Goal: Information Seeking & Learning: Learn about a topic

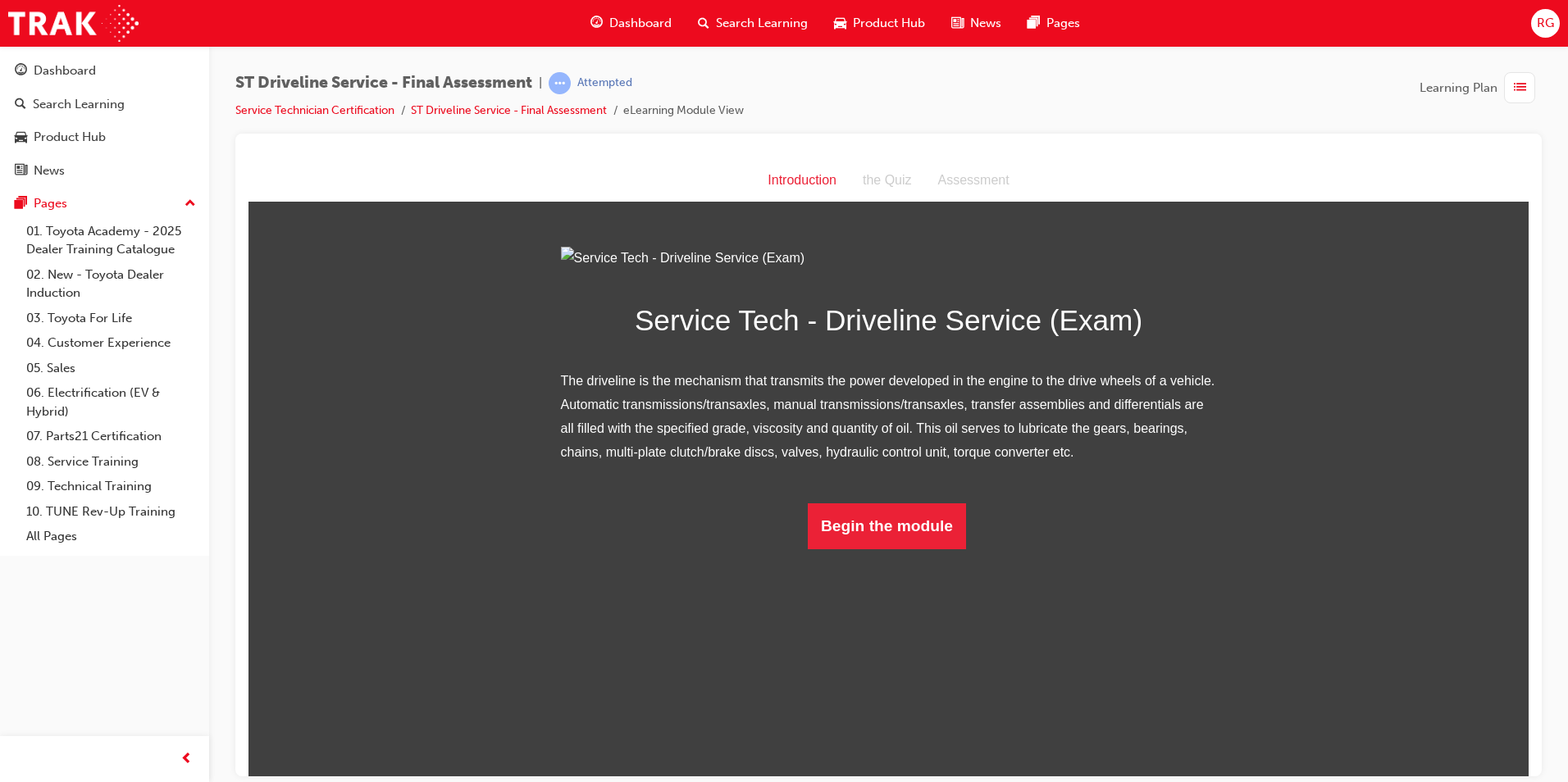
click at [1241, 550] on div "Service Tech - Driveline Service (Exam) The driveline is the mechanism that tra…" at bounding box center [889, 398] width 1281 height 303
click at [913, 549] on button "Begin the module" at bounding box center [887, 525] width 158 height 46
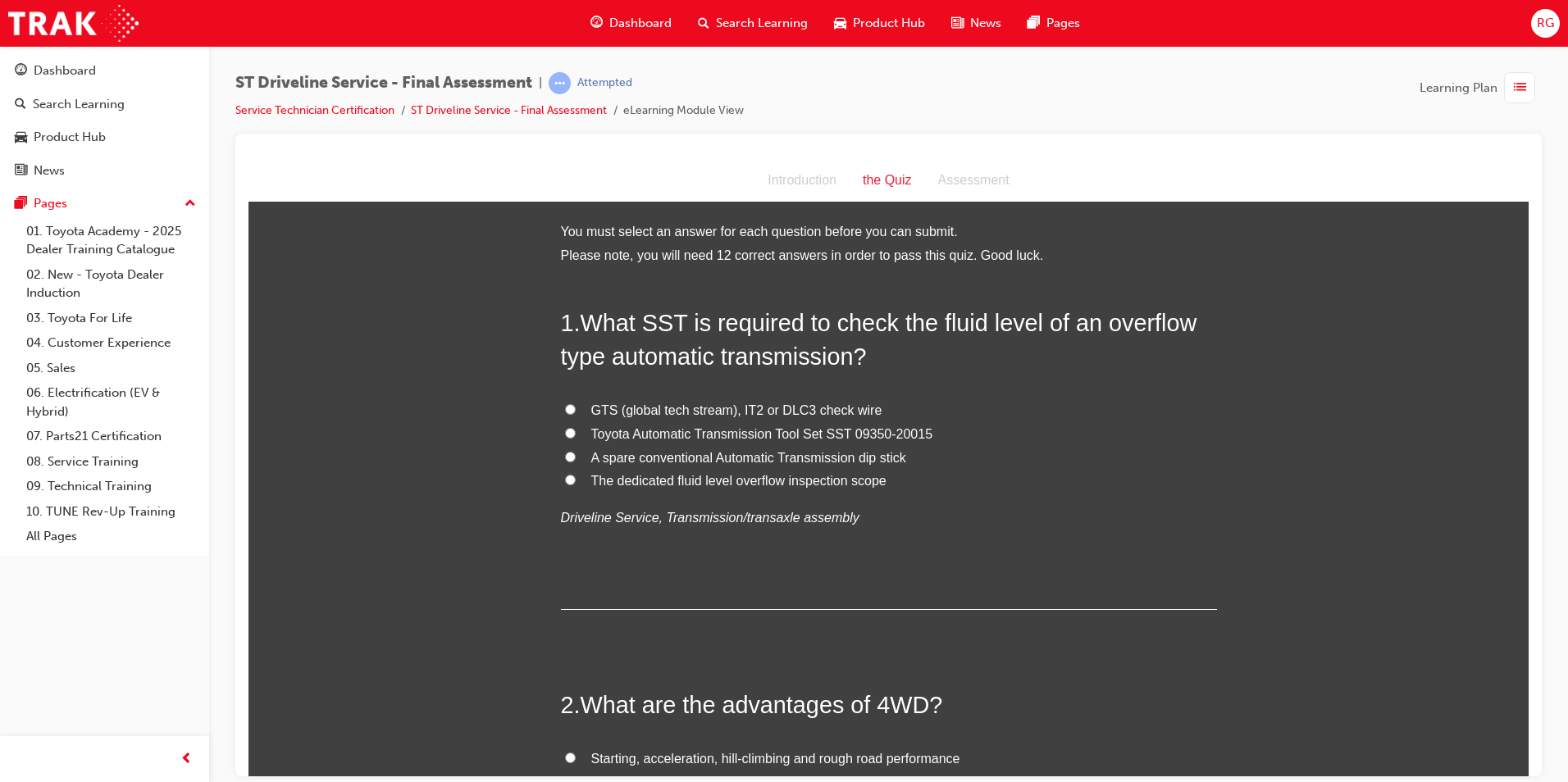
click at [785, 483] on span "The dedicated fluid level overflow inspection scope" at bounding box center [739, 479] width 295 height 14
click at [576, 483] on input "The dedicated fluid level overflow inspection scope" at bounding box center [570, 479] width 10 height 10
radio input "true"
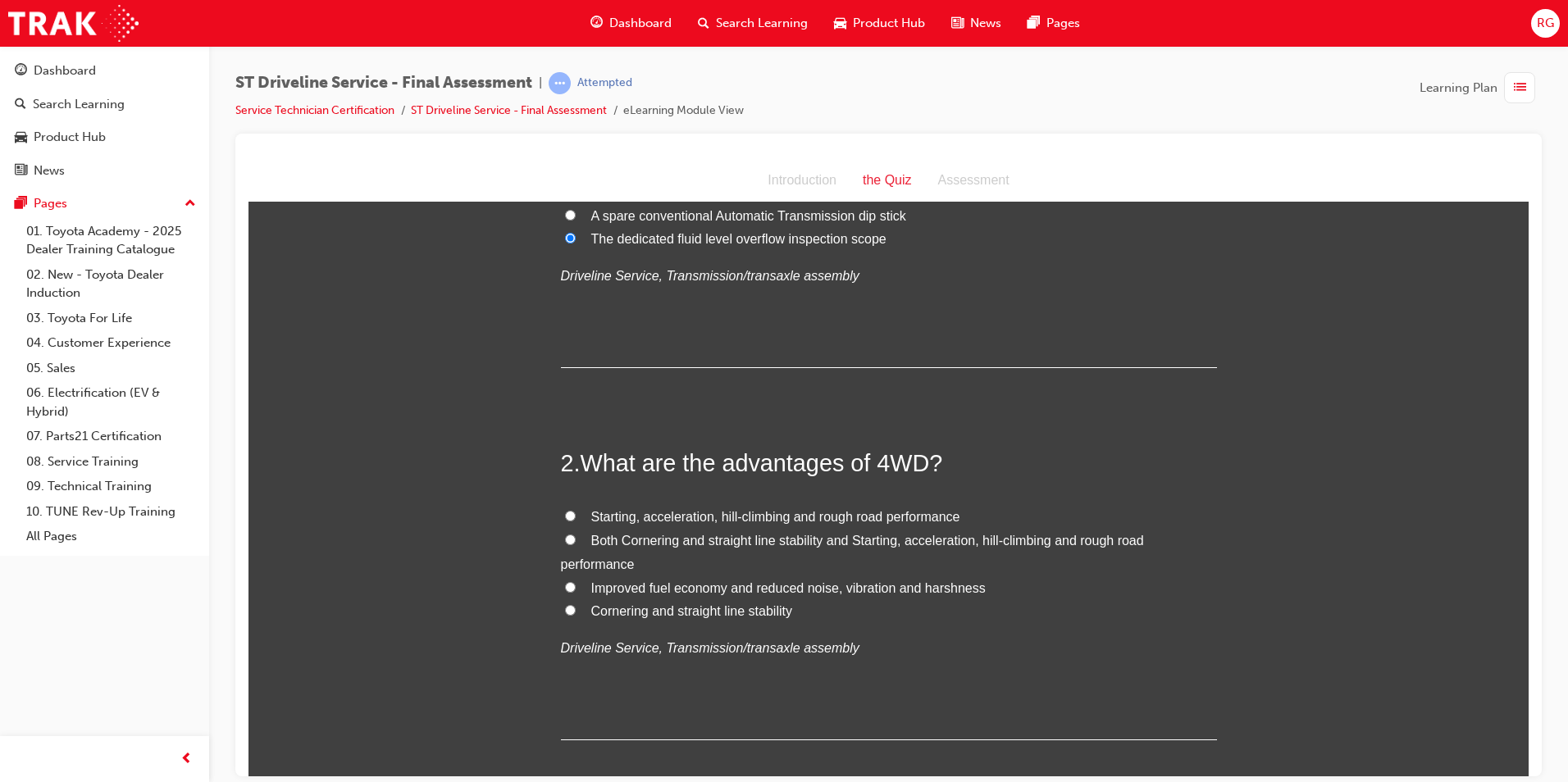
scroll to position [246, 0]
click at [749, 518] on span "Starting, acceleration, hill-climbing and rough road performance" at bounding box center [776, 512] width 369 height 14
click at [576, 517] on input "Starting, acceleration, hill-climbing and rough road performance" at bounding box center [570, 511] width 10 height 10
radio input "true"
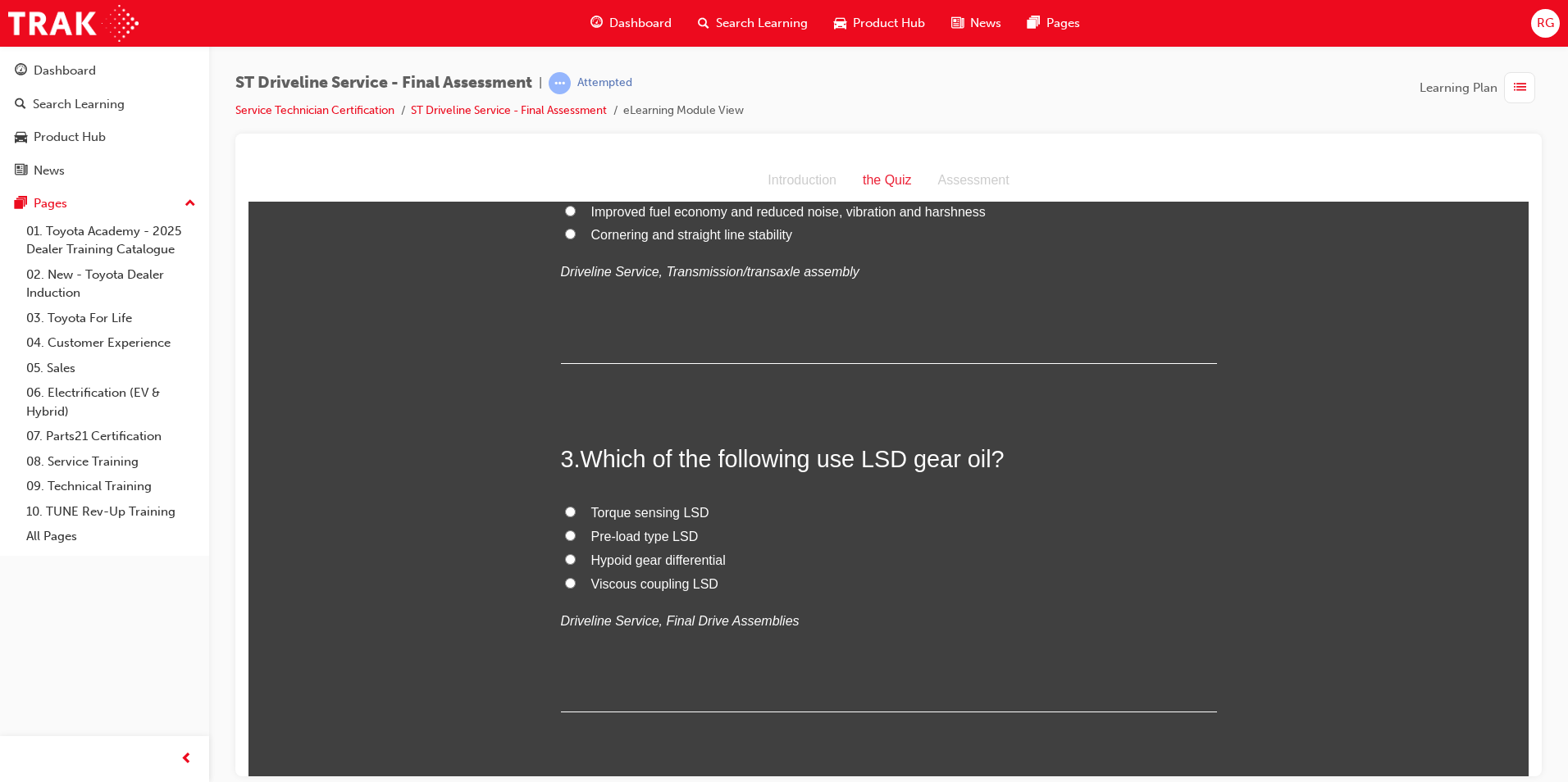
scroll to position [656, 0]
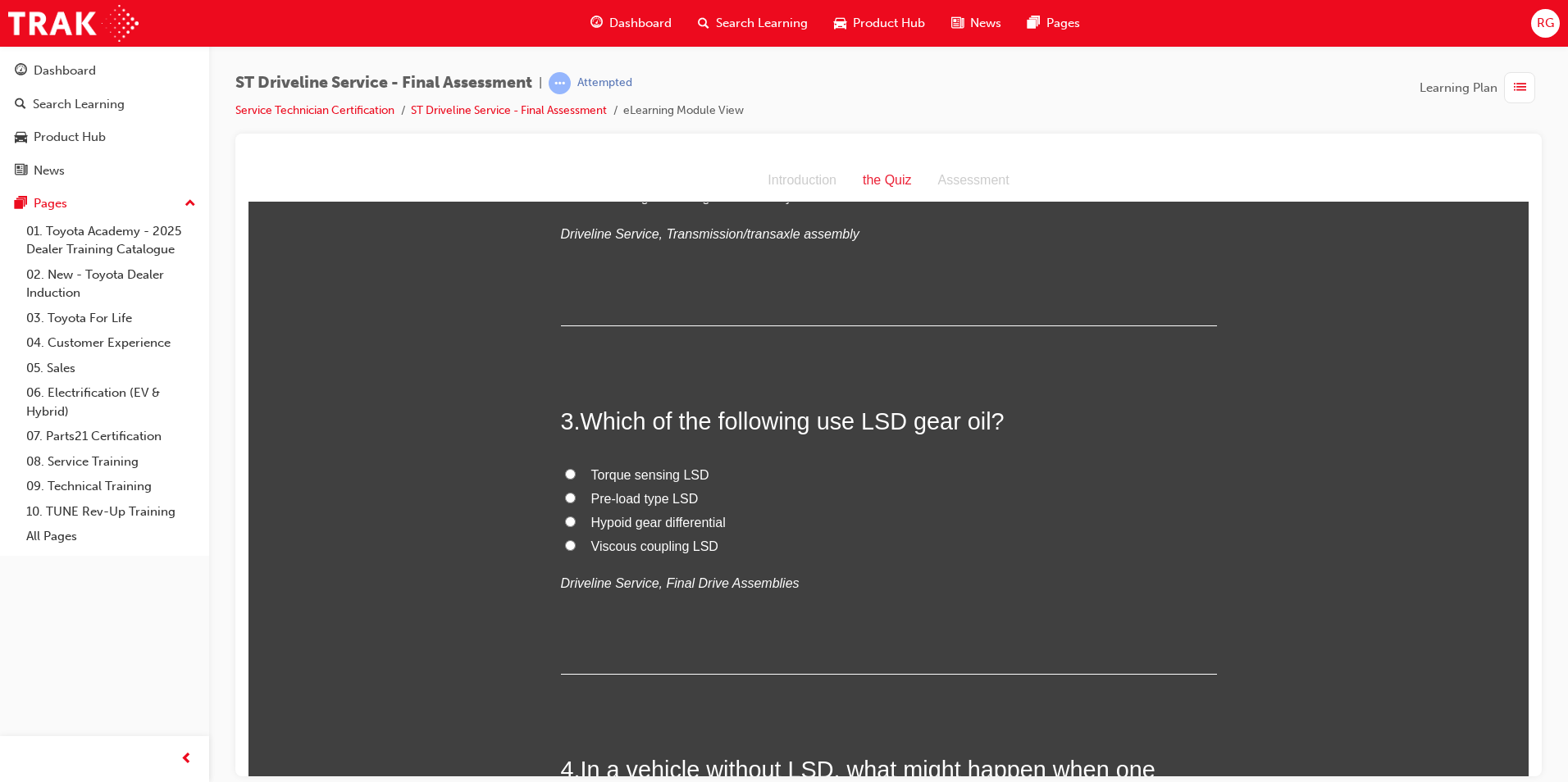
click at [687, 521] on span "Hypoid gear differential" at bounding box center [658, 521] width 134 height 14
click at [576, 521] on input "Hypoid gear differential" at bounding box center [570, 520] width 10 height 10
radio input "true"
click at [692, 528] on span "Hypoid gear differential" at bounding box center [658, 521] width 134 height 14
click at [576, 526] on input "Hypoid gear differential" at bounding box center [570, 520] width 10 height 10
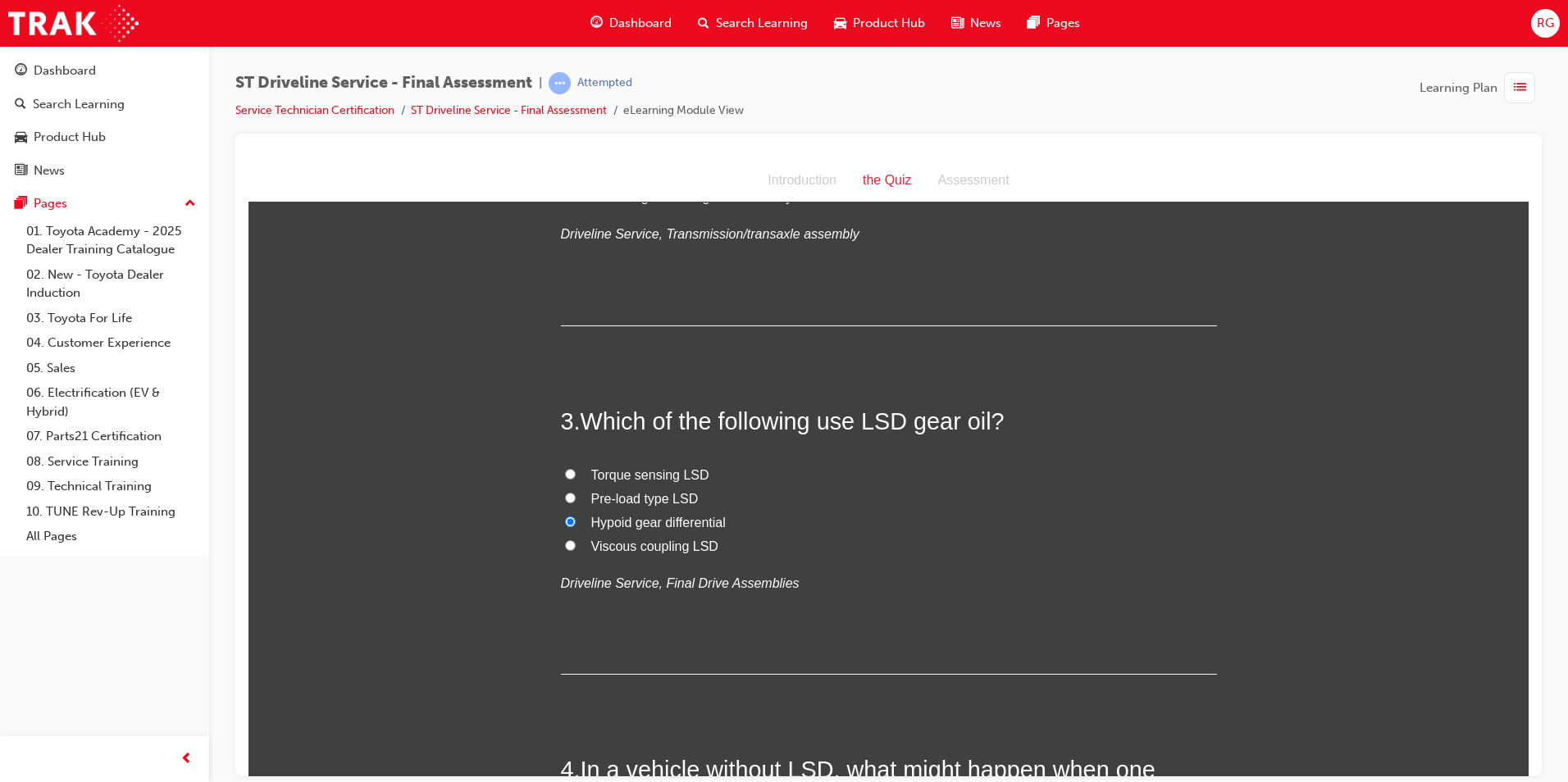
click at [679, 504] on span "Pre-load type LSD" at bounding box center [645, 498] width 108 height 14
click at [576, 502] on input "Pre-load type LSD" at bounding box center [570, 497] width 10 height 10
radio input "true"
click at [676, 520] on span "Hypoid gear differential" at bounding box center [658, 521] width 134 height 14
click at [576, 520] on input "Hypoid gear differential" at bounding box center [570, 520] width 10 height 10
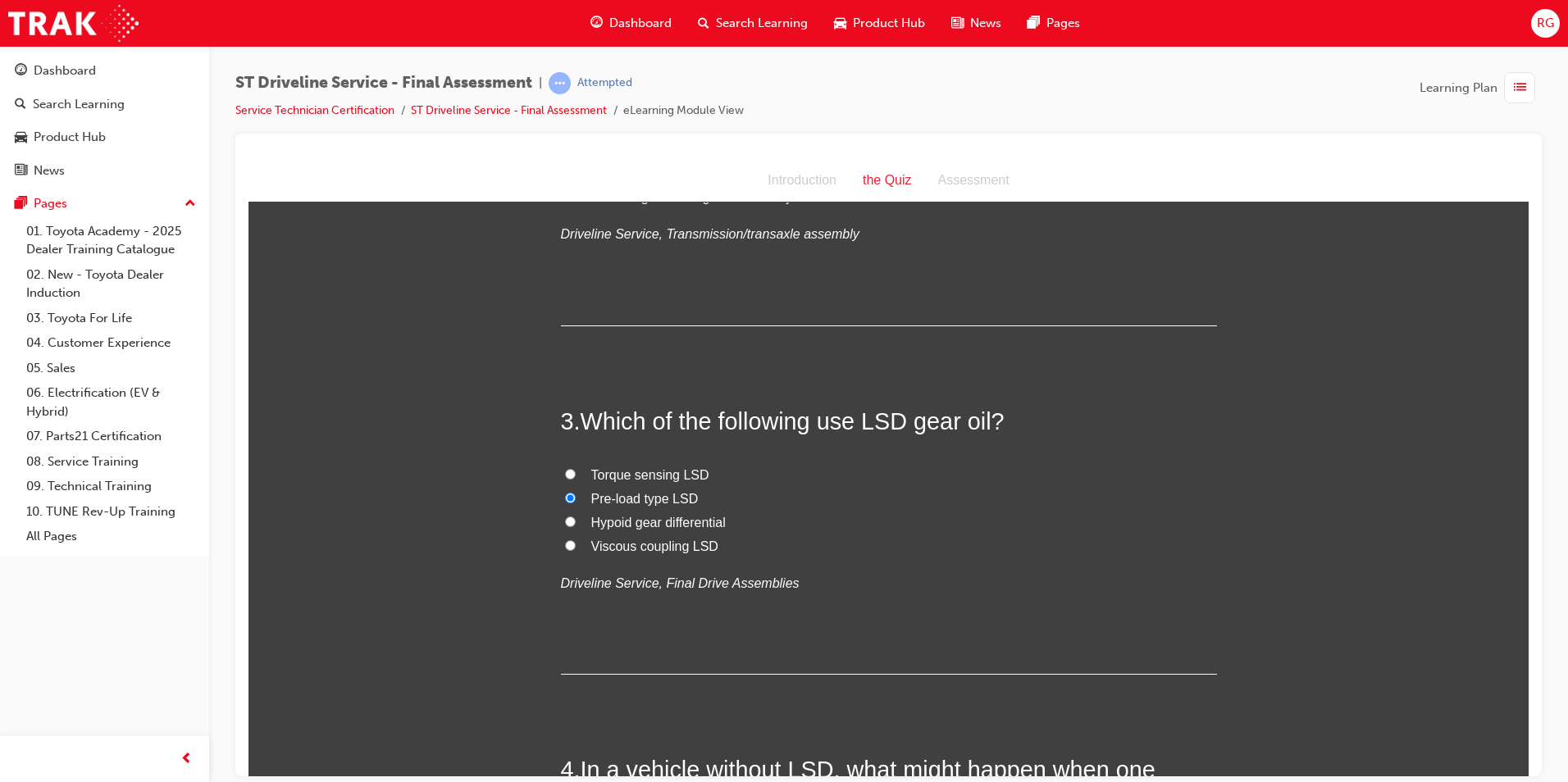
radio input "true"
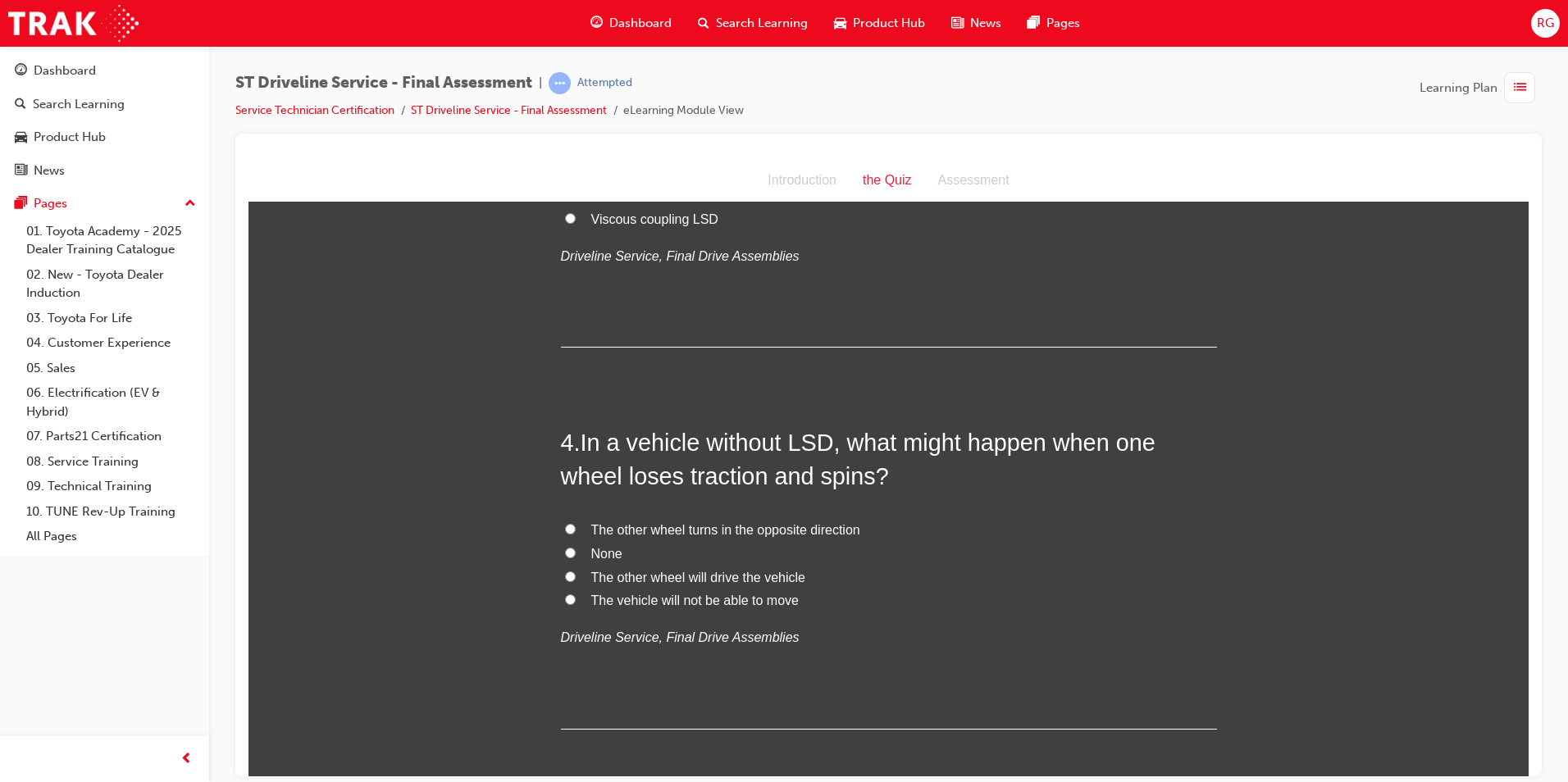
scroll to position [985, 0]
click at [657, 598] on span "The vehicle will not be able to move" at bounding box center [696, 598] width 207 height 14
click at [576, 598] on input "The vehicle will not be able to move" at bounding box center [570, 597] width 10 height 10
radio input "true"
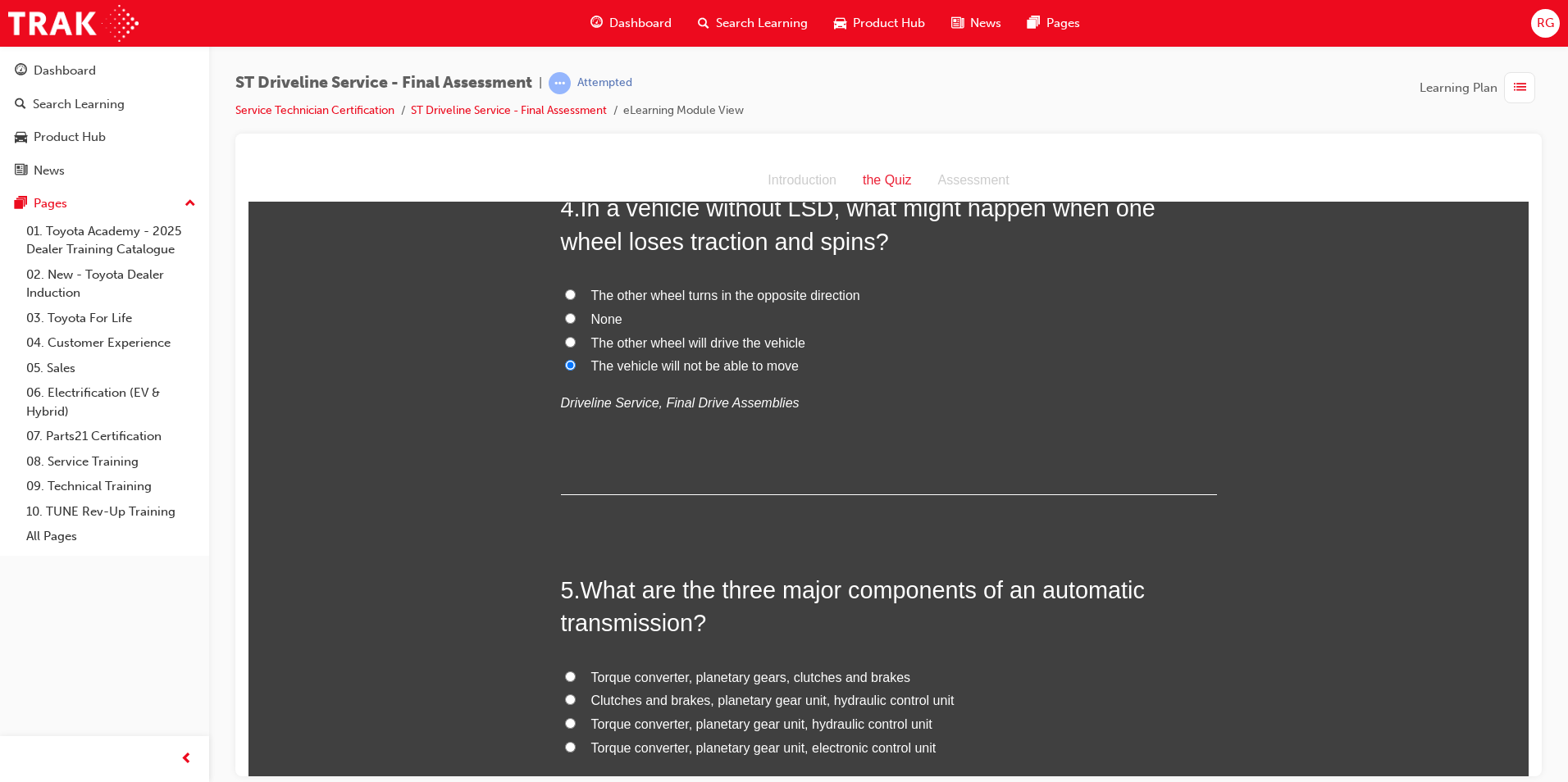
scroll to position [1312, 0]
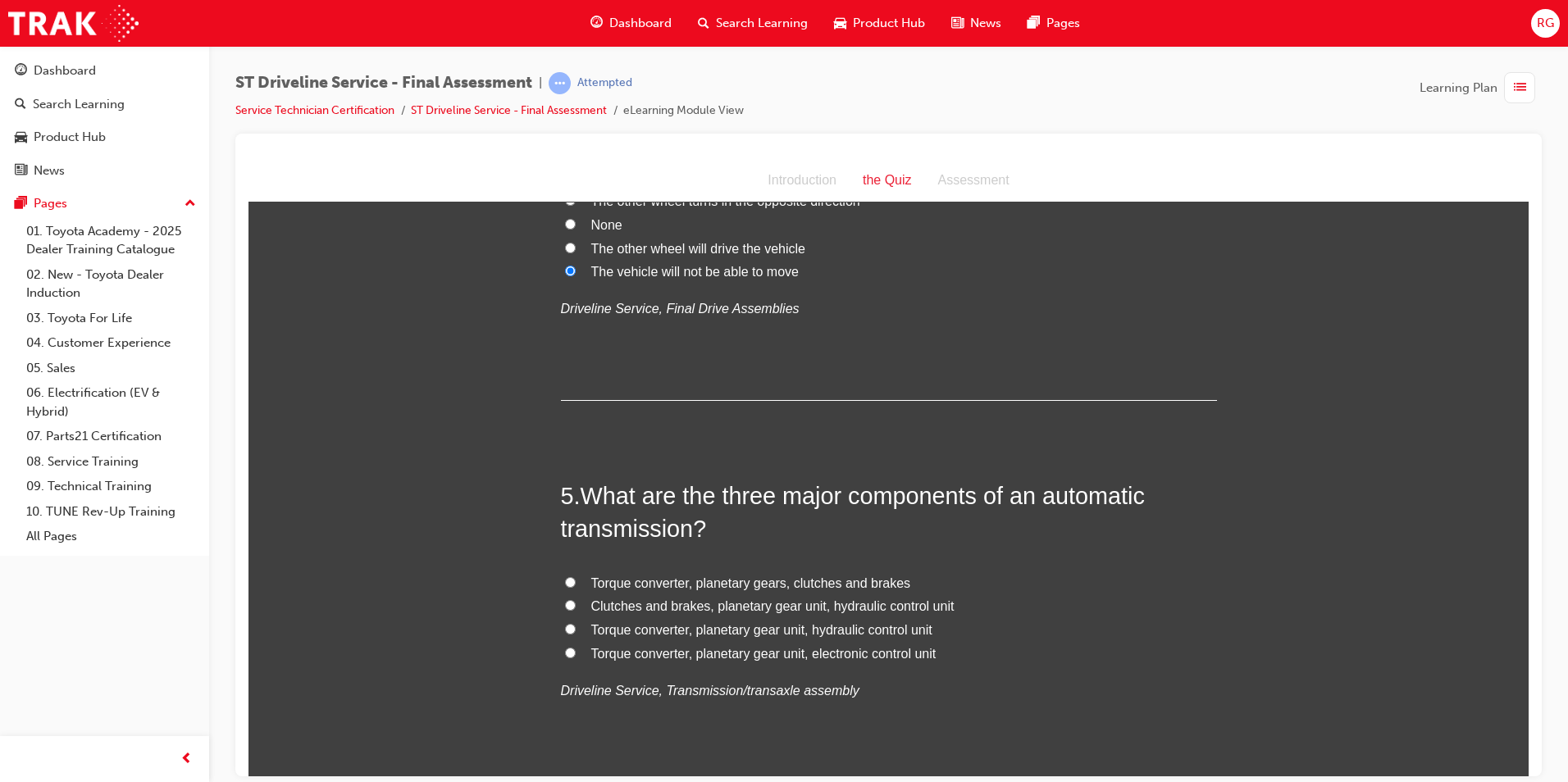
click at [651, 658] on span "Torque converter, planetary gear unit, electronic control unit" at bounding box center [764, 653] width 345 height 14
click at [576, 657] on input "Torque converter, planetary gear unit, electronic control unit" at bounding box center [570, 652] width 10 height 10
radio input "true"
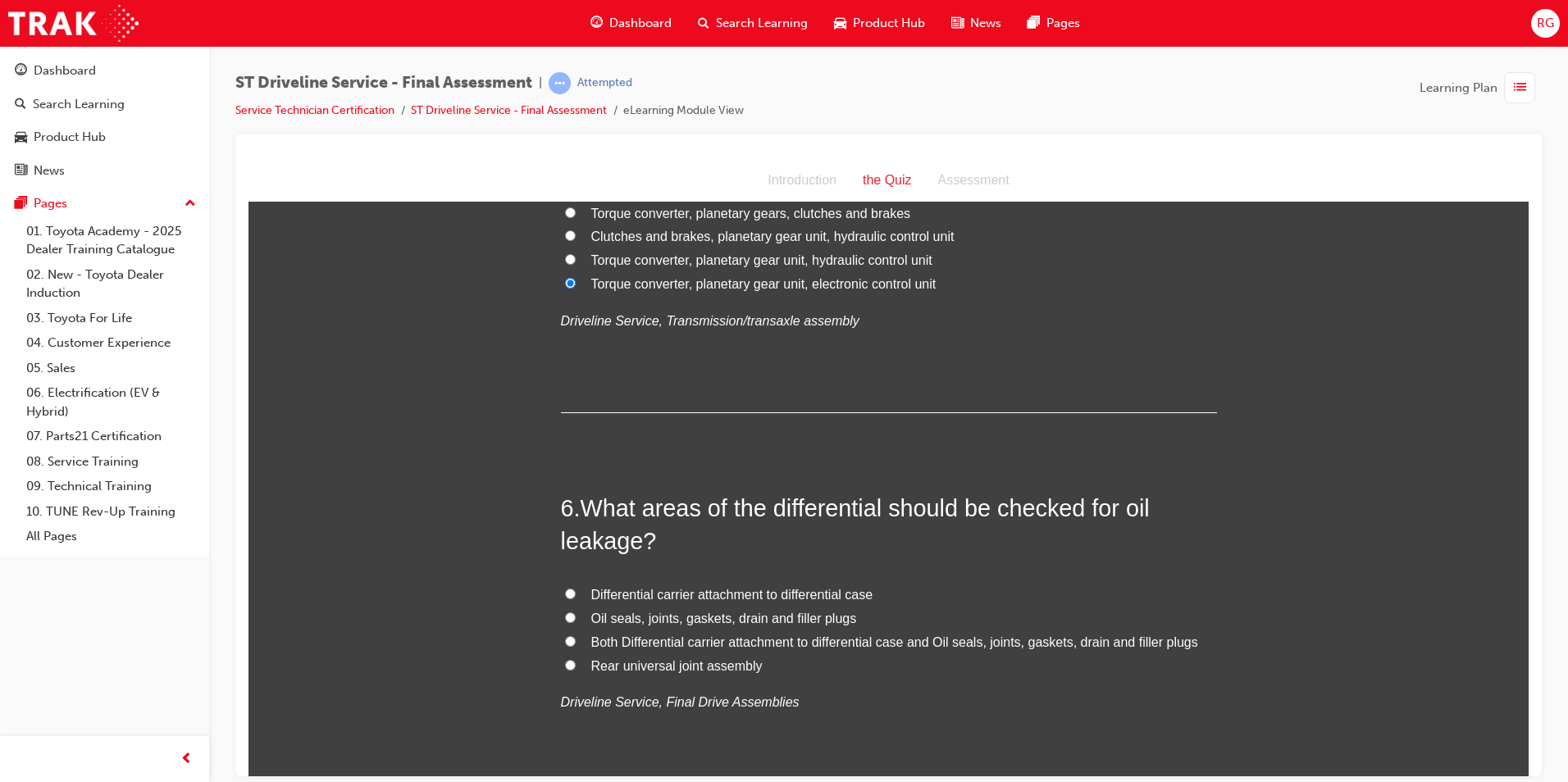
scroll to position [1722, 0]
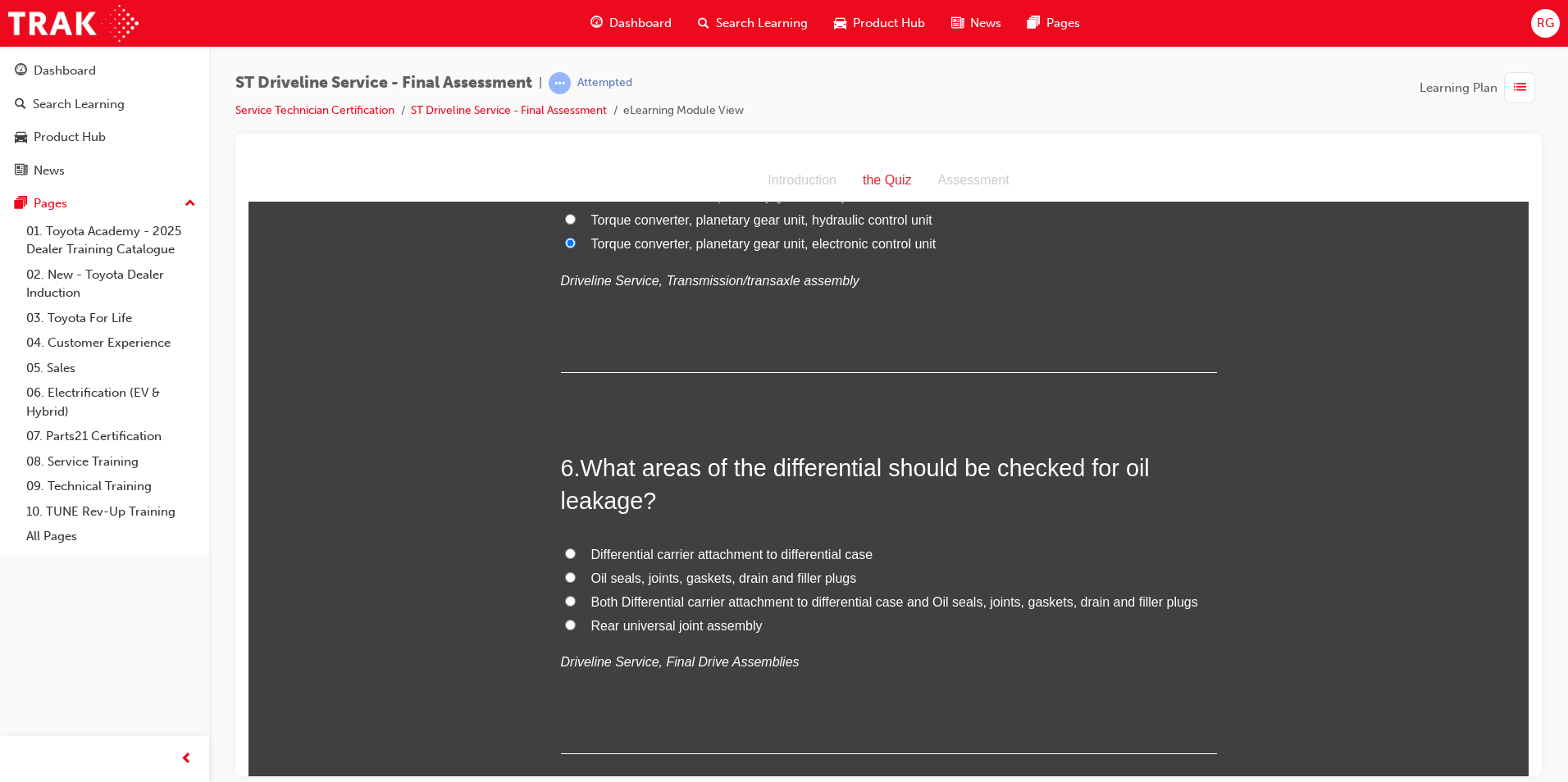
click at [769, 601] on span "Both Differential carrier attachment to differential case and Oil seals, joints…" at bounding box center [895, 601] width 607 height 14
click at [576, 601] on input "Both Differential carrier attachment to differential case and Oil seals, joints…" at bounding box center [570, 600] width 10 height 10
radio input "true"
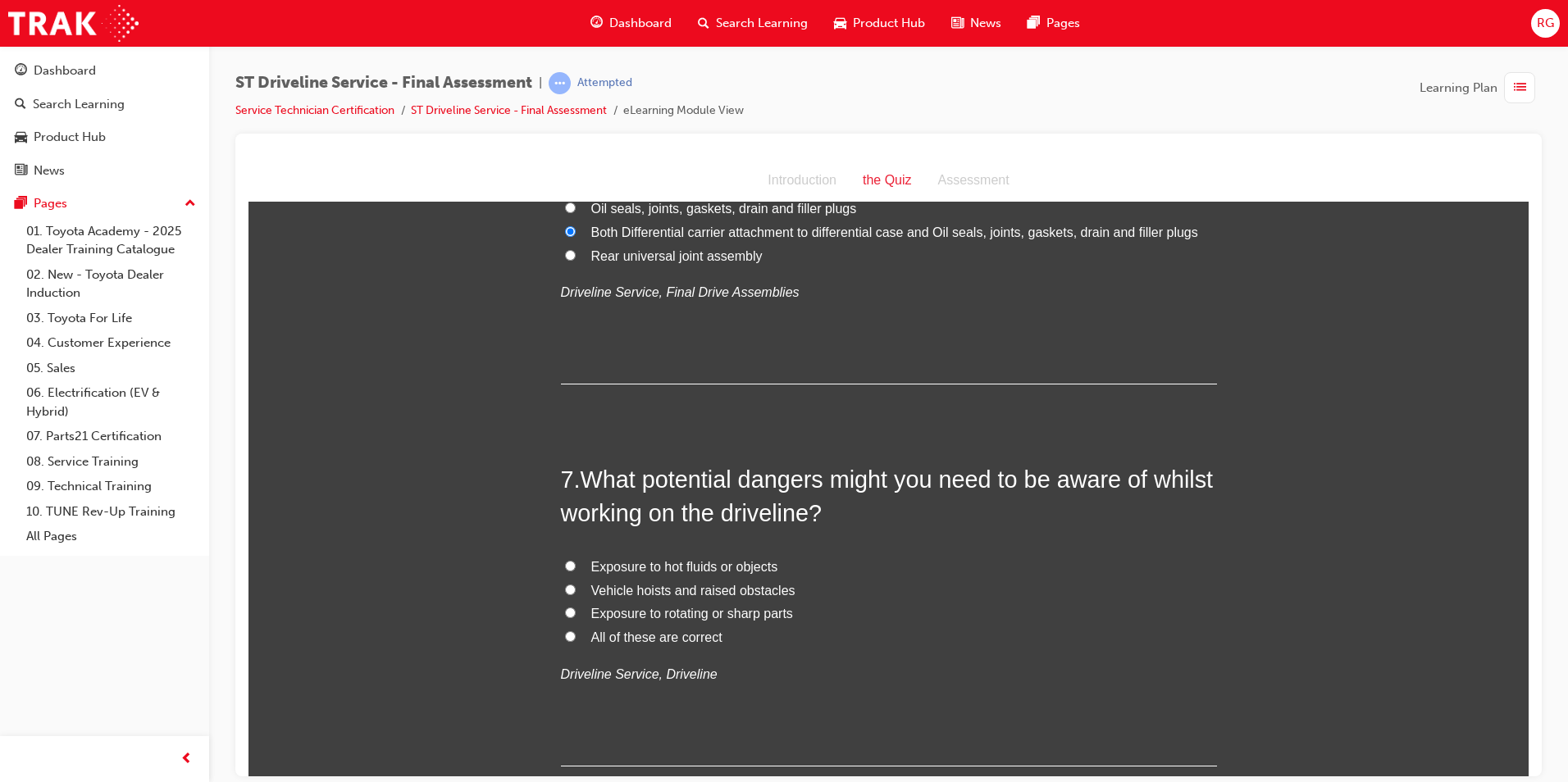
scroll to position [2132, 0]
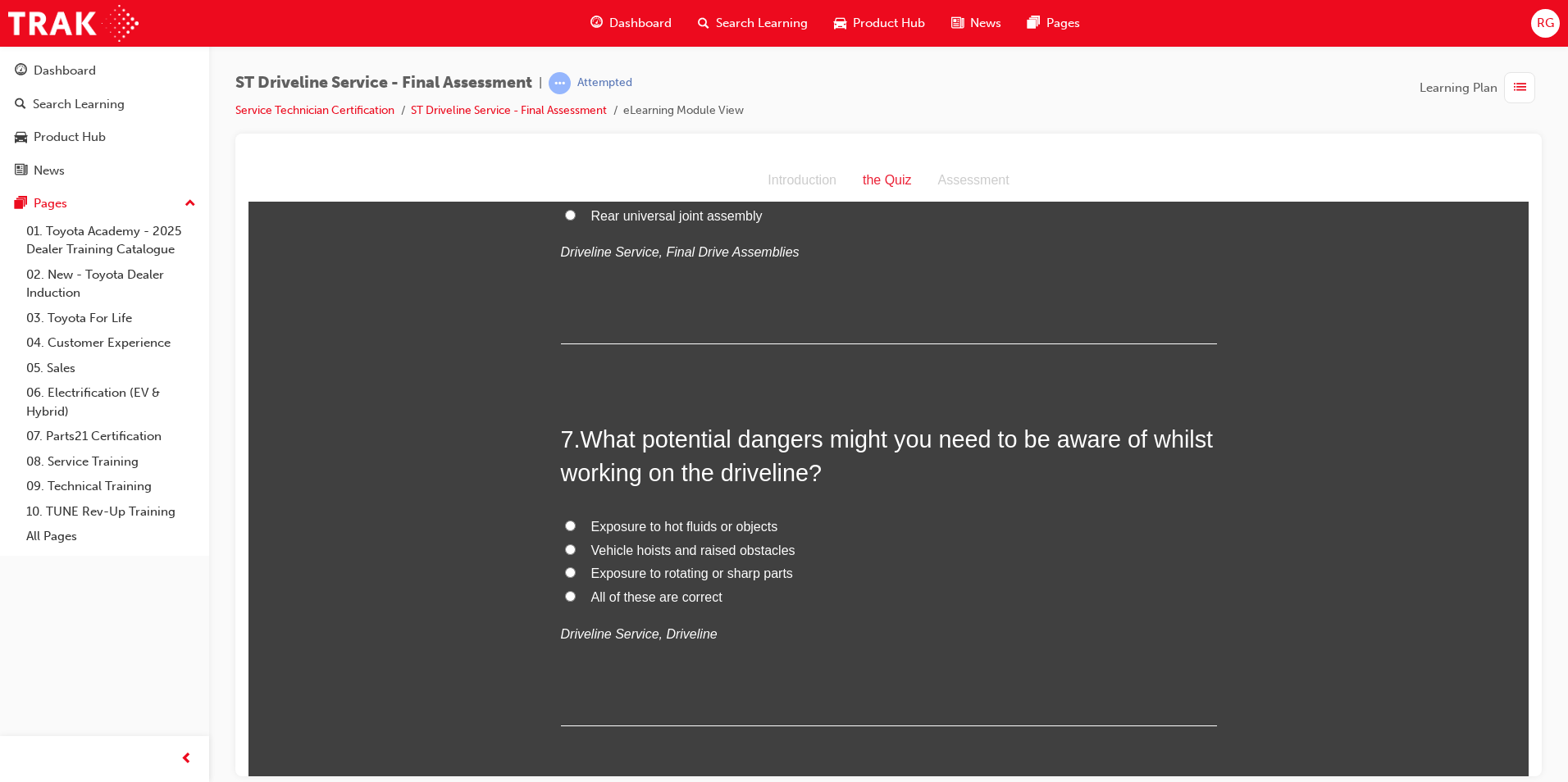
click at [683, 593] on span "All of these are correct" at bounding box center [657, 596] width 131 height 14
click at [576, 593] on input "All of these are correct" at bounding box center [570, 596] width 10 height 10
radio input "true"
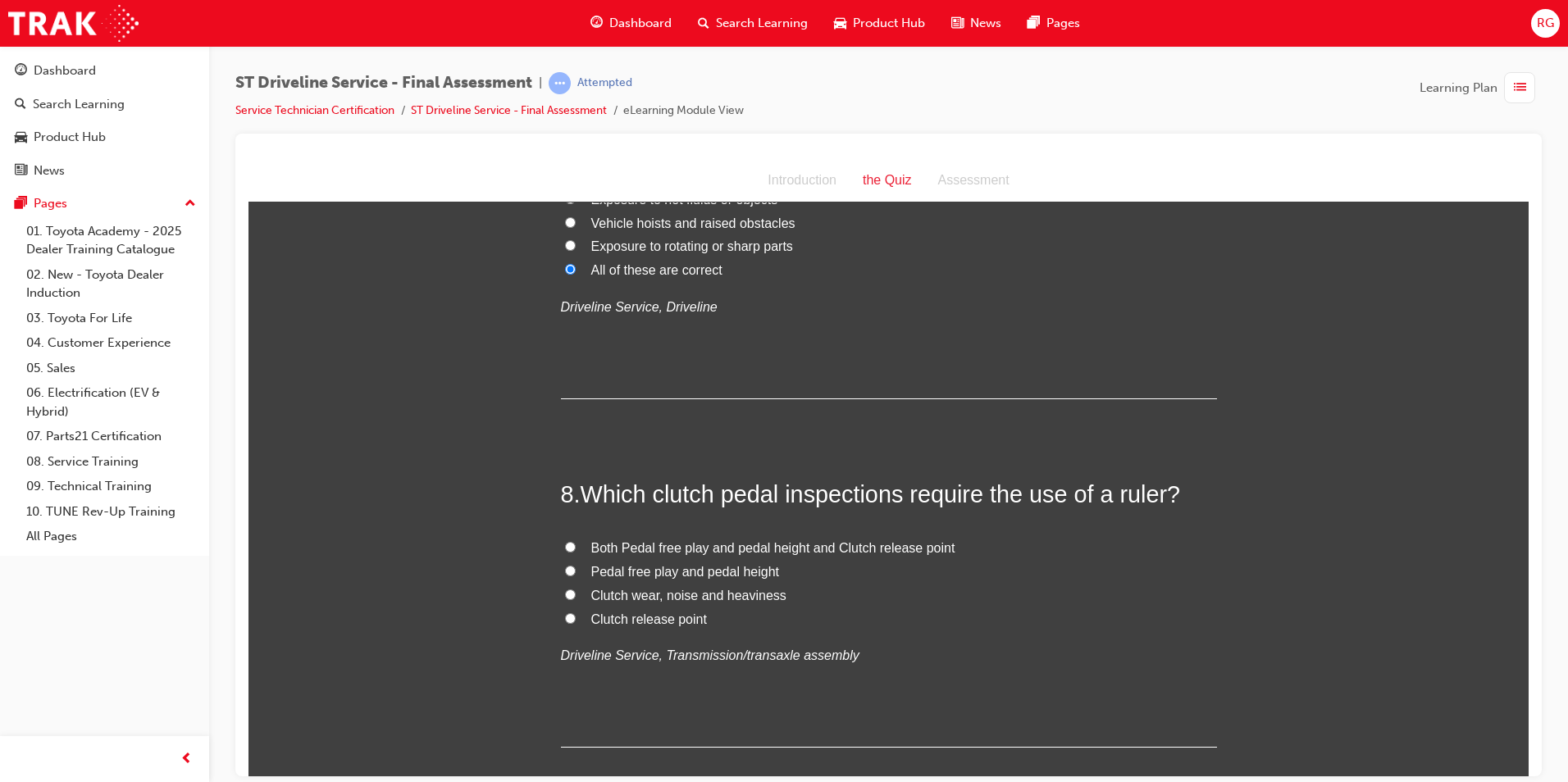
scroll to position [2460, 0]
click at [722, 544] on span "Both Pedal free play and pedal height and Clutch release point" at bounding box center [774, 546] width 364 height 14
click at [576, 544] on input "Both Pedal free play and pedal height and Clutch release point" at bounding box center [570, 545] width 10 height 10
radio input "true"
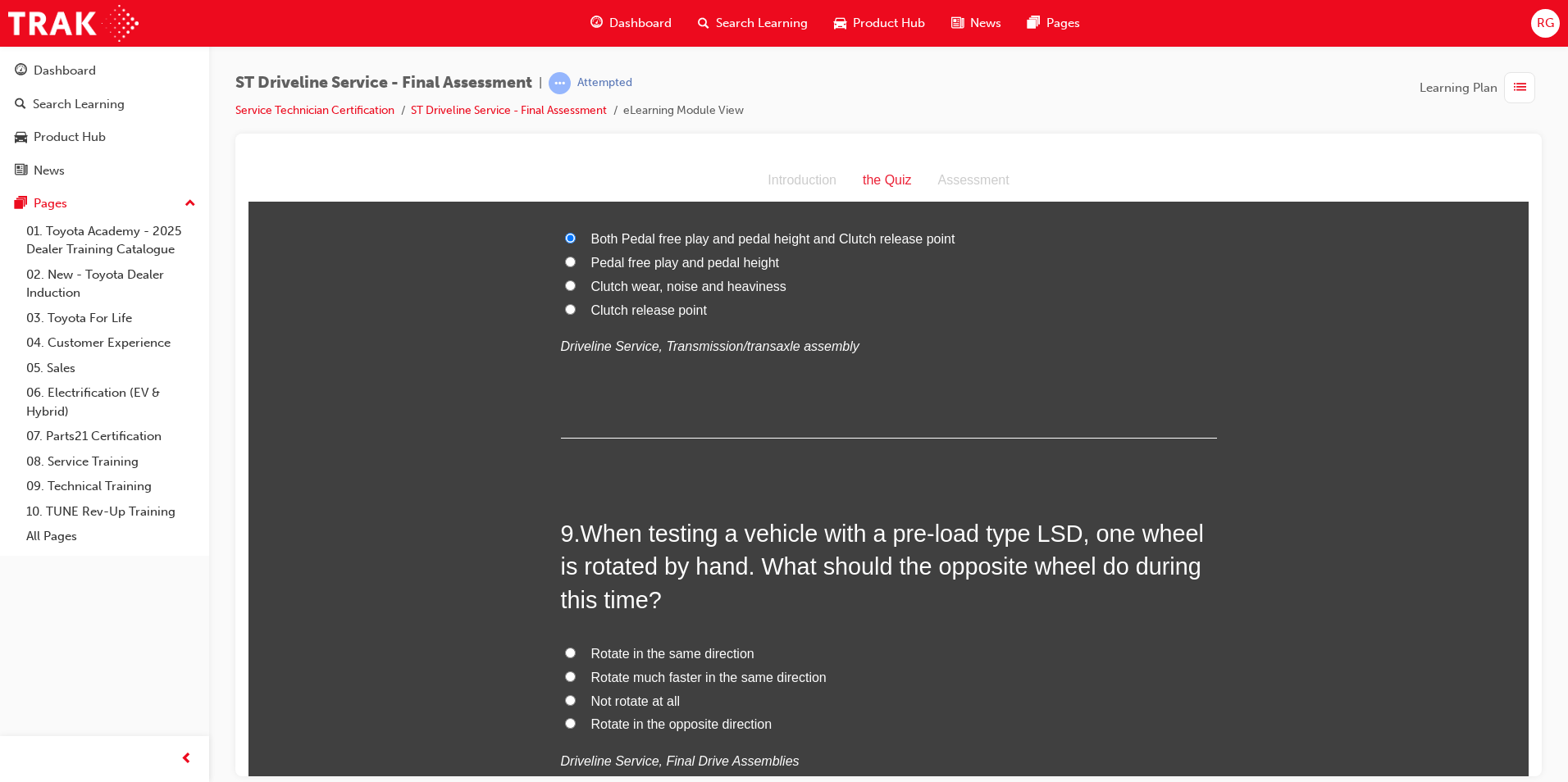
scroll to position [2788, 0]
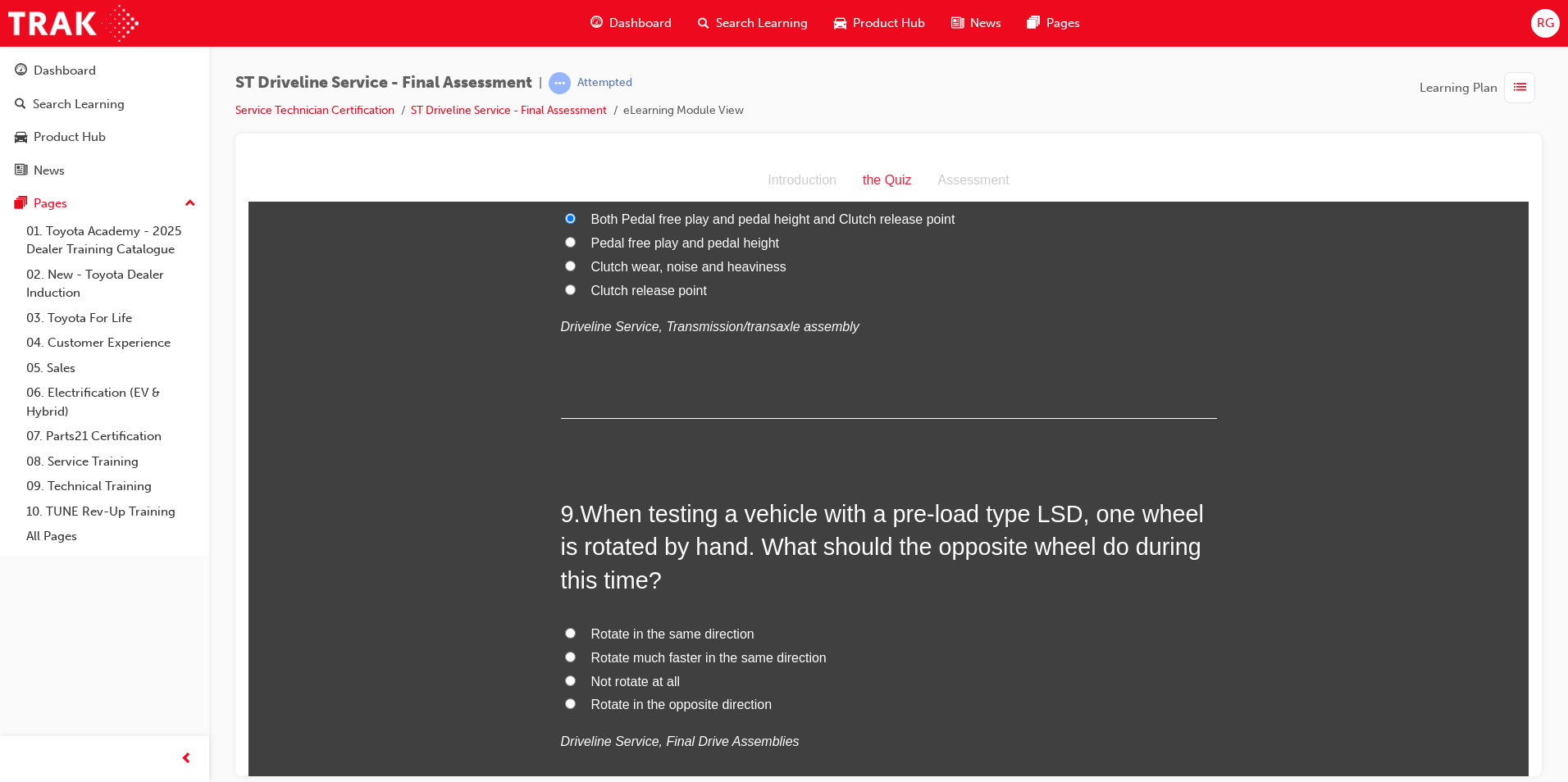
click at [696, 637] on span "Rotate in the same direction" at bounding box center [674, 634] width 164 height 14
click at [576, 637] on input "Rotate in the same direction" at bounding box center [570, 633] width 10 height 10
radio input "true"
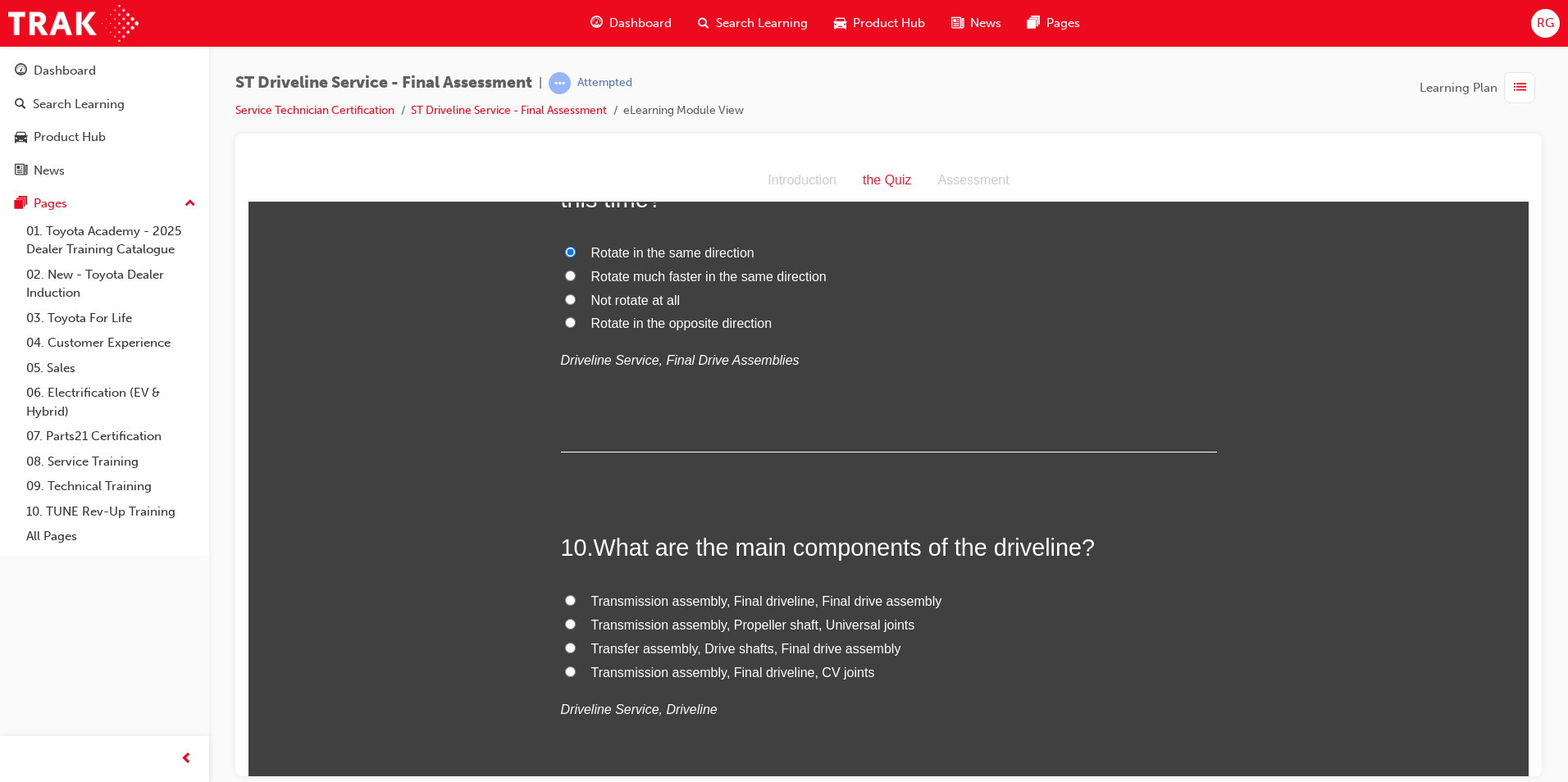
scroll to position [3198, 0]
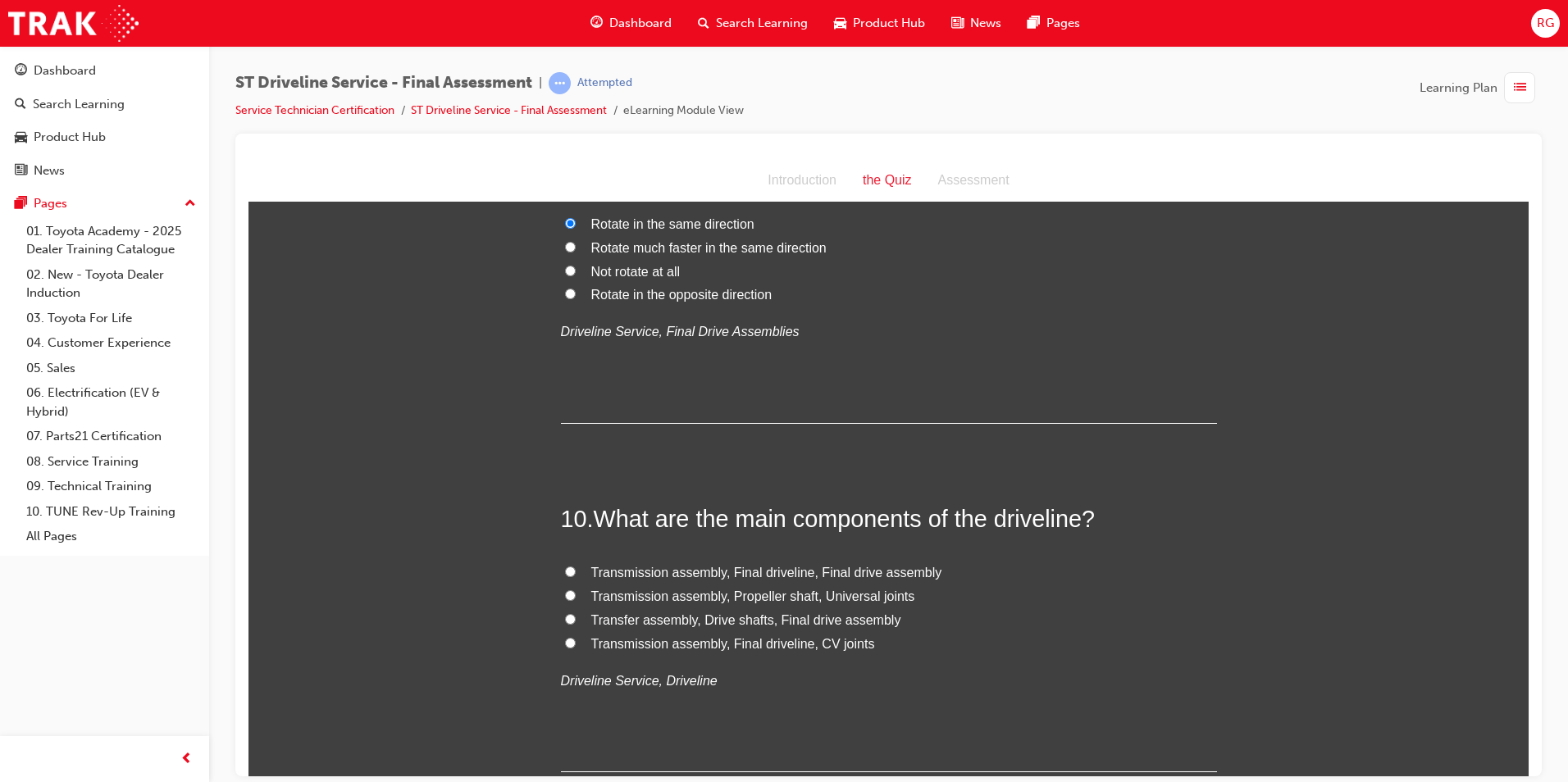
click at [687, 594] on span "Transmission assembly, Propeller shaft, Universal joints" at bounding box center [754, 596] width 324 height 14
click at [576, 594] on input "Transmission assembly, Propeller shaft, Universal joints" at bounding box center [570, 595] width 10 height 10
radio input "true"
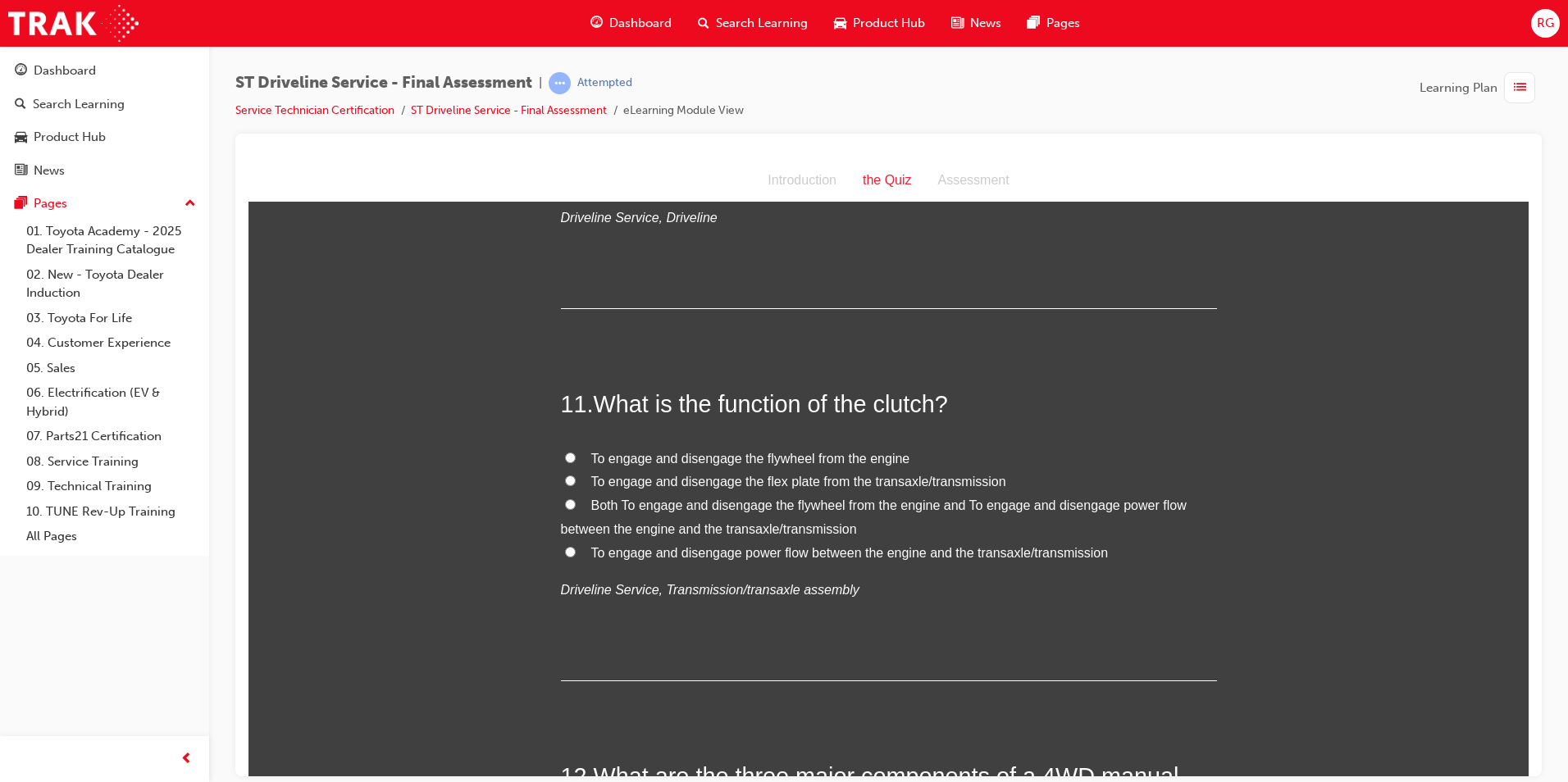
scroll to position [3691, 0]
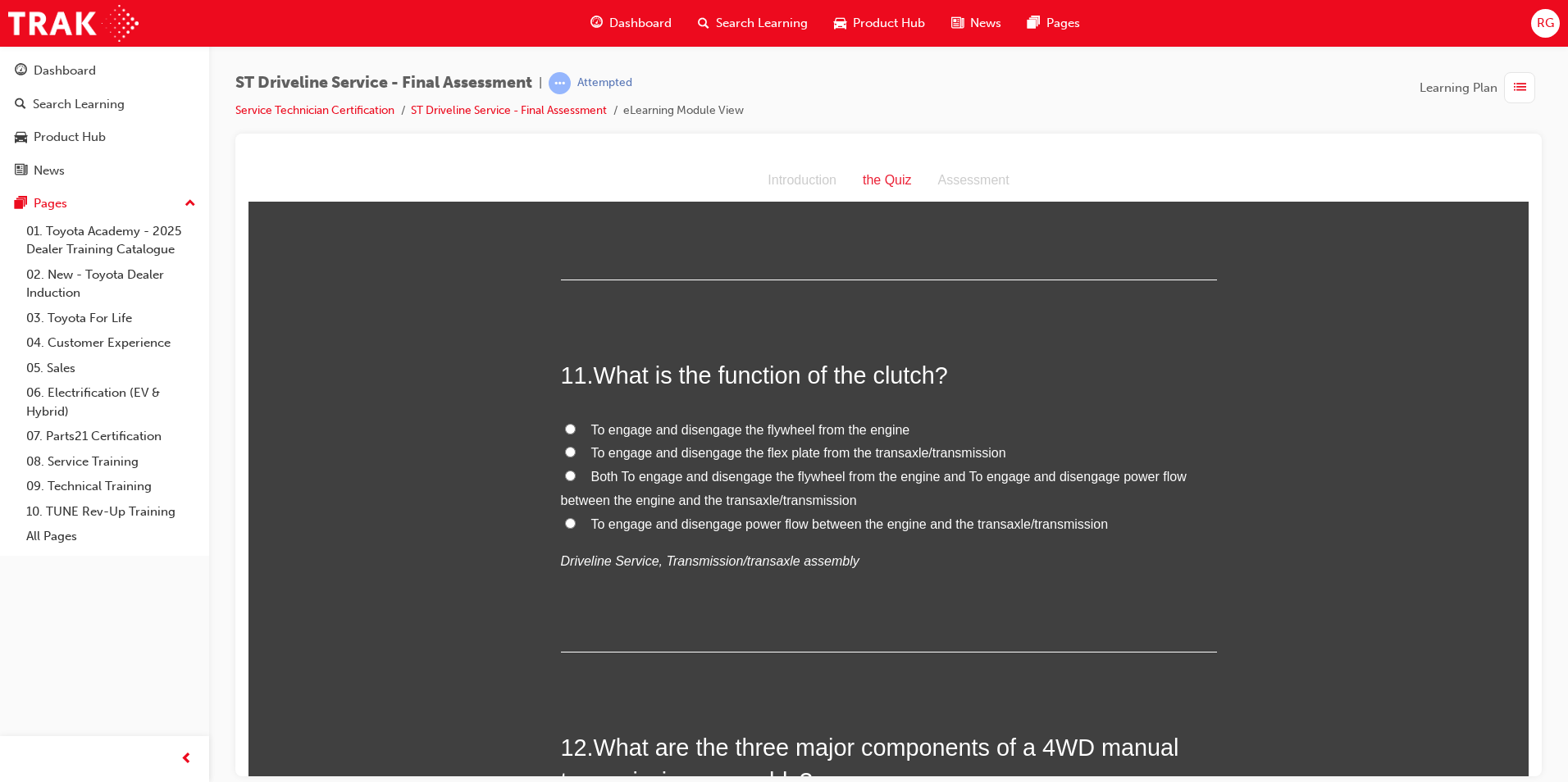
click at [664, 524] on span "To engage and disengage power flow between the engine and the transaxle/transmi…" at bounding box center [851, 523] width 518 height 14
click at [576, 524] on input "To engage and disengage power flow between the engine and the transaxle/transmi…" at bounding box center [570, 522] width 10 height 10
radio input "true"
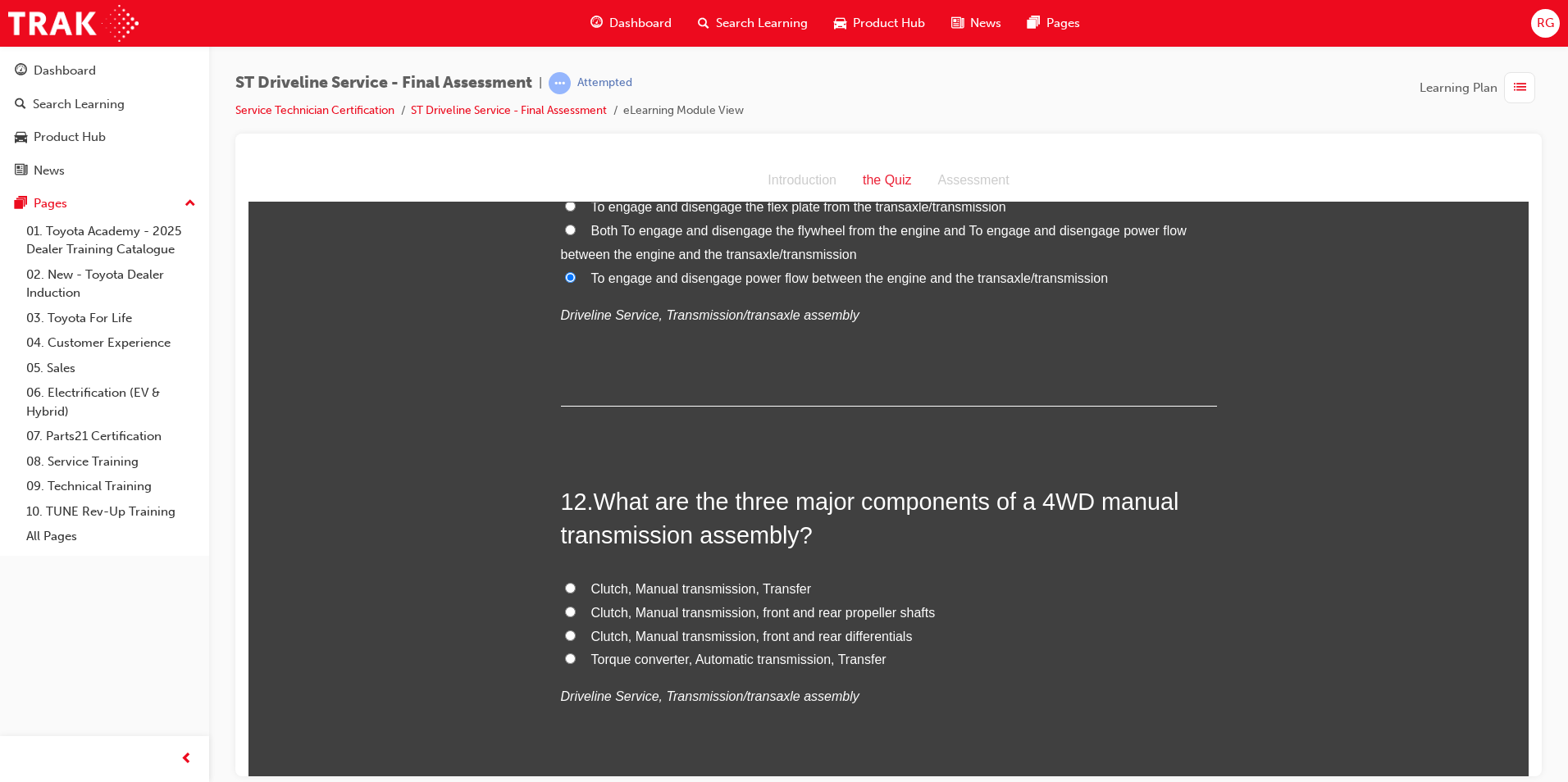
scroll to position [4018, 0]
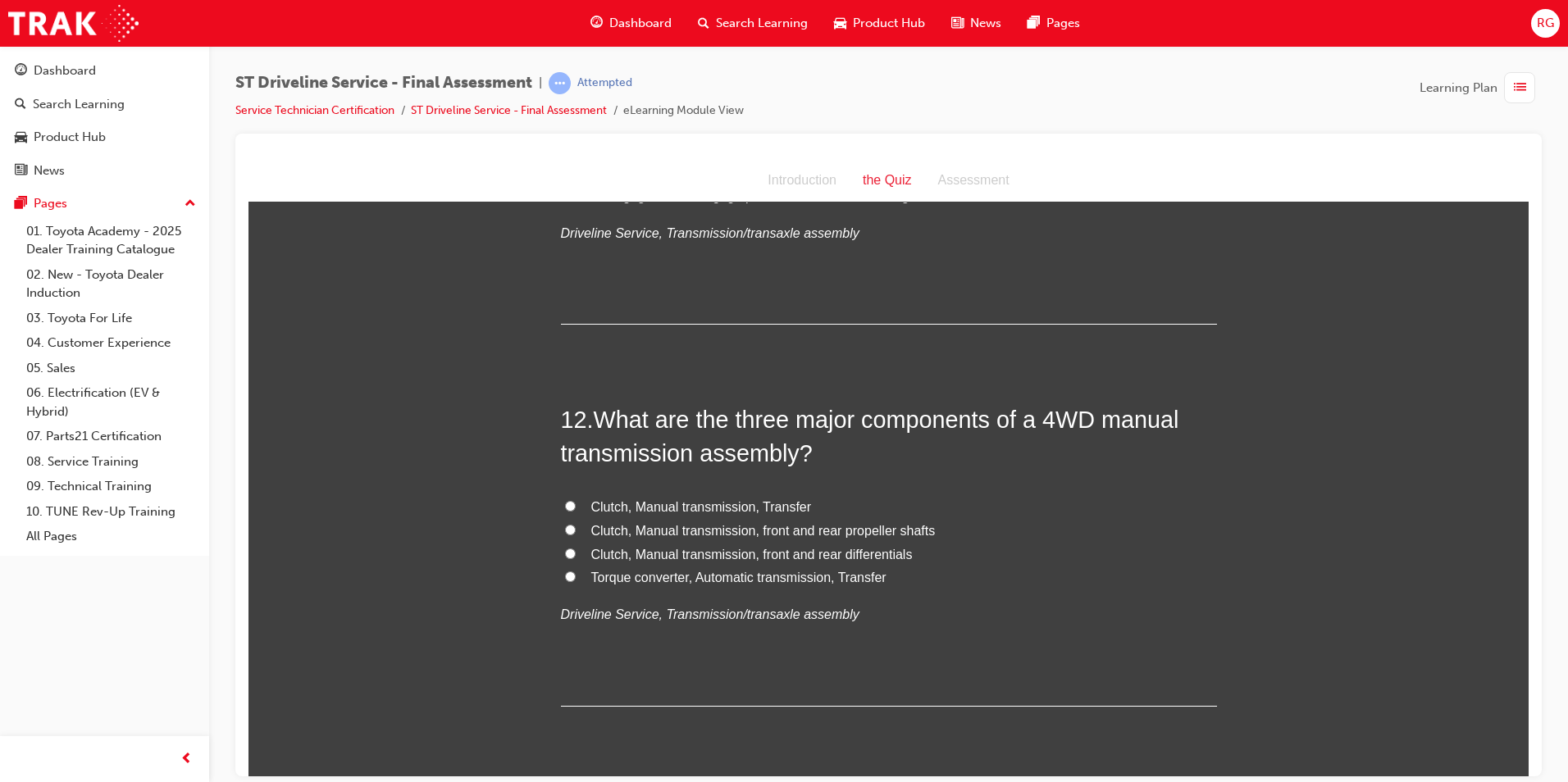
click at [639, 557] on span "Clutch, Manual transmission, front and rear differentials" at bounding box center [753, 554] width 322 height 14
click at [576, 557] on input "Clutch, Manual transmission, front and rear differentials" at bounding box center [570, 553] width 10 height 10
radio input "true"
click at [647, 533] on span "Clutch, Manual transmission, front and rear propeller shafts" at bounding box center [764, 530] width 344 height 14
click at [576, 533] on input "Clutch, Manual transmission, front and rear propeller shafts" at bounding box center [570, 529] width 10 height 10
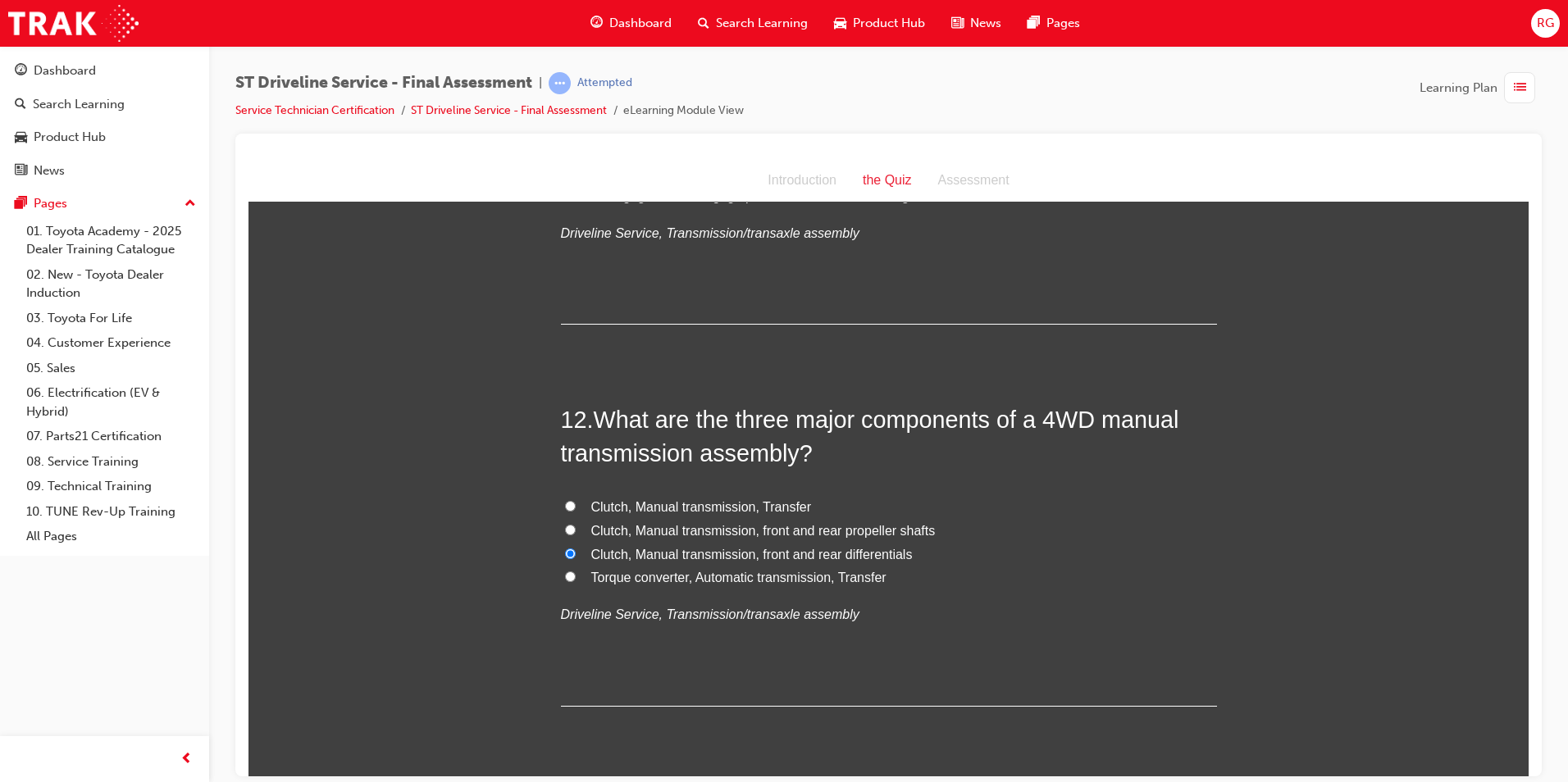
radio input "true"
click at [653, 506] on span "Clutch, Manual transmission, Transfer" at bounding box center [702, 506] width 221 height 14
click at [576, 506] on input "Clutch, Manual transmission, Transfer" at bounding box center [570, 505] width 10 height 10
radio input "true"
click at [649, 557] on span "Clutch, Manual transmission, front and rear differentials" at bounding box center [753, 554] width 322 height 14
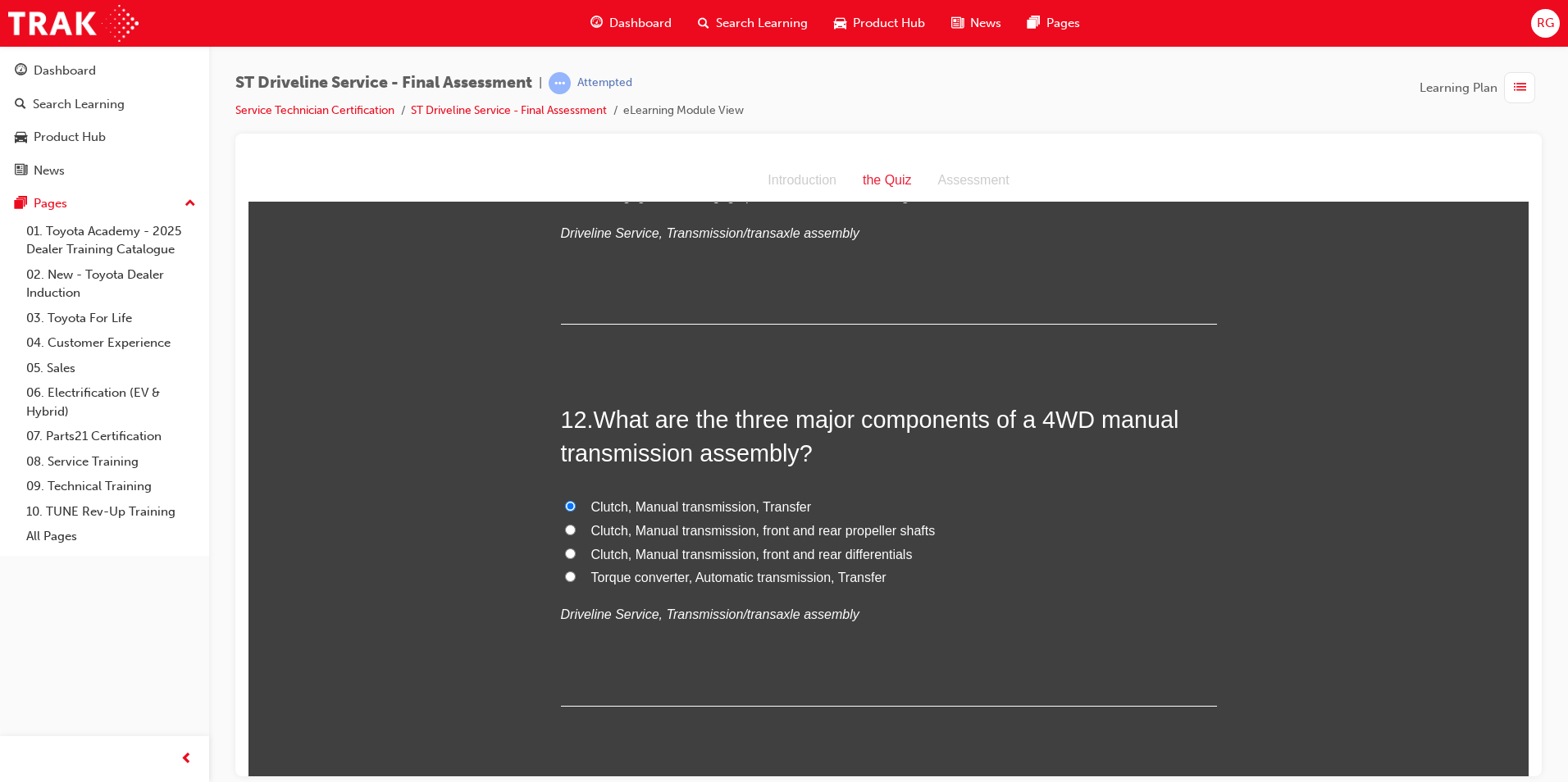
click at [576, 557] on input "Clutch, Manual transmission, front and rear differentials" at bounding box center [570, 553] width 10 height 10
radio input "true"
click at [705, 526] on span "Clutch, Manual transmission, front and rear propeller shafts" at bounding box center [764, 530] width 344 height 14
click at [576, 526] on input "Clutch, Manual transmission, front and rear propeller shafts" at bounding box center [570, 529] width 10 height 10
radio input "true"
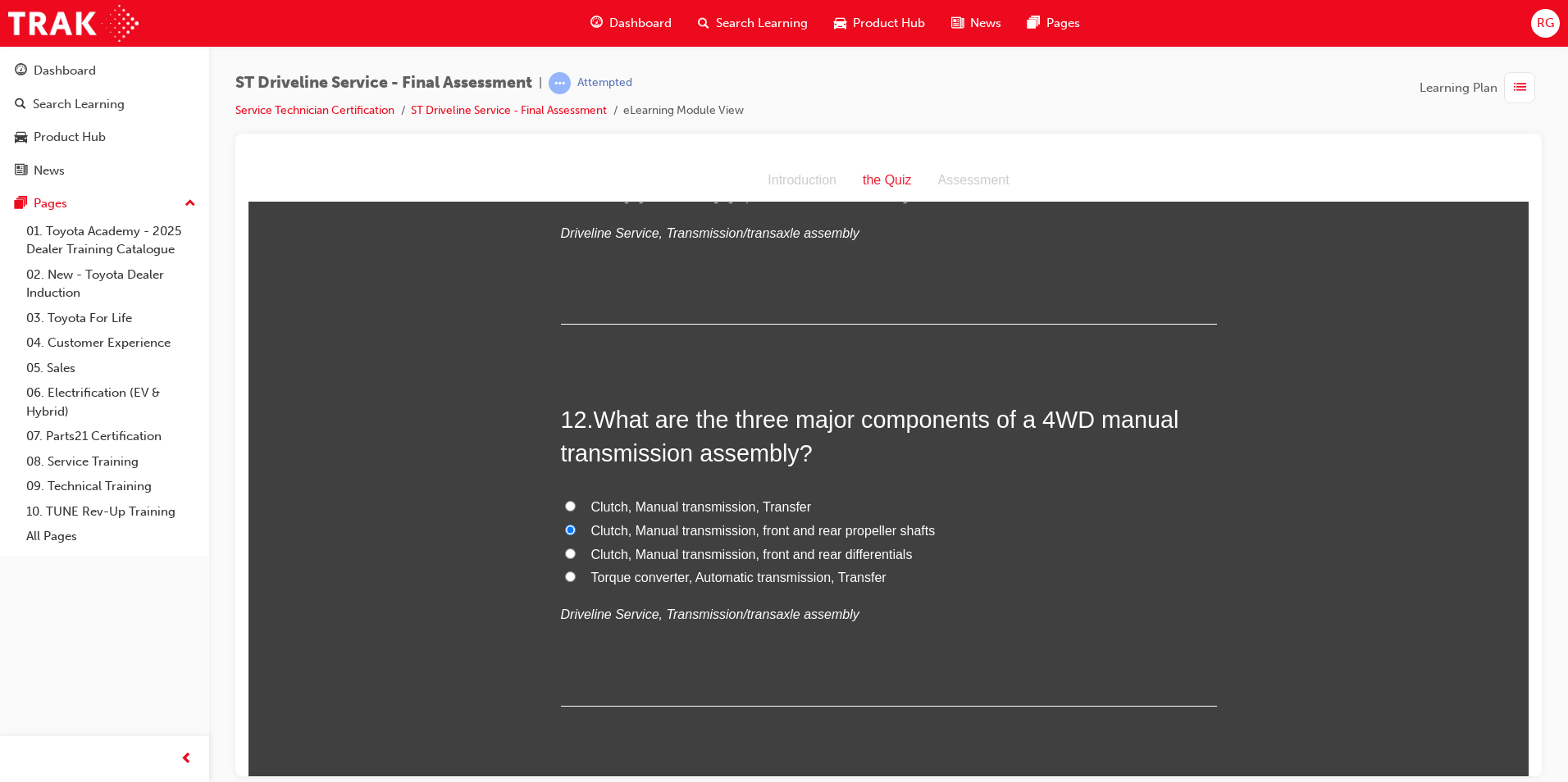
click at [709, 505] on span "Clutch, Manual transmission, Transfer" at bounding box center [702, 506] width 221 height 14
click at [576, 505] on input "Clutch, Manual transmission, Transfer" at bounding box center [570, 505] width 10 height 10
radio input "true"
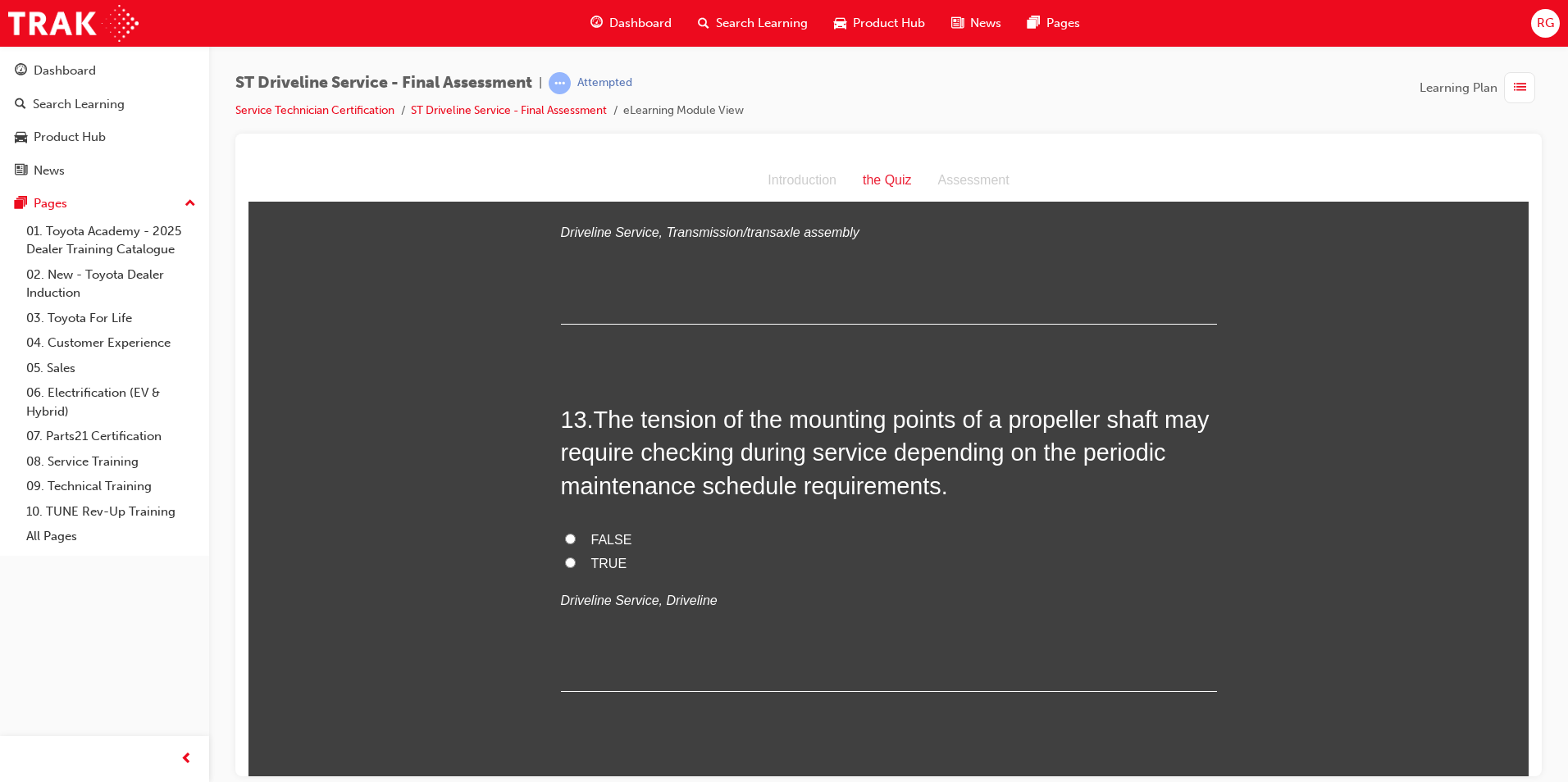
scroll to position [4428, 0]
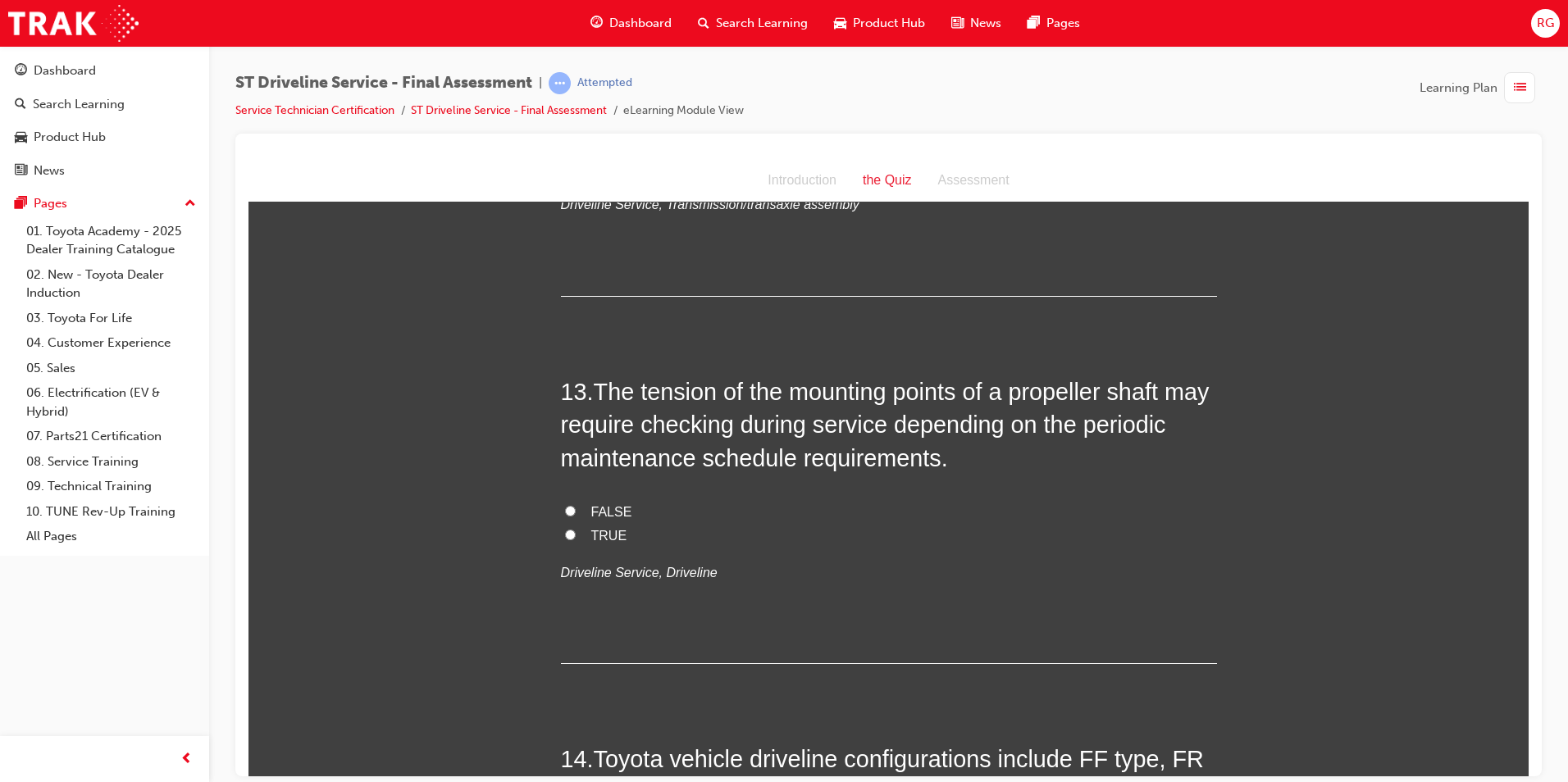
click at [575, 536] on label "TRUE" at bounding box center [890, 536] width 657 height 24
click at [575, 536] on input "TRUE" at bounding box center [570, 534] width 10 height 10
radio input "true"
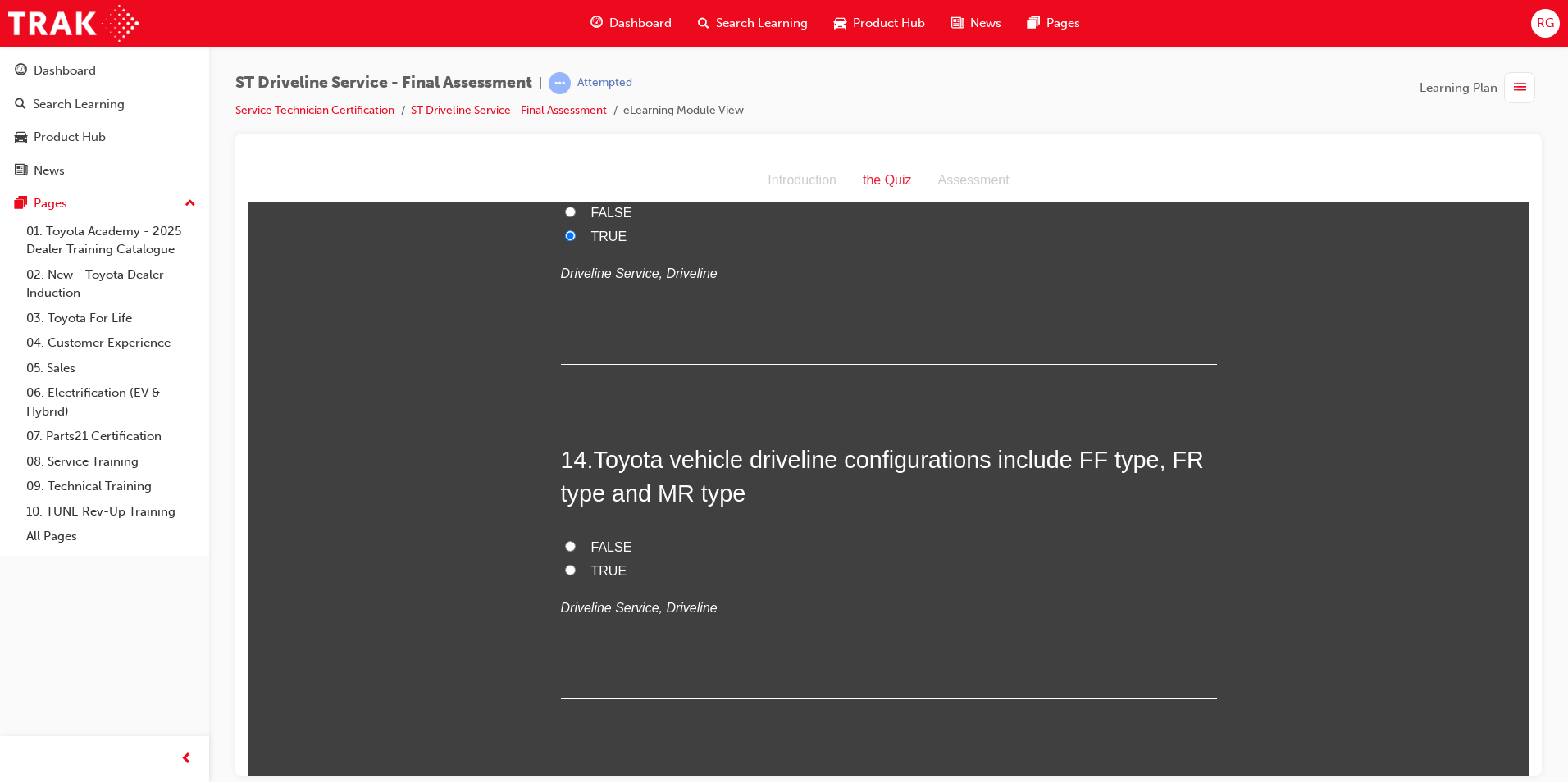
scroll to position [4757, 0]
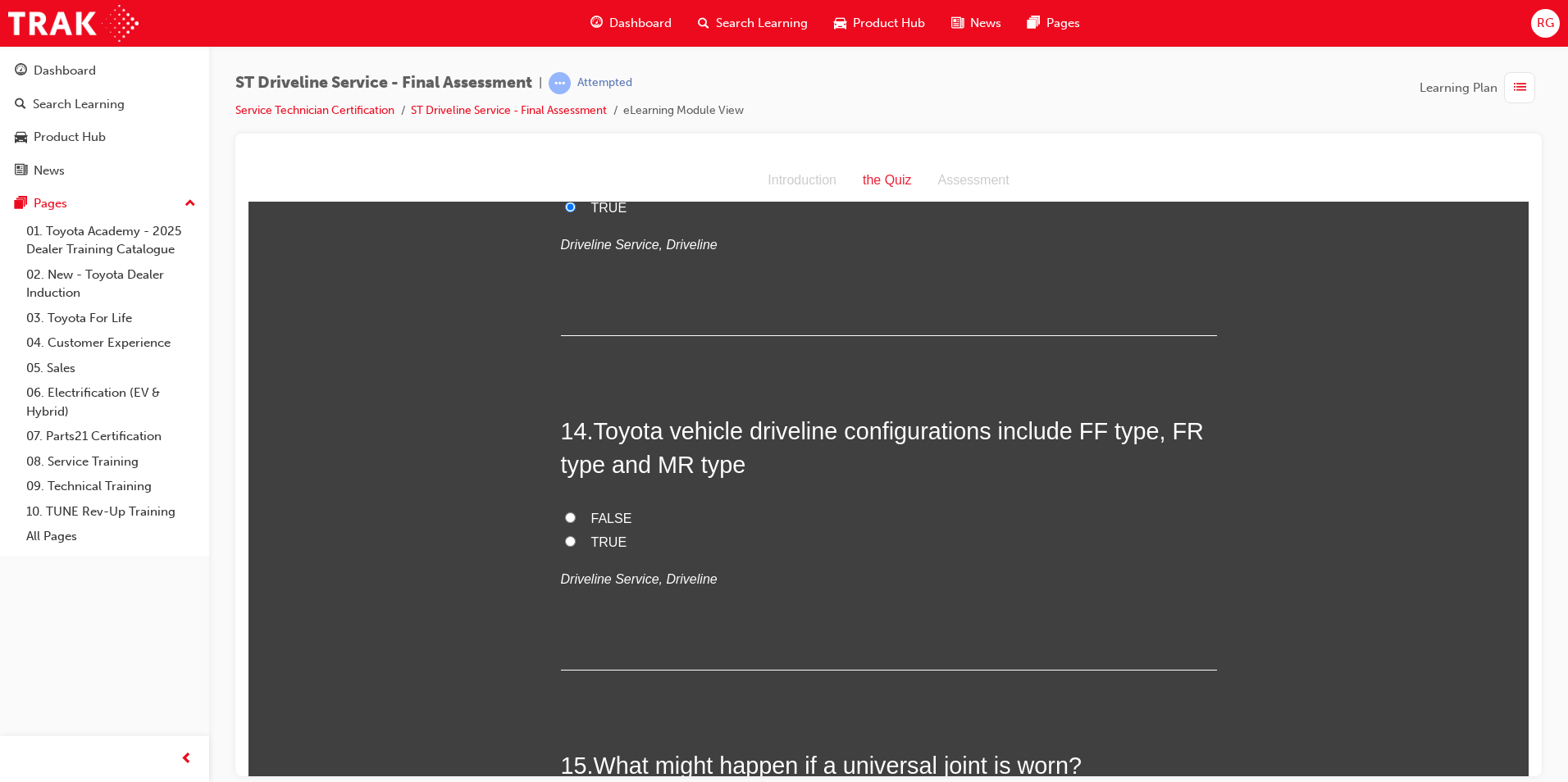
click at [597, 541] on span "TRUE" at bounding box center [610, 541] width 36 height 14
click at [576, 541] on input "TRUE" at bounding box center [570, 540] width 10 height 10
radio input "true"
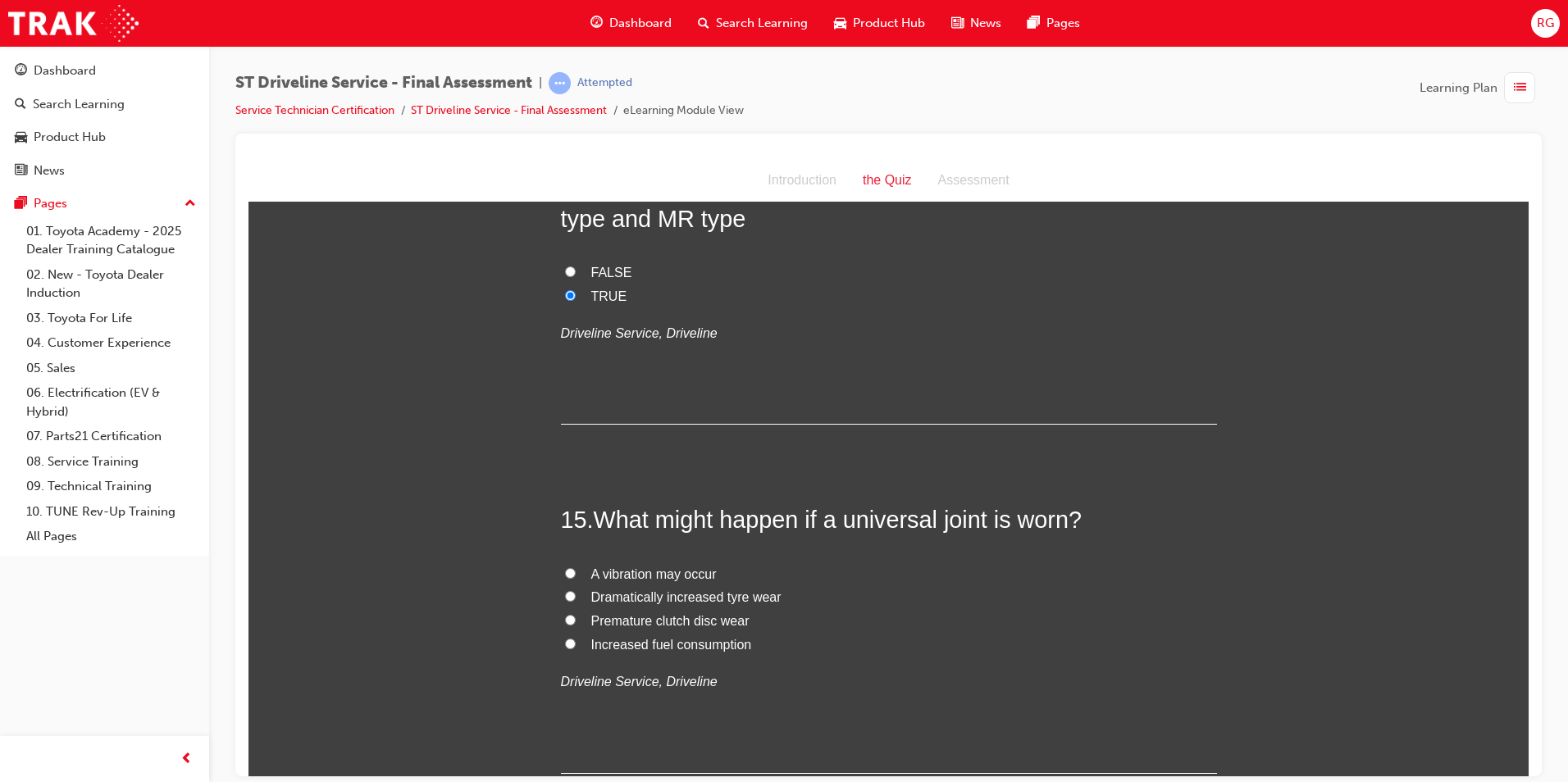
scroll to position [5085, 0]
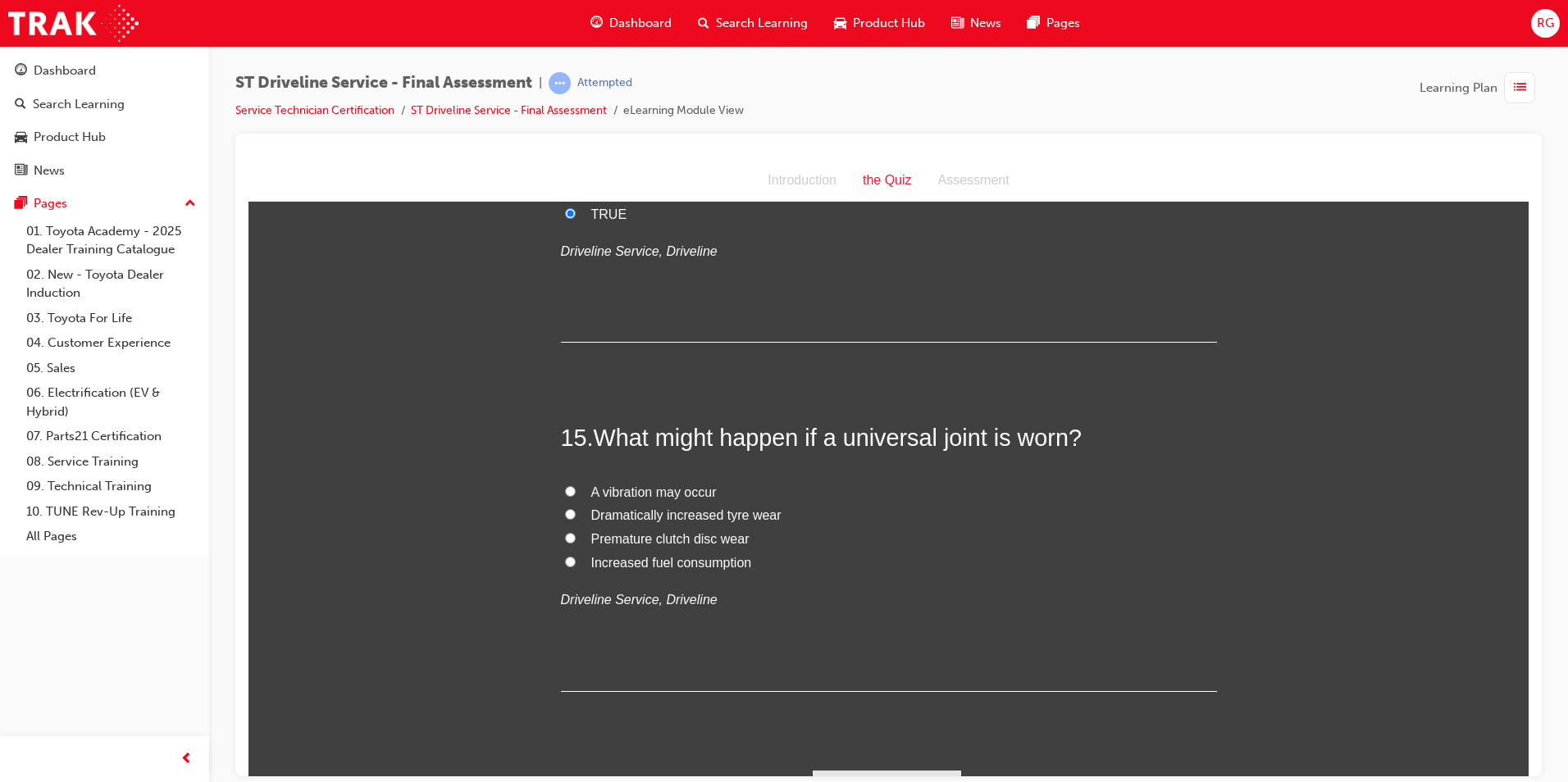
click at [667, 497] on span "A vibration may occur" at bounding box center [655, 492] width 126 height 14
click at [576, 497] on input "A vibration may occur" at bounding box center [570, 490] width 10 height 10
radio input "true"
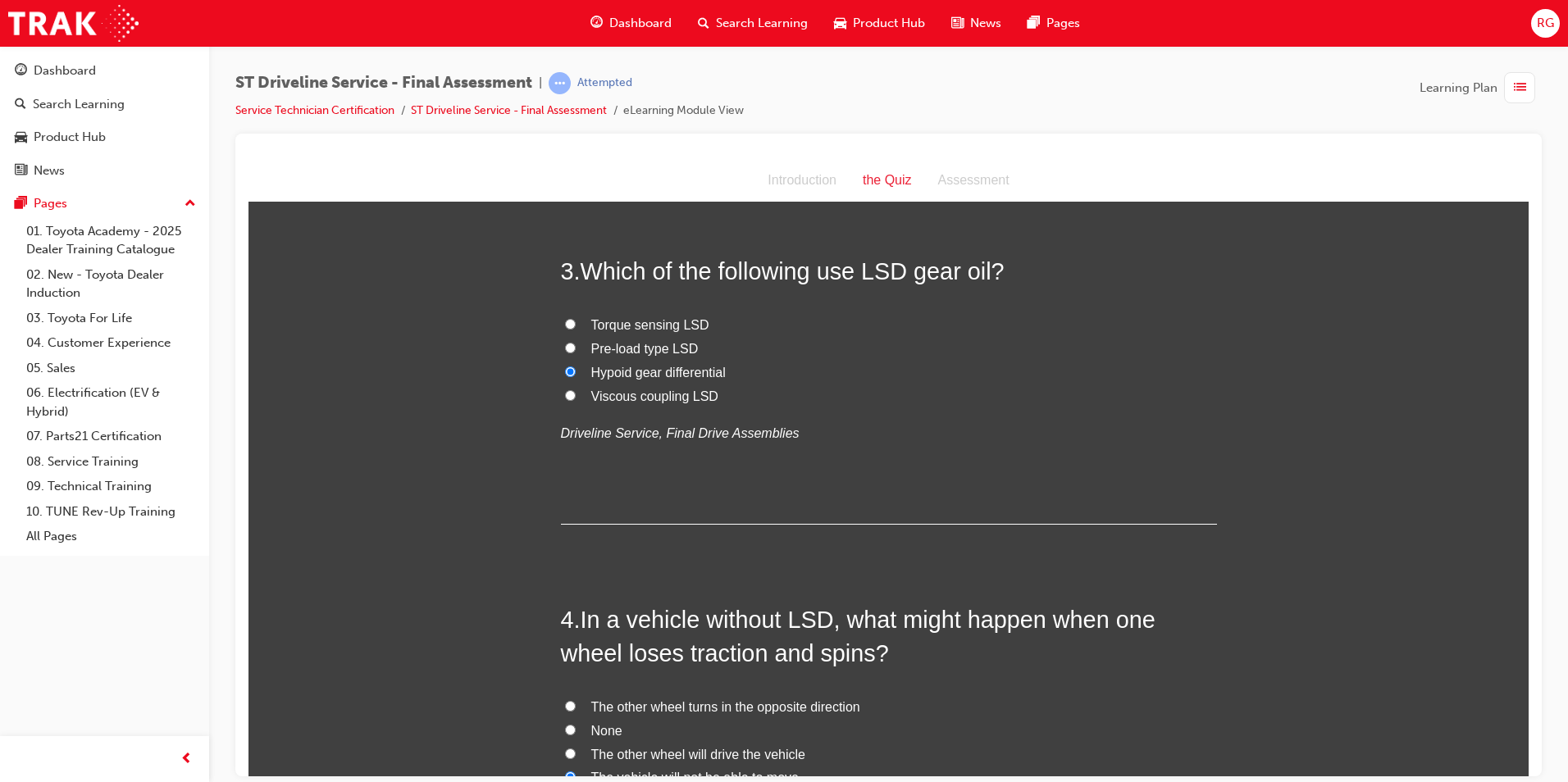
scroll to position [777, 0]
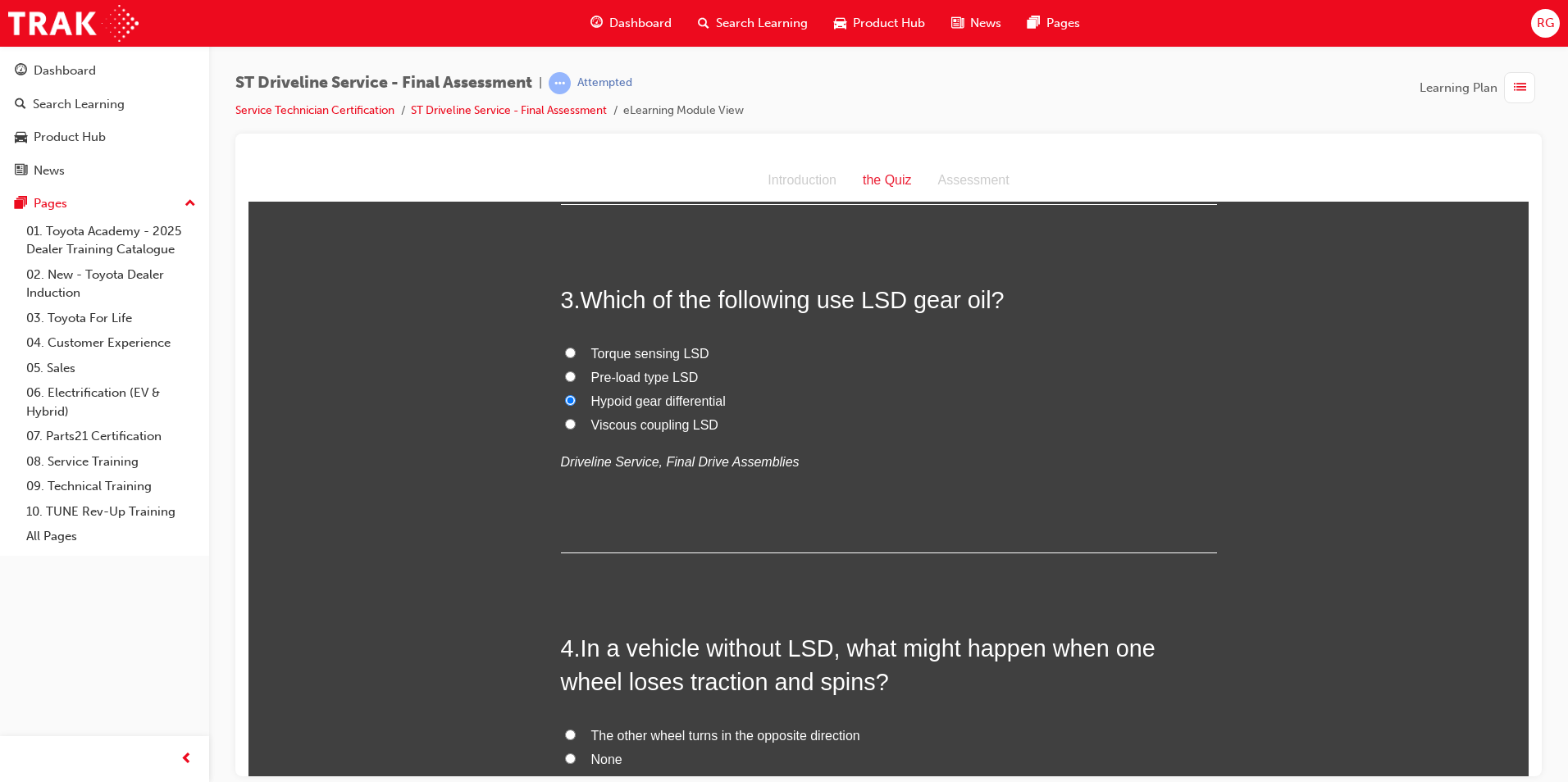
click at [663, 351] on span "Torque sensing LSD" at bounding box center [651, 353] width 118 height 14
click at [576, 351] on input "Torque sensing LSD" at bounding box center [570, 352] width 10 height 10
radio input "true"
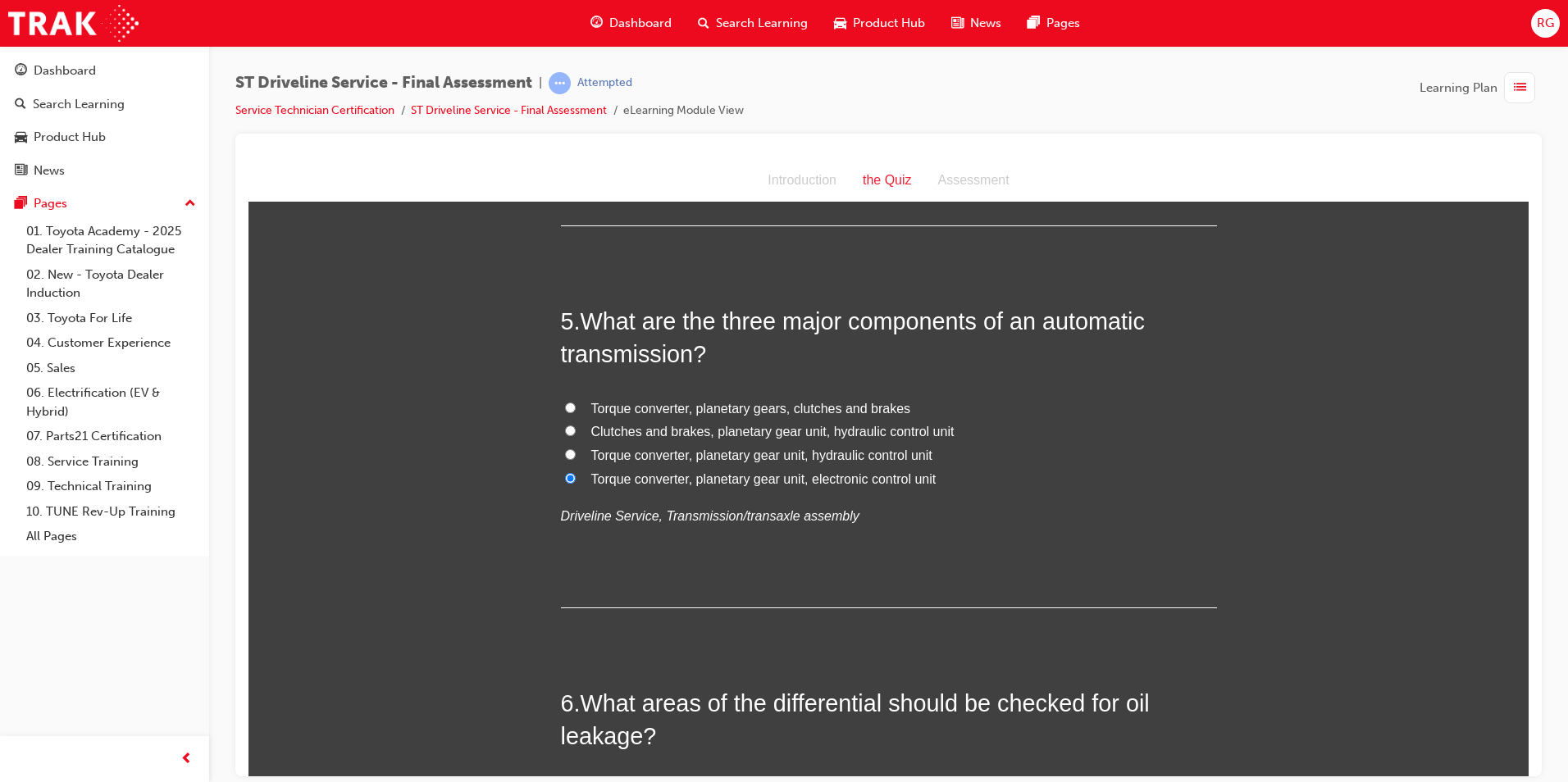
scroll to position [1515, 0]
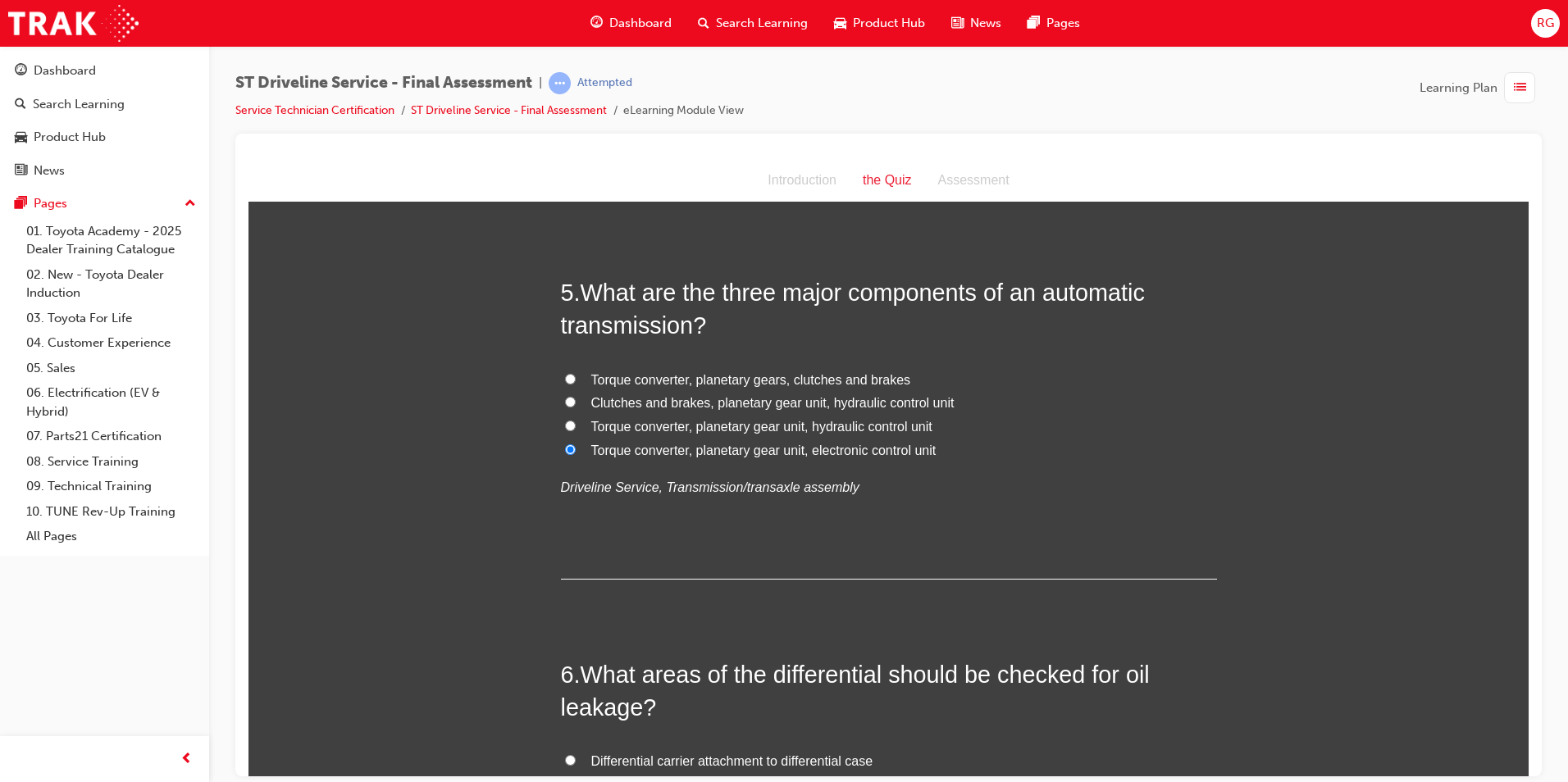
click at [822, 428] on span "Torque converter, planetary gear unit, hydraulic control unit" at bounding box center [762, 426] width 342 height 14
click at [576, 428] on input "Torque converter, planetary gear unit, hydraulic control unit" at bounding box center [570, 424] width 10 height 10
radio input "true"
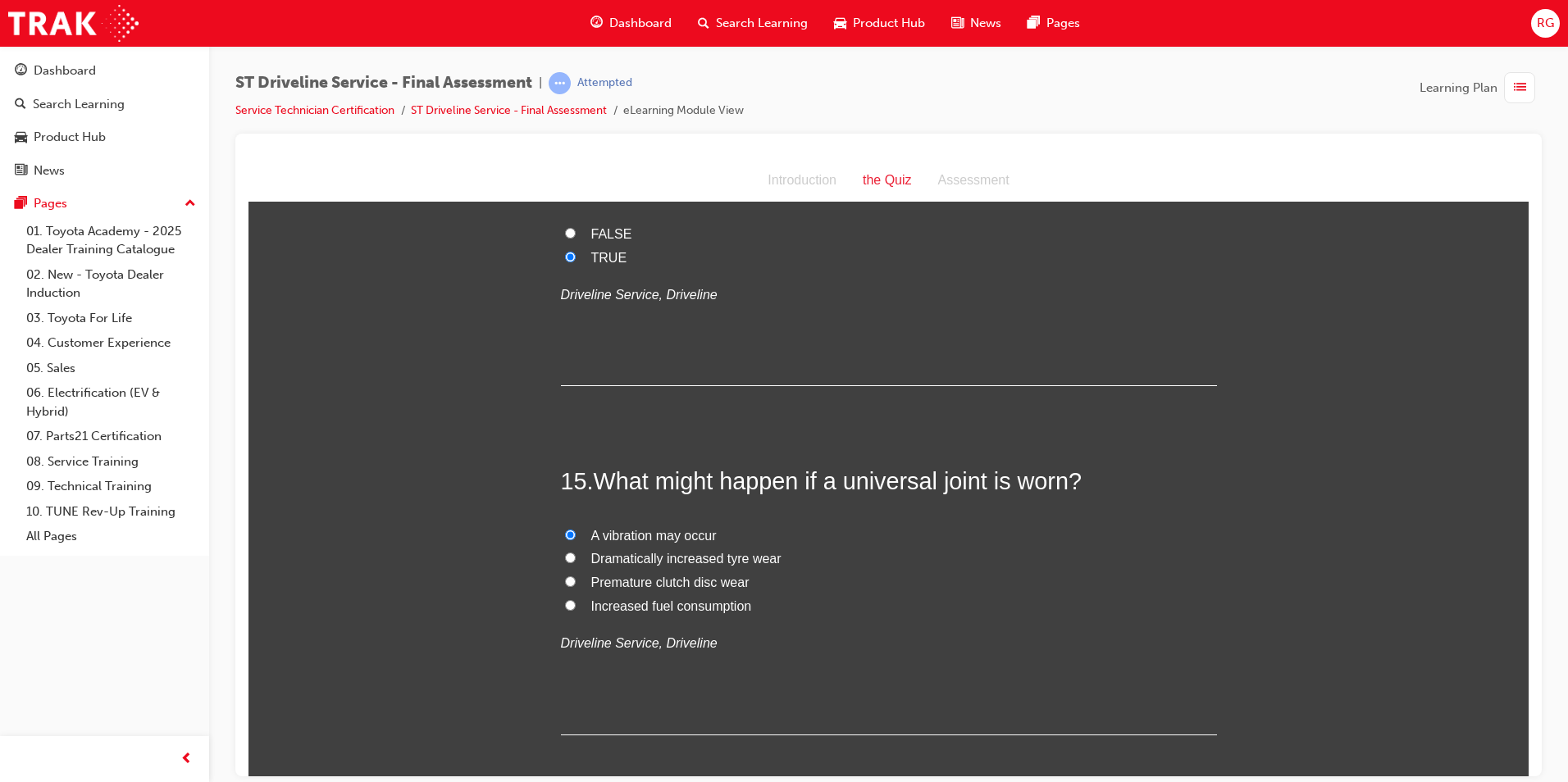
scroll to position [5124, 0]
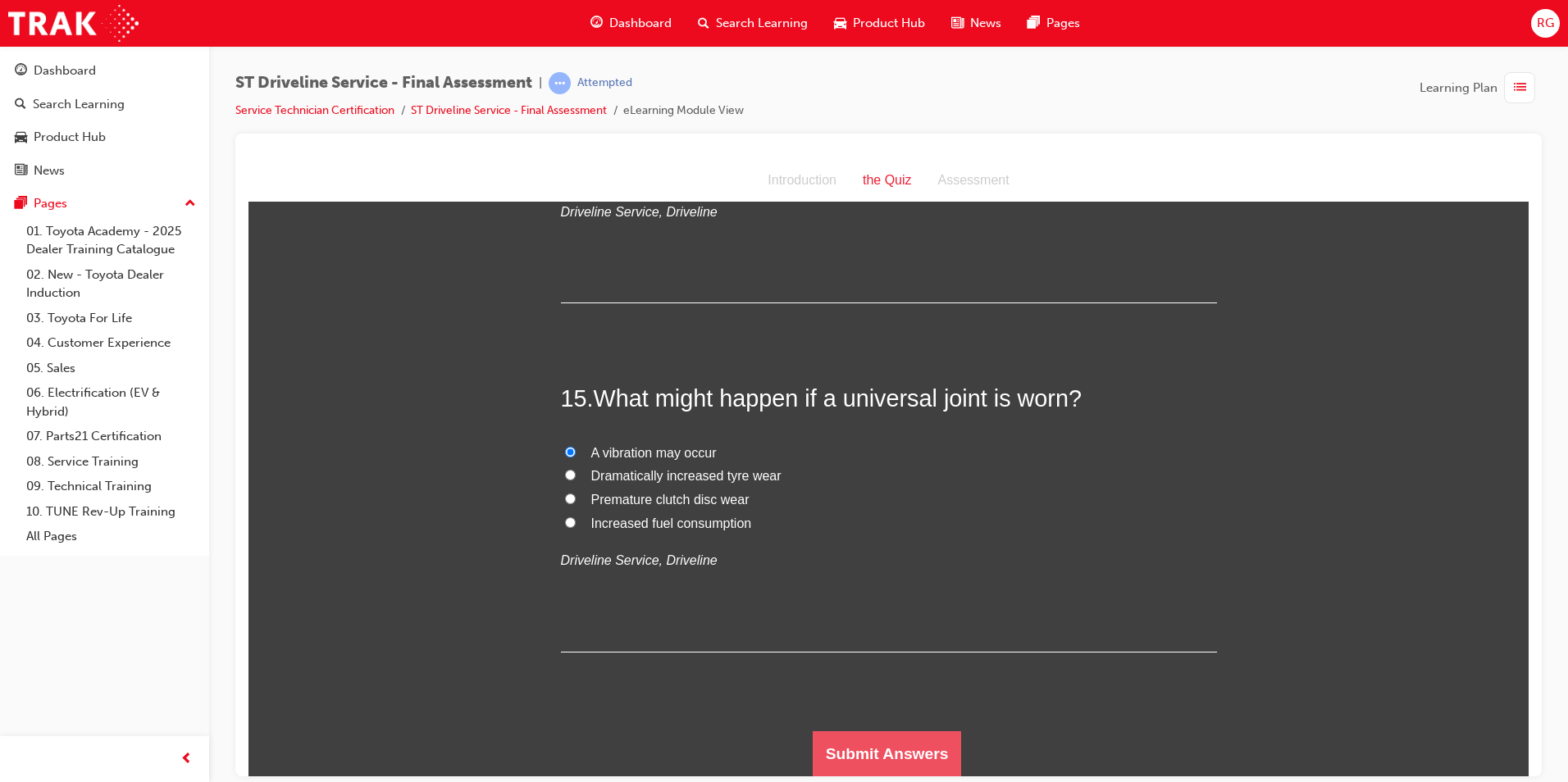
click at [897, 750] on button "Submit Answers" at bounding box center [887, 753] width 149 height 46
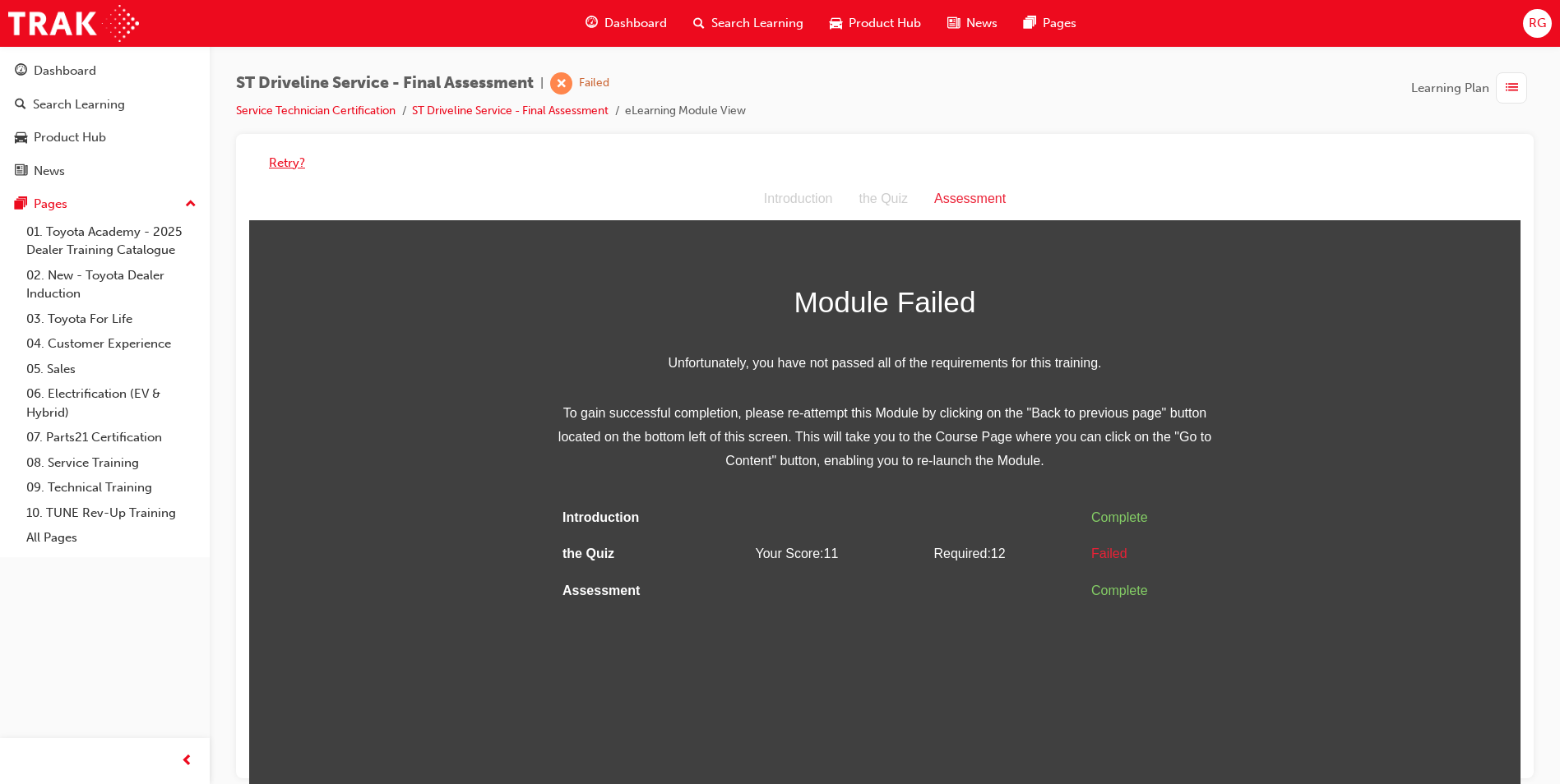
click at [274, 165] on button "Retry?" at bounding box center [287, 163] width 36 height 19
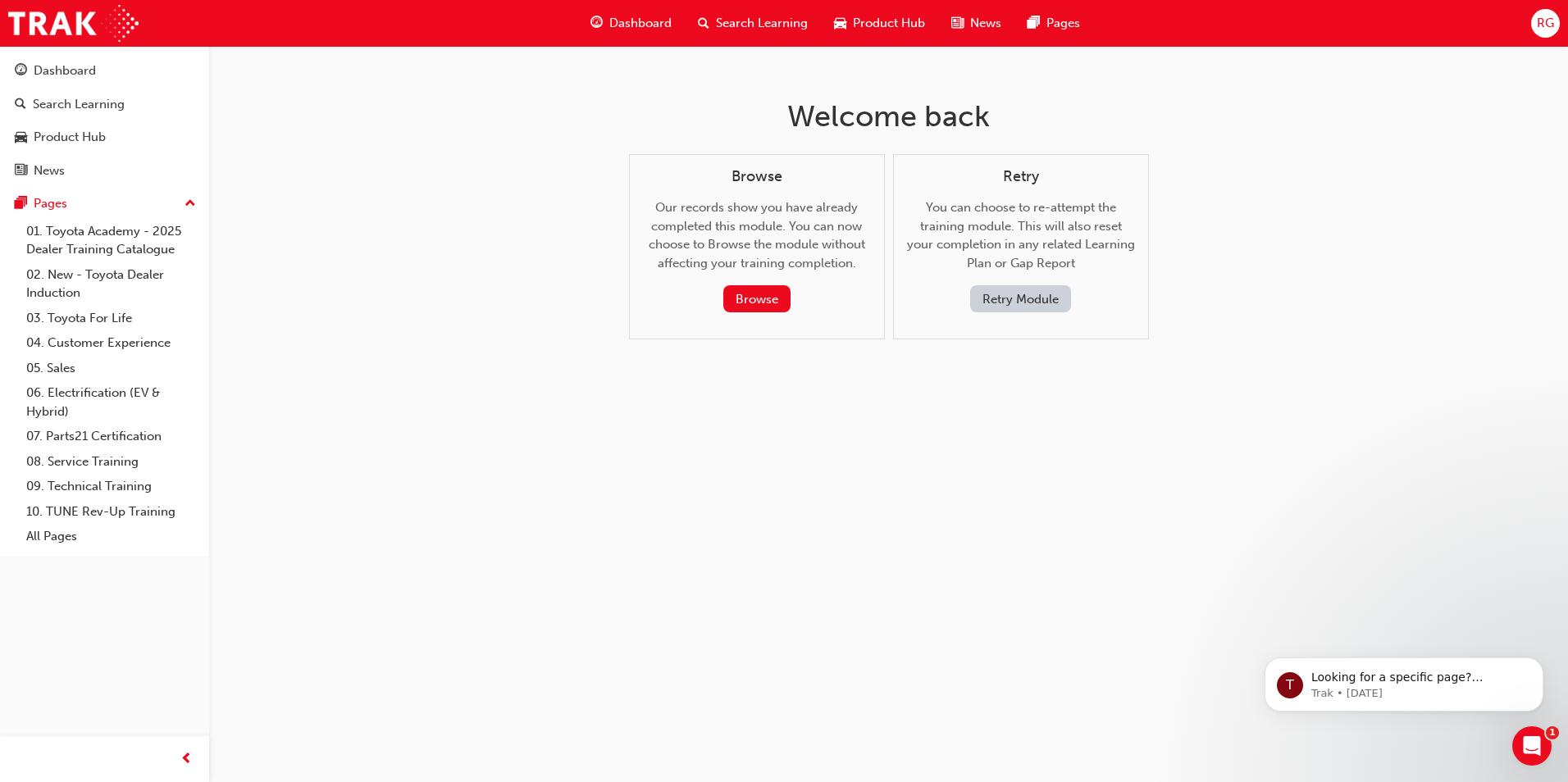
click at [1043, 296] on button "Retry Module" at bounding box center [1021, 299] width 101 height 27
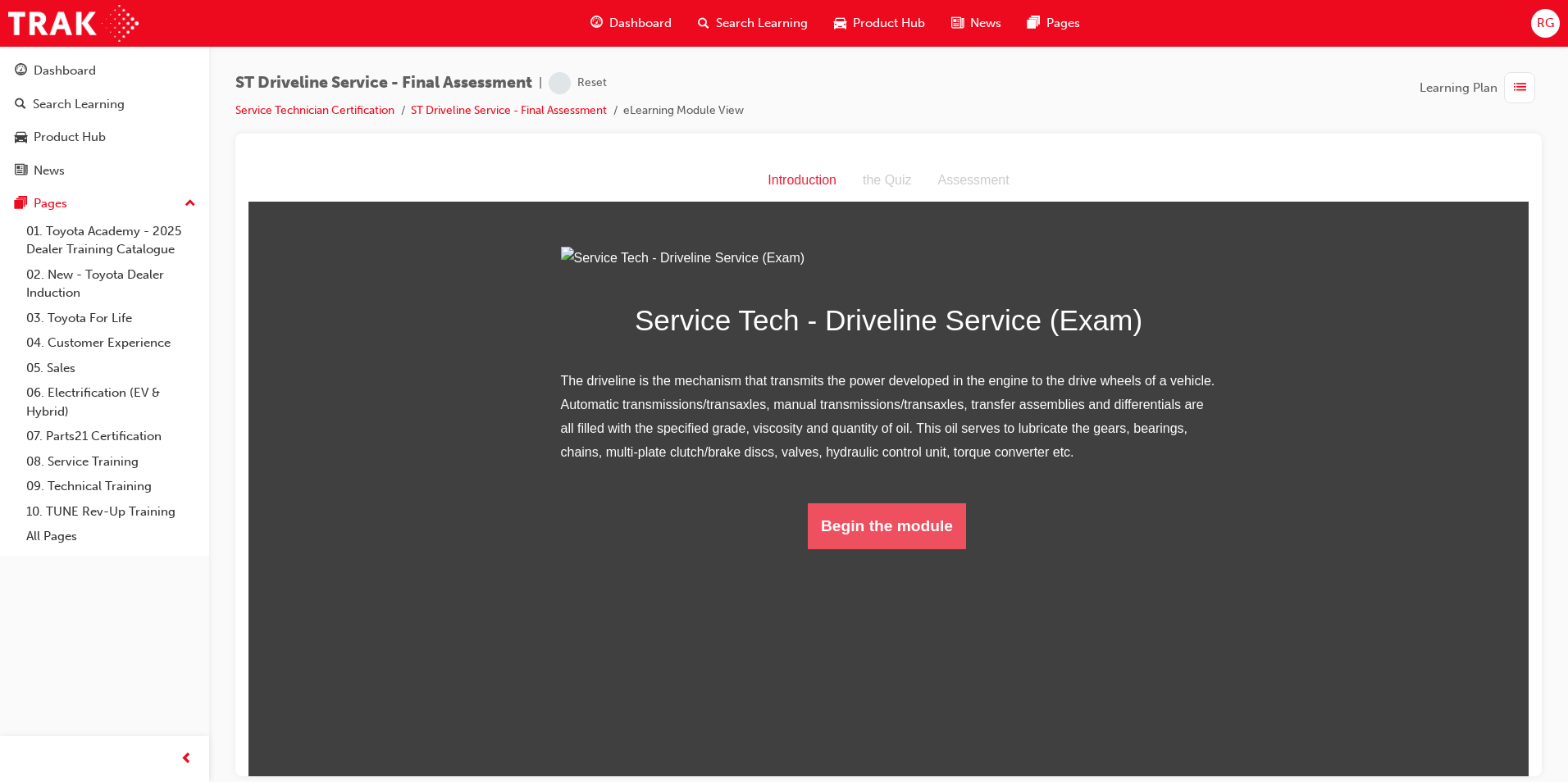
click at [861, 549] on button "Begin the module" at bounding box center [887, 525] width 158 height 46
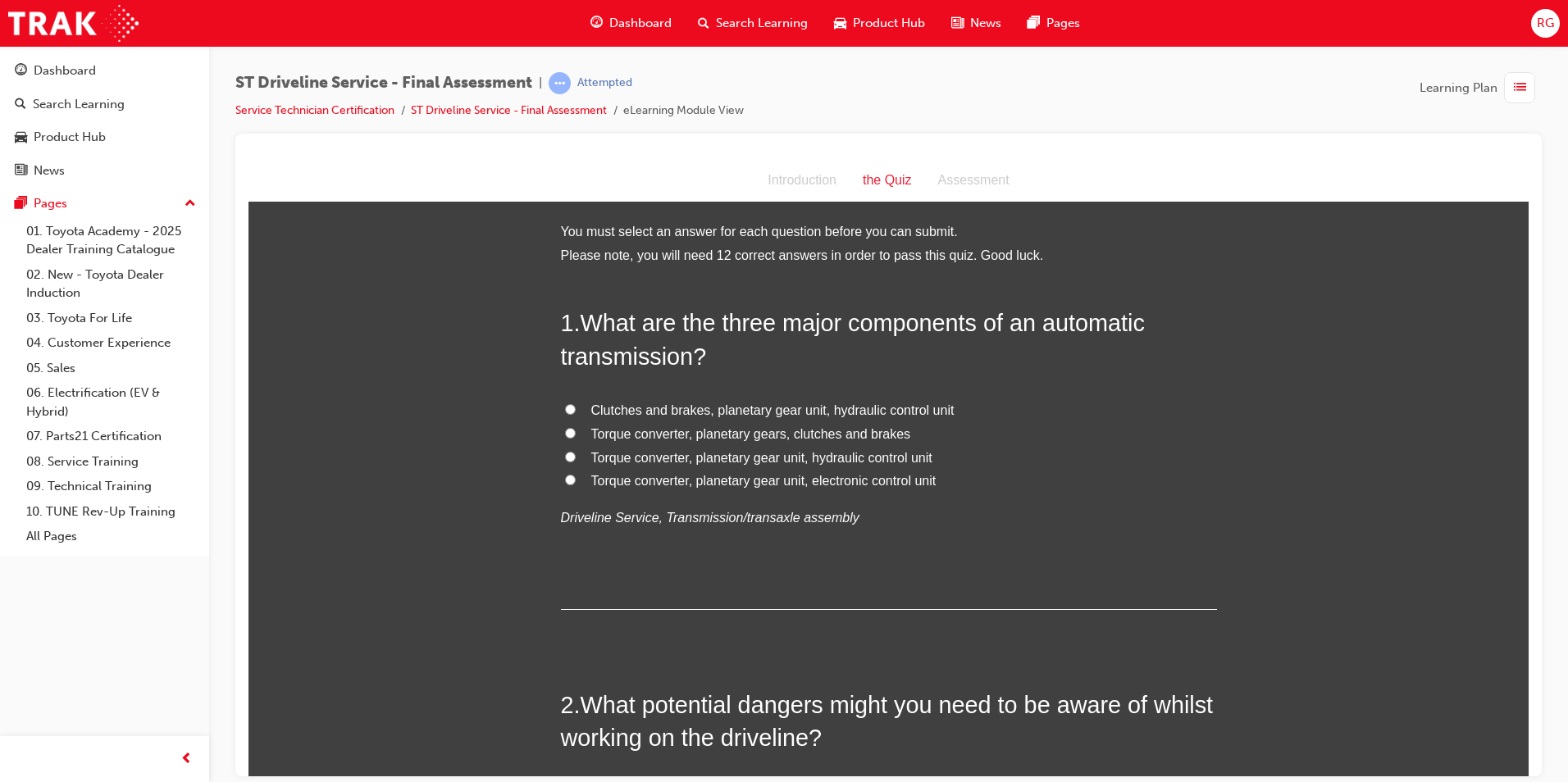
click at [861, 413] on span "Clutches and brakes, planetary gear unit, hydraulic control unit" at bounding box center [774, 409] width 363 height 14
click at [576, 413] on input "Clutches and brakes, planetary gear unit, hydraulic control unit" at bounding box center [570, 408] width 10 height 10
radio input "true"
click at [853, 459] on span "Torque converter, planetary gear unit, hydraulic control unit" at bounding box center [762, 457] width 342 height 14
click at [576, 459] on input "Torque converter, planetary gear unit, hydraulic control unit" at bounding box center [570, 456] width 10 height 10
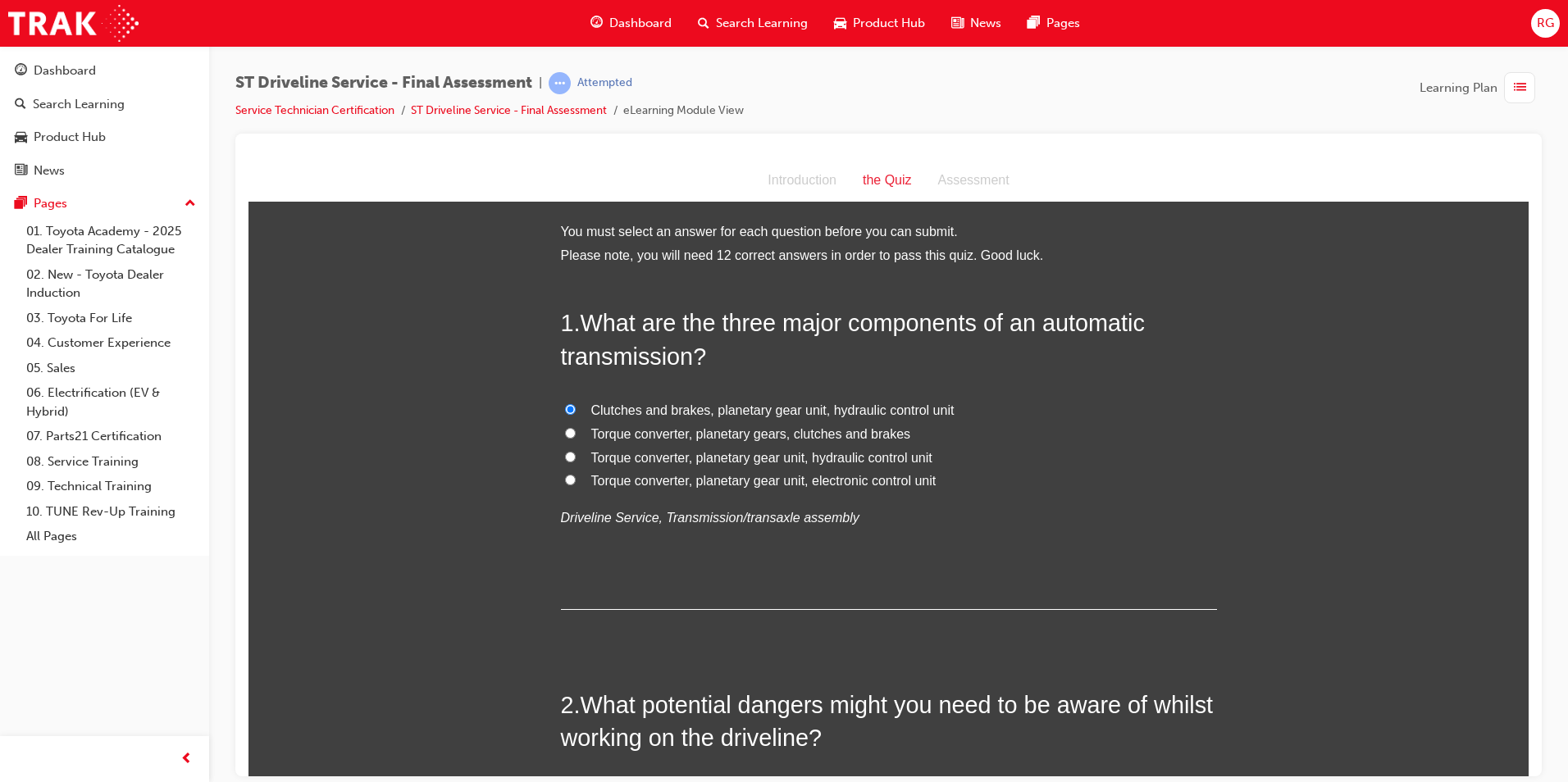
radio input "true"
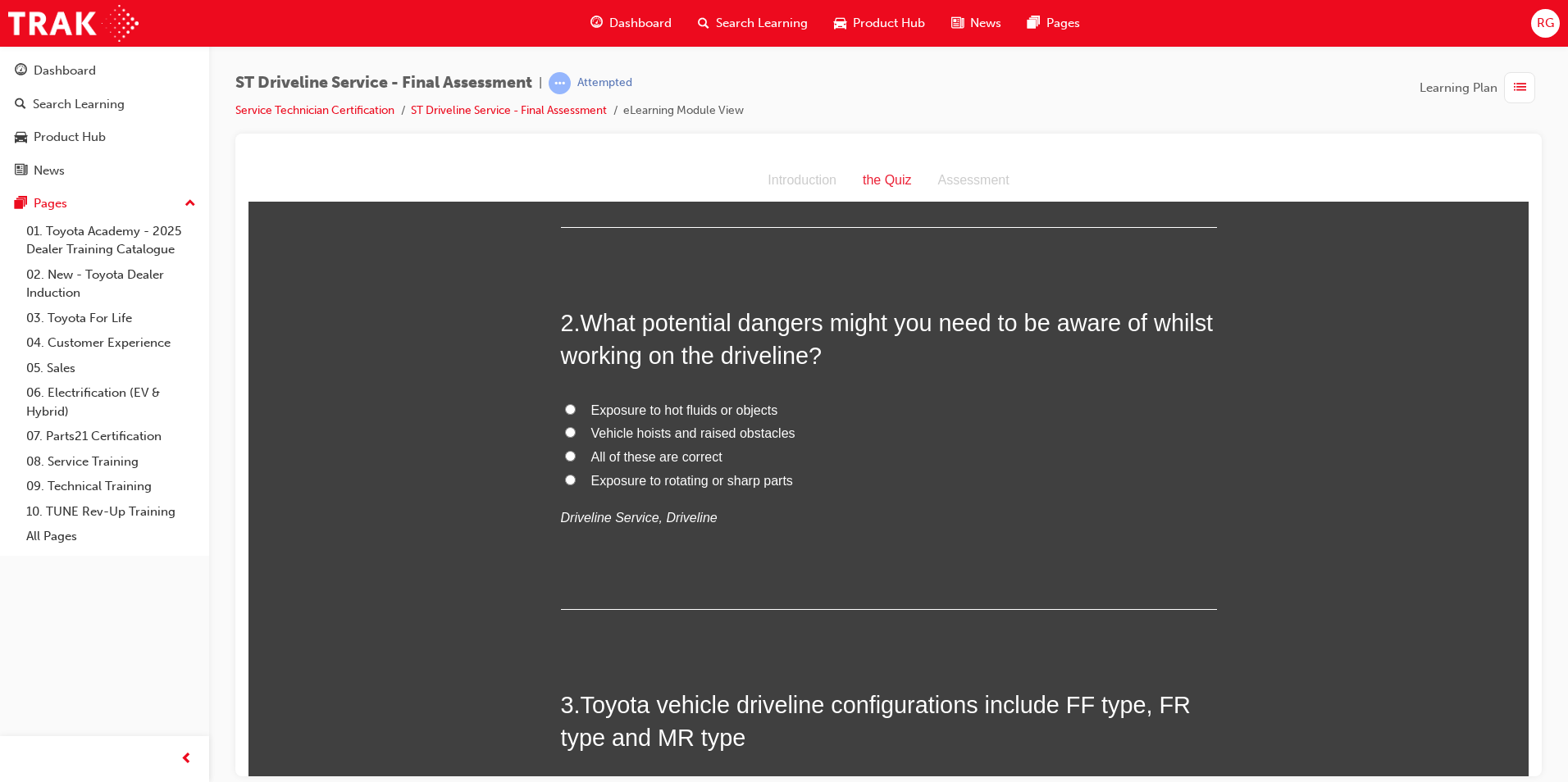
scroll to position [410, 0]
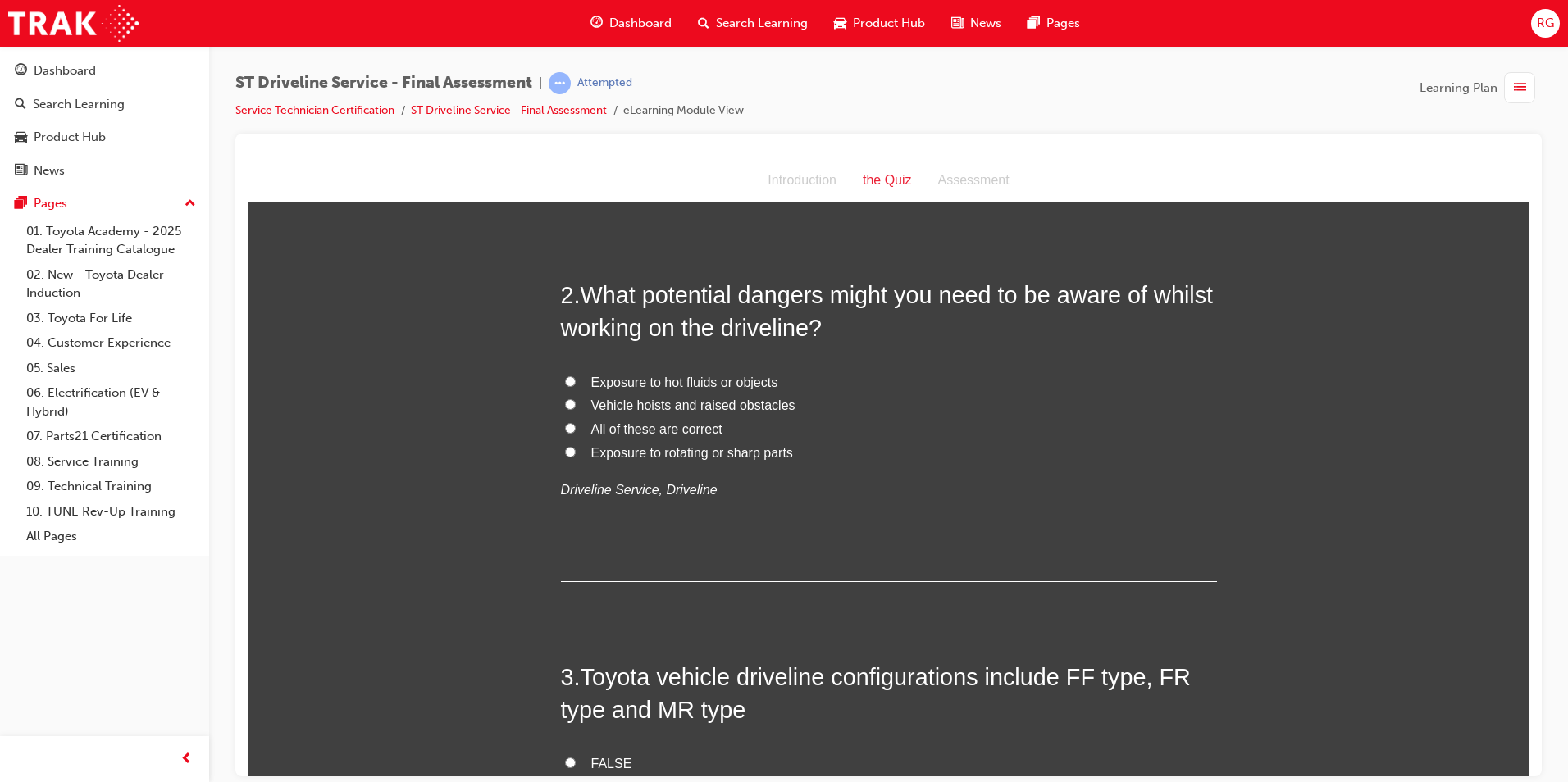
click at [689, 433] on span "All of these are correct" at bounding box center [657, 428] width 131 height 14
click at [576, 433] on input "All of these are correct" at bounding box center [570, 427] width 10 height 10
radio input "true"
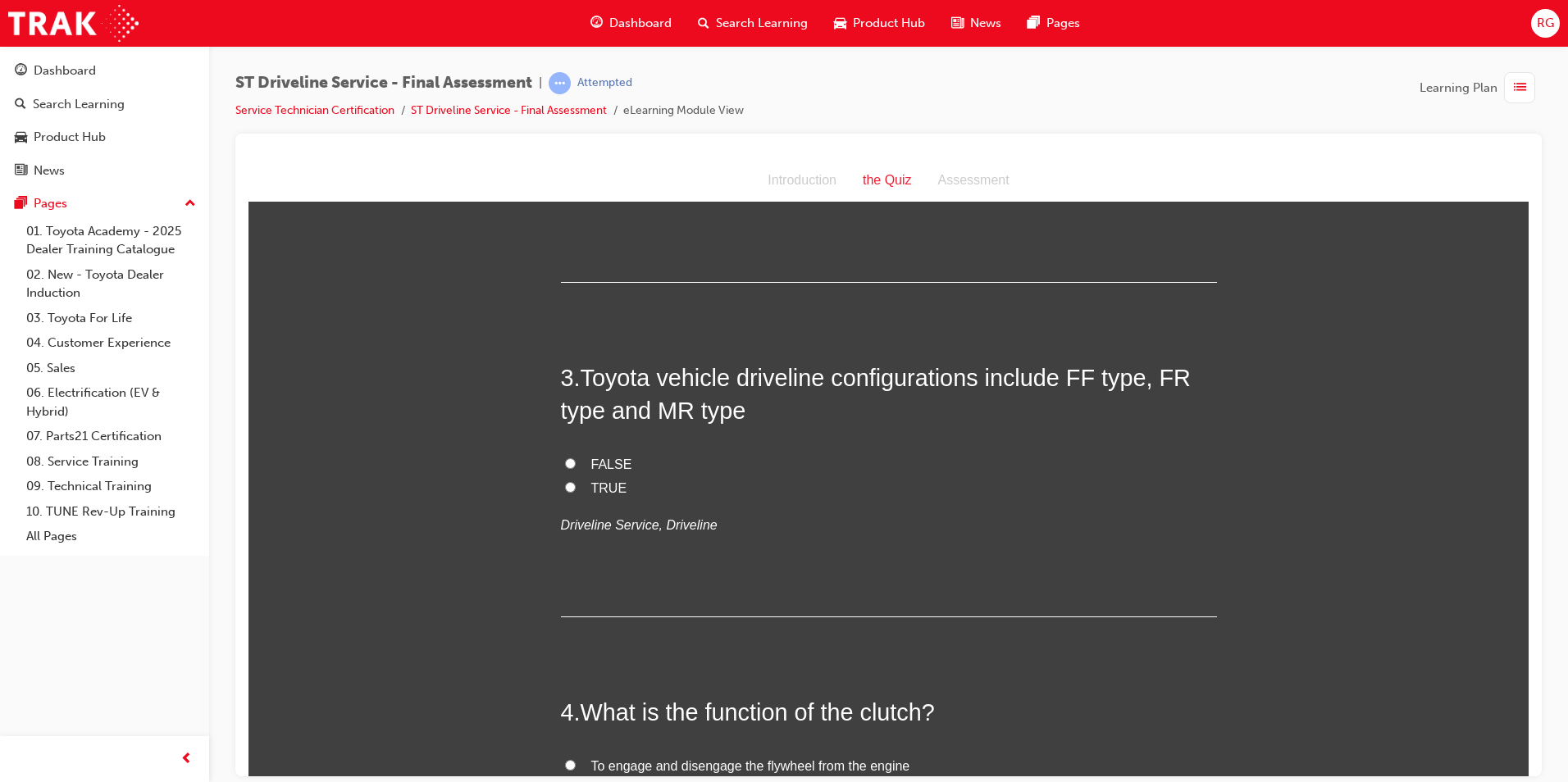
scroll to position [738, 0]
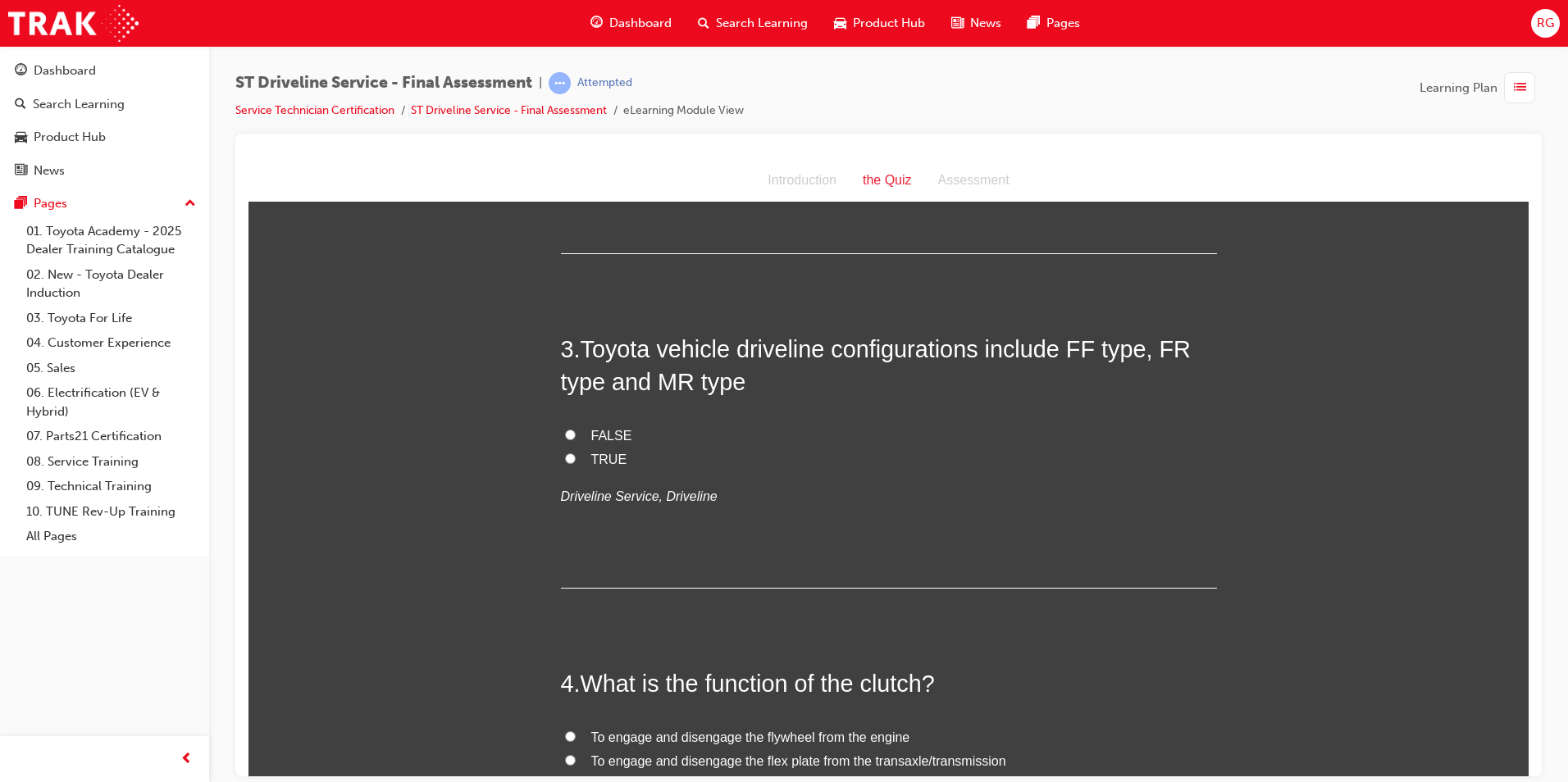
click at [594, 461] on span "TRUE" at bounding box center [610, 459] width 36 height 14
click at [576, 461] on input "TRUE" at bounding box center [570, 458] width 10 height 10
radio input "true"
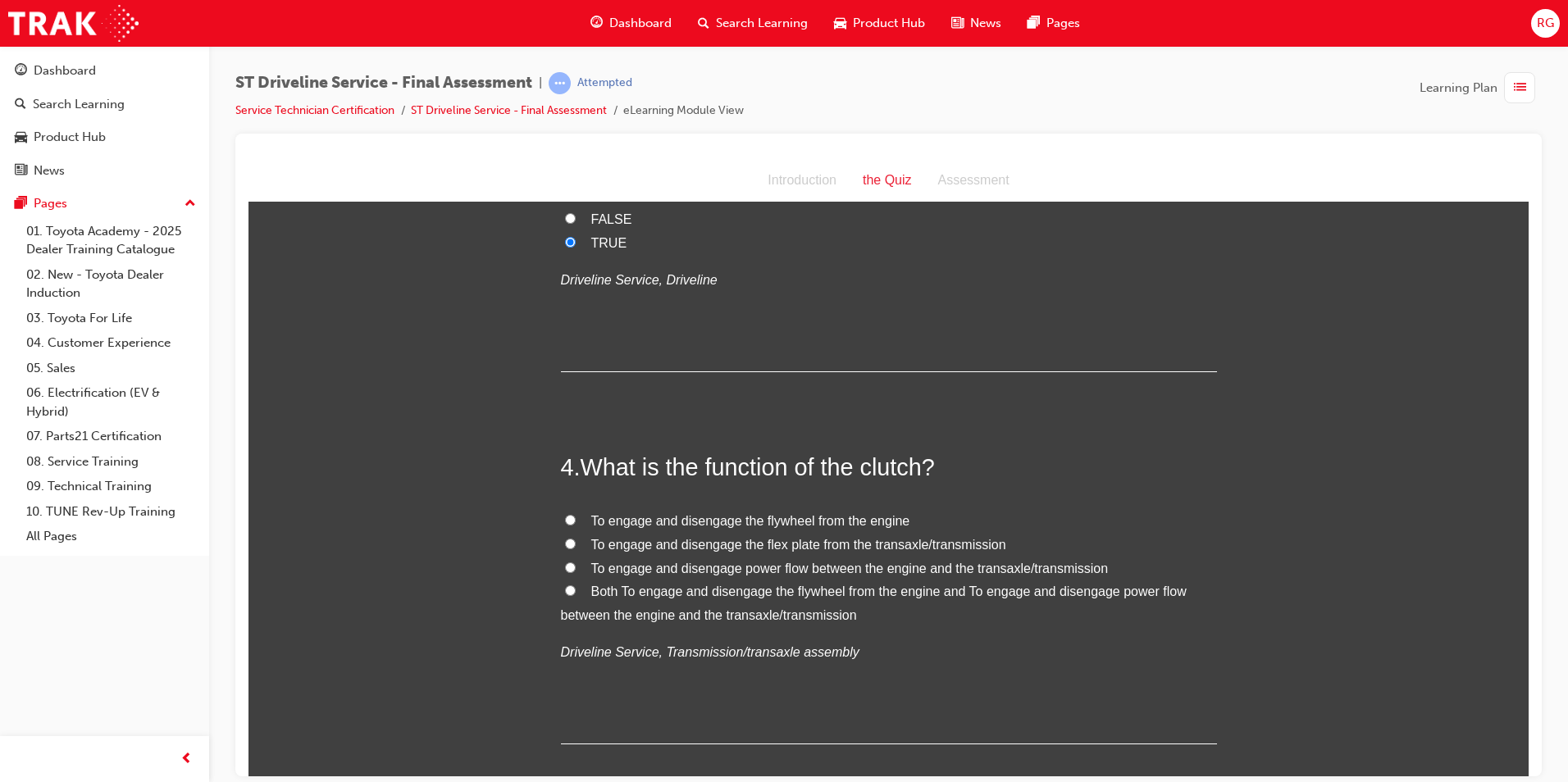
scroll to position [985, 0]
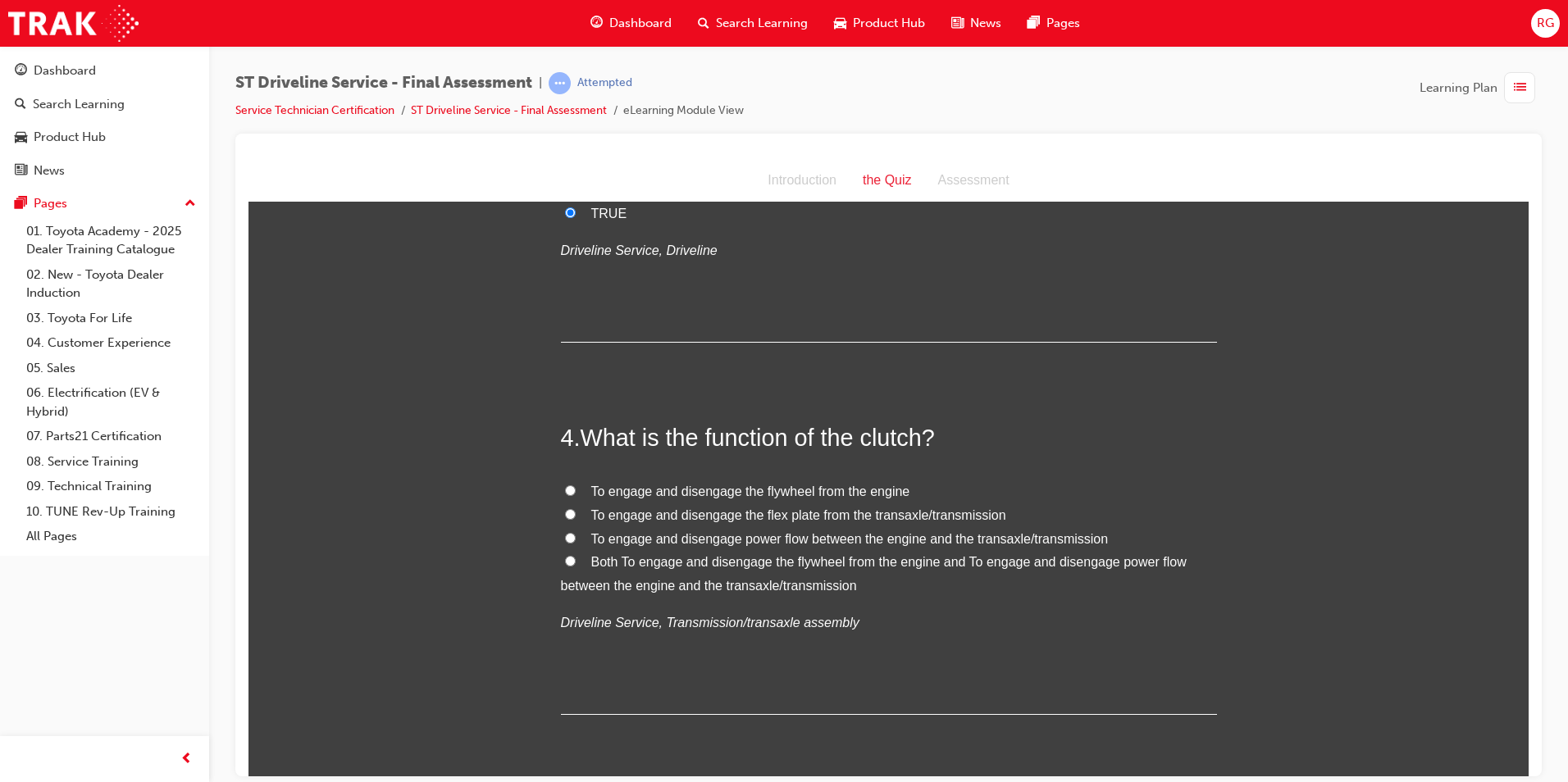
click at [839, 537] on span "To engage and disengage power flow between the engine and the transaxle/transmi…" at bounding box center [851, 538] width 518 height 14
click at [576, 537] on input "To engage and disengage power flow between the engine and the transaxle/transmi…" at bounding box center [570, 538] width 10 height 10
radio input "true"
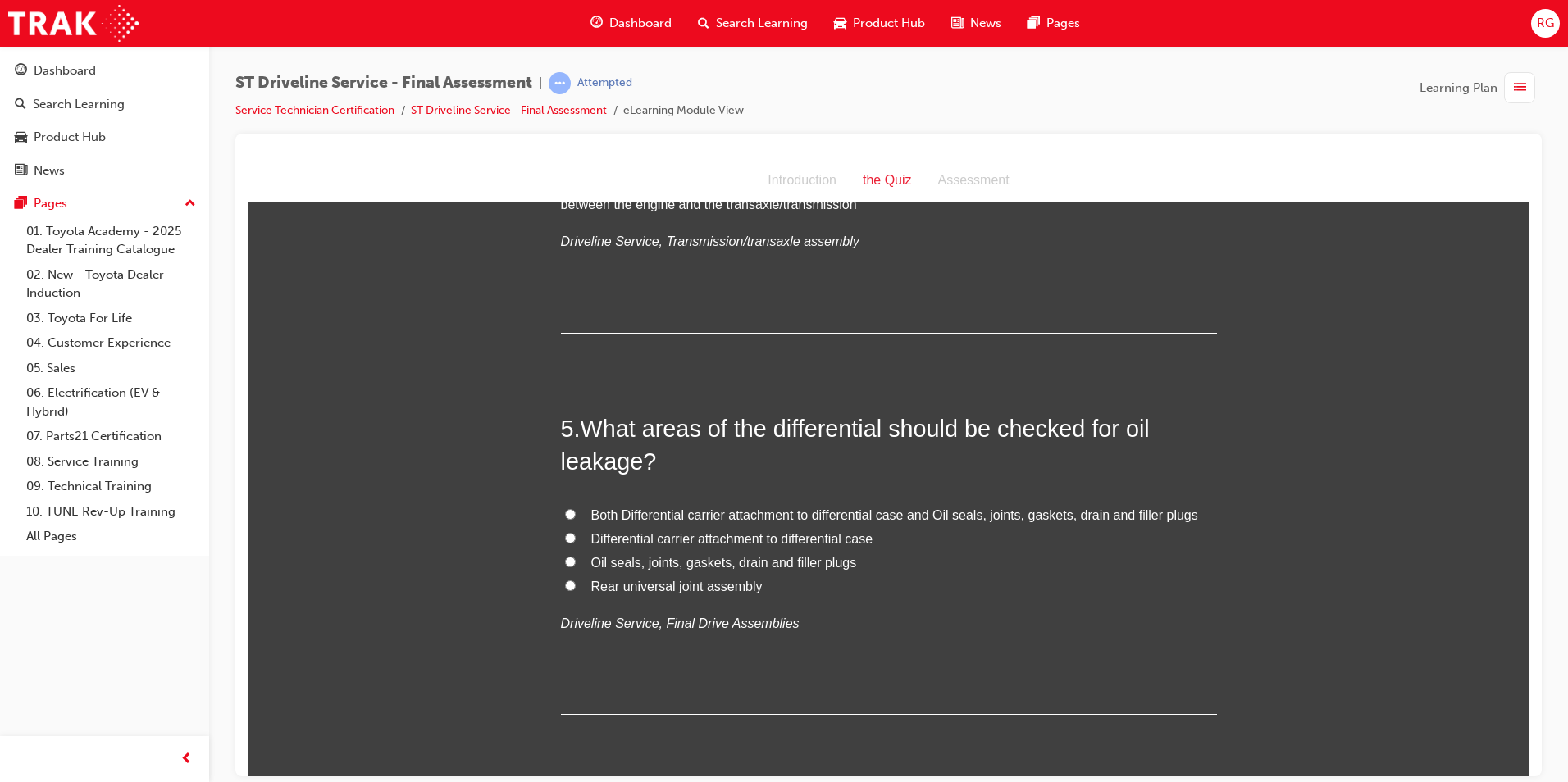
scroll to position [1395, 0]
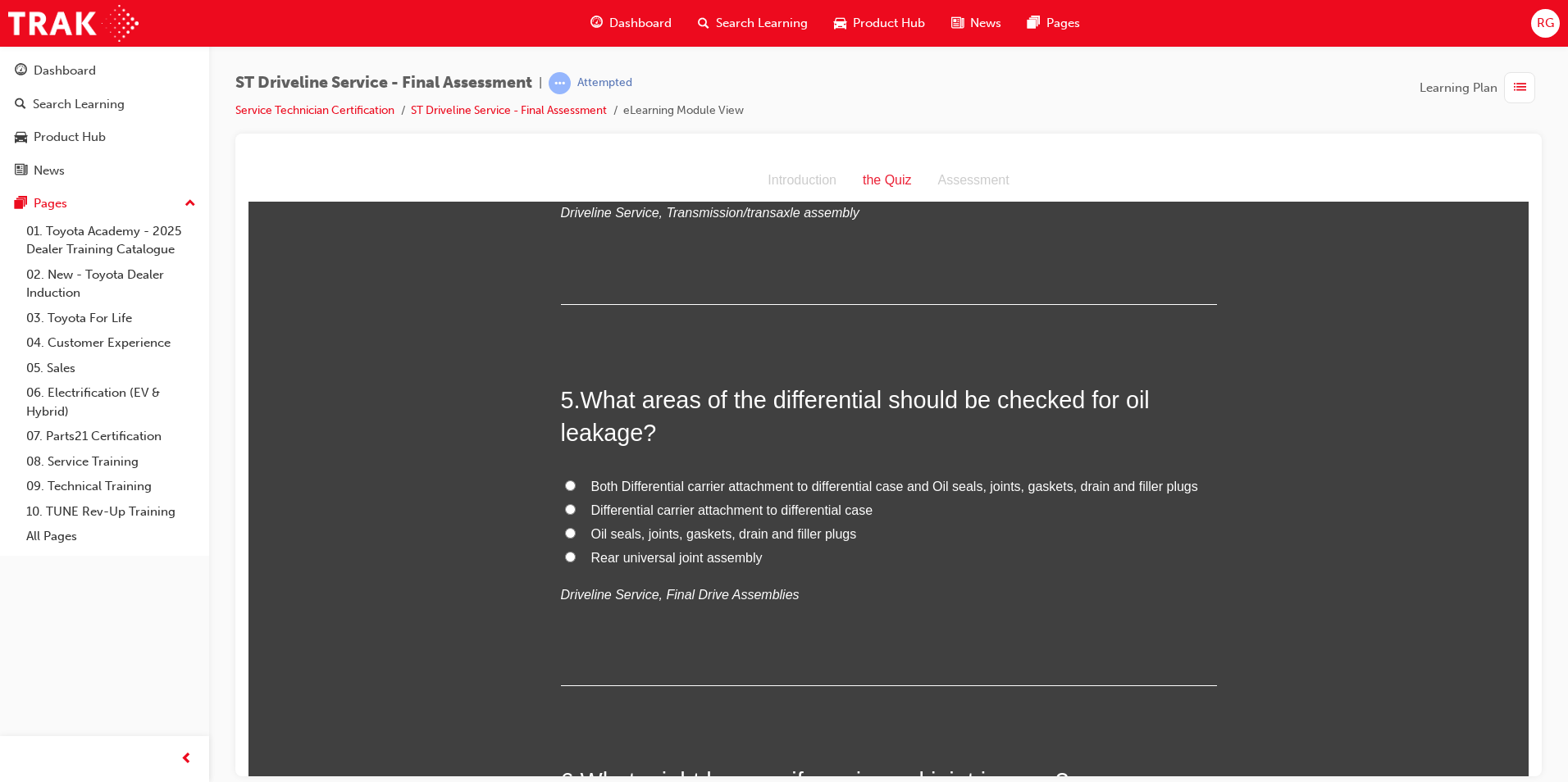
click at [830, 490] on span "Both Differential carrier attachment to differential case and Oil seals, joints…" at bounding box center [895, 485] width 607 height 14
click at [576, 490] on input "Both Differential carrier attachment to differential case and Oil seals, joints…" at bounding box center [570, 484] width 10 height 10
radio input "true"
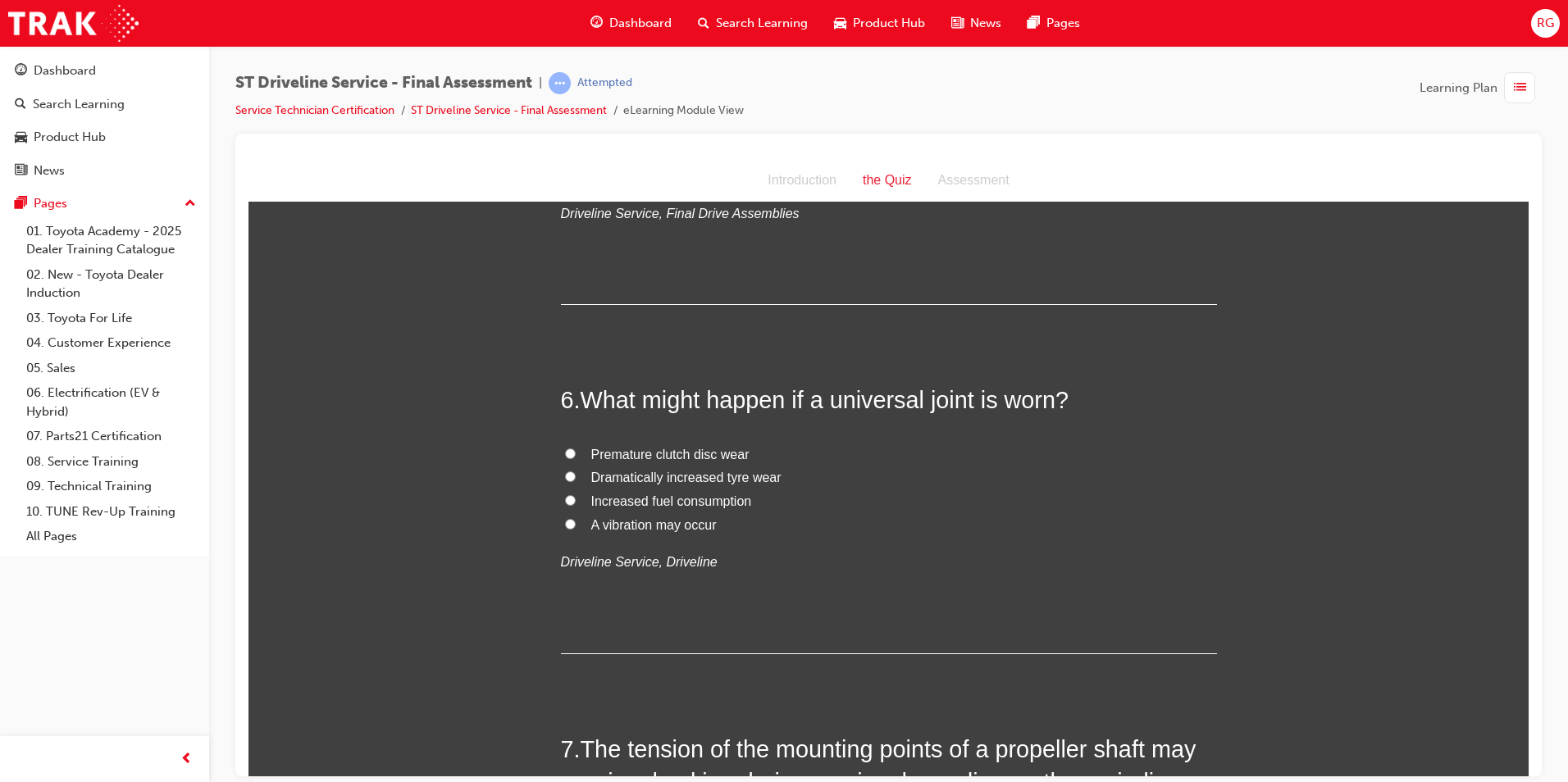
scroll to position [1805, 0]
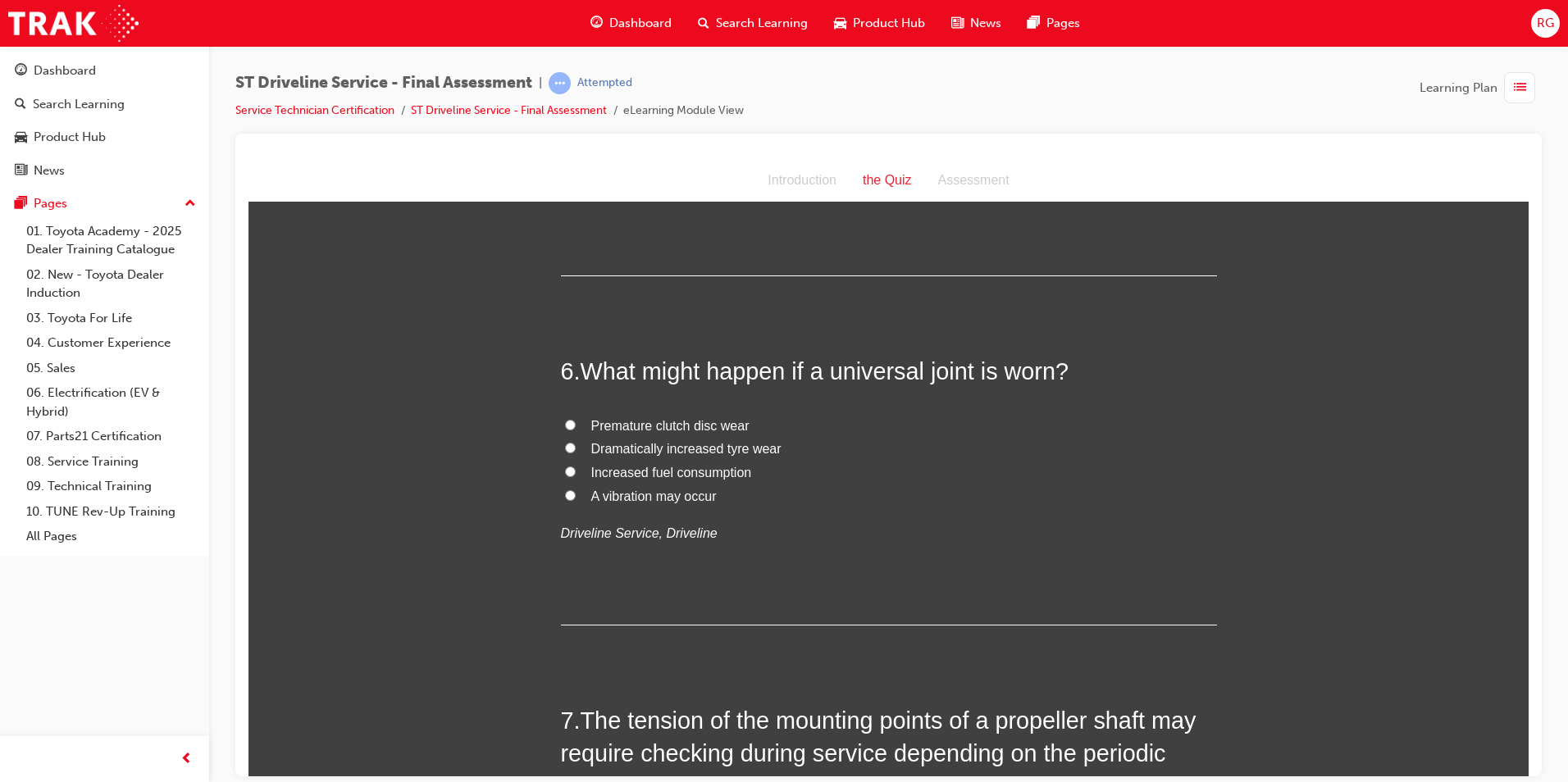
click at [696, 498] on span "A vibration may occur" at bounding box center [655, 496] width 126 height 14
click at [576, 498] on input "A vibration may occur" at bounding box center [570, 495] width 10 height 10
radio input "true"
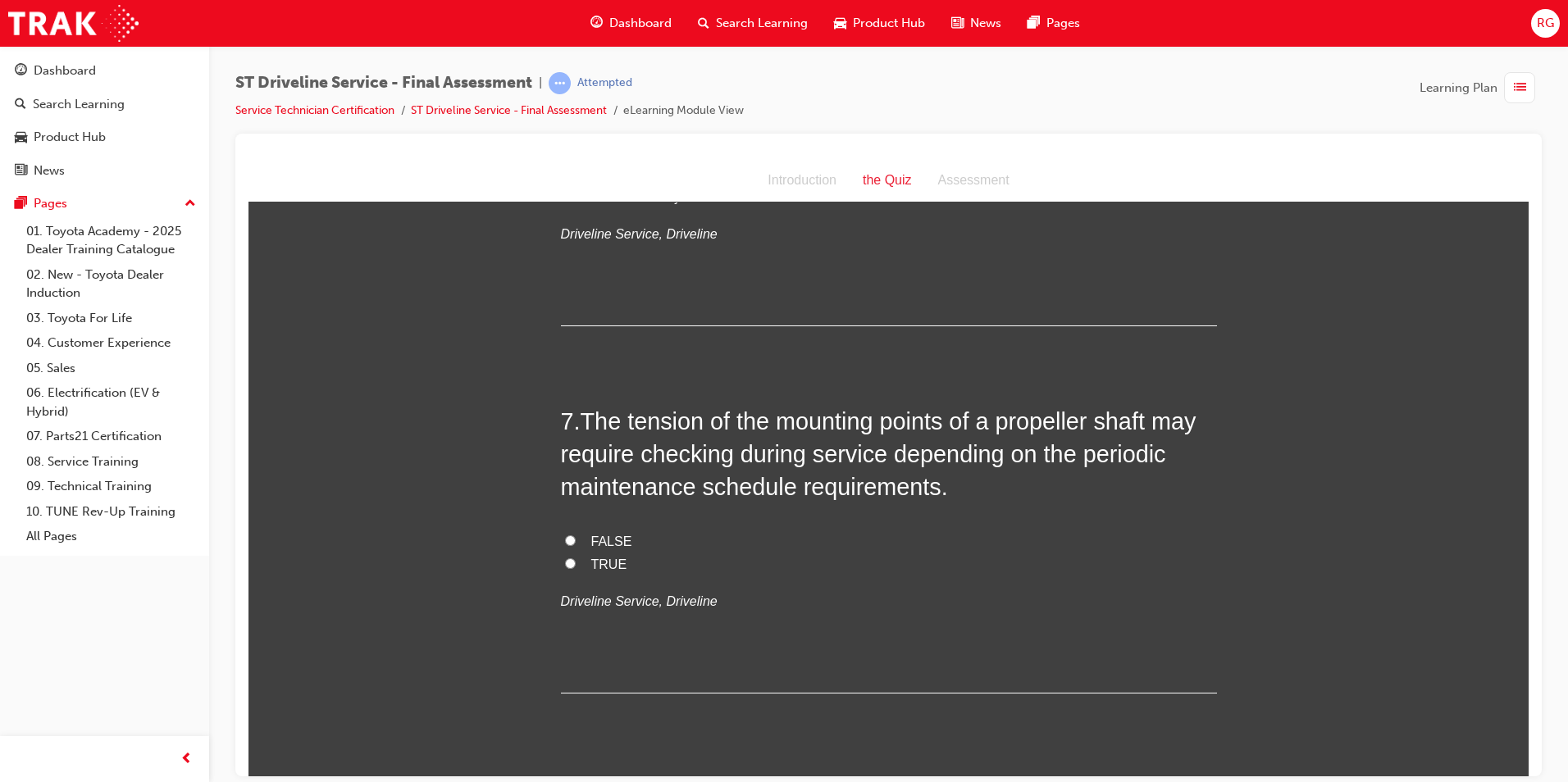
scroll to position [2132, 0]
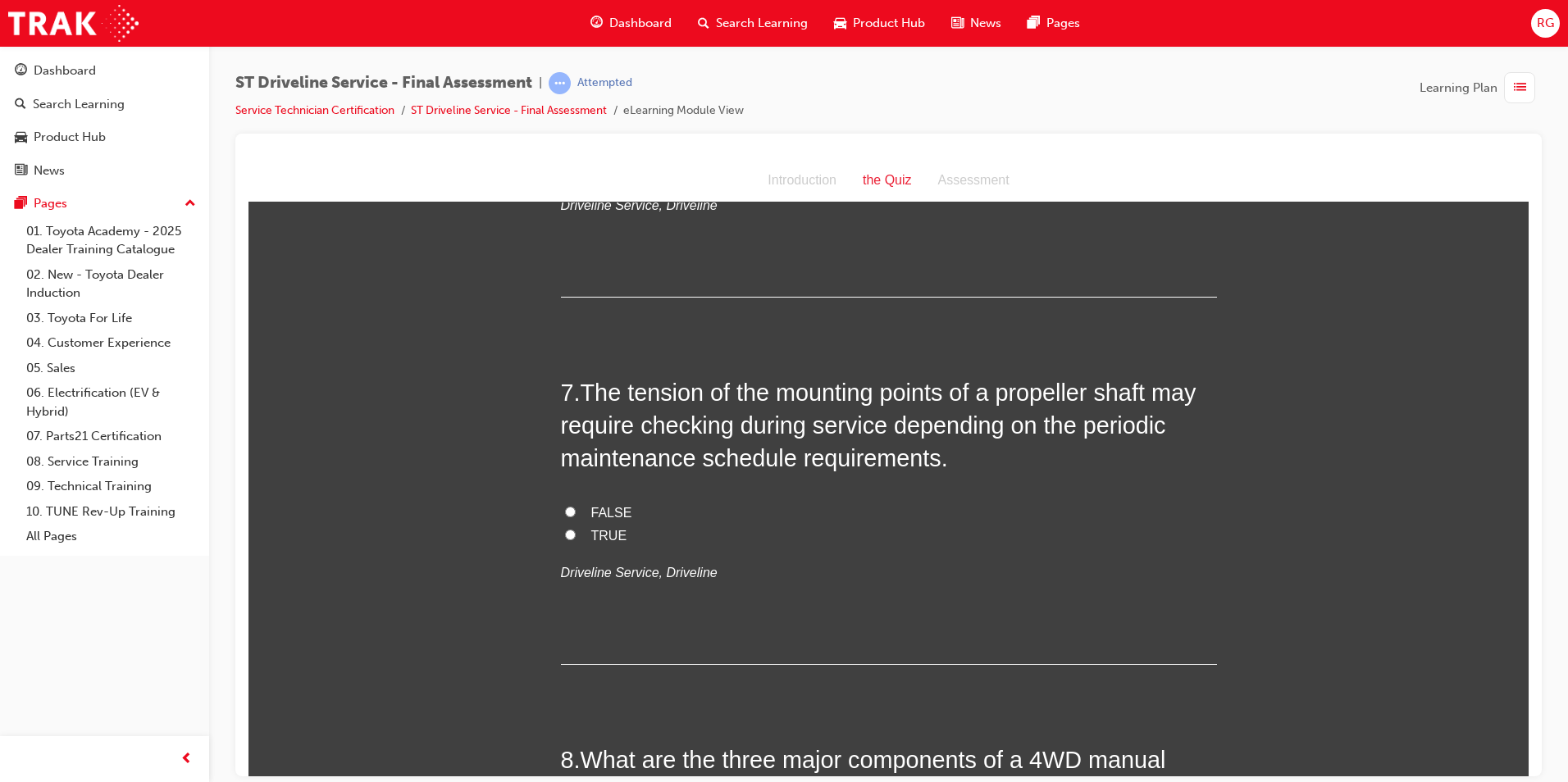
click at [592, 513] on span "FALSE" at bounding box center [612, 512] width 41 height 14
click at [576, 513] on input "FALSE" at bounding box center [570, 511] width 10 height 10
radio input "true"
click at [604, 530] on span "TRUE" at bounding box center [610, 535] width 36 height 14
click at [576, 530] on input "TRUE" at bounding box center [570, 534] width 10 height 10
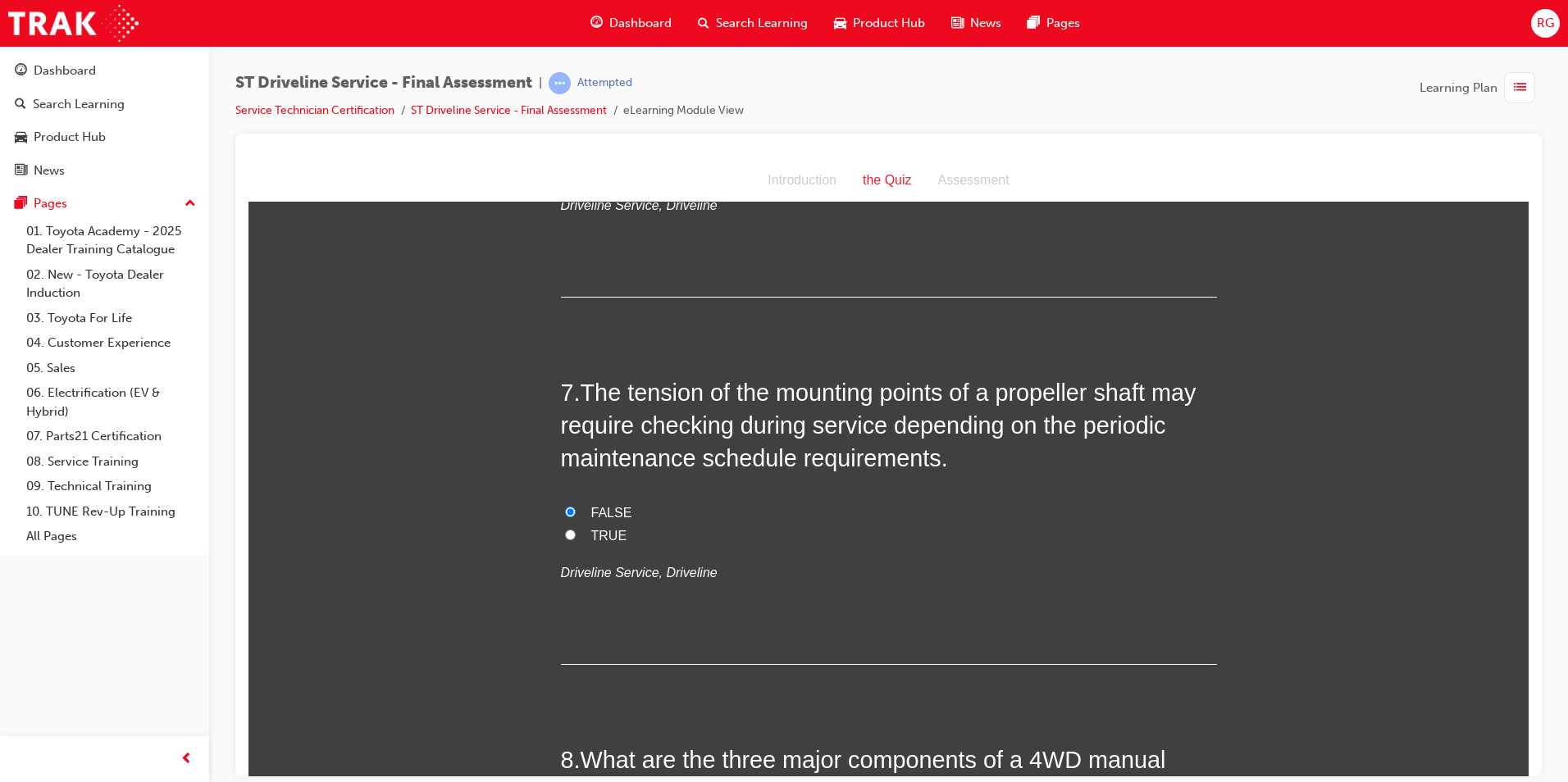
radio input "true"
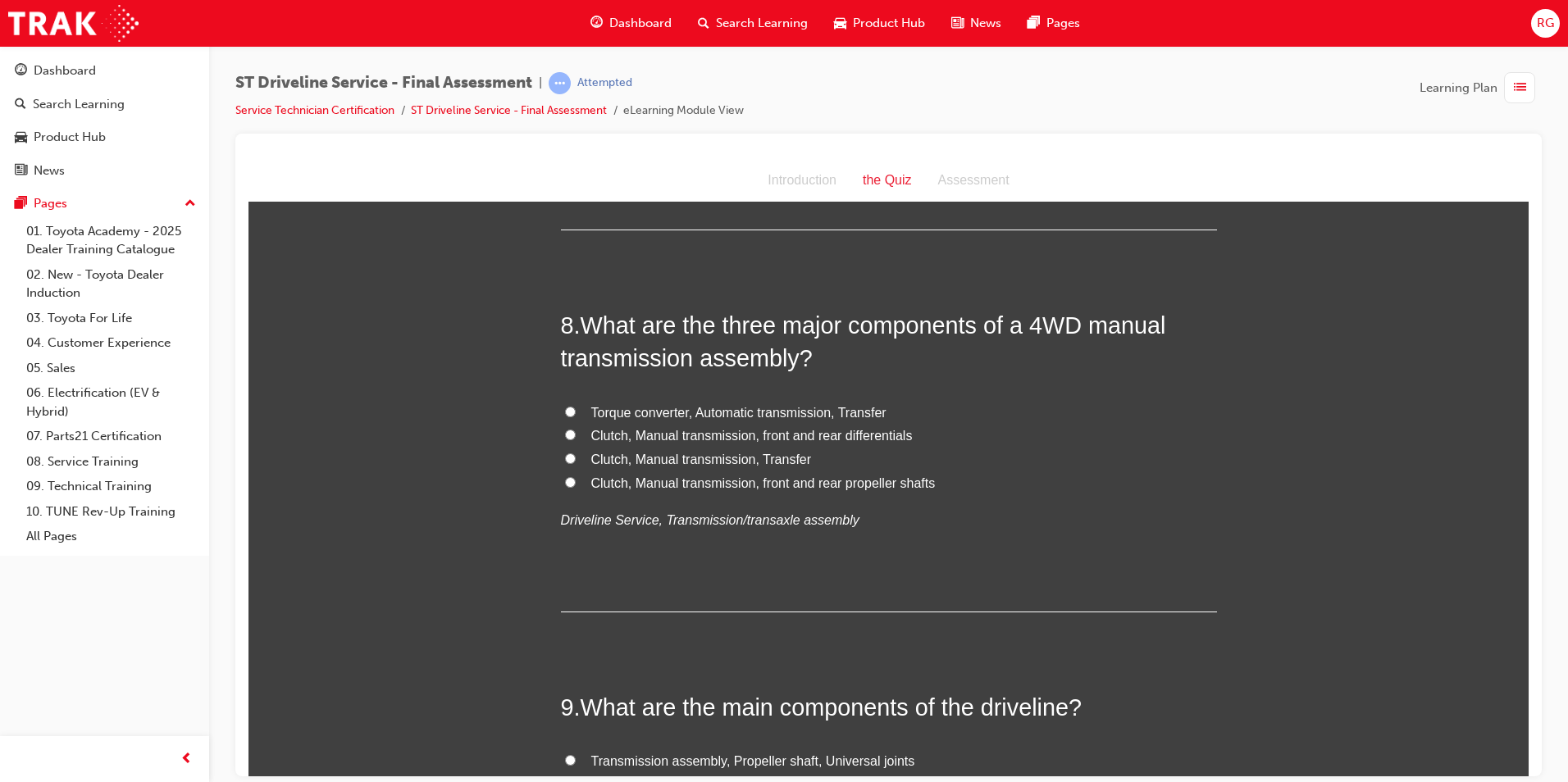
scroll to position [2543, 0]
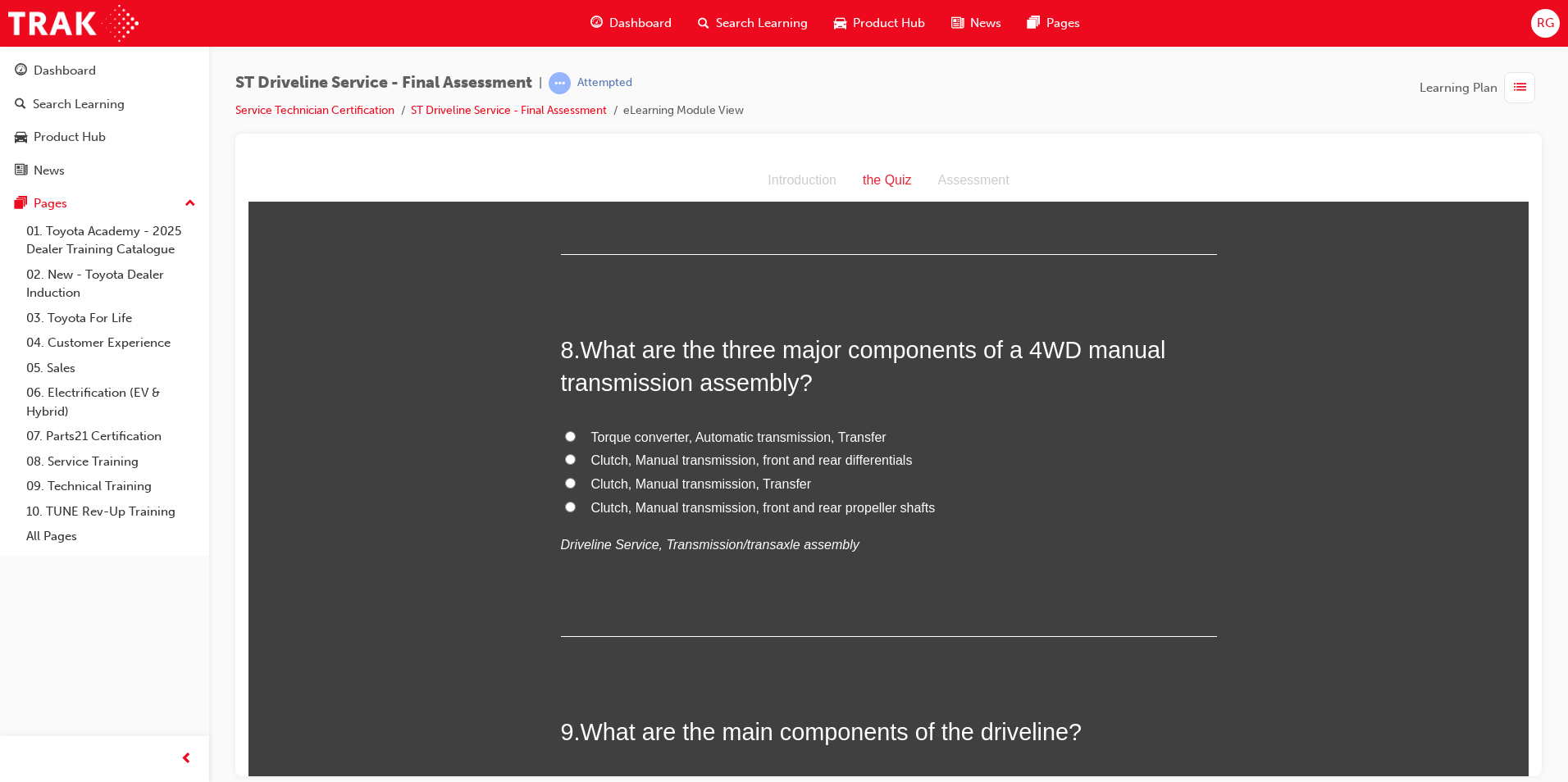
click at [777, 491] on label "Clutch, Manual transmission, Transfer" at bounding box center [890, 484] width 657 height 24
click at [576, 488] on input "Clutch, Manual transmission, Transfer" at bounding box center [570, 482] width 10 height 10
radio input "true"
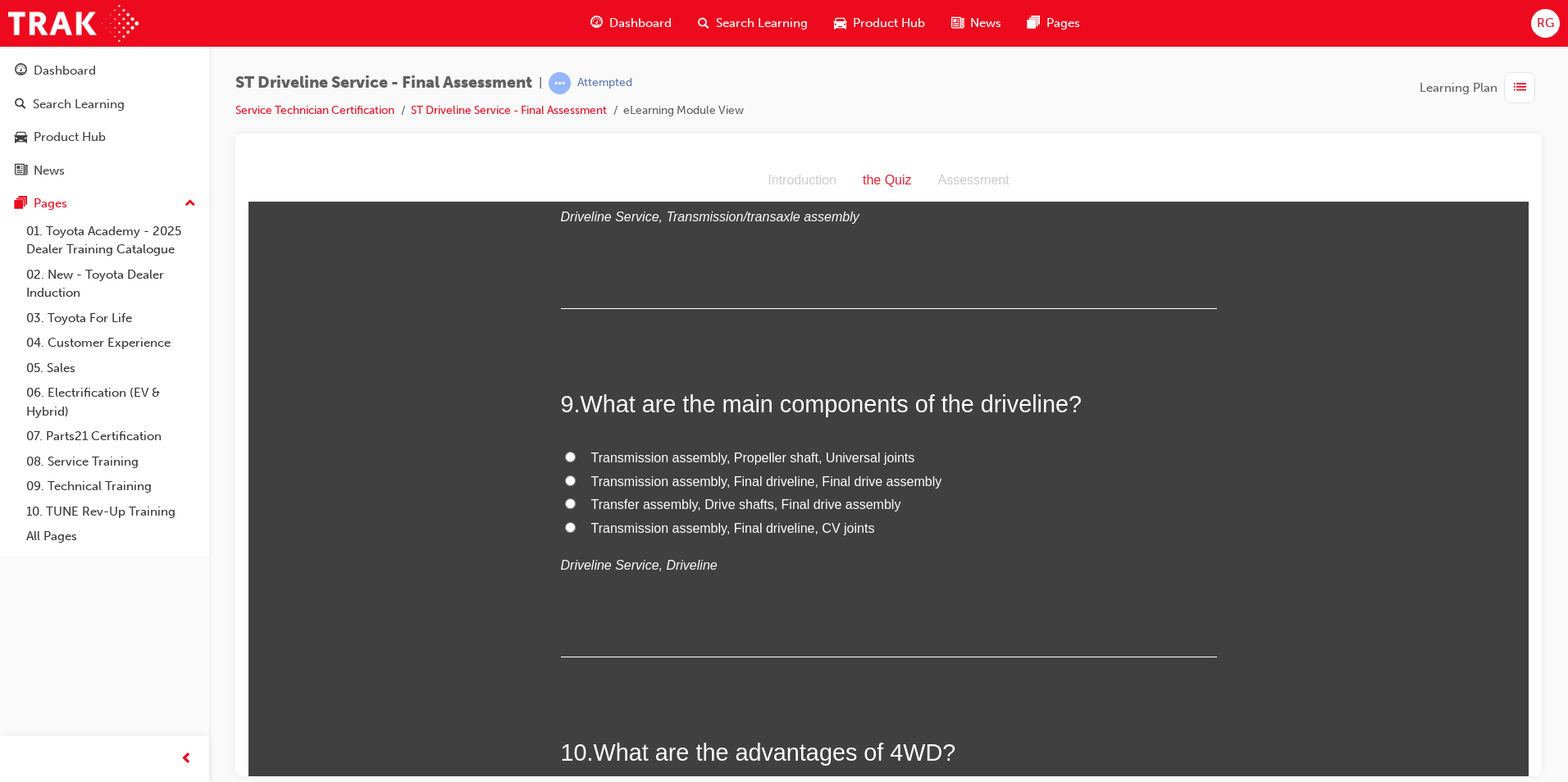
scroll to position [2953, 0]
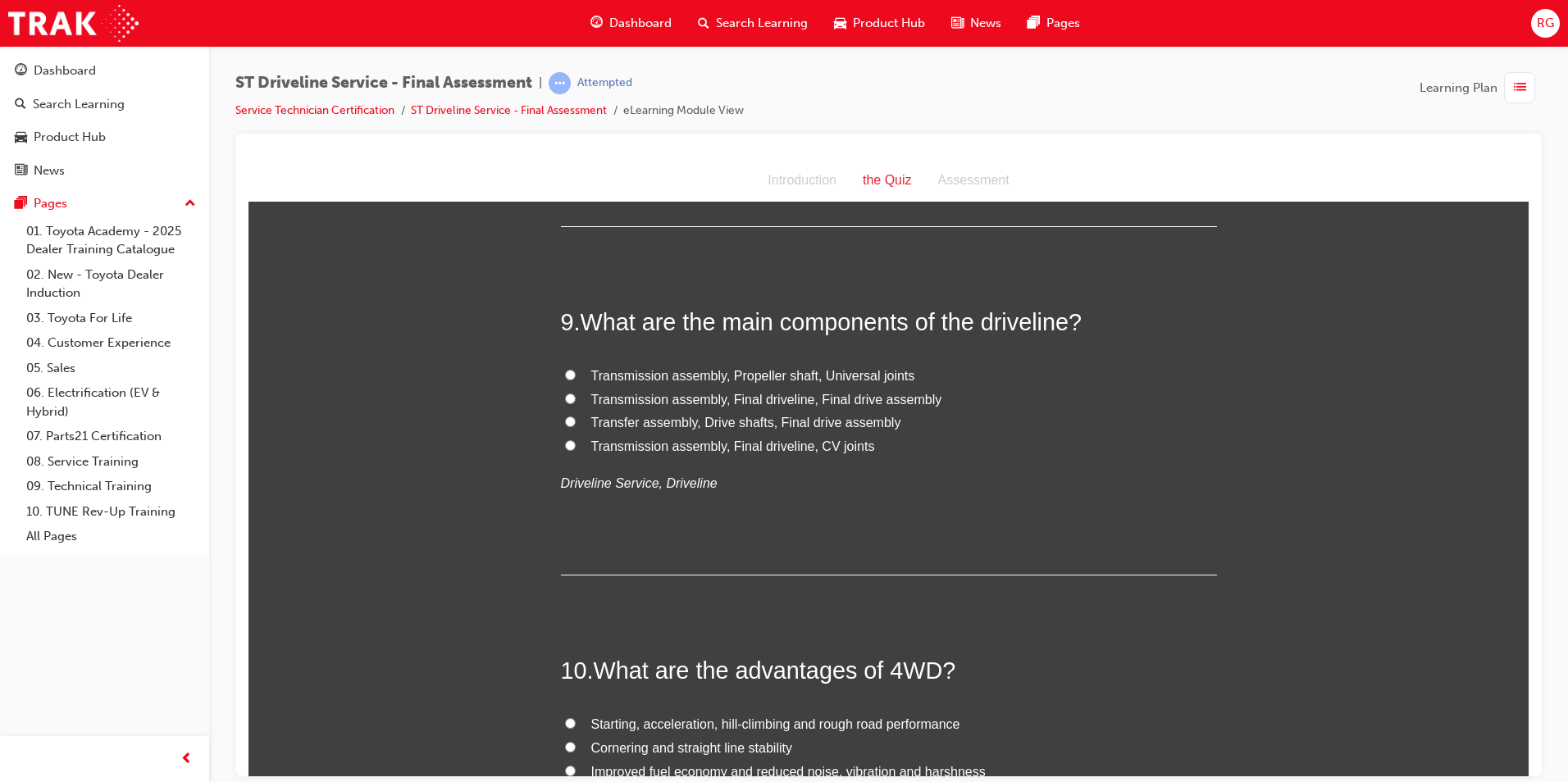
click at [592, 371] on span "Transmission assembly, Propeller shaft, Universal joints" at bounding box center [754, 375] width 324 height 14
click at [576, 371] on input "Transmission assembly, Propeller shaft, Universal joints" at bounding box center [570, 374] width 10 height 10
radio input "true"
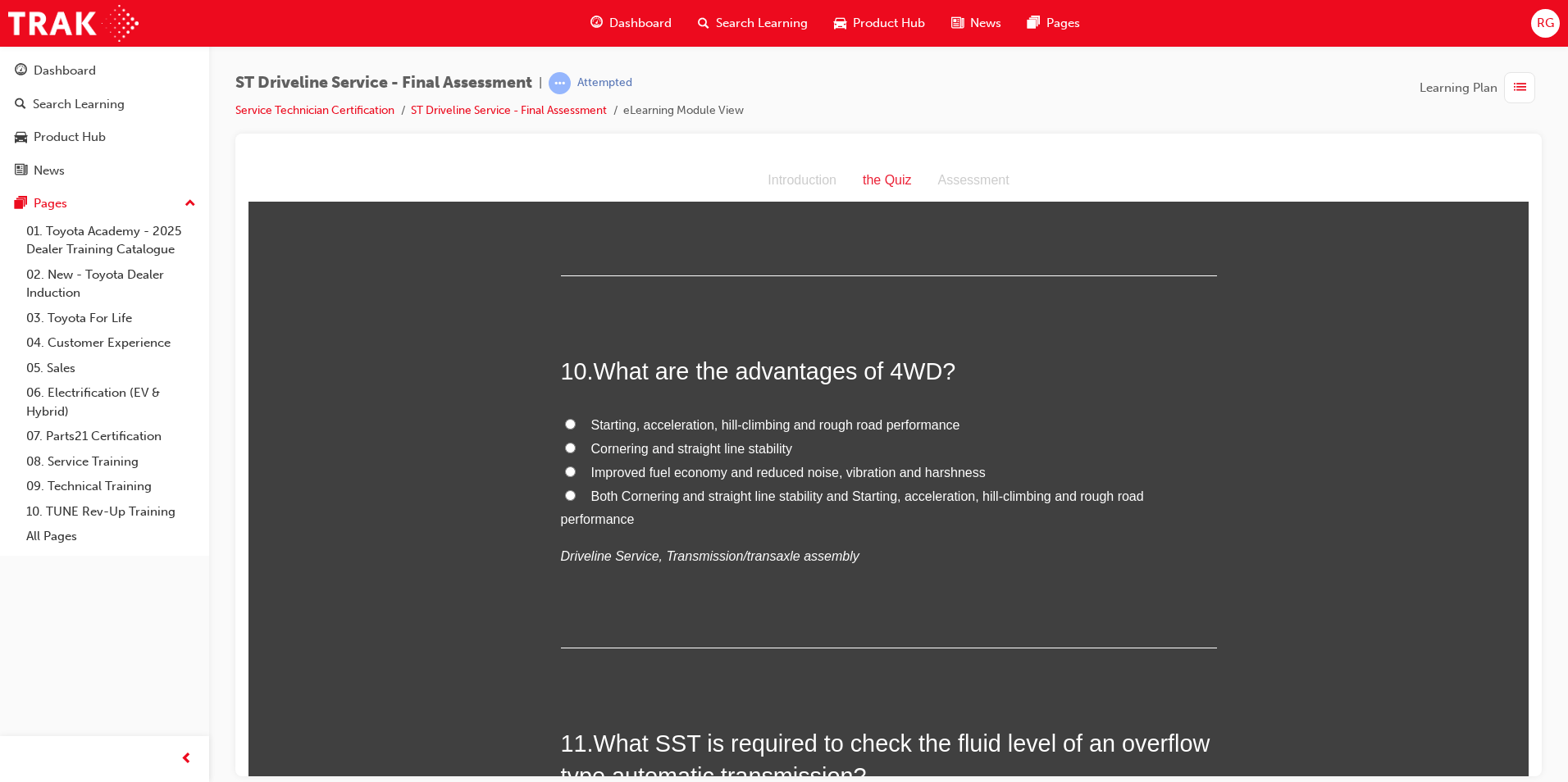
scroll to position [3280, 0]
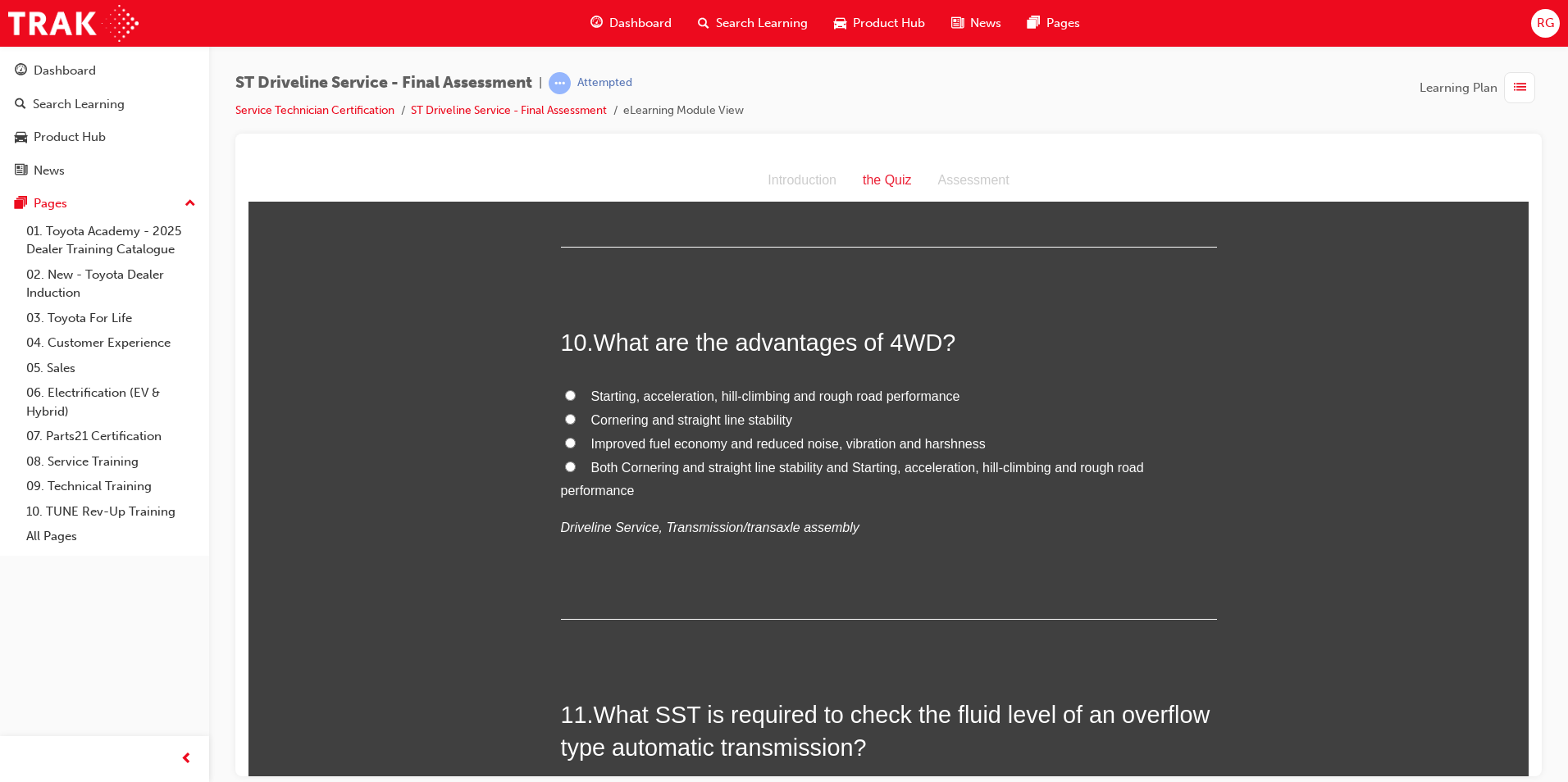
click at [708, 420] on span "Cornering and straight line stability" at bounding box center [692, 420] width 201 height 14
click at [576, 420] on input "Cornering and straight line stability" at bounding box center [570, 419] width 10 height 10
radio input "true"
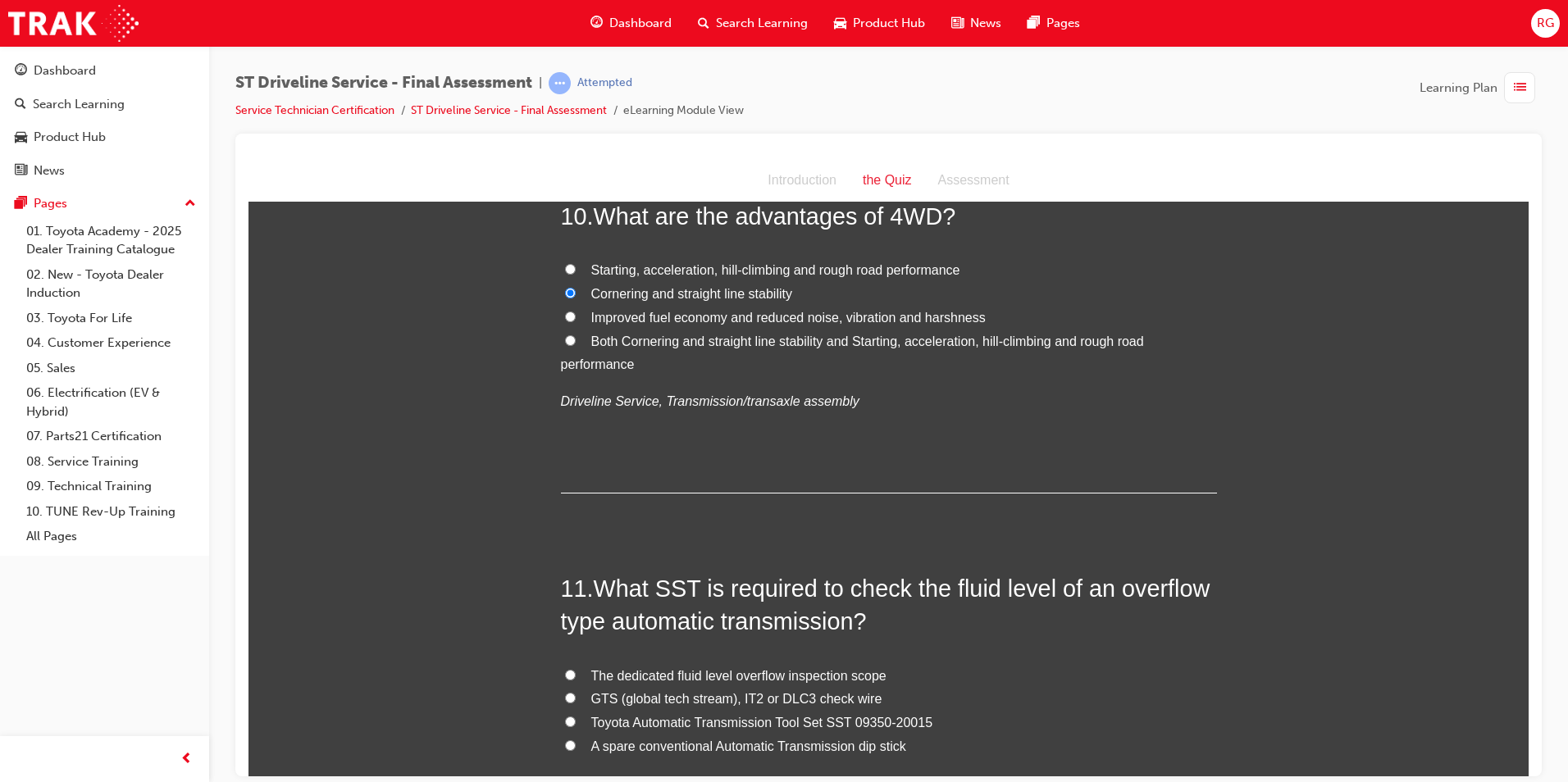
scroll to position [3445, 0]
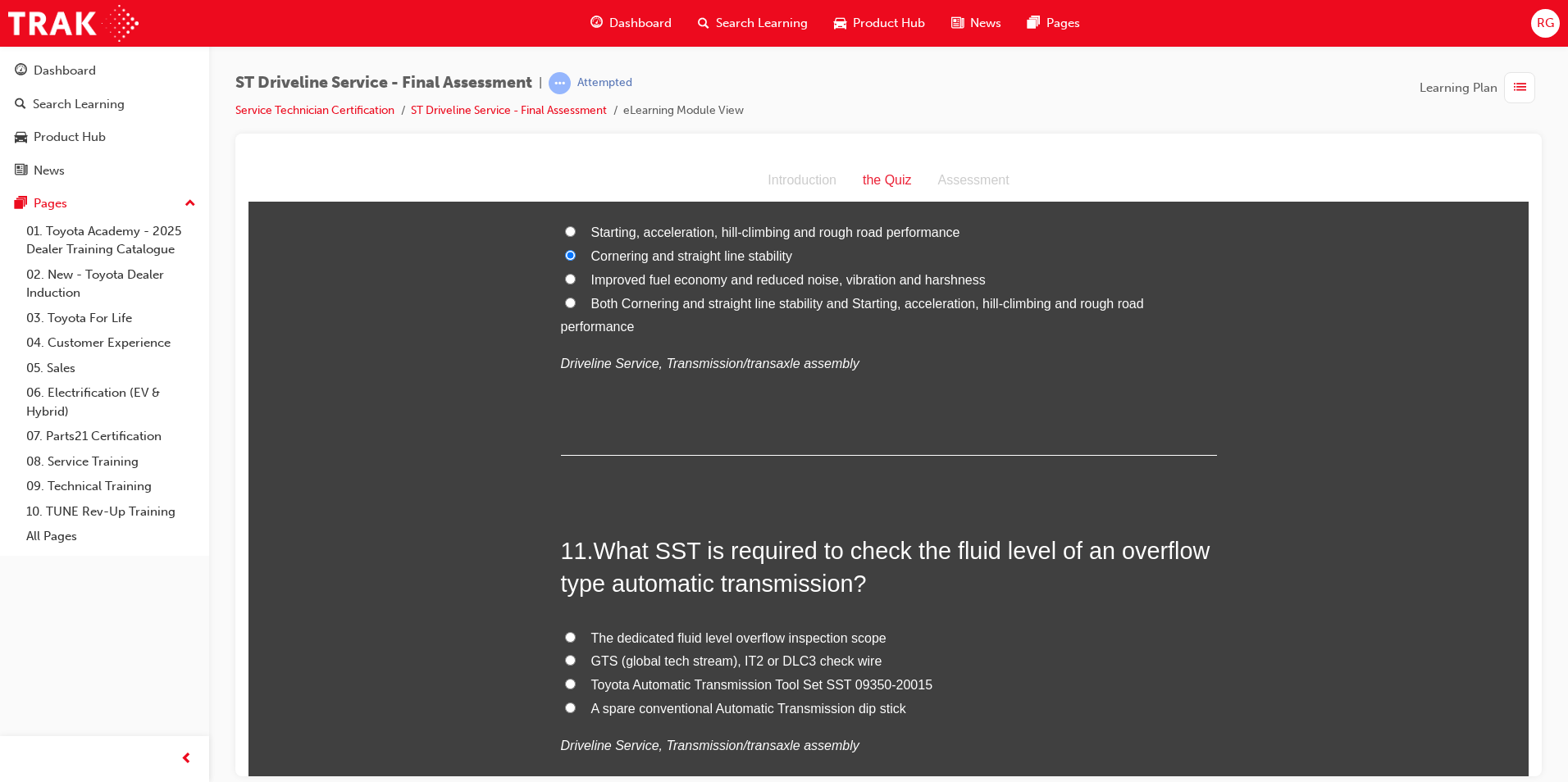
click at [738, 307] on span "Both Cornering and straight line stability and Starting, acceleration, hill-cli…" at bounding box center [853, 315] width 583 height 38
click at [576, 307] on input "Both Cornering and straight line stability and Starting, acceleration, hill-cli…" at bounding box center [570, 302] width 10 height 10
radio input "true"
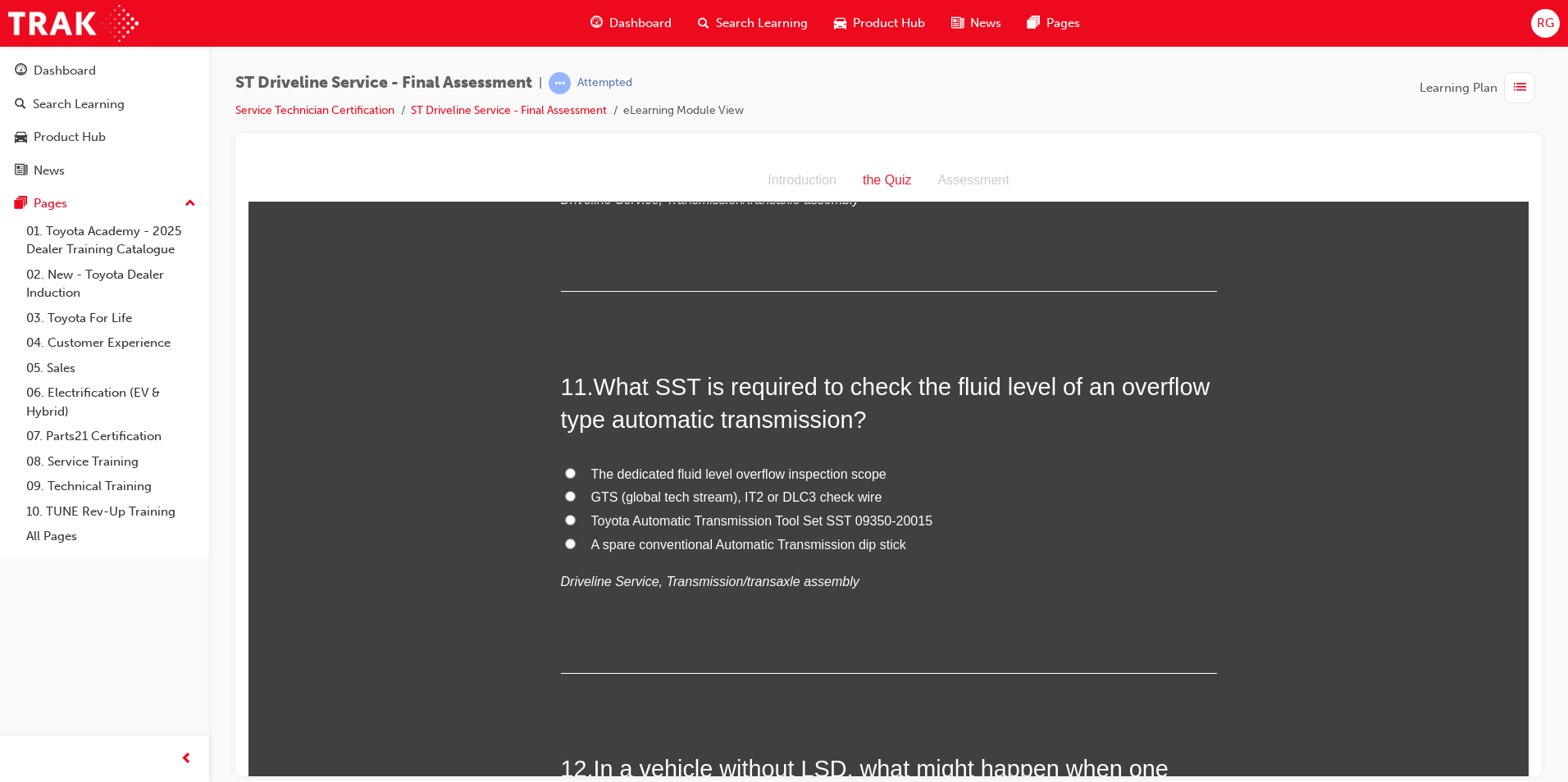
scroll to position [3691, 0]
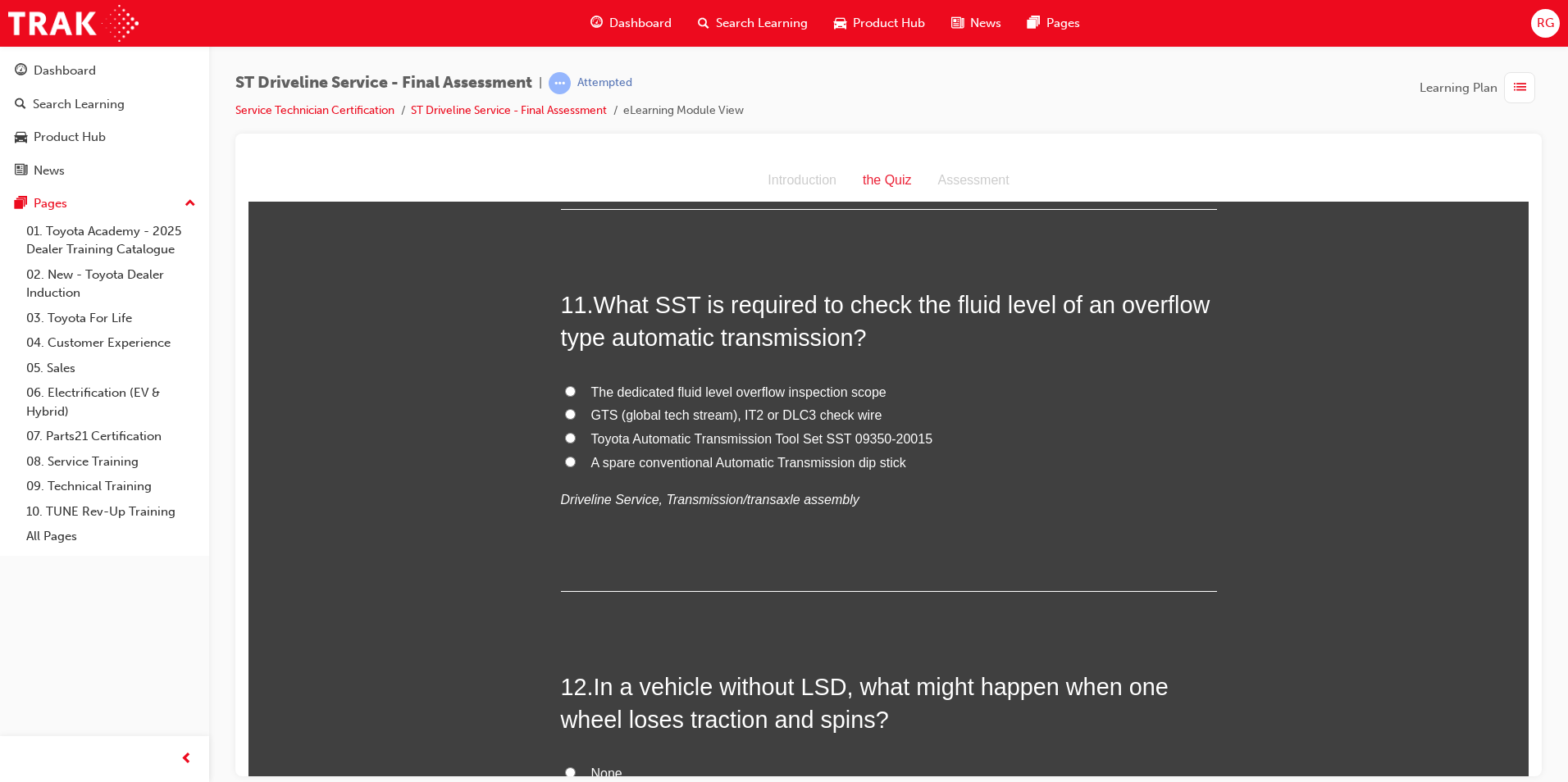
click at [854, 440] on span "Toyota Automatic Transmission Tool Set SST 09350-20015" at bounding box center [763, 438] width 343 height 14
click at [576, 440] on input "Toyota Automatic Transmission Tool Set SST 09350-20015" at bounding box center [570, 437] width 10 height 10
radio input "true"
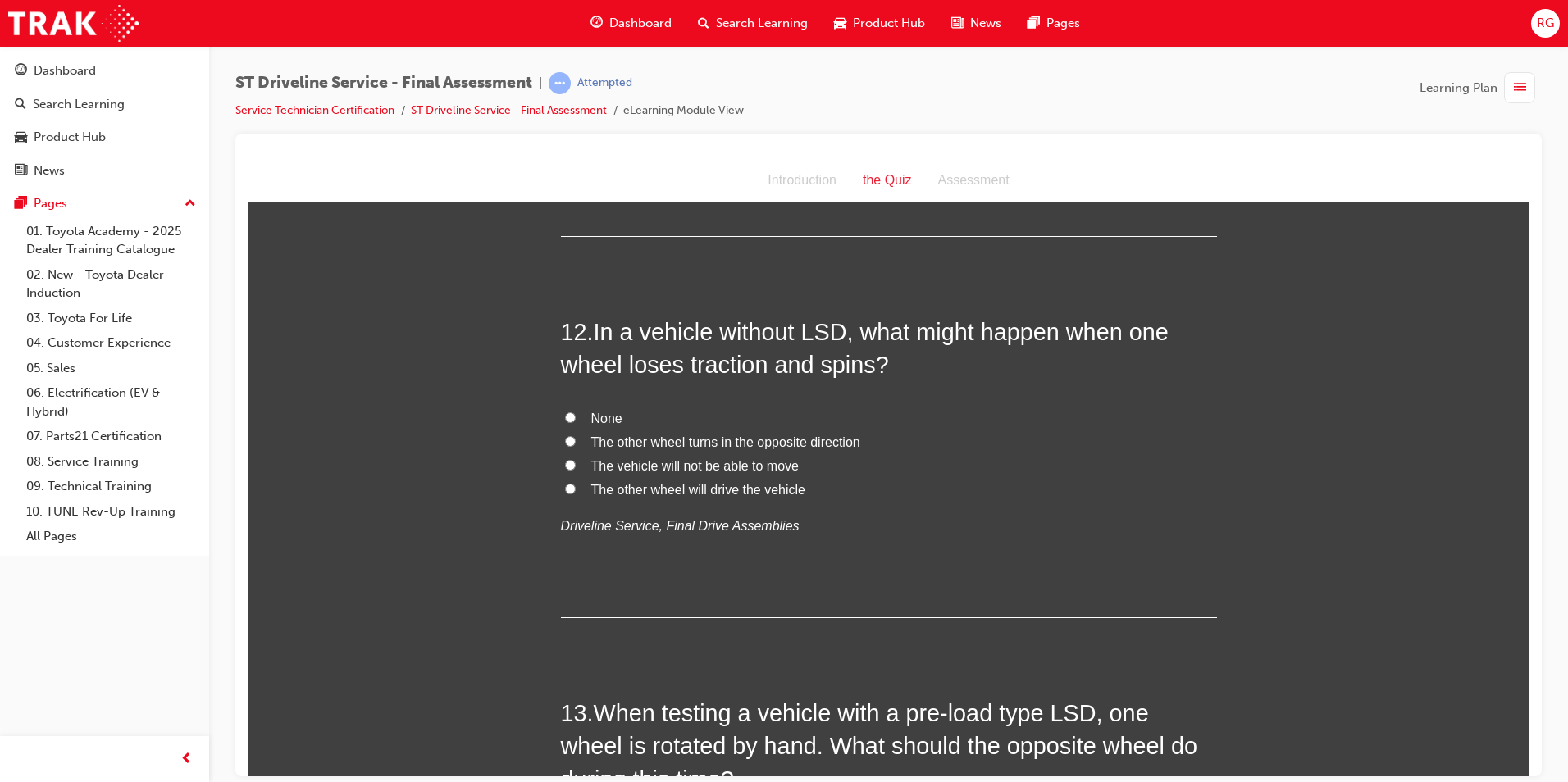
scroll to position [4018, 0]
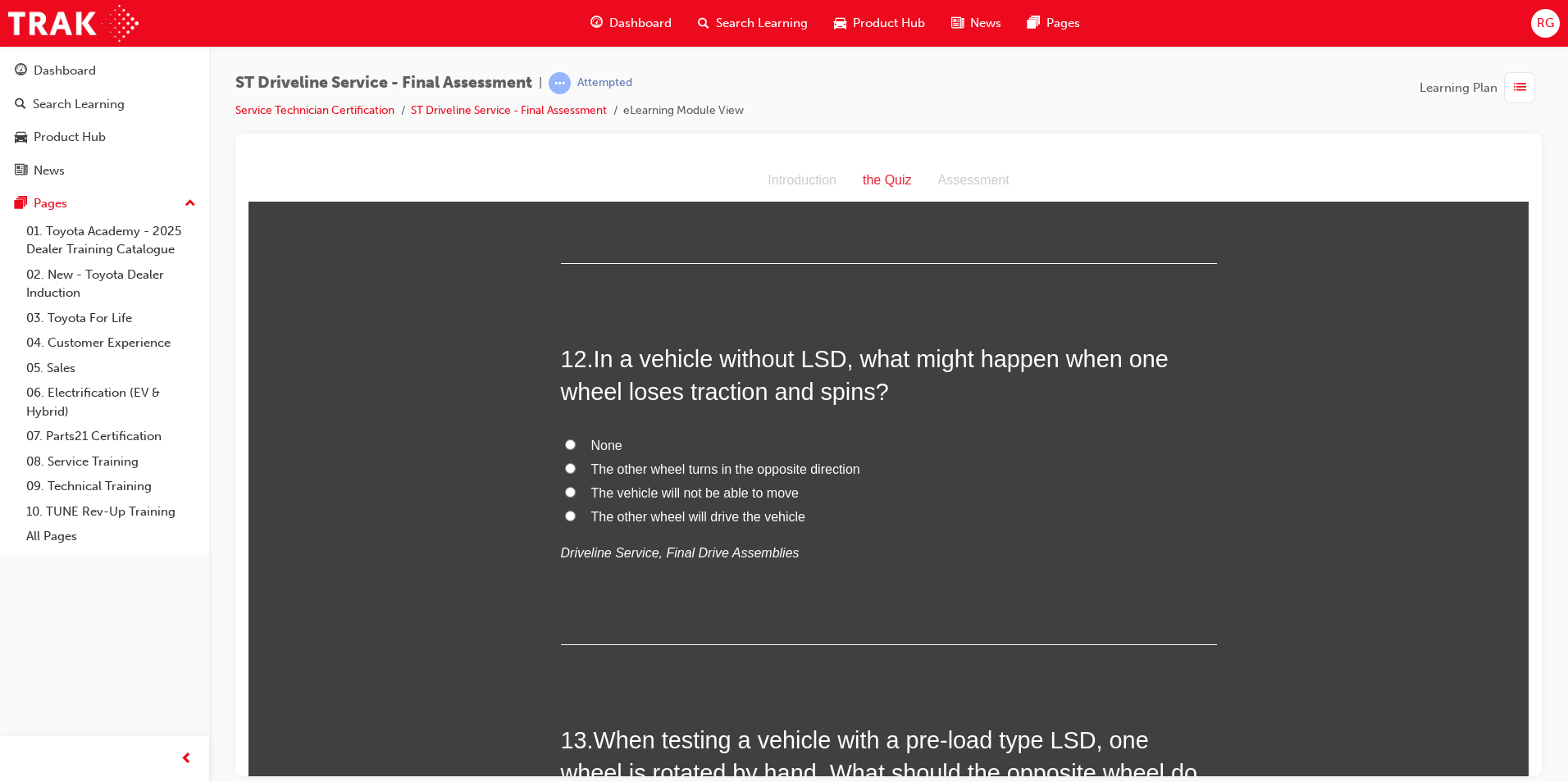
click at [741, 487] on span "The vehicle will not be able to move" at bounding box center [696, 492] width 207 height 14
click at [576, 487] on input "The vehicle will not be able to move" at bounding box center [570, 491] width 10 height 10
radio input "true"
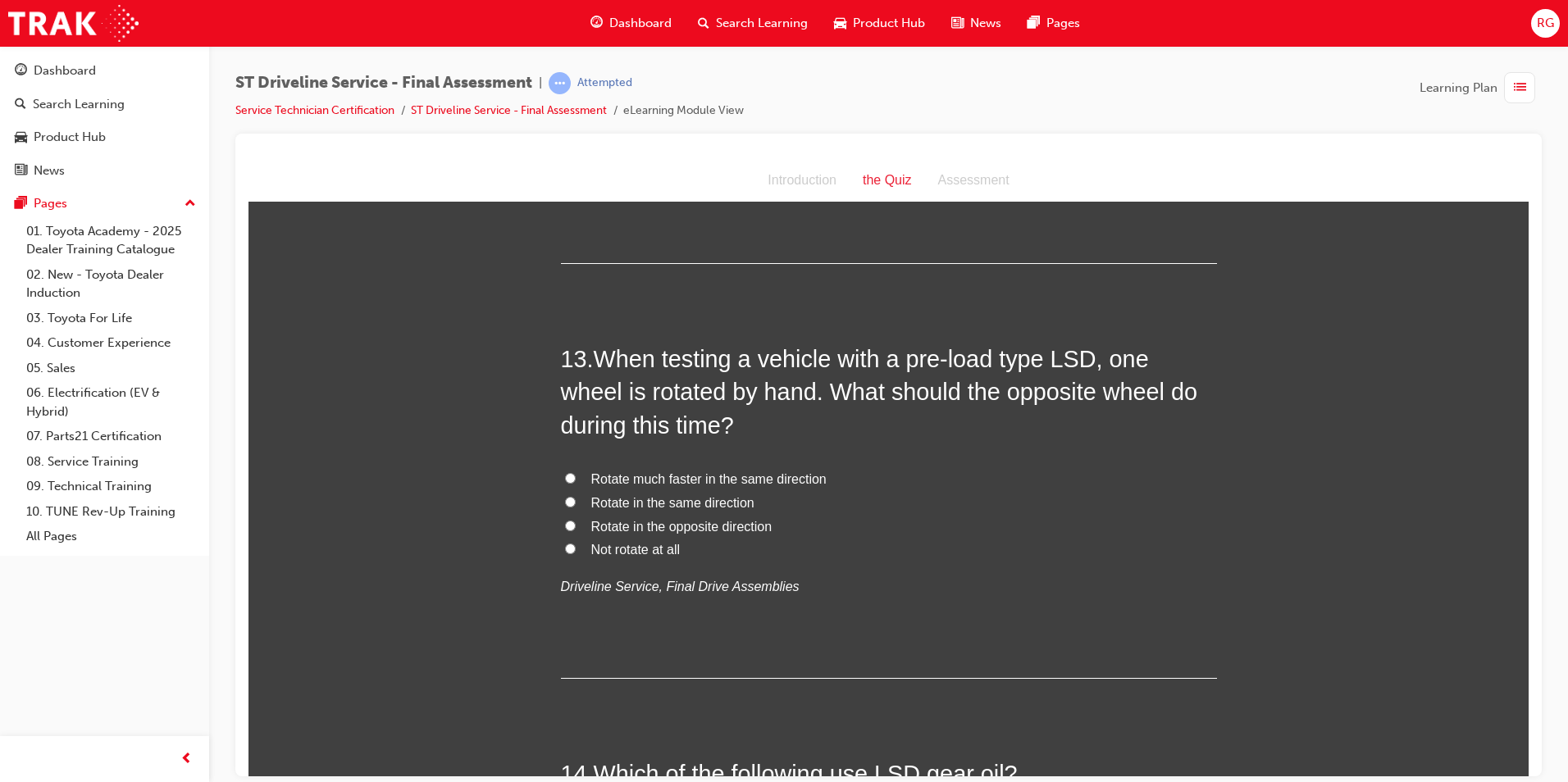
scroll to position [4428, 0]
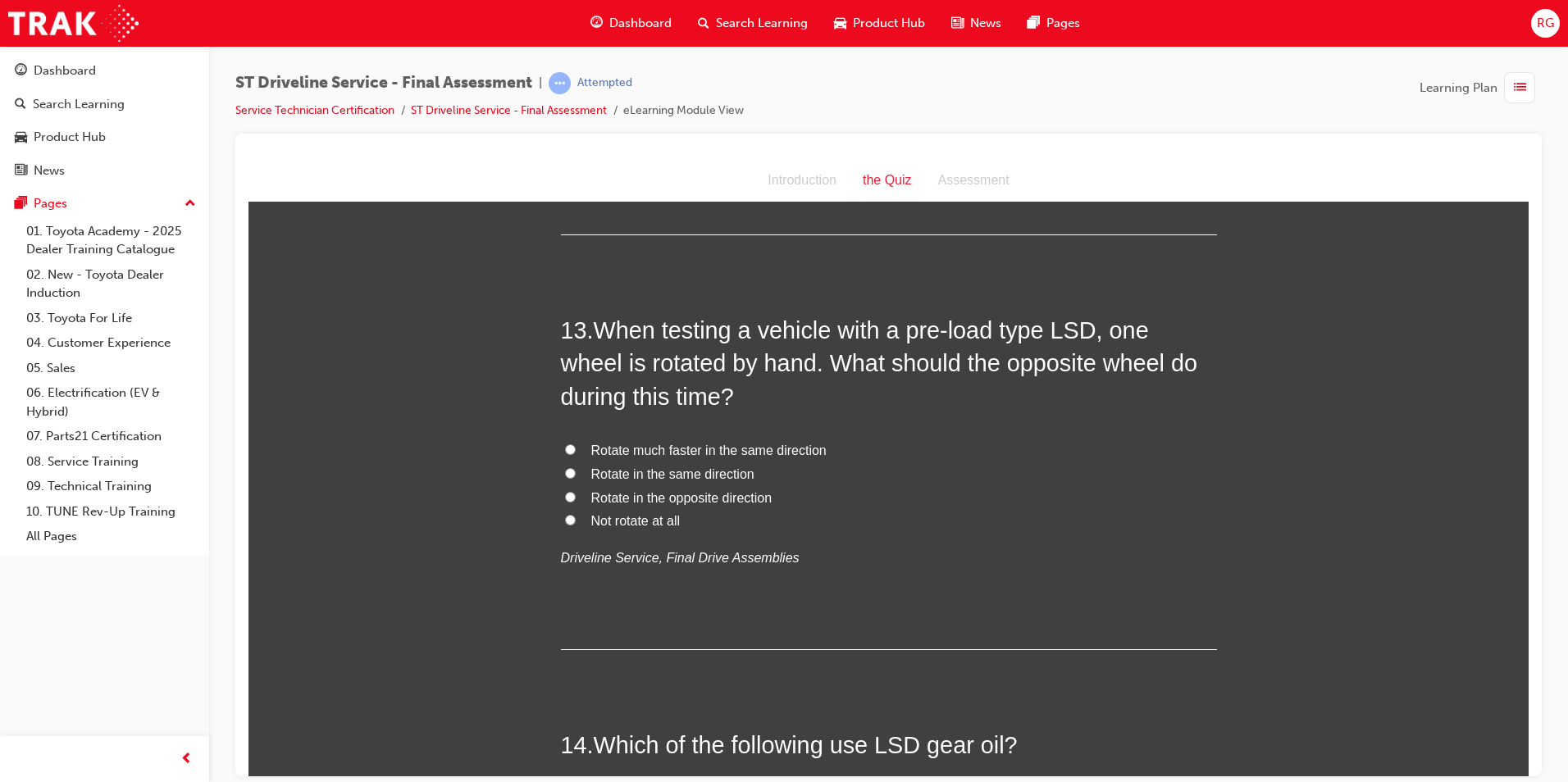
click at [729, 480] on span "Rotate in the same direction" at bounding box center [674, 474] width 164 height 14
click at [576, 479] on input "Rotate in the same direction" at bounding box center [570, 472] width 10 height 10
radio input "true"
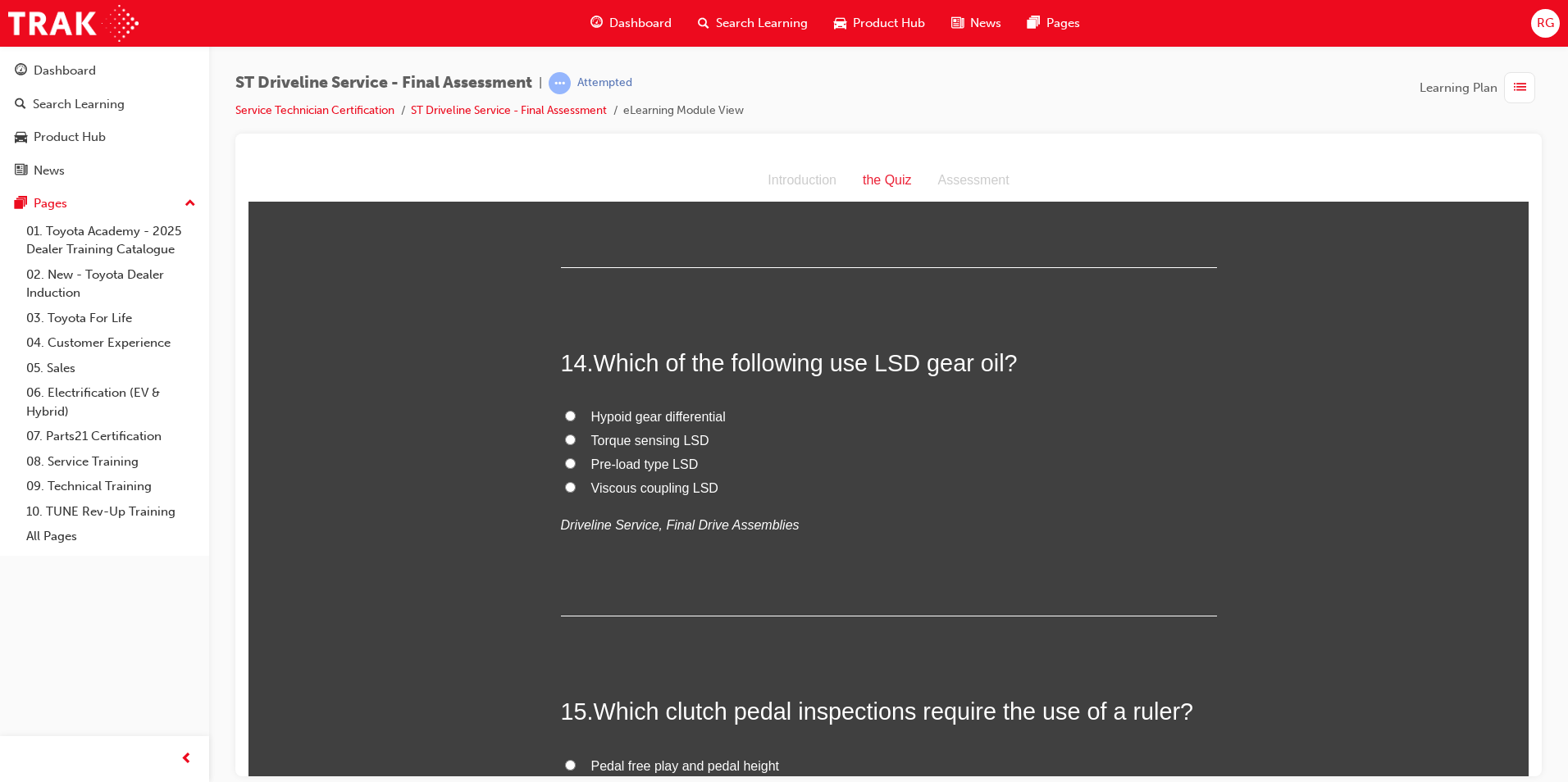
scroll to position [4839, 0]
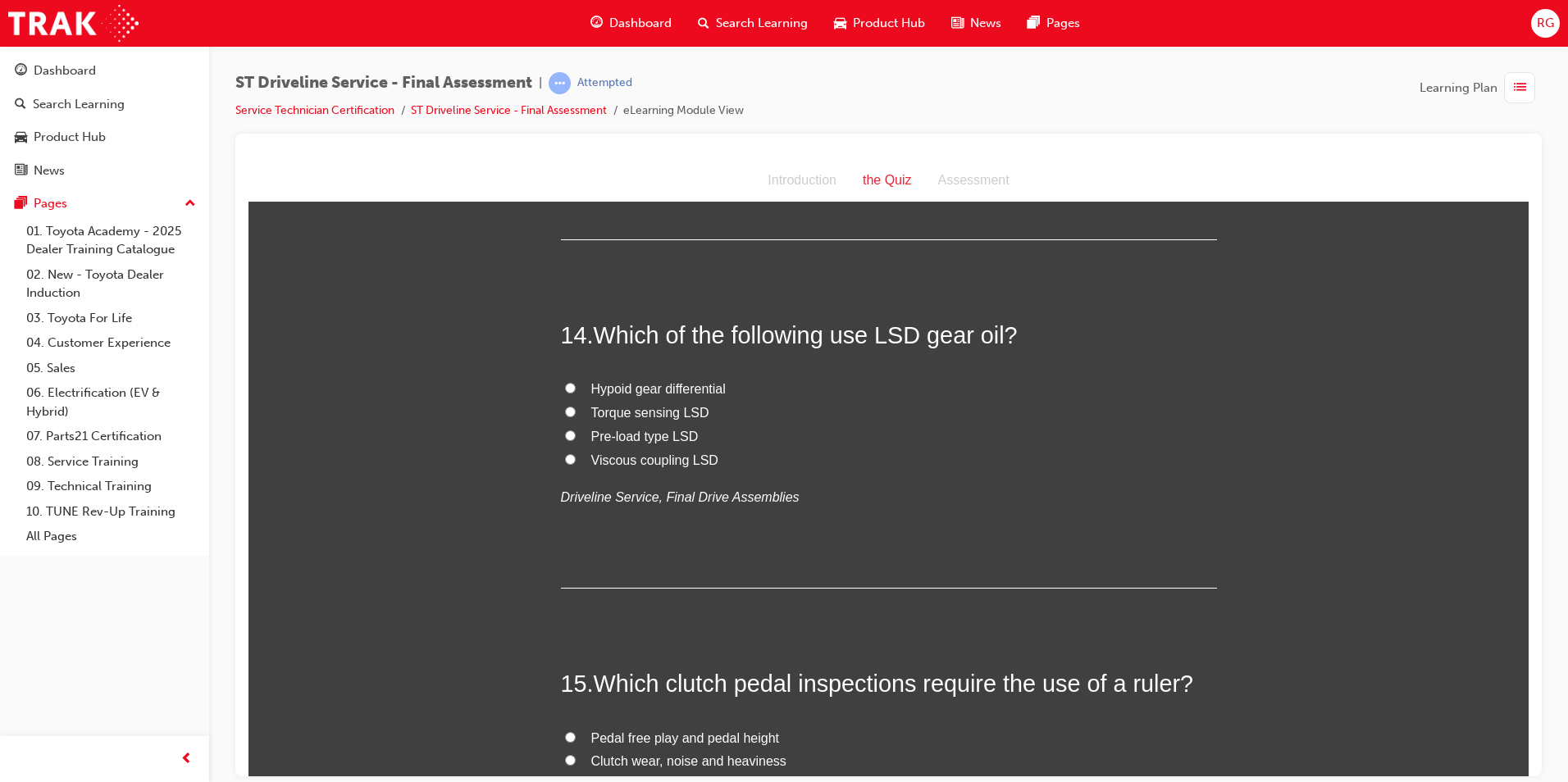
click at [637, 405] on span "Torque sensing LSD" at bounding box center [651, 412] width 118 height 14
click at [576, 406] on input "Torque sensing LSD" at bounding box center [570, 411] width 10 height 10
radio input "true"
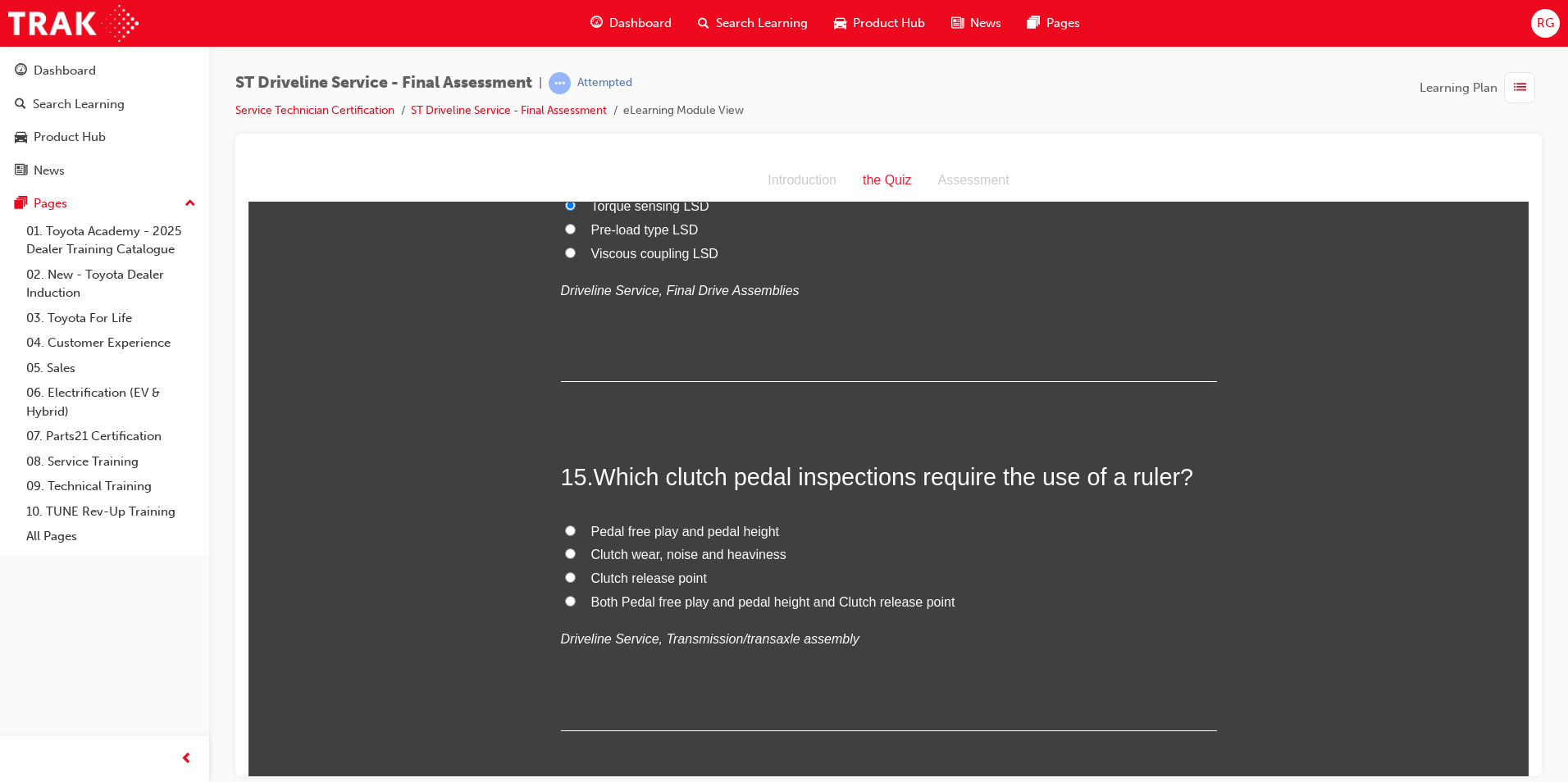
scroll to position [5085, 0]
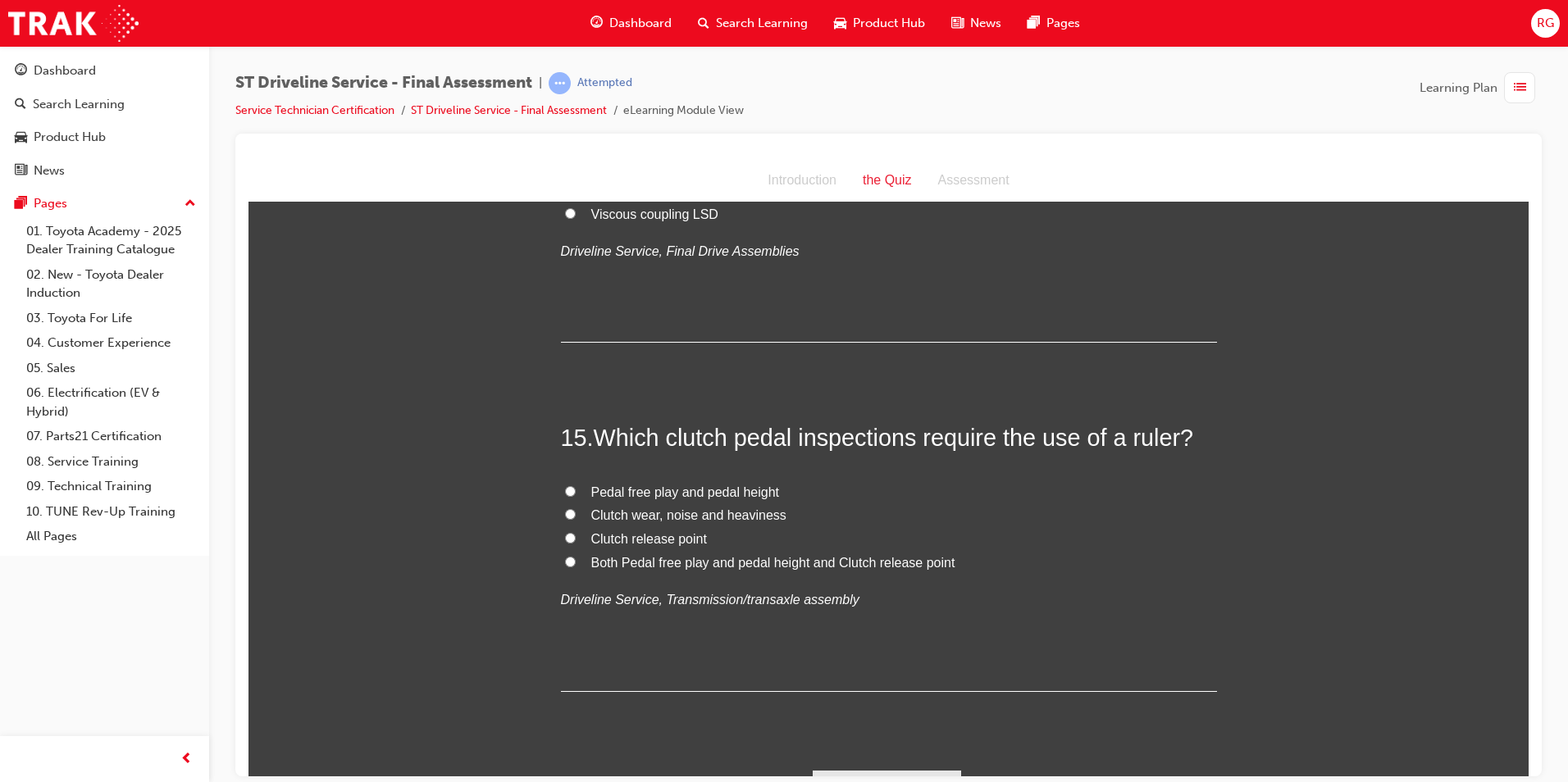
click at [668, 495] on span "Pedal free play and pedal height" at bounding box center [686, 492] width 188 height 14
click at [576, 495] on input "Pedal free play and pedal height" at bounding box center [570, 490] width 10 height 10
radio input "true"
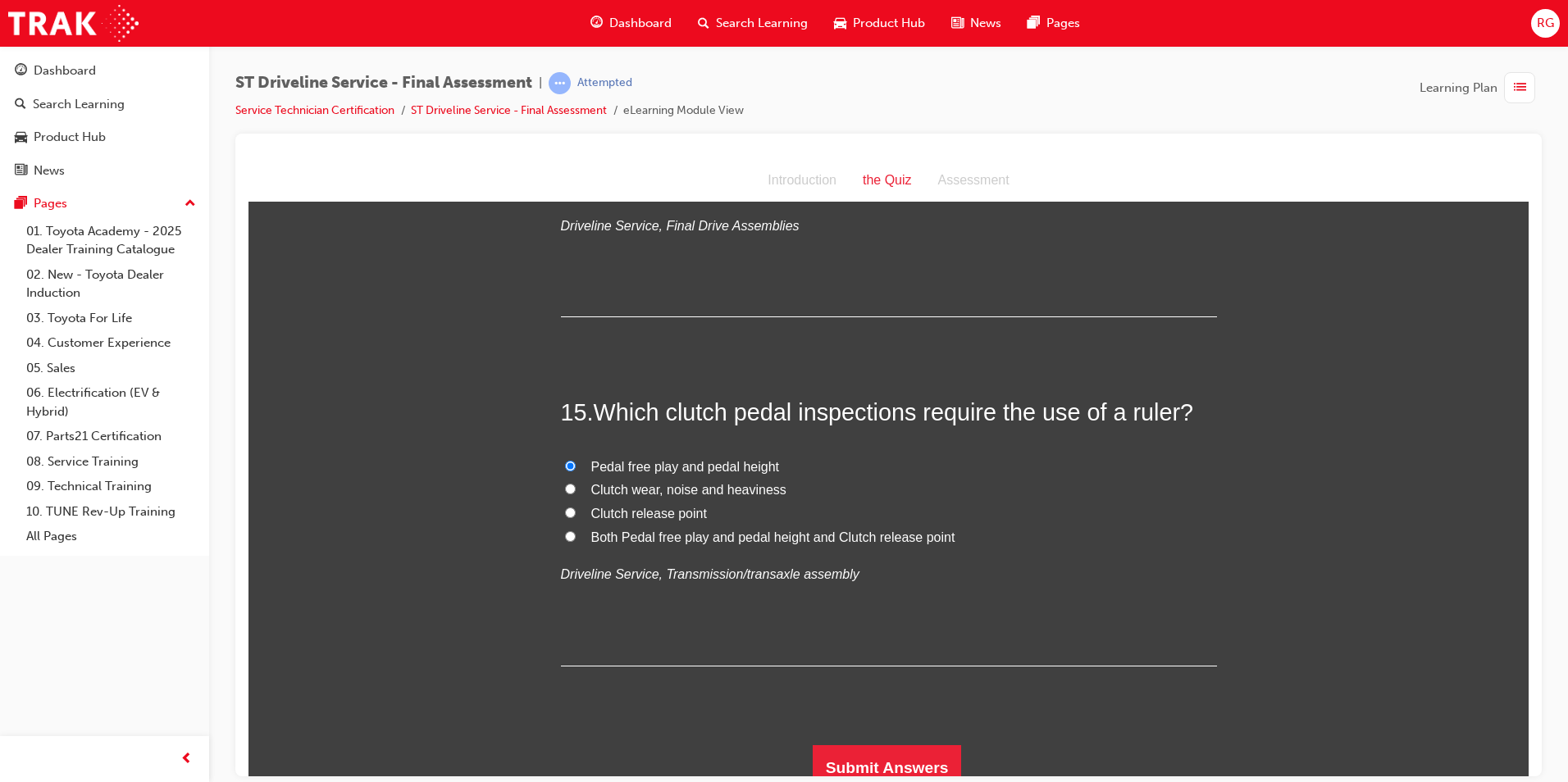
scroll to position [5124, 0]
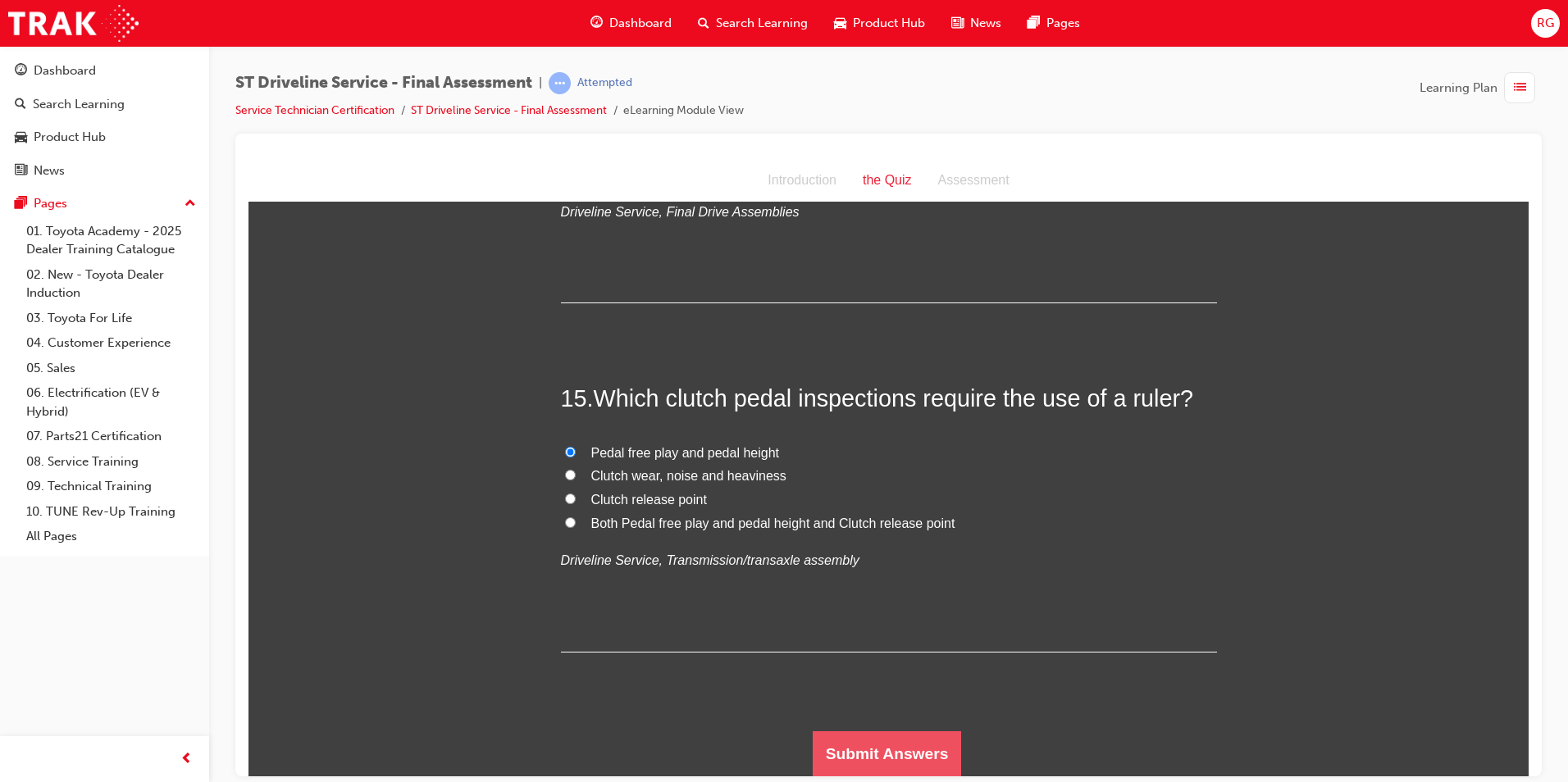
click at [914, 756] on button "Submit Answers" at bounding box center [887, 753] width 149 height 46
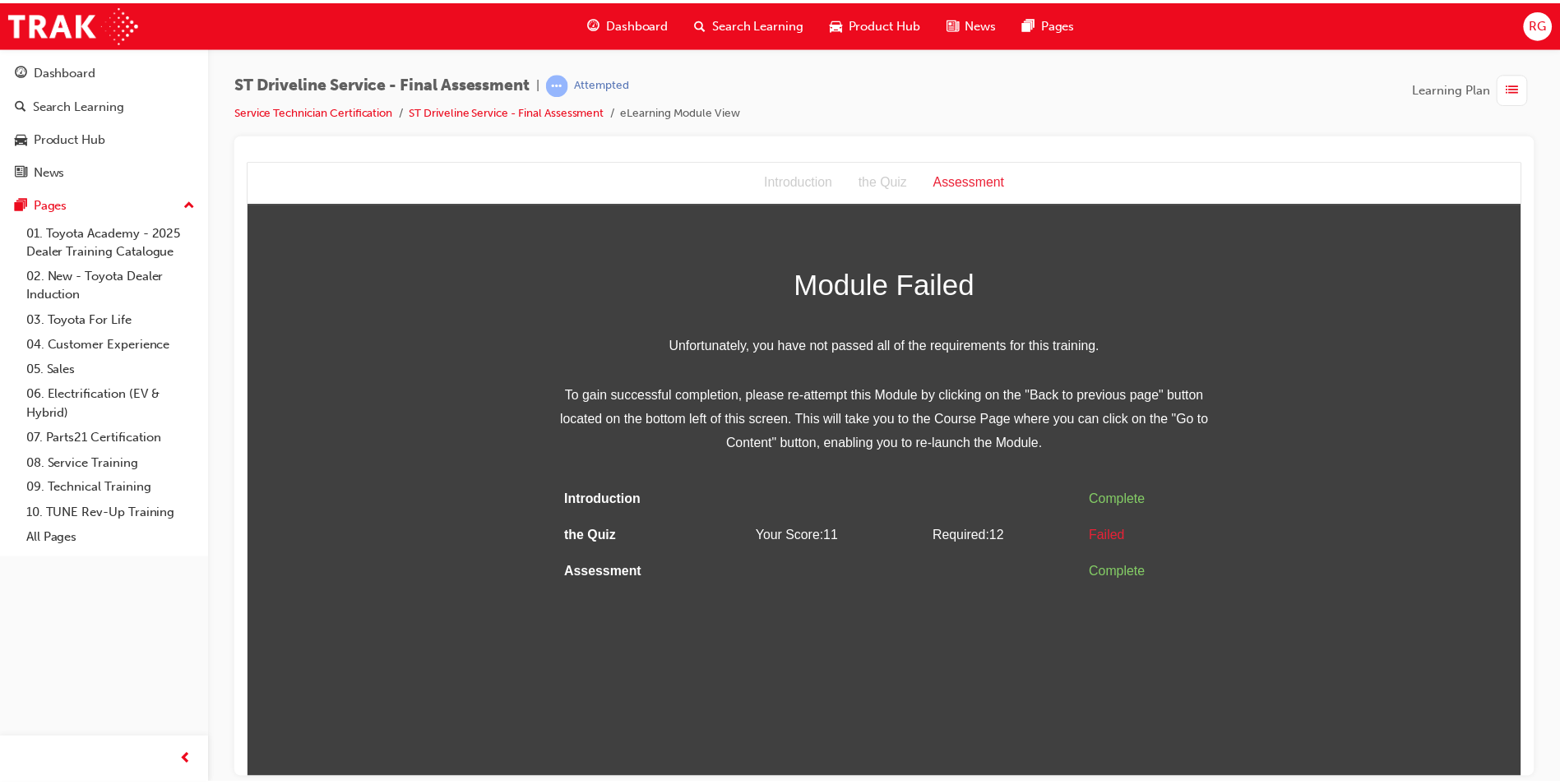
scroll to position [0, 0]
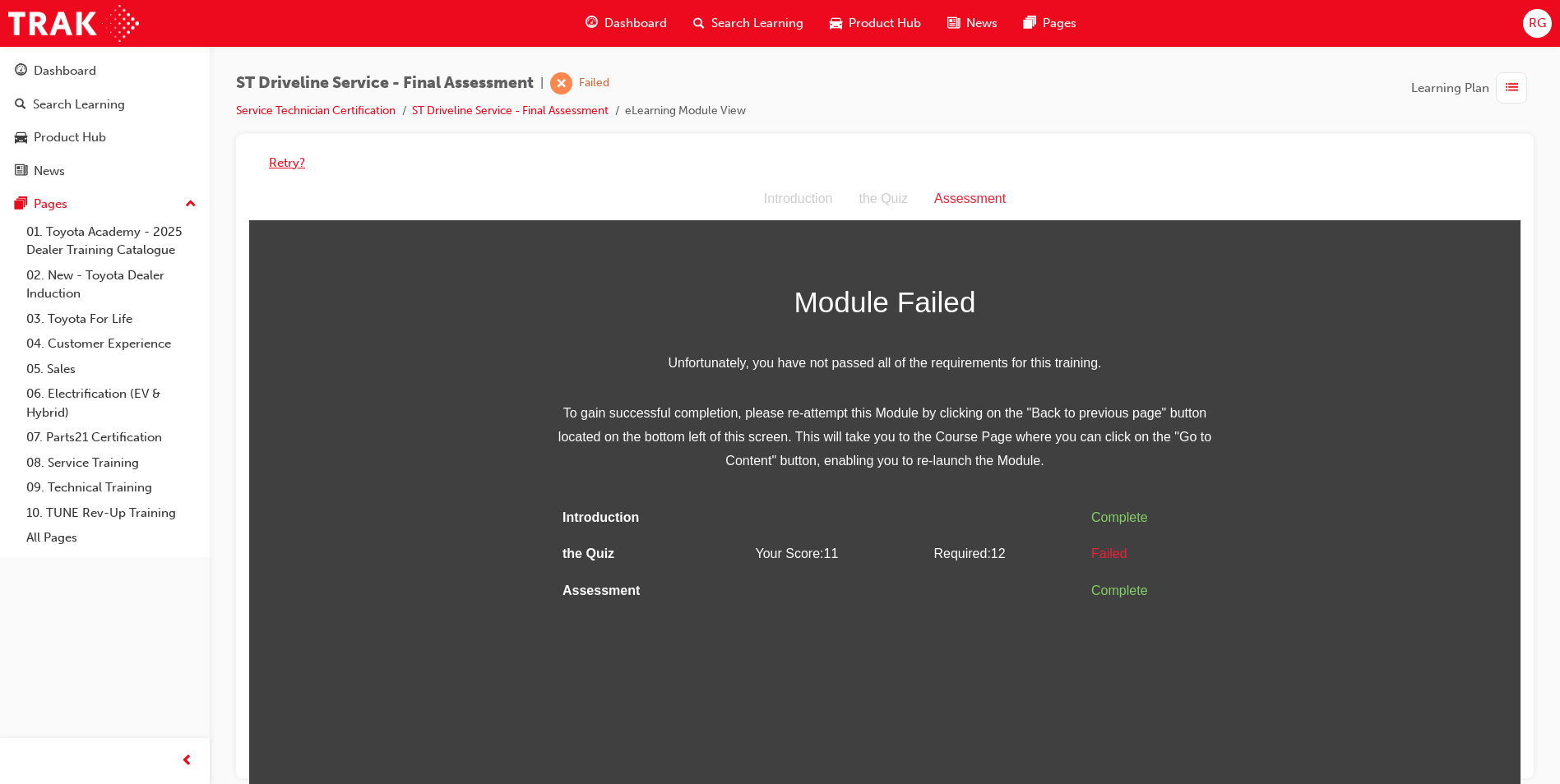
click at [283, 162] on button "Retry?" at bounding box center [287, 163] width 36 height 19
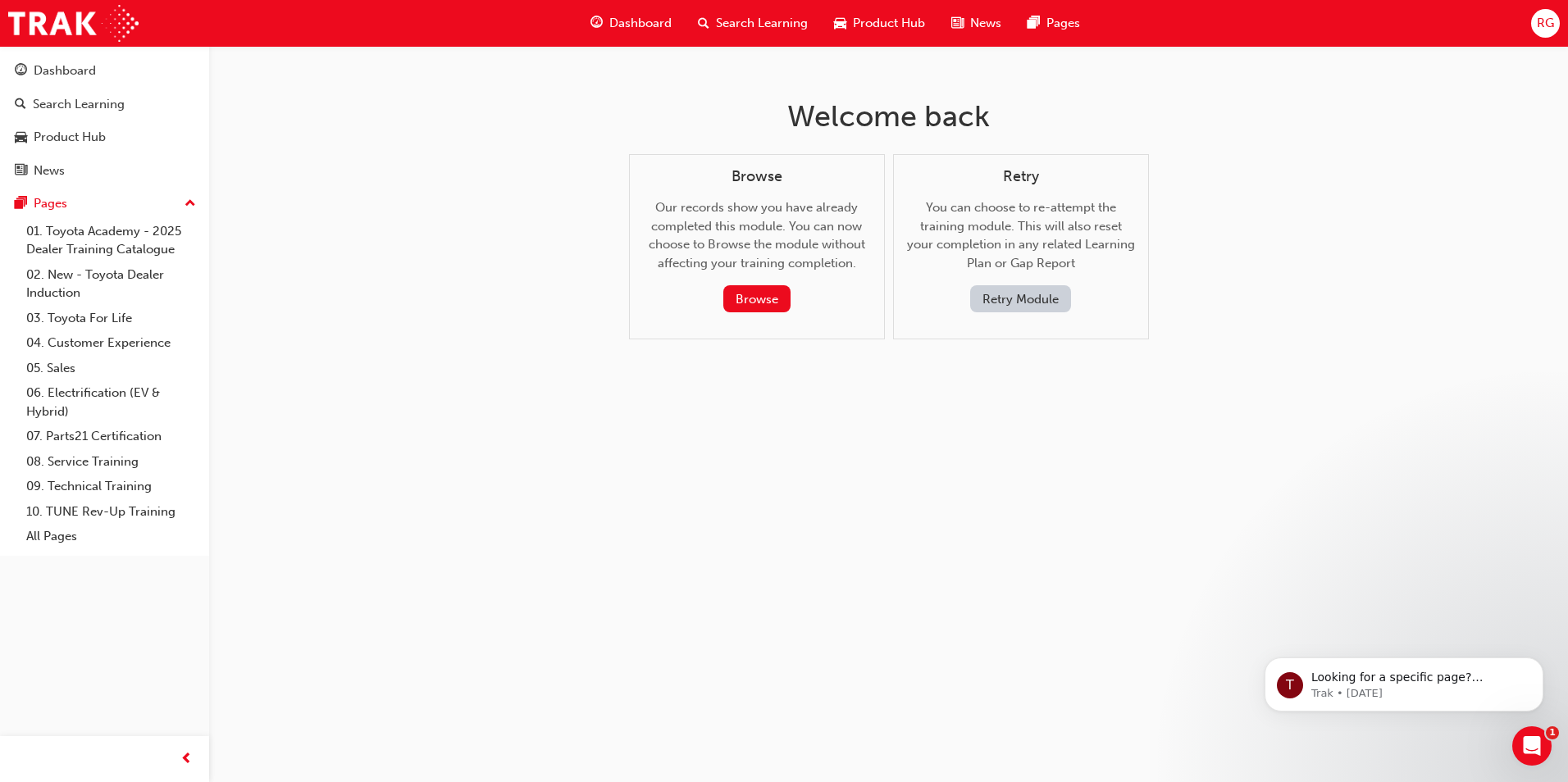
click at [1018, 306] on button "Retry Module" at bounding box center [1021, 299] width 101 height 27
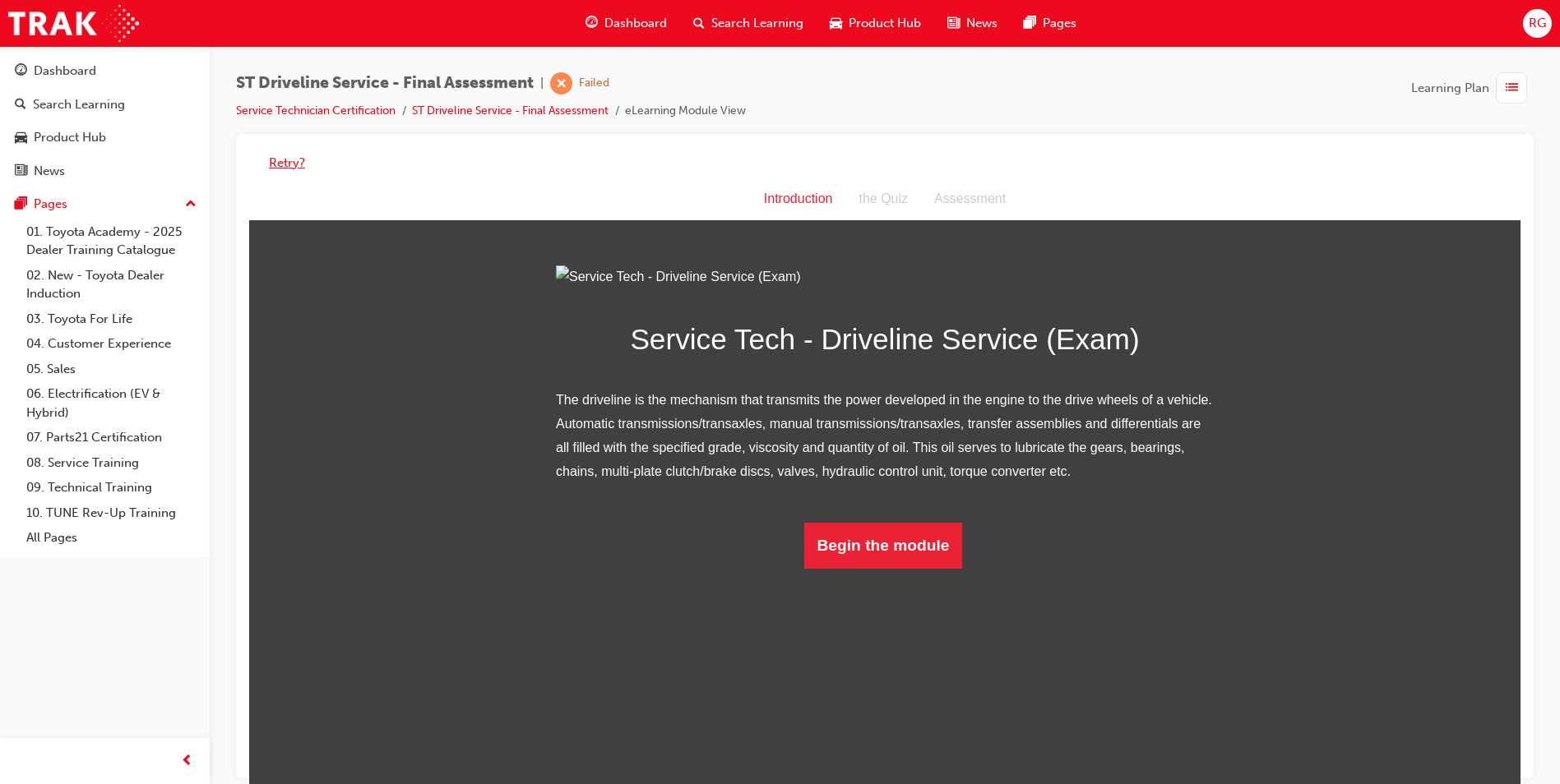
click at [281, 168] on button "Retry?" at bounding box center [287, 163] width 36 height 19
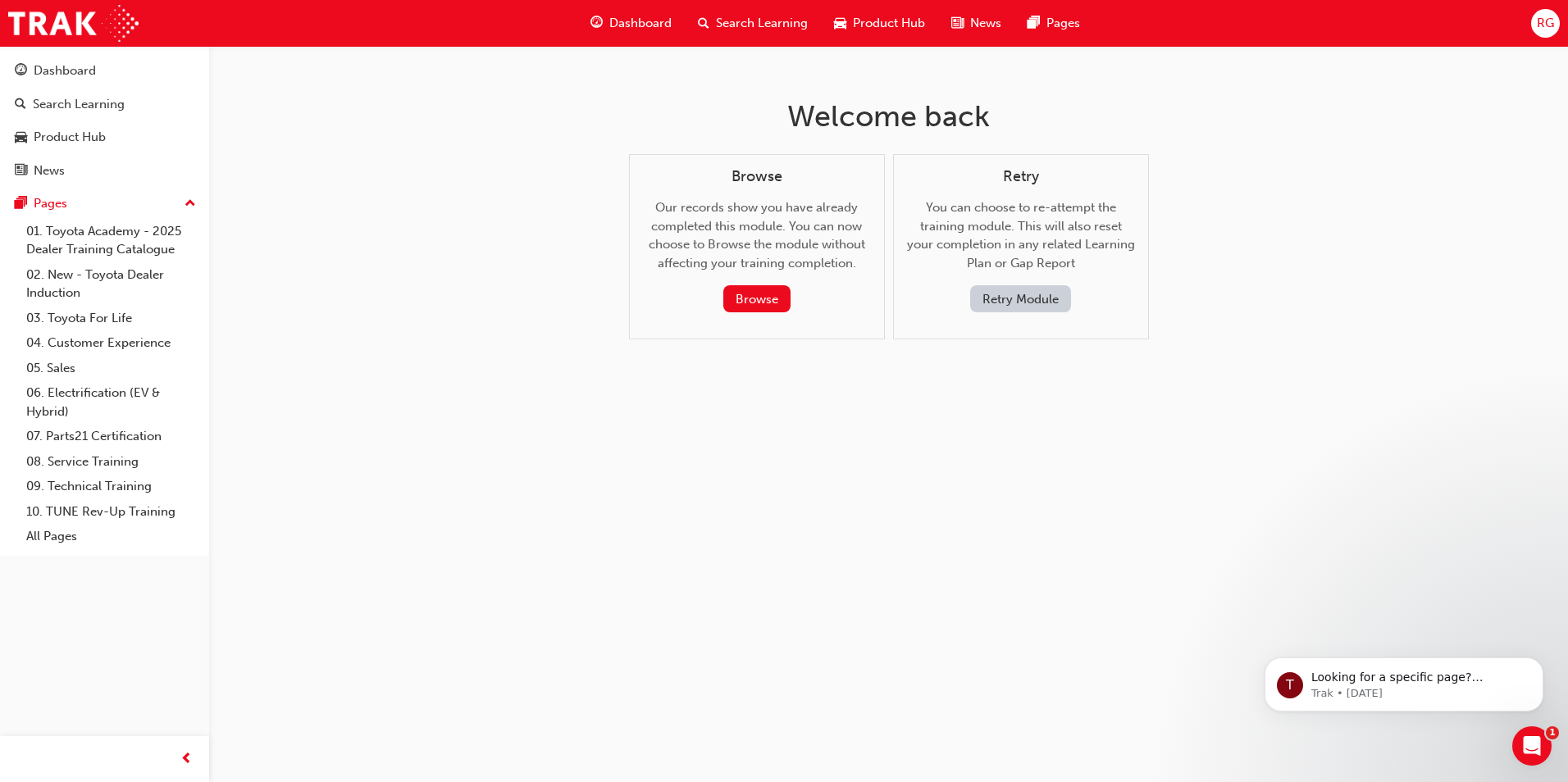
click at [1009, 300] on button "Retry Module" at bounding box center [1021, 299] width 101 height 27
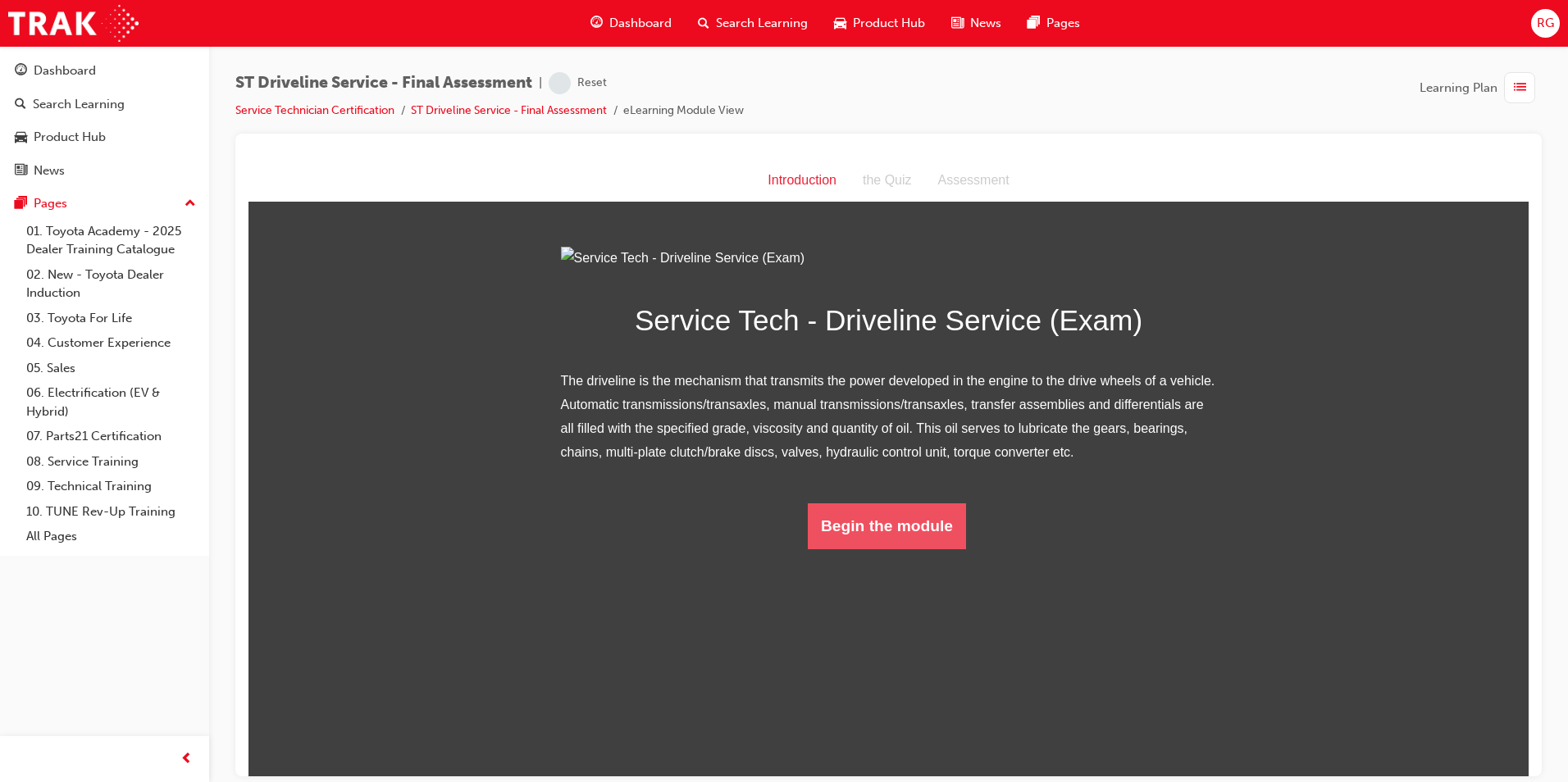
click at [894, 549] on button "Begin the module" at bounding box center [887, 525] width 158 height 46
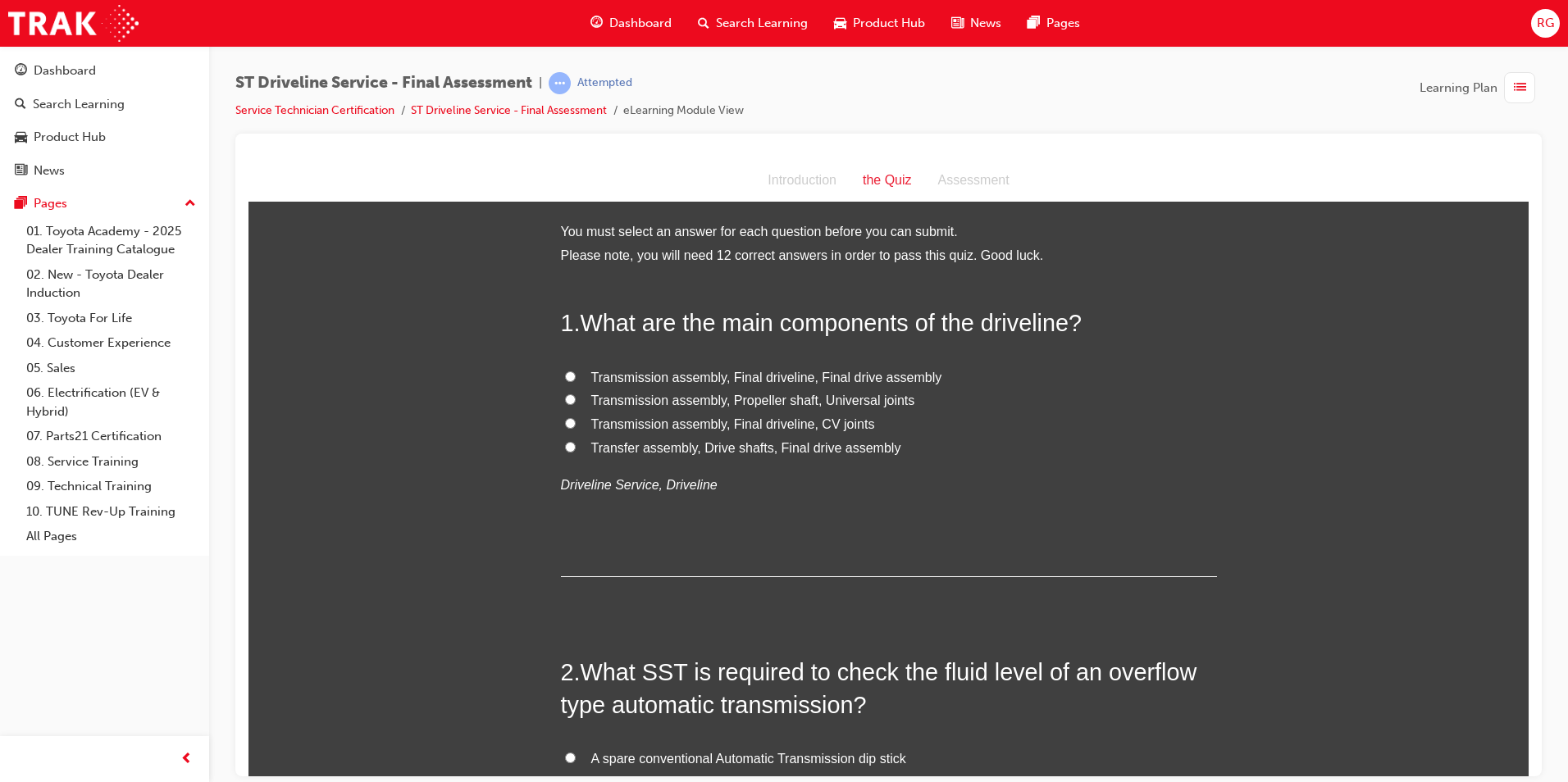
click at [742, 426] on span "Transmission assembly, Final driveline, CV joints" at bounding box center [734, 423] width 284 height 14
click at [576, 426] on input "Transmission assembly, Final driveline, CV joints" at bounding box center [570, 422] width 10 height 10
radio input "true"
click at [800, 390] on label "Transmission assembly, Propeller shaft, Universal joints" at bounding box center [890, 401] width 657 height 24
click at [576, 394] on input "Transmission assembly, Propeller shaft, Universal joints" at bounding box center [570, 399] width 10 height 10
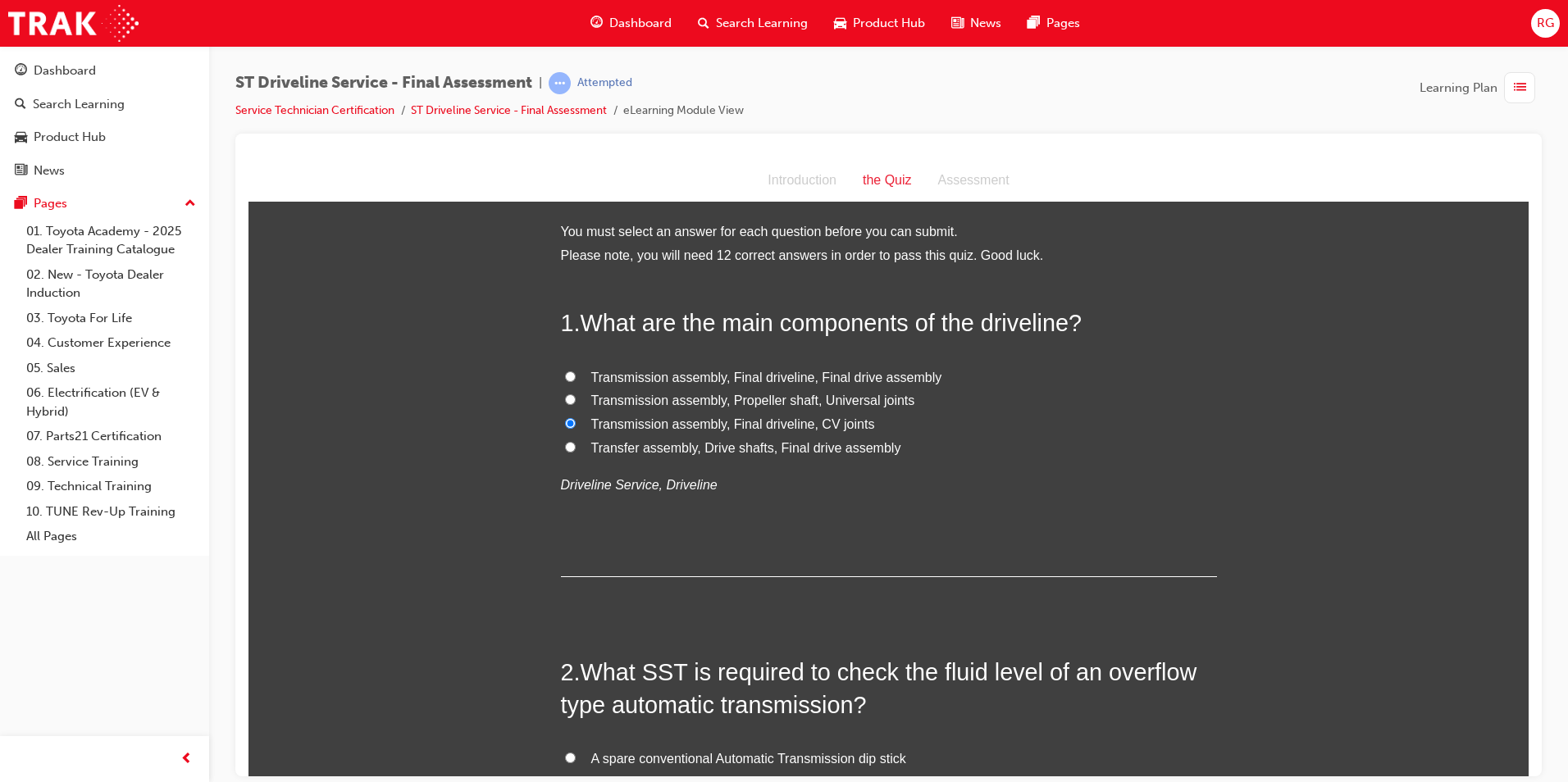
radio input "true"
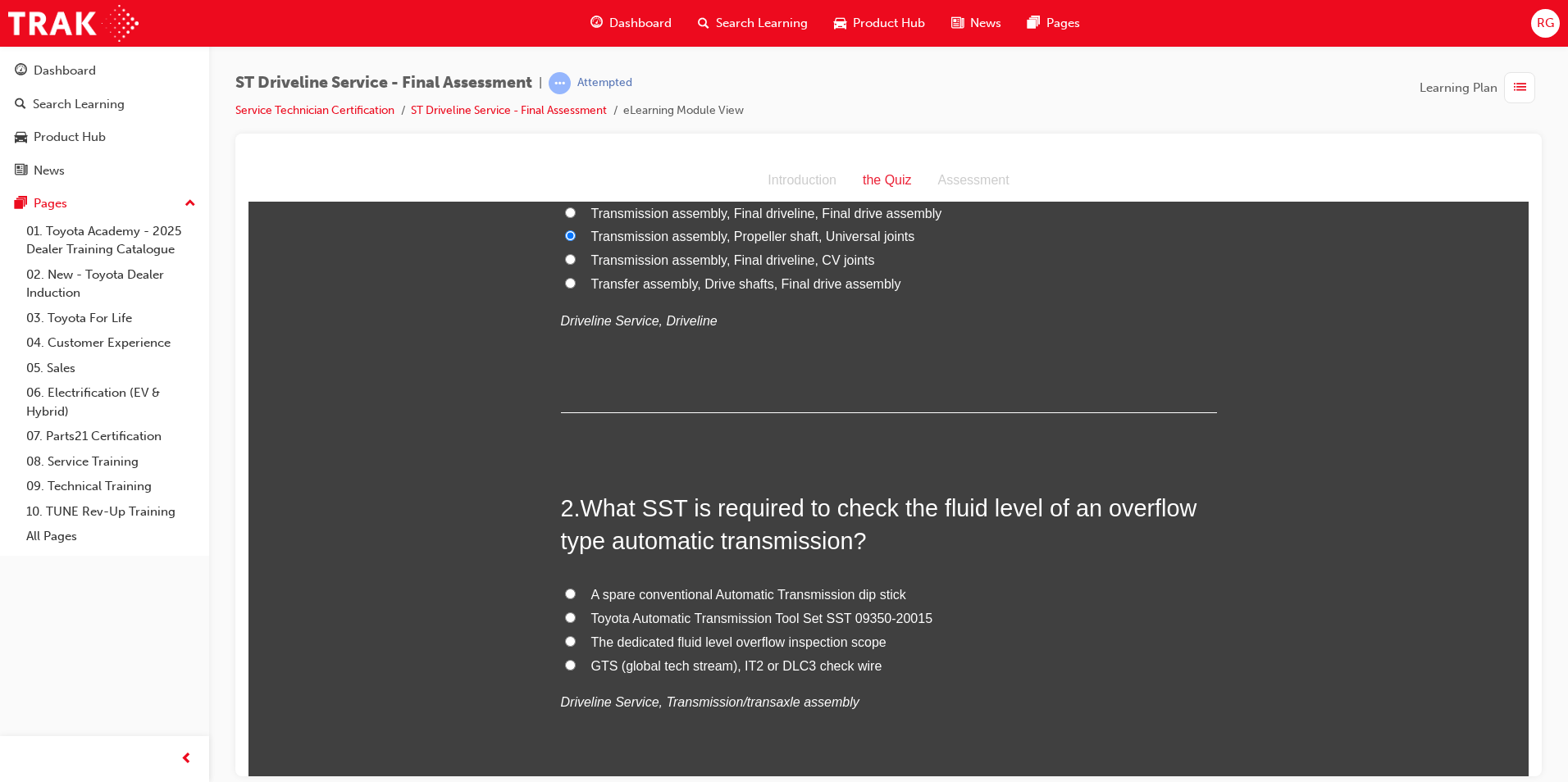
scroll to position [246, 0]
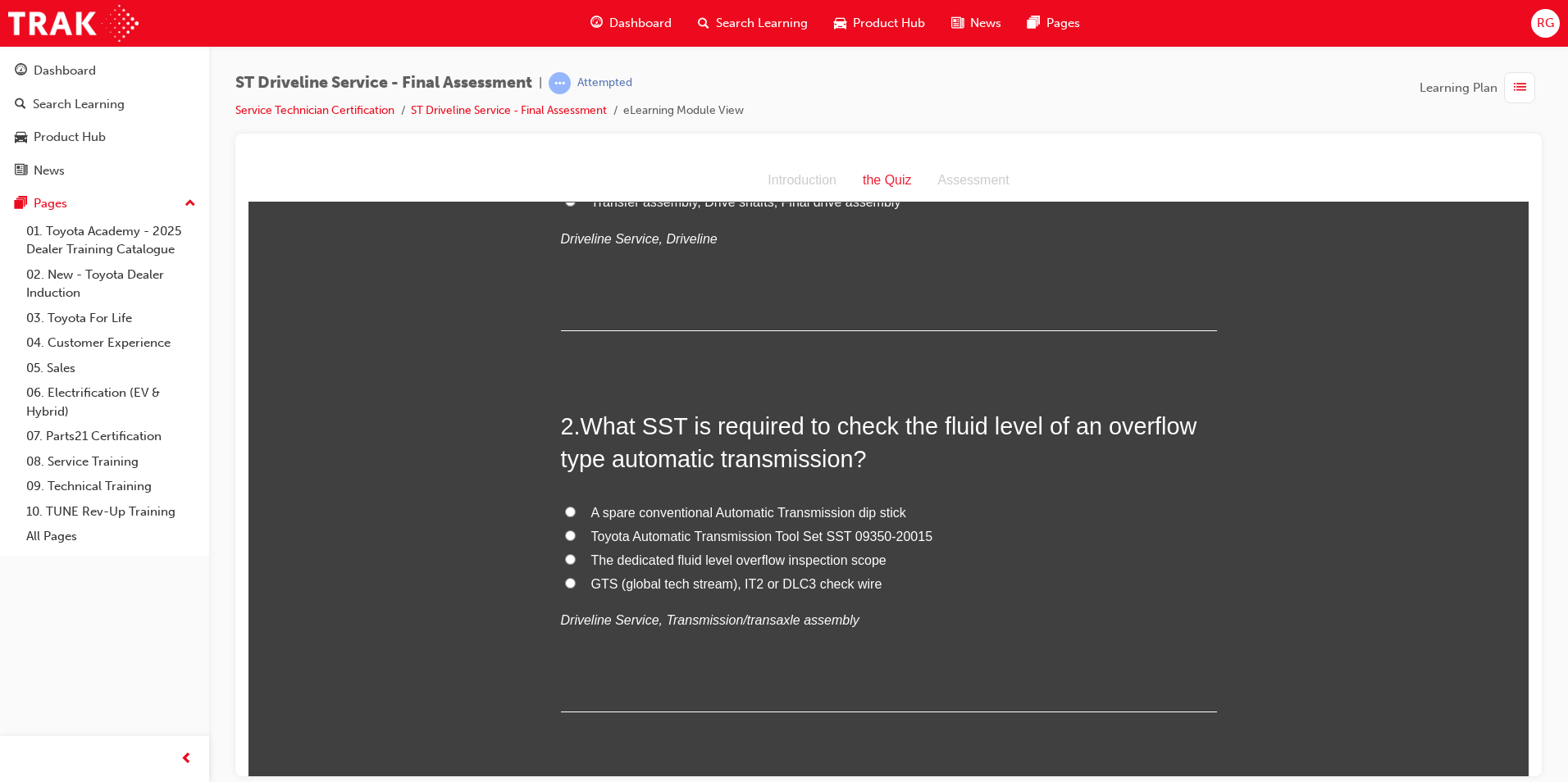
click at [759, 536] on span "Toyota Automatic Transmission Tool Set SST 09350-20015" at bounding box center [763, 536] width 343 height 14
click at [576, 536] on input "Toyota Automatic Transmission Tool Set SST 09350-20015" at bounding box center [570, 535] width 10 height 10
radio input "true"
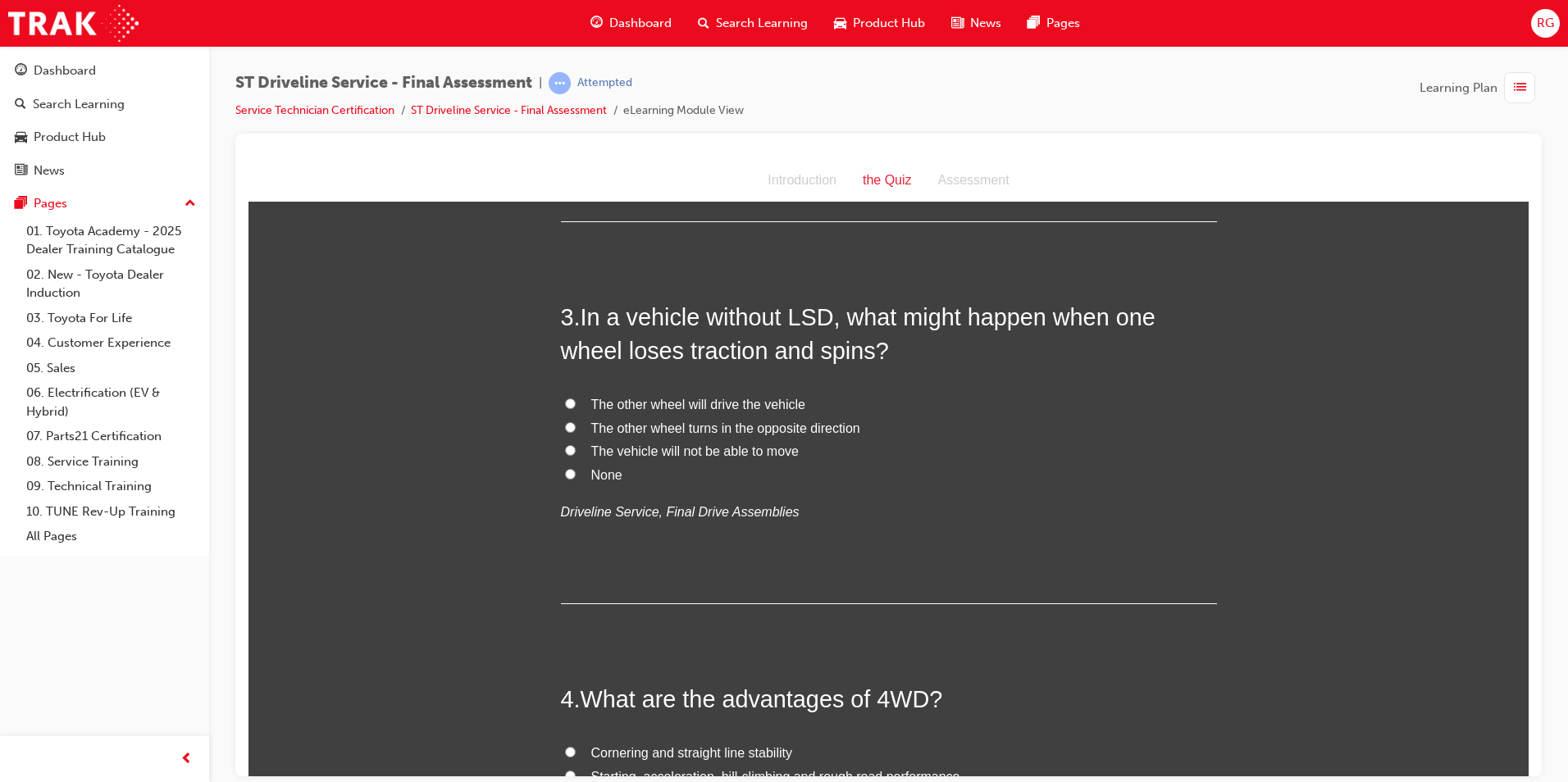
scroll to position [738, 0]
click at [715, 449] on span "The vehicle will not be able to move" at bounding box center [696, 449] width 207 height 14
click at [576, 449] on input "The vehicle will not be able to move" at bounding box center [570, 448] width 10 height 10
radio input "true"
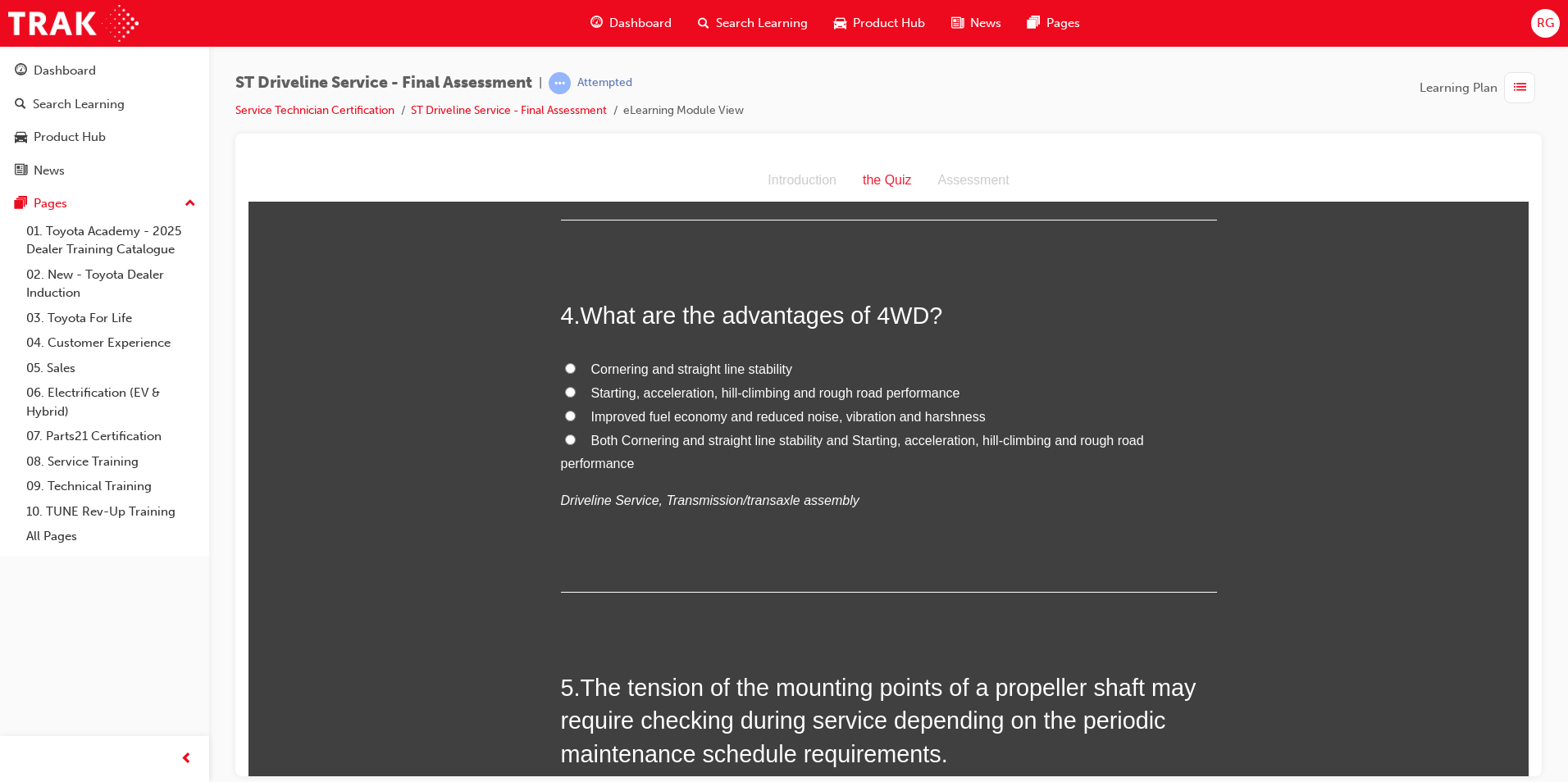
scroll to position [1148, 0]
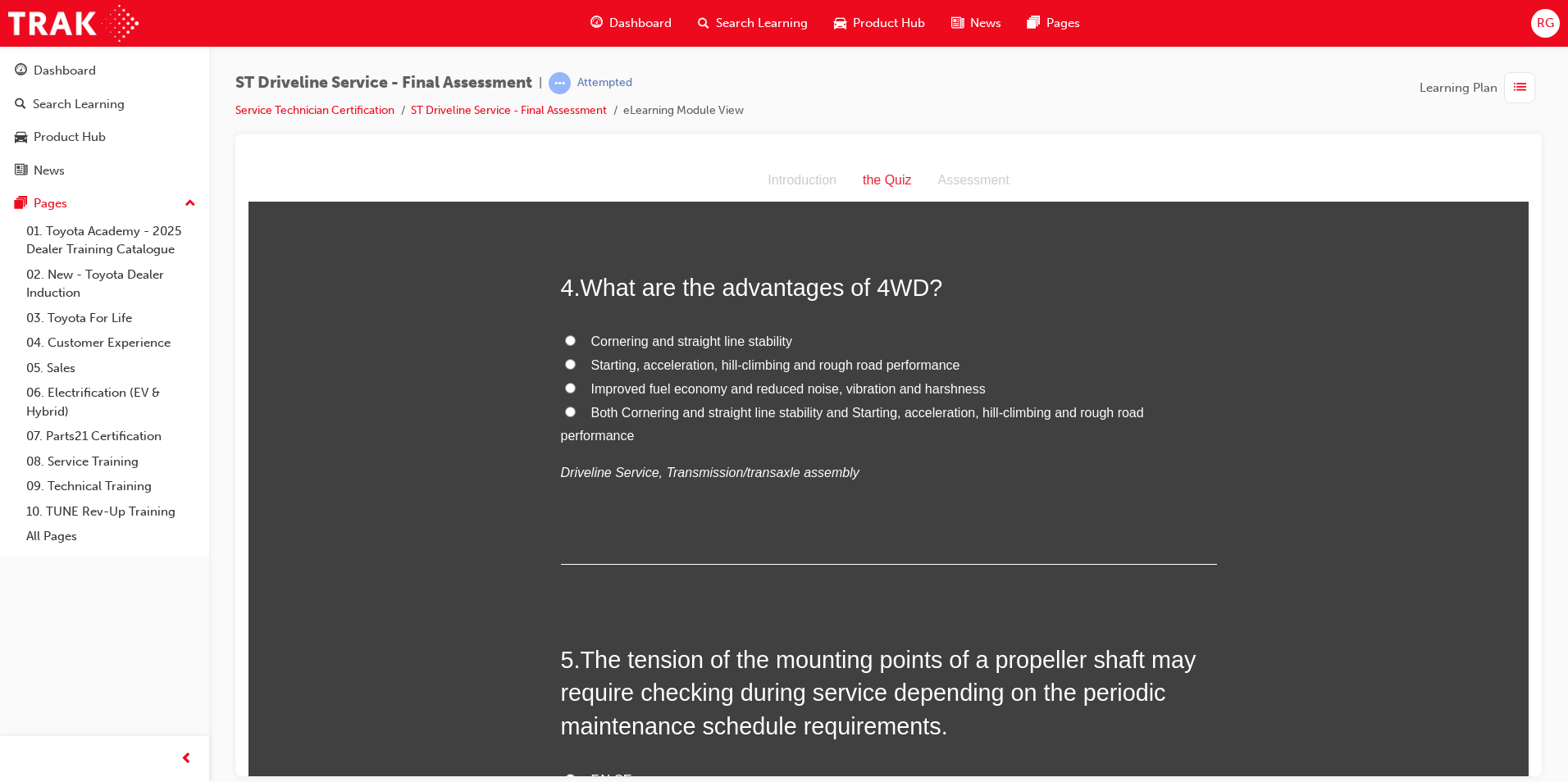
click at [707, 342] on span "Cornering and straight line stability" at bounding box center [692, 341] width 201 height 14
click at [576, 342] on input "Cornering and straight line stability" at bounding box center [570, 340] width 10 height 10
radio input "true"
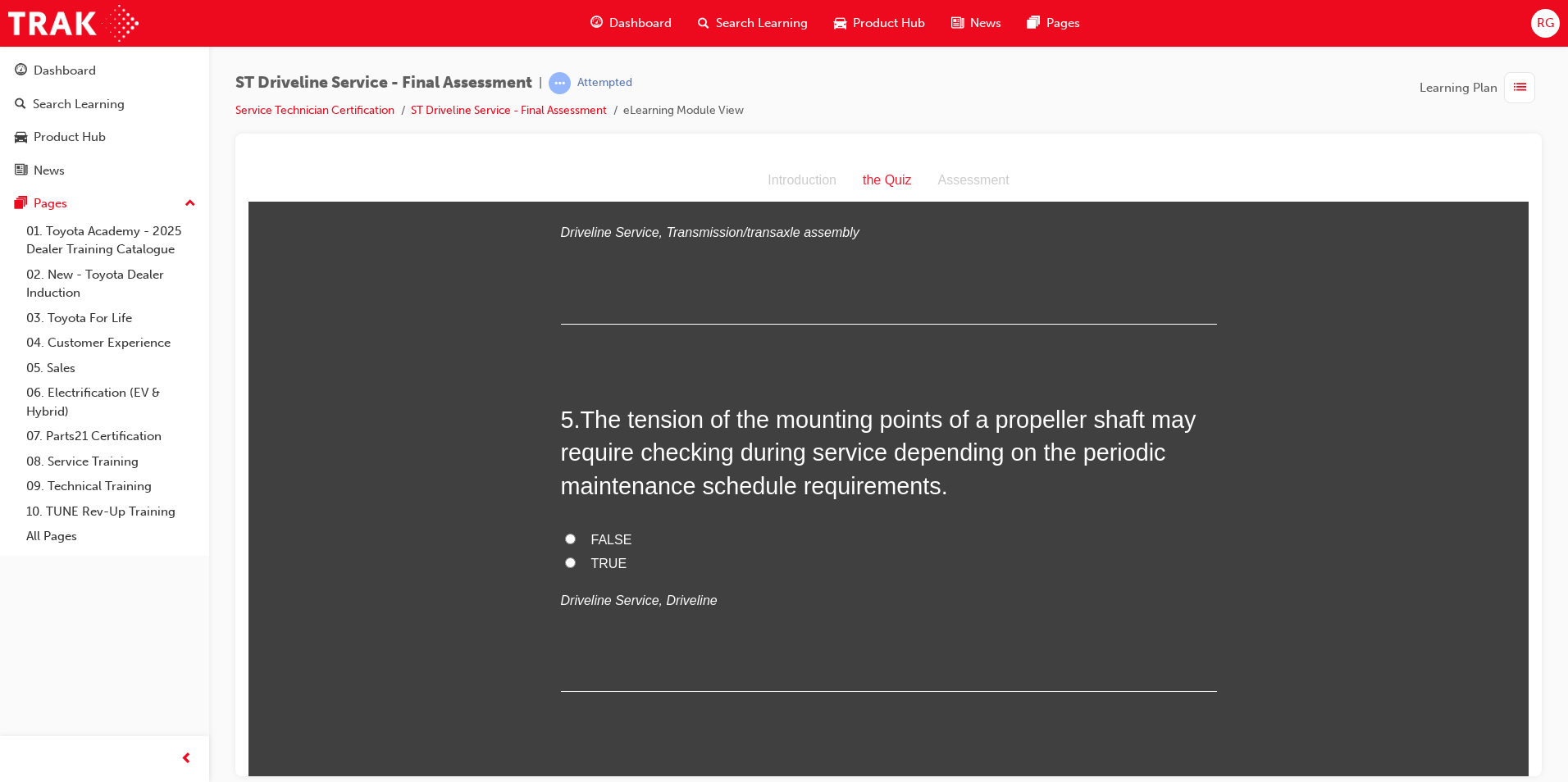
scroll to position [1395, 0]
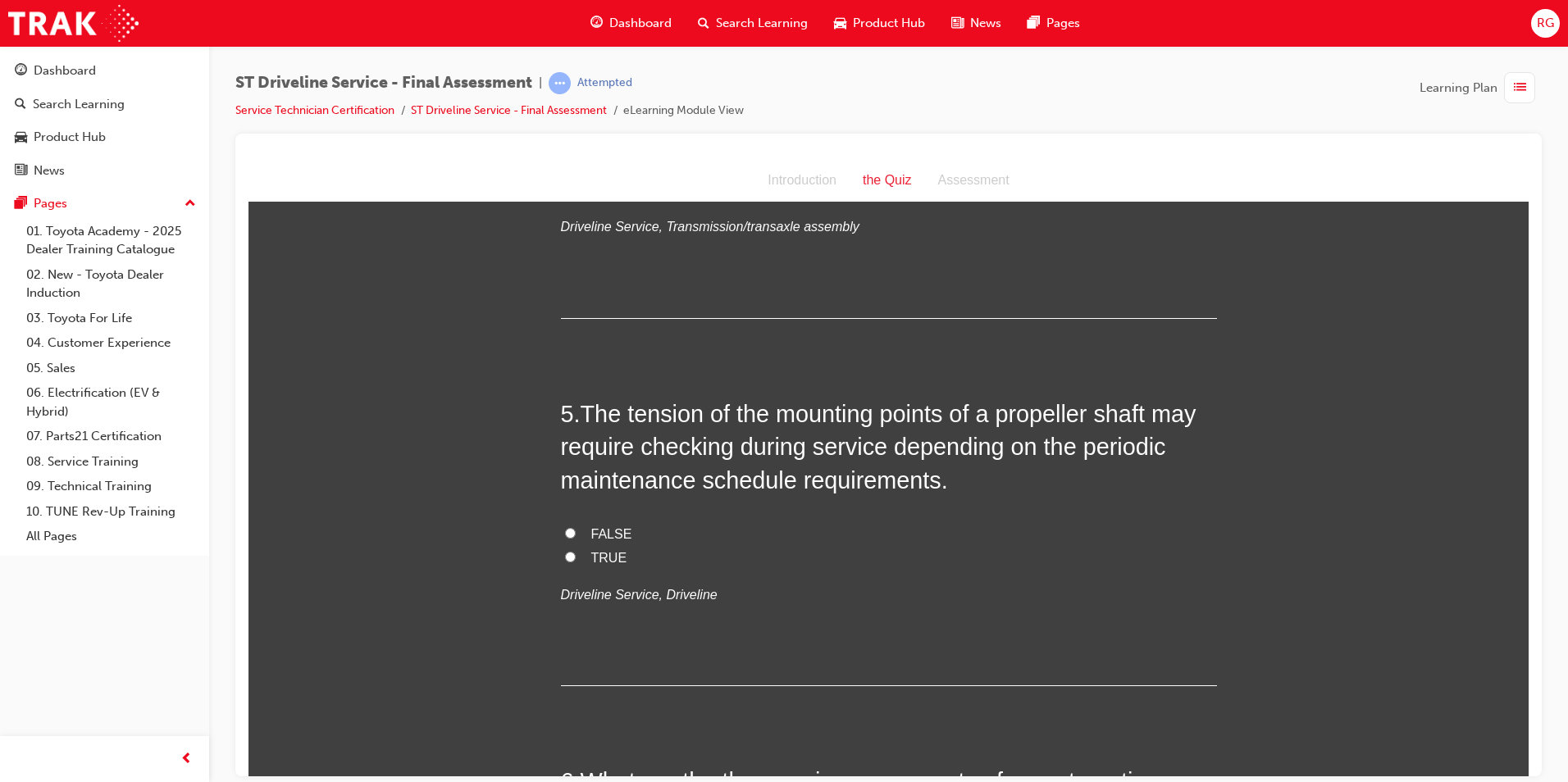
click at [602, 552] on span "TRUE" at bounding box center [610, 557] width 36 height 14
click at [576, 552] on input "TRUE" at bounding box center [570, 556] width 10 height 10
radio input "true"
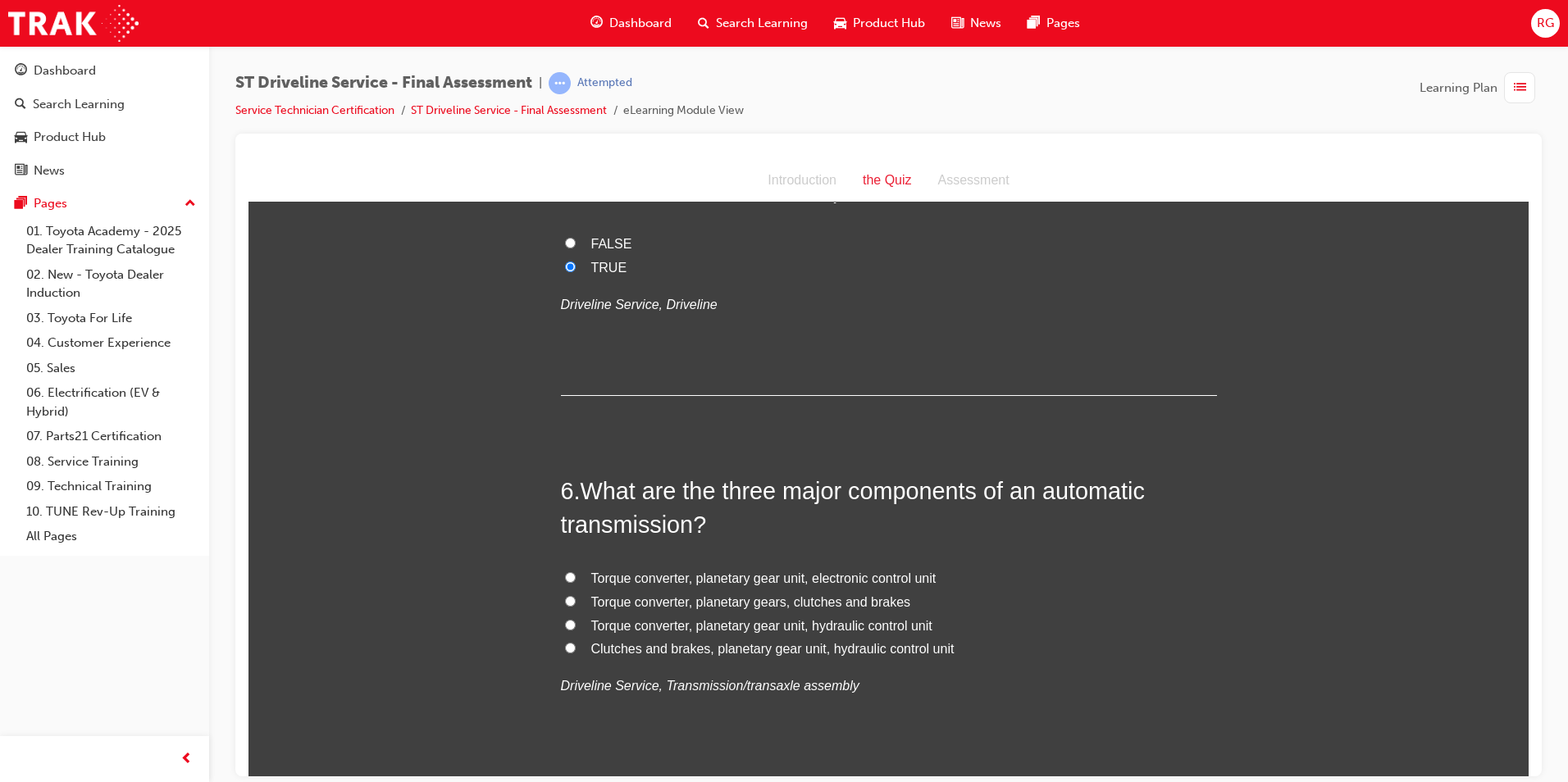
scroll to position [1722, 0]
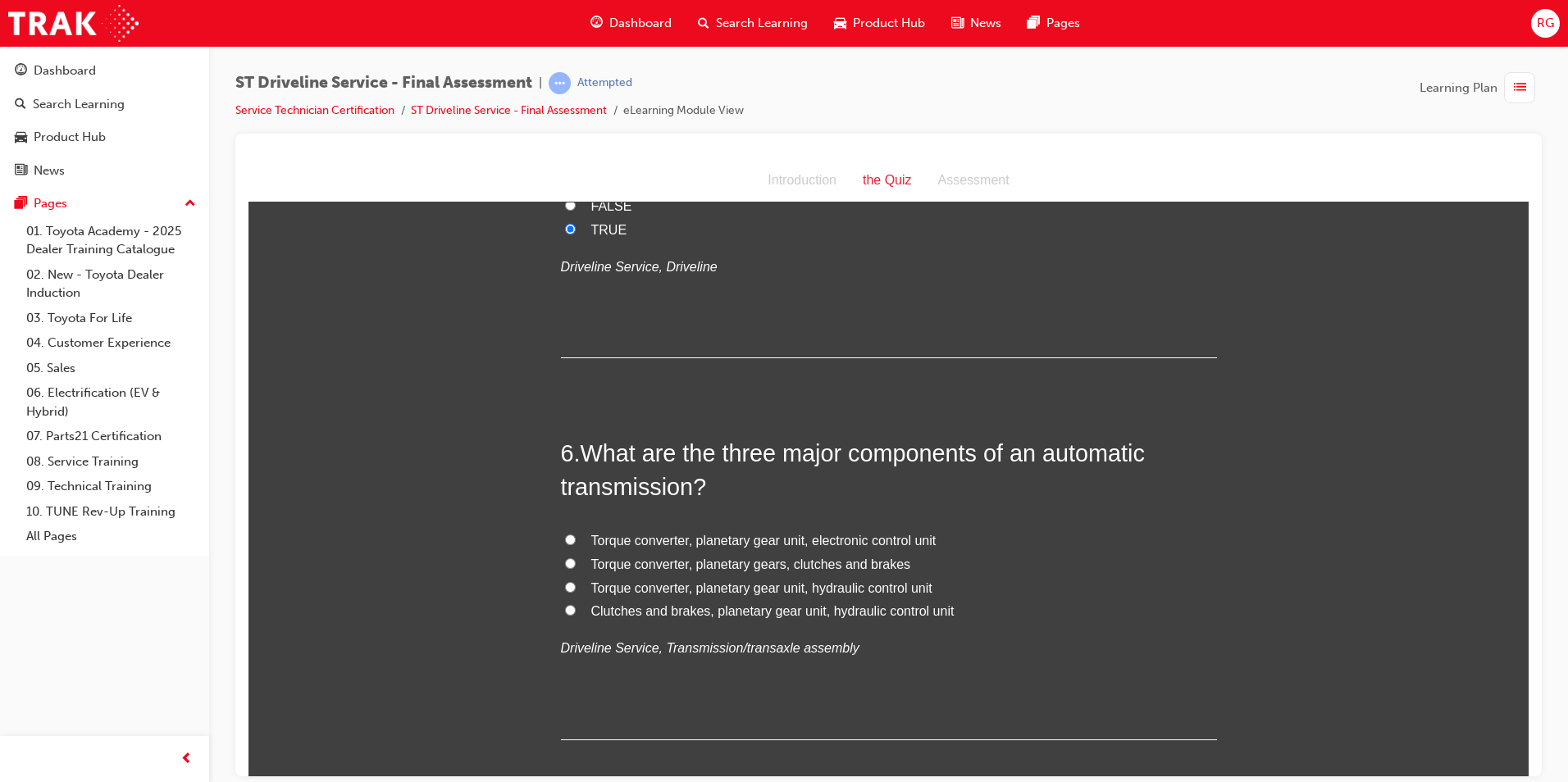
click at [785, 592] on span "Torque converter, planetary gear unit, hydraulic control unit" at bounding box center [762, 587] width 342 height 14
click at [576, 592] on input "Torque converter, planetary gear unit, hydraulic control unit" at bounding box center [570, 586] width 10 height 10
radio input "true"
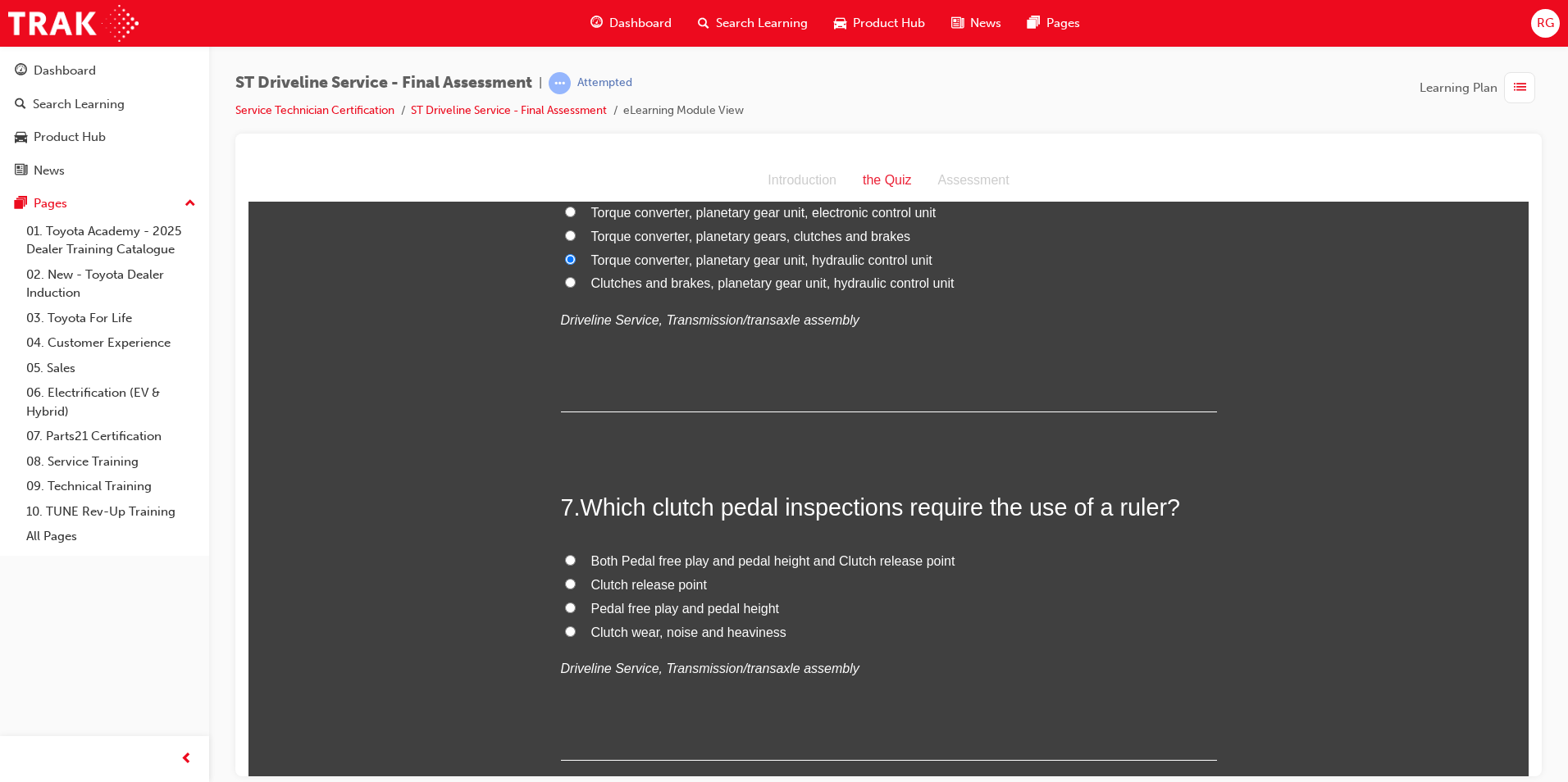
scroll to position [2132, 0]
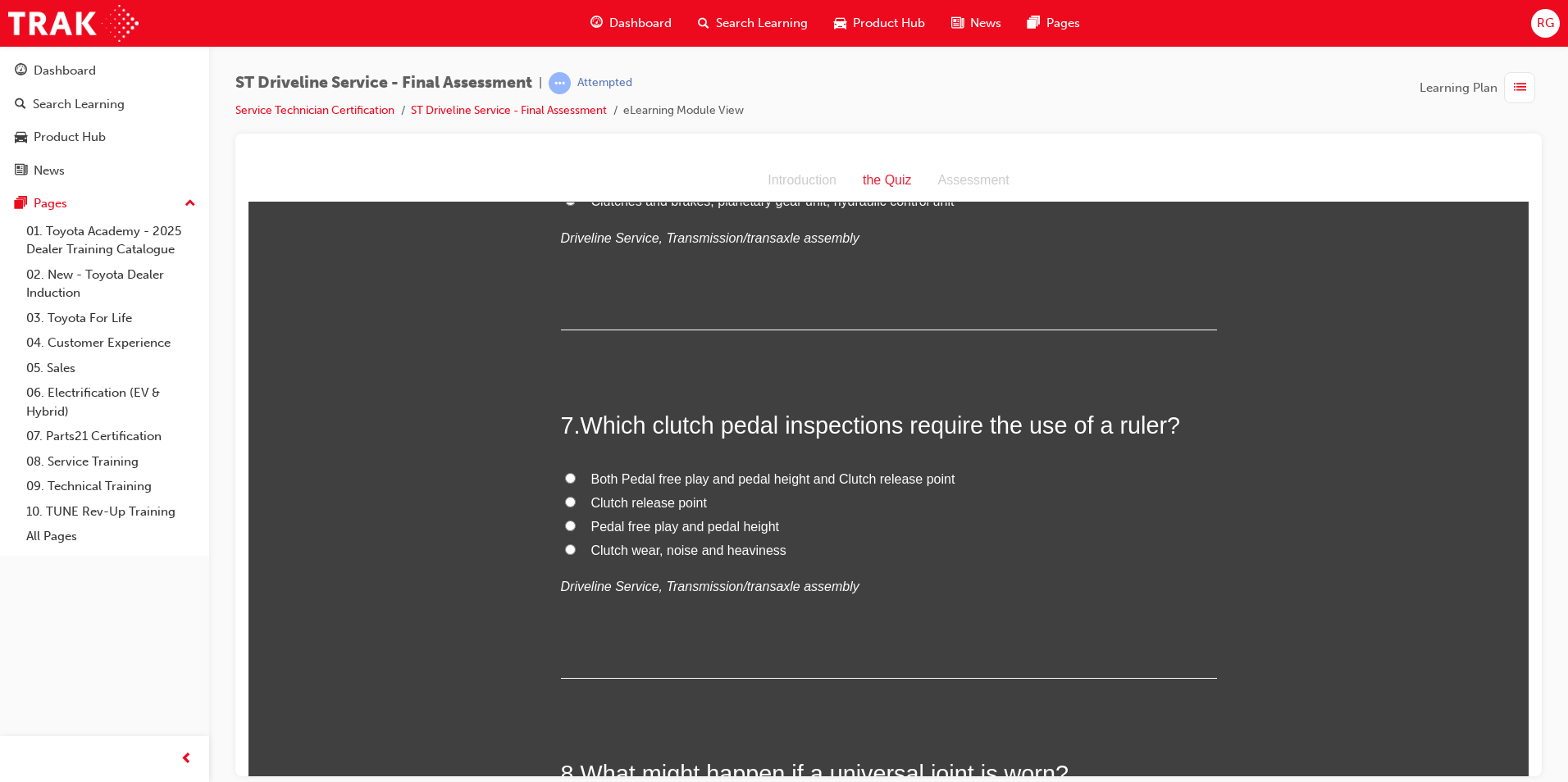
click at [673, 528] on span "Pedal free play and pedal height" at bounding box center [686, 526] width 188 height 14
click at [576, 528] on input "Pedal free play and pedal height" at bounding box center [570, 525] width 10 height 10
radio input "true"
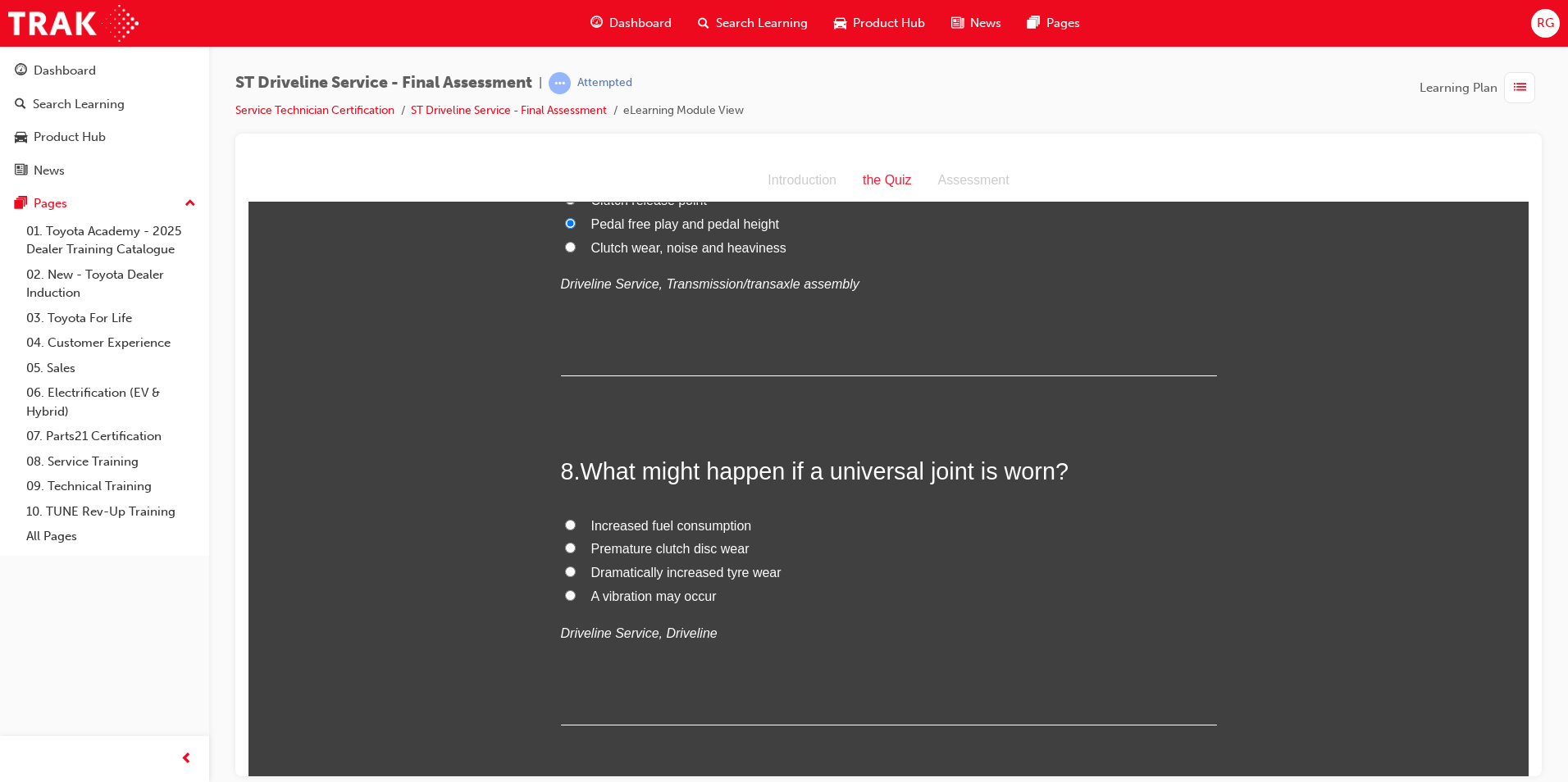
scroll to position [2460, 0]
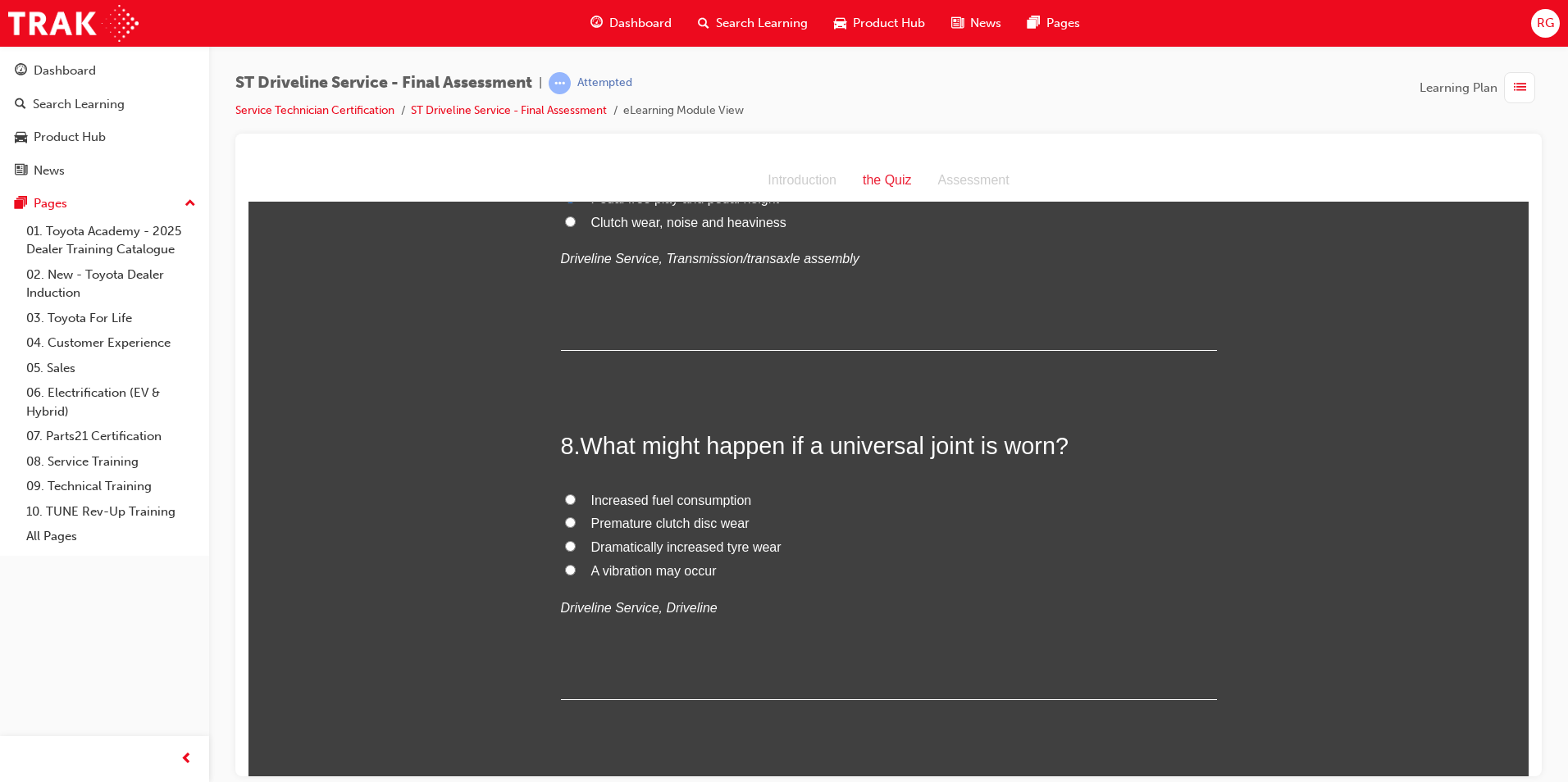
click at [660, 568] on span "A vibration may occur" at bounding box center [655, 570] width 126 height 14
click at [576, 568] on input "A vibration may occur" at bounding box center [570, 569] width 10 height 10
radio input "true"
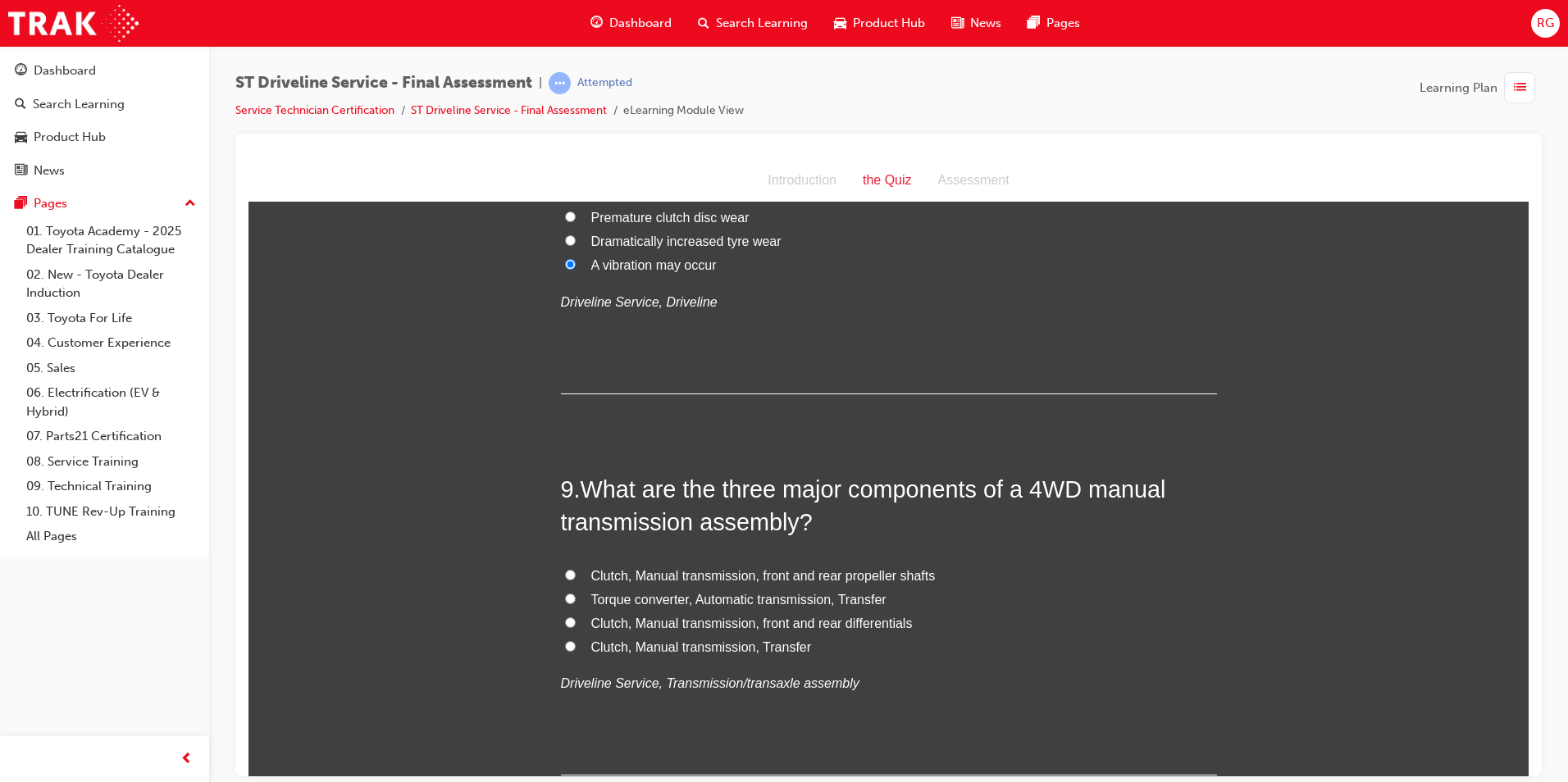
scroll to position [2788, 0]
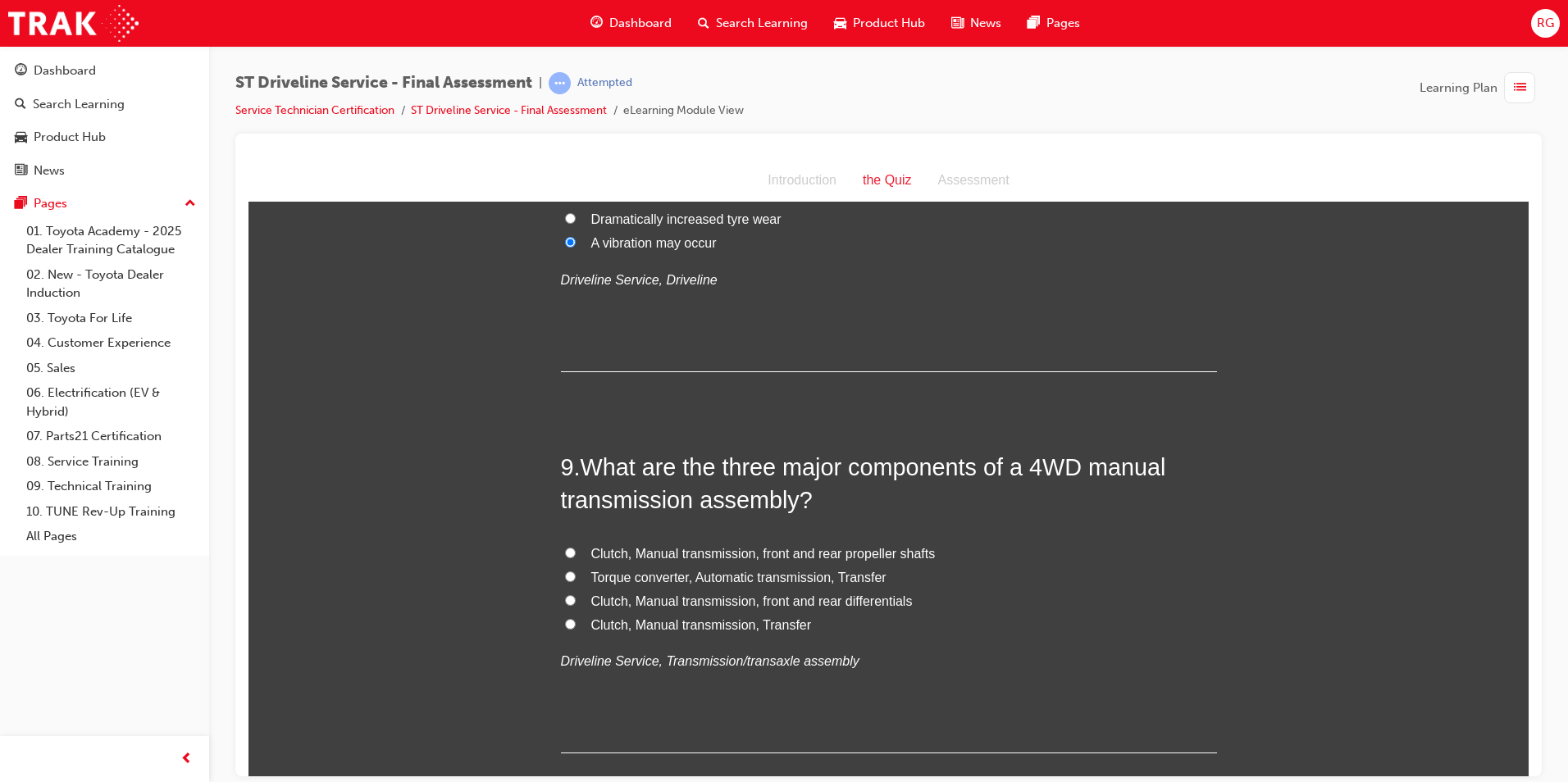
click at [666, 631] on span "Clutch, Manual transmission, Transfer" at bounding box center [702, 624] width 221 height 14
click at [576, 629] on input "Clutch, Manual transmission, Transfer" at bounding box center [570, 623] width 10 height 10
radio input "true"
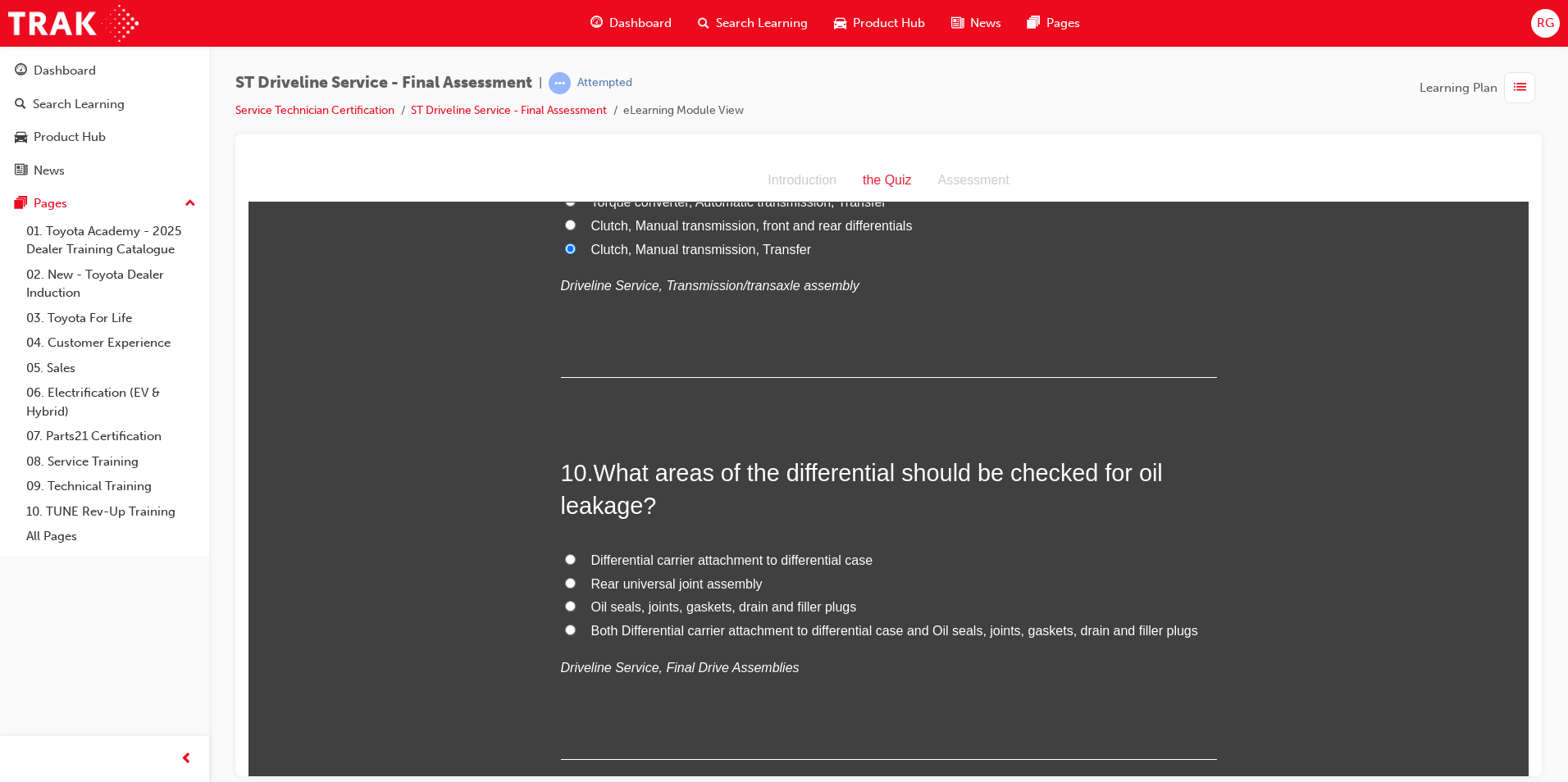
scroll to position [3198, 0]
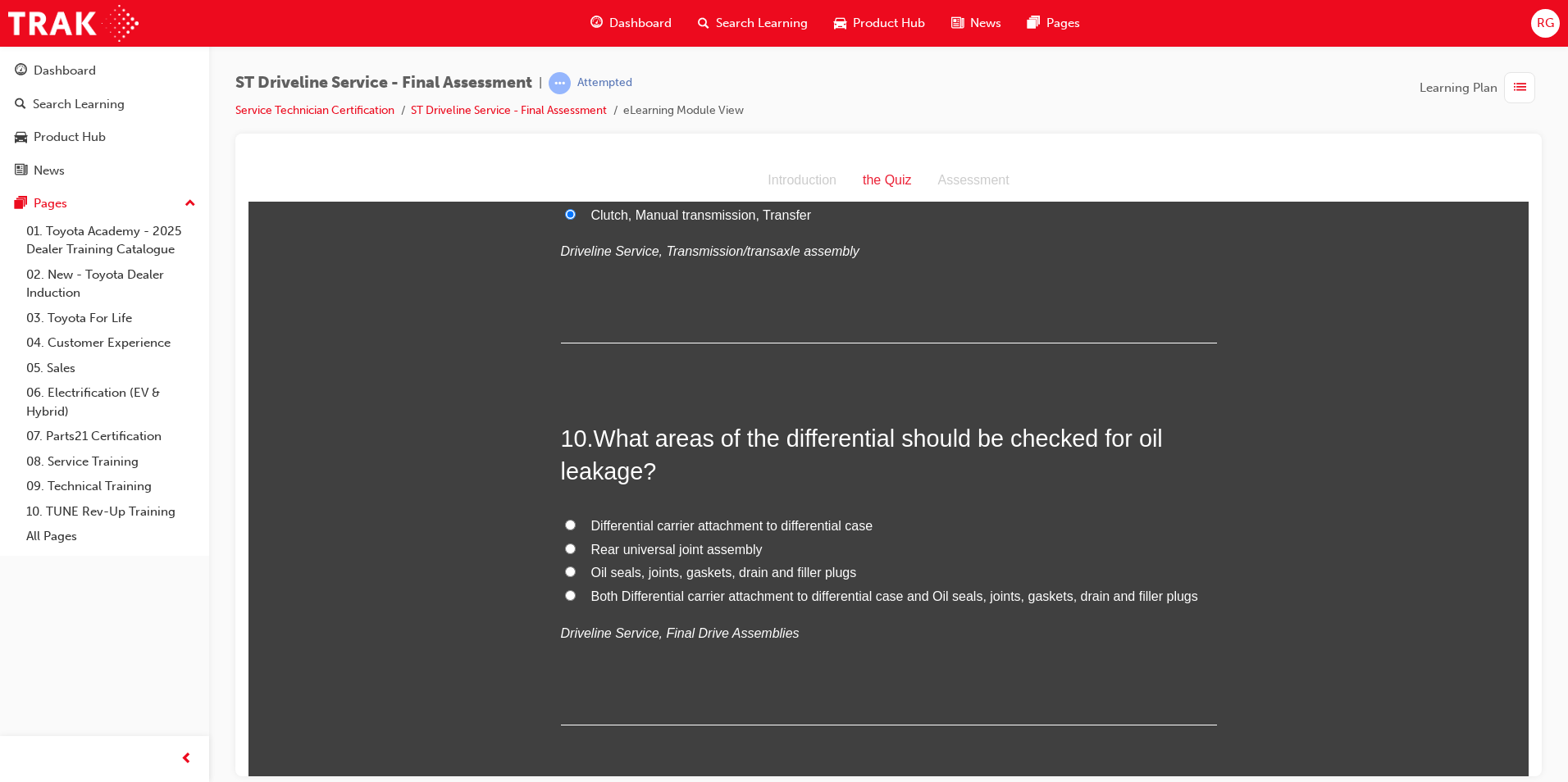
click at [689, 595] on span "Both Differential carrier attachment to differential case and Oil seals, joints…" at bounding box center [895, 596] width 607 height 14
click at [576, 595] on input "Both Differential carrier attachment to differential case and Oil seals, joints…" at bounding box center [570, 595] width 10 height 10
radio input "true"
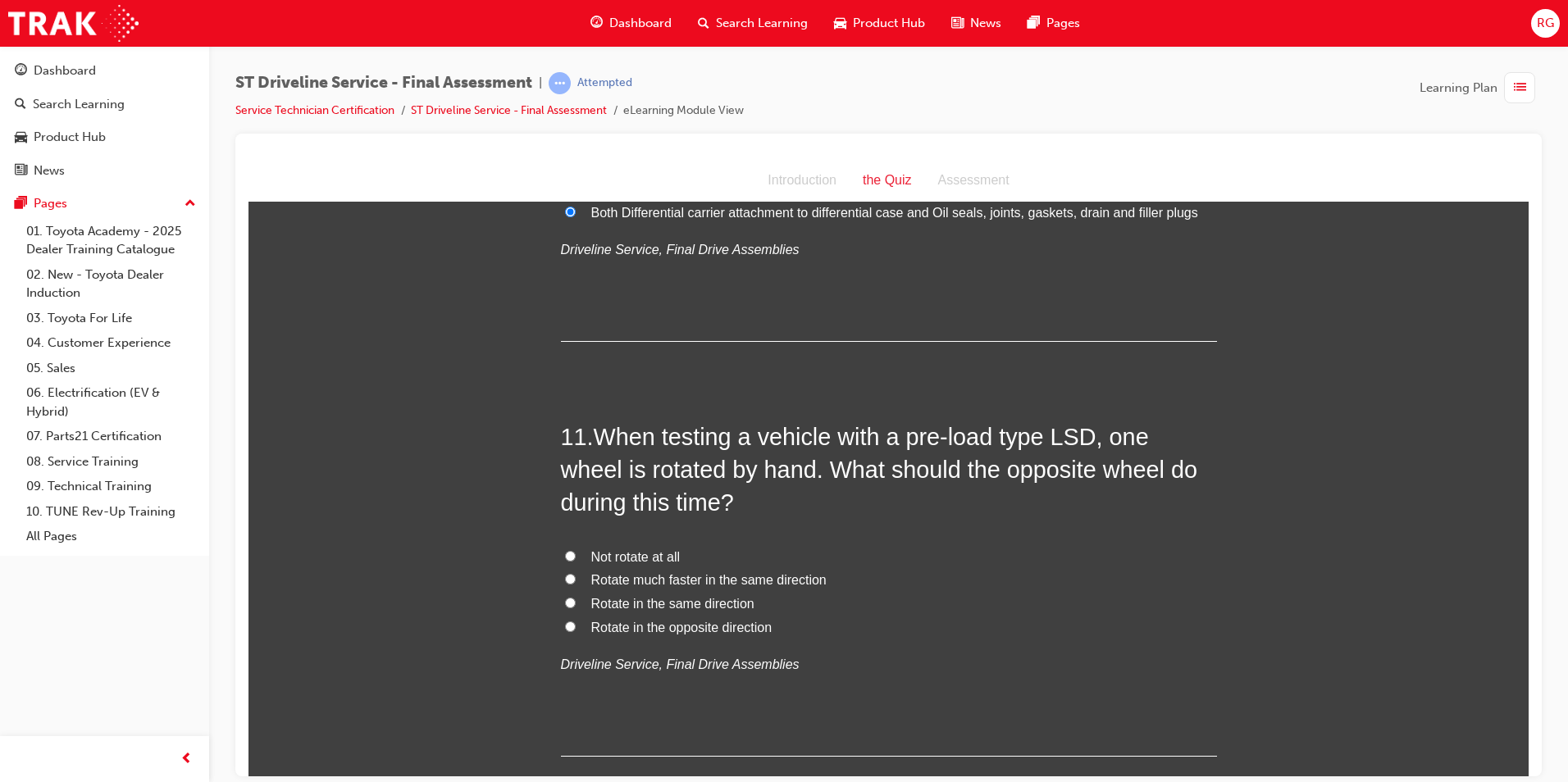
scroll to position [3608, 0]
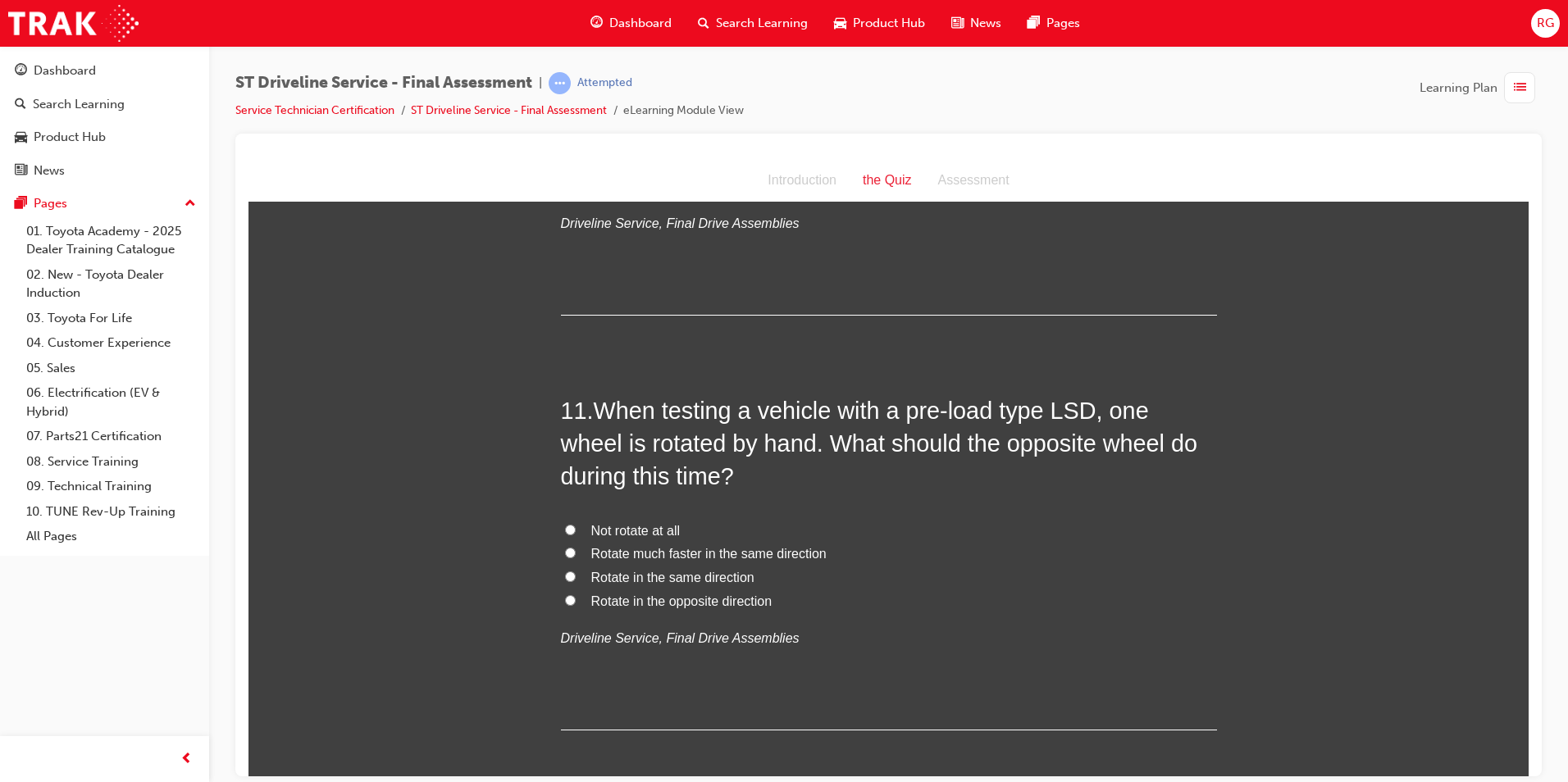
click at [734, 602] on span "Rotate in the opposite direction" at bounding box center [682, 600] width 182 height 14
click at [576, 602] on input "Rotate in the opposite direction" at bounding box center [570, 599] width 10 height 10
radio input "true"
click at [735, 575] on span "Rotate in the same direction" at bounding box center [674, 577] width 164 height 14
click at [576, 575] on input "Rotate in the same direction" at bounding box center [570, 576] width 10 height 10
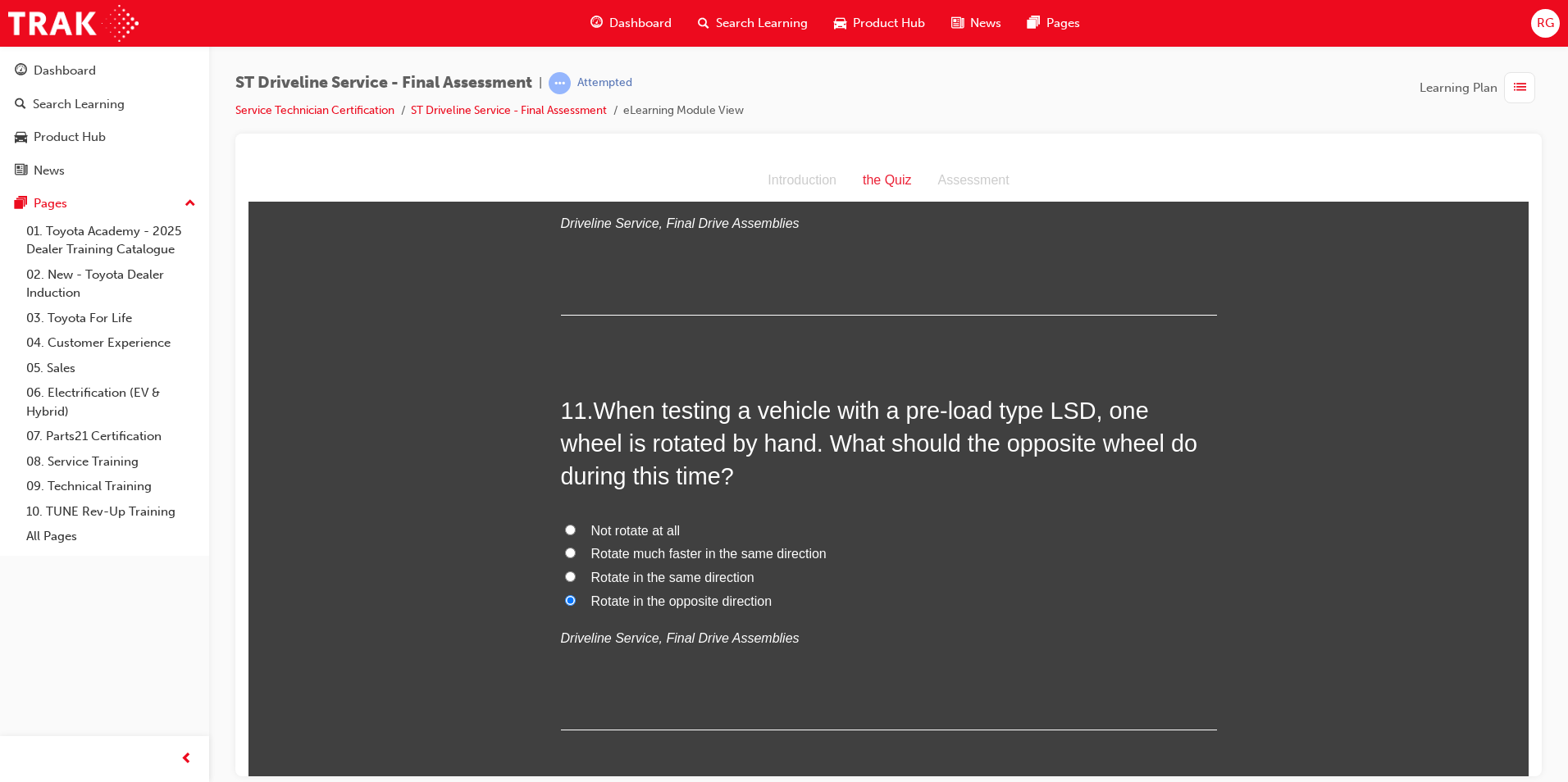
radio input "true"
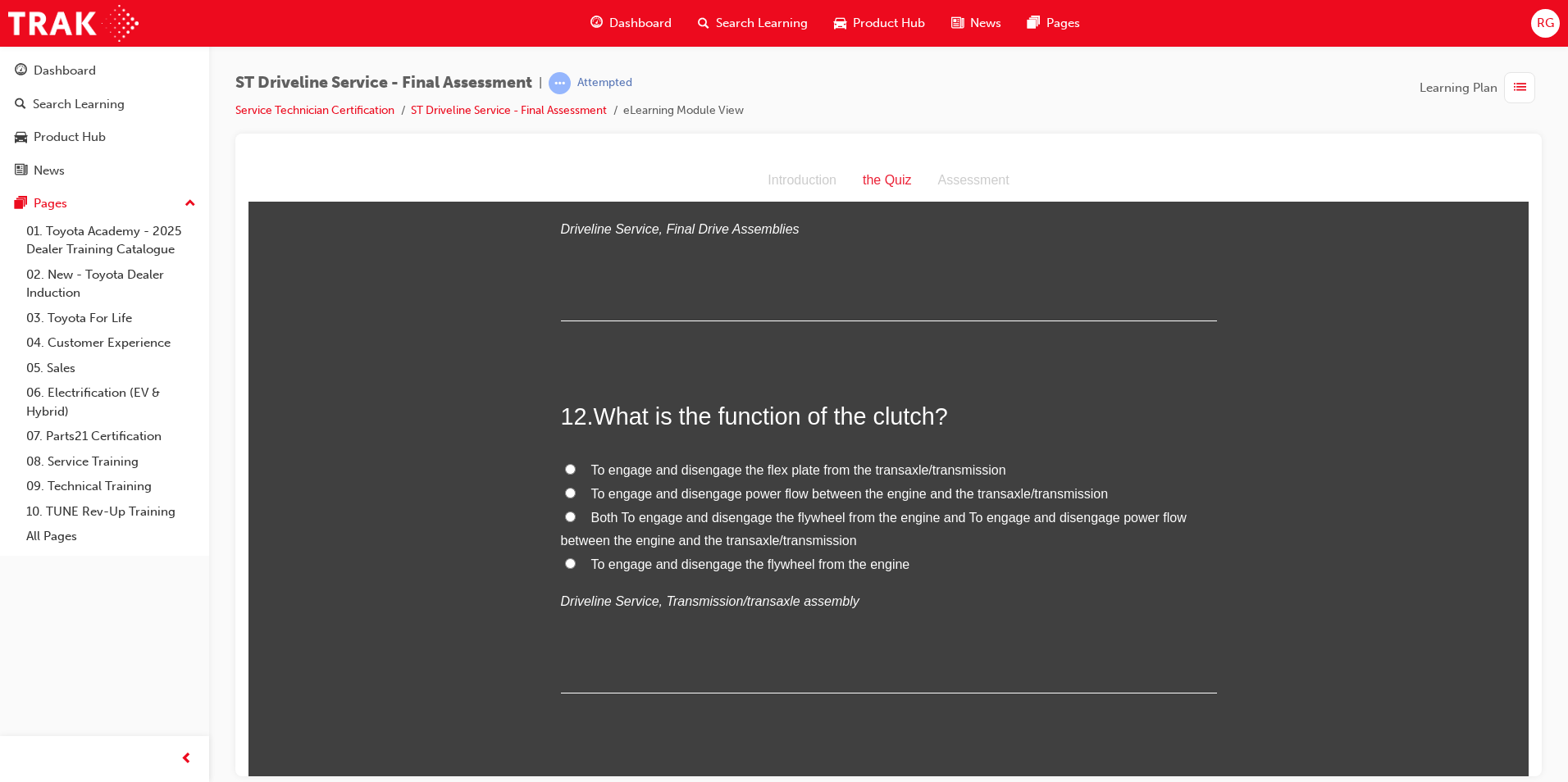
scroll to position [4018, 0]
click at [753, 495] on span "To engage and disengage power flow between the engine and the transaxle/transmi…" at bounding box center [851, 492] width 518 height 14
click at [576, 495] on input "To engage and disengage power flow between the engine and the transaxle/transmi…" at bounding box center [570, 491] width 10 height 10
radio input "true"
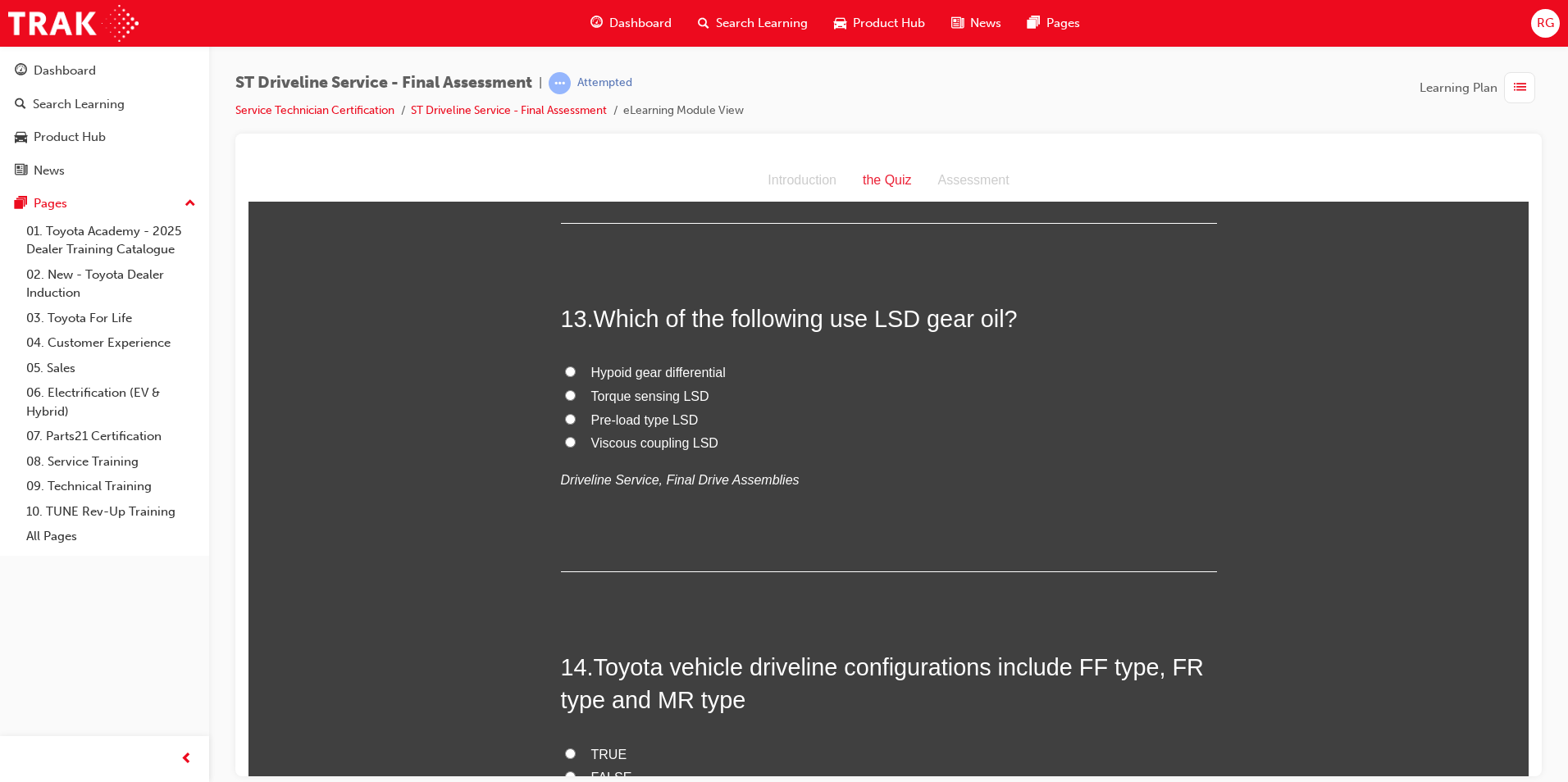
scroll to position [4593, 0]
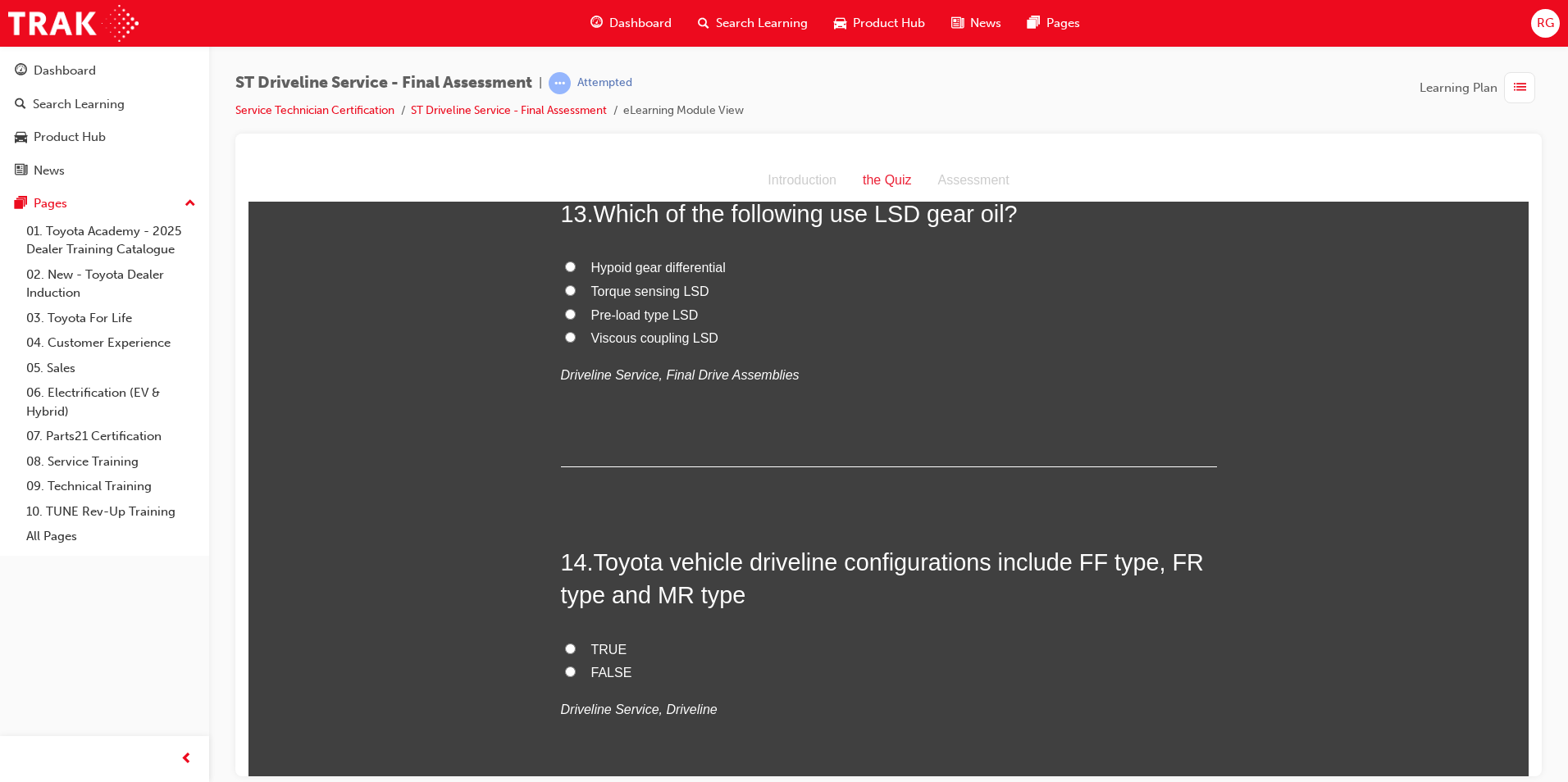
click at [606, 648] on span "TRUE" at bounding box center [610, 649] width 36 height 14
click at [576, 648] on input "TRUE" at bounding box center [570, 648] width 10 height 10
radio input "true"
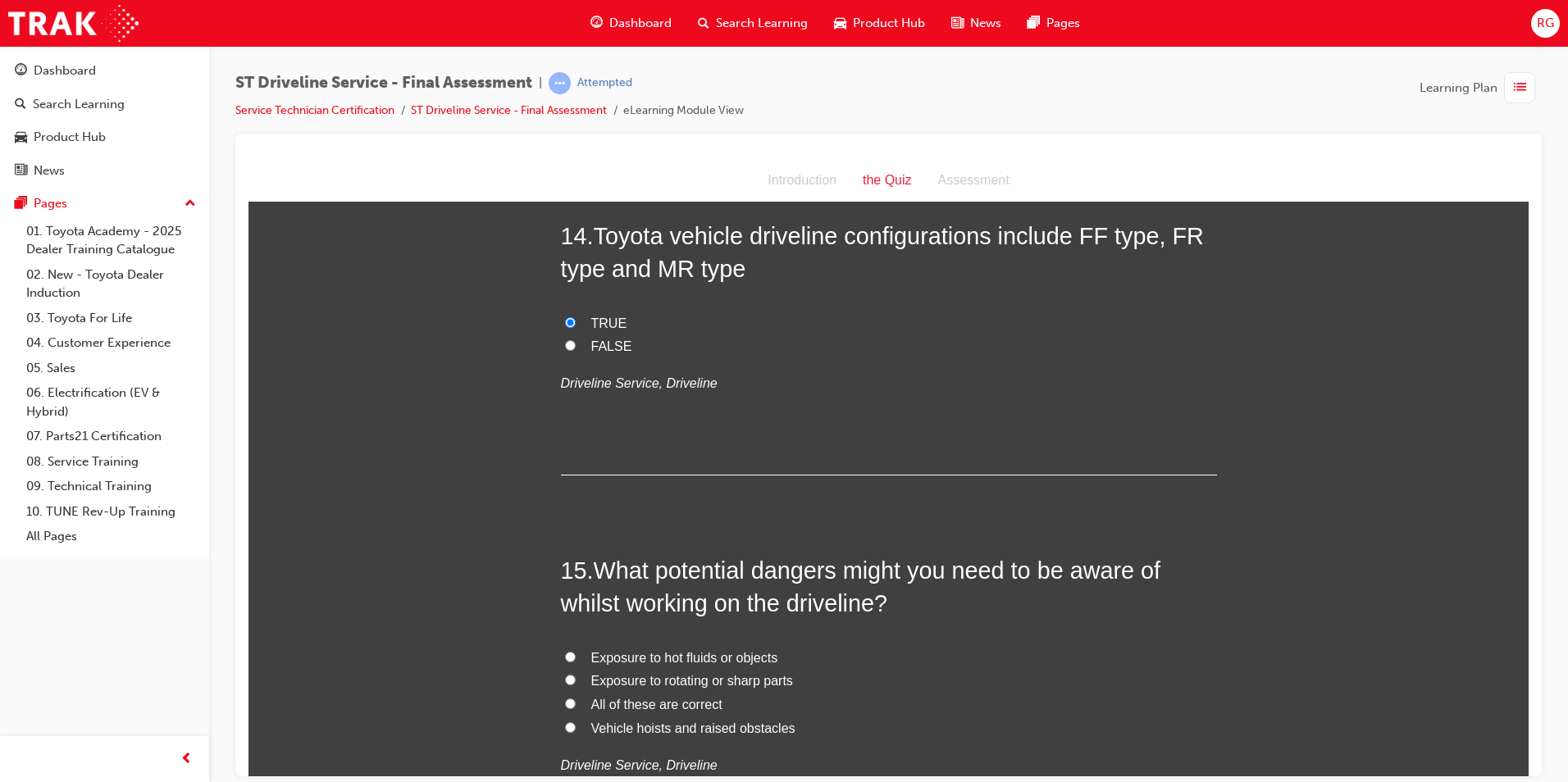
scroll to position [4921, 0]
click at [705, 700] on span "All of these are correct" at bounding box center [657, 702] width 131 height 14
click at [576, 700] on input "All of these are correct" at bounding box center [570, 701] width 10 height 10
radio input "true"
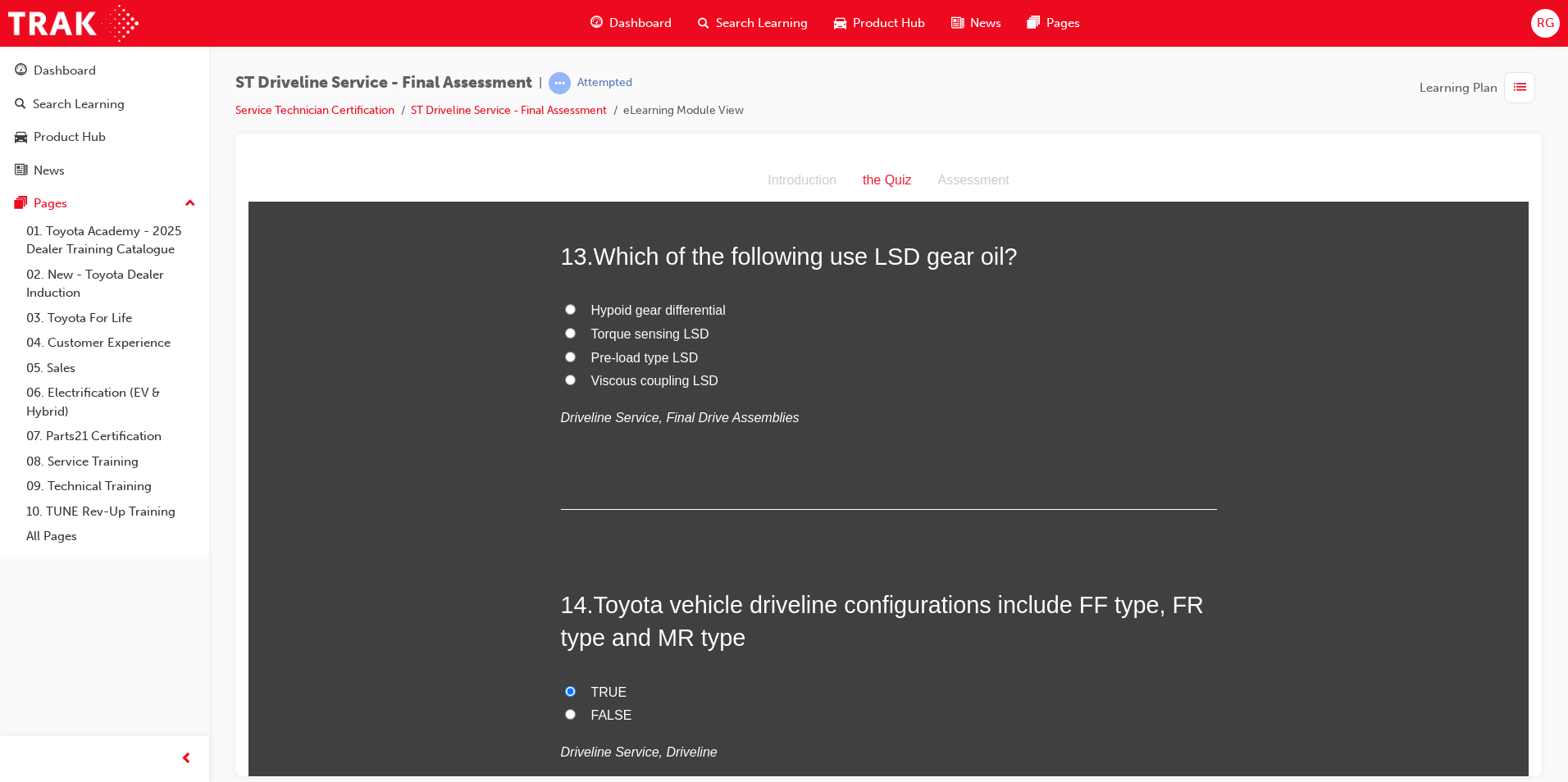
scroll to position [4468, 0]
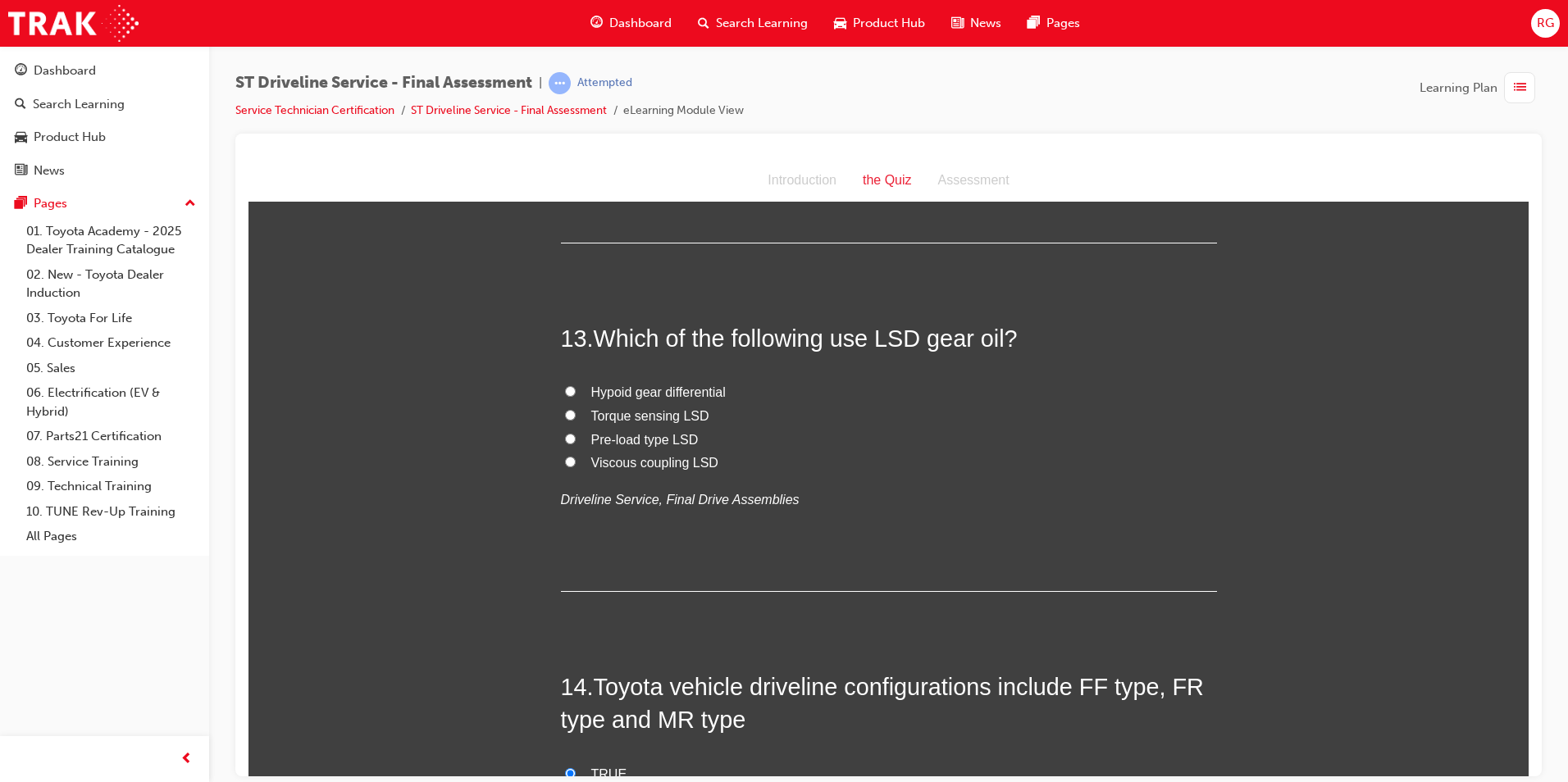
click at [677, 439] on span "Pre-load type LSD" at bounding box center [645, 439] width 108 height 14
click at [576, 439] on input "Pre-load type LSD" at bounding box center [570, 438] width 10 height 10
radio input "true"
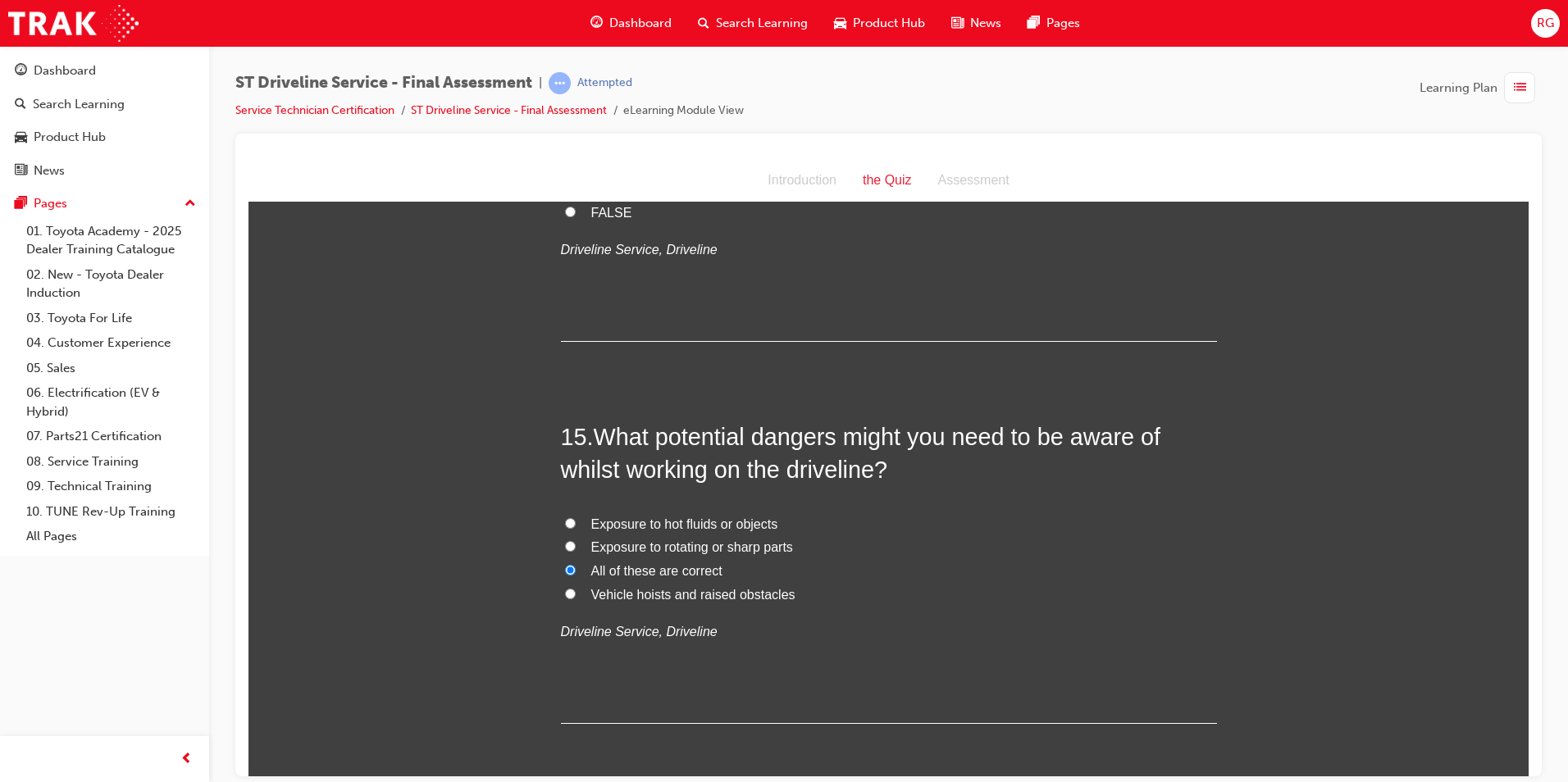
scroll to position [5124, 0]
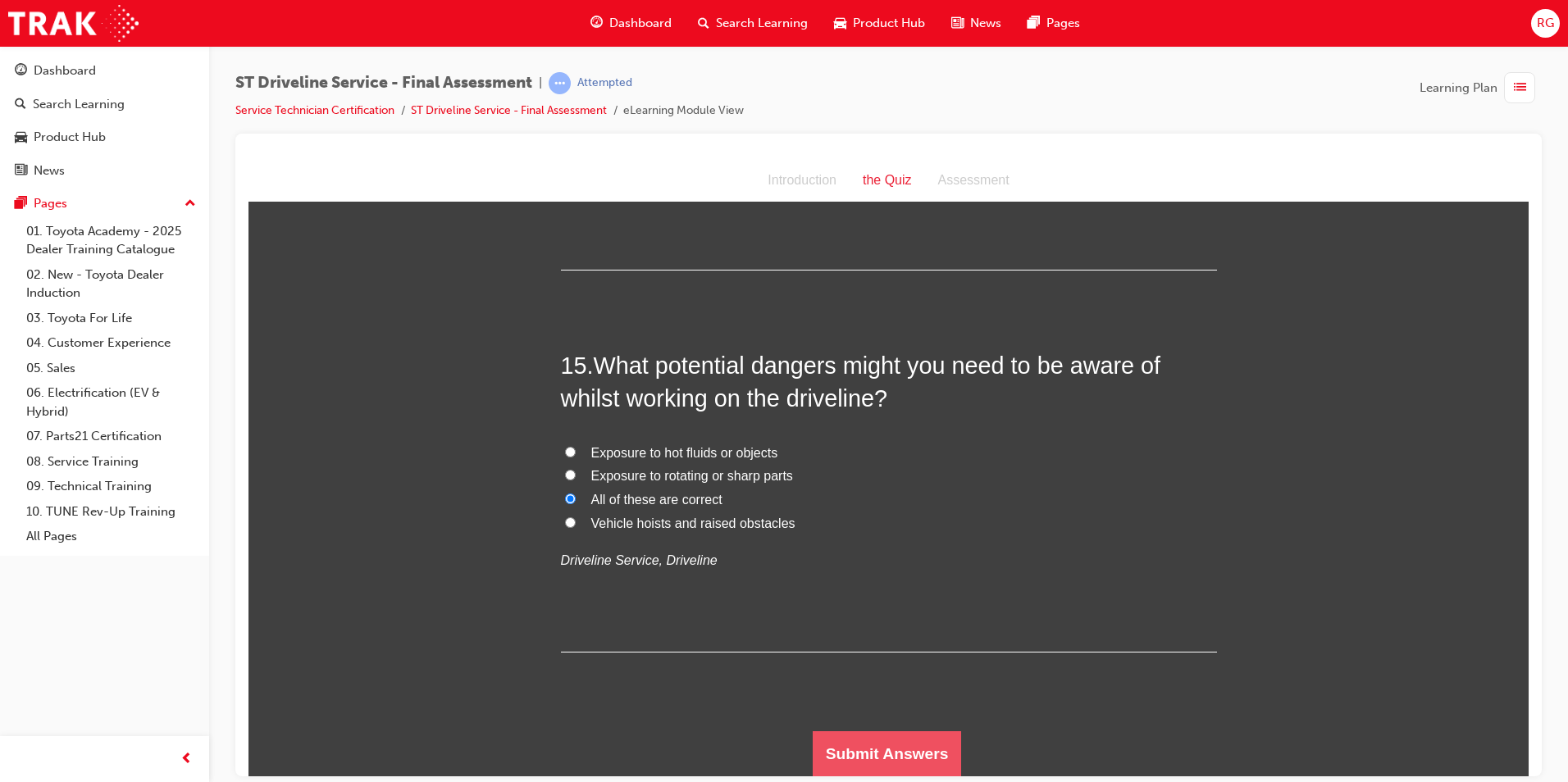
click at [908, 753] on button "Submit Answers" at bounding box center [887, 753] width 149 height 46
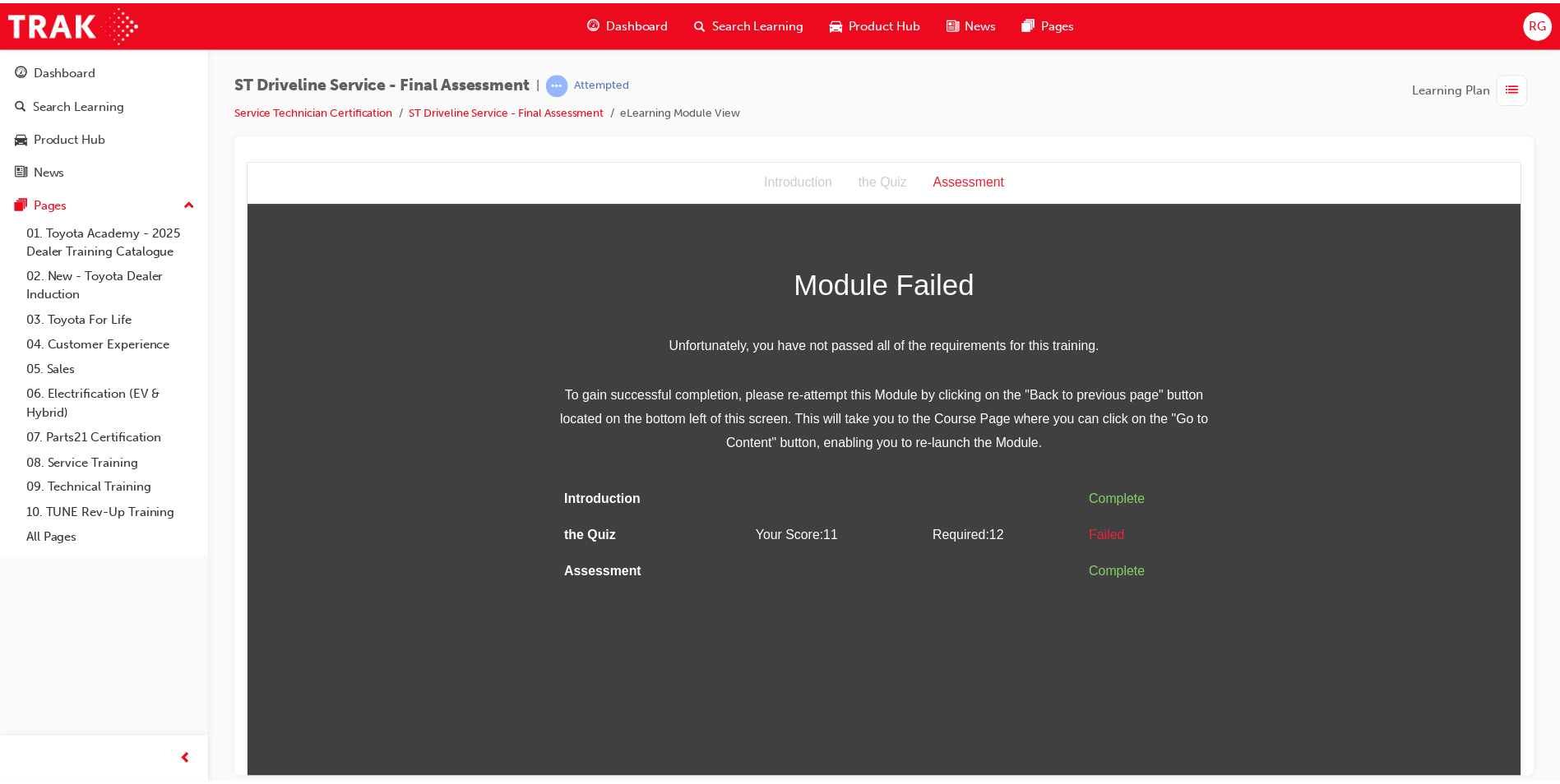
scroll to position [0, 0]
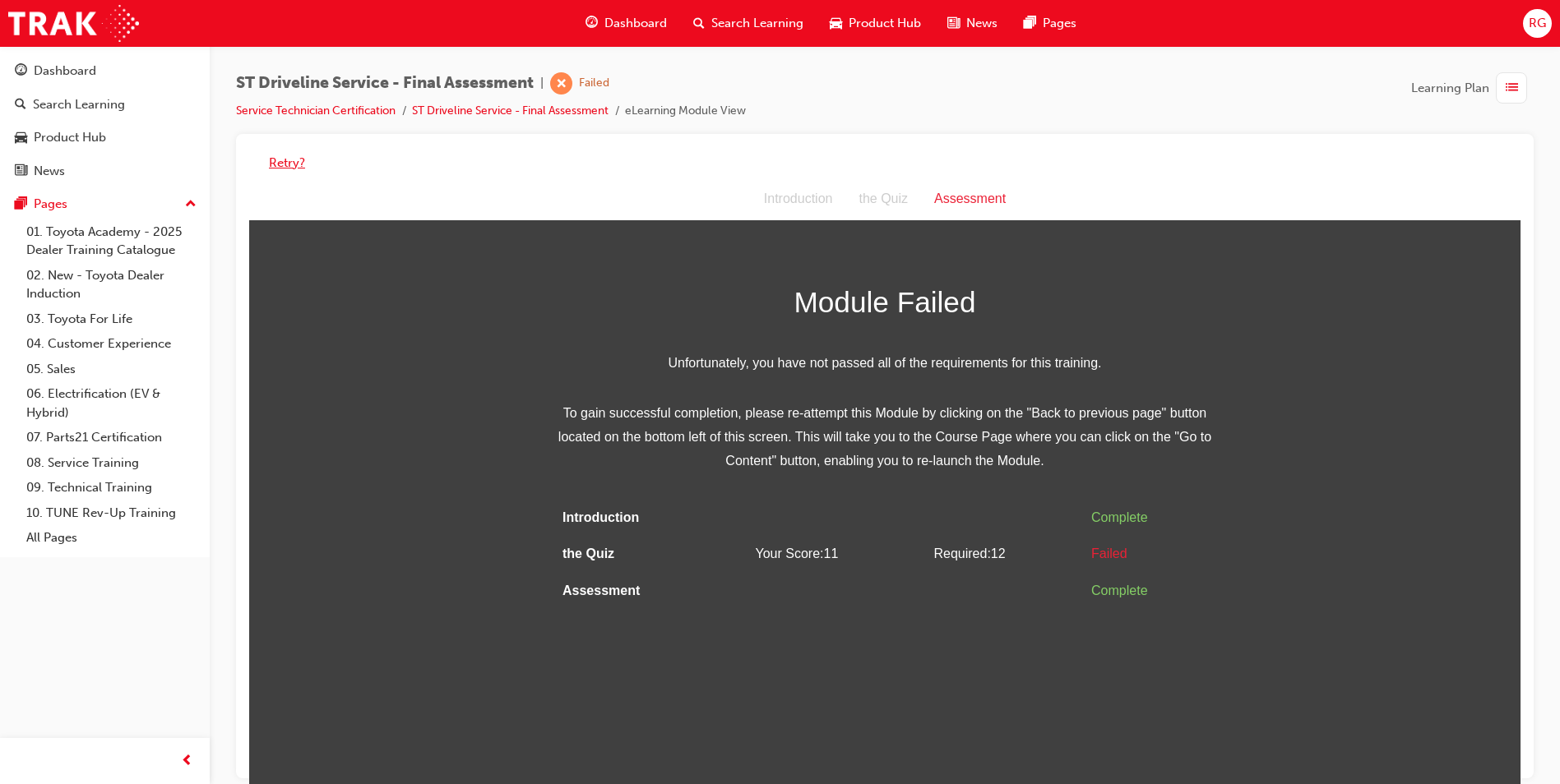
drag, startPoint x: 281, startPoint y: 159, endPoint x: 290, endPoint y: 162, distance: 9.5
click at [281, 159] on button "Retry?" at bounding box center [287, 163] width 36 height 19
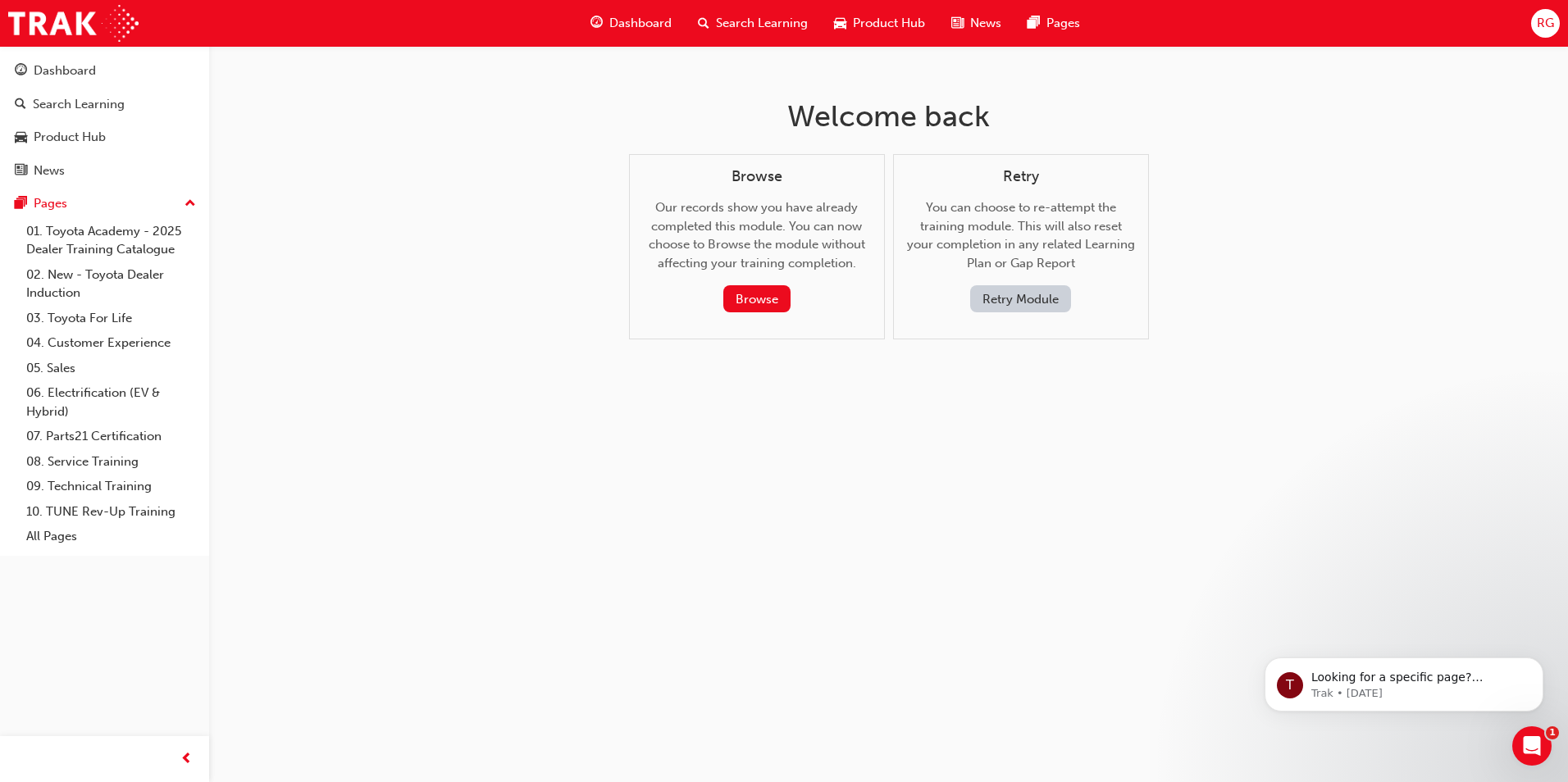
click at [1020, 298] on button "Retry Module" at bounding box center [1021, 299] width 101 height 27
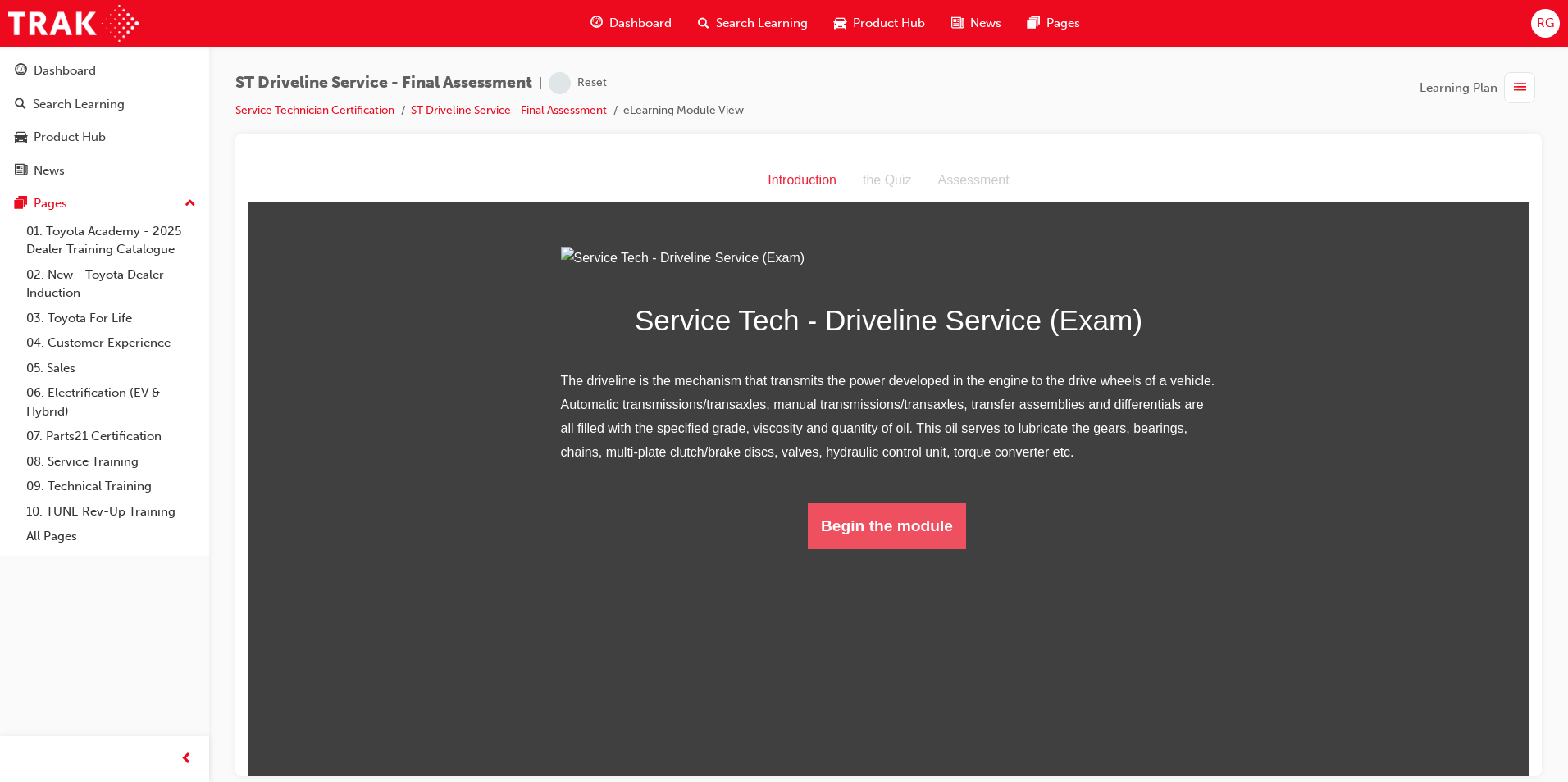
click at [872, 549] on button "Begin the module" at bounding box center [887, 525] width 158 height 46
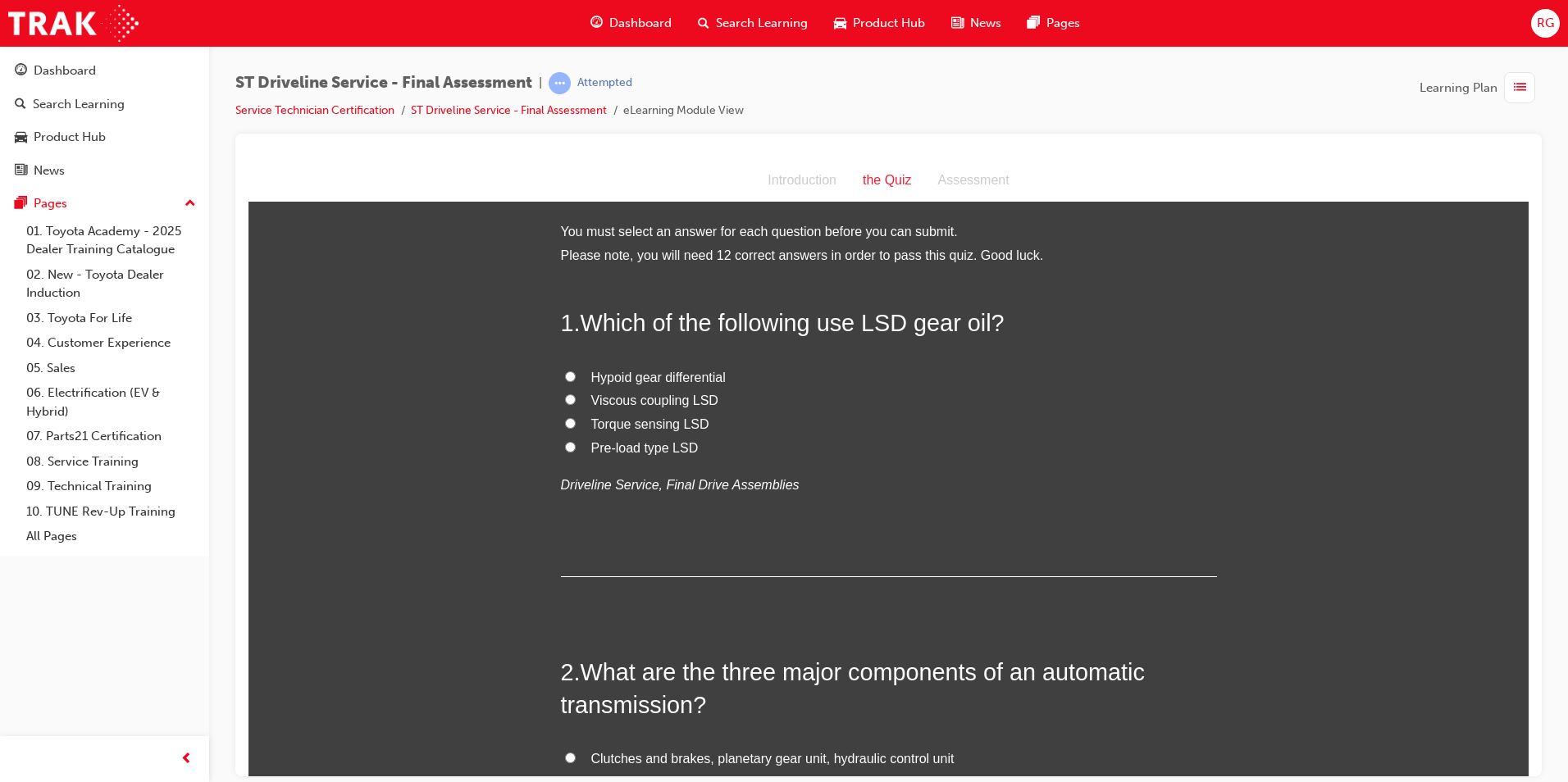
click at [674, 372] on span "Hypoid gear differential" at bounding box center [658, 377] width 134 height 14
click at [576, 372] on input "Hypoid gear differential" at bounding box center [570, 376] width 10 height 10
radio input "true"
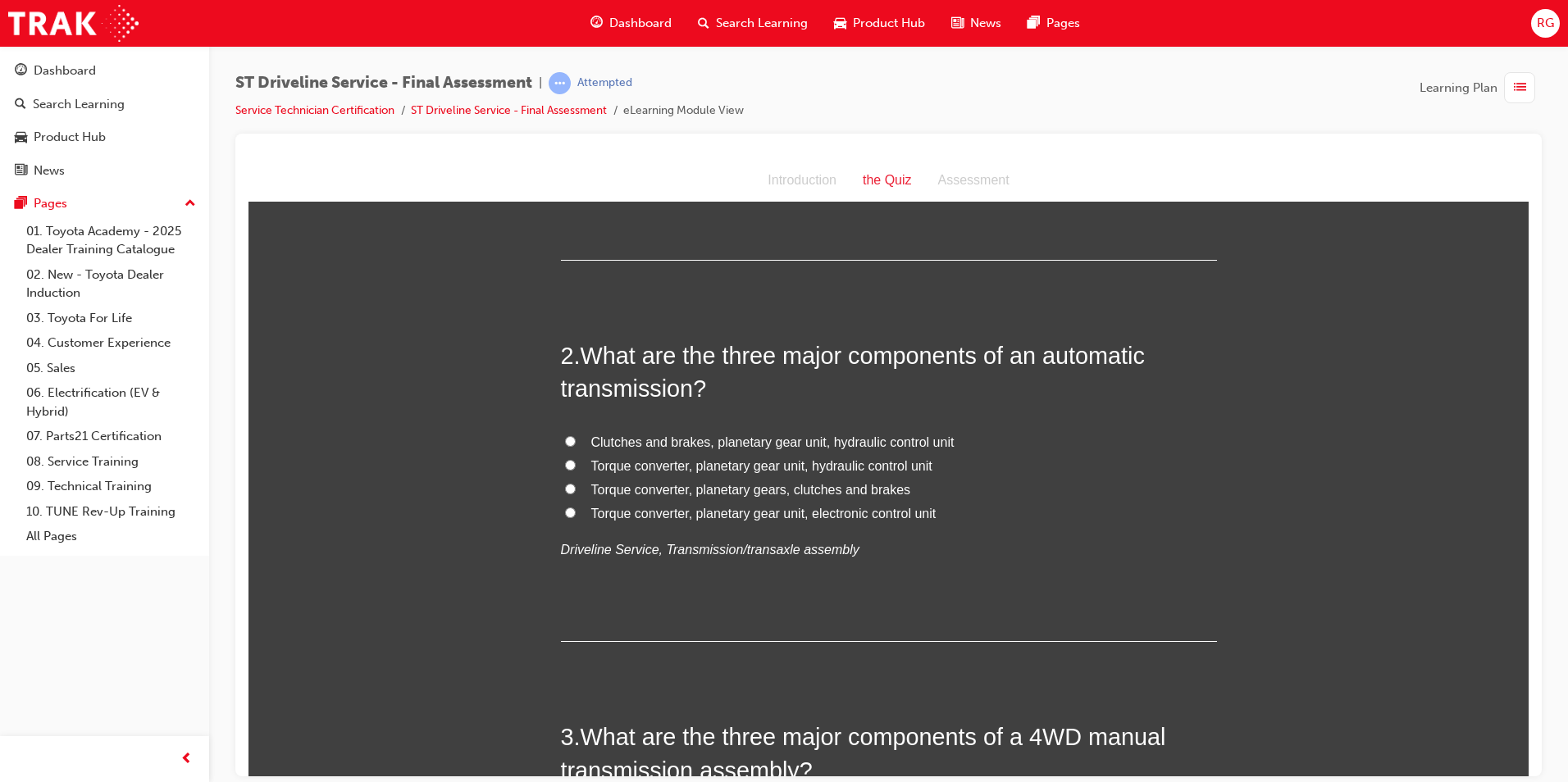
scroll to position [328, 0]
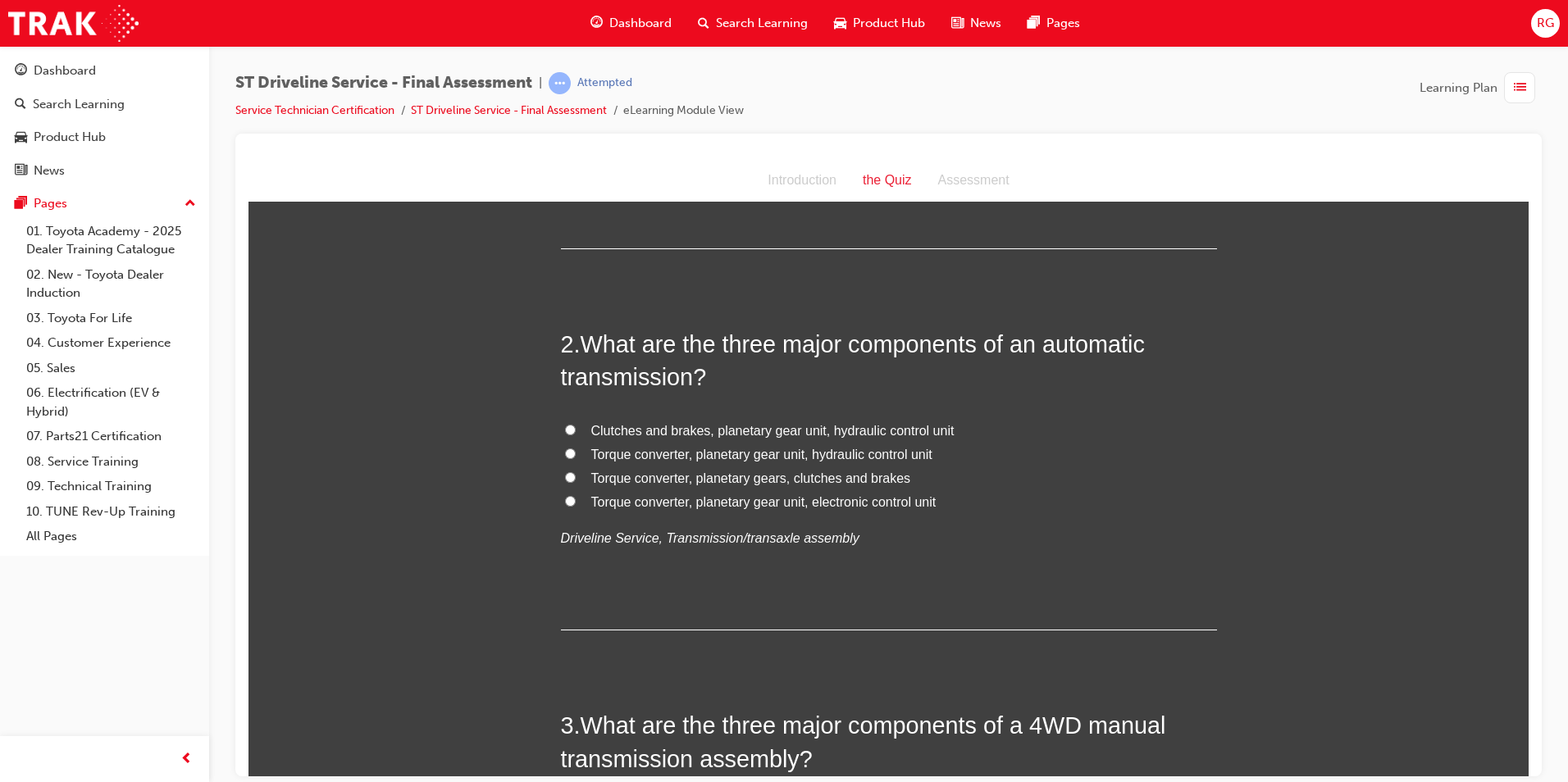
click at [840, 452] on span "Torque converter, planetary gear unit, hydraulic control unit" at bounding box center [762, 454] width 342 height 14
click at [576, 452] on input "Torque converter, planetary gear unit, hydraulic control unit" at bounding box center [570, 453] width 10 height 10
radio input "true"
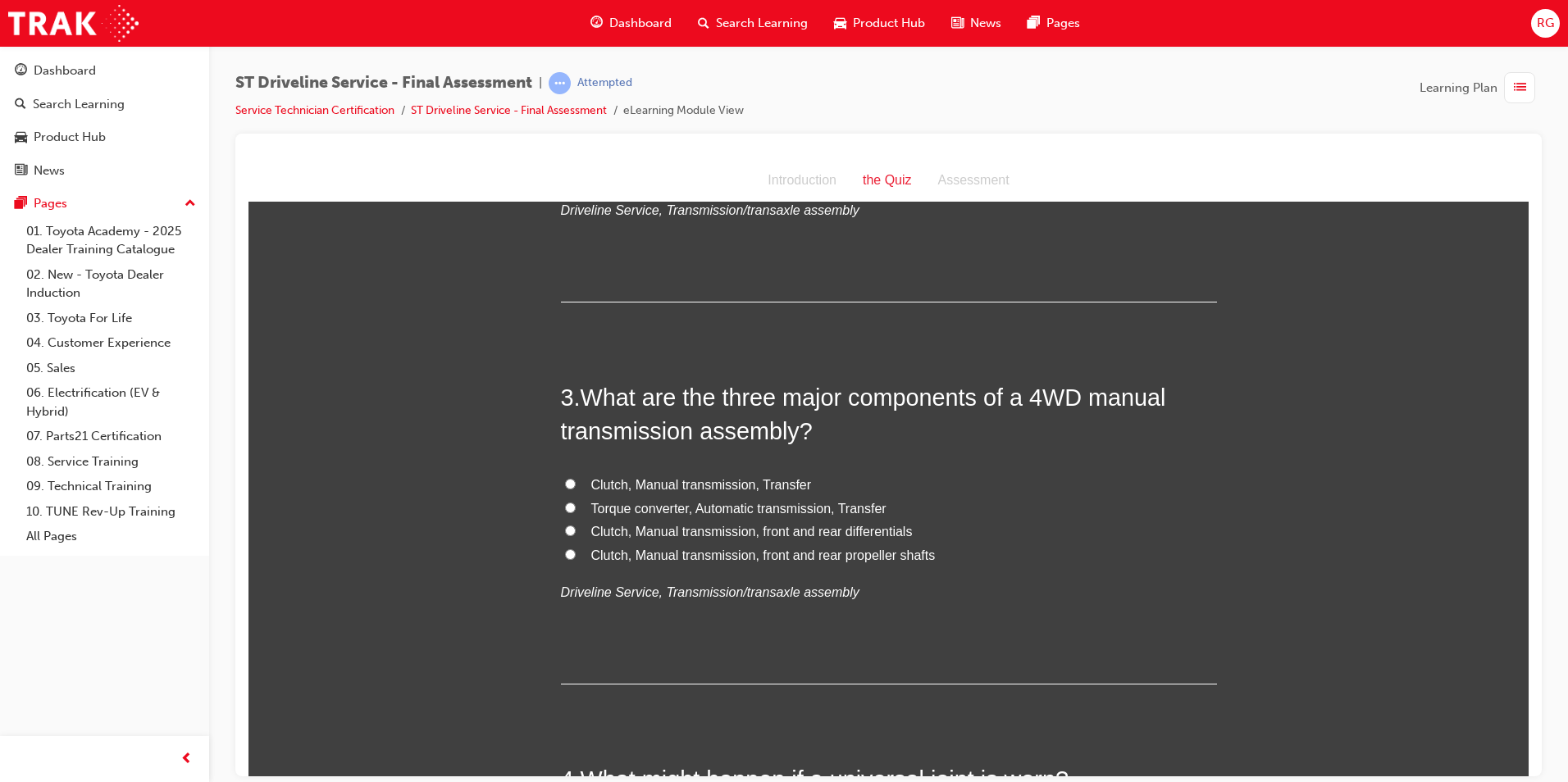
scroll to position [738, 0]
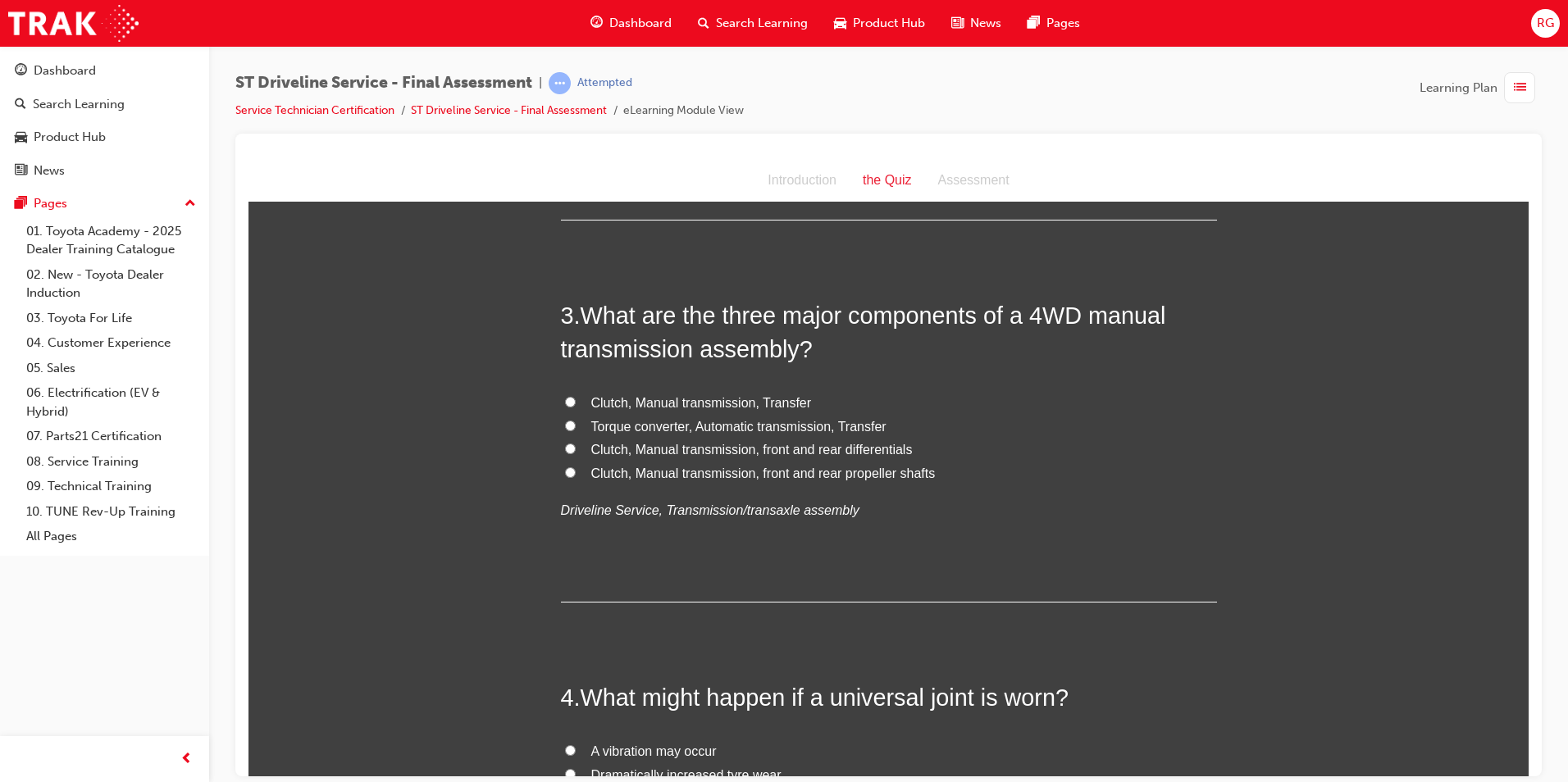
click at [751, 404] on span "Clutch, Manual transmission, Transfer" at bounding box center [702, 402] width 221 height 14
click at [576, 404] on input "Clutch, Manual transmission, Transfer" at bounding box center [570, 401] width 10 height 10
radio input "true"
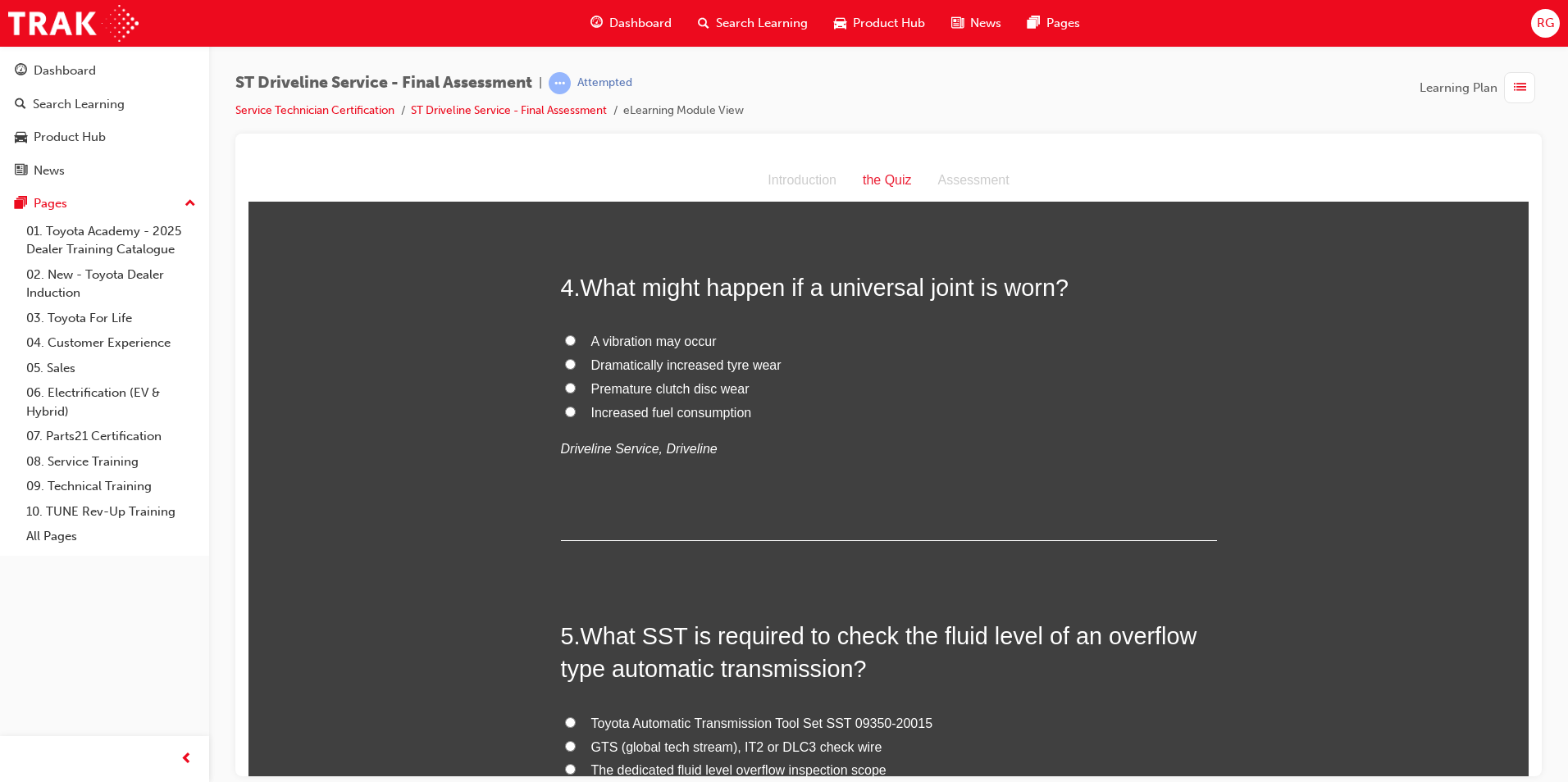
scroll to position [1066, 0]
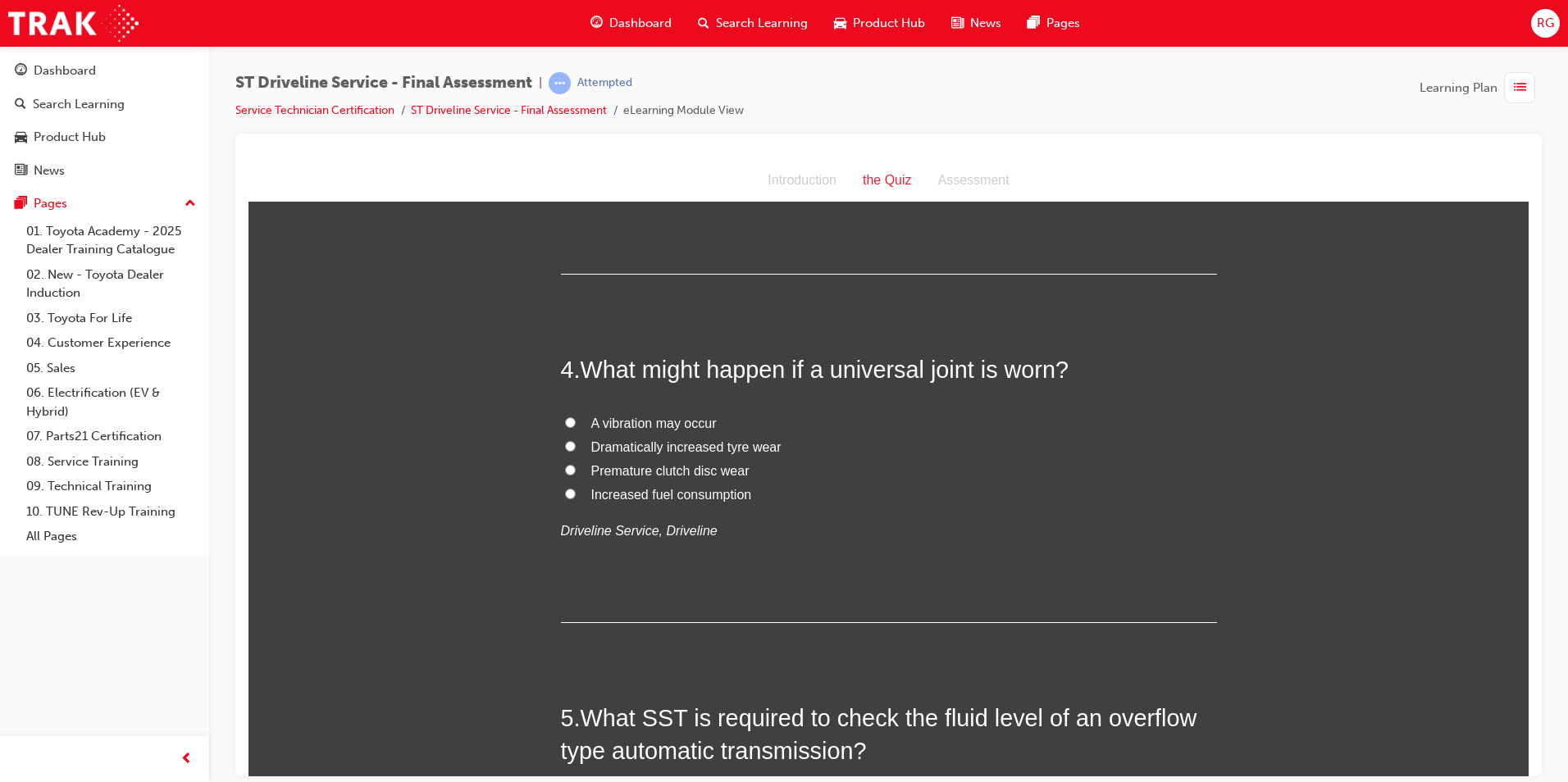
click at [610, 419] on span "A vibration may occur" at bounding box center [655, 422] width 126 height 14
click at [576, 419] on input "A vibration may occur" at bounding box center [570, 421] width 10 height 10
radio input "true"
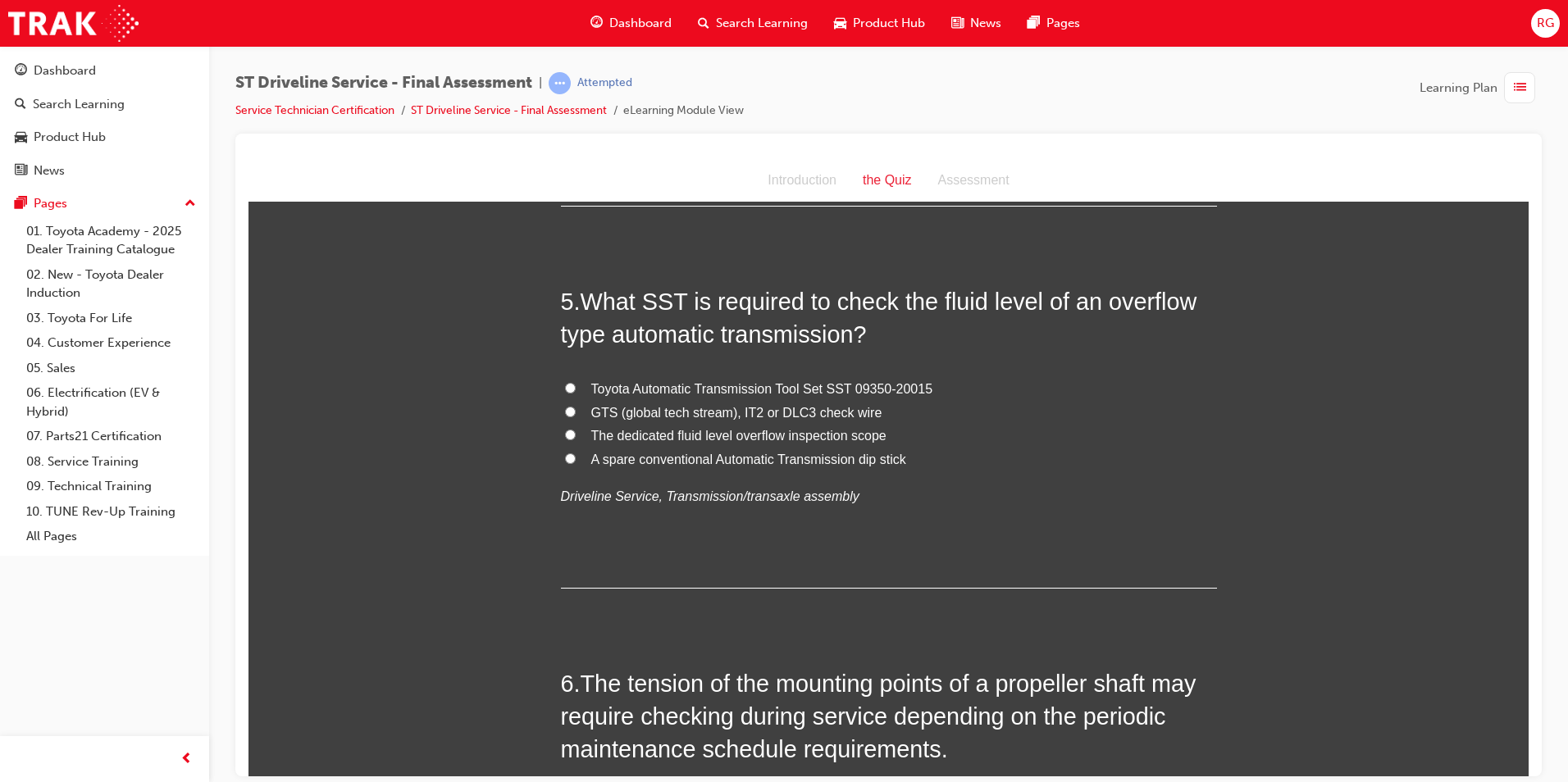
scroll to position [1558, 0]
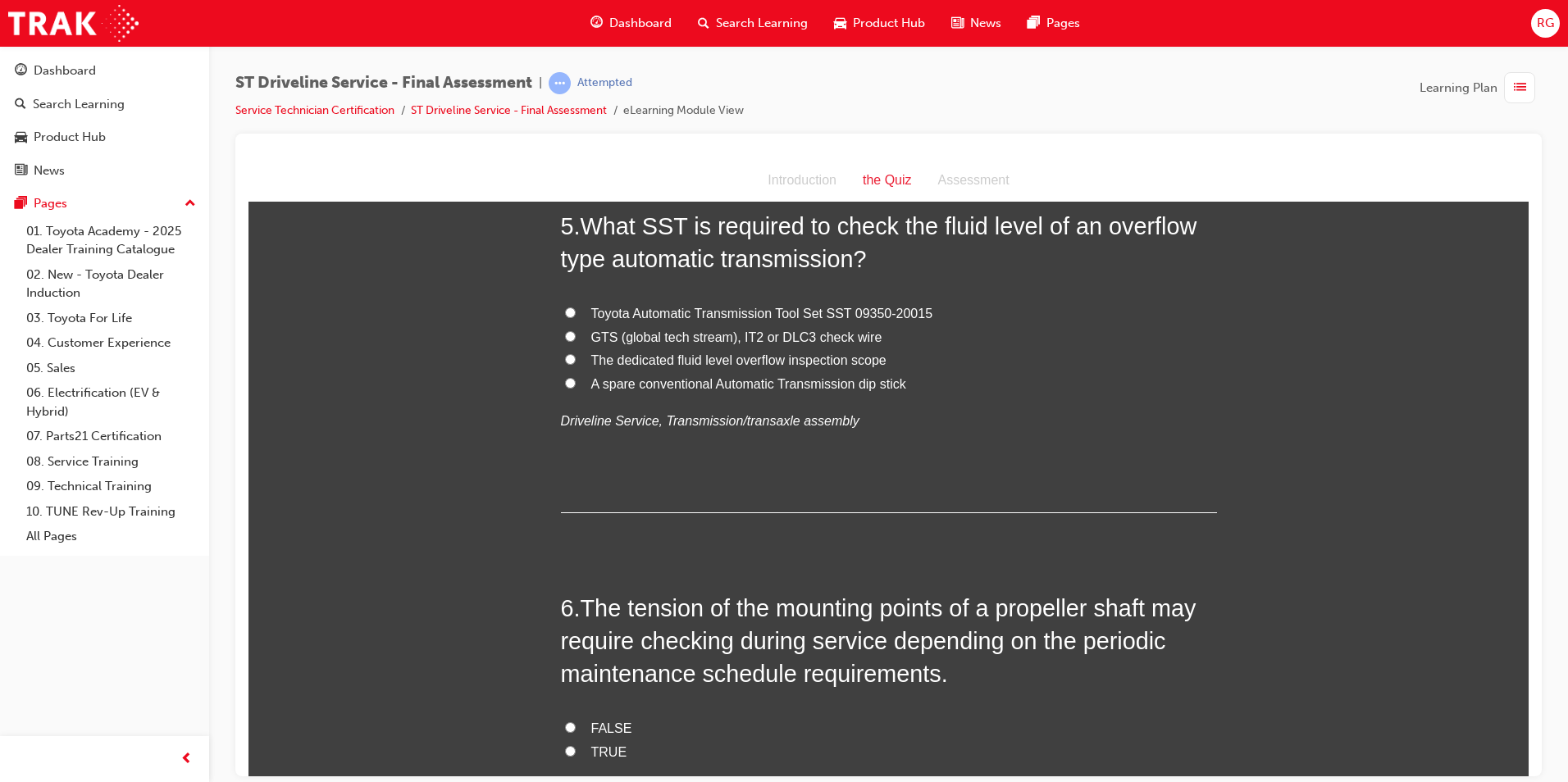
click at [879, 309] on span "Toyota Automatic Transmission Tool Set SST 09350-20015" at bounding box center [763, 313] width 343 height 14
click at [576, 309] on input "Toyota Automatic Transmission Tool Set SST 09350-20015" at bounding box center [570, 311] width 10 height 10
radio input "true"
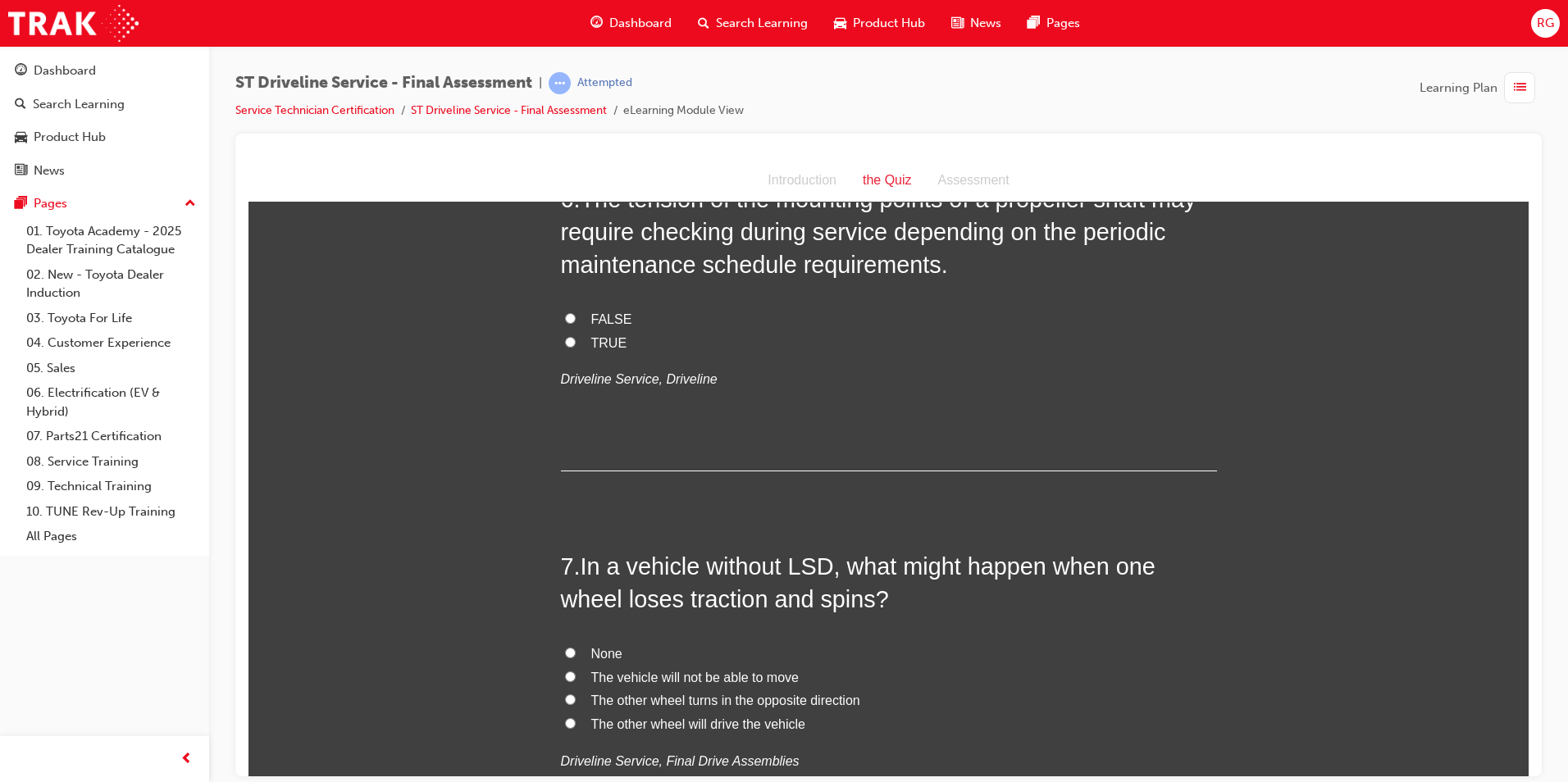
scroll to position [1968, 0]
click at [600, 350] on label "TRUE" at bounding box center [890, 342] width 657 height 24
click at [576, 346] on input "TRUE" at bounding box center [570, 341] width 10 height 10
radio input "true"
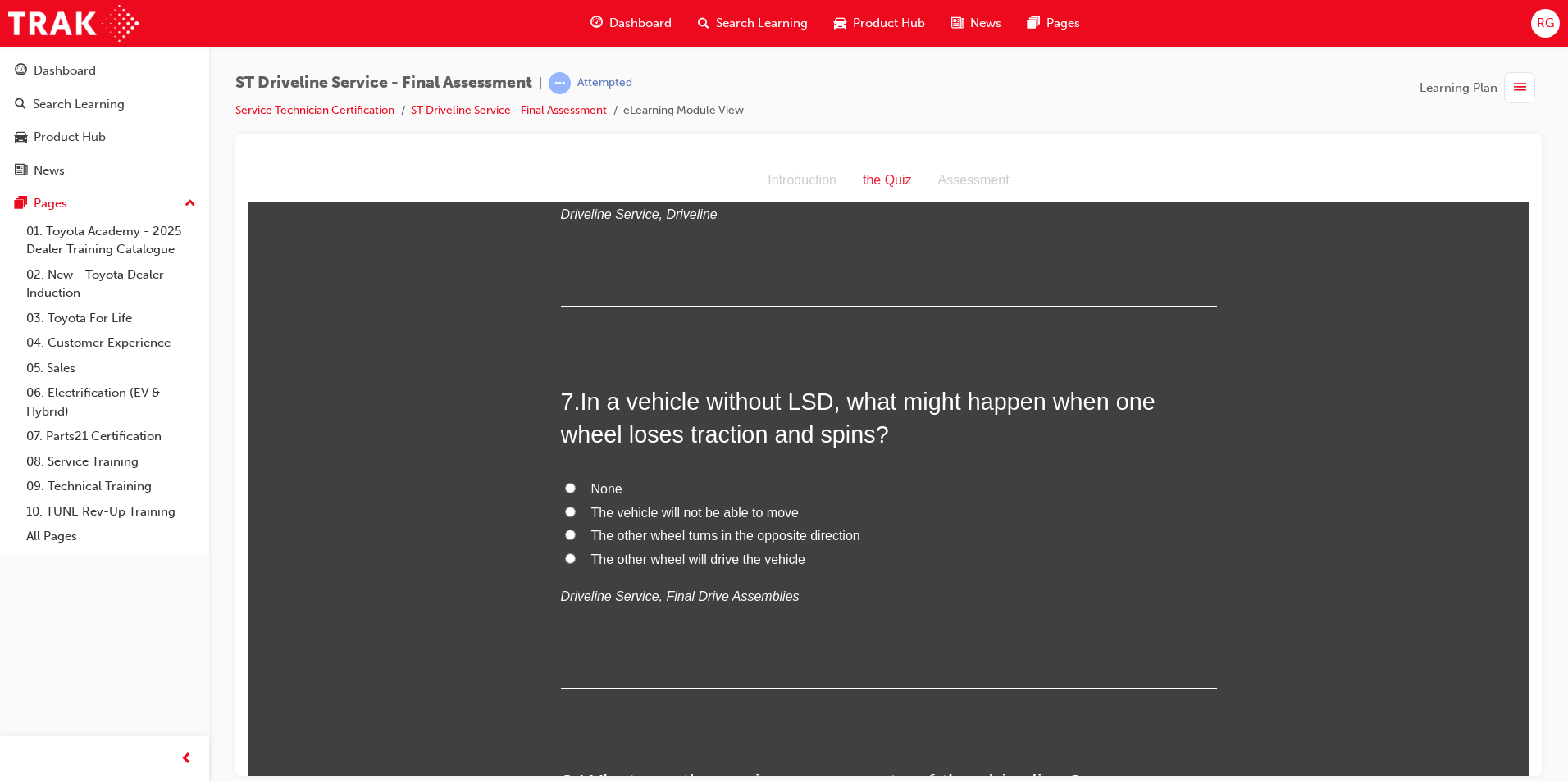
scroll to position [2215, 0]
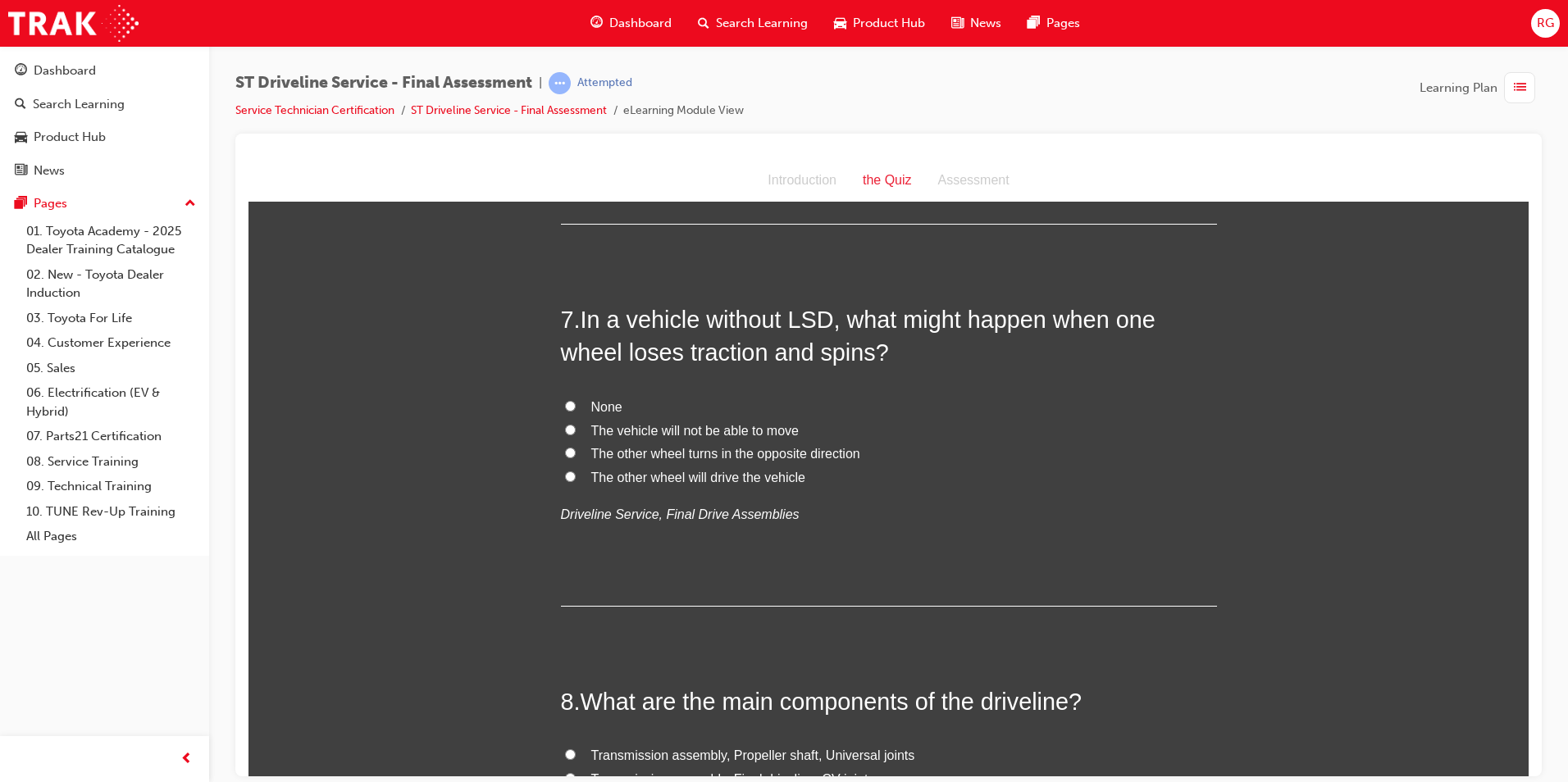
click at [765, 430] on span "The vehicle will not be able to move" at bounding box center [696, 430] width 207 height 14
click at [576, 430] on input "The vehicle will not be able to move" at bounding box center [570, 429] width 10 height 10
radio input "true"
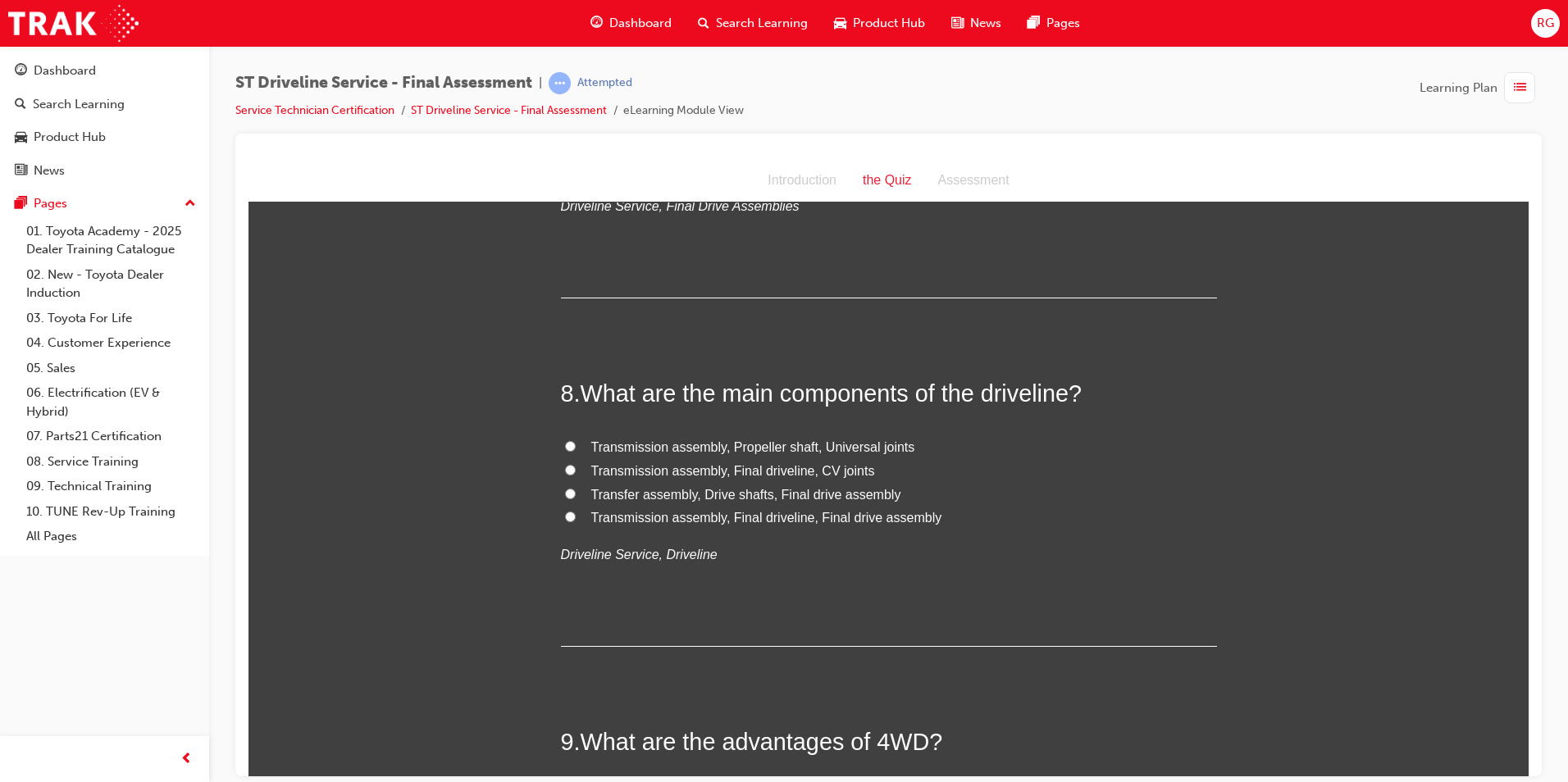
scroll to position [2543, 0]
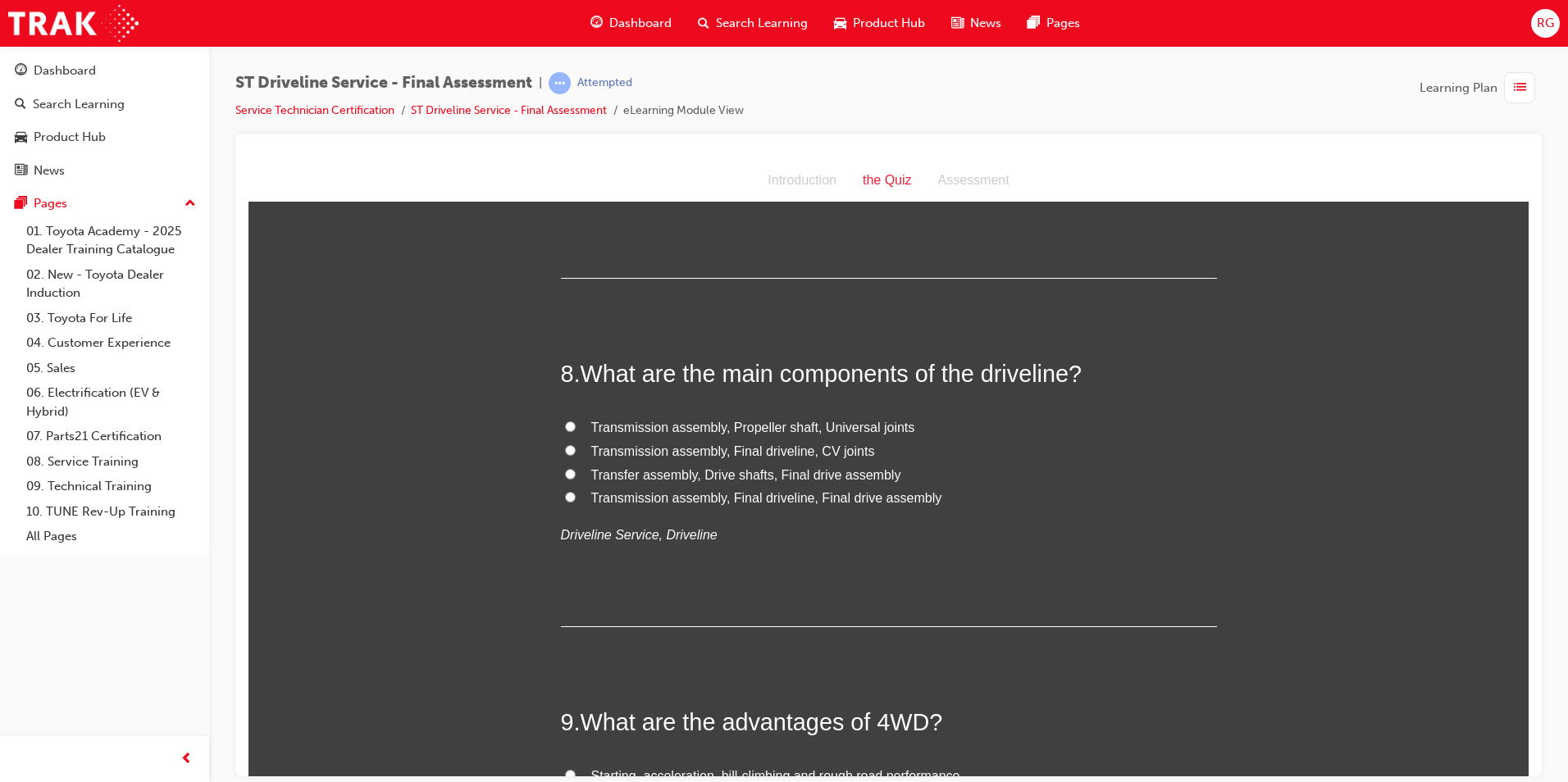
click at [818, 427] on span "Transmission assembly, Propeller shaft, Universal joints" at bounding box center [754, 426] width 324 height 14
click at [576, 427] on input "Transmission assembly, Propeller shaft, Universal joints" at bounding box center [570, 425] width 10 height 10
radio input "true"
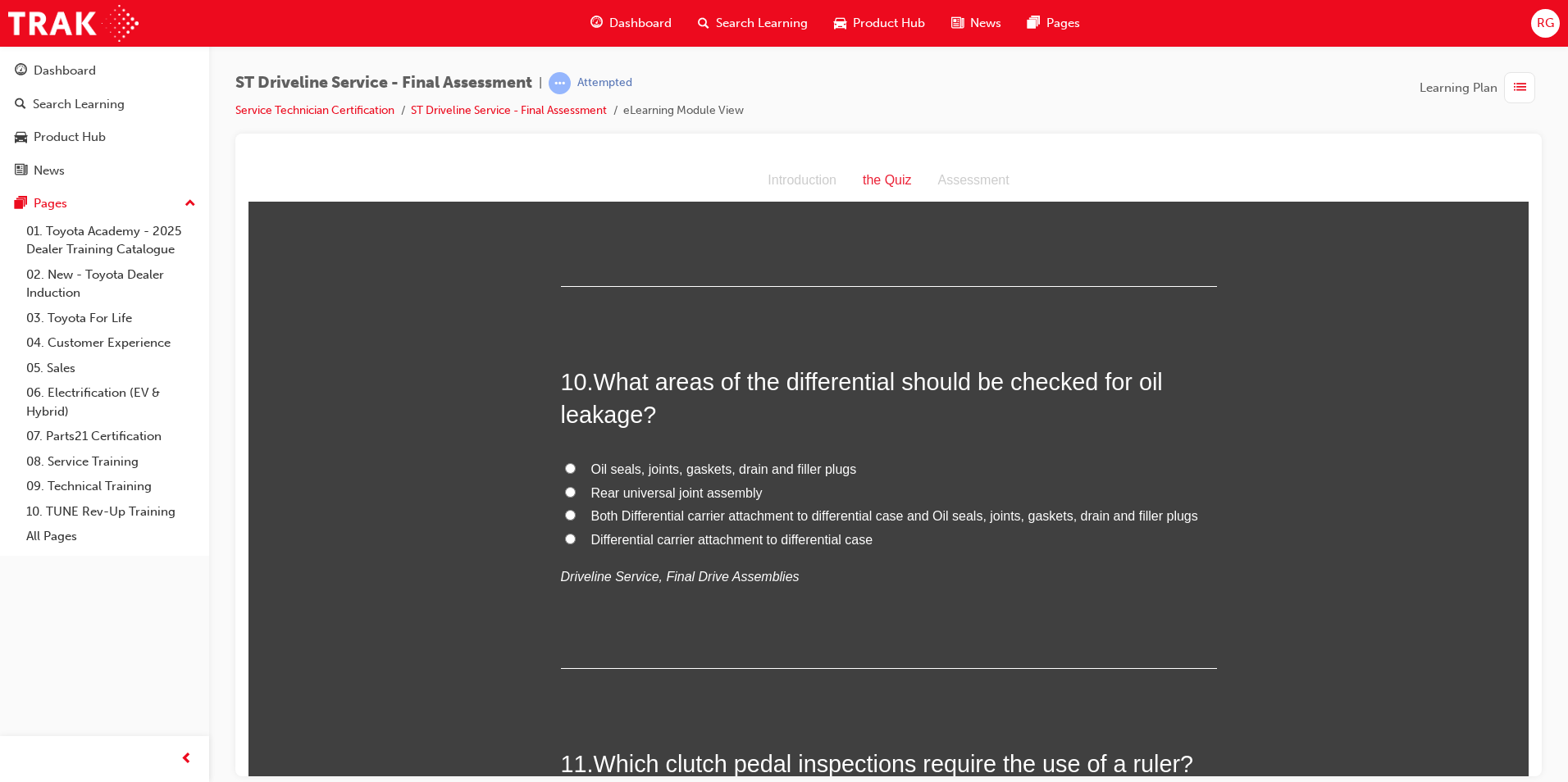
scroll to position [3280, 0]
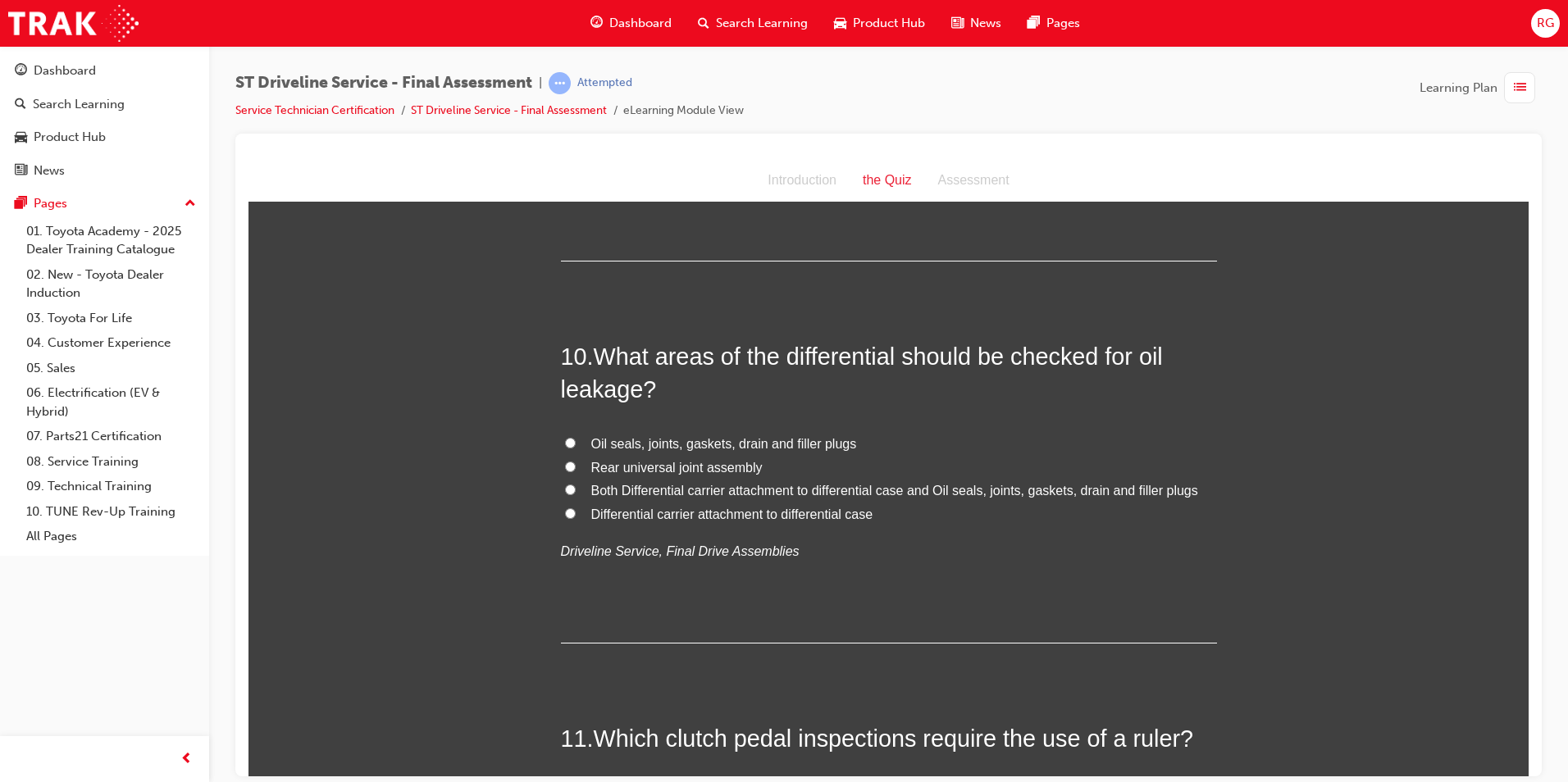
click at [770, 490] on span "Both Differential carrier attachment to differential case and Oil seals, joints…" at bounding box center [895, 490] width 607 height 14
click at [576, 490] on input "Both Differential carrier attachment to differential case and Oil seals, joints…" at bounding box center [570, 489] width 10 height 10
radio input "true"
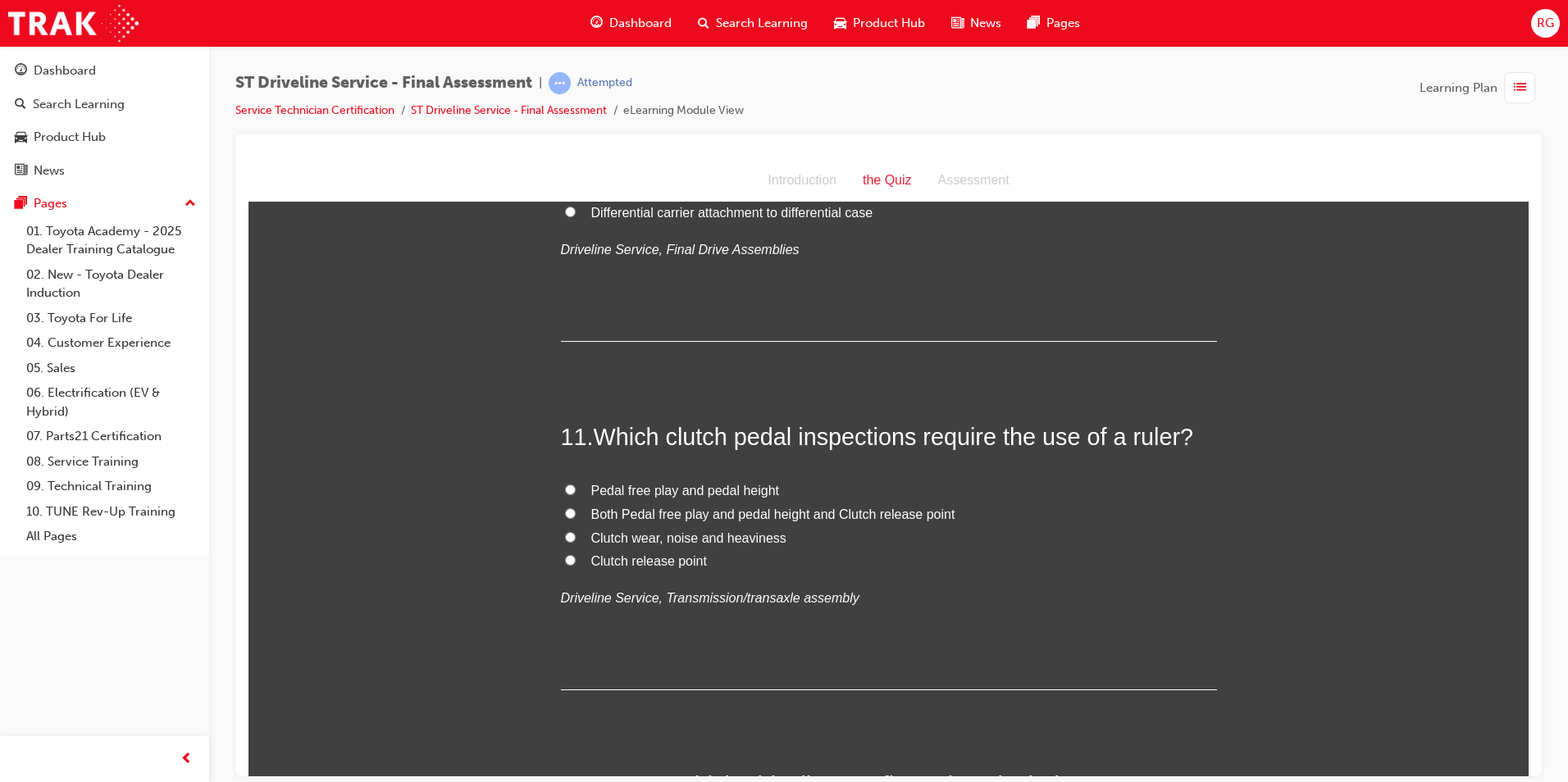
scroll to position [3608, 0]
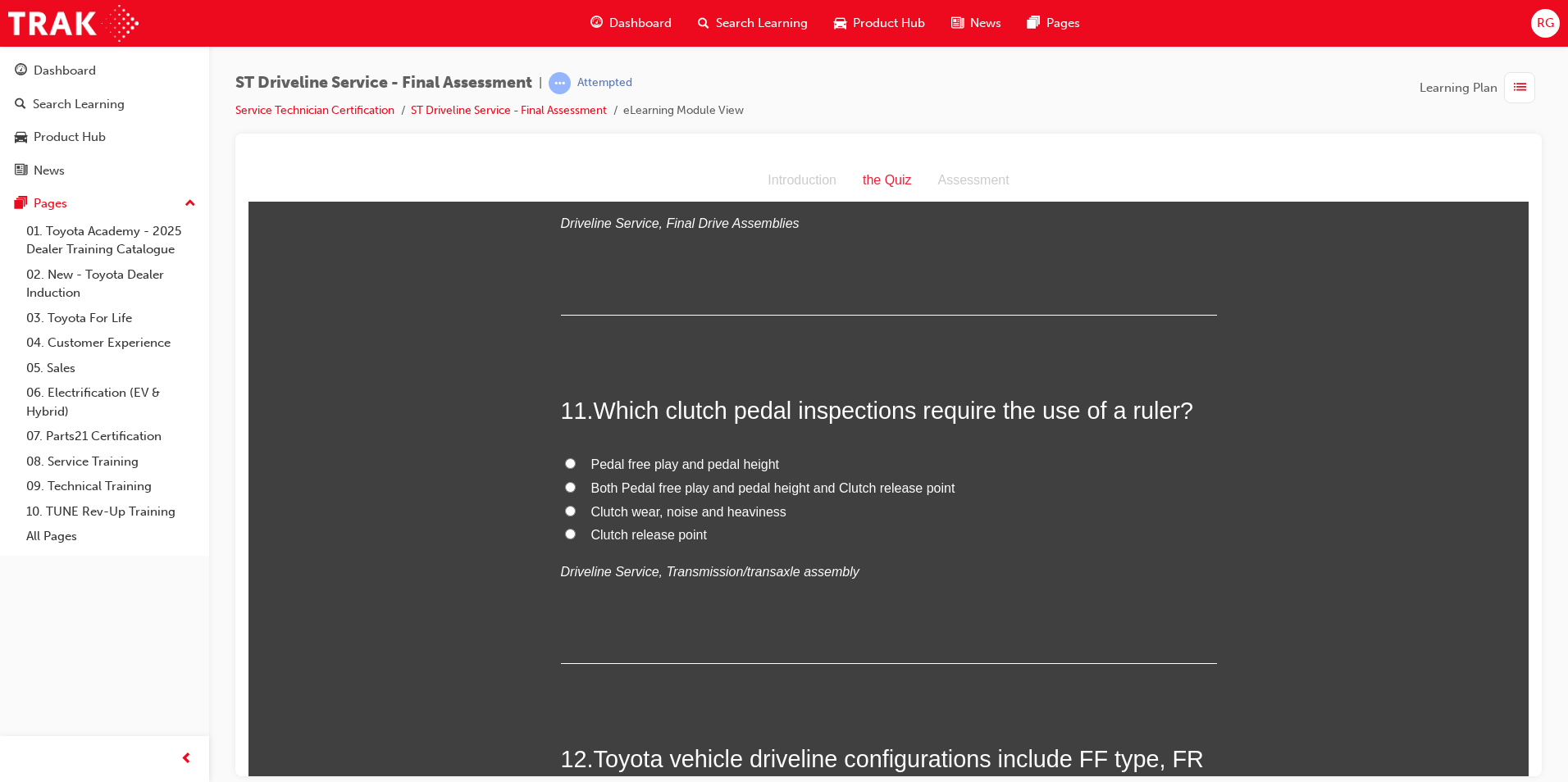
click at [646, 463] on span "Pedal free play and pedal height" at bounding box center [686, 463] width 188 height 14
click at [576, 463] on input "Pedal free play and pedal height" at bounding box center [570, 462] width 10 height 10
radio input "true"
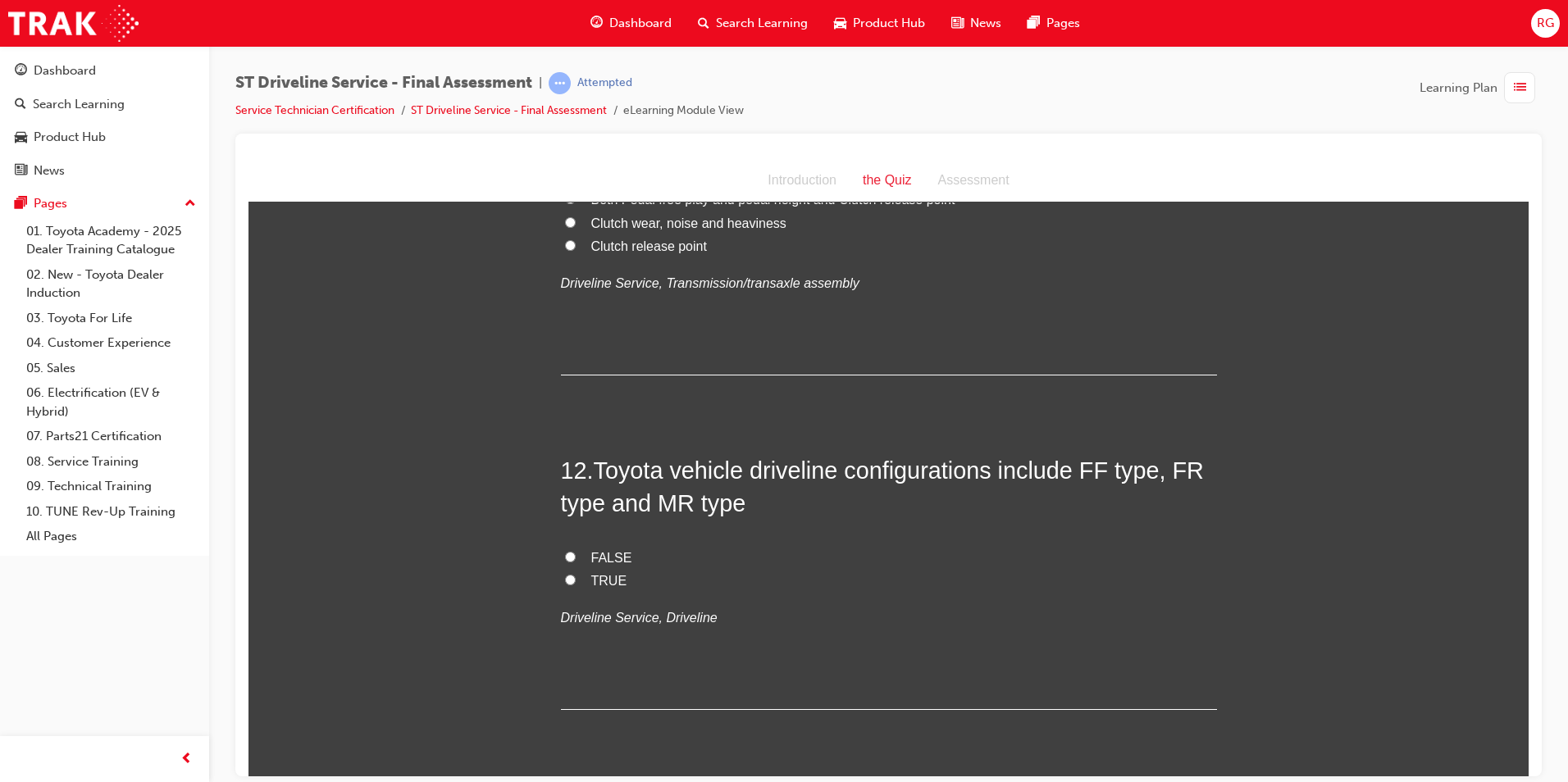
scroll to position [3937, 0]
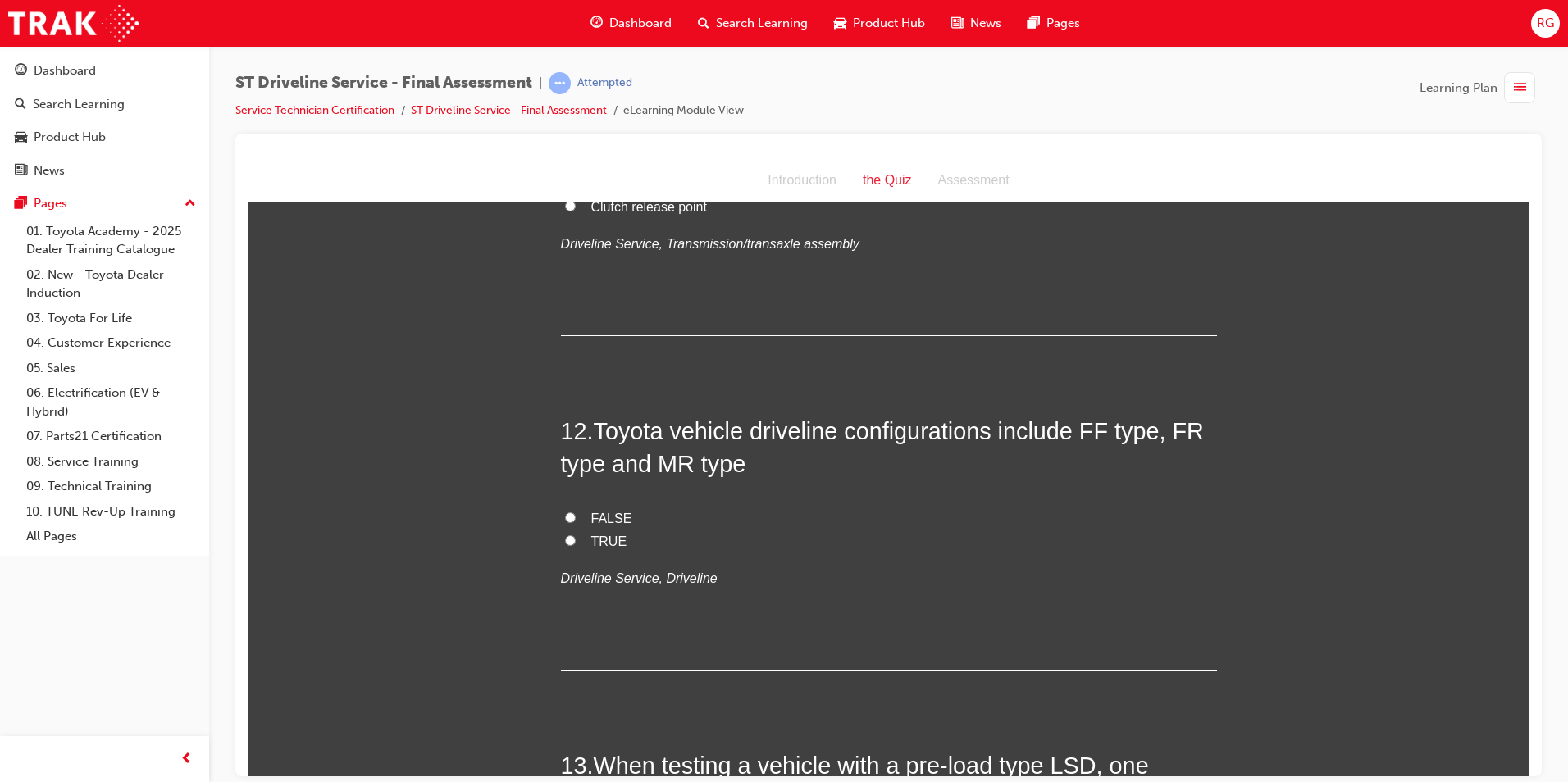
click at [592, 535] on span "TRUE" at bounding box center [610, 540] width 36 height 14
click at [576, 535] on input "TRUE" at bounding box center [570, 539] width 10 height 10
radio input "true"
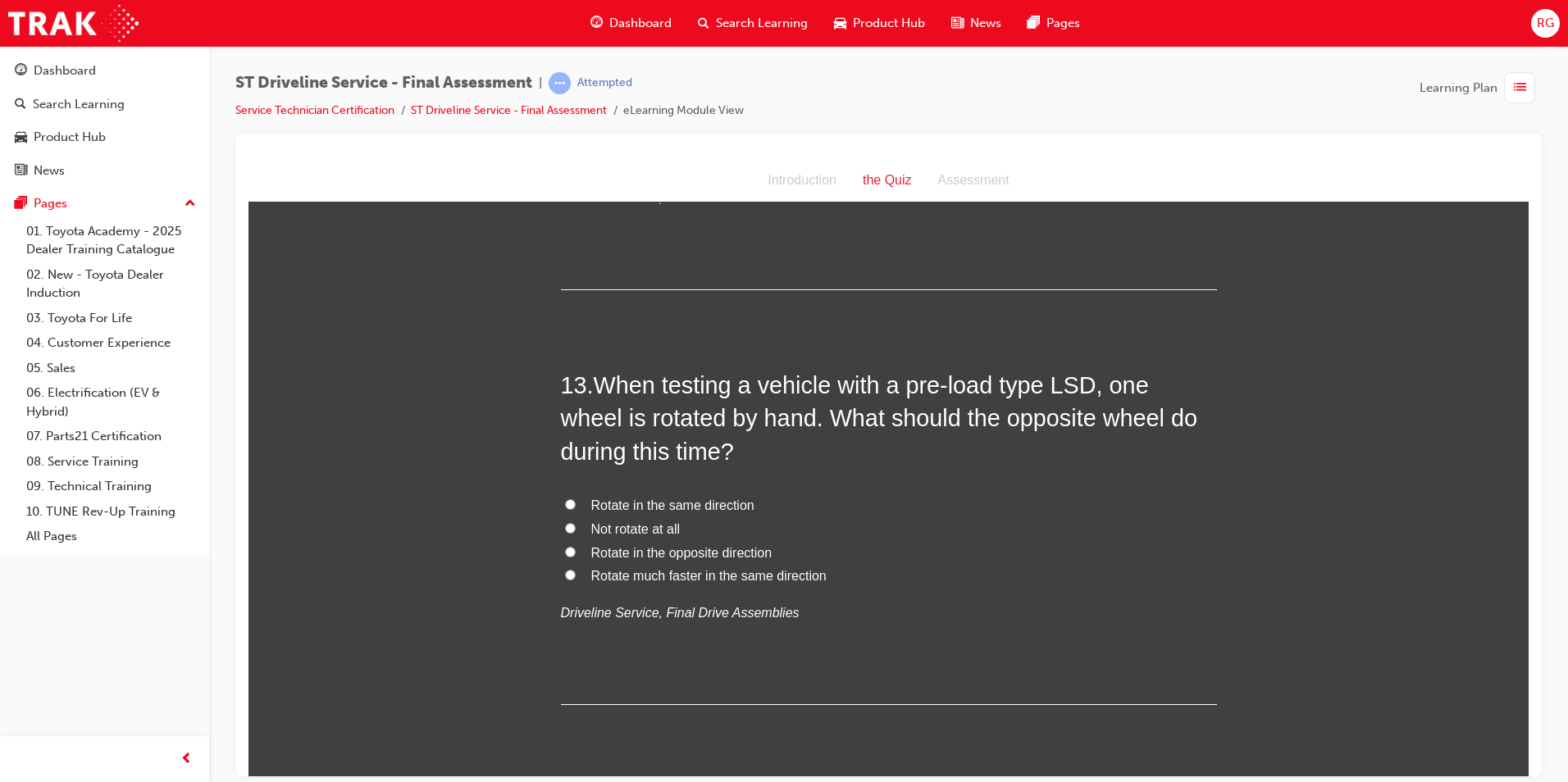
scroll to position [4347, 0]
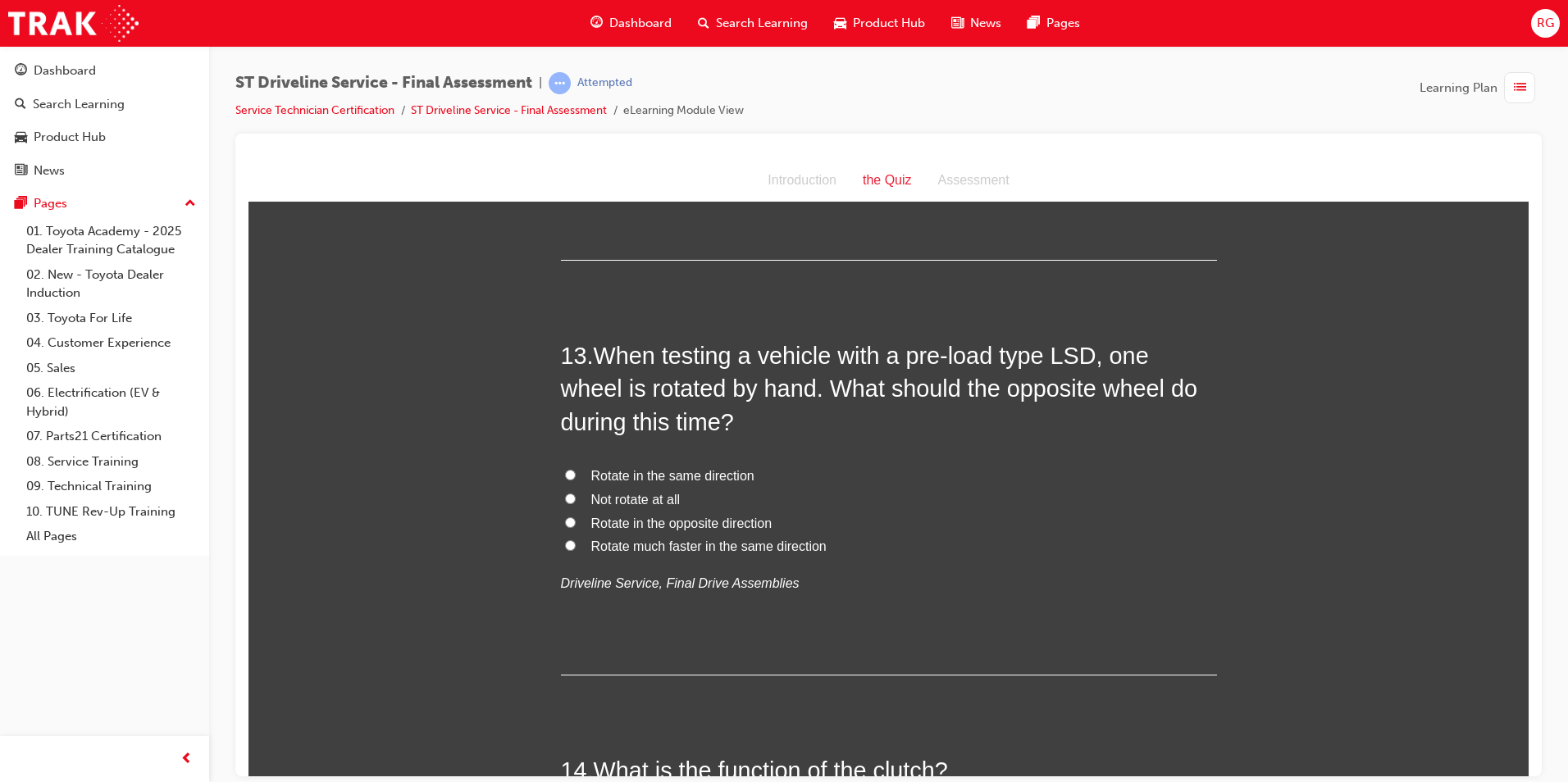
click at [713, 473] on span "Rotate in the same direction" at bounding box center [674, 475] width 164 height 14
click at [576, 473] on input "Rotate in the same direction" at bounding box center [570, 474] width 10 height 10
radio input "true"
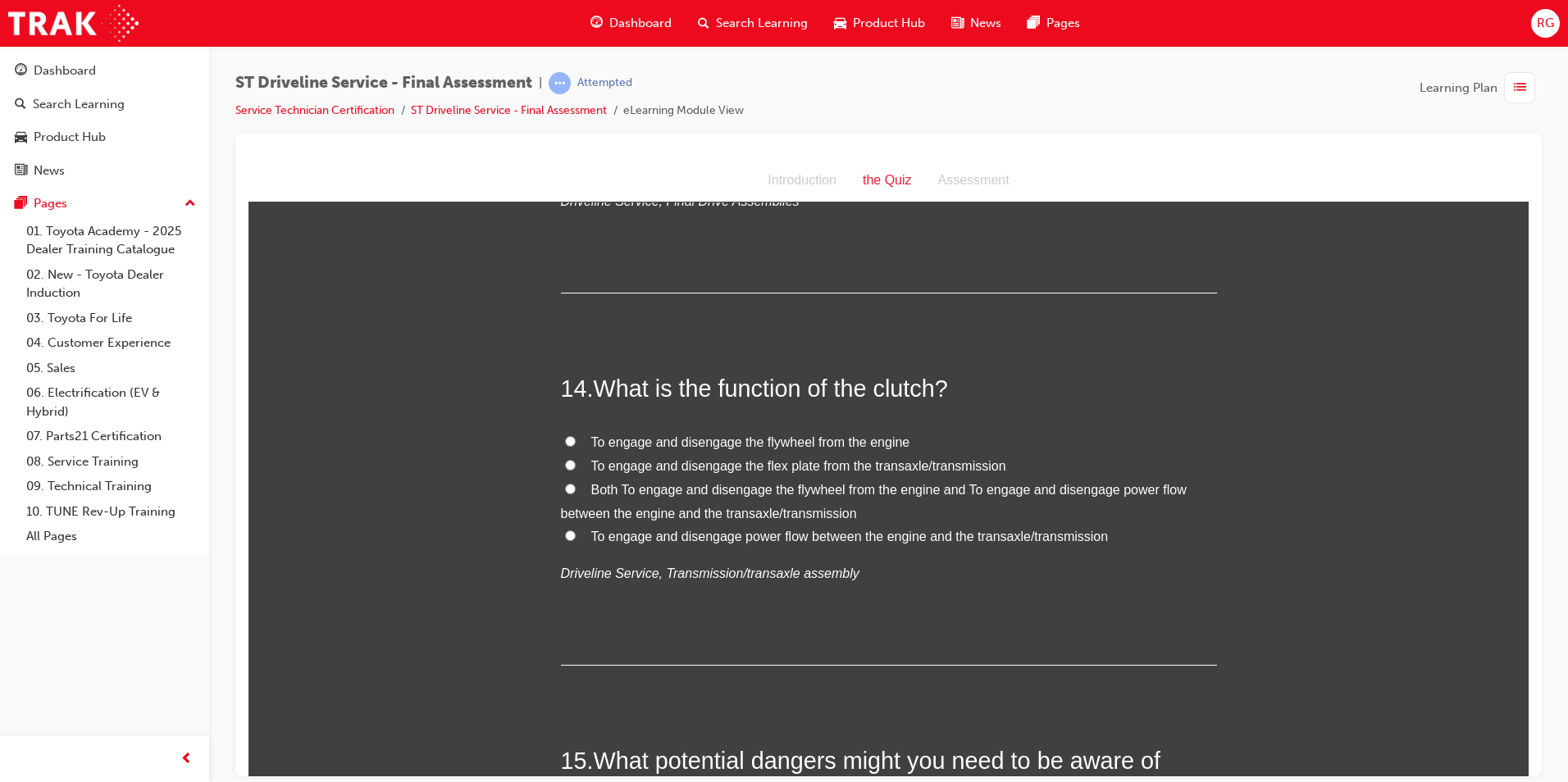
scroll to position [4757, 0]
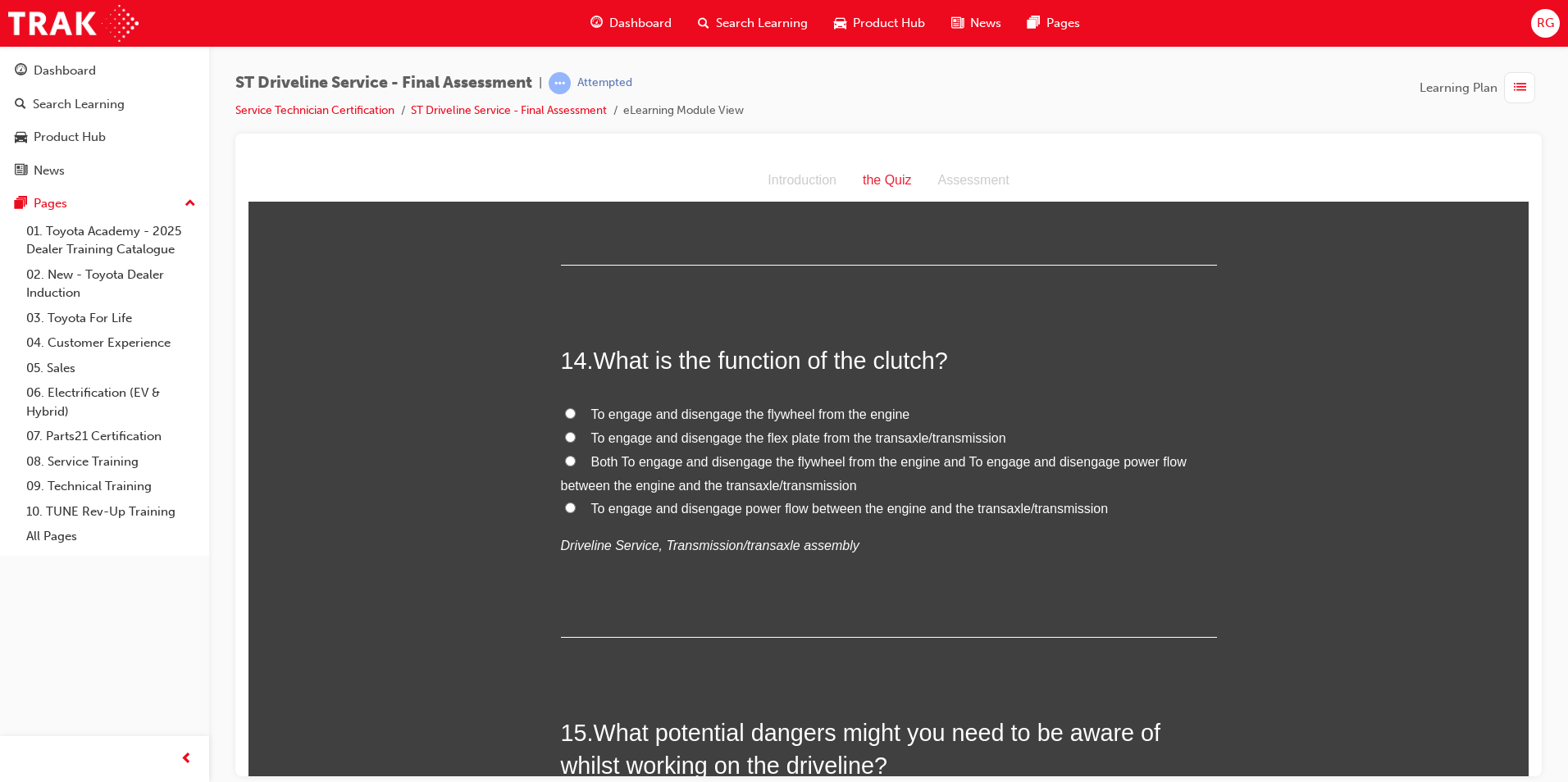
click at [844, 504] on span "To engage and disengage power flow between the engine and the transaxle/transmi…" at bounding box center [851, 508] width 518 height 14
click at [576, 504] on input "To engage and disengage power flow between the engine and the transaxle/transmi…" at bounding box center [570, 507] width 10 height 10
radio input "true"
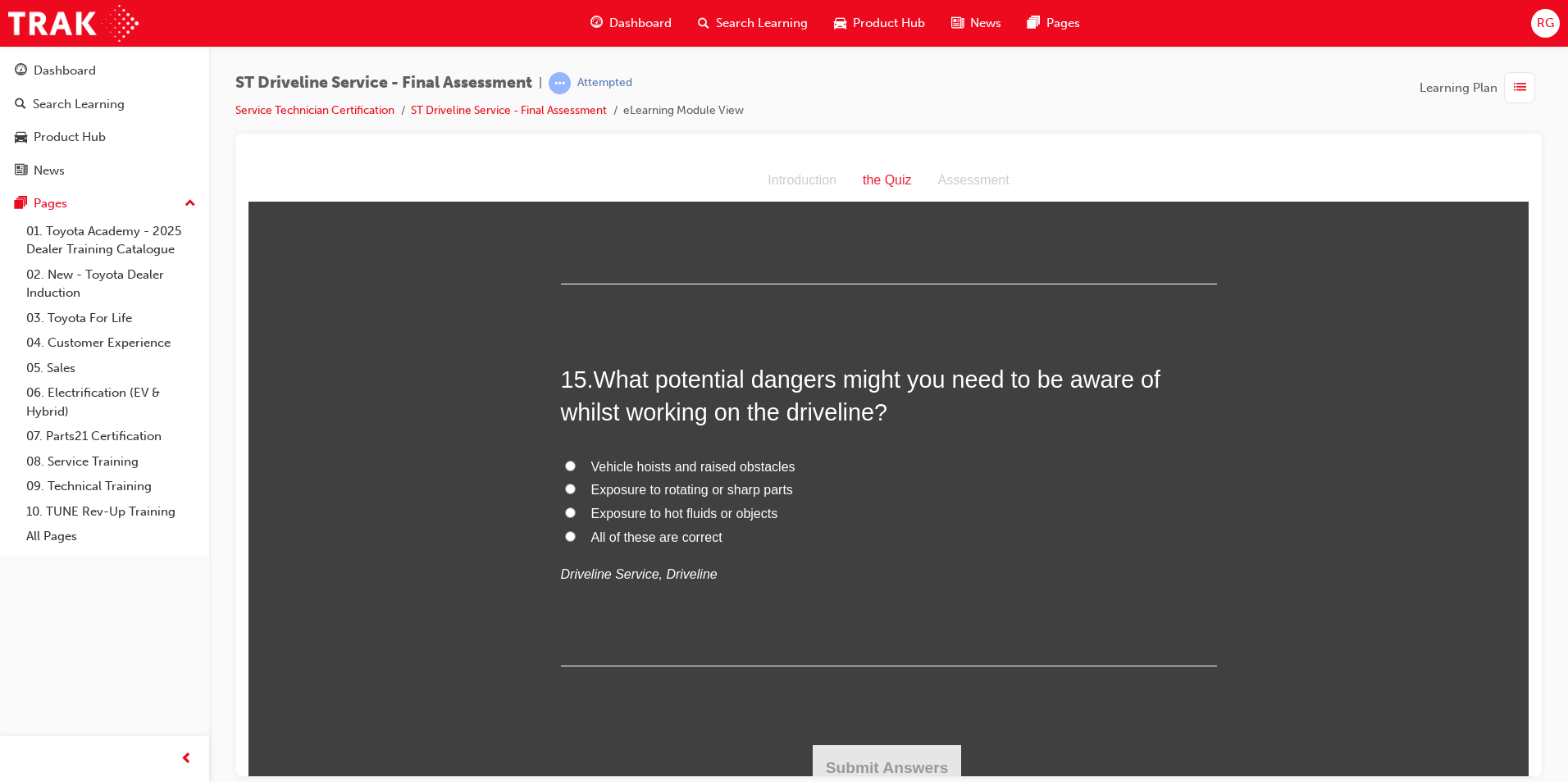
scroll to position [5124, 0]
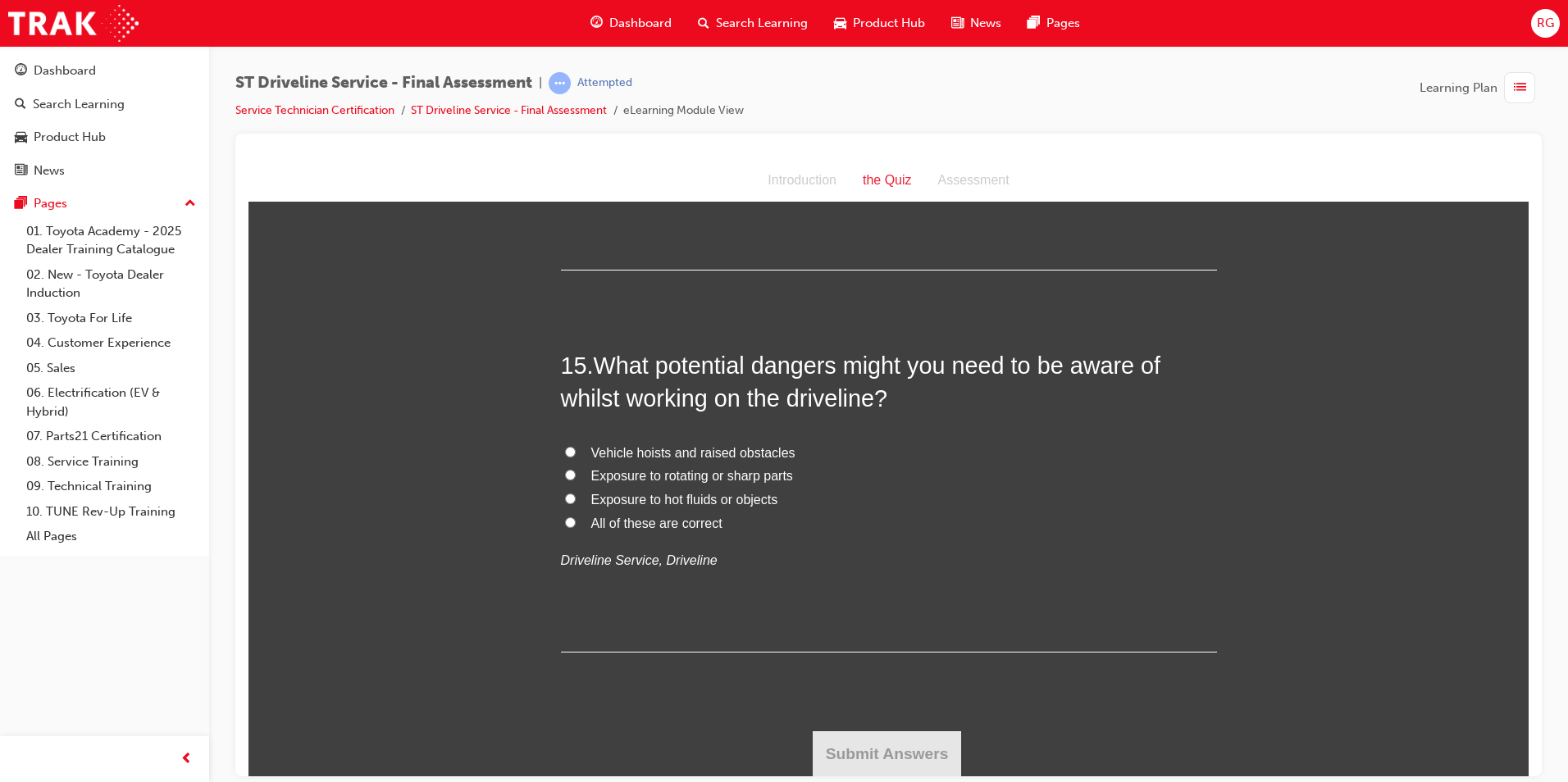
click at [662, 521] on span "All of these are correct" at bounding box center [657, 522] width 131 height 14
click at [576, 521] on input "All of these are correct" at bounding box center [570, 521] width 10 height 10
radio input "true"
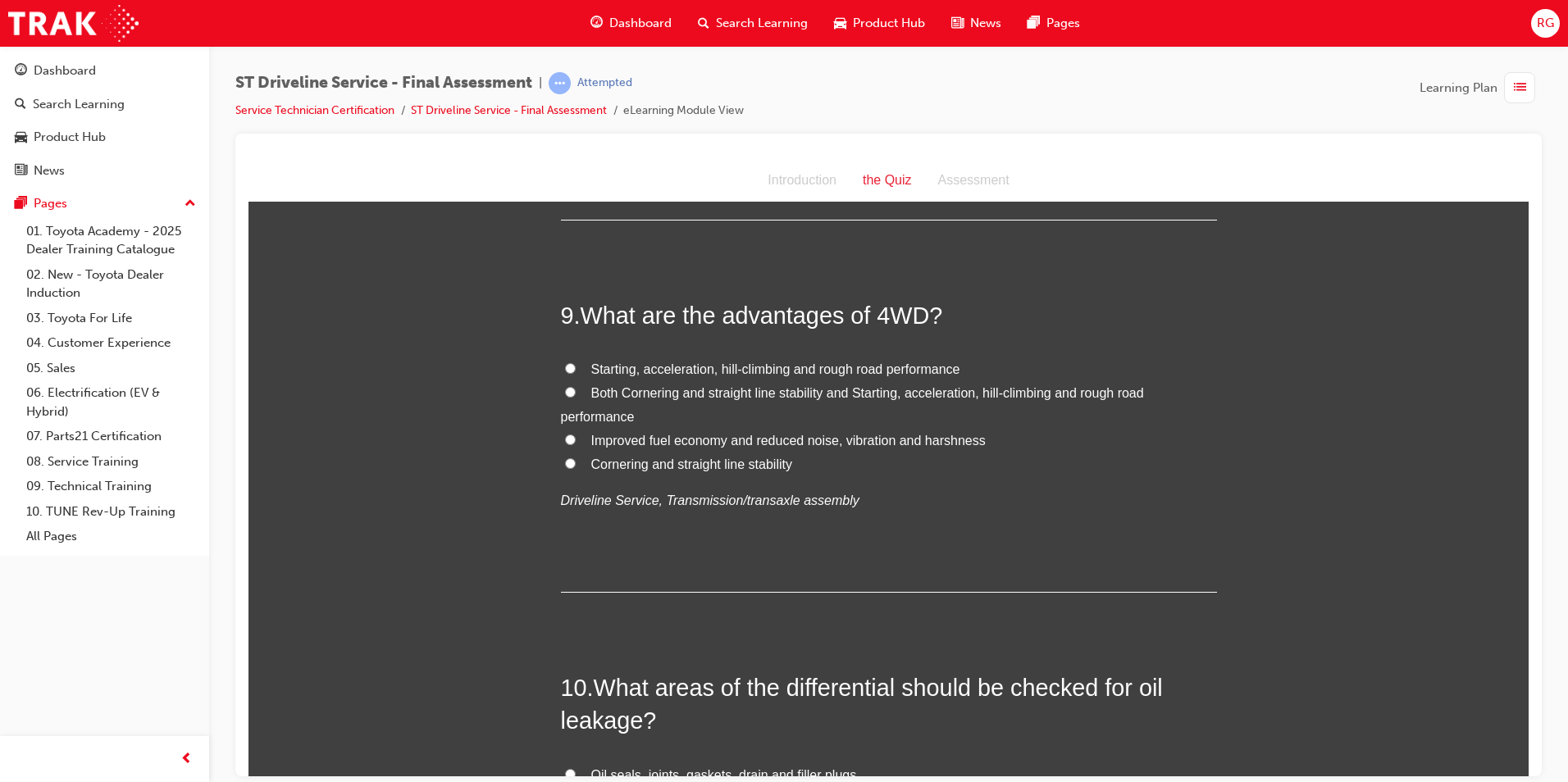
scroll to position [2910, 0]
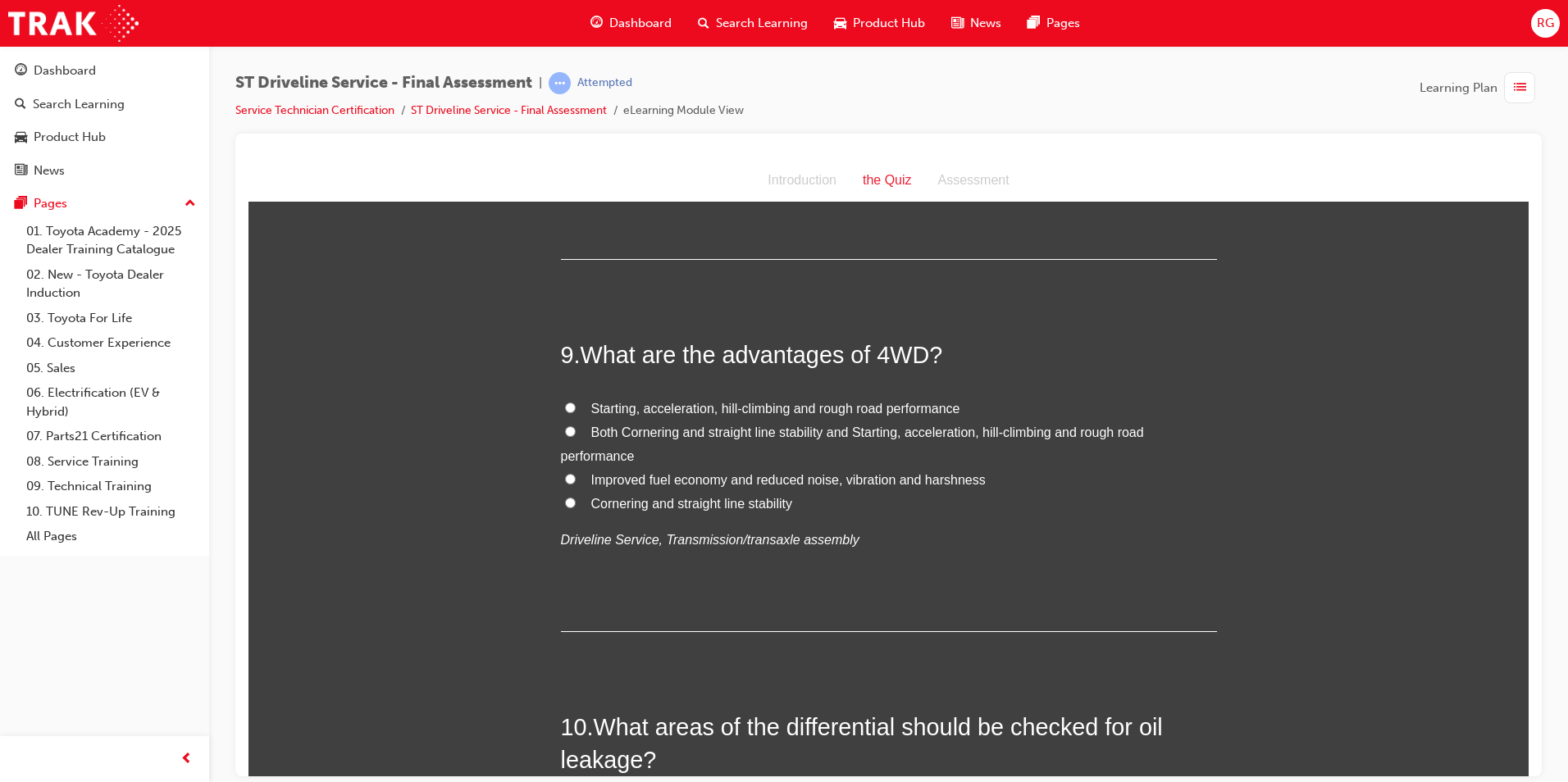
click at [635, 429] on span "Both Cornering and straight line stability and Starting, acceleration, hill-cli…" at bounding box center [853, 444] width 583 height 38
click at [576, 429] on input "Both Cornering and straight line stability and Starting, acceleration, hill-cli…" at bounding box center [570, 430] width 10 height 10
radio input "true"
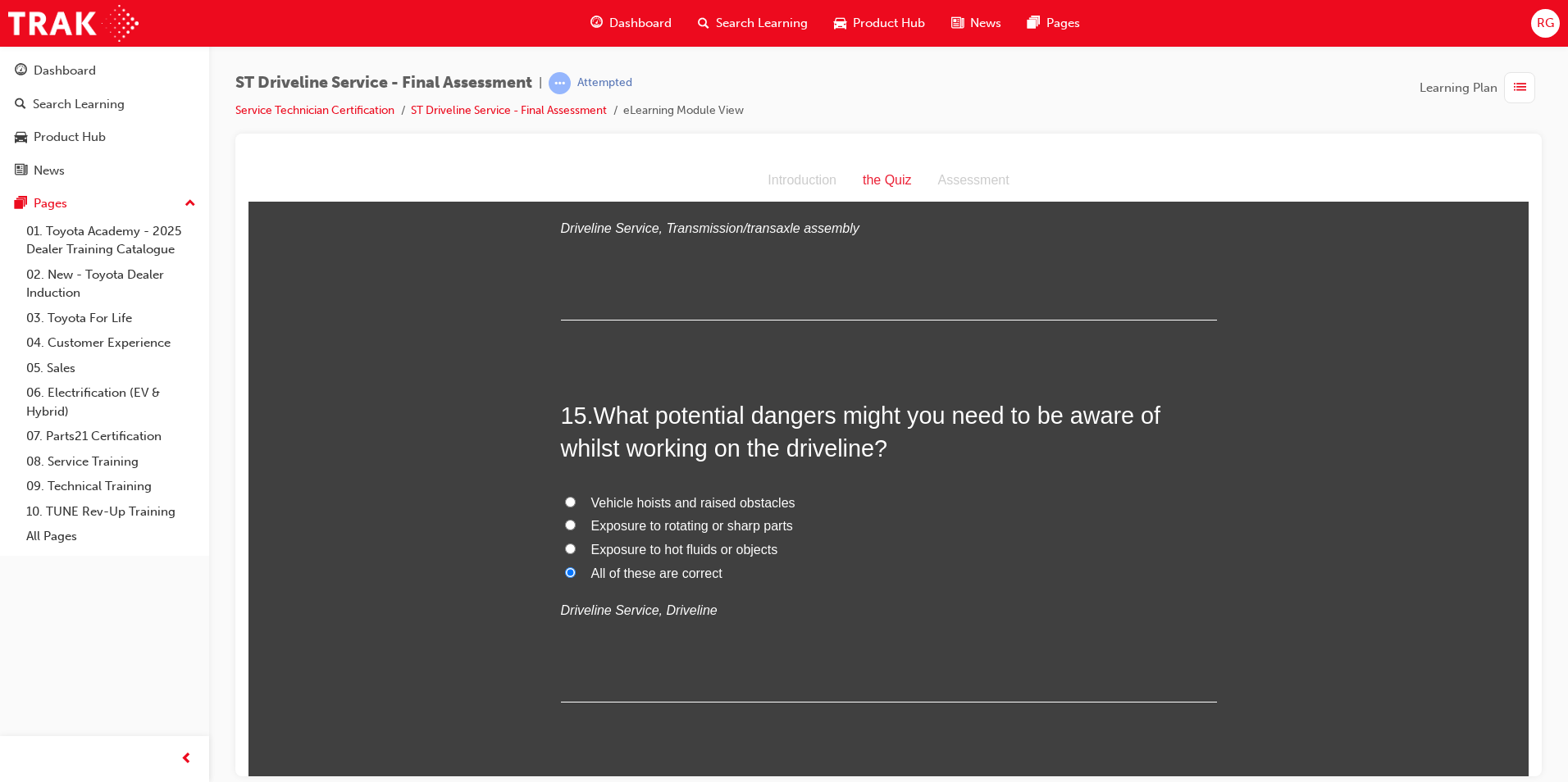
scroll to position [5124, 0]
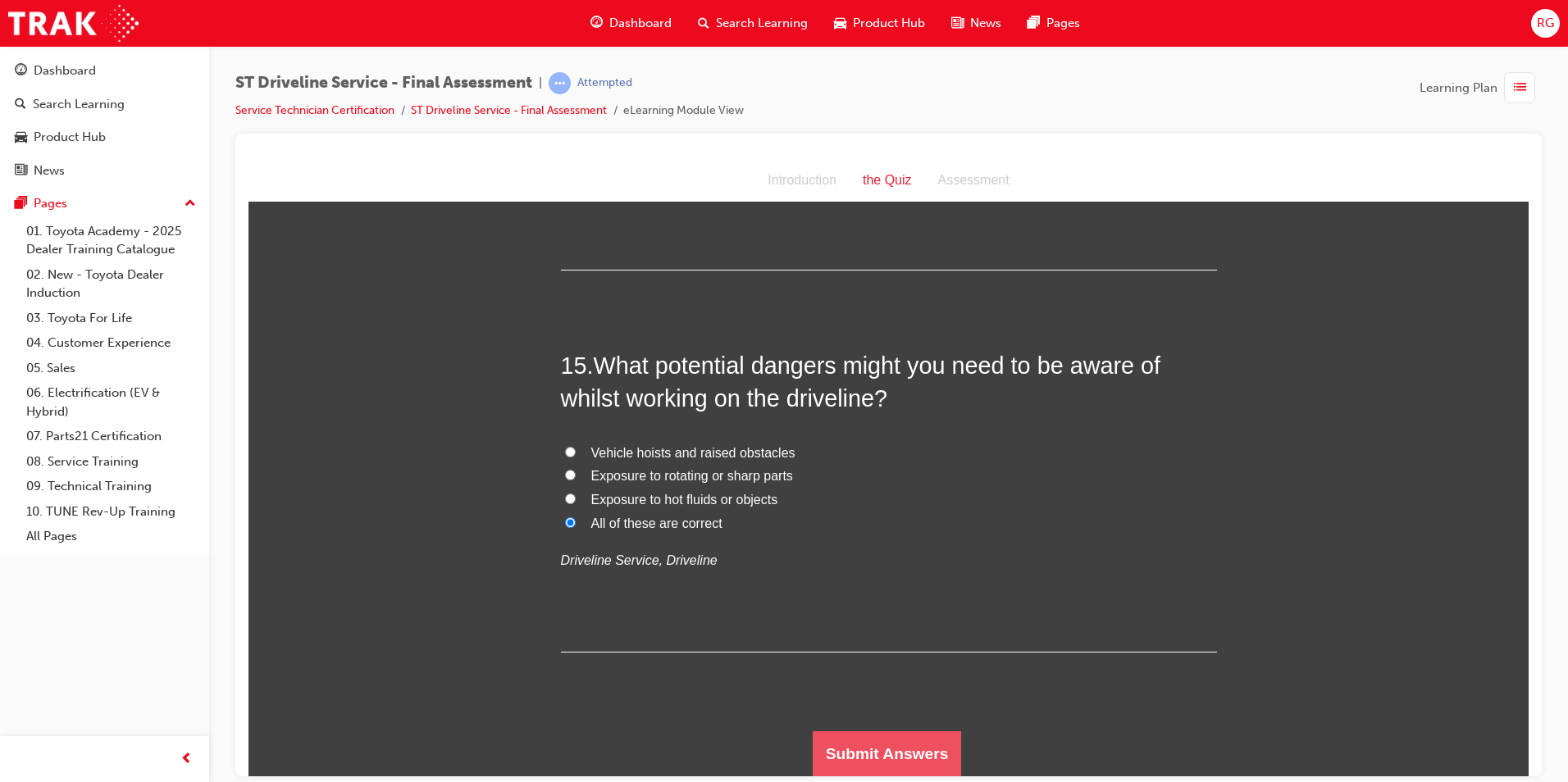
click at [909, 747] on button "Submit Answers" at bounding box center [887, 753] width 149 height 46
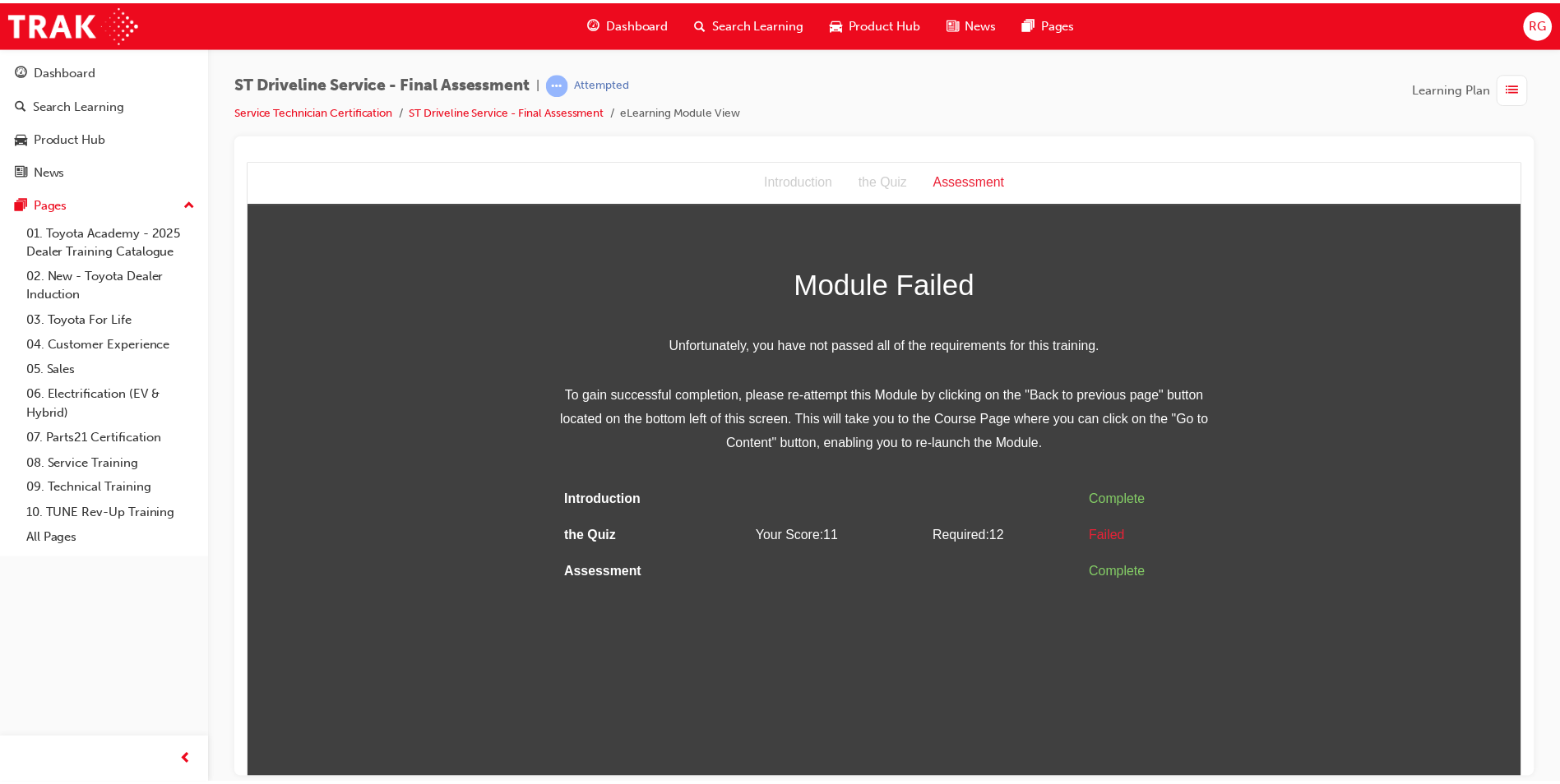
scroll to position [0, 0]
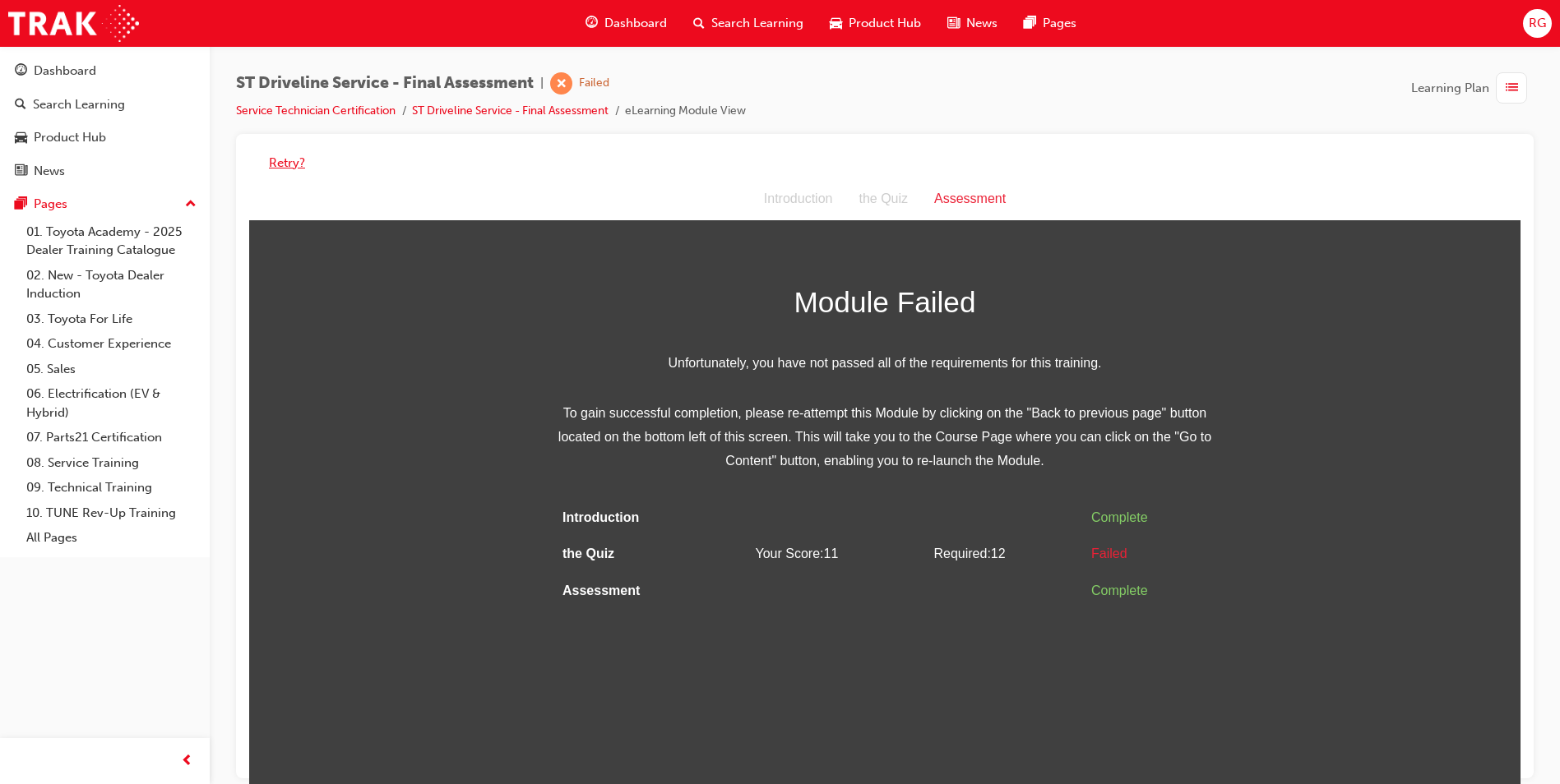
click at [281, 162] on button "Retry?" at bounding box center [287, 163] width 36 height 19
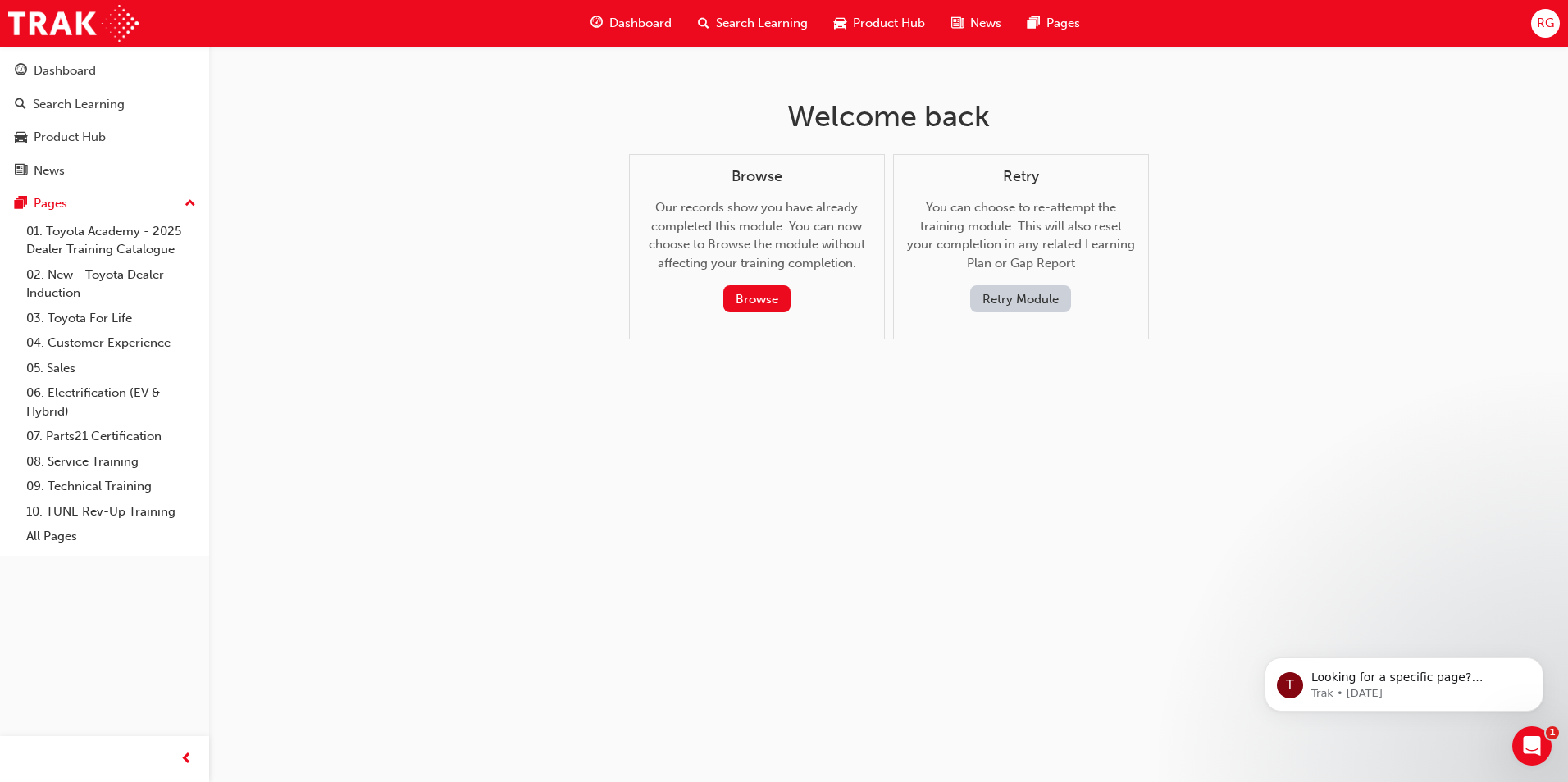
click at [1036, 301] on button "Retry Module" at bounding box center [1021, 299] width 101 height 27
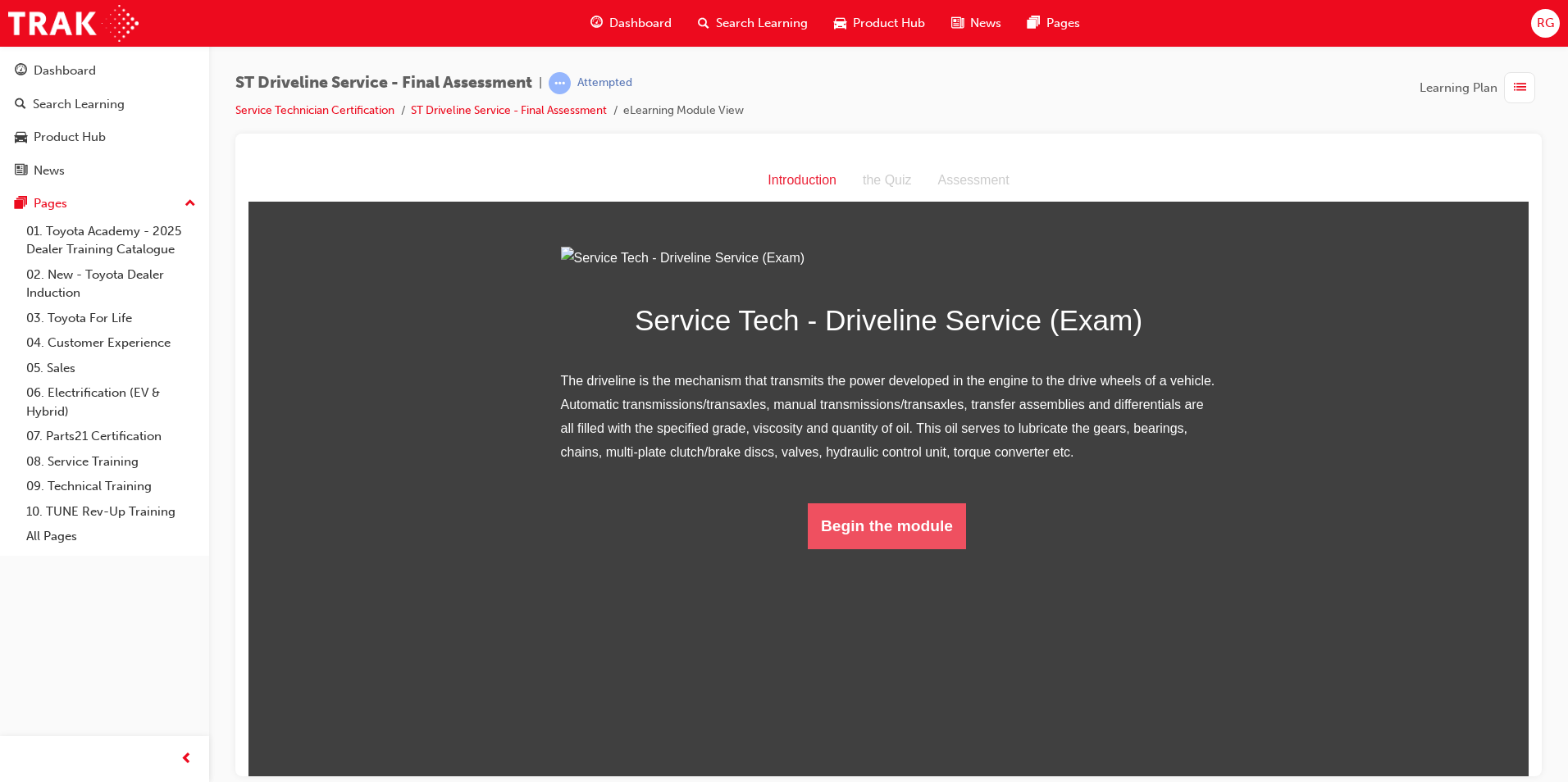
click at [920, 549] on button "Begin the module" at bounding box center [887, 525] width 158 height 46
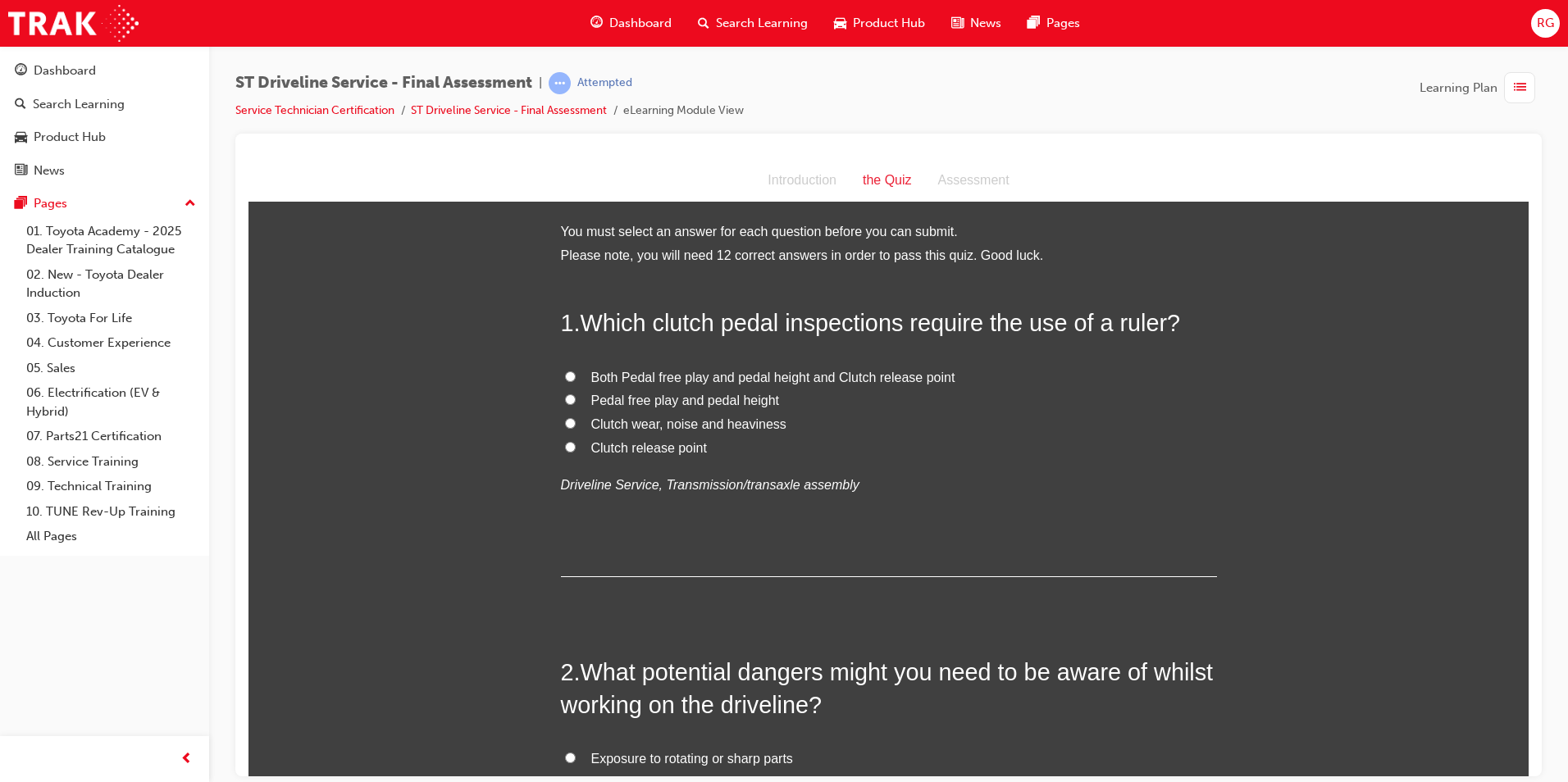
click at [678, 401] on span "Pedal free play and pedal height" at bounding box center [686, 400] width 188 height 14
click at [576, 401] on input "Pedal free play and pedal height" at bounding box center [570, 399] width 10 height 10
radio input "true"
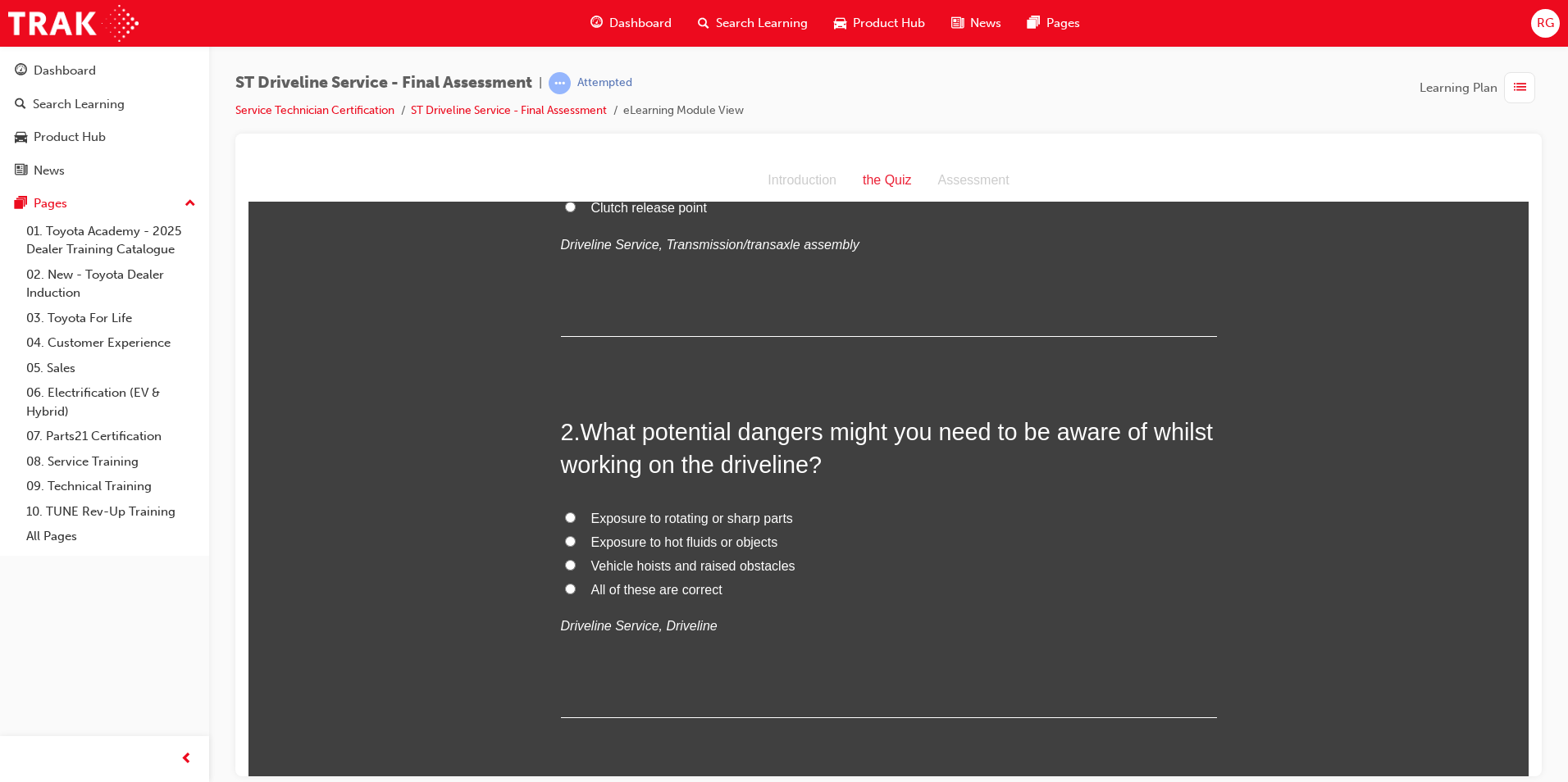
scroll to position [246, 0]
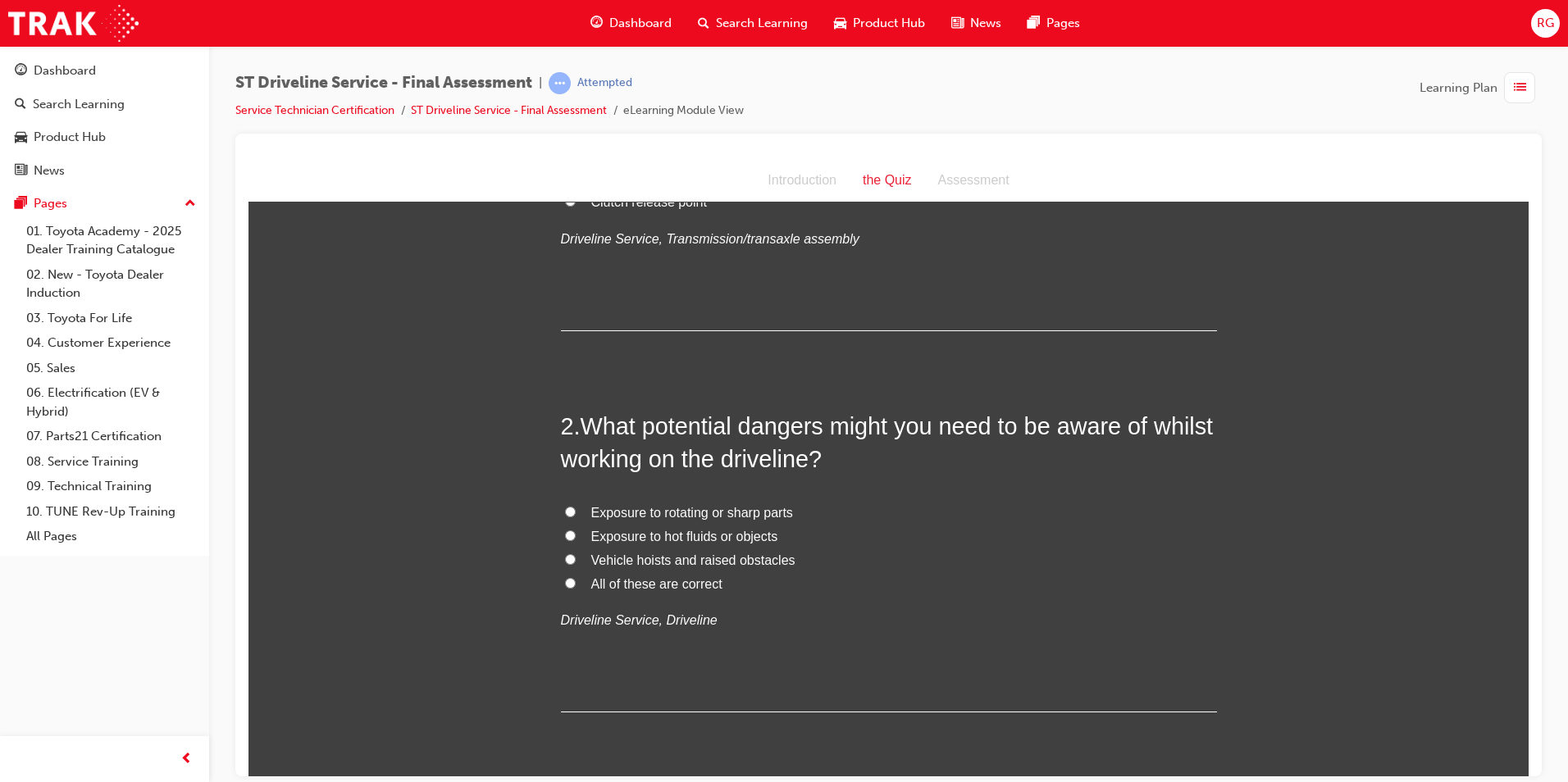
click at [676, 588] on span "All of these are correct" at bounding box center [657, 583] width 131 height 14
click at [576, 588] on input "All of these are correct" at bounding box center [570, 582] width 10 height 10
radio input "true"
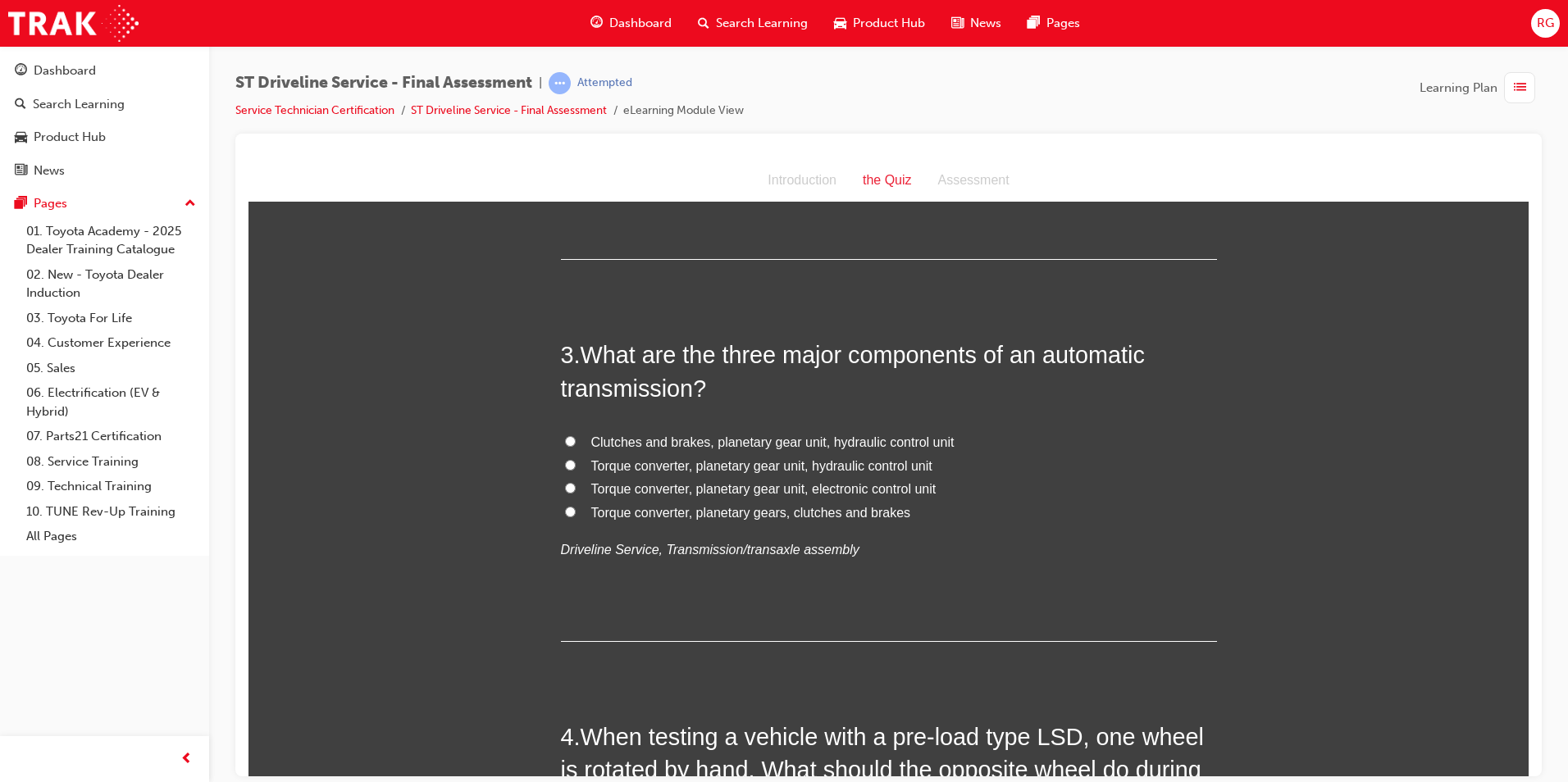
scroll to position [738, 0]
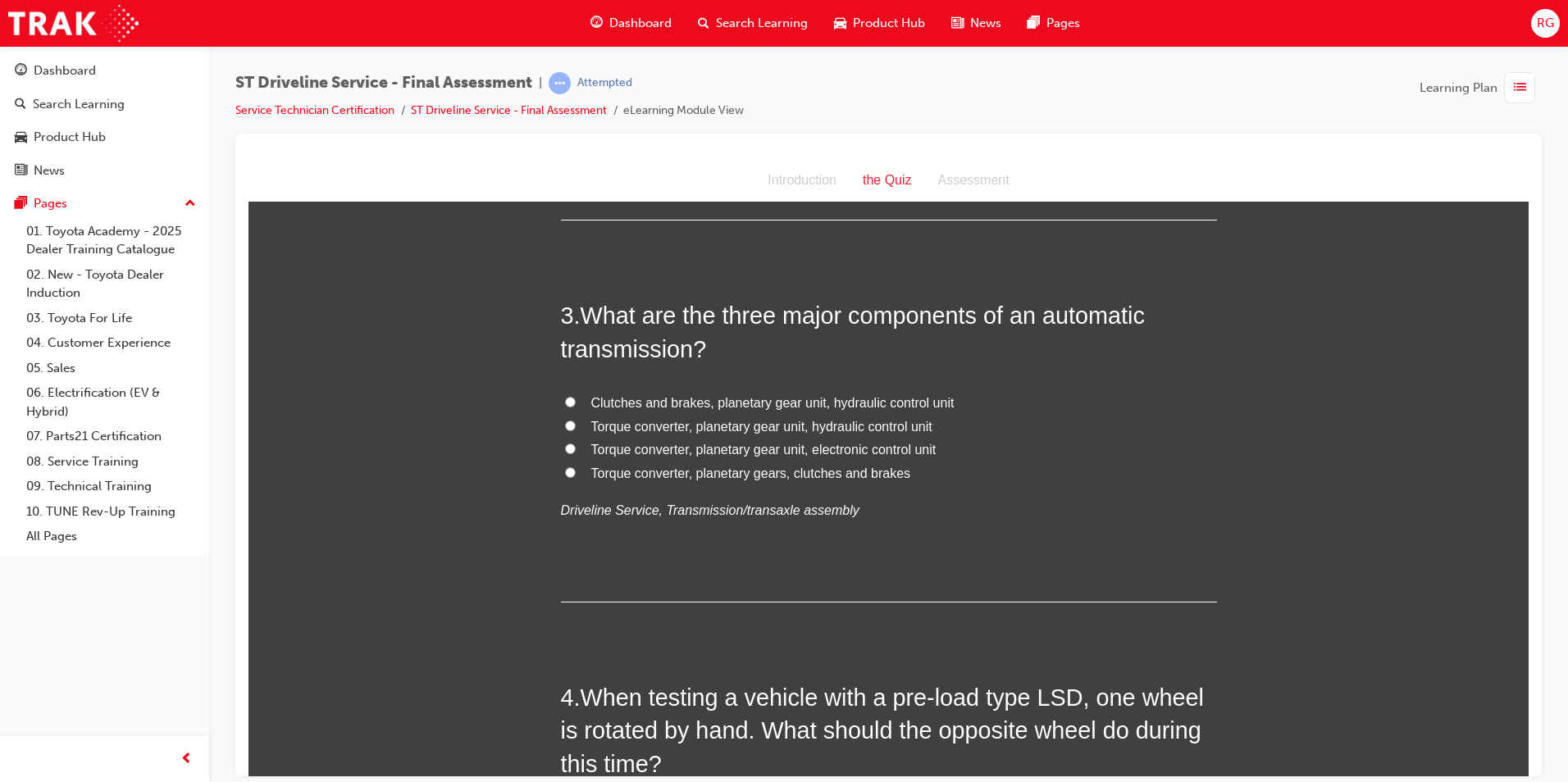
click at [903, 425] on span "Torque converter, planetary gear unit, hydraulic control unit" at bounding box center [762, 426] width 342 height 14
click at [576, 425] on input "Torque converter, planetary gear unit, hydraulic control unit" at bounding box center [570, 424] width 10 height 10
radio input "true"
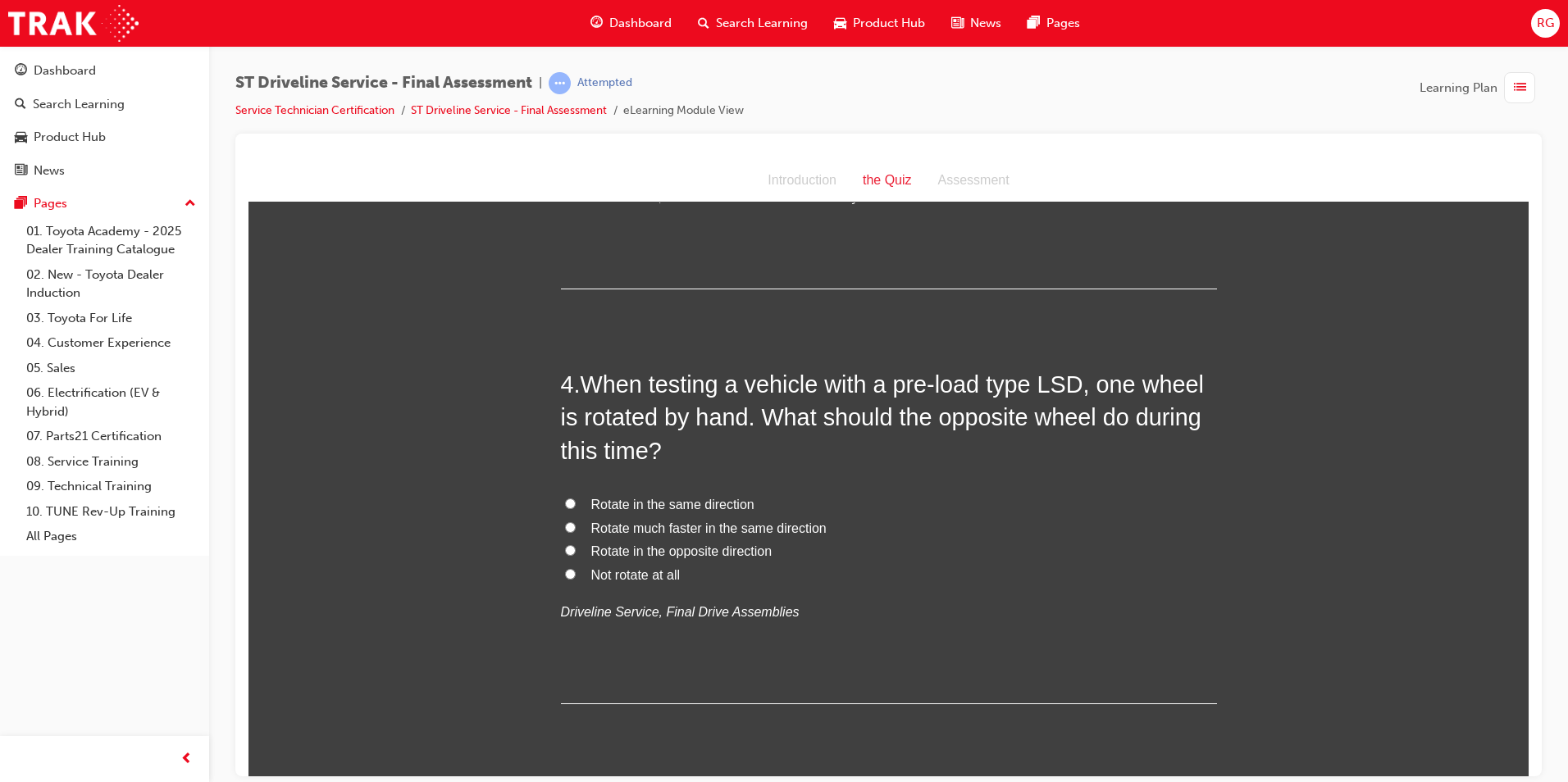
scroll to position [1066, 0]
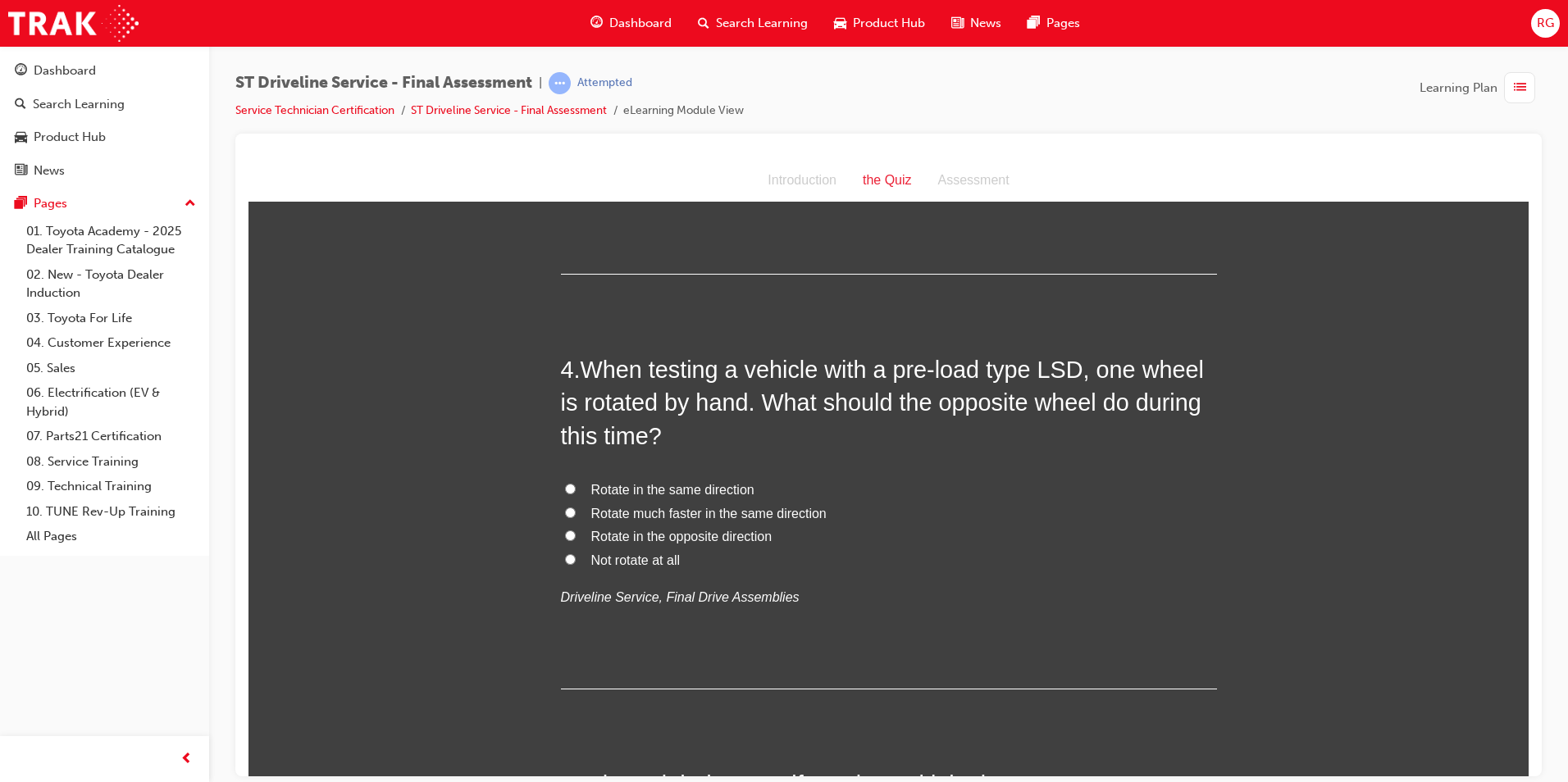
click at [715, 493] on span "Rotate in the same direction" at bounding box center [674, 489] width 164 height 14
click at [576, 493] on input "Rotate in the same direction" at bounding box center [570, 488] width 10 height 10
radio input "true"
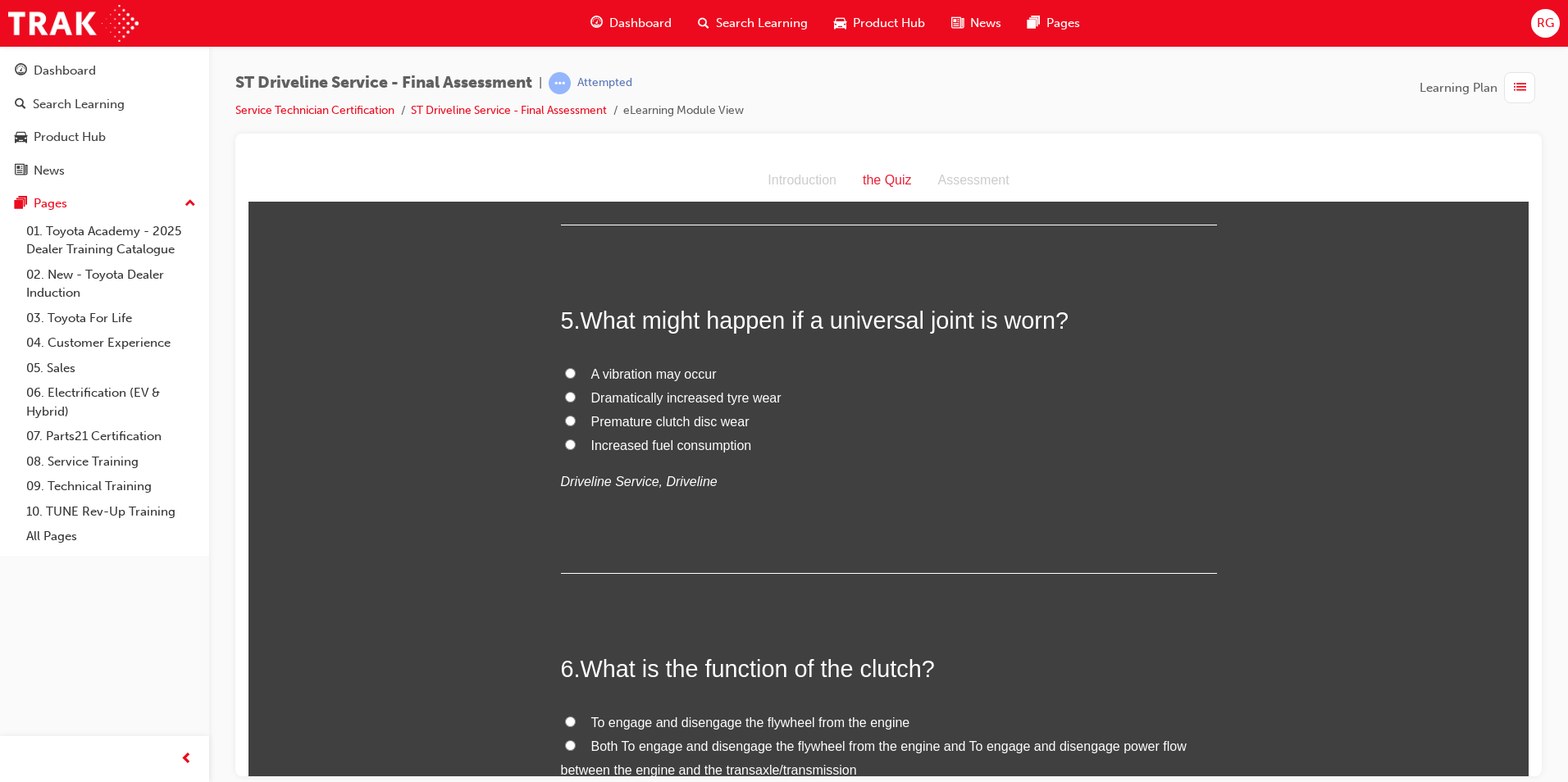
scroll to position [1558, 0]
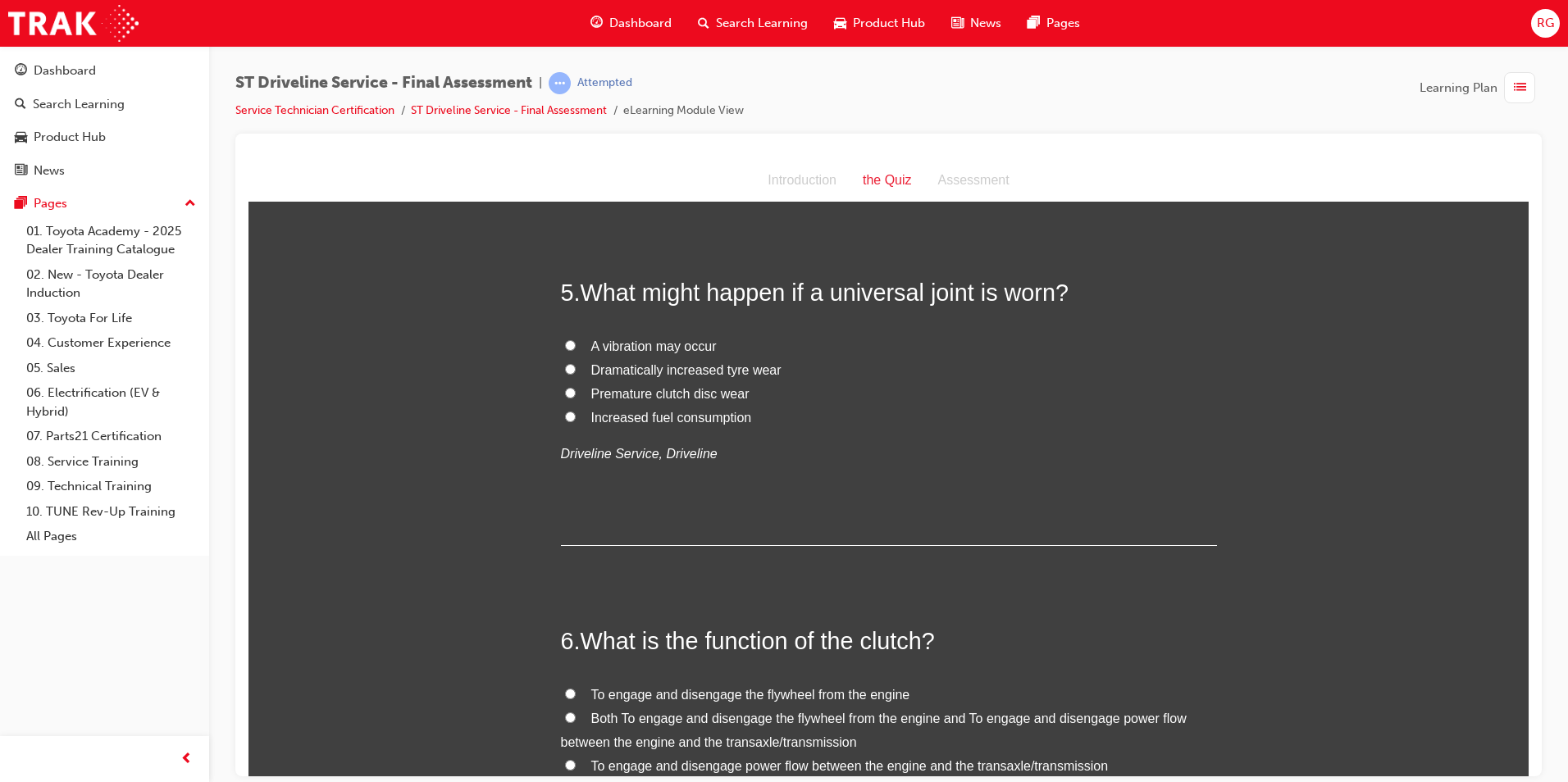
click at [699, 345] on span "A vibration may occur" at bounding box center [655, 345] width 126 height 14
click at [576, 345] on input "A vibration may occur" at bounding box center [570, 344] width 10 height 10
radio input "true"
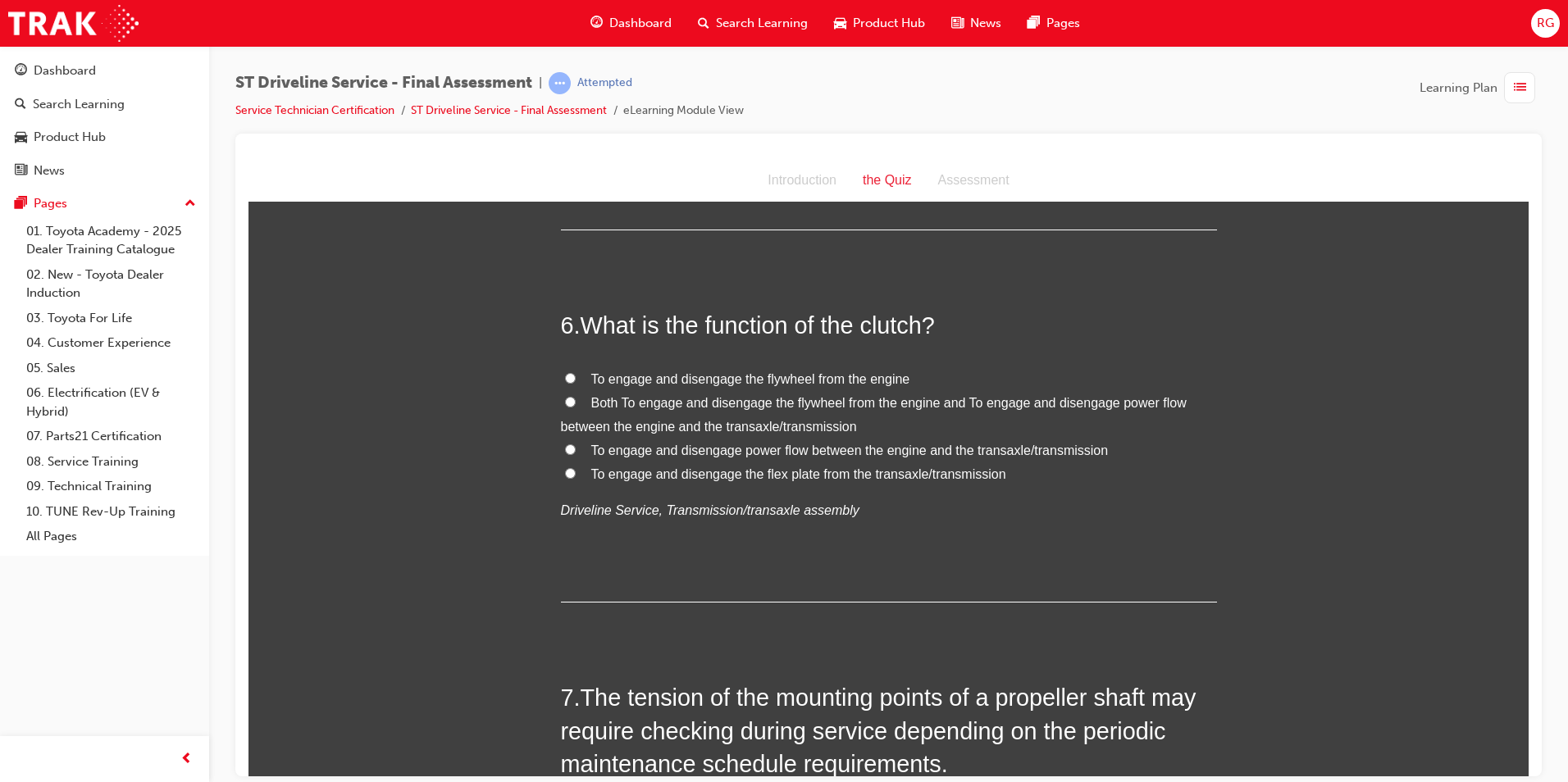
scroll to position [1887, 0]
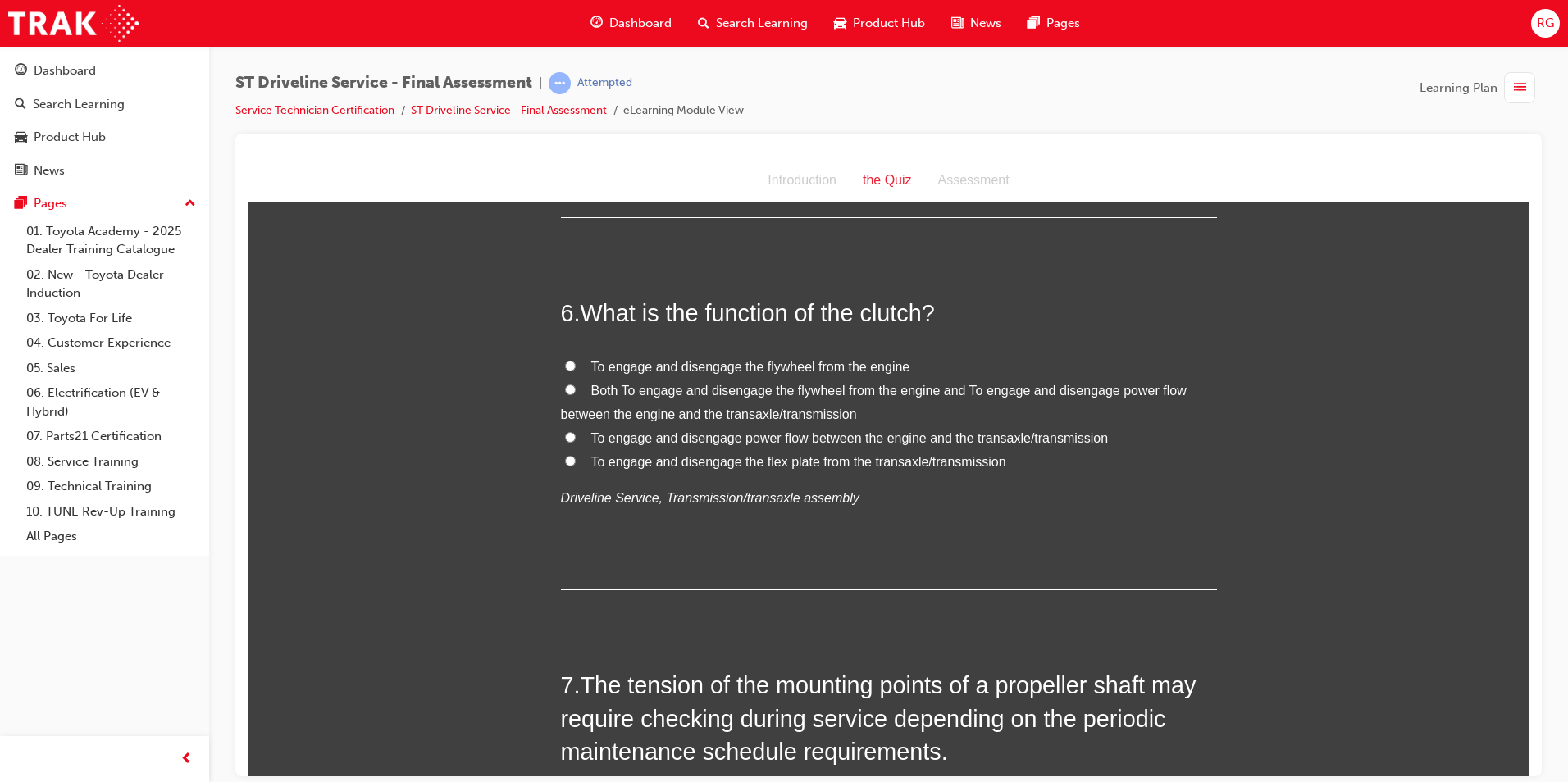
click at [797, 440] on span "To engage and disengage power flow between the engine and the transaxle/transmi…" at bounding box center [851, 438] width 518 height 14
click at [576, 440] on input "To engage and disengage power flow between the engine and the transaxle/transmi…" at bounding box center [570, 436] width 10 height 10
radio input "true"
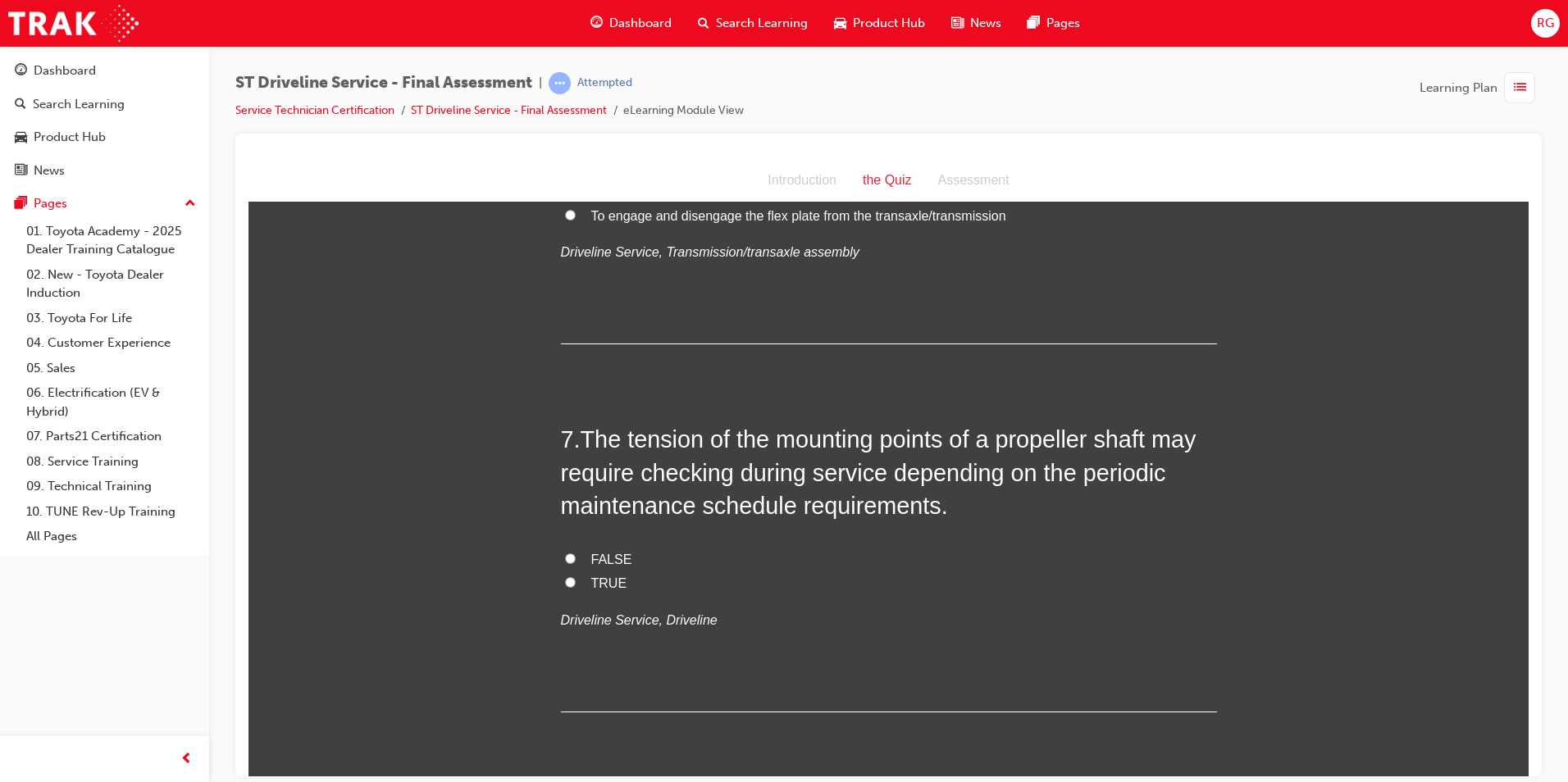
scroll to position [2215, 0]
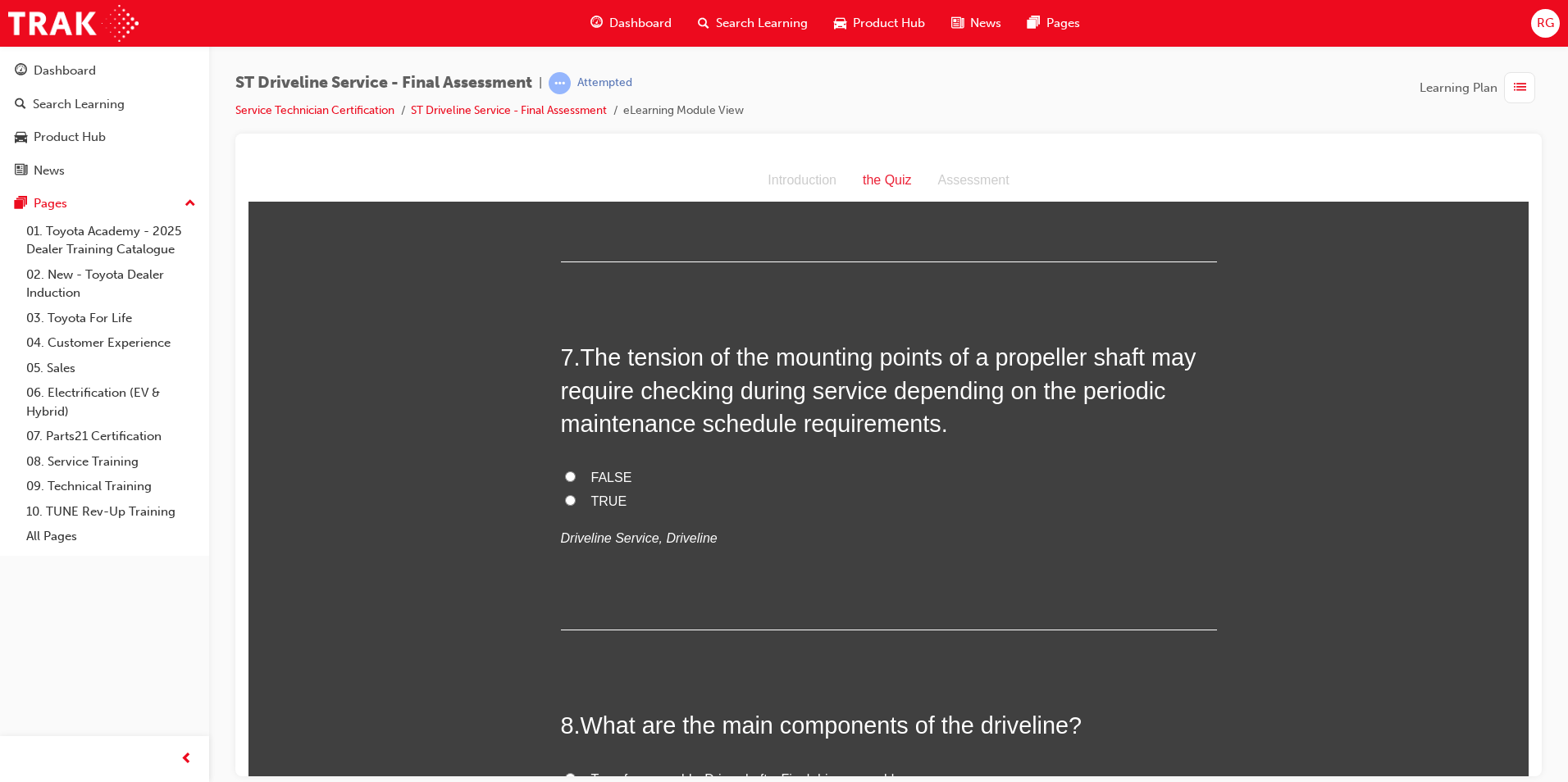
click at [610, 499] on span "TRUE" at bounding box center [610, 500] width 36 height 14
click at [576, 499] on input "TRUE" at bounding box center [570, 499] width 10 height 10
radio input "true"
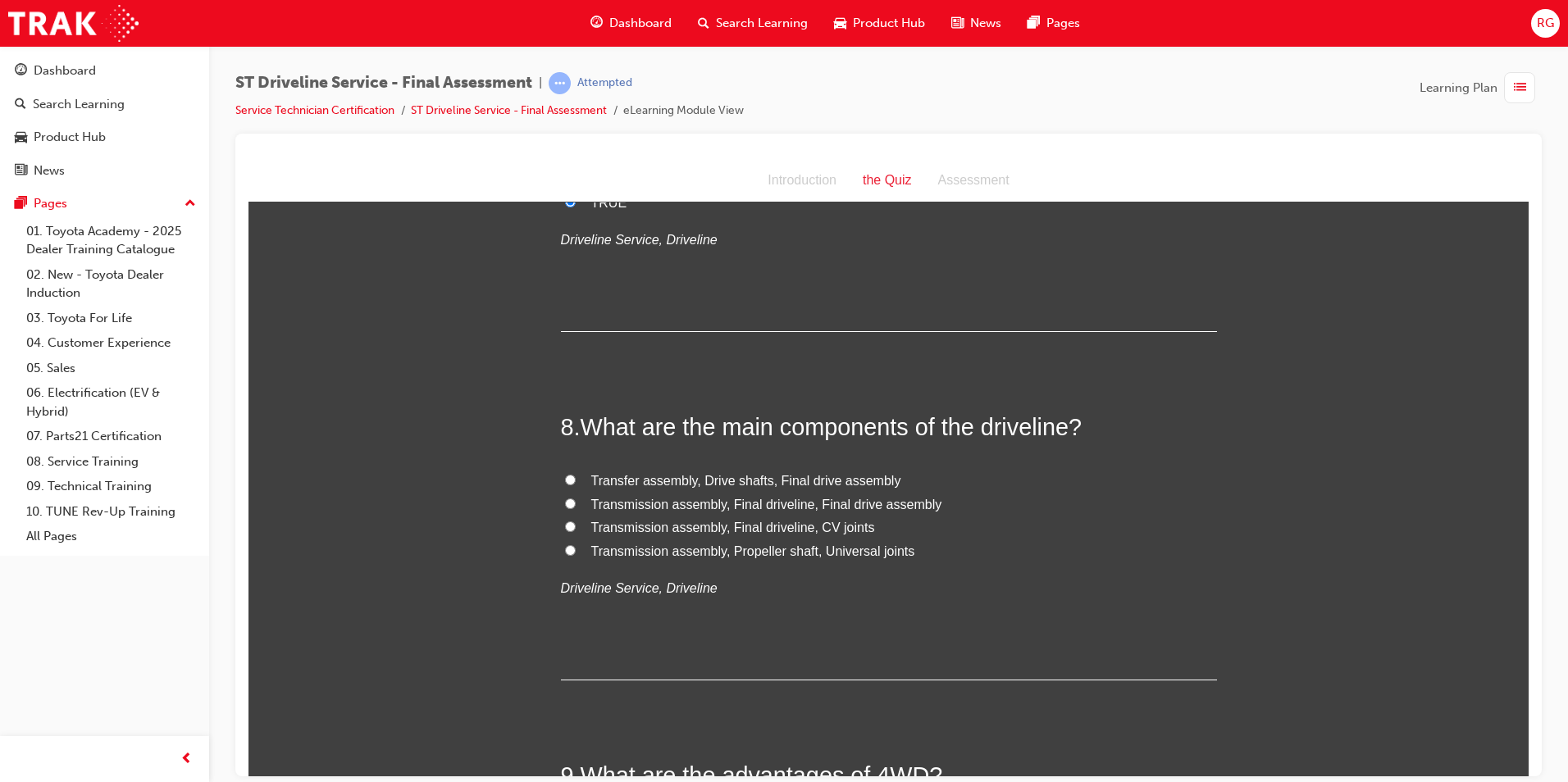
scroll to position [2543, 0]
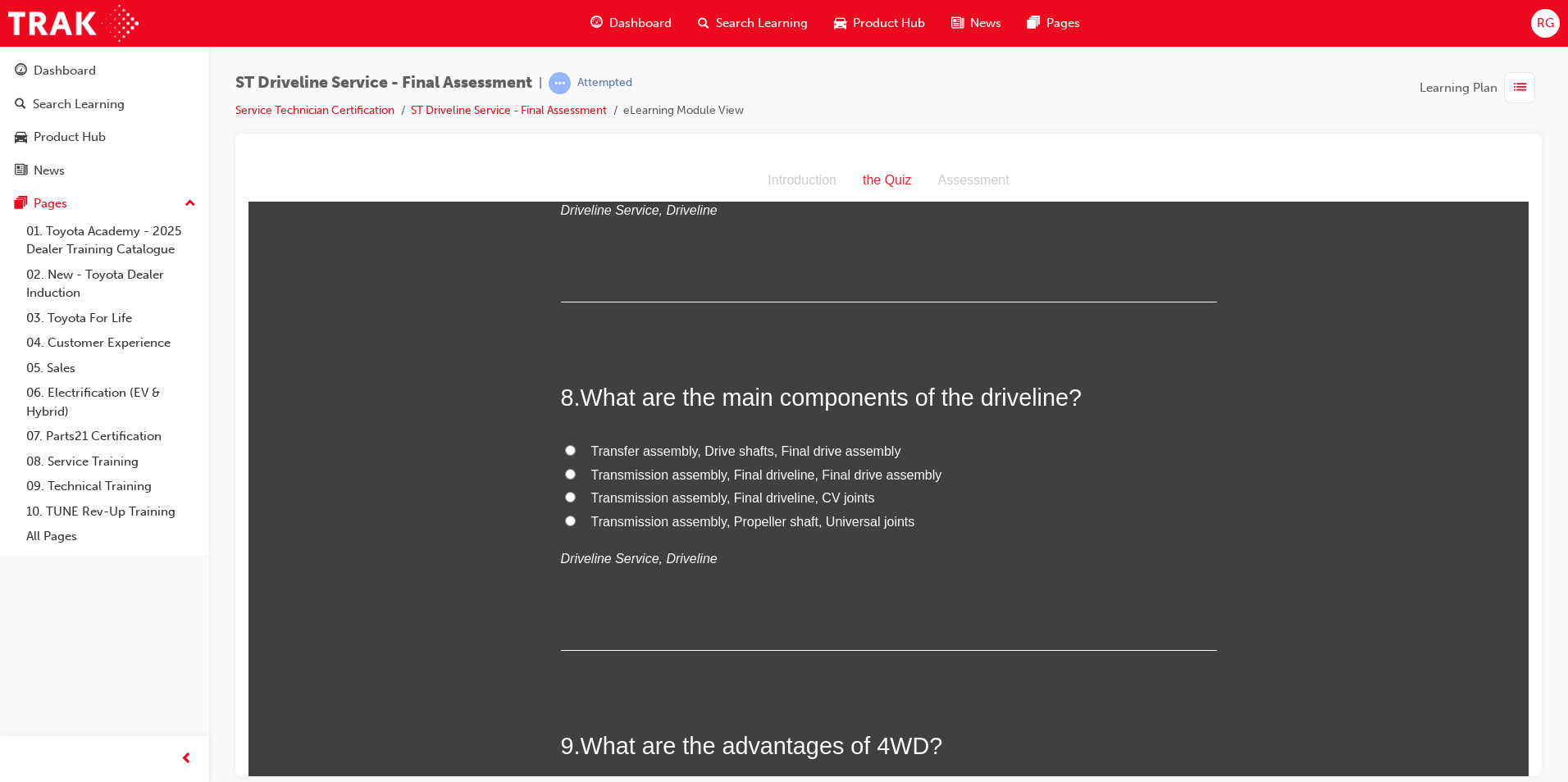
click at [773, 524] on span "Transmission assembly, Propeller shaft, Universal joints" at bounding box center [754, 521] width 324 height 14
click at [576, 524] on input "Transmission assembly, Propeller shaft, Universal joints" at bounding box center [570, 519] width 10 height 10
radio input "true"
click at [837, 499] on span "Transmission assembly, Final driveline, CV joints" at bounding box center [734, 498] width 284 height 14
click at [576, 499] on input "Transmission assembly, Final driveline, CV joints" at bounding box center [570, 496] width 10 height 10
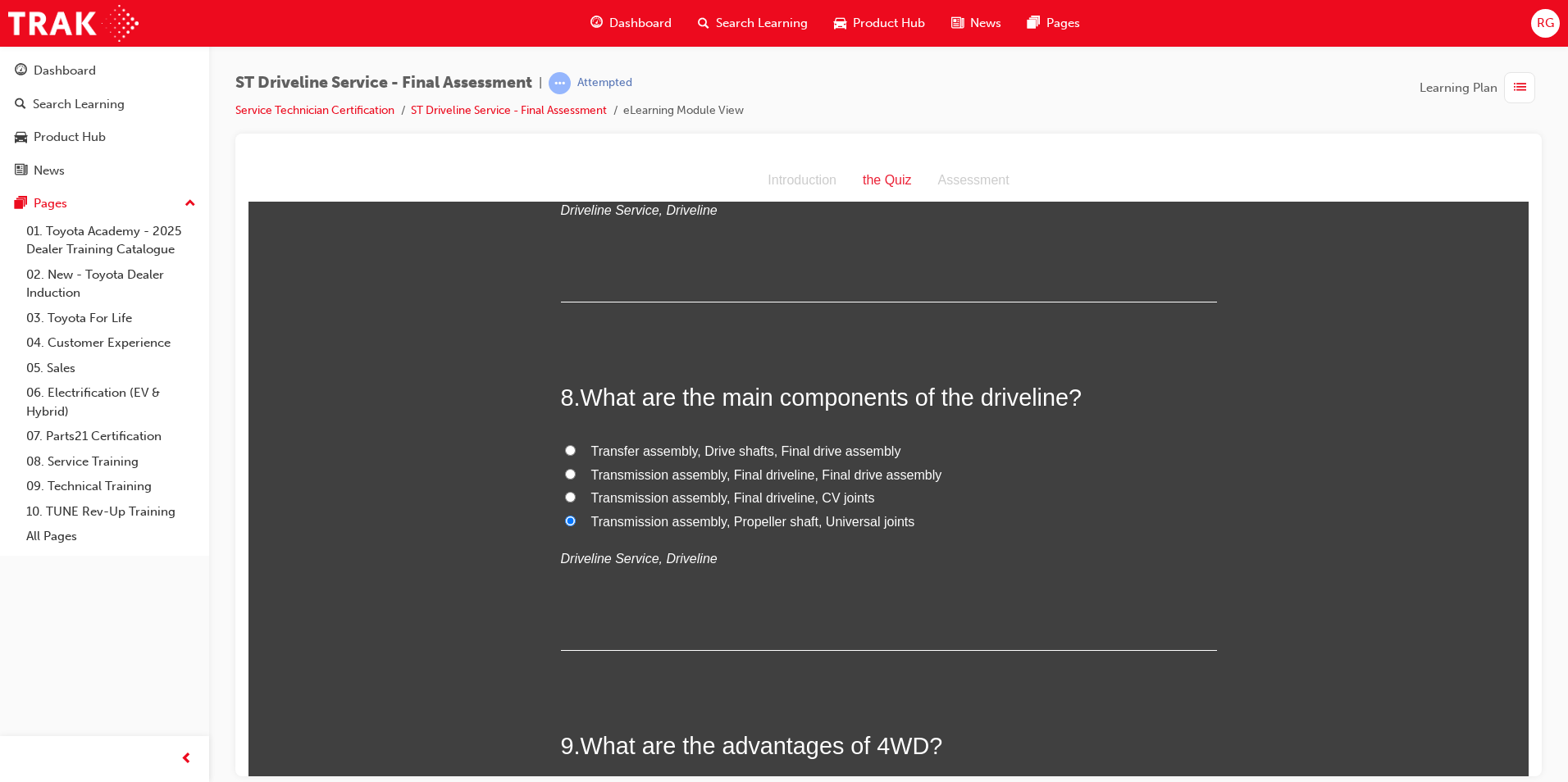
radio input "true"
click at [874, 526] on span "Transmission assembly, Propeller shaft, Universal joints" at bounding box center [754, 521] width 324 height 14
click at [576, 526] on input "Transmission assembly, Propeller shaft, Universal joints" at bounding box center [570, 519] width 10 height 10
radio input "true"
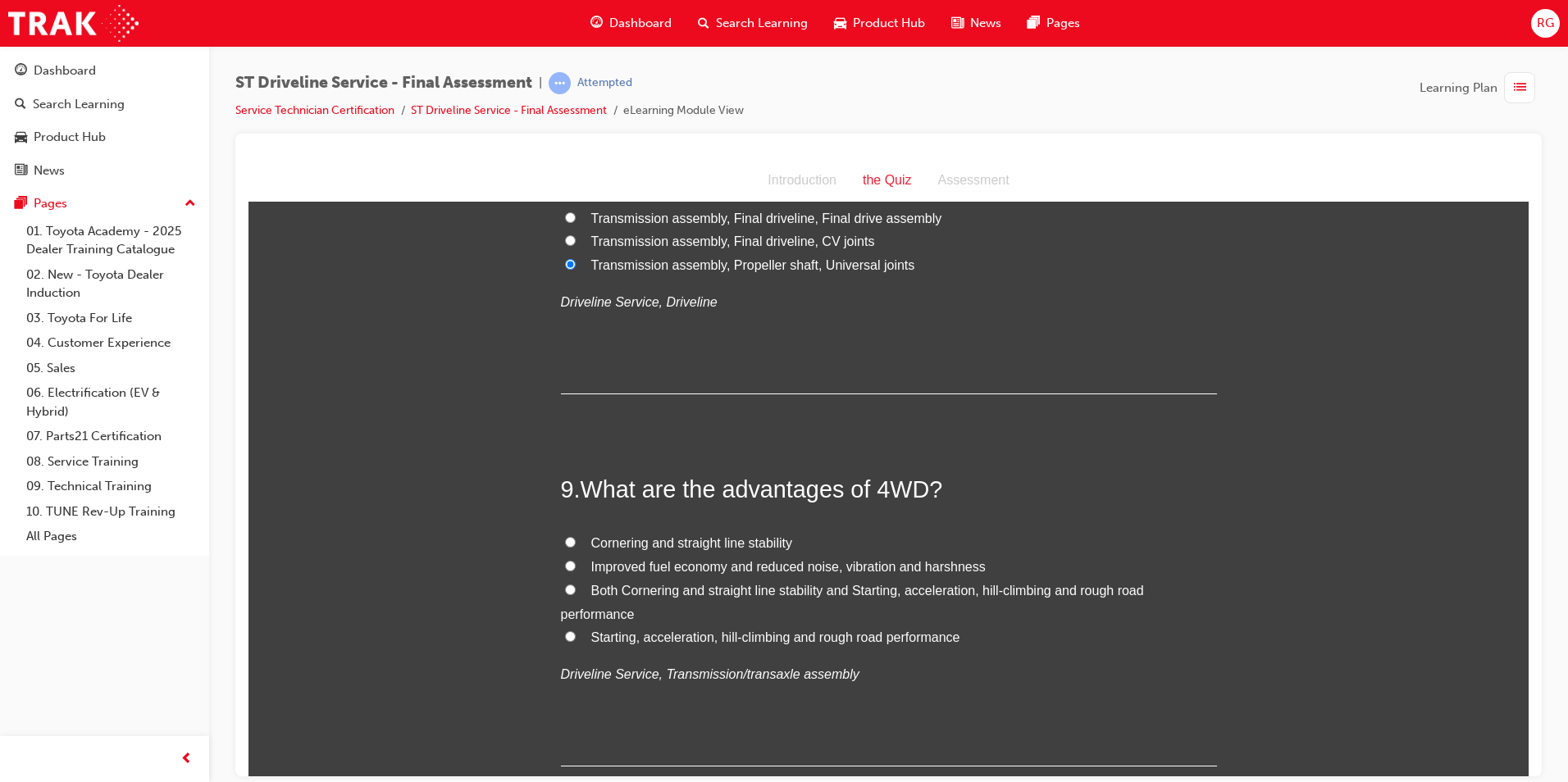
scroll to position [2953, 0]
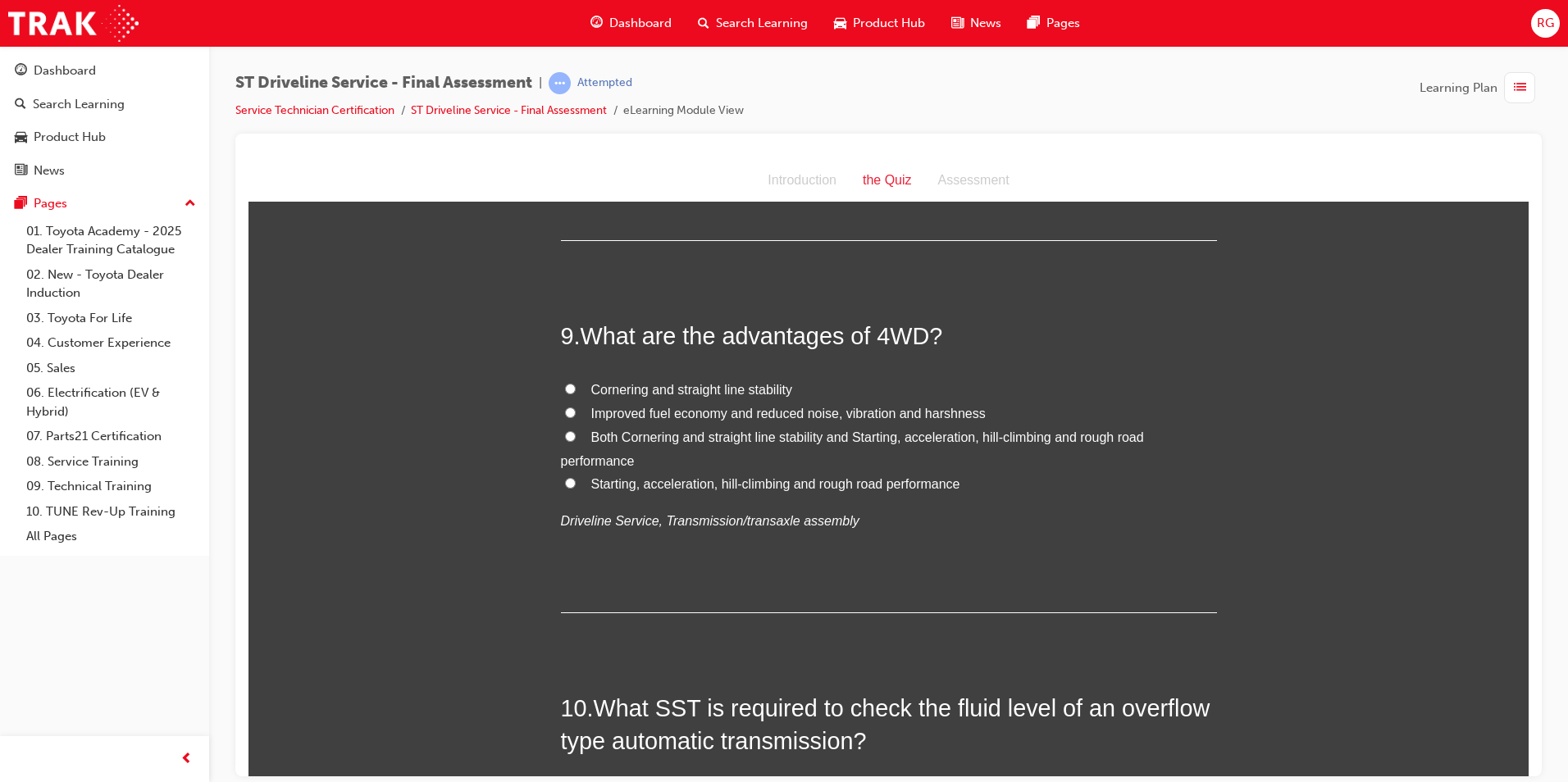
click at [946, 441] on span "Both Cornering and straight line stability and Starting, acceleration, hill-cli…" at bounding box center [853, 449] width 583 height 38
click at [576, 441] on input "Both Cornering and straight line stability and Starting, acceleration, hill-cli…" at bounding box center [570, 436] width 10 height 10
radio input "true"
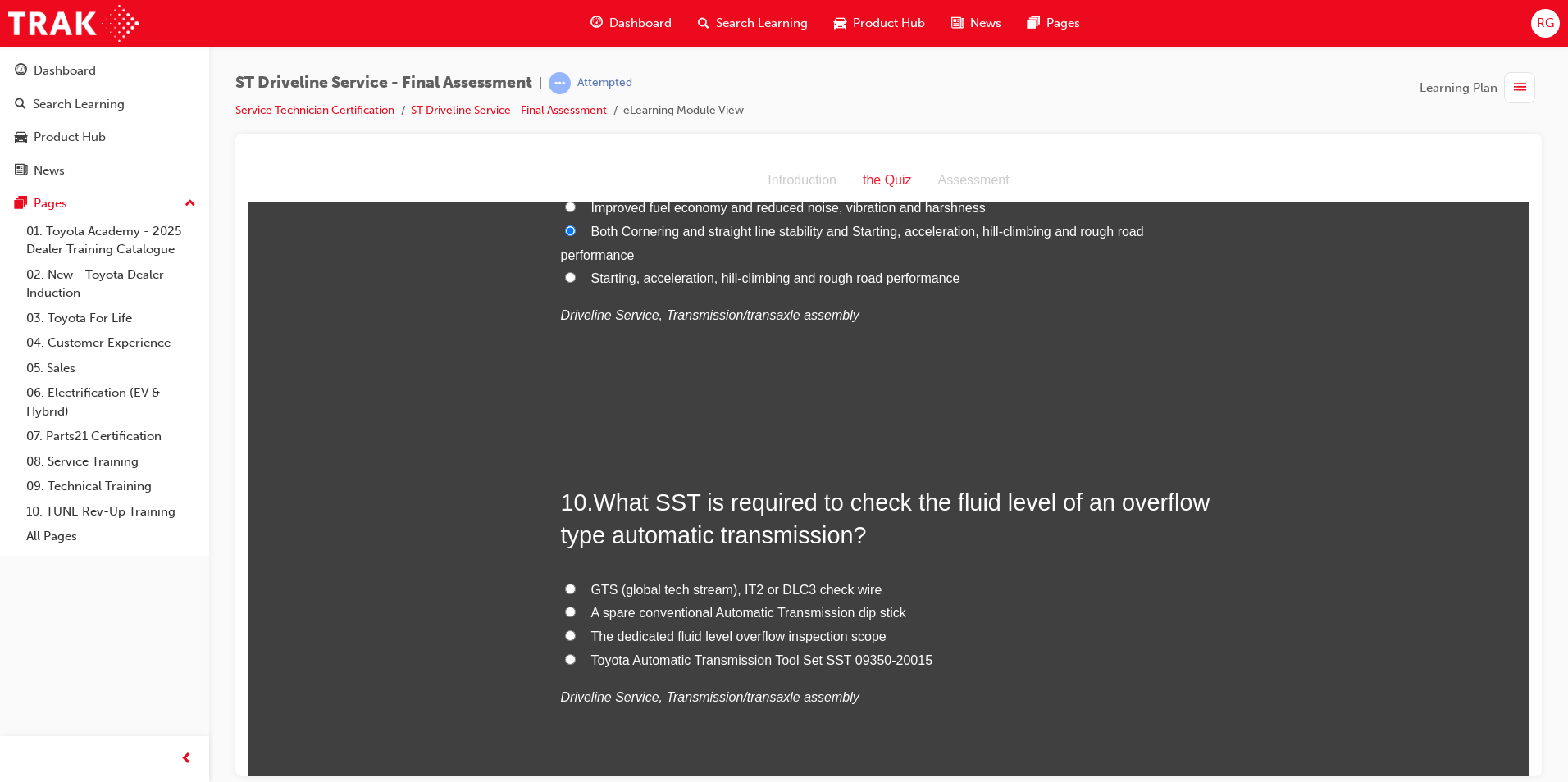
scroll to position [3198, 0]
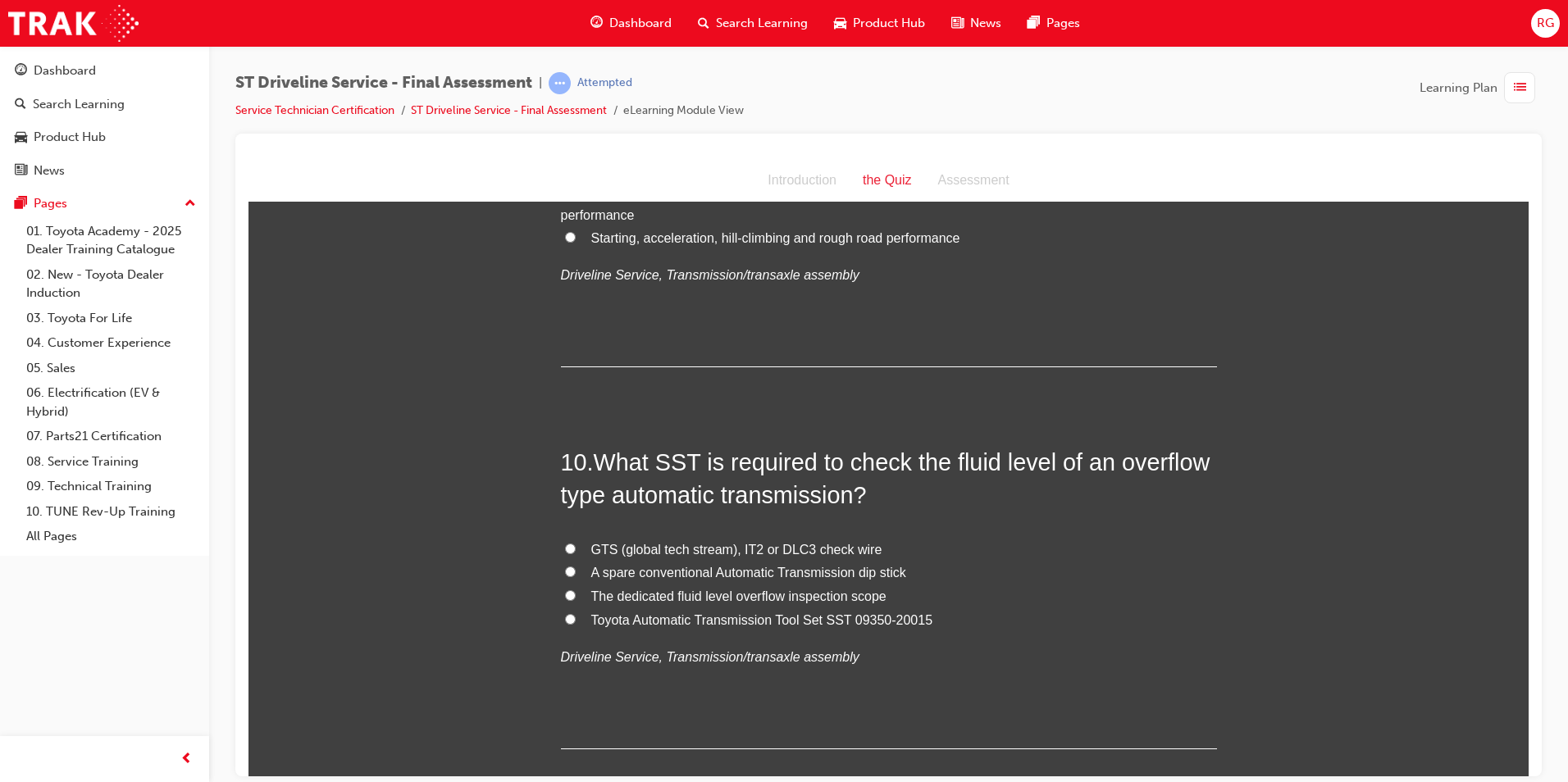
click at [853, 618] on span "Toyota Automatic Transmission Tool Set SST 09350-20015" at bounding box center [763, 619] width 343 height 14
click at [576, 618] on input "Toyota Automatic Transmission Tool Set SST 09350-20015" at bounding box center [570, 618] width 10 height 10
radio input "true"
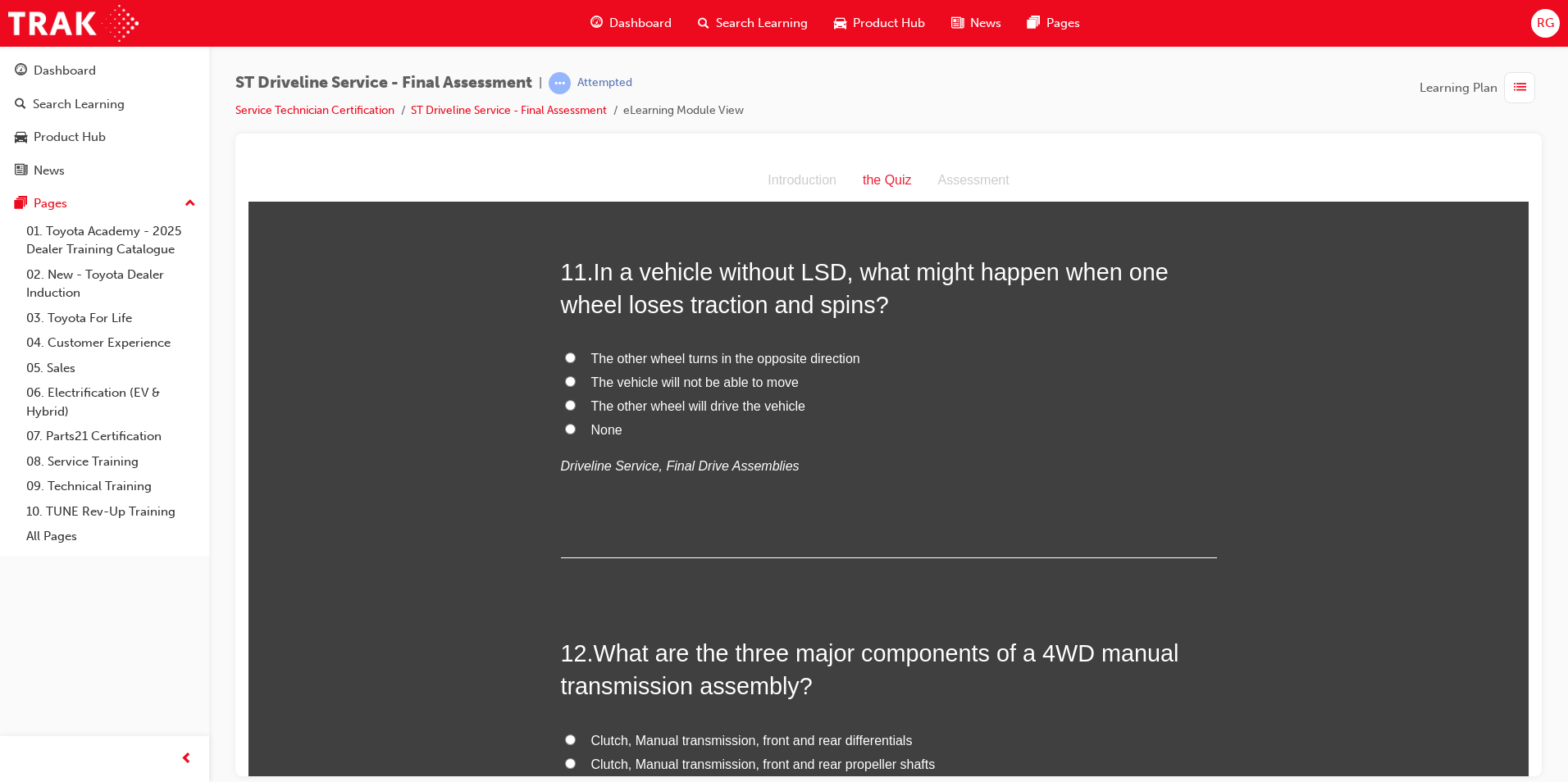
scroll to position [3773, 0]
click at [721, 382] on span "The vehicle will not be able to move" at bounding box center [696, 380] width 207 height 14
click at [576, 382] on input "The vehicle will not be able to move" at bounding box center [570, 379] width 10 height 10
radio input "true"
click at [753, 406] on span "The other wheel will drive the vehicle" at bounding box center [698, 403] width 214 height 14
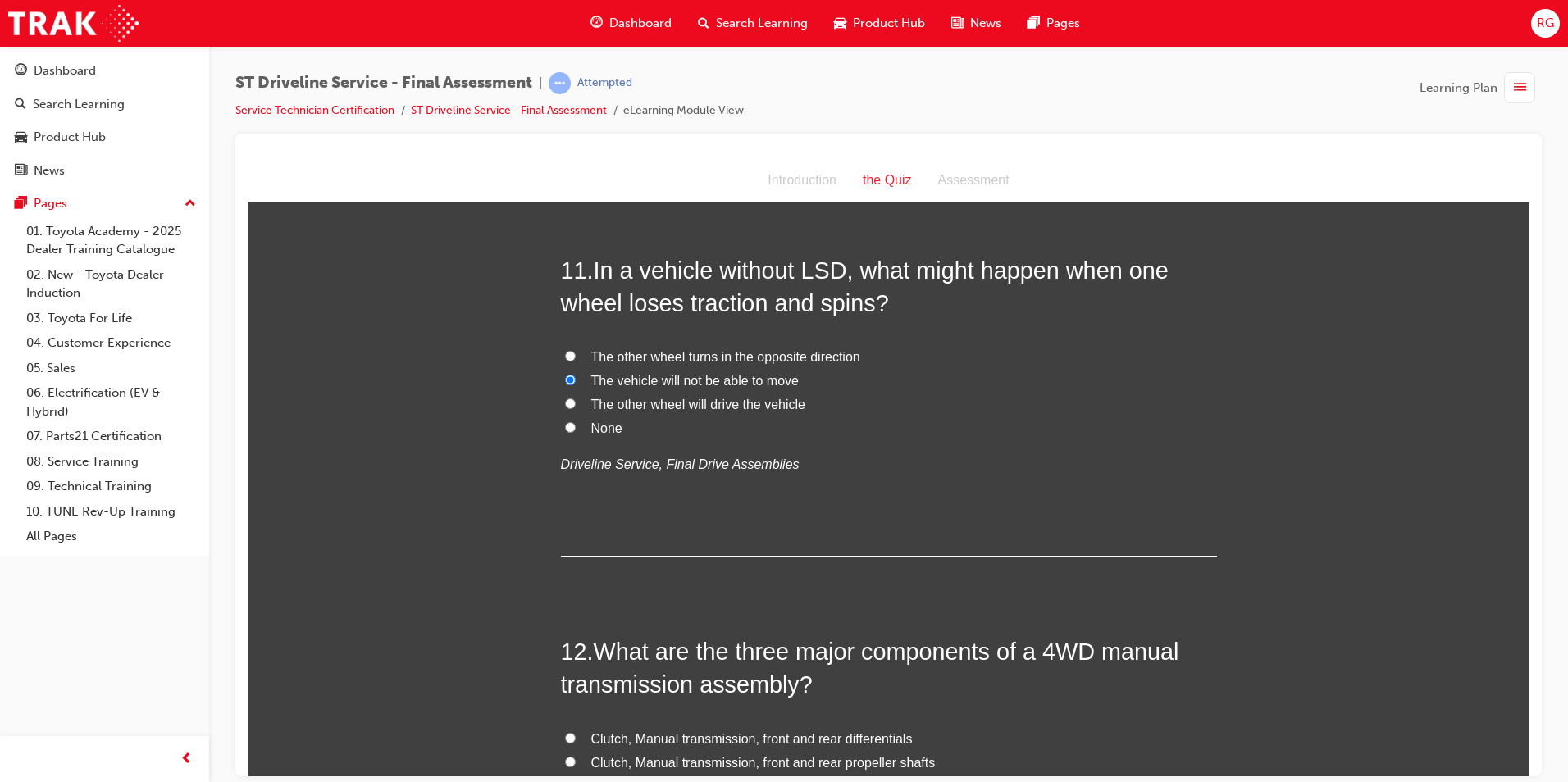
click at [576, 406] on input "The other wheel will drive the vehicle" at bounding box center [570, 402] width 10 height 10
radio input "true"
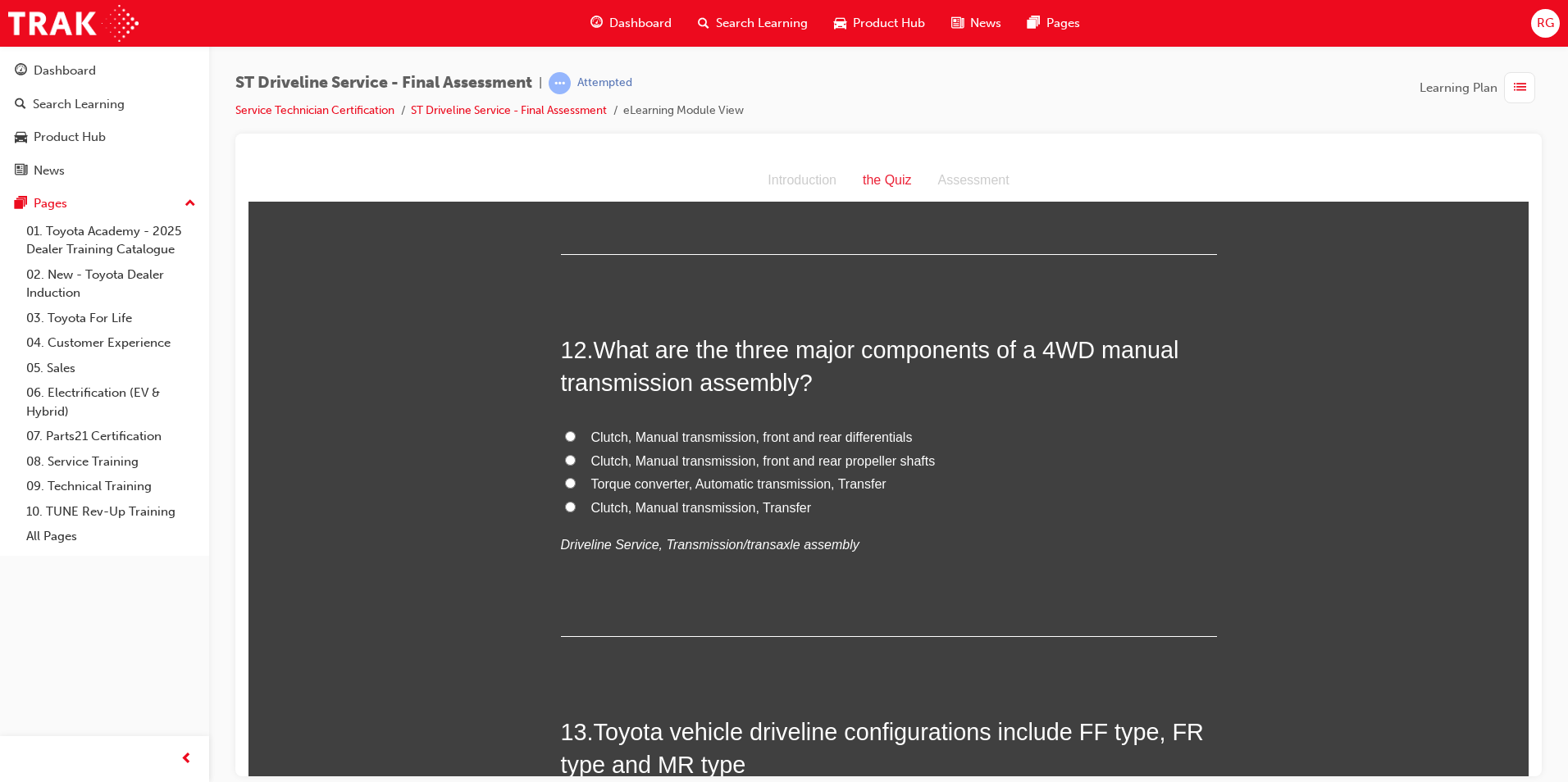
scroll to position [4101, 0]
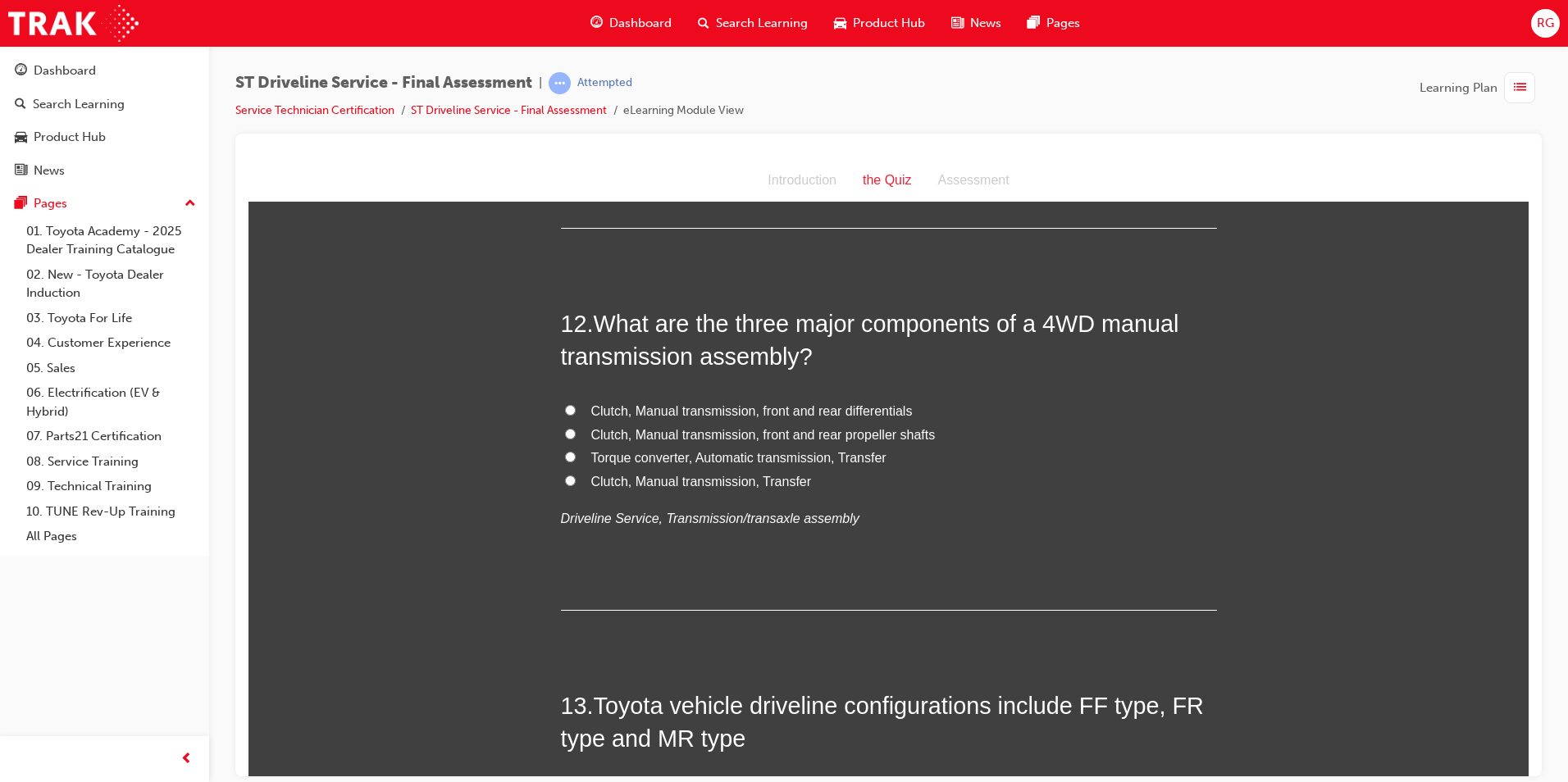
click at [761, 459] on span "Torque converter, Automatic transmission, Transfer" at bounding box center [739, 457] width 295 height 14
click at [576, 459] on input "Torque converter, Automatic transmission, Transfer" at bounding box center [570, 456] width 10 height 10
radio input "true"
click at [712, 482] on span "Clutch, Manual transmission, Transfer" at bounding box center [702, 480] width 221 height 14
click at [576, 482] on input "Clutch, Manual transmission, Transfer" at bounding box center [570, 479] width 10 height 10
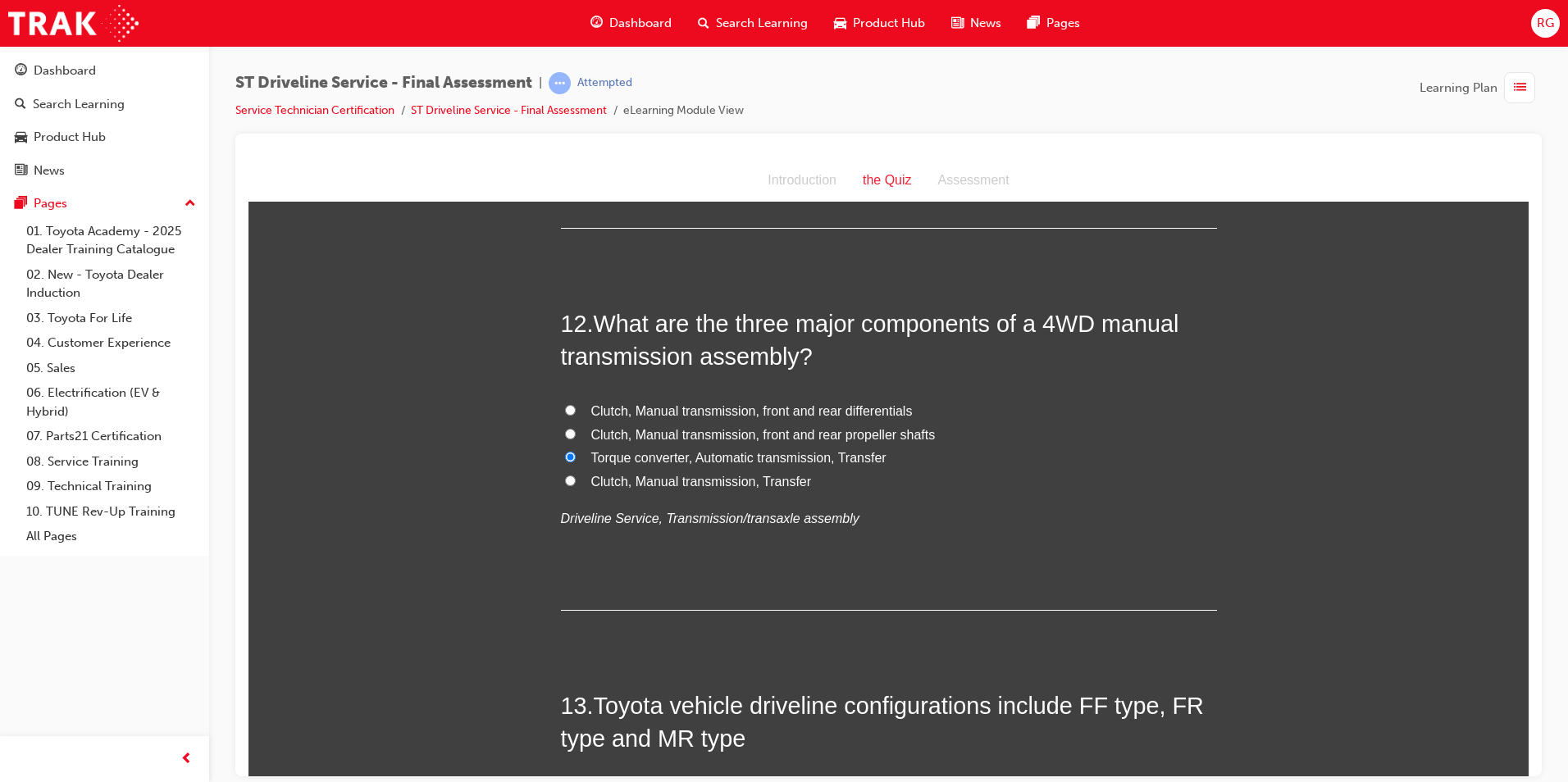
radio input "true"
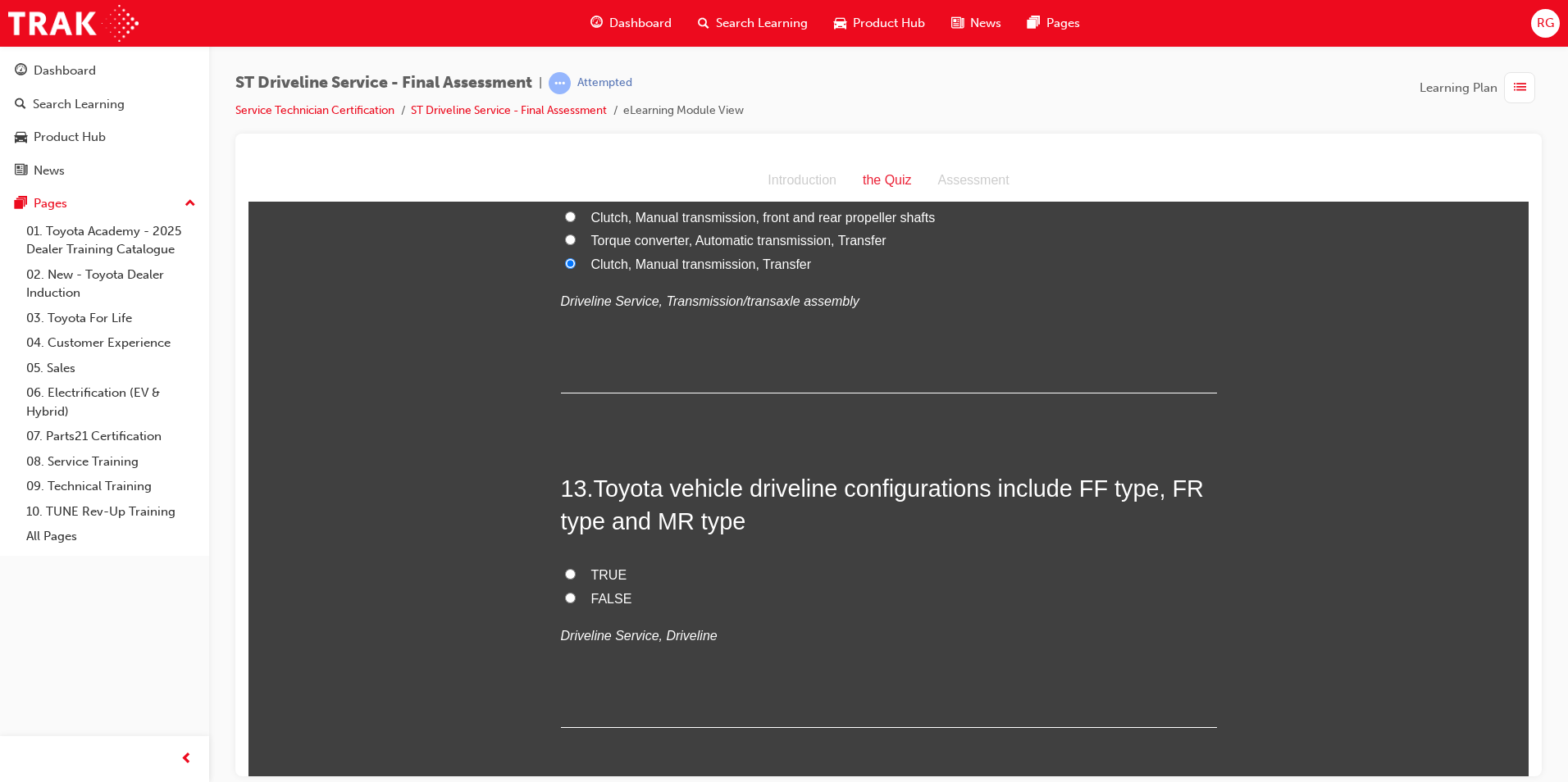
scroll to position [4347, 0]
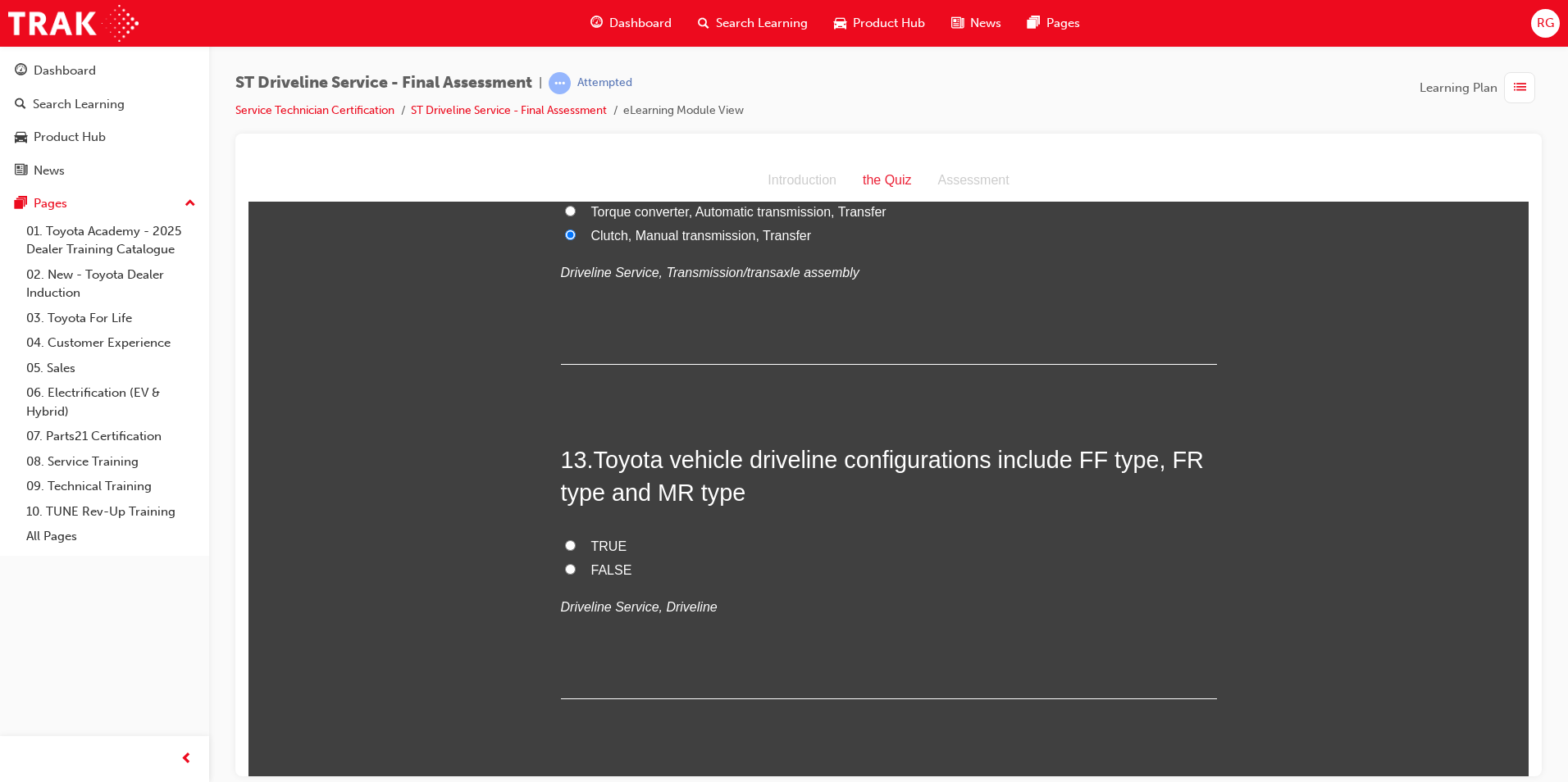
click at [602, 546] on span "TRUE" at bounding box center [610, 545] width 36 height 14
click at [576, 546] on input "TRUE" at bounding box center [570, 544] width 10 height 10
radio input "true"
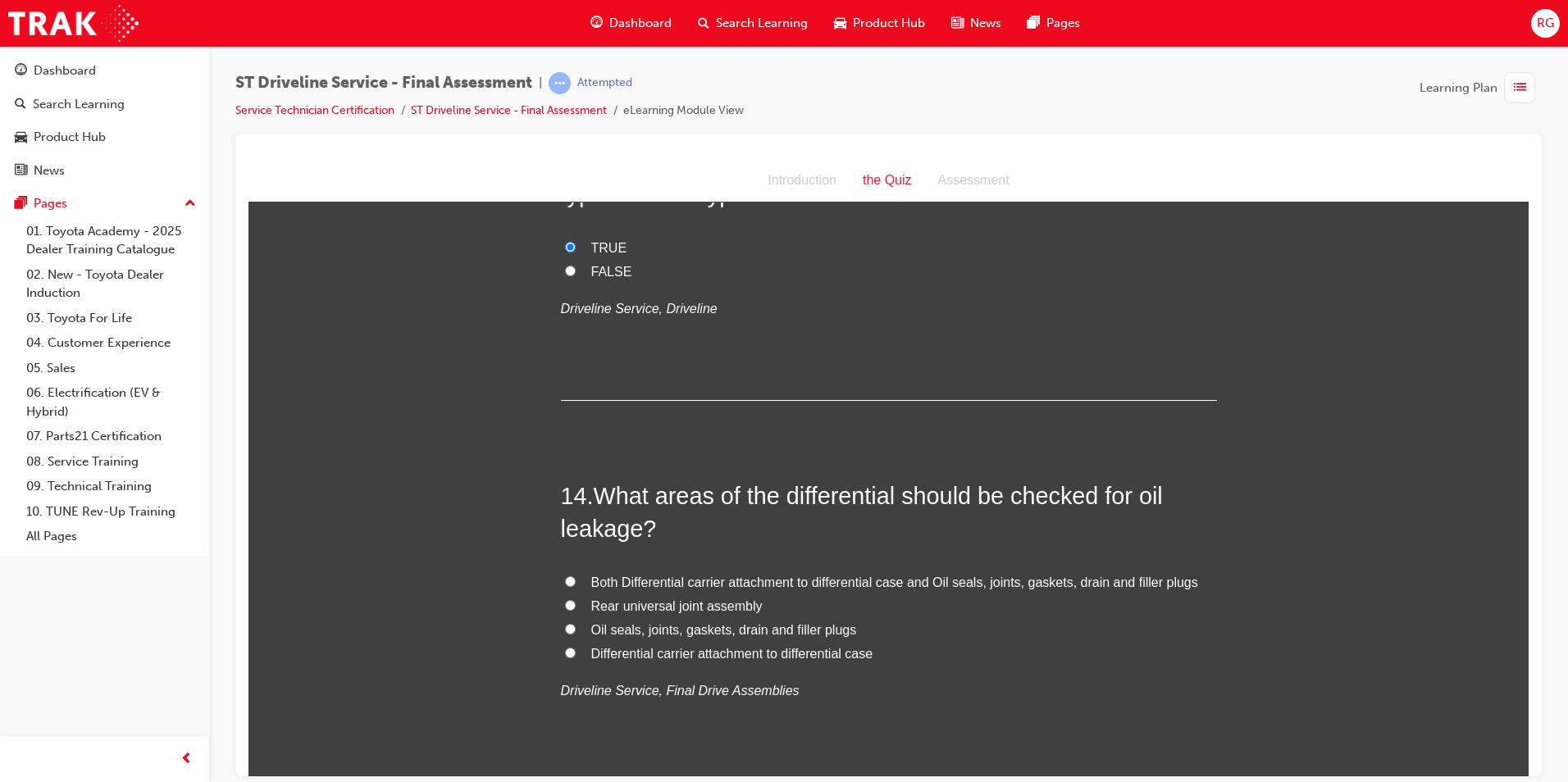
scroll to position [4675, 0]
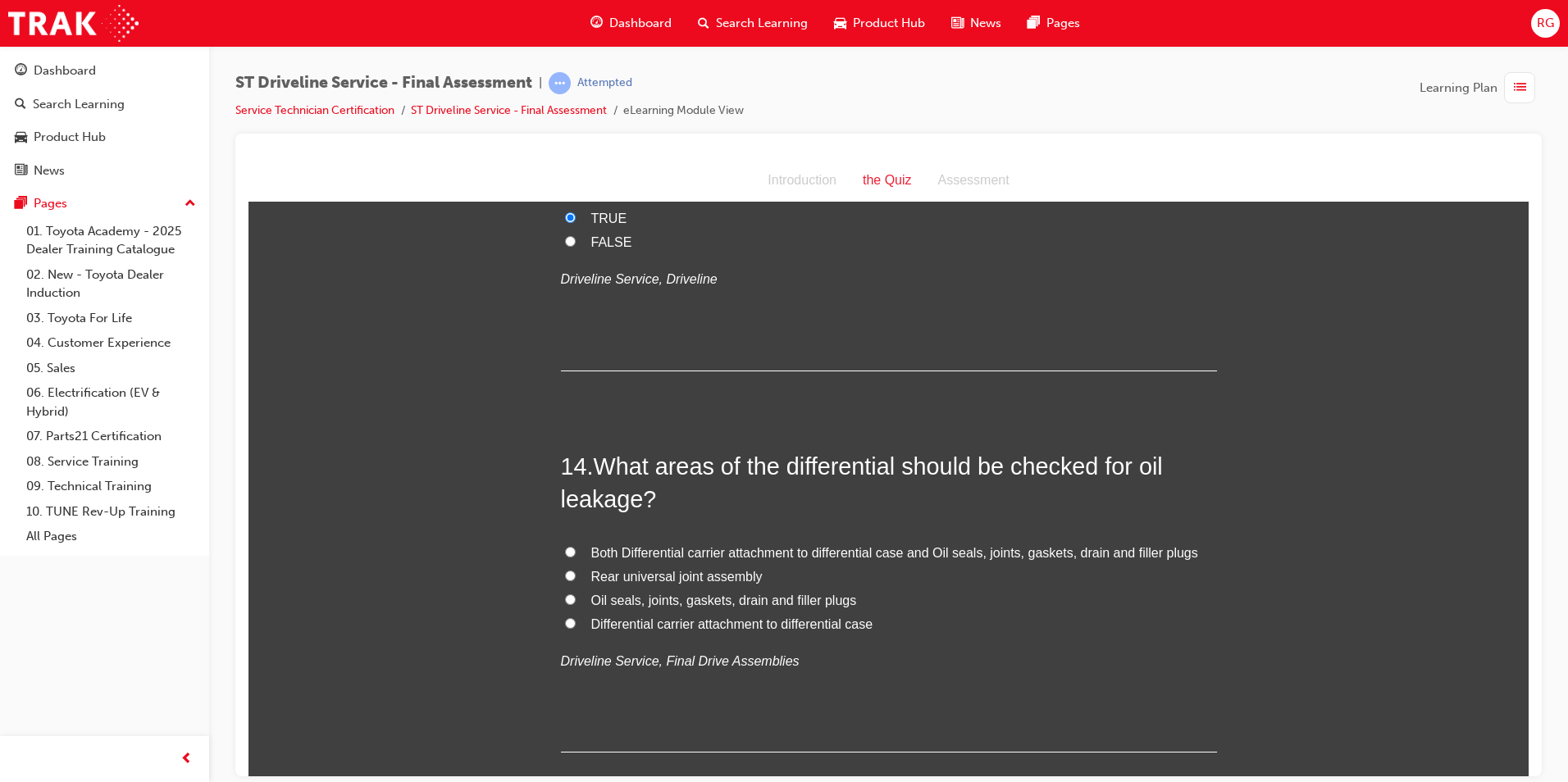
click at [754, 559] on span "Both Differential carrier attachment to differential case and Oil seals, joints…" at bounding box center [895, 552] width 607 height 14
click at [576, 557] on input "Both Differential carrier attachment to differential case and Oil seals, joints…" at bounding box center [570, 551] width 10 height 10
radio input "true"
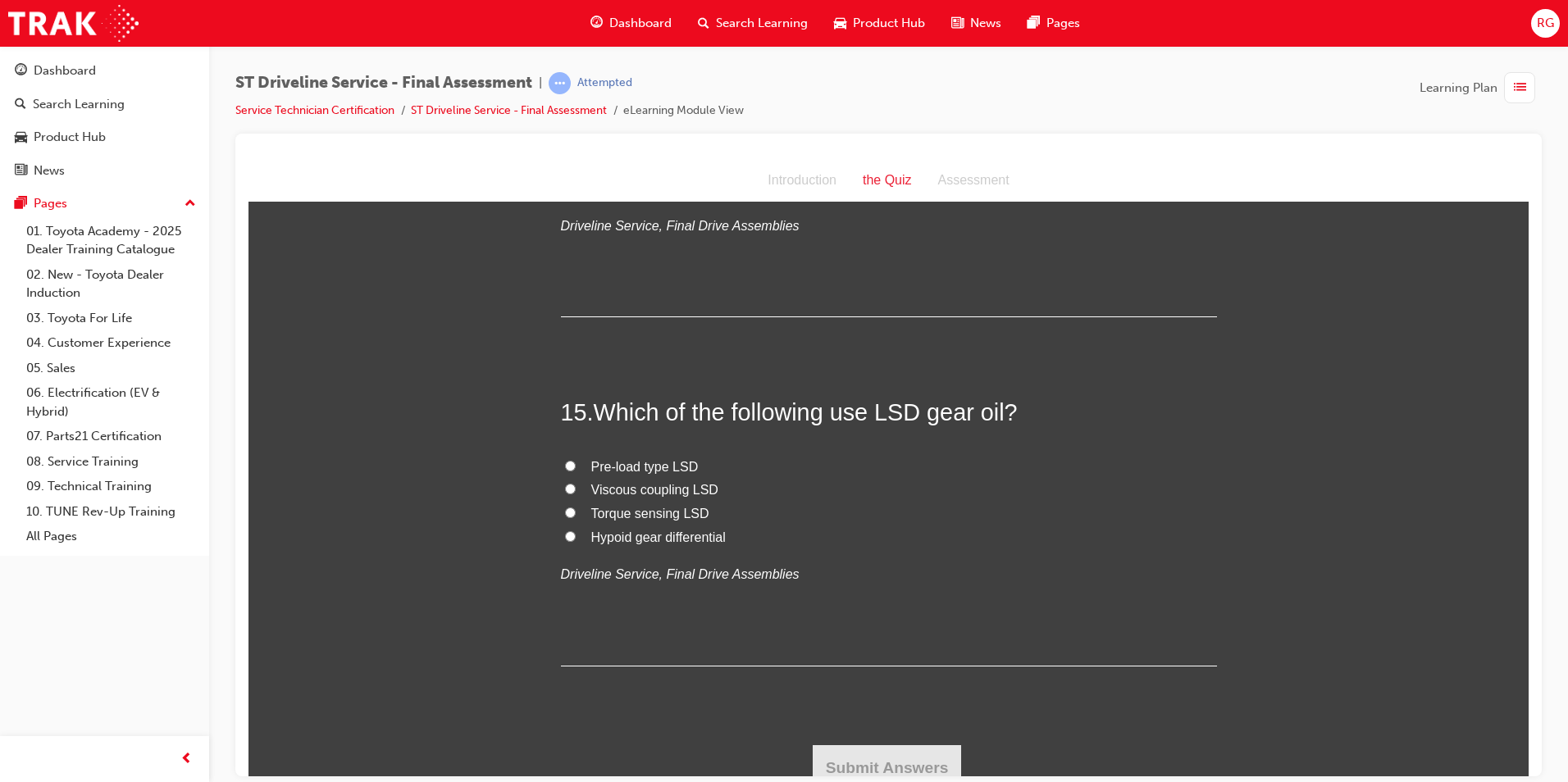
scroll to position [5124, 0]
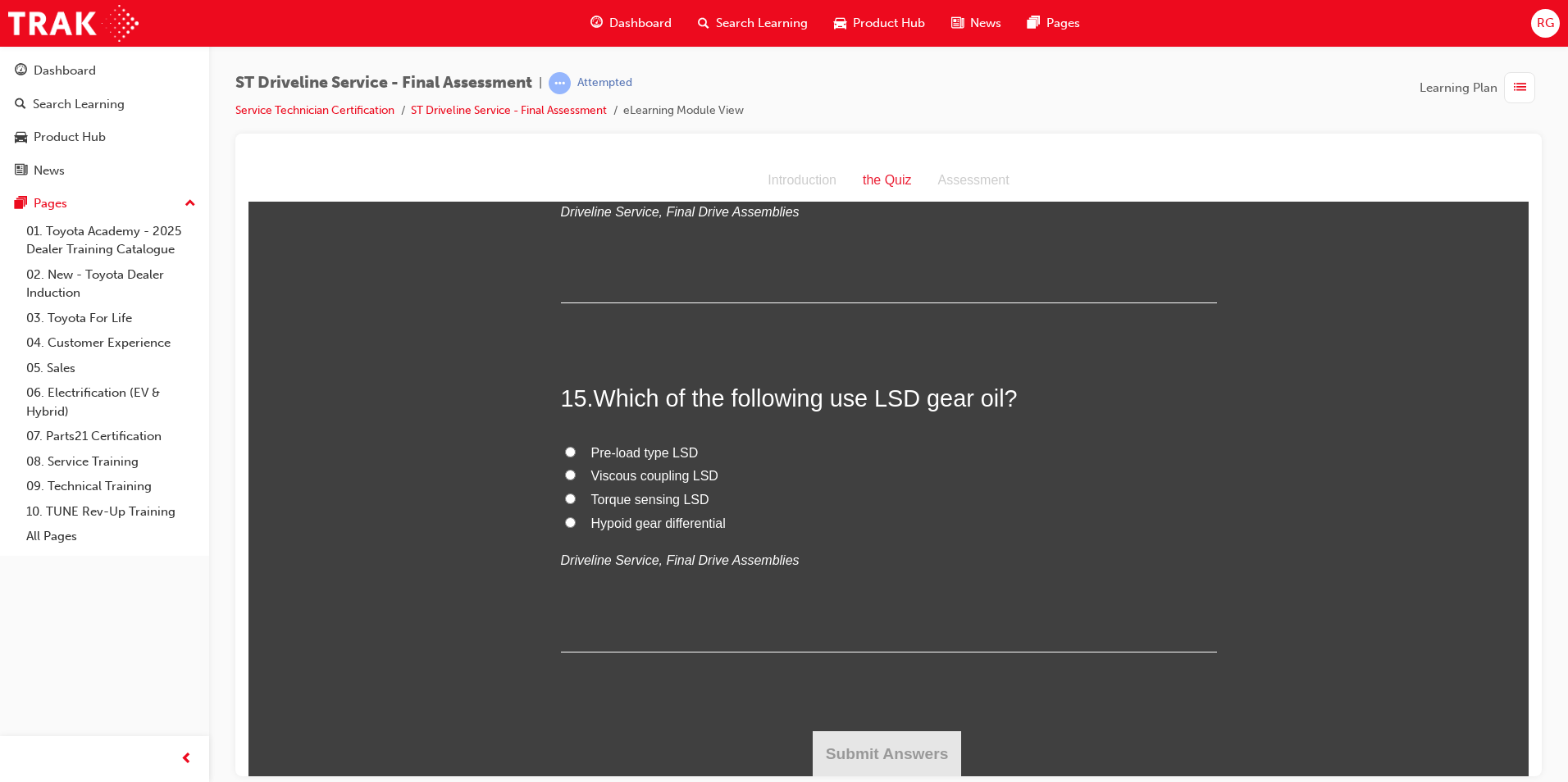
click at [645, 525] on span "Hypoid gear differential" at bounding box center [658, 522] width 134 height 14
click at [576, 525] on input "Hypoid gear differential" at bounding box center [570, 521] width 10 height 10
radio input "true"
click at [894, 748] on button "Submit Answers" at bounding box center [887, 753] width 149 height 46
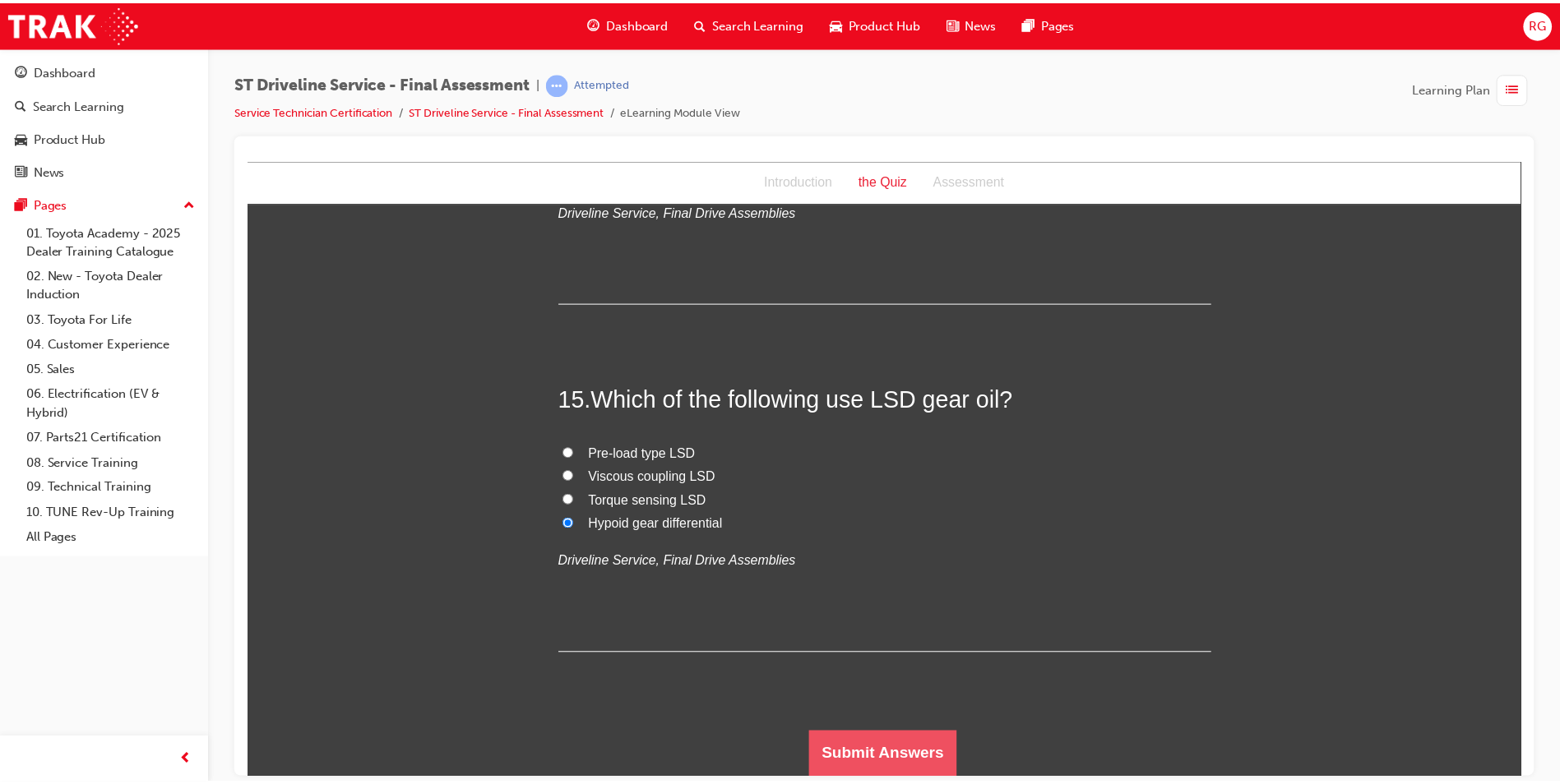
scroll to position [0, 0]
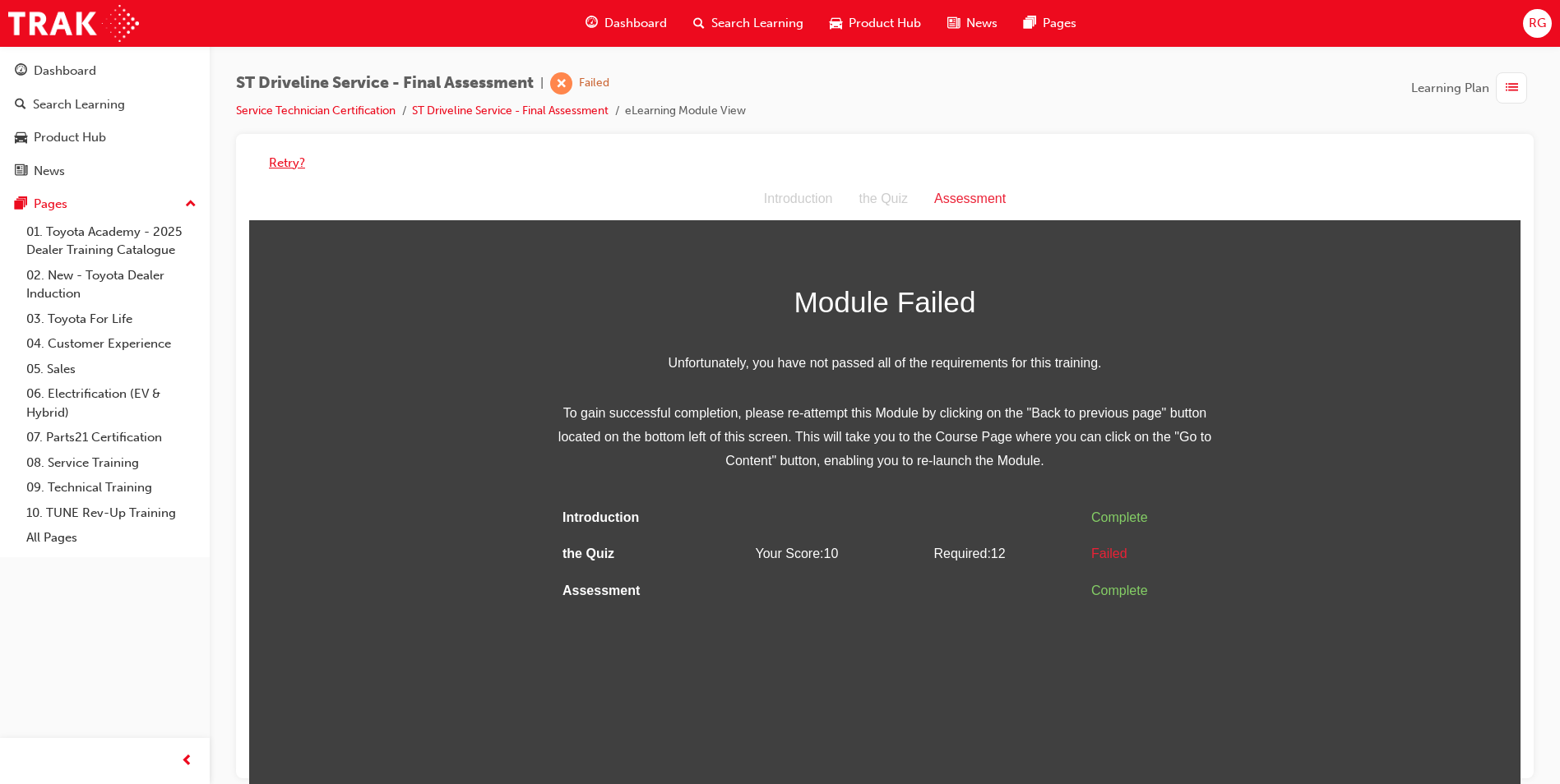
click at [286, 156] on button "Retry?" at bounding box center [287, 163] width 36 height 19
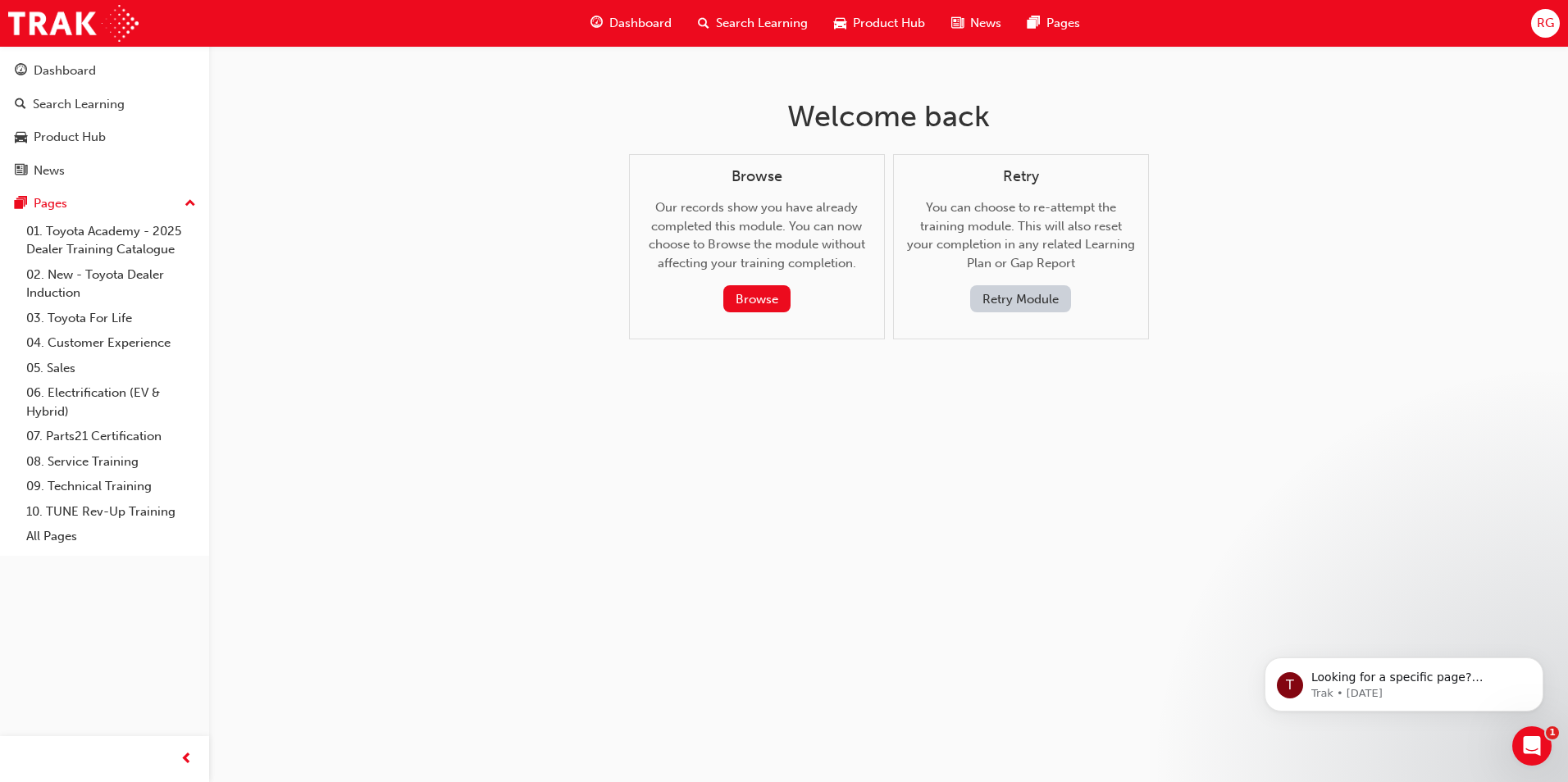
click at [1040, 307] on button "Retry Module" at bounding box center [1021, 299] width 101 height 27
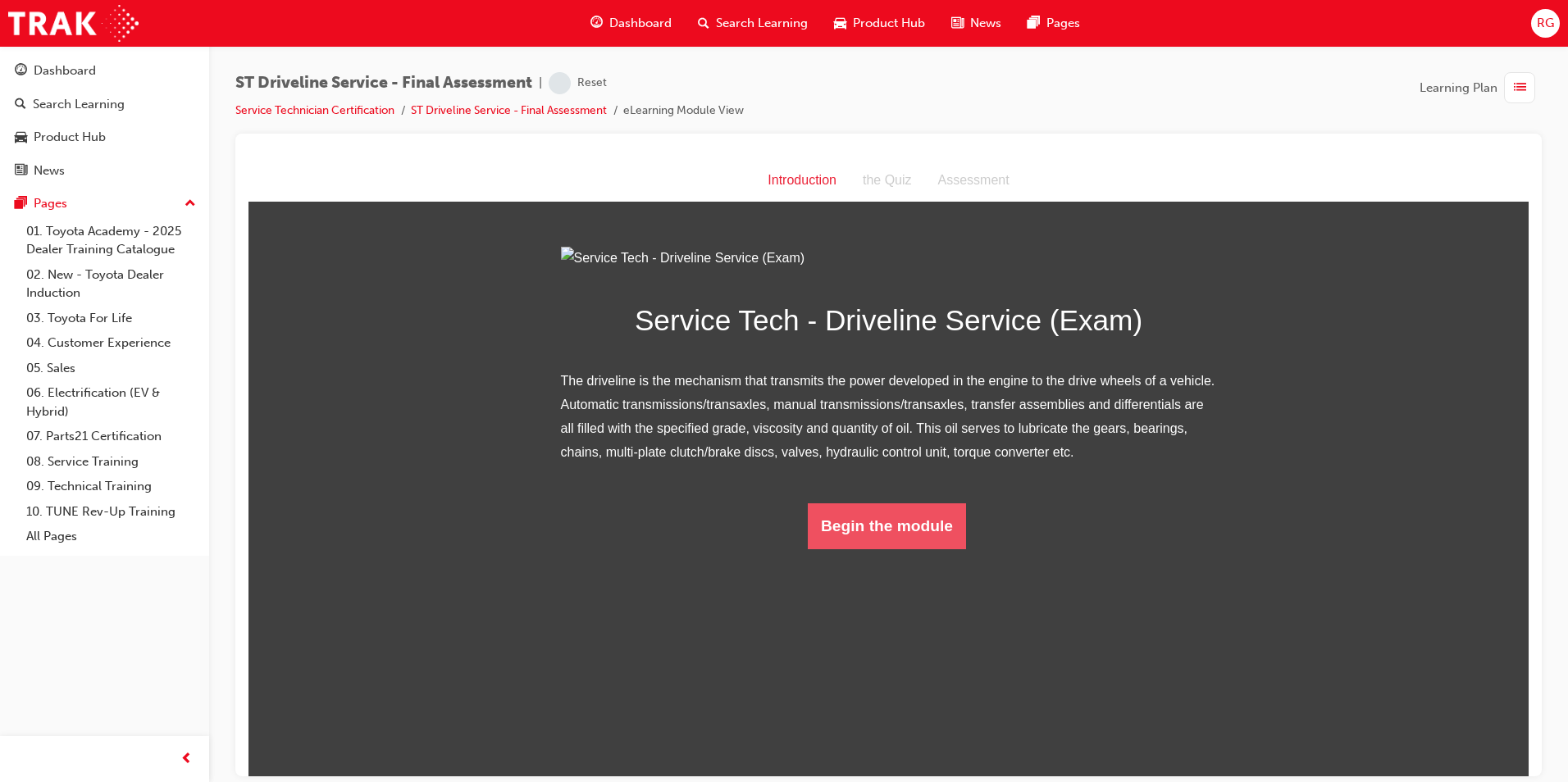
click at [894, 549] on button "Begin the module" at bounding box center [887, 525] width 158 height 46
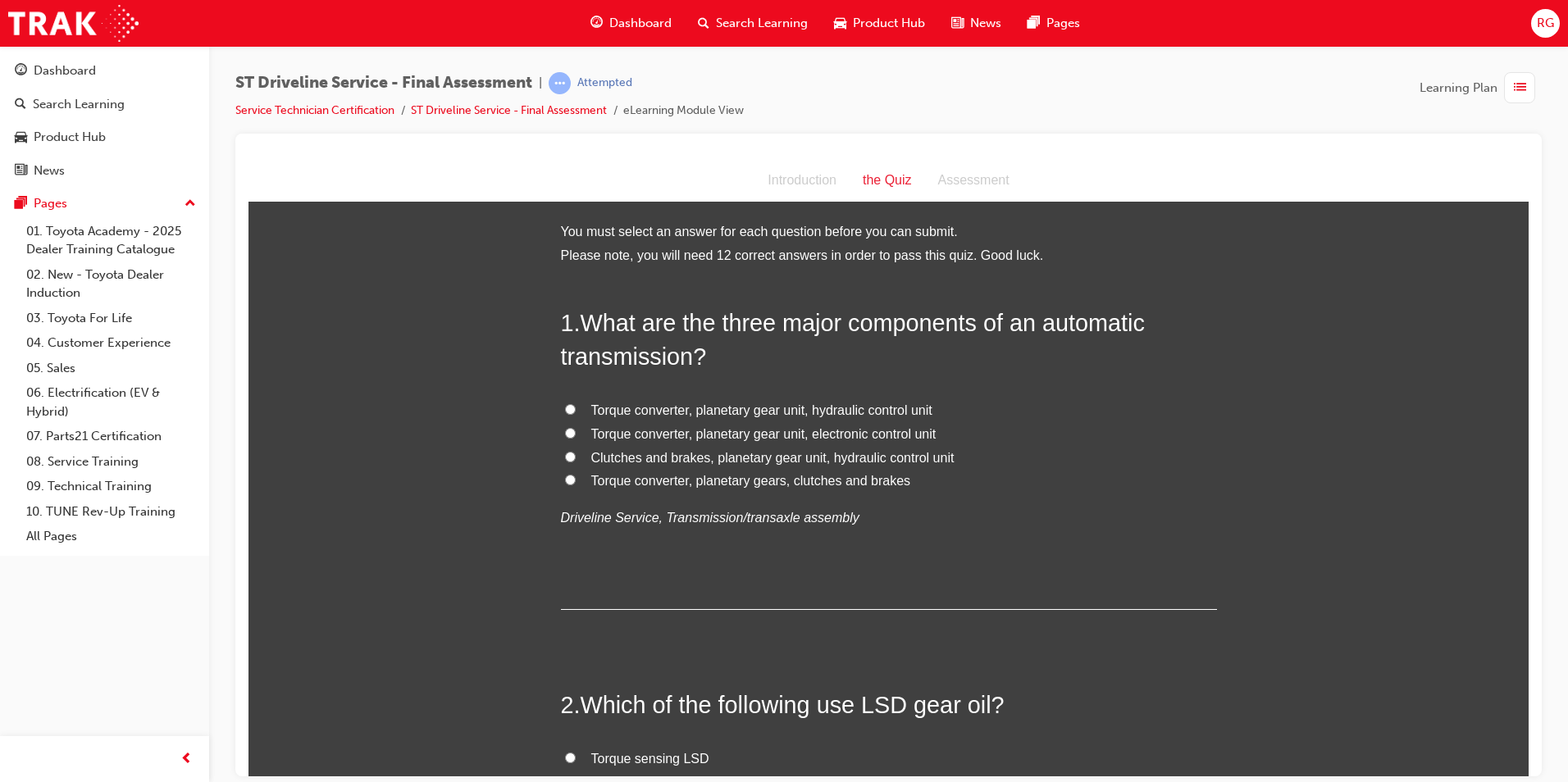
click at [862, 412] on span "Torque converter, planetary gear unit, hydraulic control unit" at bounding box center [762, 409] width 342 height 14
click at [576, 412] on input "Torque converter, planetary gear unit, hydraulic control unit" at bounding box center [570, 408] width 10 height 10
radio input "true"
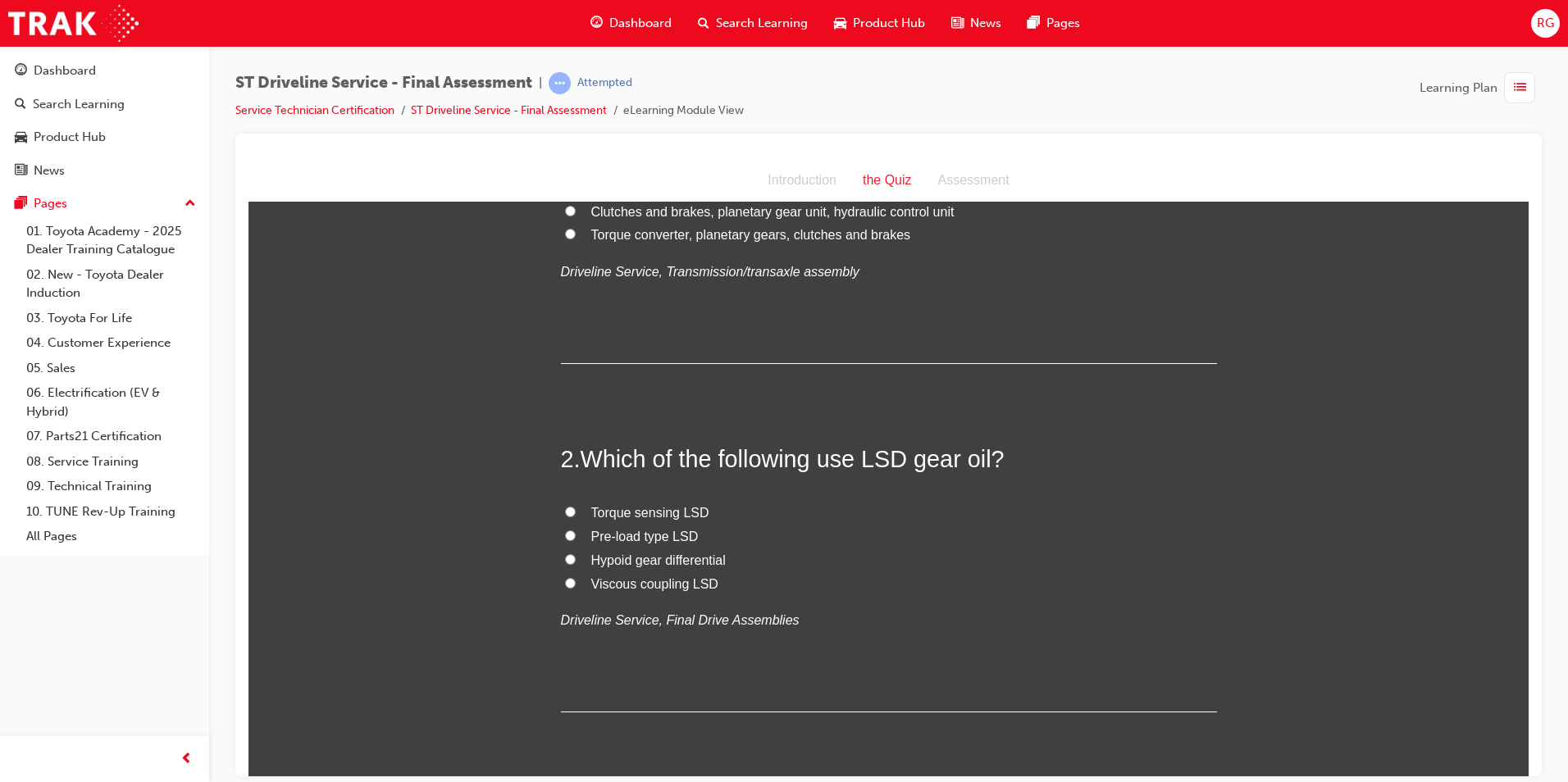
scroll to position [328, 0]
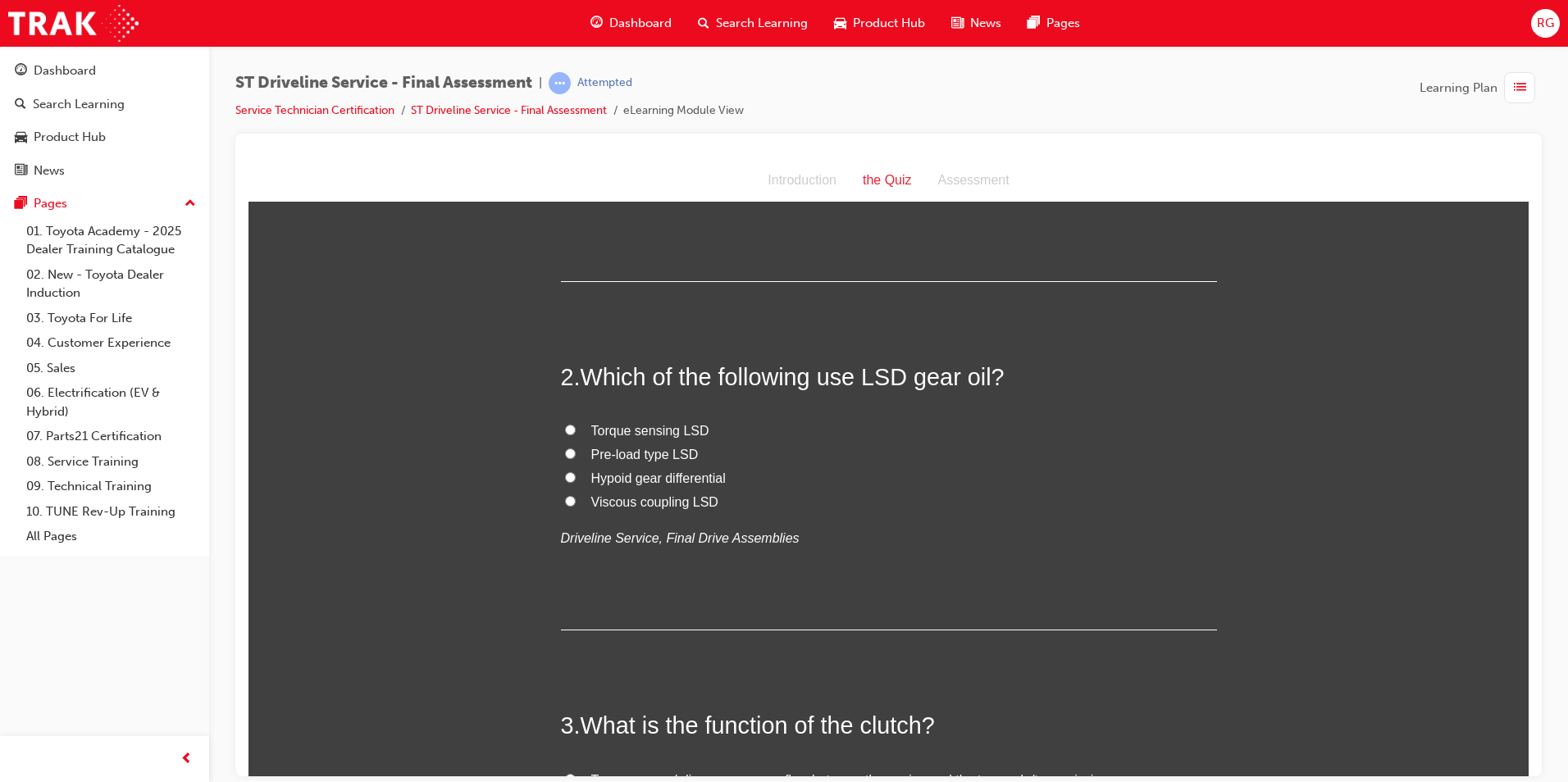
click at [672, 479] on span "Hypoid gear differential" at bounding box center [658, 478] width 134 height 14
click at [576, 479] on input "Hypoid gear differential" at bounding box center [570, 477] width 10 height 10
radio input "true"
click at [673, 477] on span "Hypoid gear differential" at bounding box center [658, 478] width 134 height 14
click at [576, 477] on input "Hypoid gear differential" at bounding box center [570, 477] width 10 height 10
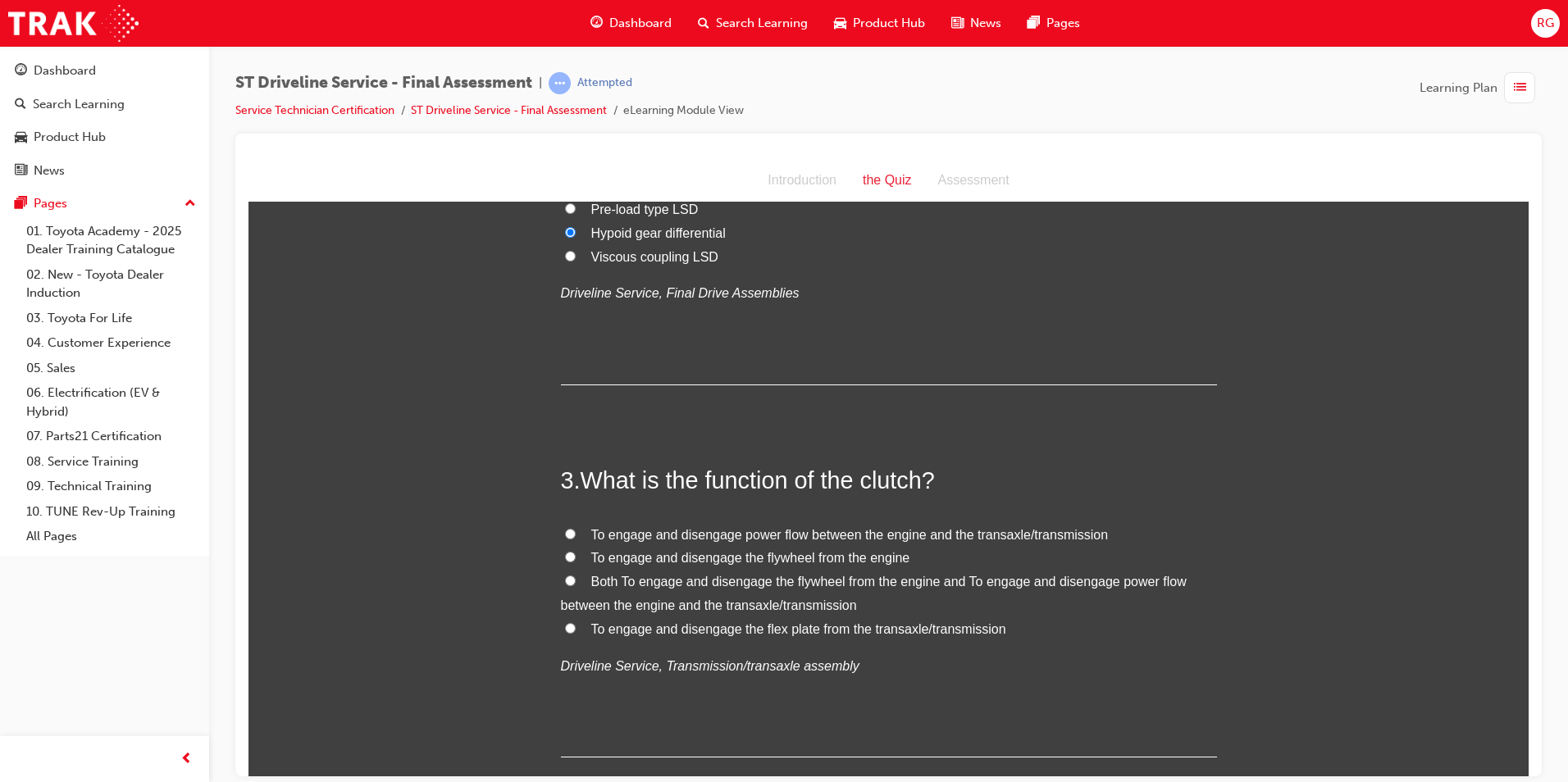
scroll to position [656, 0]
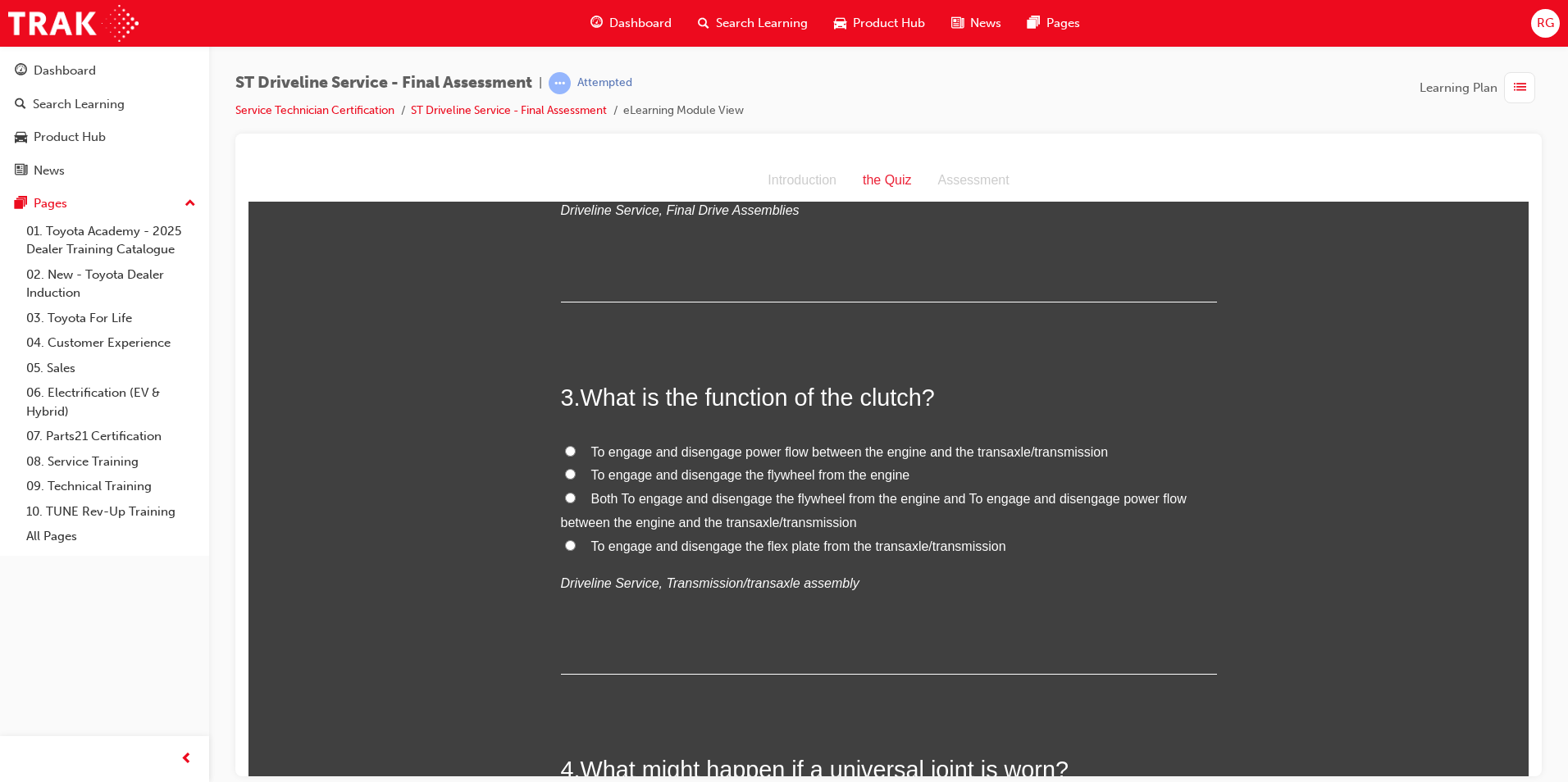
click at [833, 452] on span "To engage and disengage power flow between the engine and the transaxle/transmi…" at bounding box center [851, 451] width 518 height 14
click at [576, 452] on input "To engage and disengage power flow between the engine and the transaxle/transmi…" at bounding box center [570, 450] width 10 height 10
radio input "true"
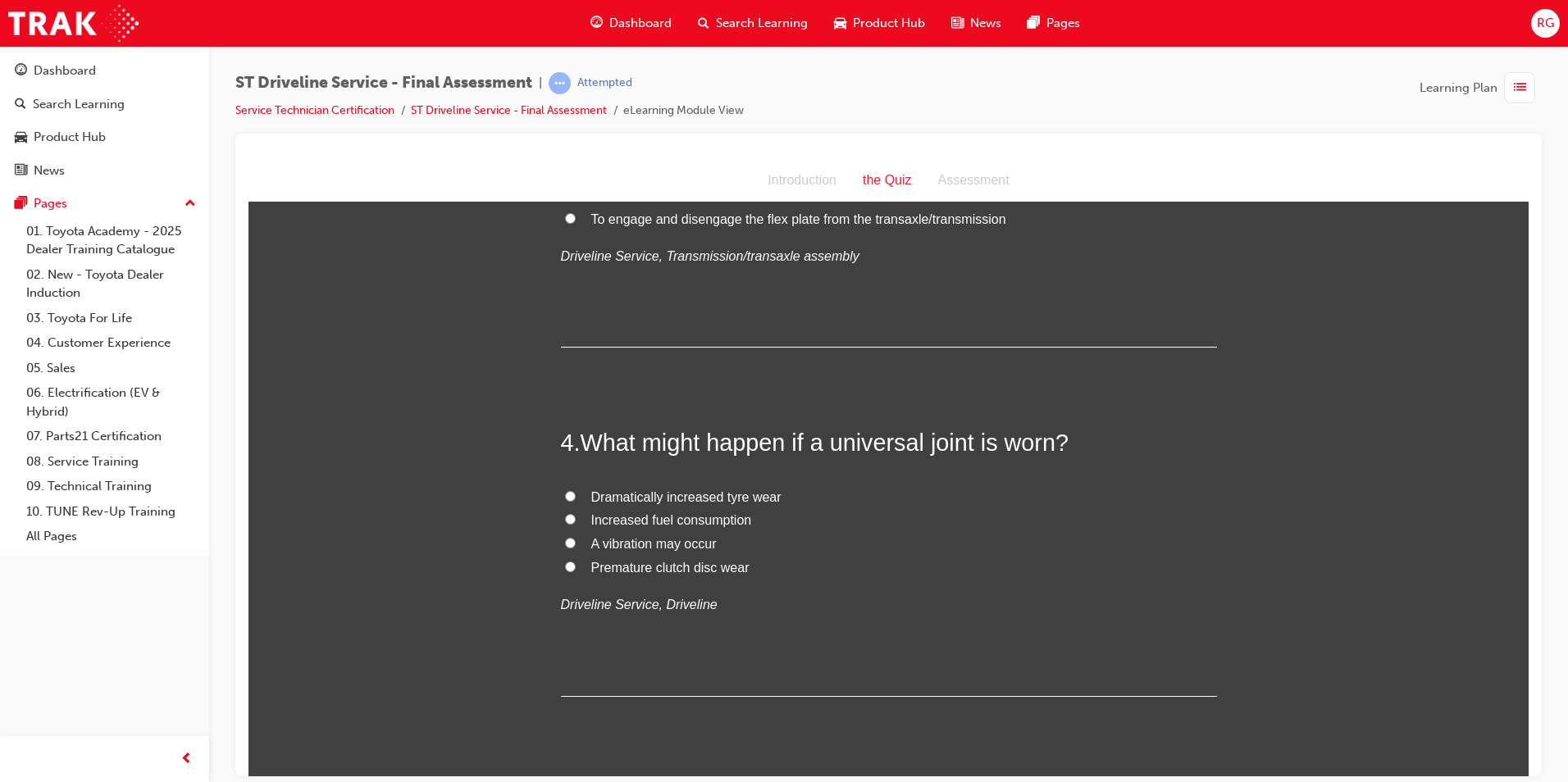
scroll to position [985, 0]
click at [629, 541] on span "A vibration may occur" at bounding box center [655, 542] width 126 height 14
click at [576, 541] on input "A vibration may occur" at bounding box center [570, 541] width 10 height 10
radio input "true"
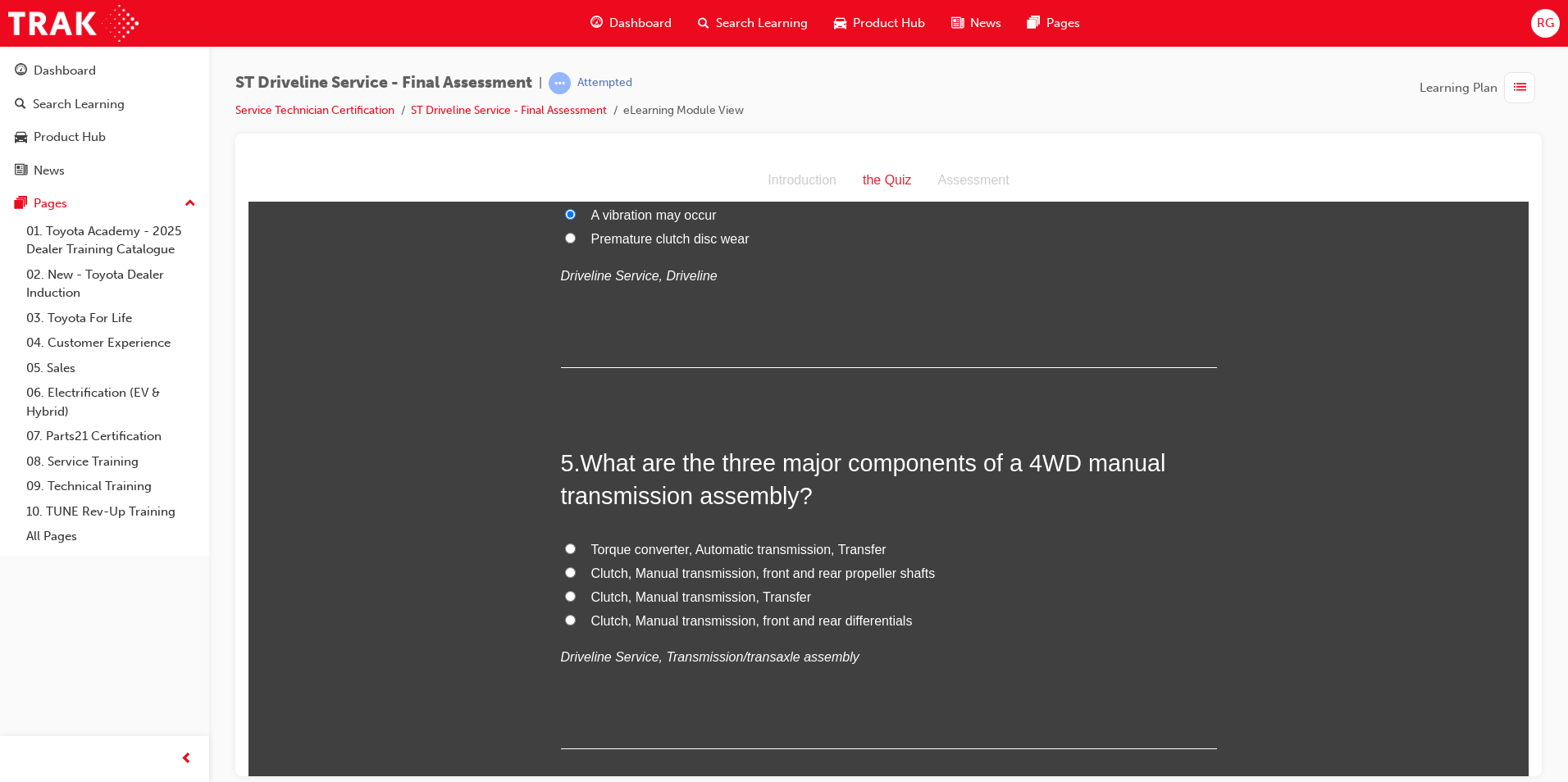
scroll to position [1395, 0]
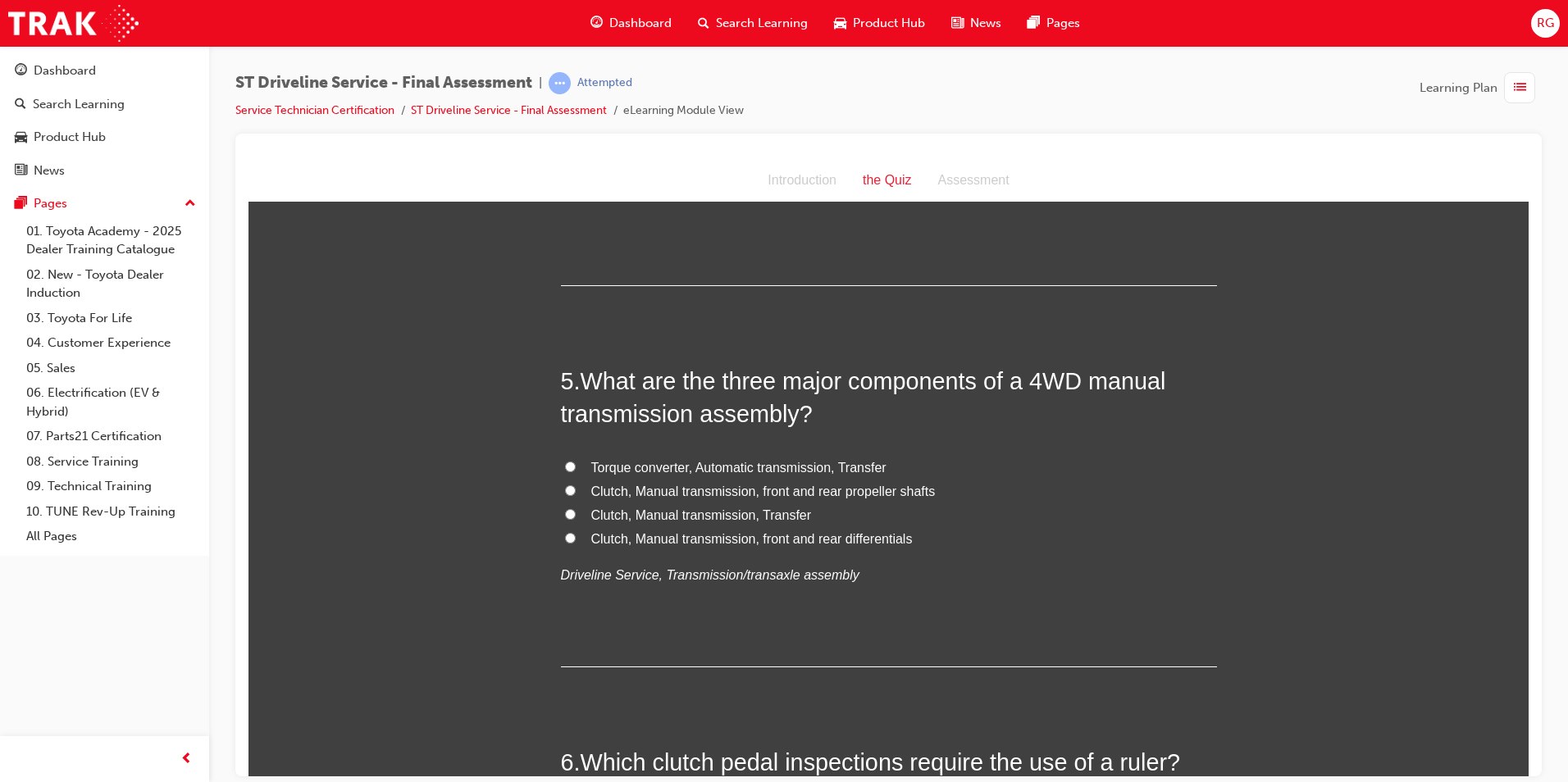
click at [727, 515] on span "Clutch, Manual transmission, Transfer" at bounding box center [702, 515] width 221 height 14
click at [576, 515] on input "Clutch, Manual transmission, Transfer" at bounding box center [570, 514] width 10 height 10
radio input "true"
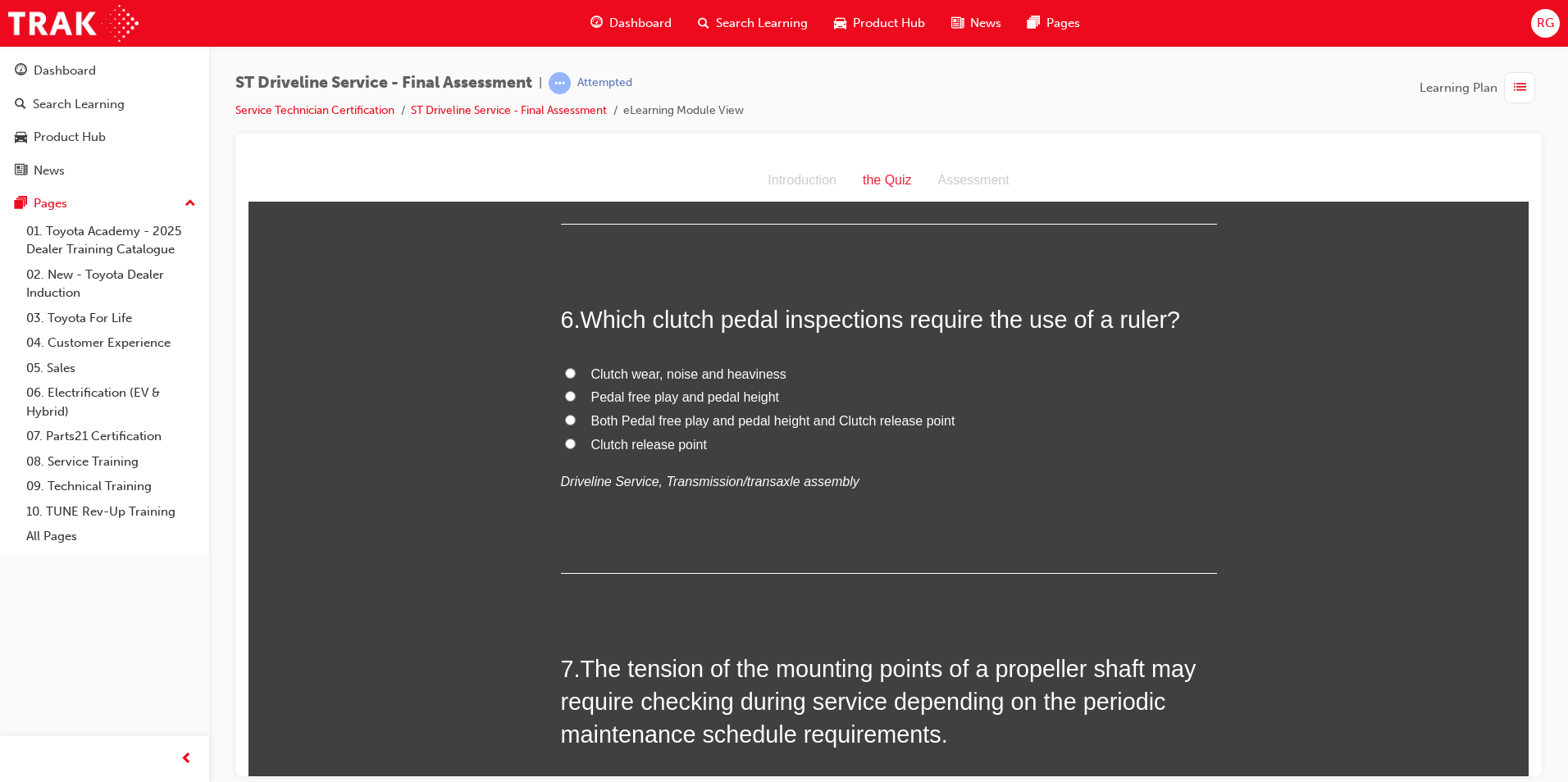
scroll to position [1887, 0]
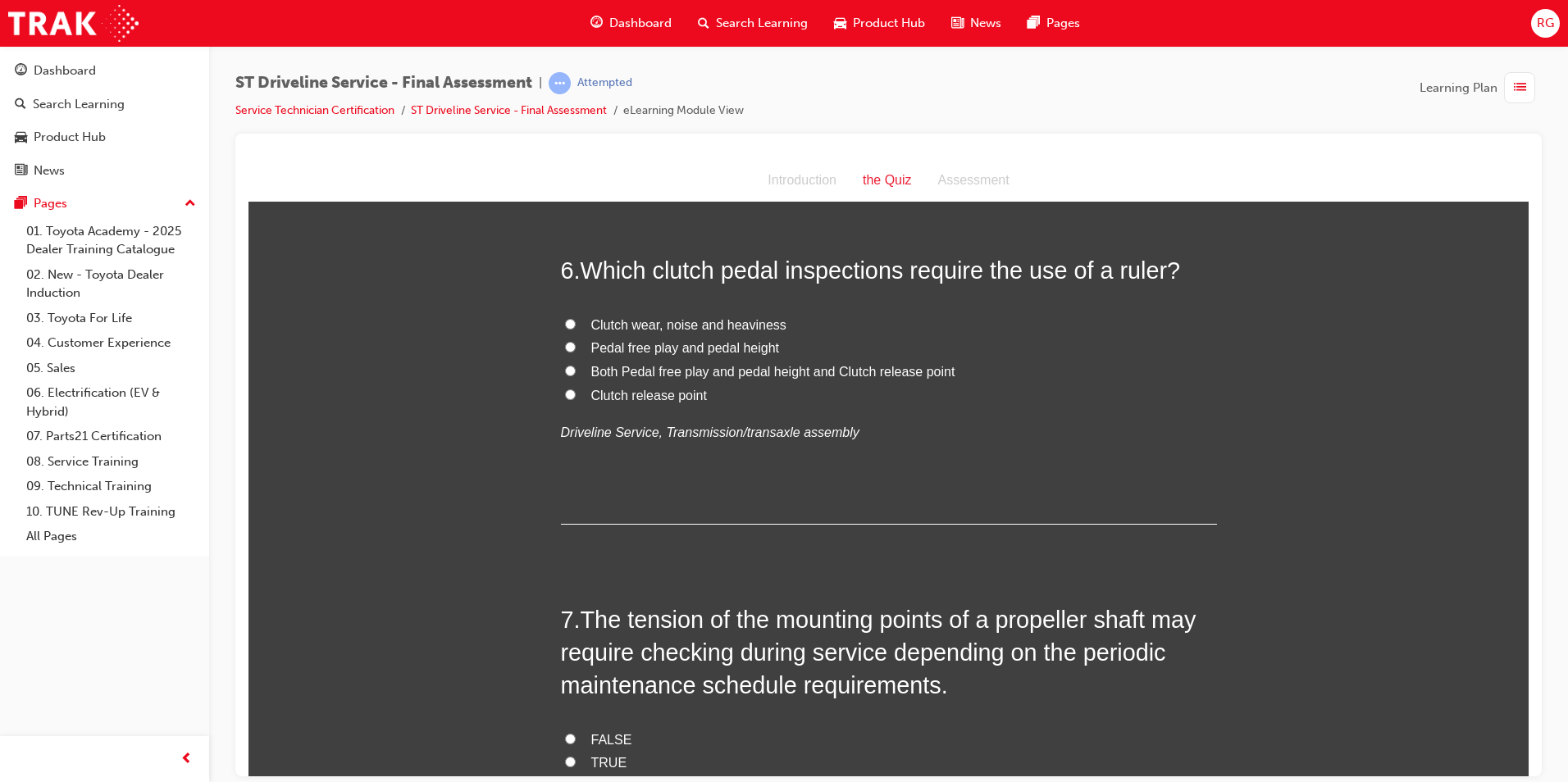
click at [650, 344] on span "Pedal free play and pedal height" at bounding box center [686, 347] width 188 height 14
click at [576, 344] on input "Pedal free play and pedal height" at bounding box center [570, 346] width 10 height 10
radio input "true"
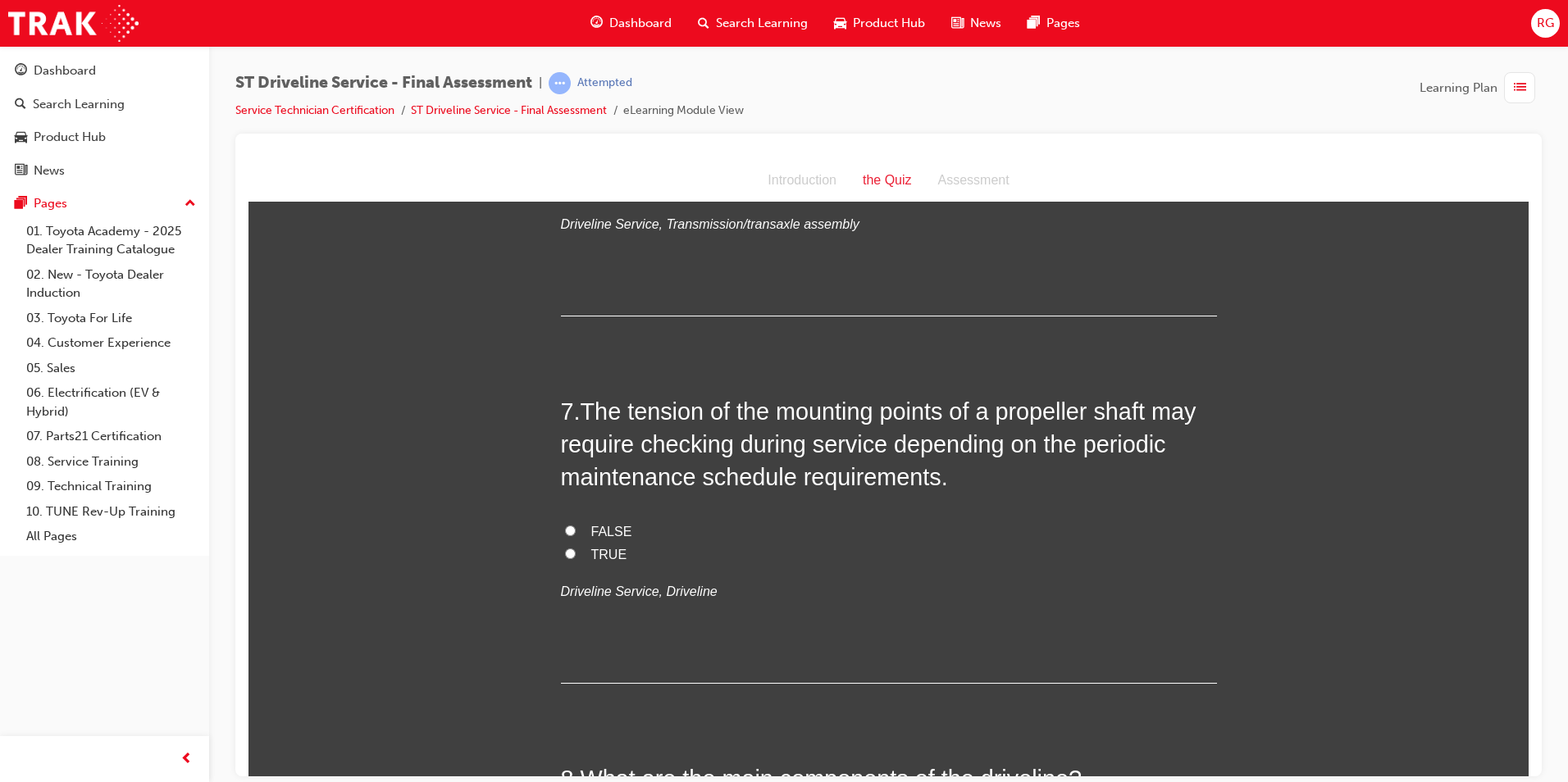
scroll to position [2132, 0]
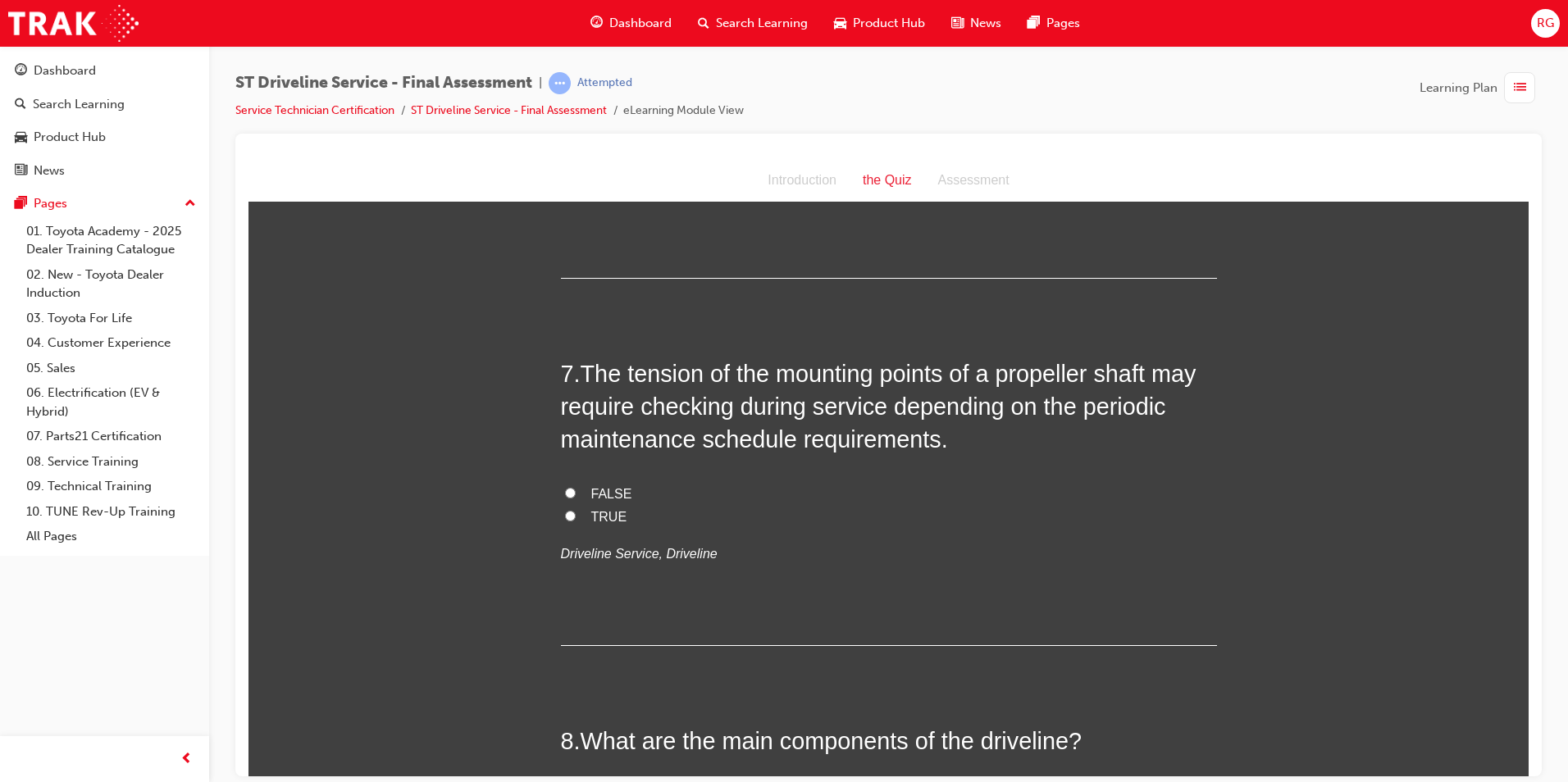
click at [598, 513] on span "TRUE" at bounding box center [610, 516] width 36 height 14
click at [576, 513] on input "TRUE" at bounding box center [570, 515] width 10 height 10
radio input "true"
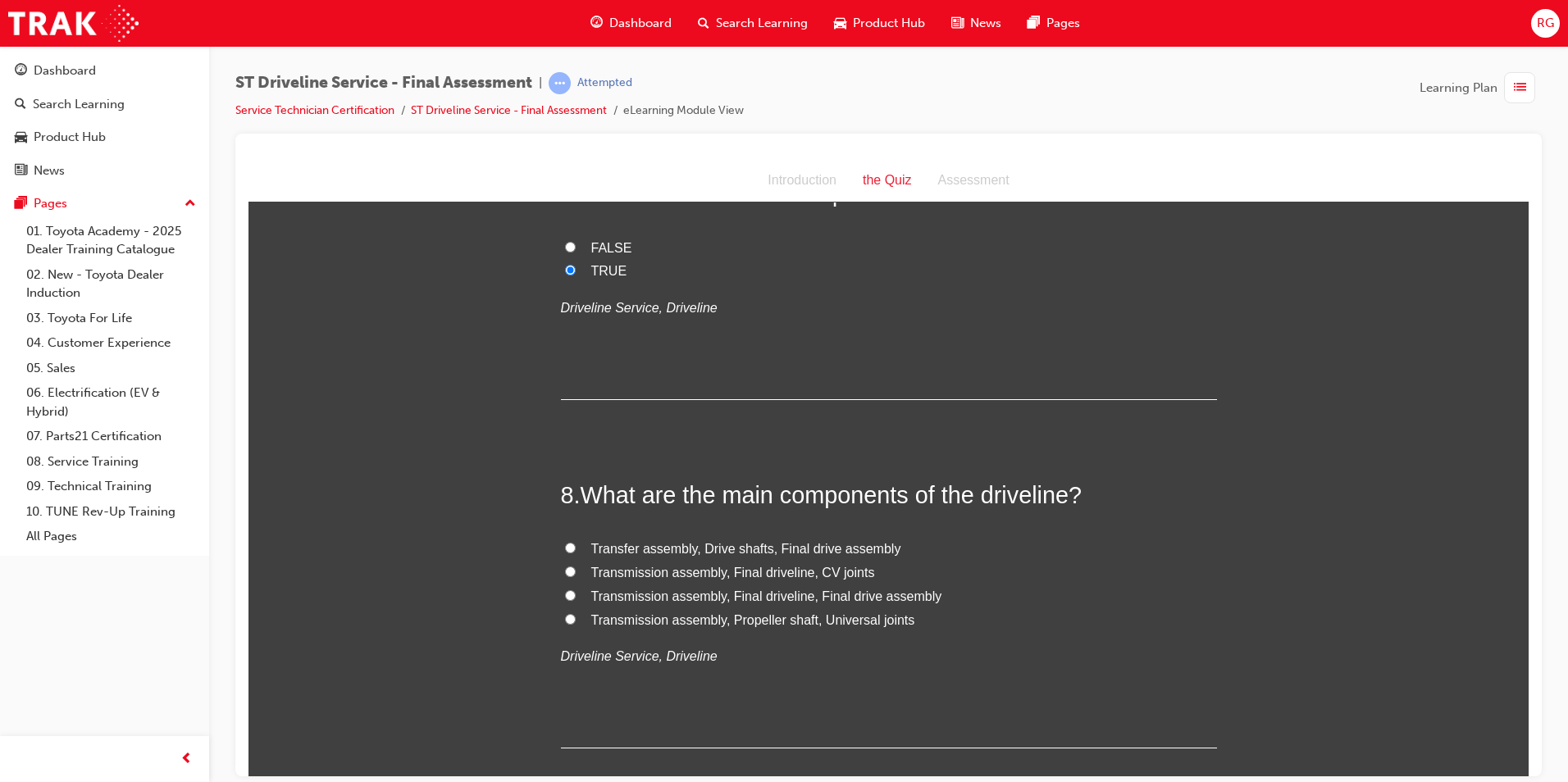
scroll to position [2460, 0]
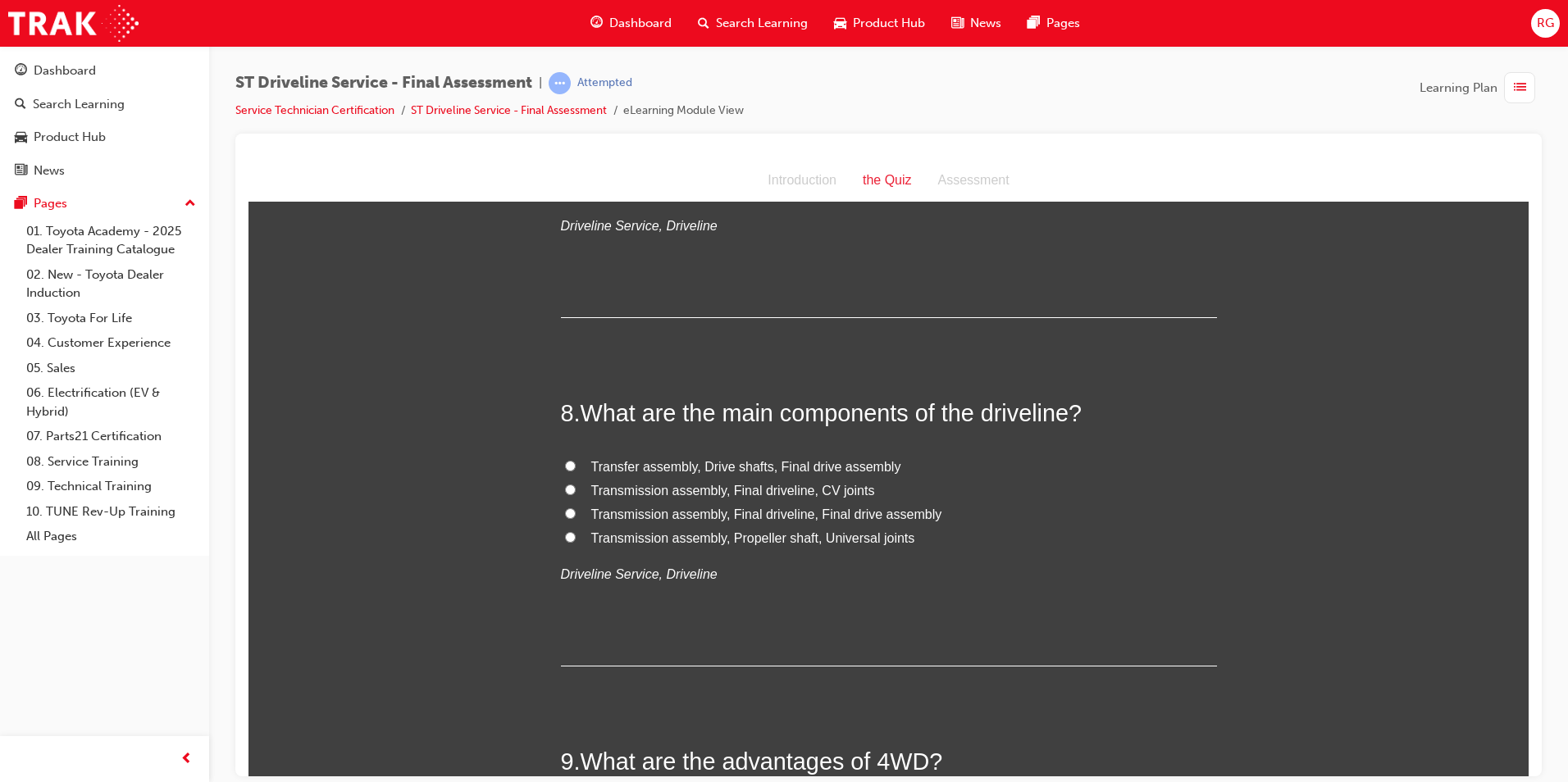
click at [785, 494] on span "Transmission assembly, Final driveline, CV joints" at bounding box center [734, 490] width 284 height 14
click at [576, 494] on input "Transmission assembly, Final driveline, CV joints" at bounding box center [570, 489] width 10 height 10
radio input "true"
click at [775, 541] on span "Transmission assembly, Propeller shaft, Universal joints" at bounding box center [754, 538] width 324 height 14
click at [576, 541] on input "Transmission assembly, Propeller shaft, Universal joints" at bounding box center [570, 537] width 10 height 10
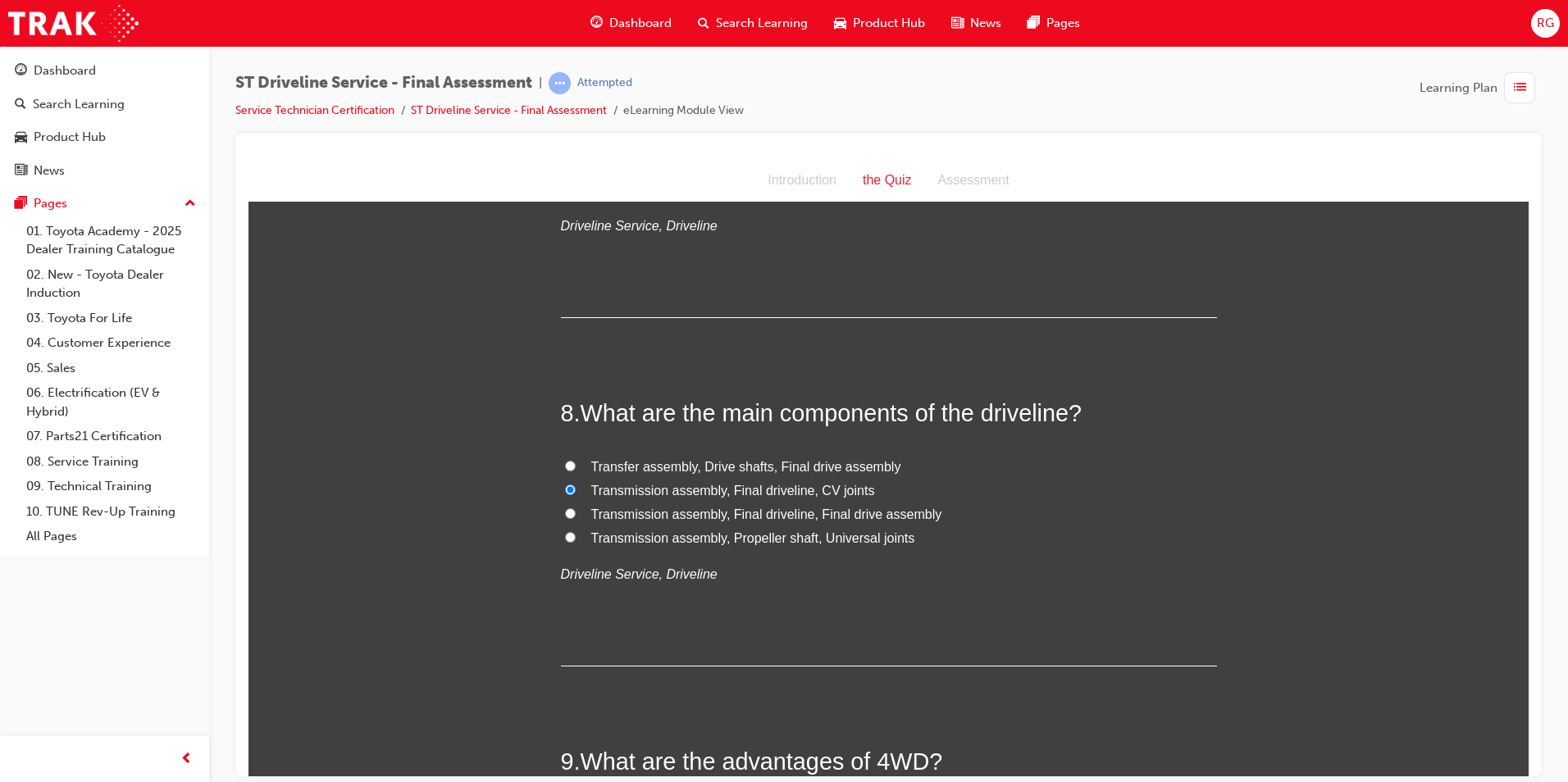
radio input "true"
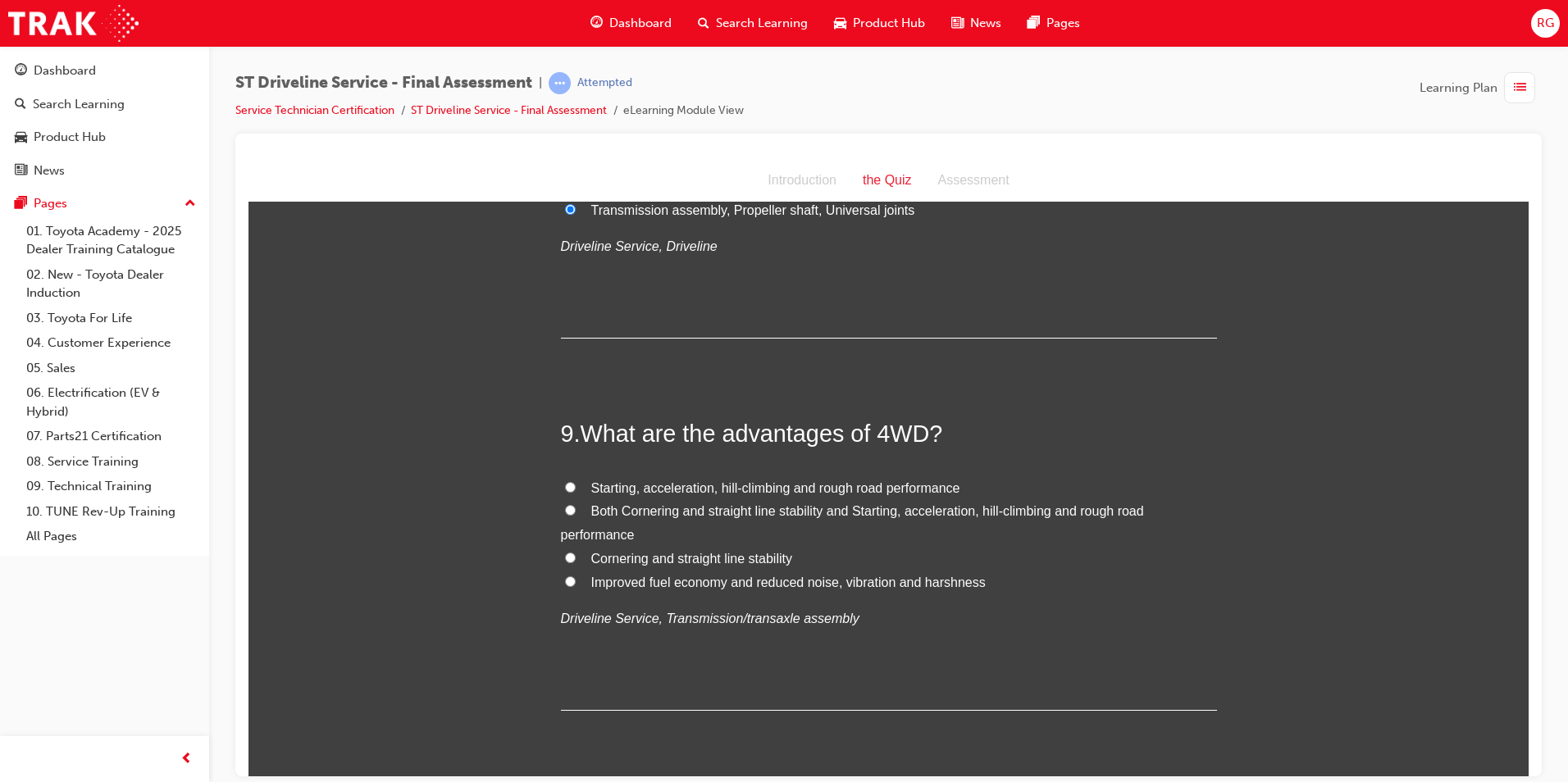
scroll to position [2870, 0]
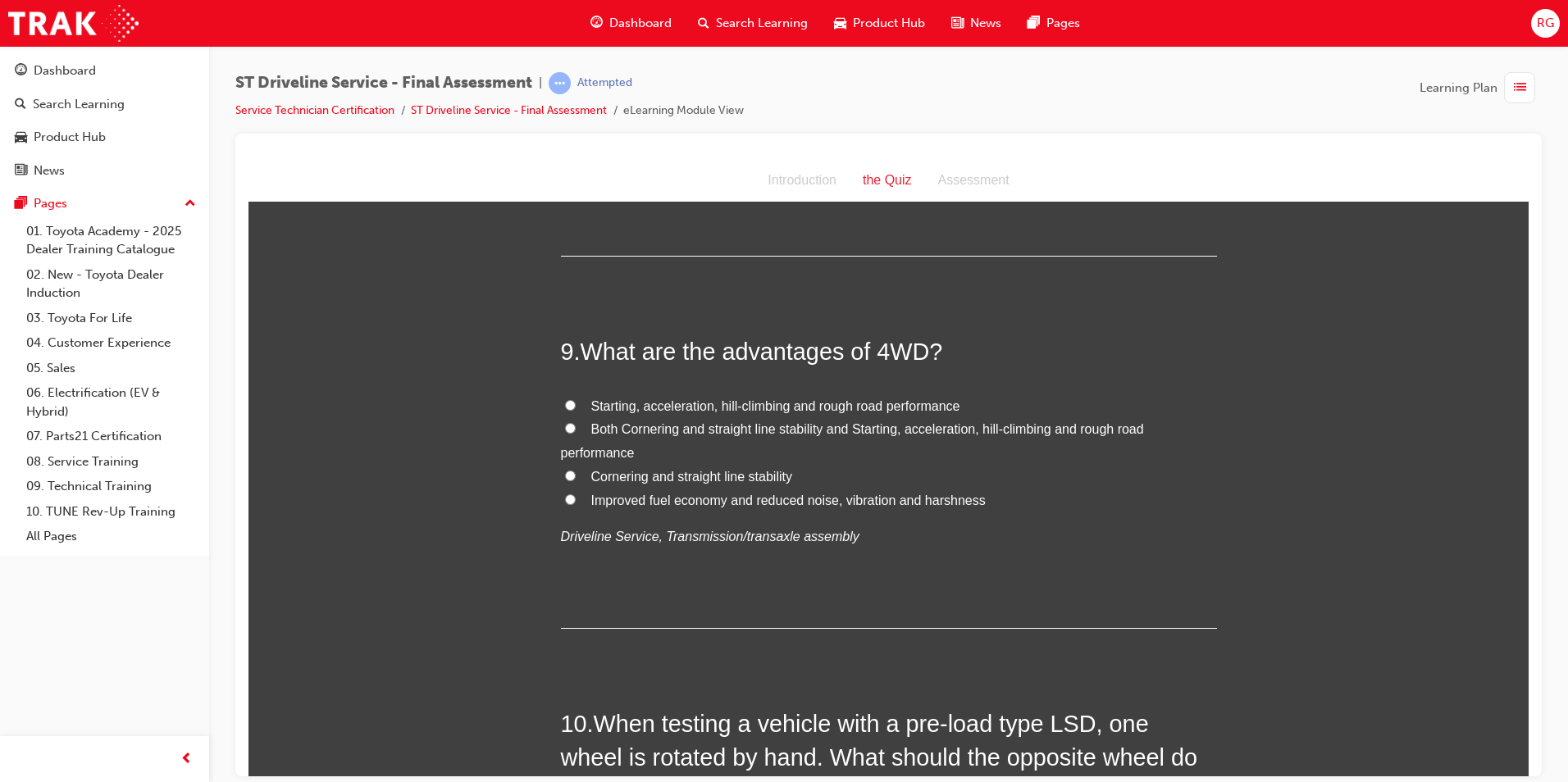
click at [736, 427] on span "Both Cornering and straight line stability and Starting, acceleration, hill-cli…" at bounding box center [853, 440] width 583 height 38
click at [576, 427] on input "Both Cornering and straight line stability and Starting, acceleration, hill-cli…" at bounding box center [570, 427] width 10 height 10
radio input "true"
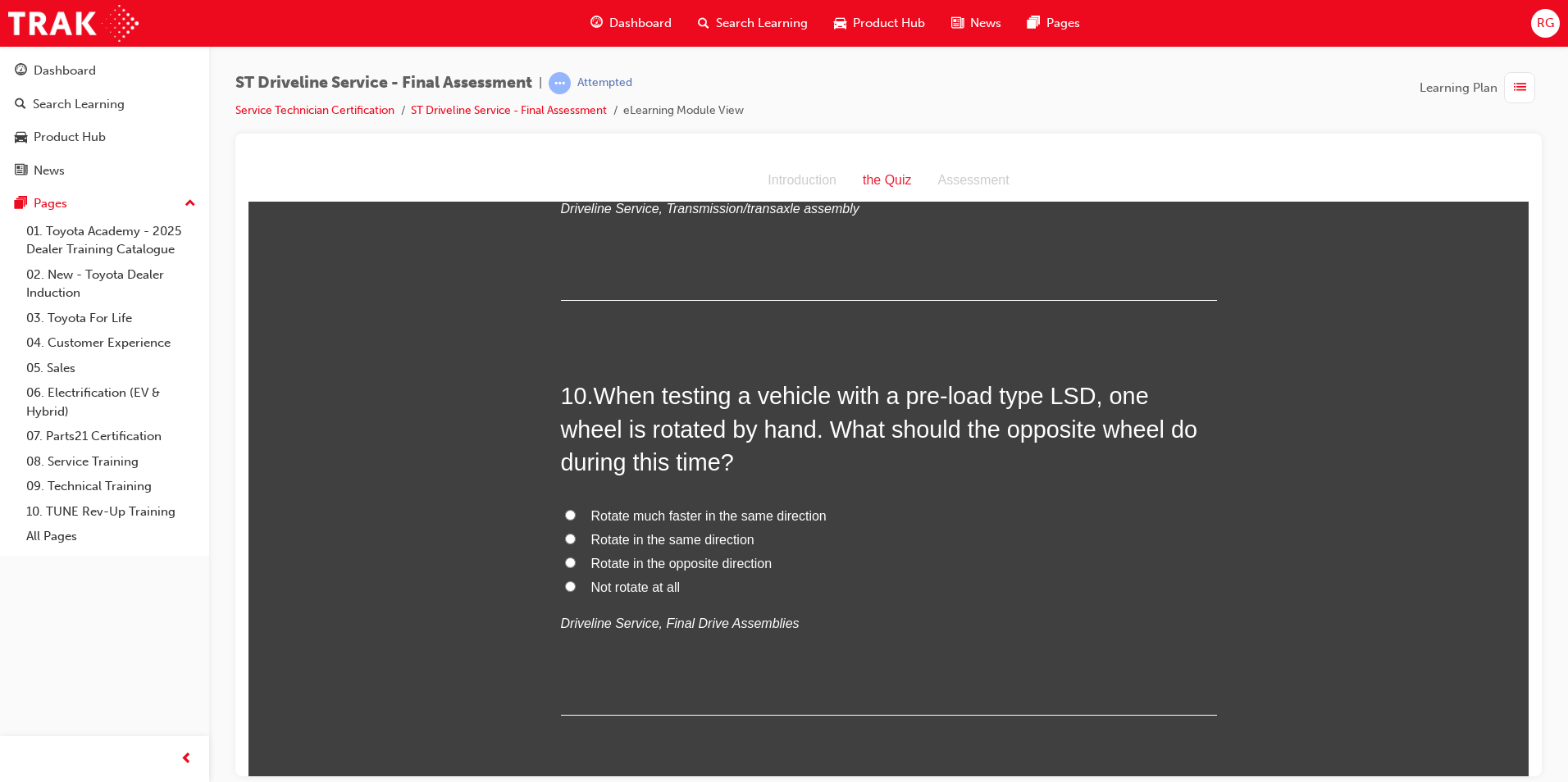
scroll to position [3280, 0]
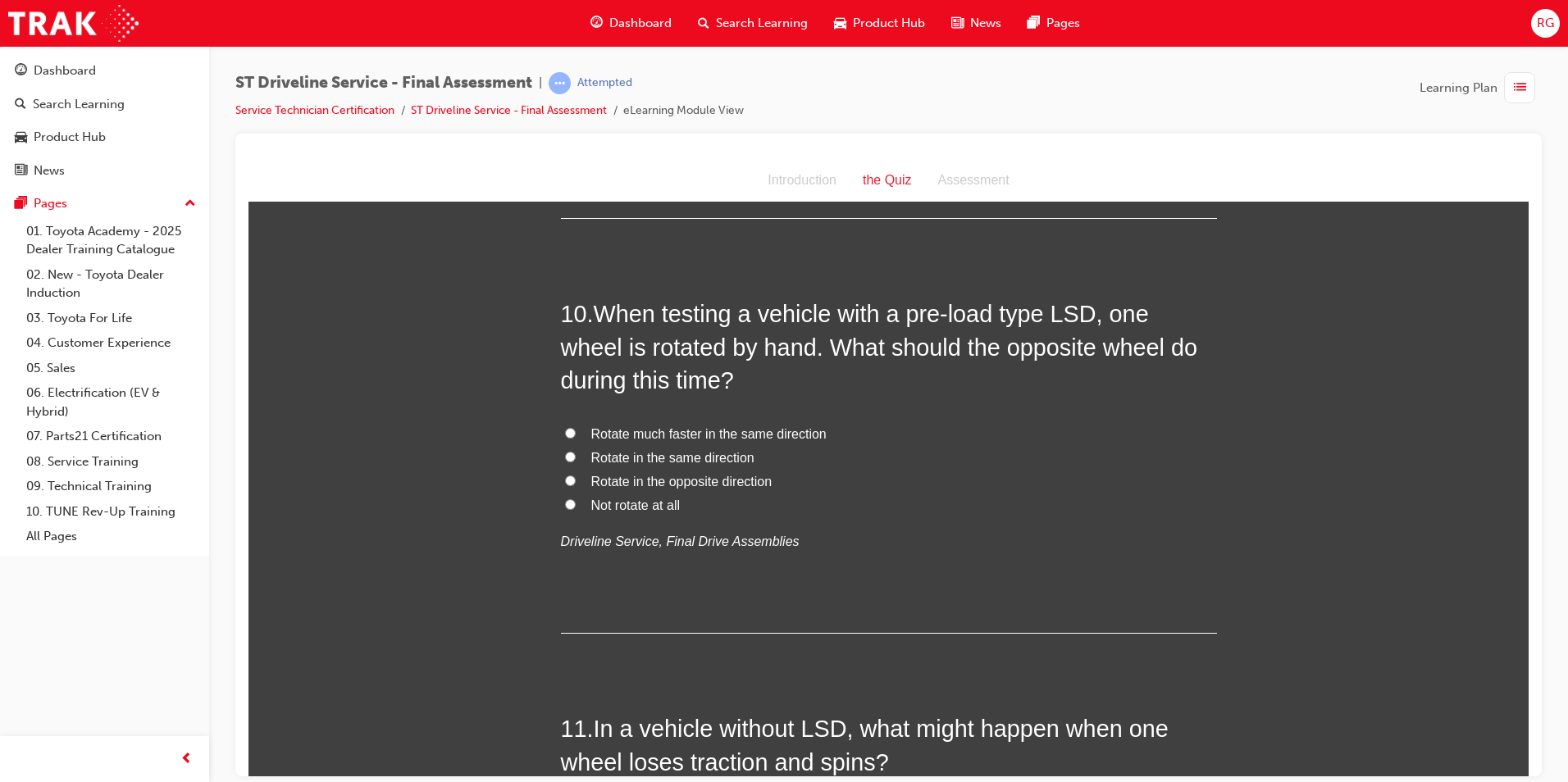
click at [735, 457] on span "Rotate in the same direction" at bounding box center [674, 457] width 164 height 14
click at [576, 457] on input "Rotate in the same direction" at bounding box center [570, 456] width 10 height 10
radio input "true"
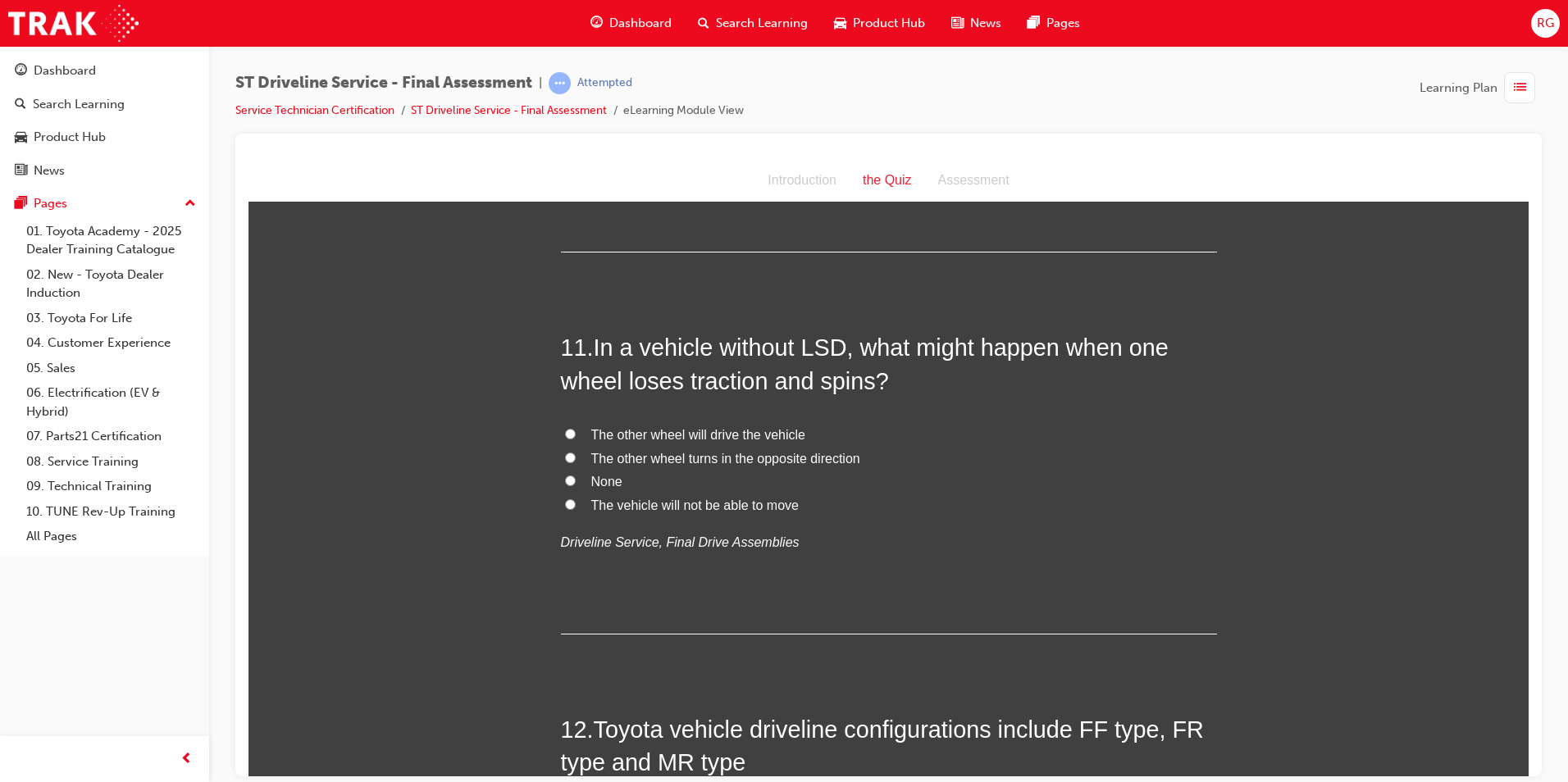
scroll to position [3691, 0]
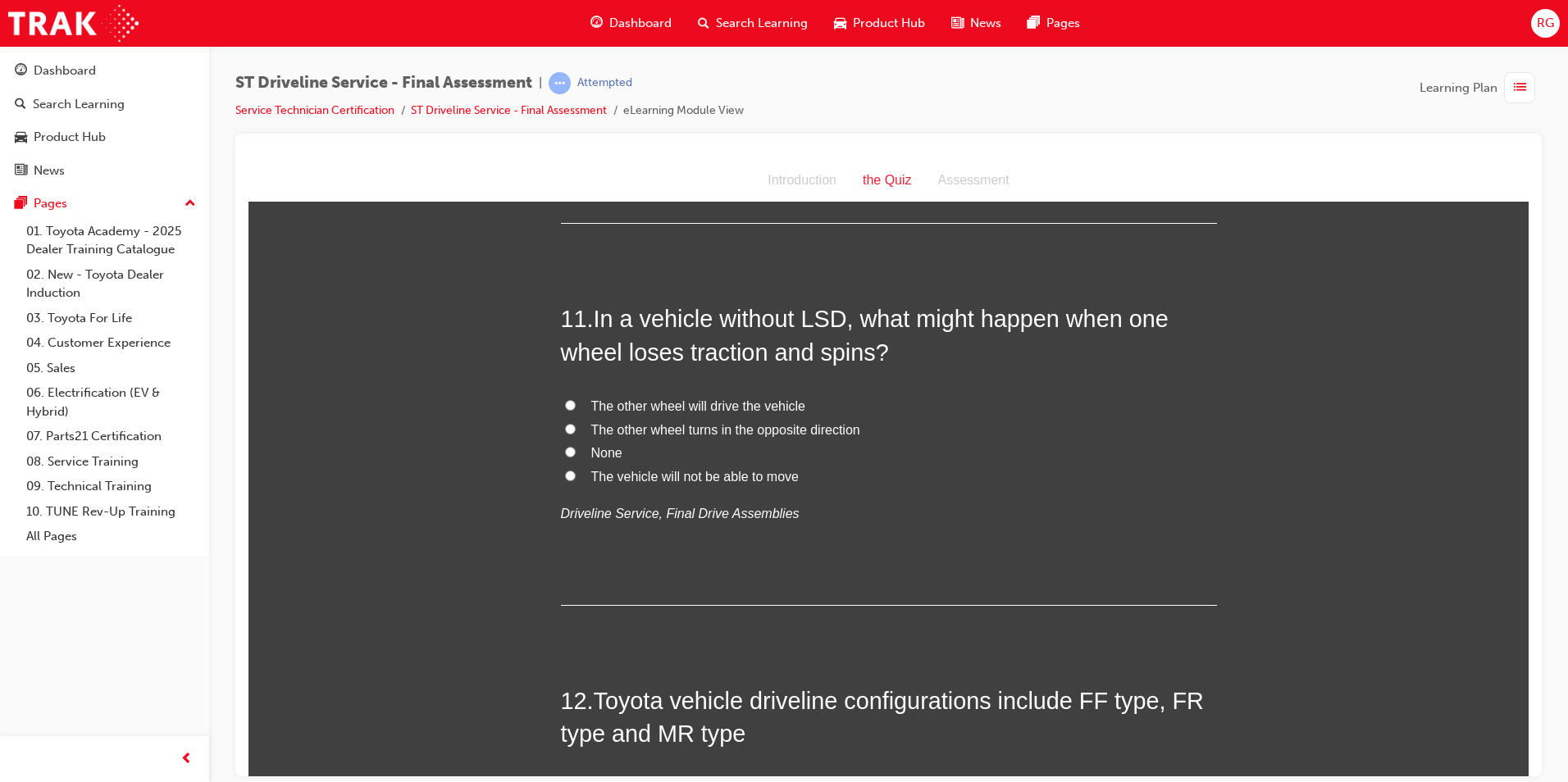
click at [737, 409] on span "The other wheel will drive the vehicle" at bounding box center [698, 405] width 214 height 14
click at [576, 409] on input "The other wheel will drive the vehicle" at bounding box center [570, 404] width 10 height 10
radio input "true"
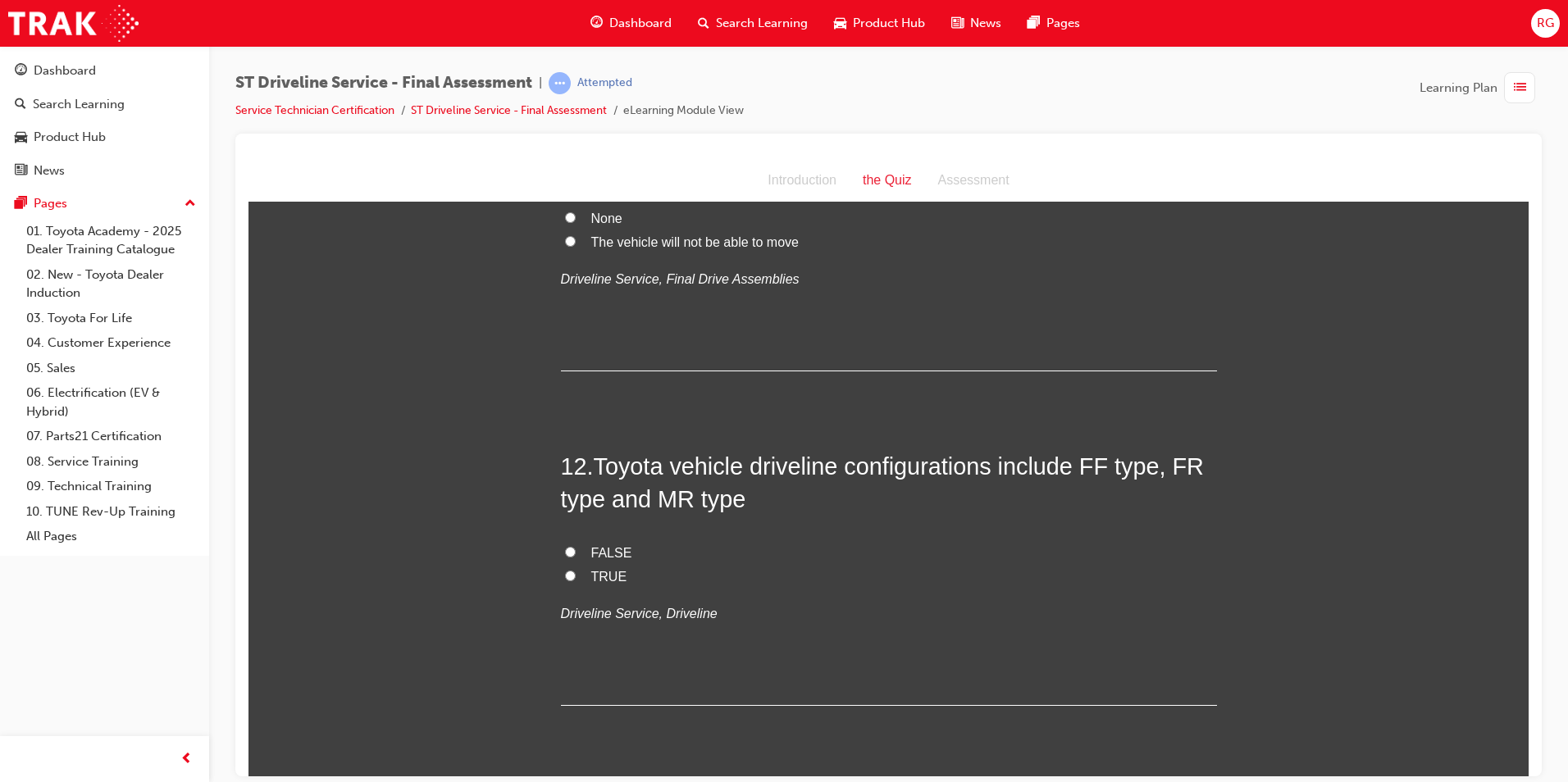
scroll to position [3937, 0]
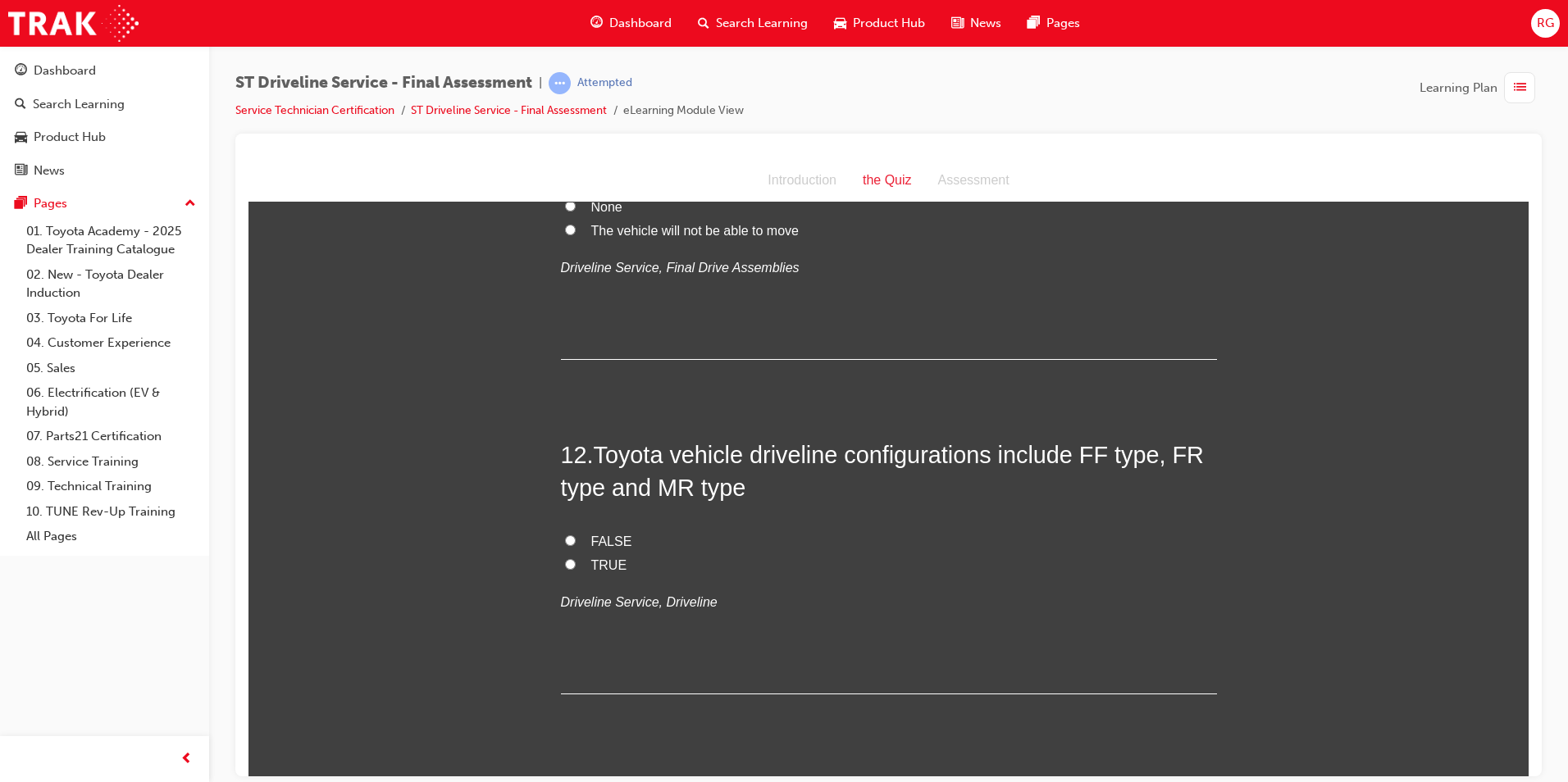
click at [607, 565] on span "TRUE" at bounding box center [610, 564] width 36 height 14
click at [576, 565] on input "TRUE" at bounding box center [570, 563] width 10 height 10
radio input "true"
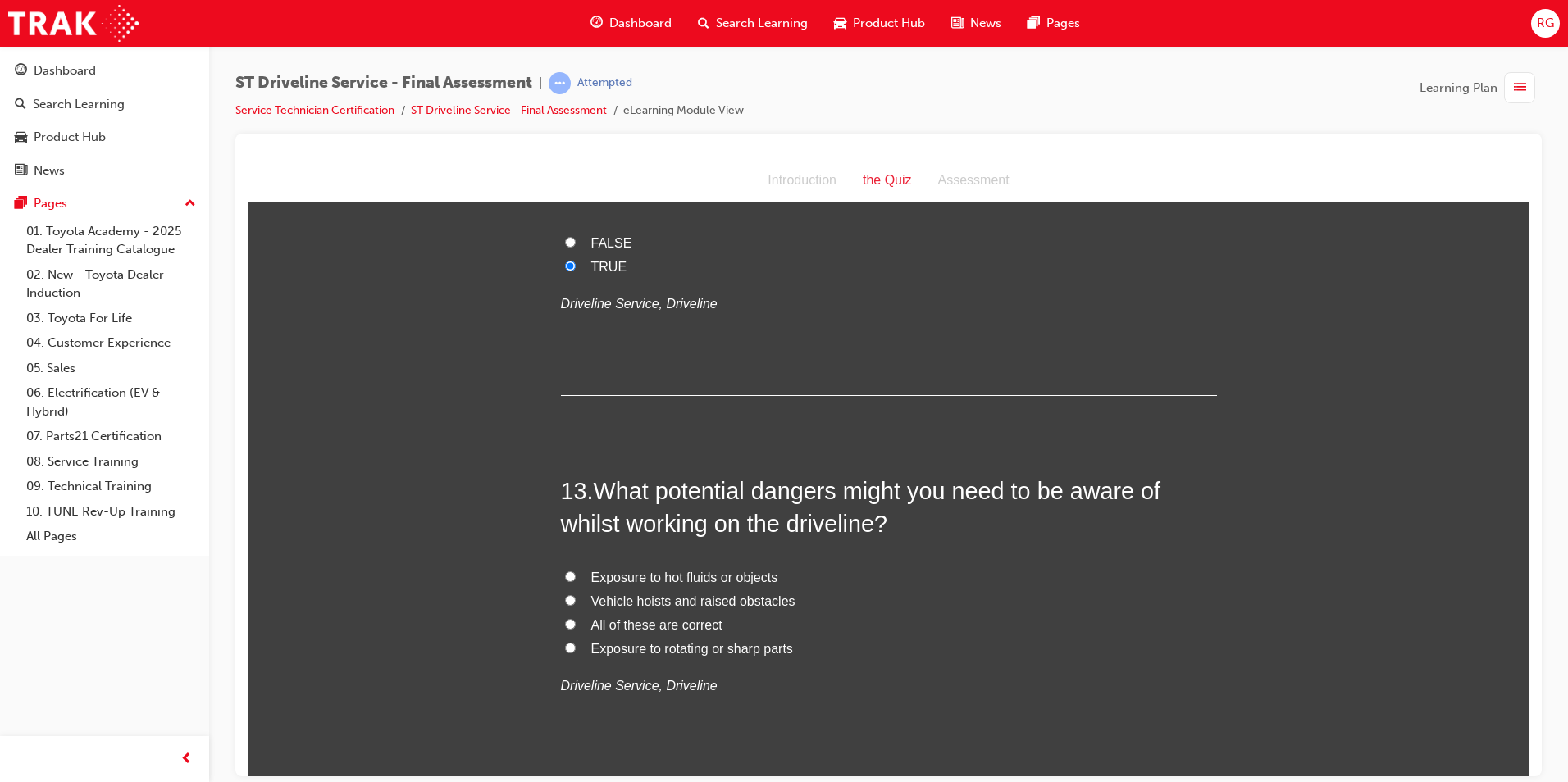
scroll to position [4265, 0]
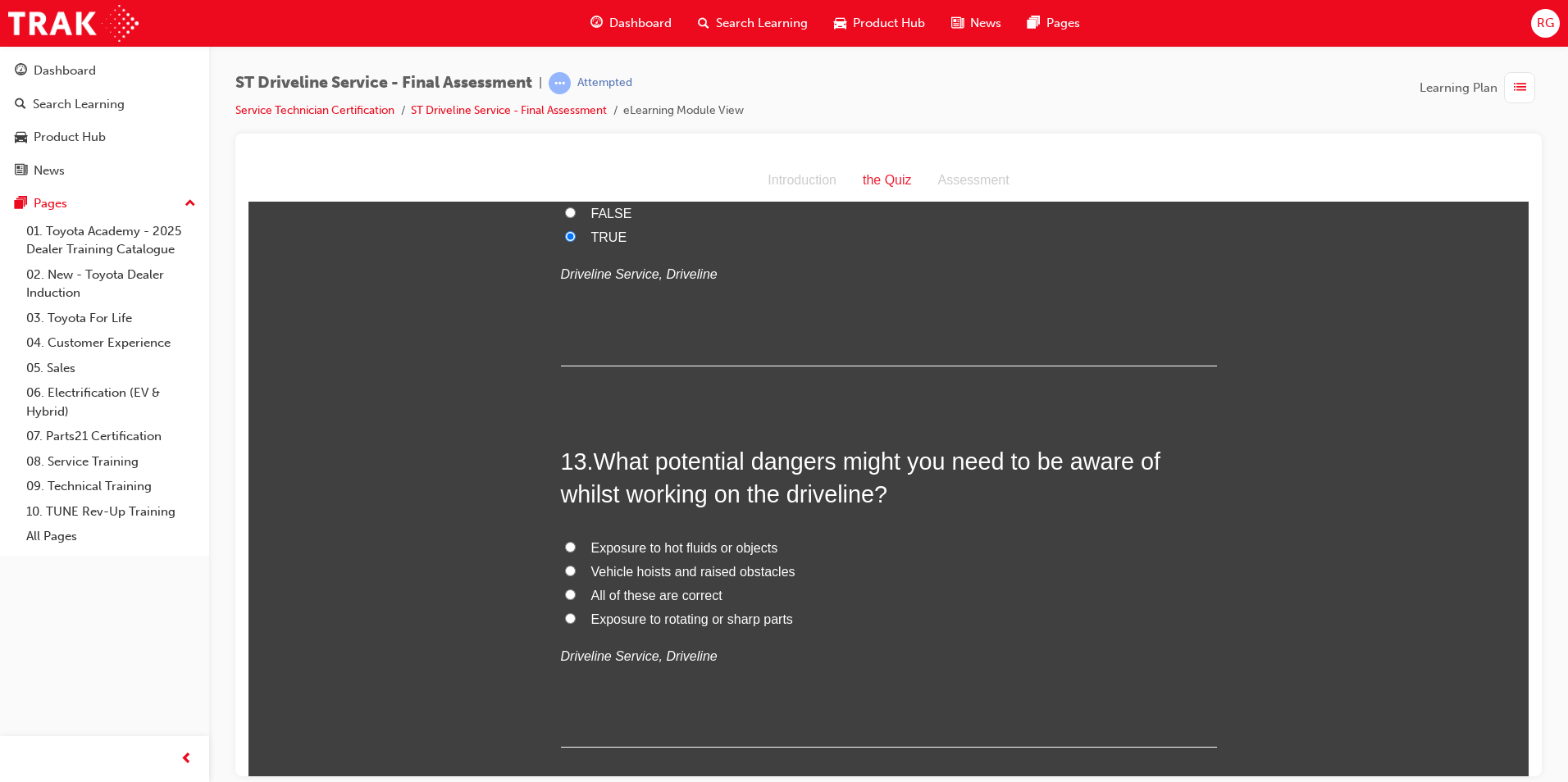
click at [628, 596] on span "All of these are correct" at bounding box center [657, 595] width 131 height 14
click at [576, 596] on input "All of these are correct" at bounding box center [570, 594] width 10 height 10
radio input "true"
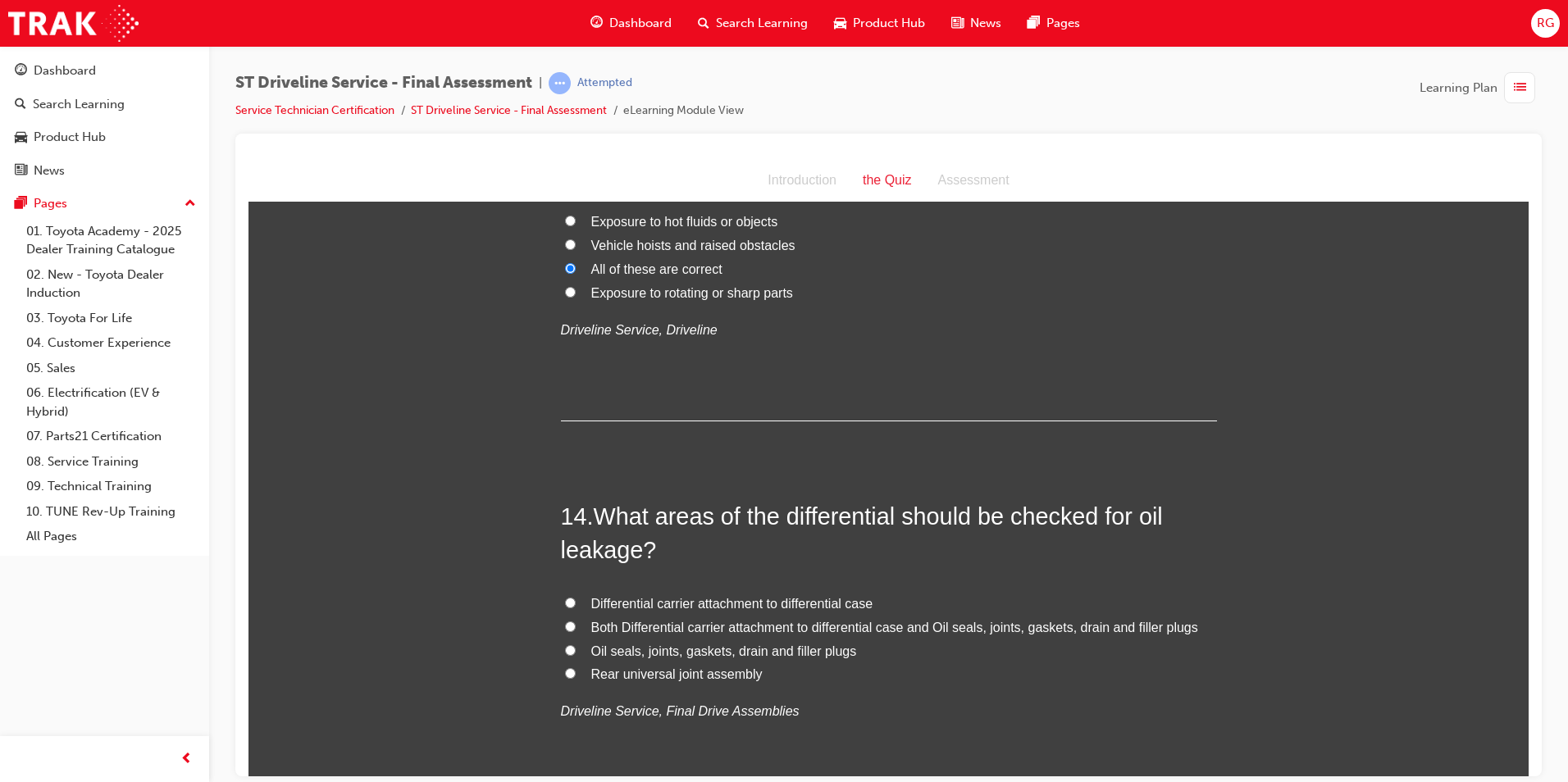
scroll to position [4593, 0]
click at [663, 626] on span "Both Differential carrier attachment to differential case and Oil seals, joints…" at bounding box center [895, 625] width 607 height 14
click at [576, 626] on input "Both Differential carrier attachment to differential case and Oil seals, joints…" at bounding box center [570, 624] width 10 height 10
radio input "true"
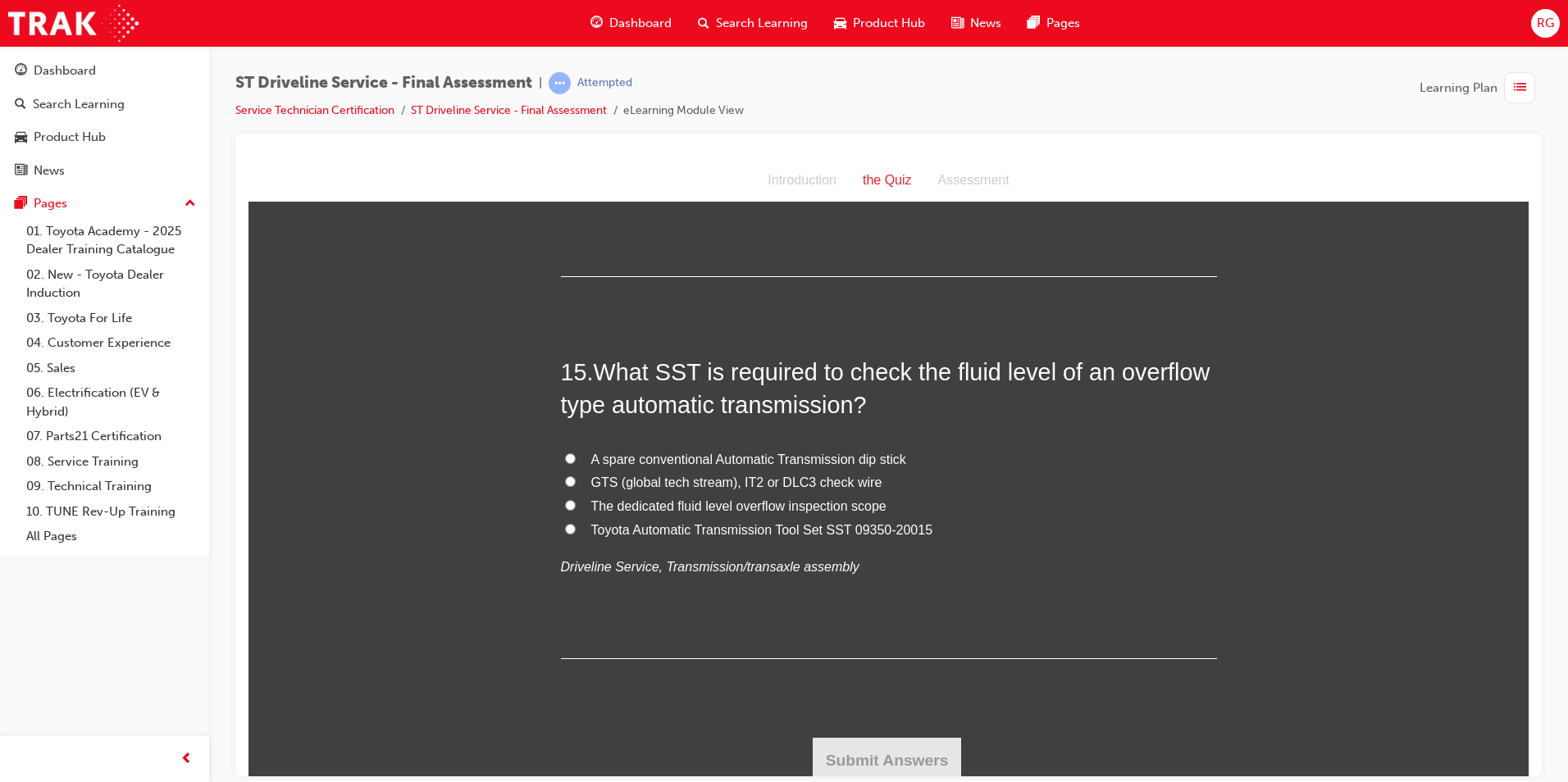
scroll to position [5124, 0]
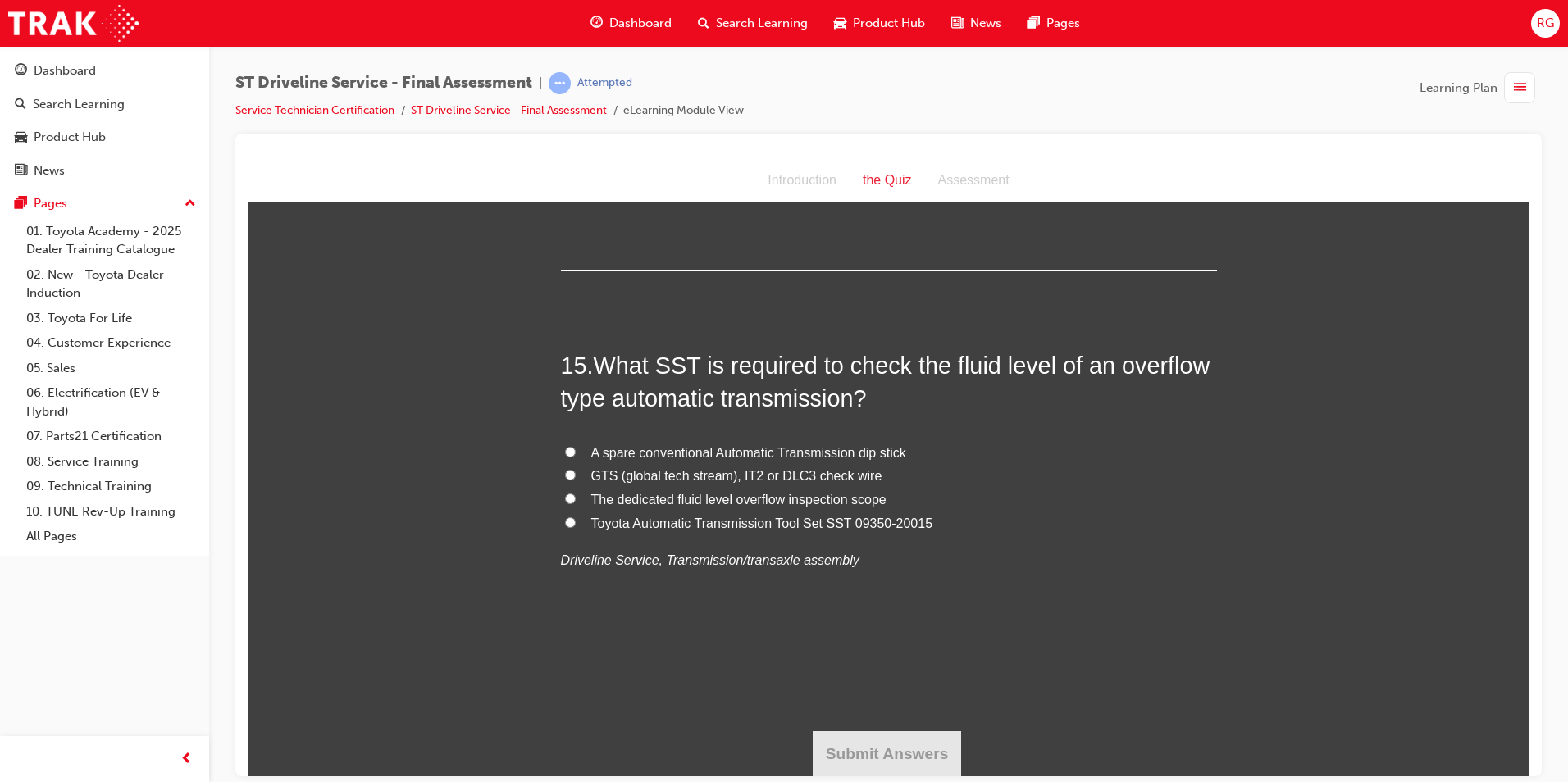
click at [829, 523] on span "Toyota Automatic Transmission Tool Set SST 09350-20015" at bounding box center [763, 522] width 343 height 14
click at [576, 523] on input "Toyota Automatic Transmission Tool Set SST 09350-20015" at bounding box center [570, 521] width 10 height 10
radio input "true"
click at [911, 754] on button "Submit Answers" at bounding box center [887, 753] width 149 height 46
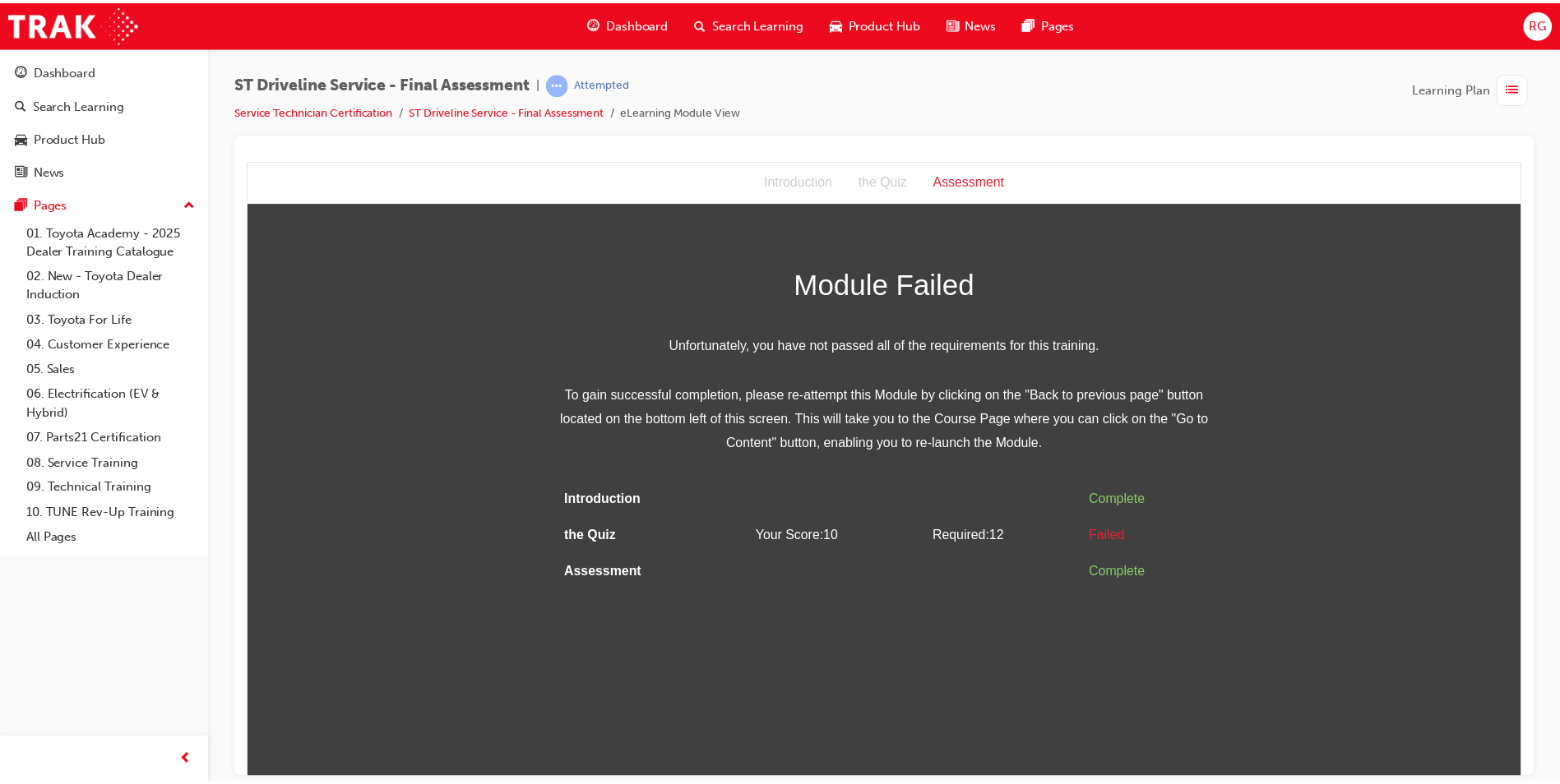
scroll to position [0, 0]
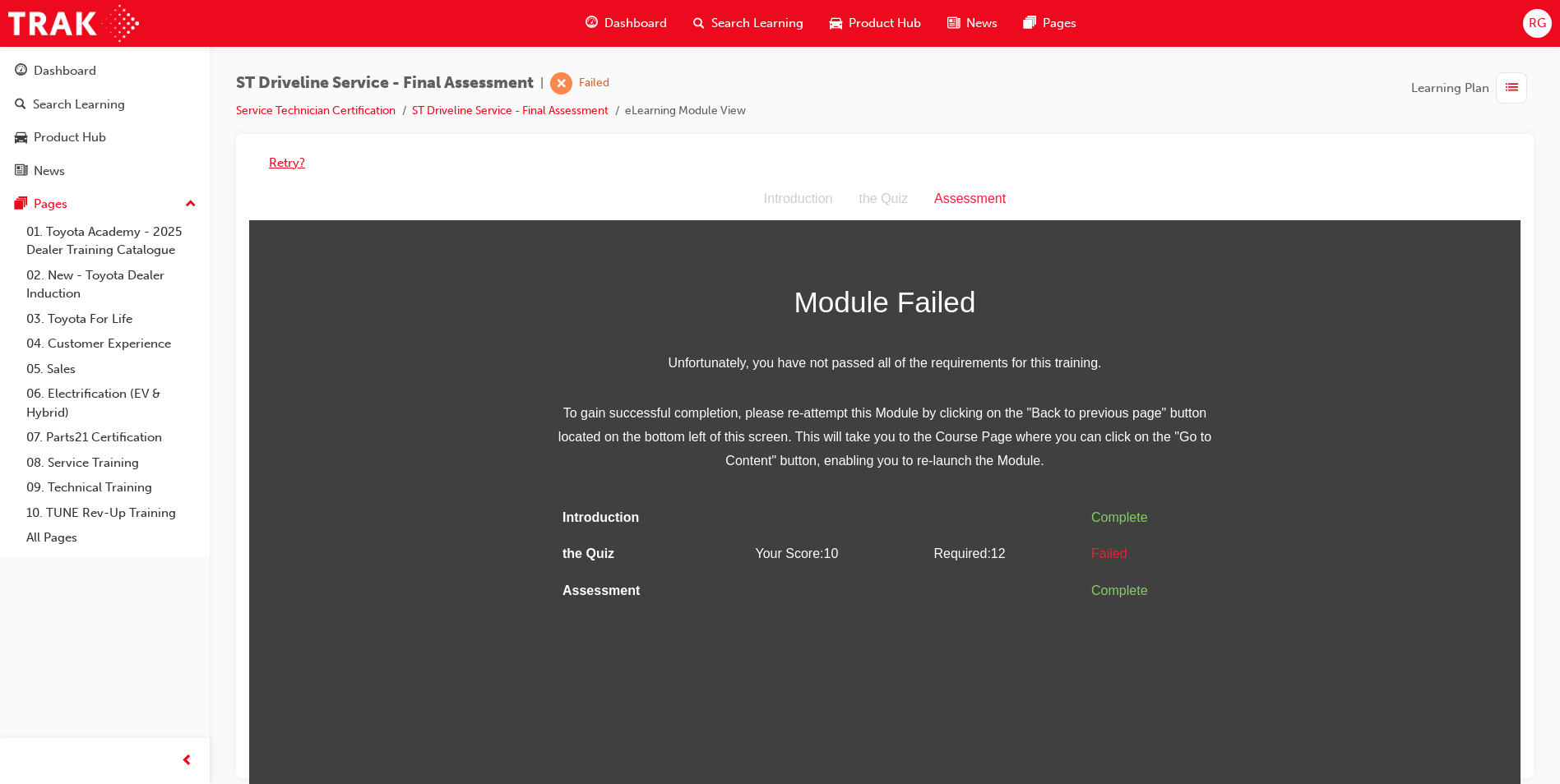
click at [291, 163] on button "Retry?" at bounding box center [287, 163] width 36 height 19
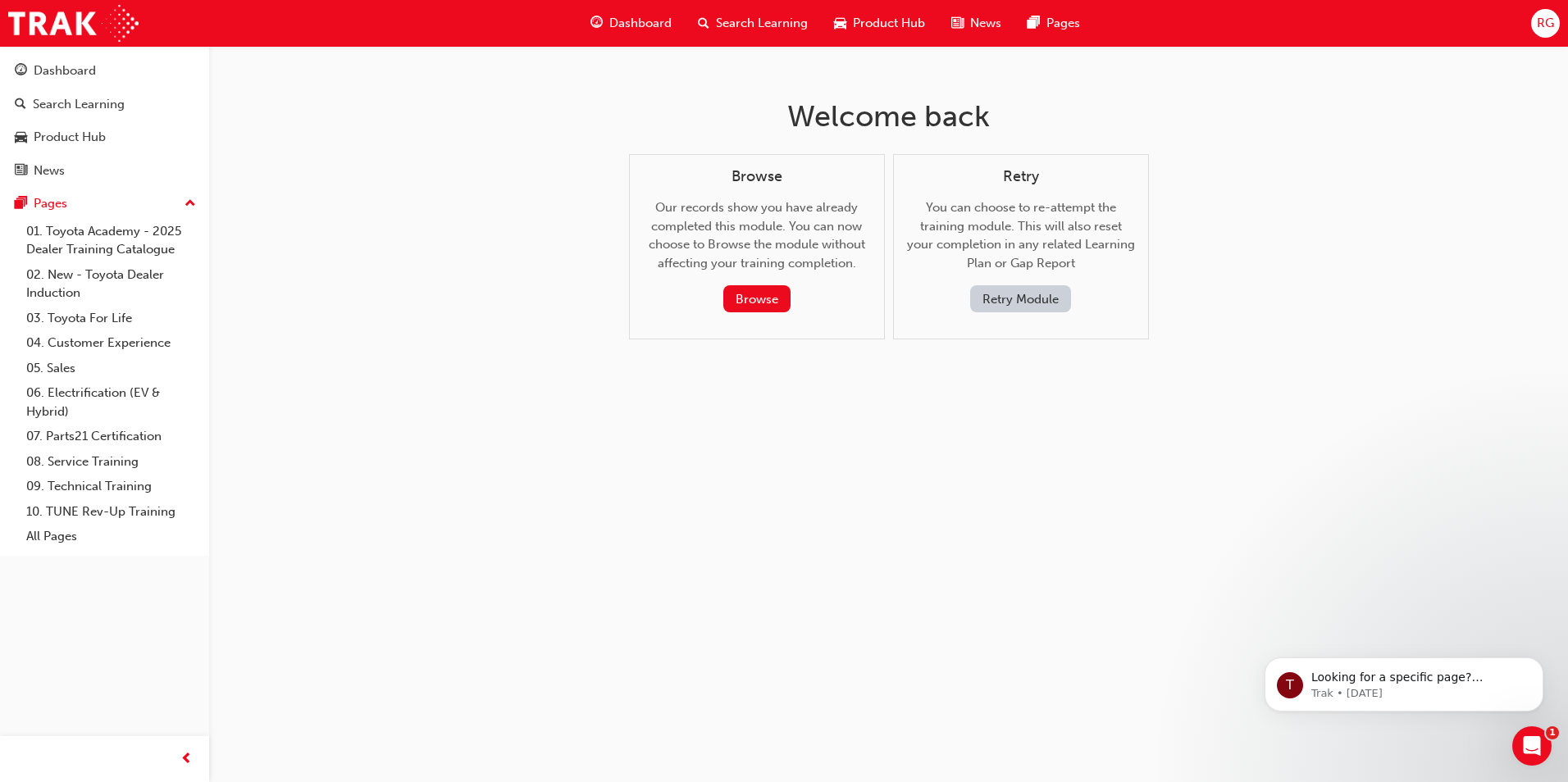
click at [1010, 304] on button "Retry Module" at bounding box center [1021, 299] width 101 height 27
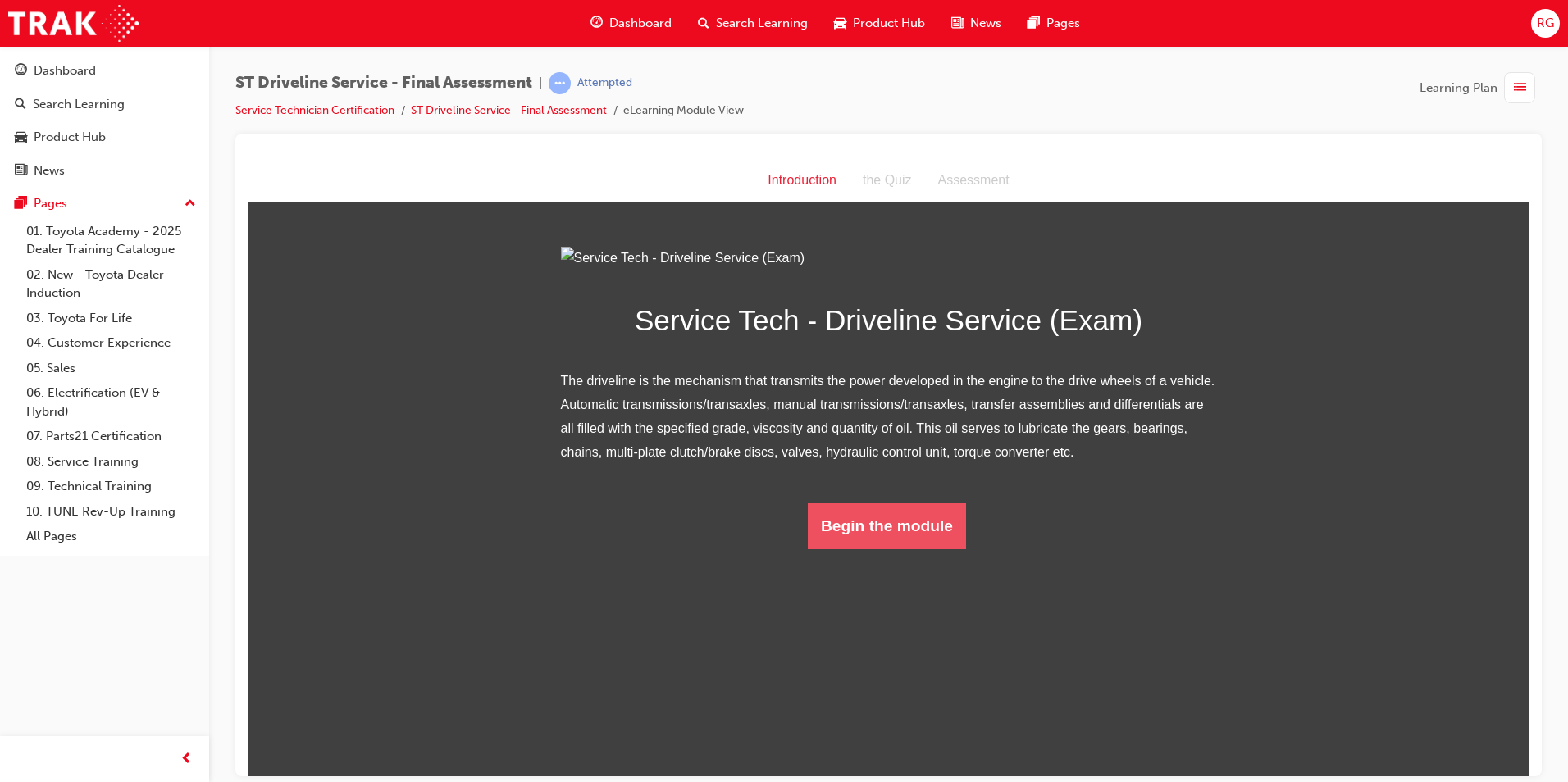
click at [905, 549] on button "Begin the module" at bounding box center [887, 525] width 158 height 46
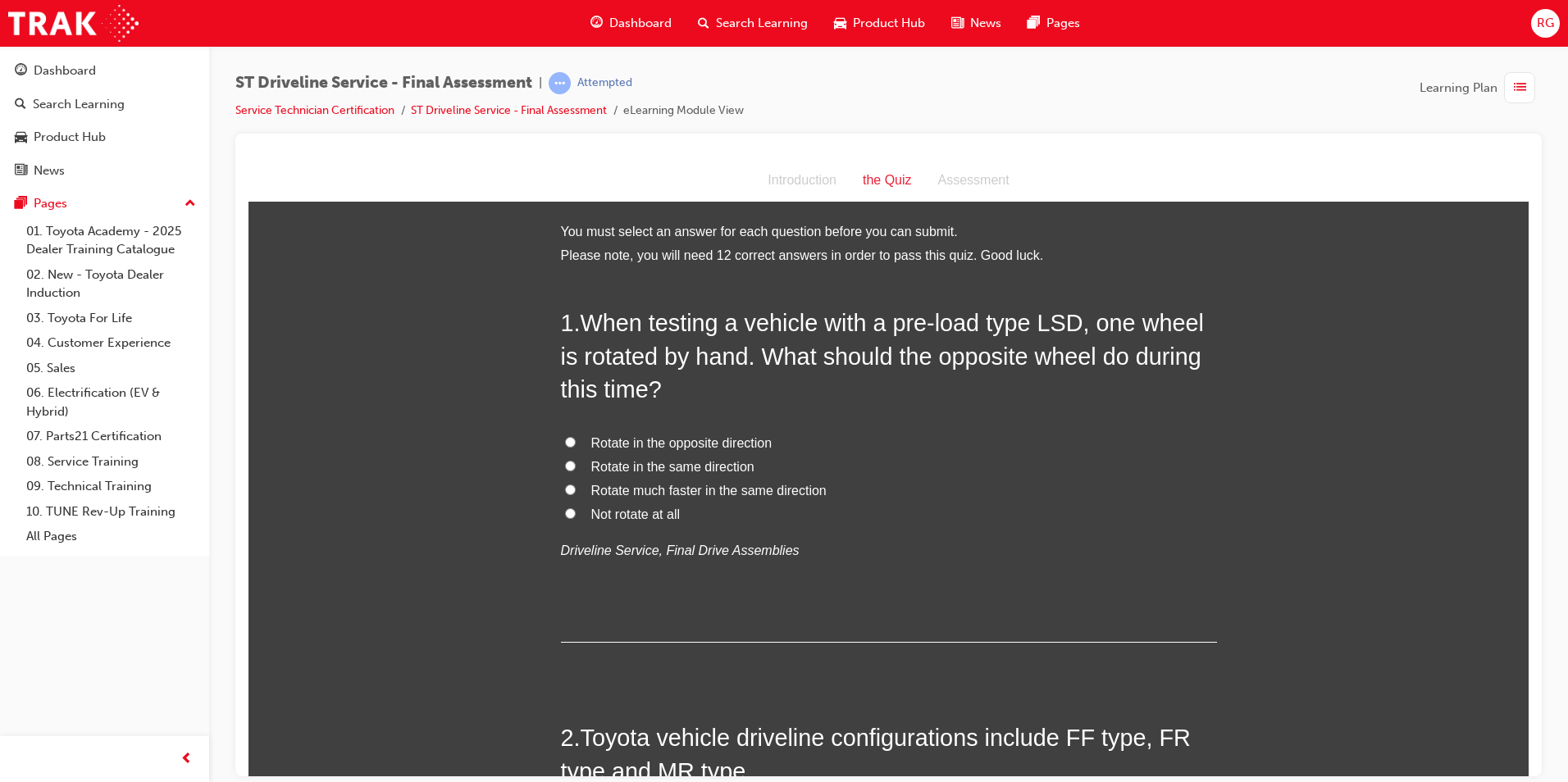
click at [671, 447] on span "Rotate in the opposite direction" at bounding box center [682, 442] width 182 height 14
click at [576, 447] on input "Rotate in the opposite direction" at bounding box center [570, 441] width 10 height 10
radio input "true"
click at [729, 473] on span "Rotate in the same direction" at bounding box center [674, 466] width 164 height 14
click at [576, 471] on input "Rotate in the same direction" at bounding box center [570, 465] width 10 height 10
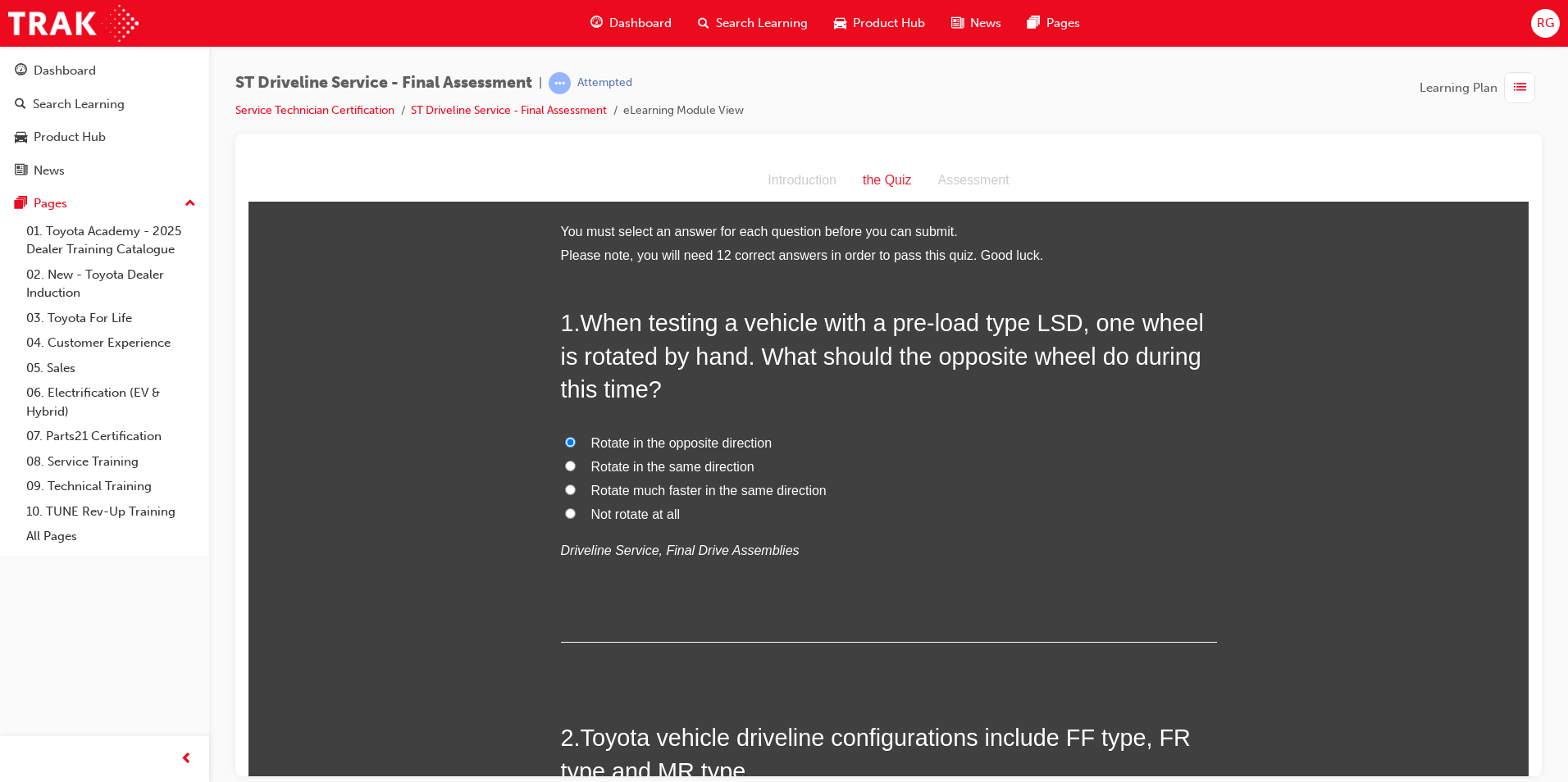
radio input "true"
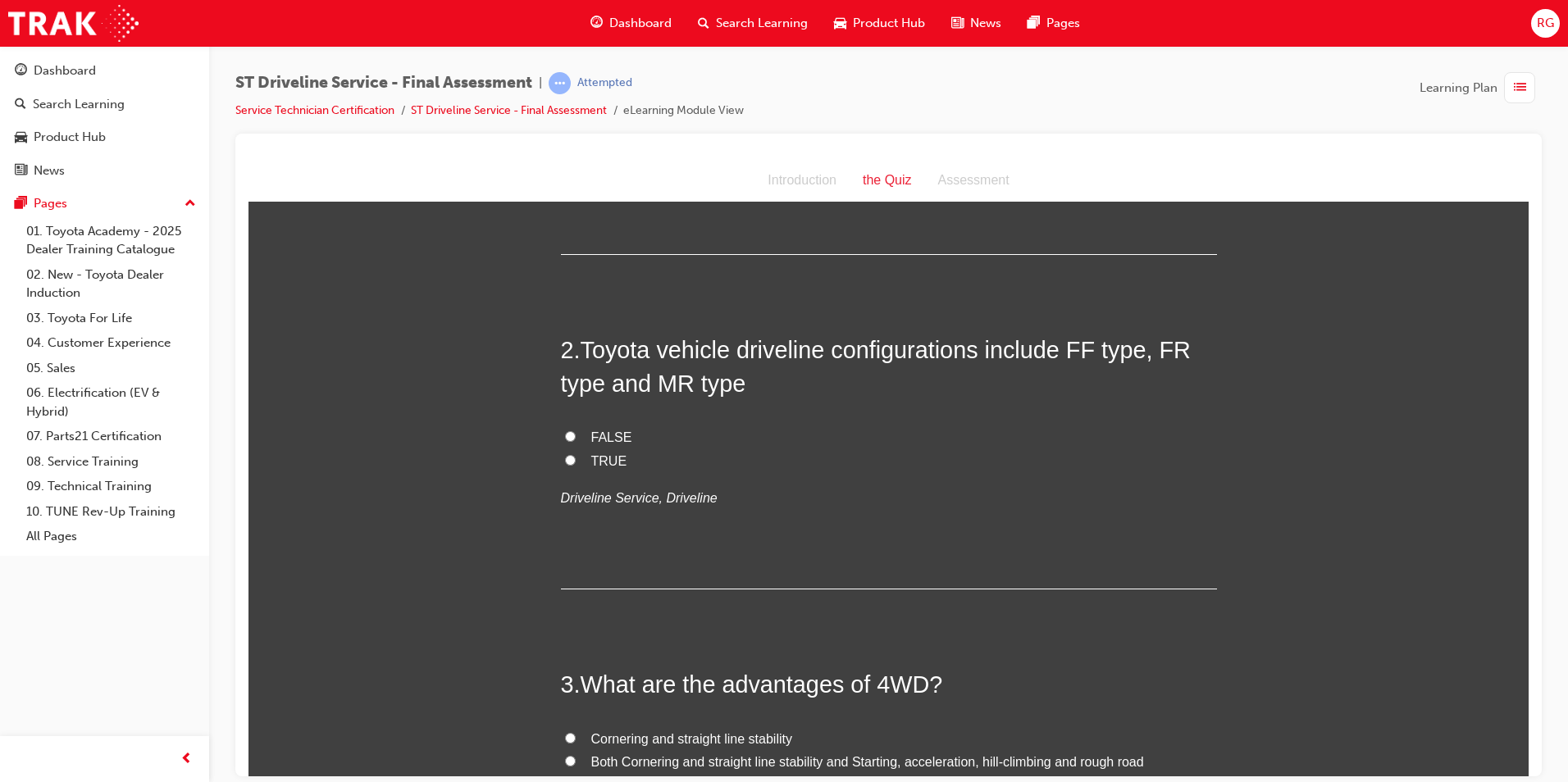
scroll to position [410, 0]
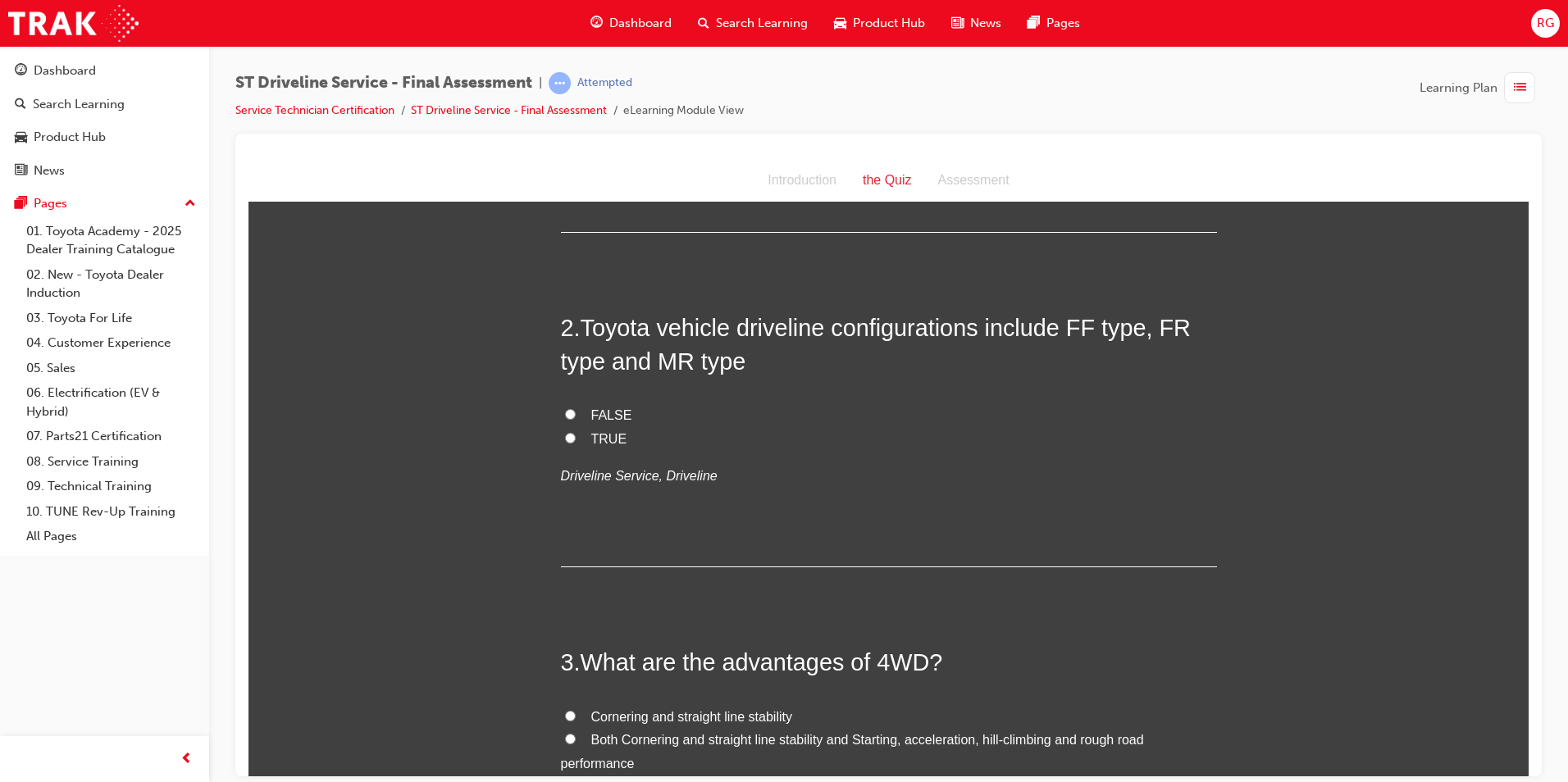
click at [608, 432] on span "TRUE" at bounding box center [610, 438] width 36 height 14
click at [576, 432] on input "TRUE" at bounding box center [570, 437] width 10 height 10
radio input "true"
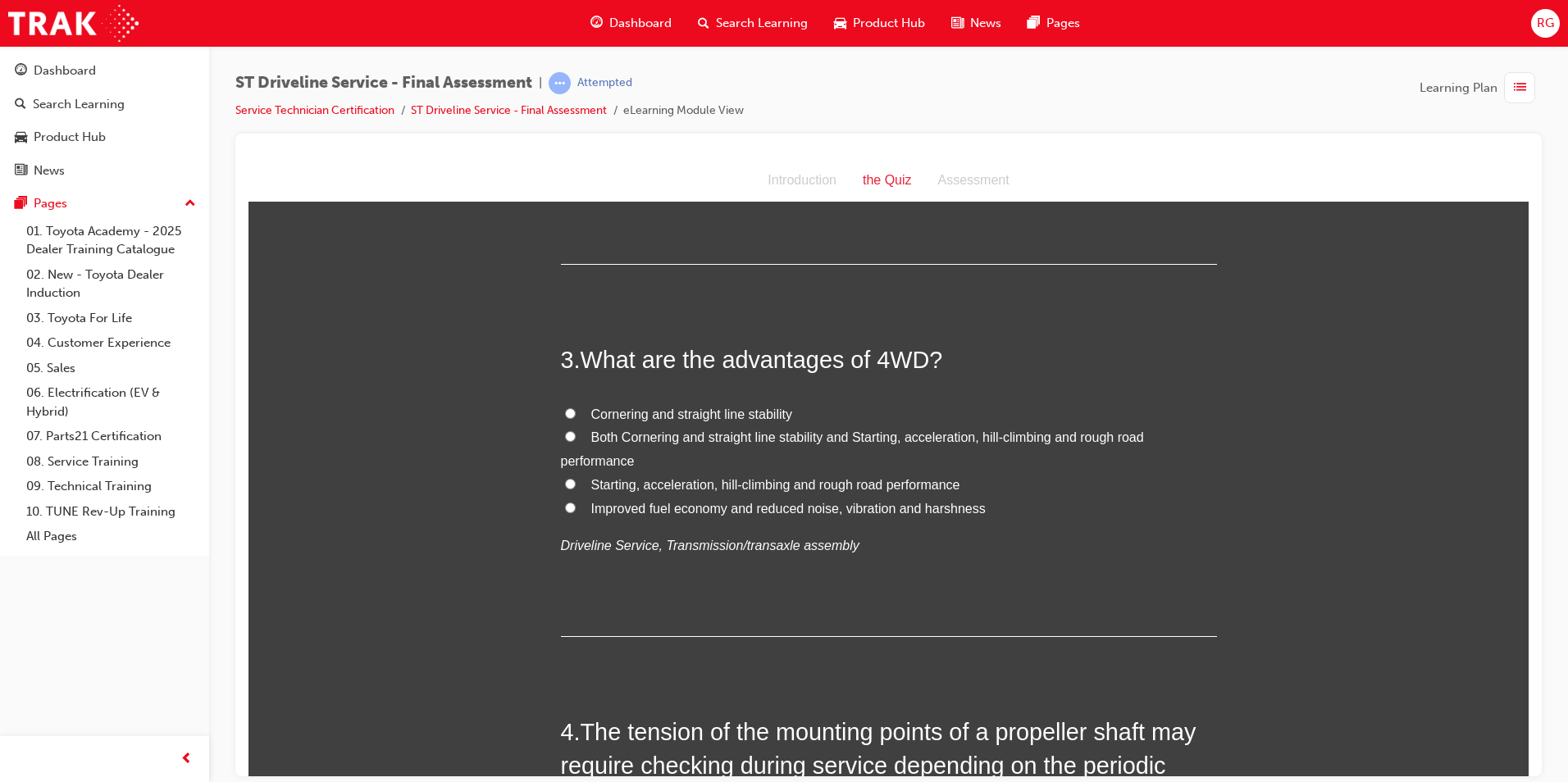
scroll to position [738, 0]
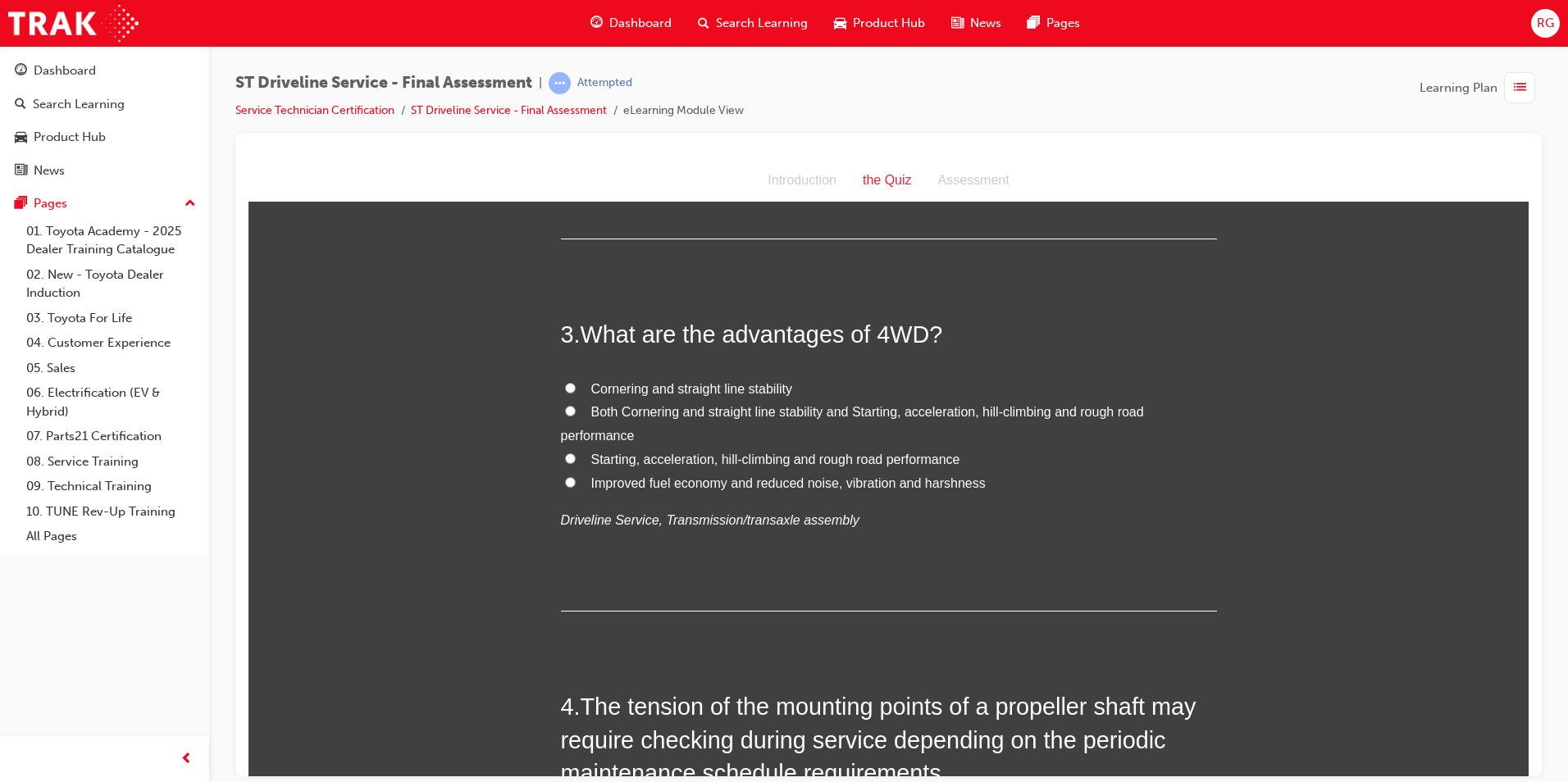
click at [711, 385] on span "Cornering and straight line stability" at bounding box center [692, 388] width 201 height 14
click at [576, 385] on input "Cornering and straight line stability" at bounding box center [570, 387] width 10 height 10
radio input "true"
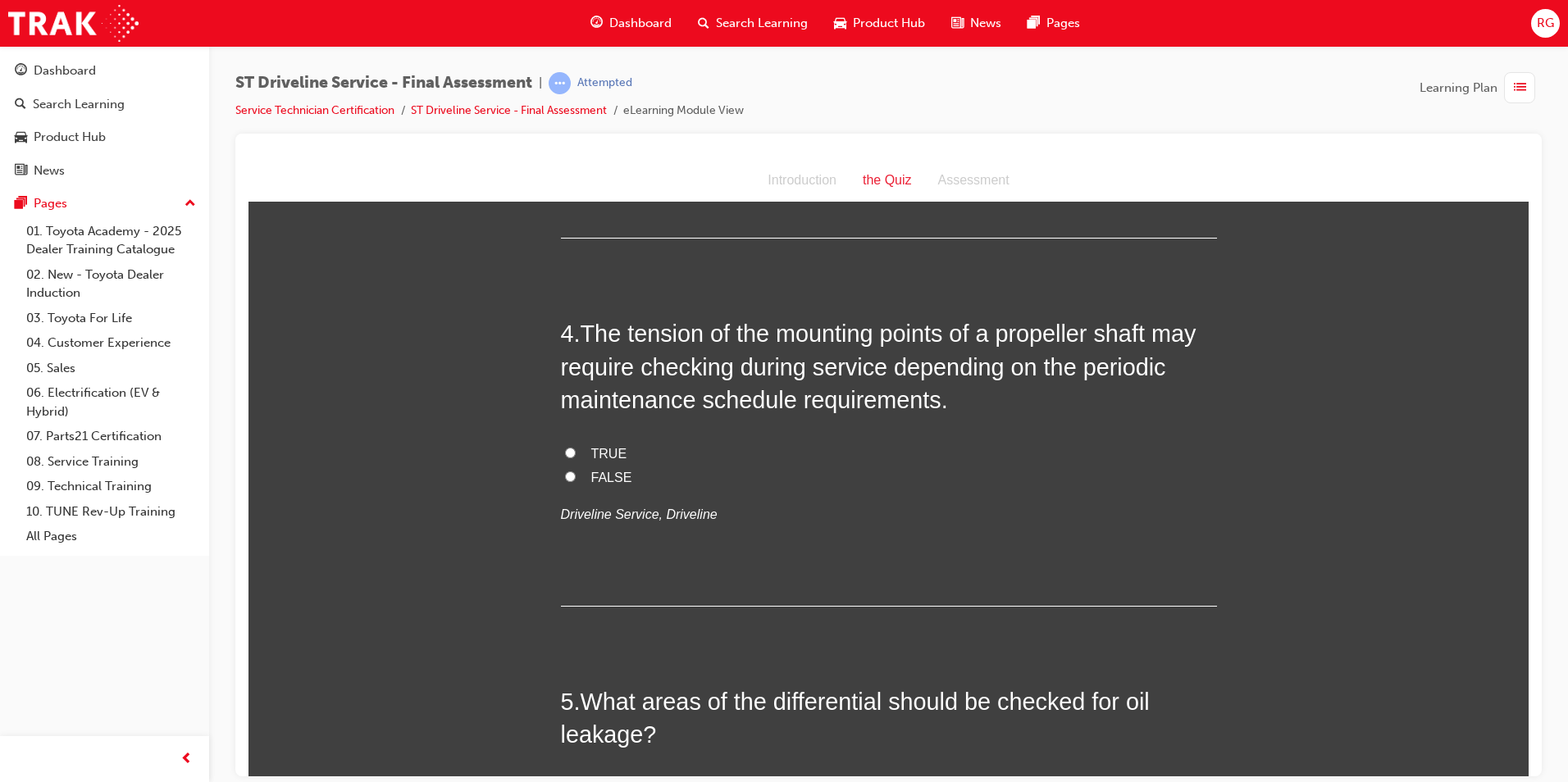
scroll to position [1148, 0]
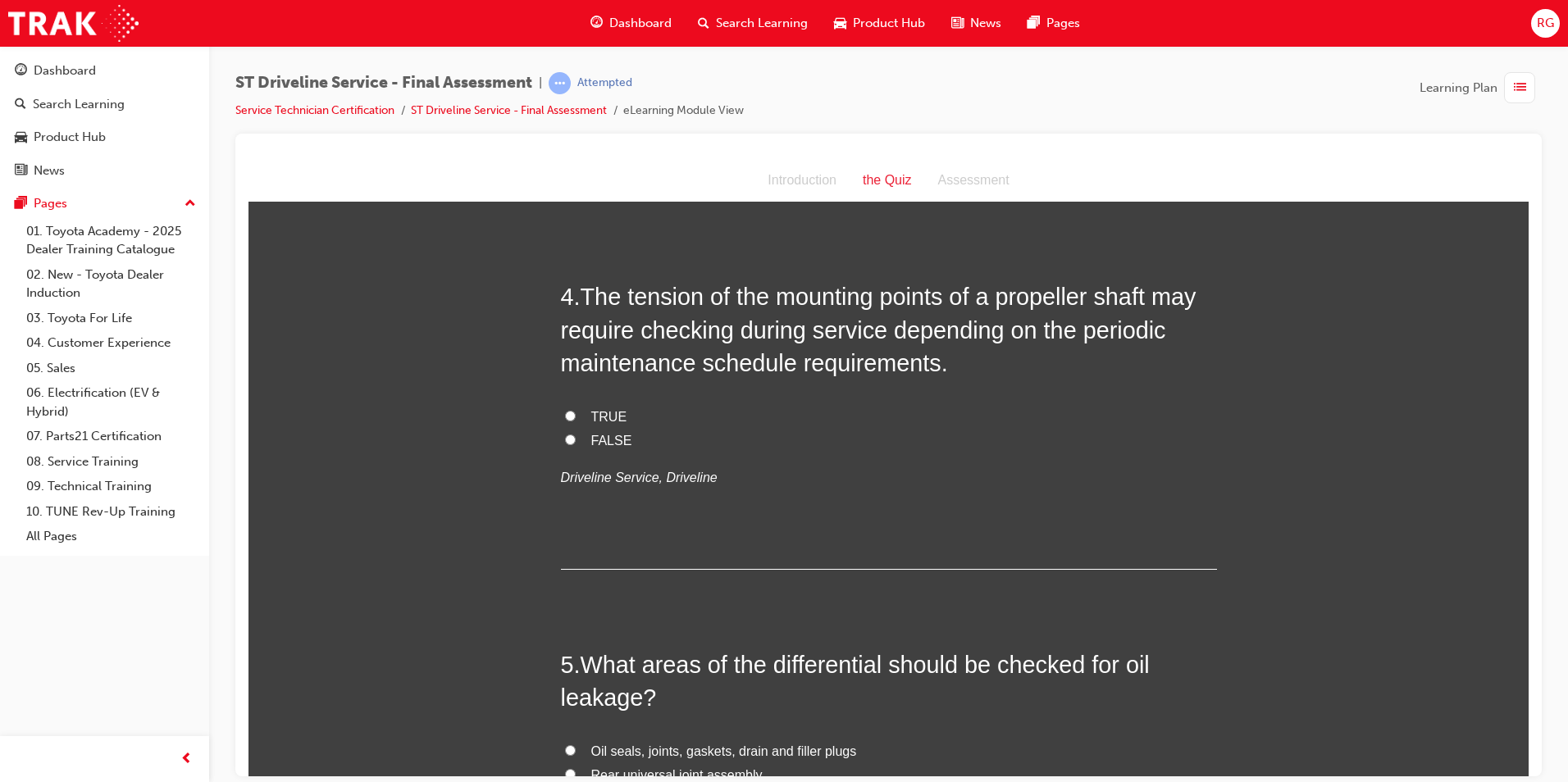
click at [595, 410] on span "TRUE" at bounding box center [610, 416] width 36 height 14
click at [576, 410] on input "TRUE" at bounding box center [570, 415] width 10 height 10
radio input "true"
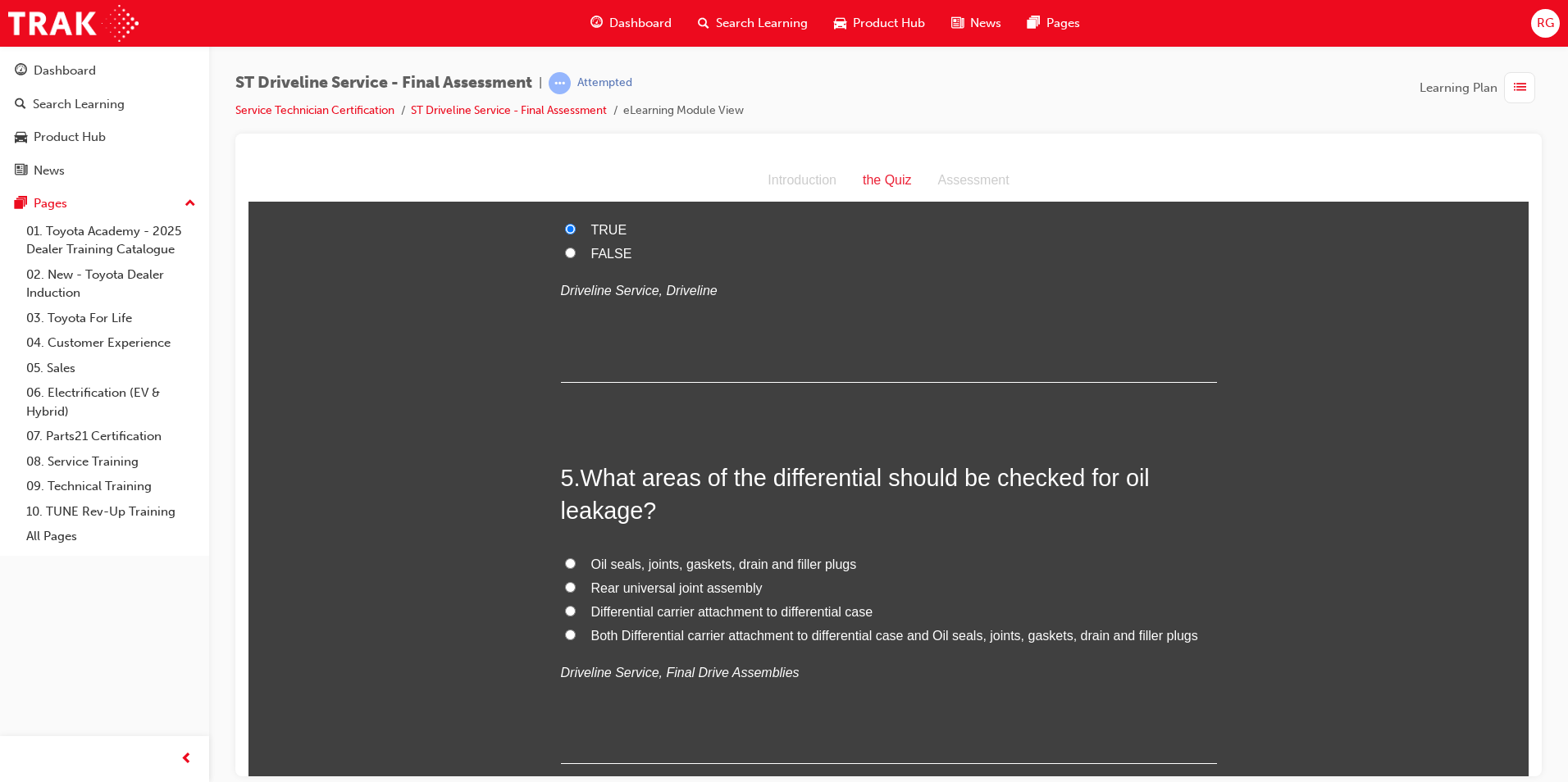
scroll to position [1395, 0]
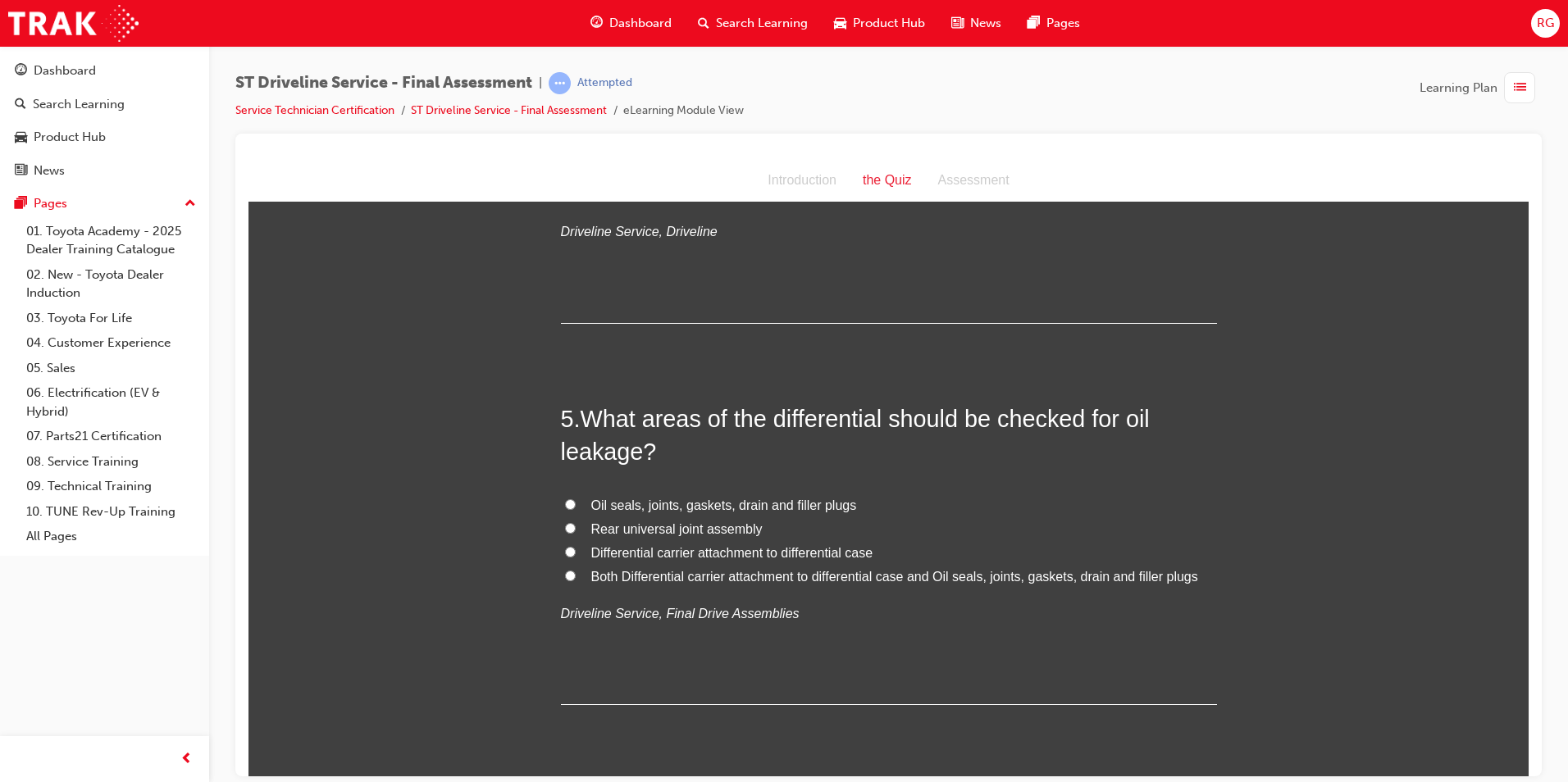
click at [758, 569] on span "Both Differential carrier attachment to differential case and Oil seals, joints…" at bounding box center [895, 576] width 607 height 14
click at [576, 570] on input "Both Differential carrier attachment to differential case and Oil seals, joints…" at bounding box center [570, 575] width 10 height 10
radio input "true"
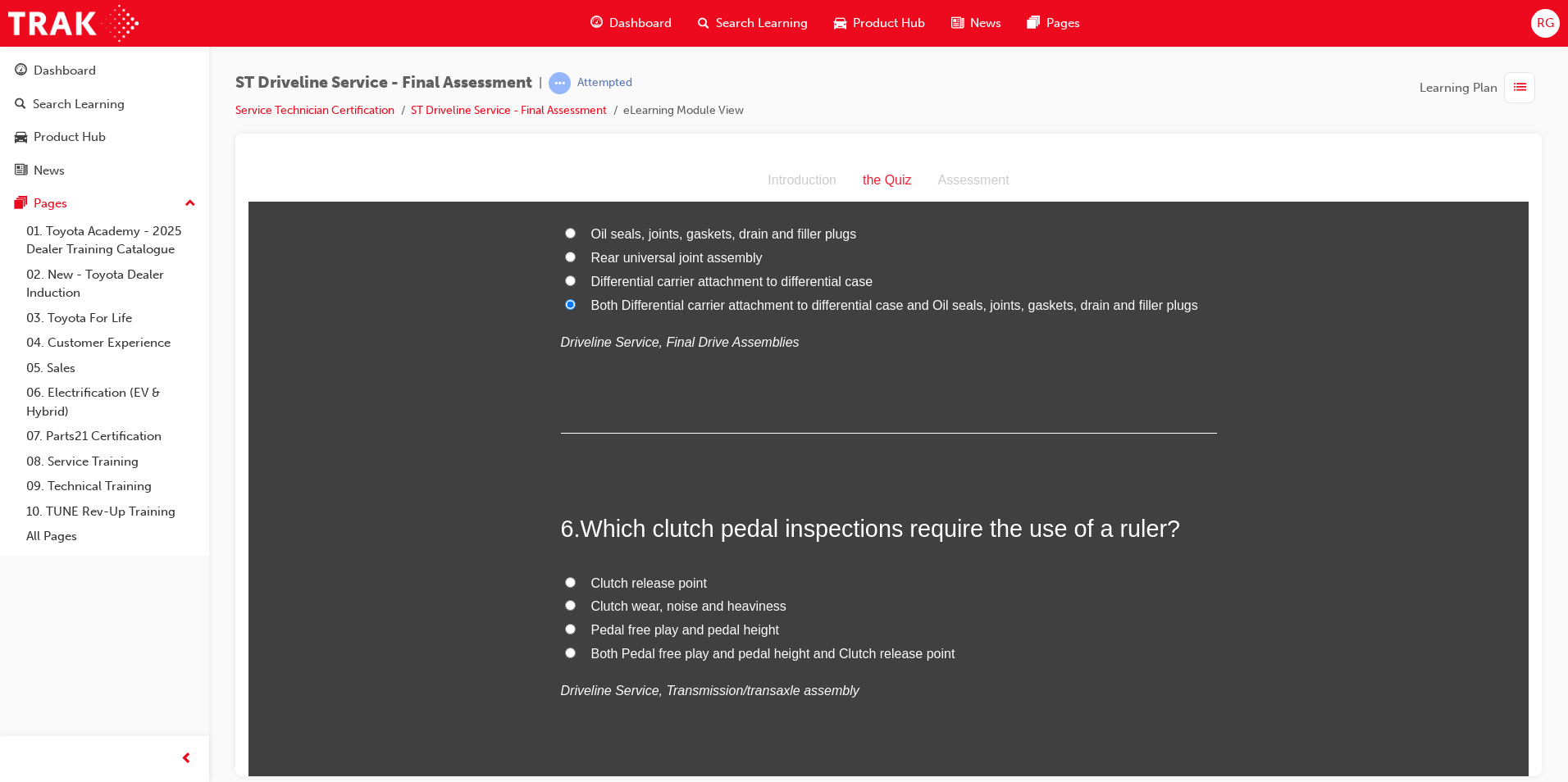
scroll to position [1805, 0]
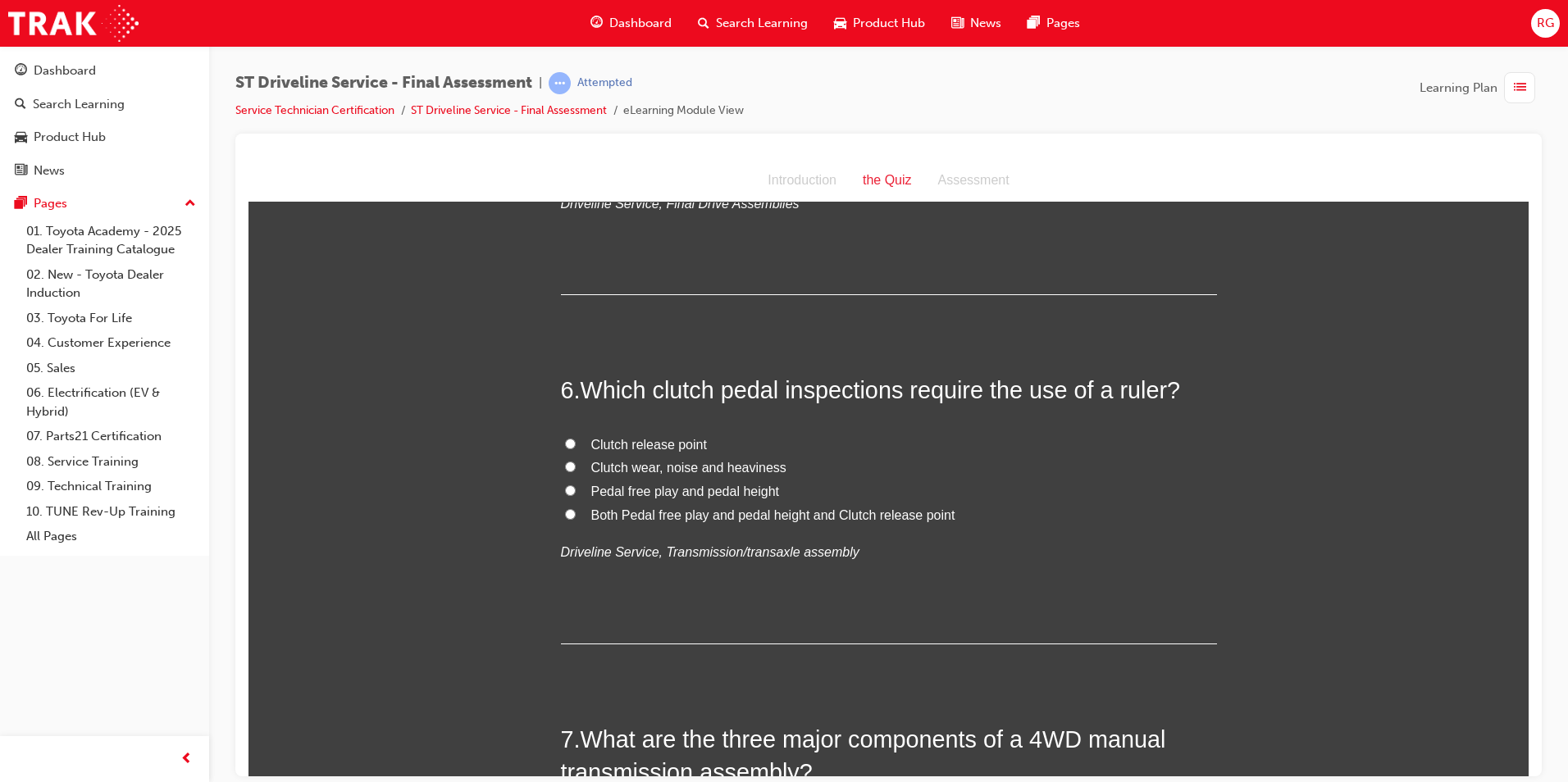
click at [734, 497] on span "Pedal free play and pedal height" at bounding box center [686, 491] width 188 height 14
click at [576, 496] on input "Pedal free play and pedal height" at bounding box center [570, 490] width 10 height 10
radio input "true"
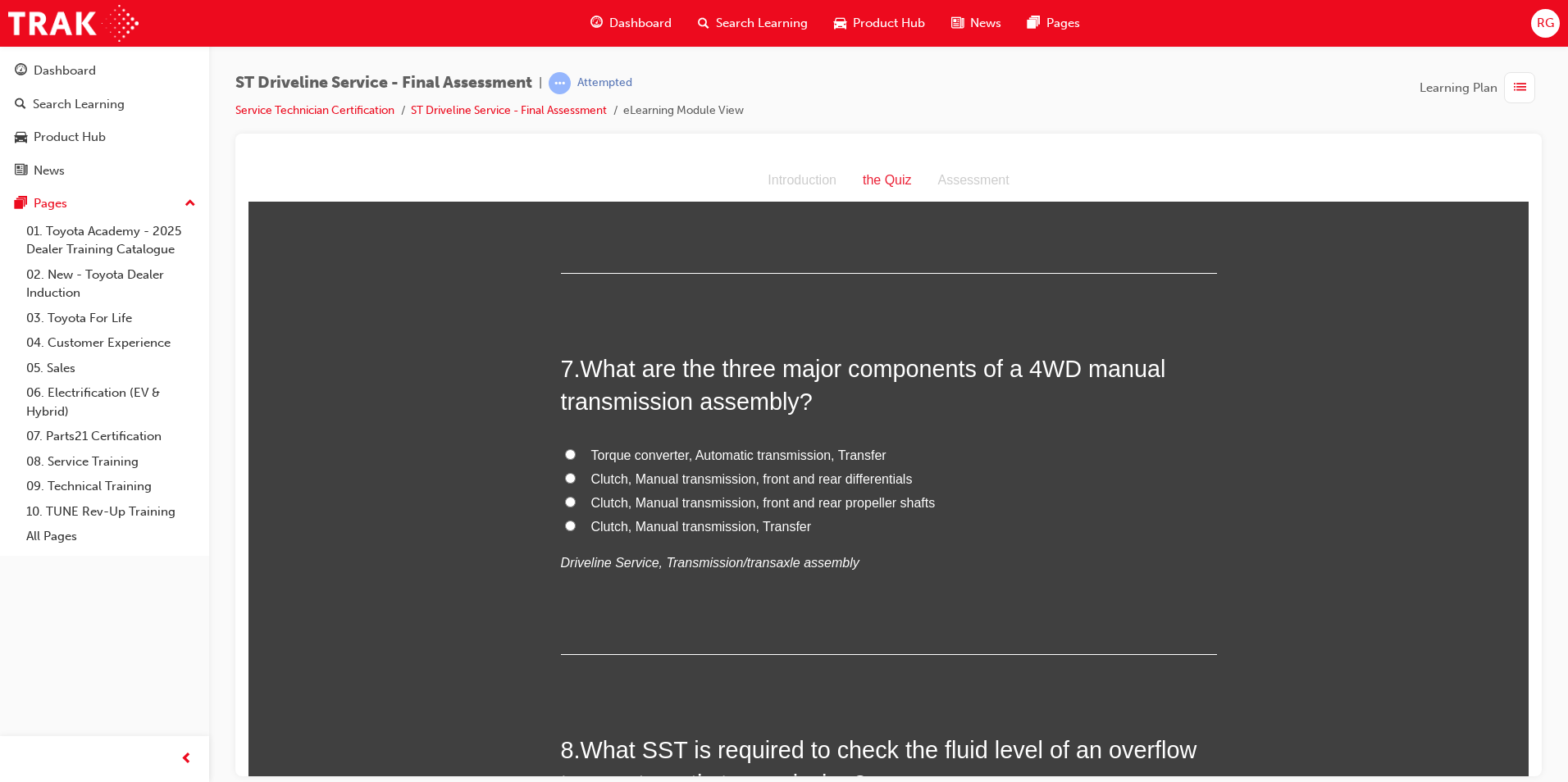
scroll to position [2215, 0]
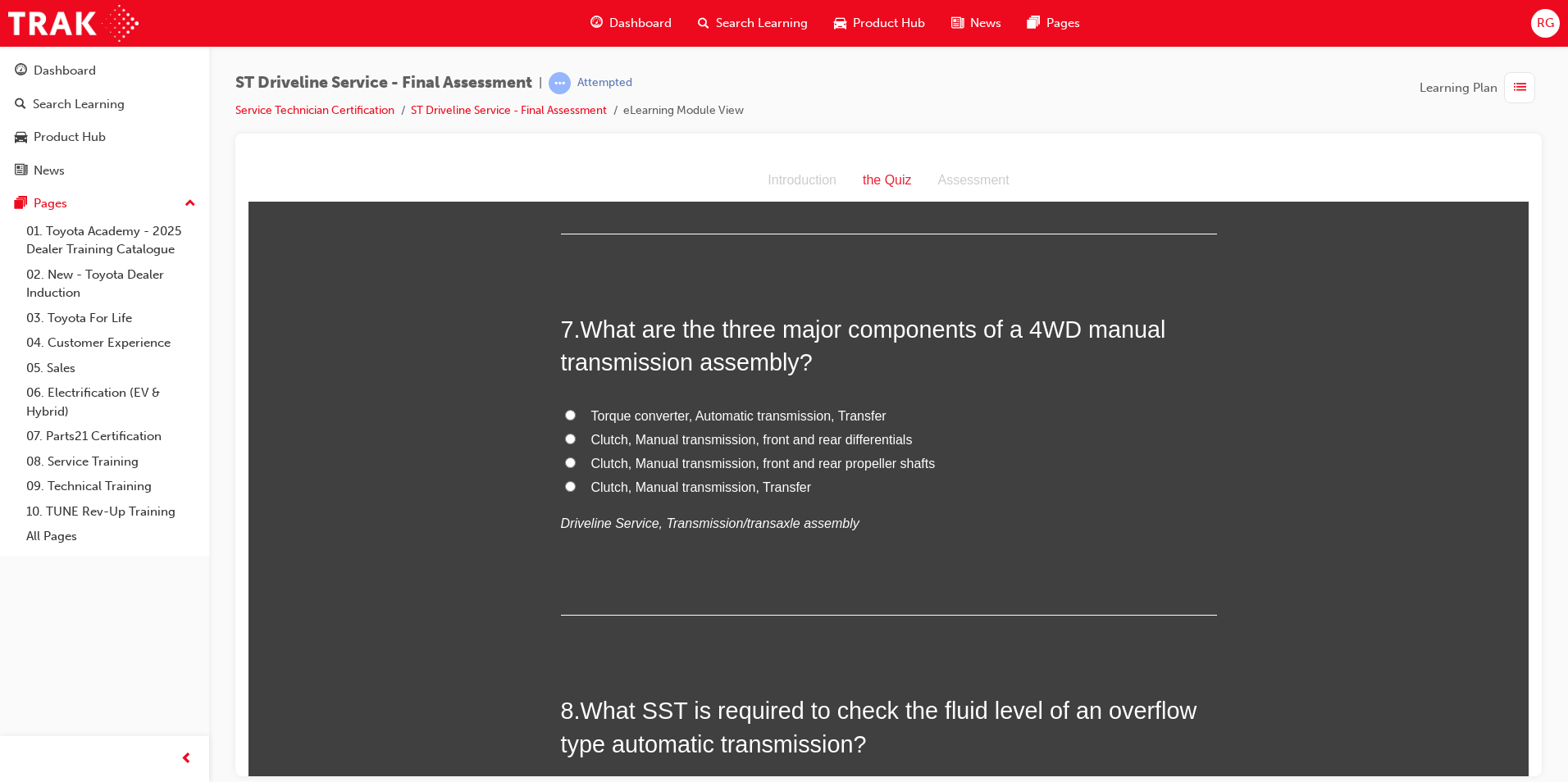
click at [783, 481] on span "Clutch, Manual transmission, Transfer" at bounding box center [702, 486] width 221 height 14
click at [576, 481] on input "Clutch, Manual transmission, Transfer" at bounding box center [570, 485] width 10 height 10
radio input "true"
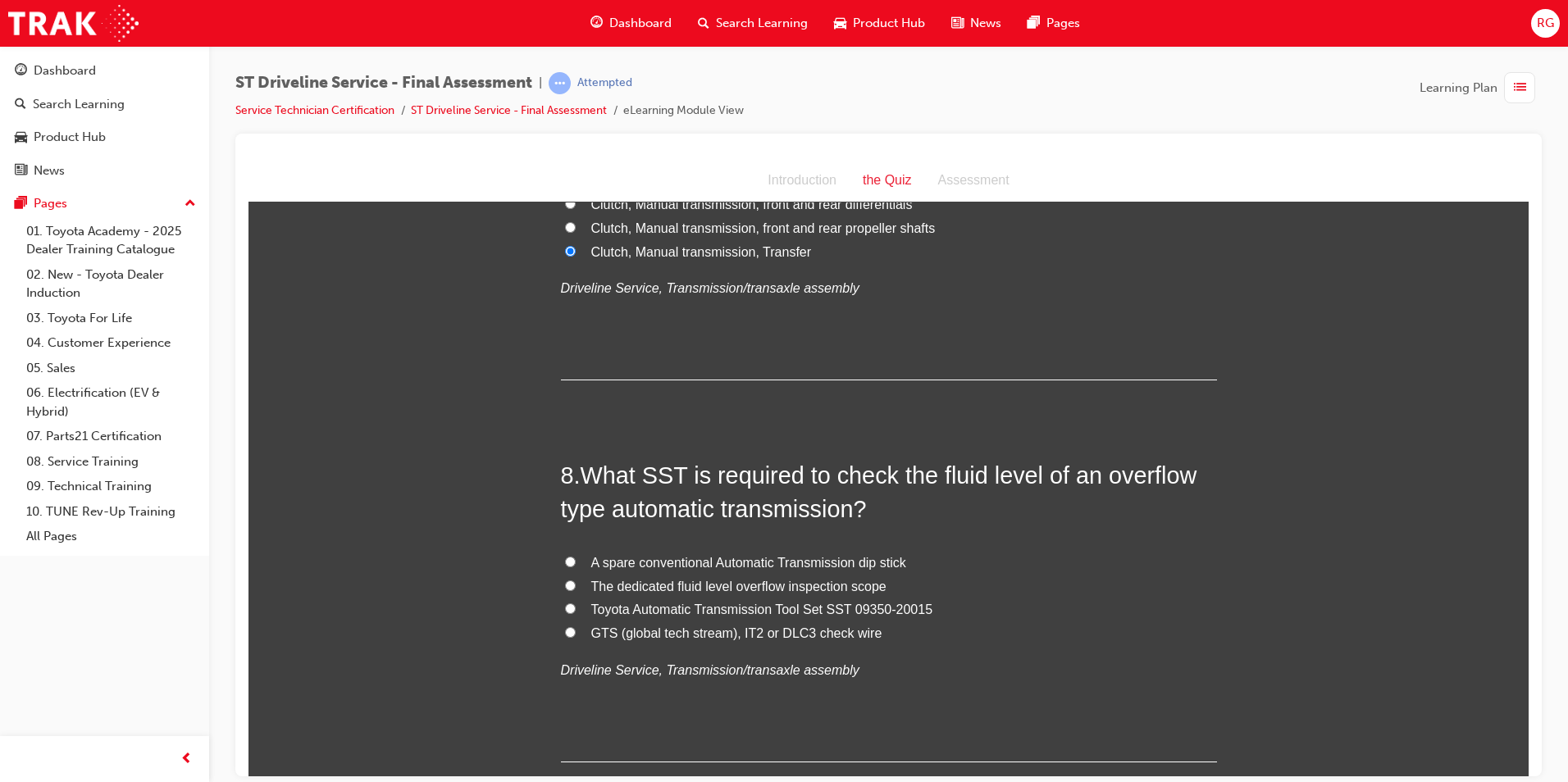
scroll to position [2543, 0]
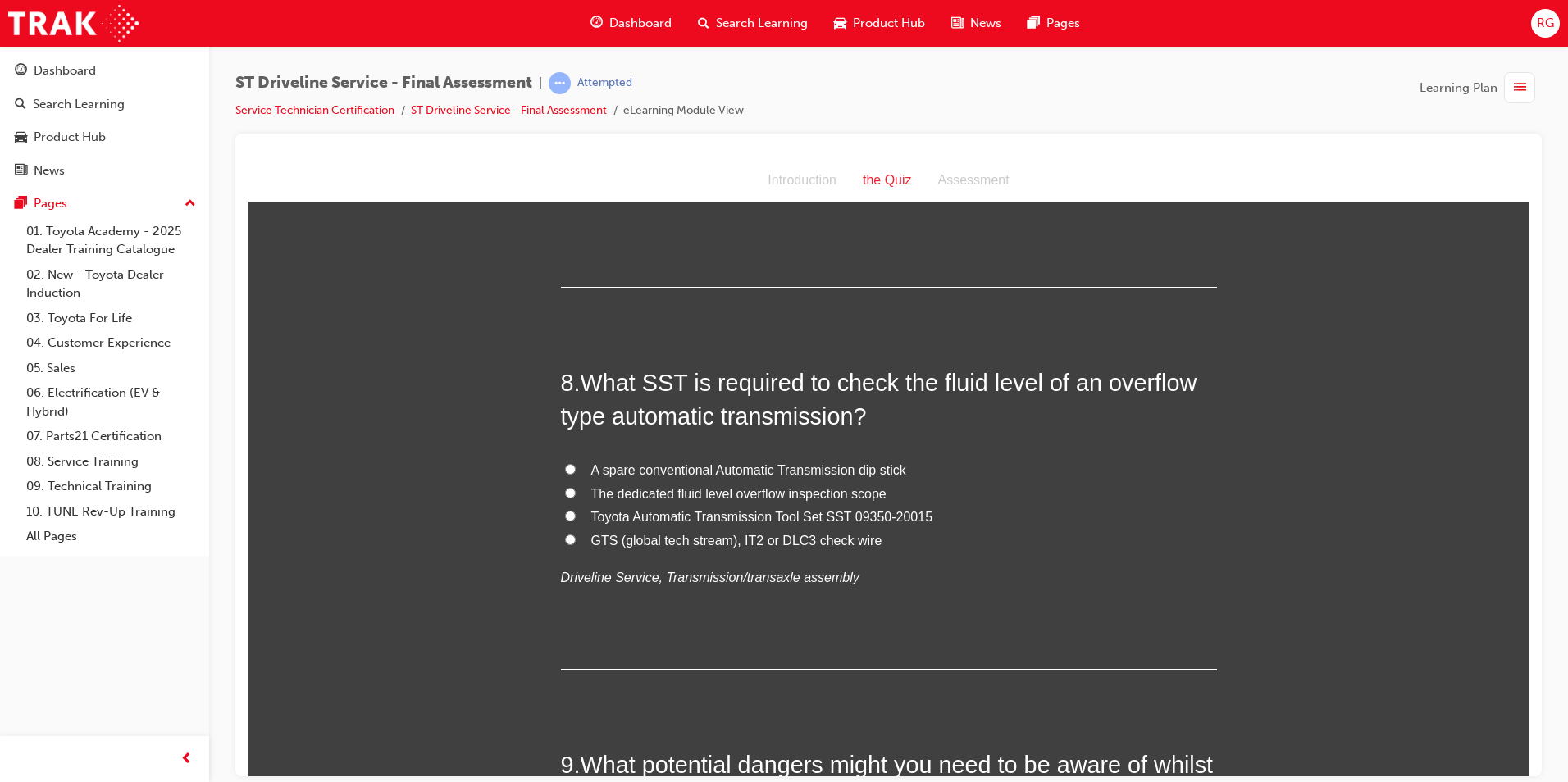
click at [843, 516] on span "Toyota Automatic Transmission Tool Set SST 09350-20015" at bounding box center [763, 516] width 343 height 14
click at [576, 516] on input "Toyota Automatic Transmission Tool Set SST 09350-20015" at bounding box center [570, 515] width 10 height 10
radio input "true"
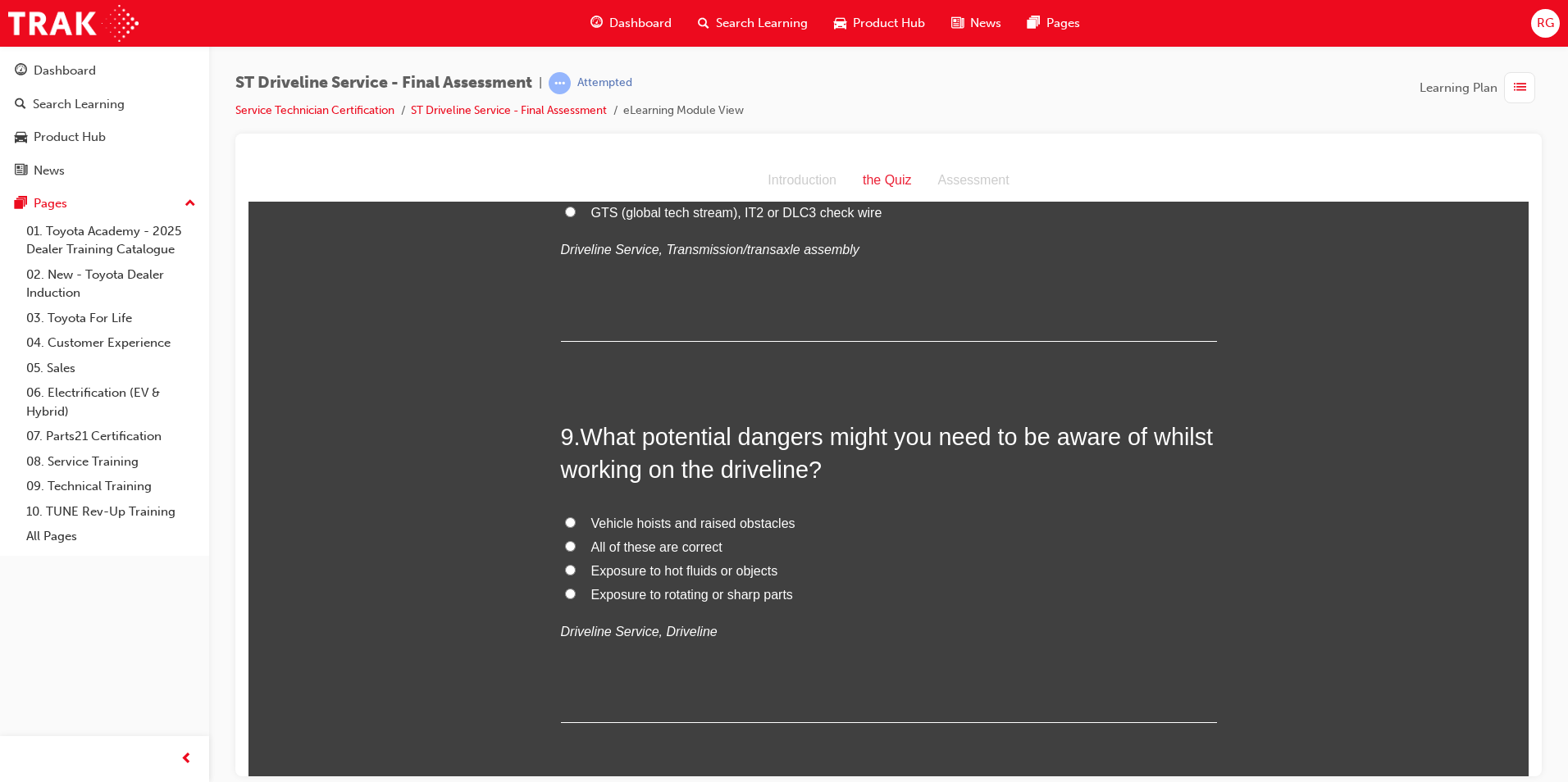
scroll to position [2953, 0]
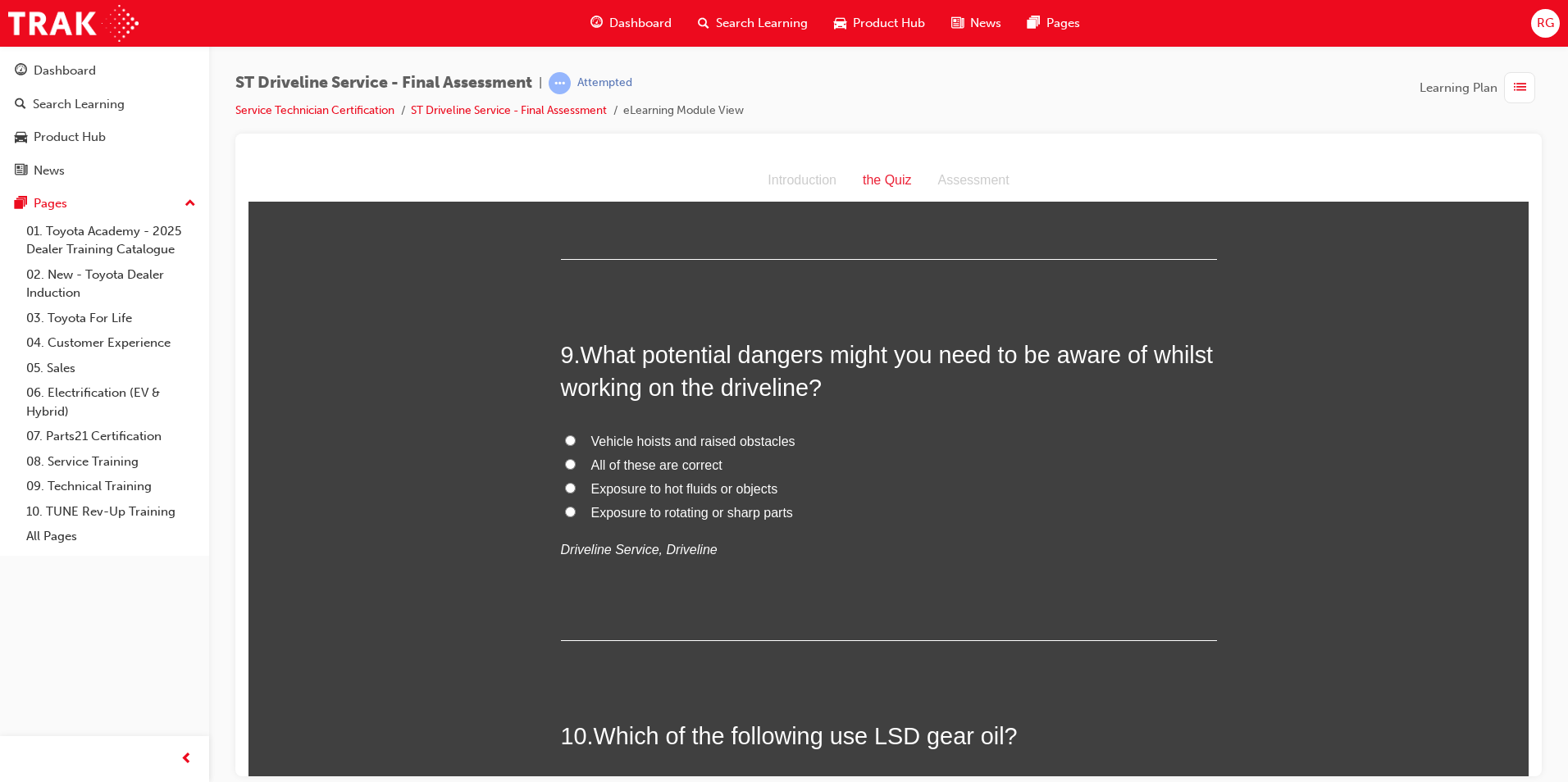
click at [723, 464] on label "All of these are correct" at bounding box center [890, 465] width 657 height 24
click at [576, 464] on input "All of these are correct" at bounding box center [570, 463] width 10 height 10
radio input "true"
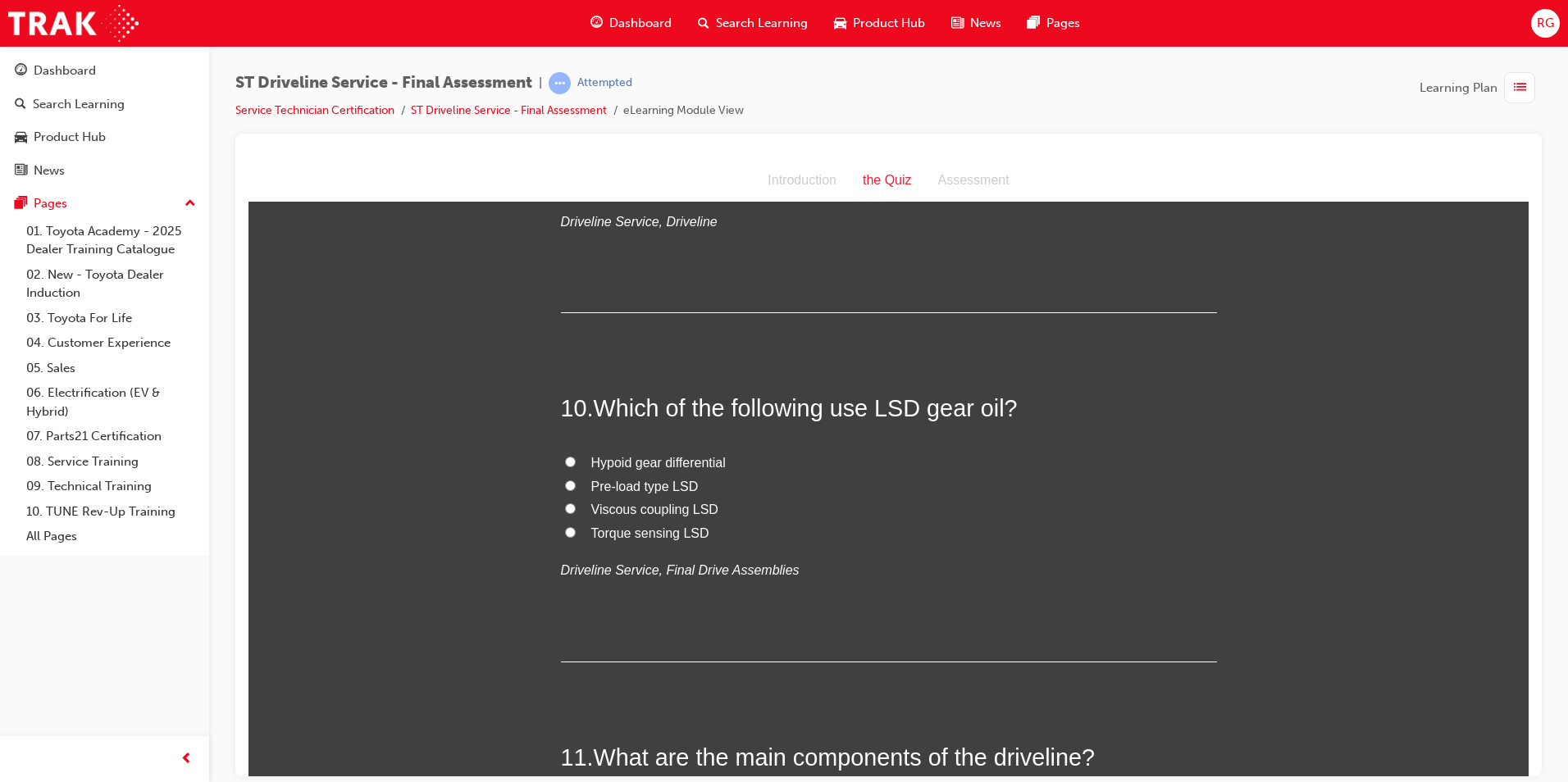
scroll to position [3363, 0]
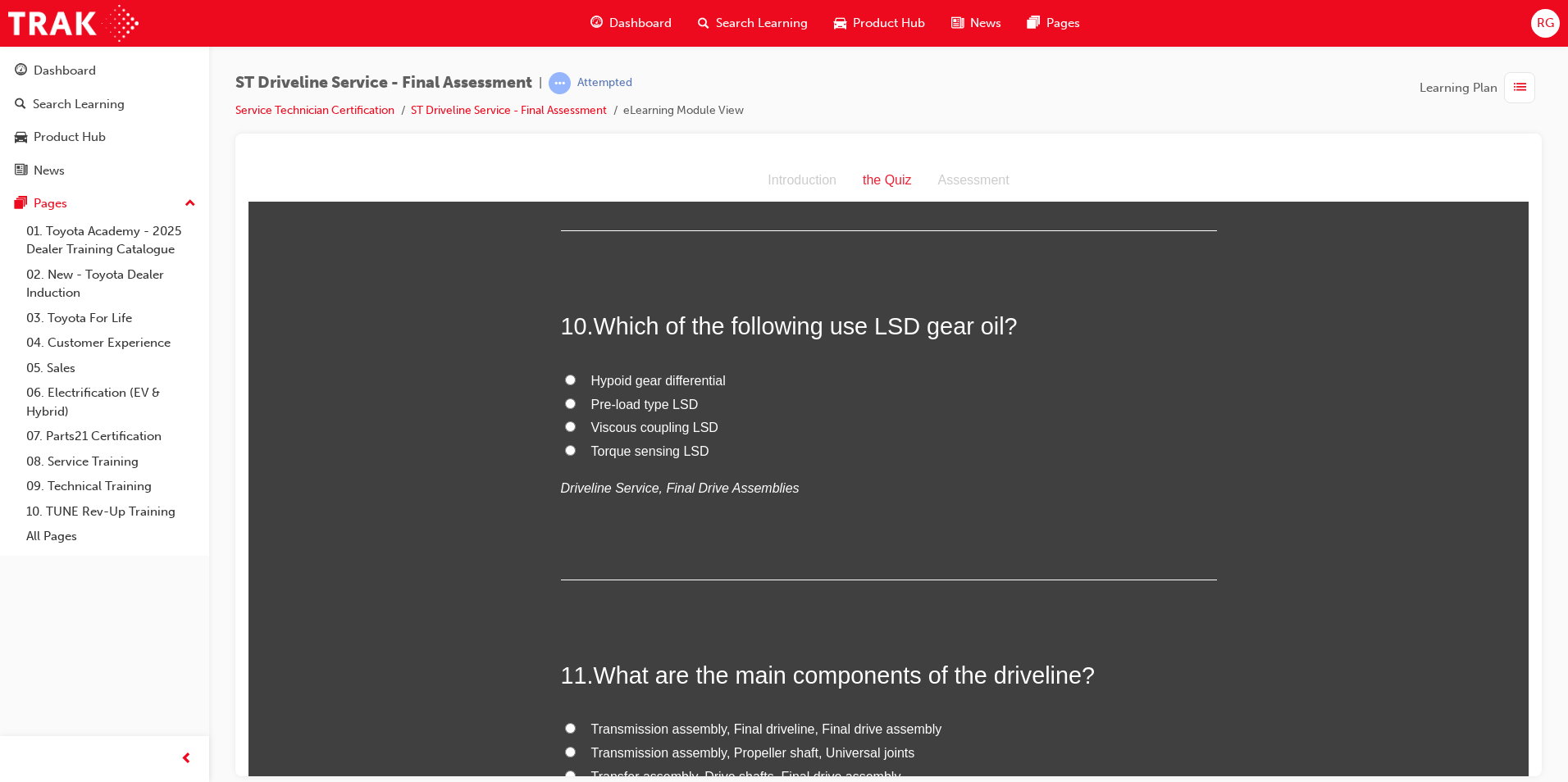
click at [646, 409] on span "Pre-load type LSD" at bounding box center [645, 403] width 108 height 14
click at [576, 408] on input "Pre-load type LSD" at bounding box center [570, 402] width 10 height 10
radio input "true"
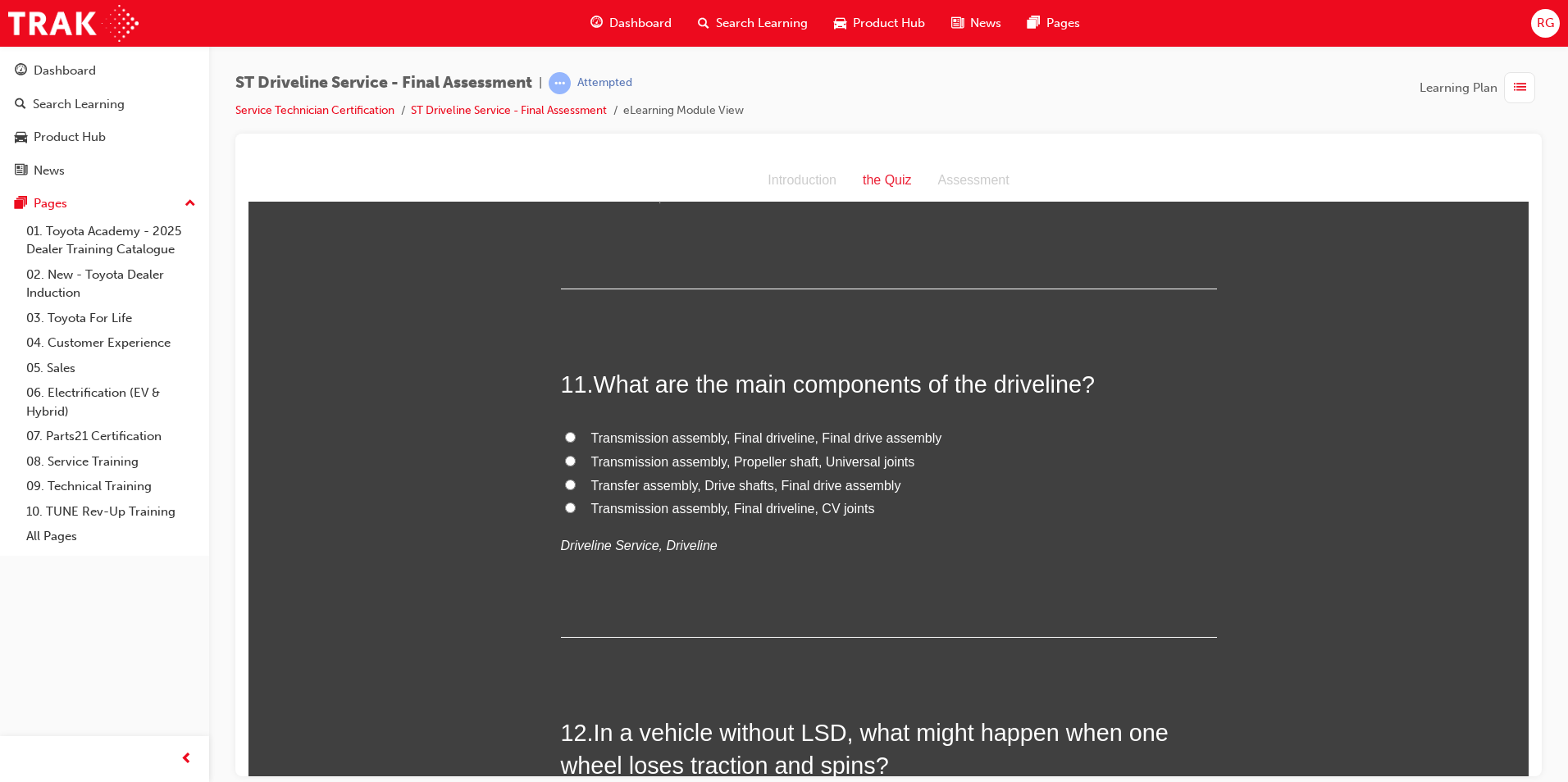
scroll to position [3691, 0]
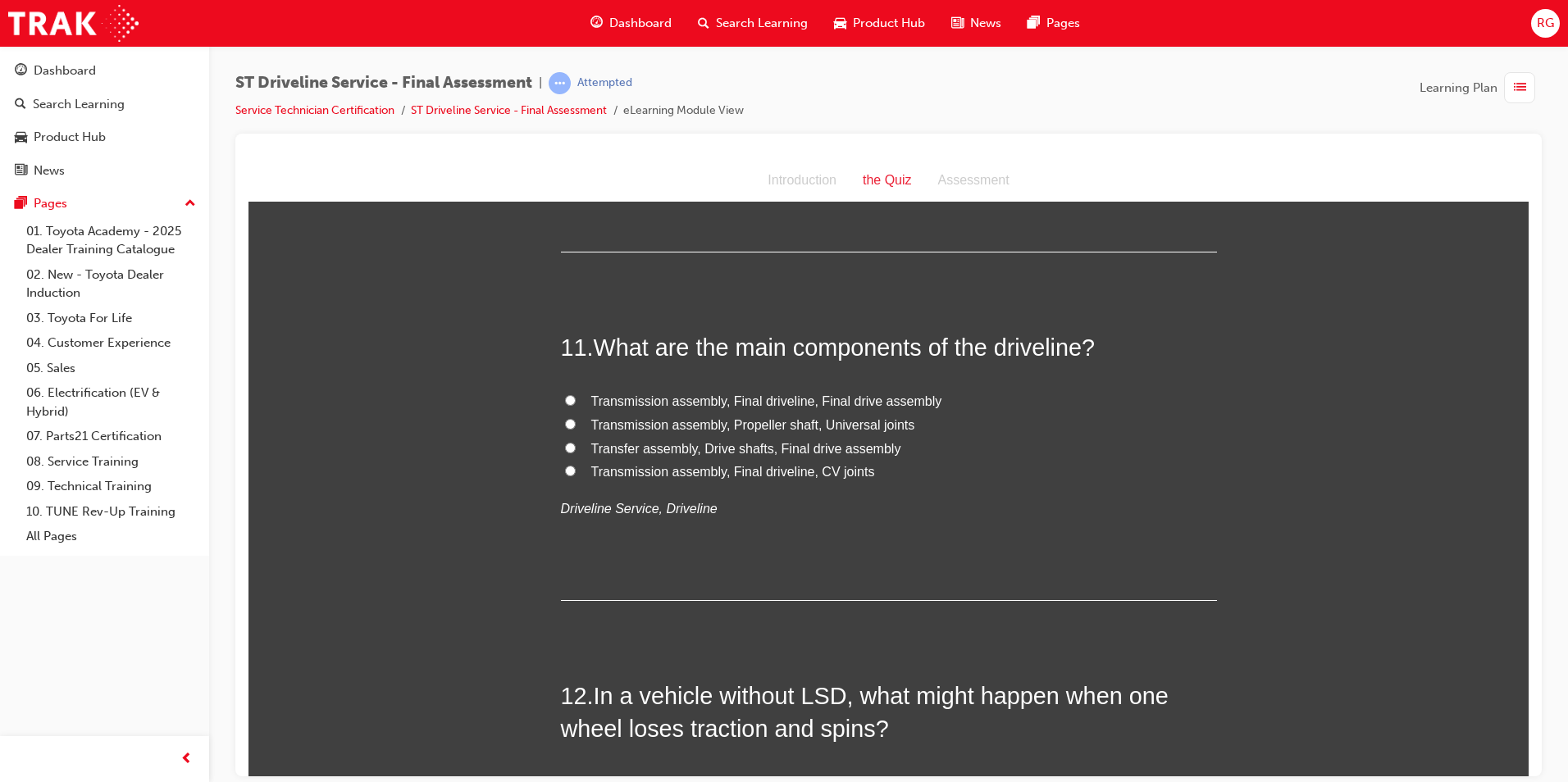
click at [842, 477] on span "Transmission assembly, Final driveline, CV joints" at bounding box center [734, 471] width 284 height 14
click at [576, 476] on input "Transmission assembly, Final driveline, CV joints" at bounding box center [570, 470] width 10 height 10
radio input "true"
click at [840, 430] on span "Transmission assembly, Propeller shaft, Universal joints" at bounding box center [754, 424] width 324 height 14
click at [576, 429] on input "Transmission assembly, Propeller shaft, Universal joints" at bounding box center [570, 423] width 10 height 10
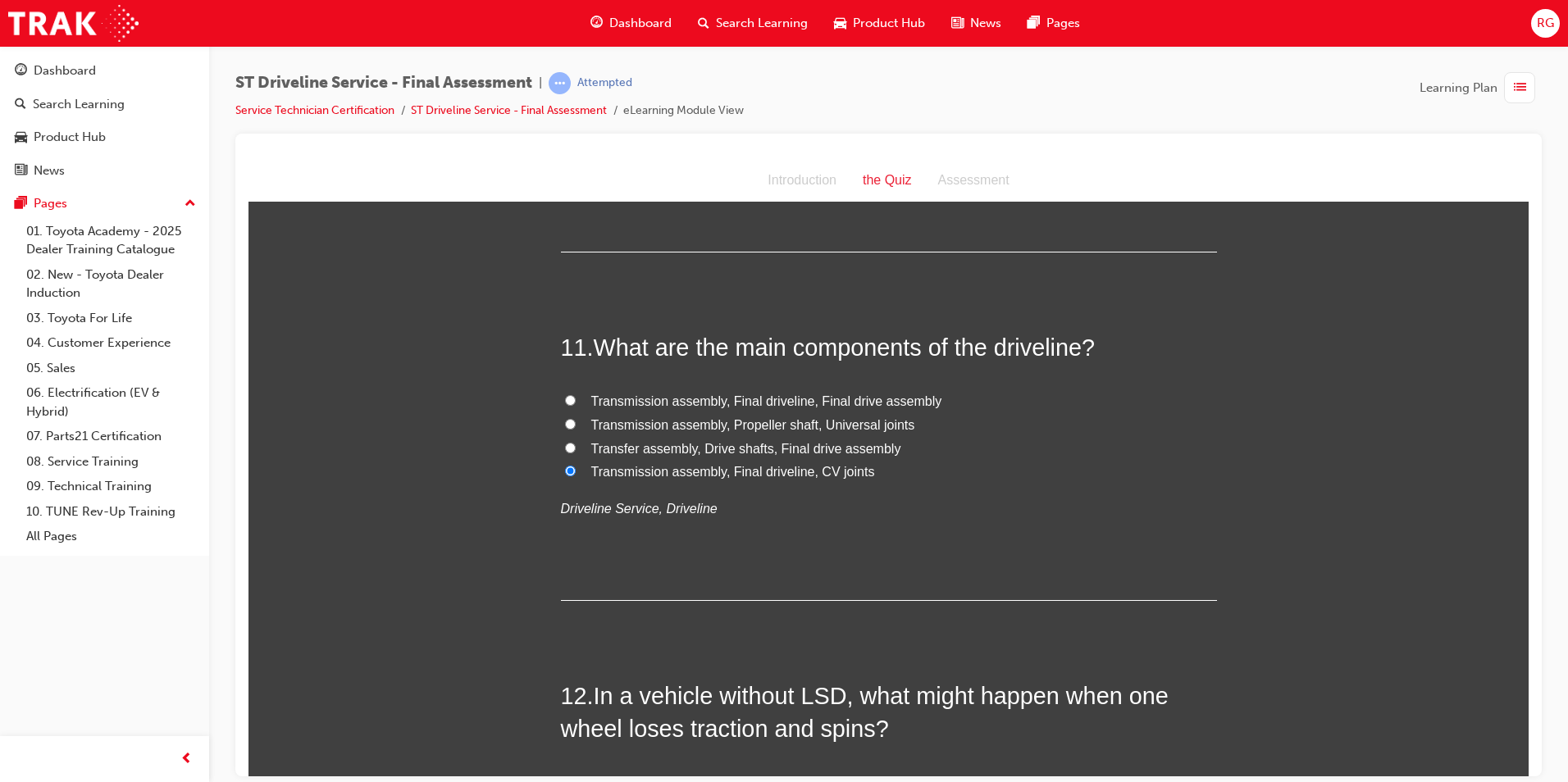
radio input "true"
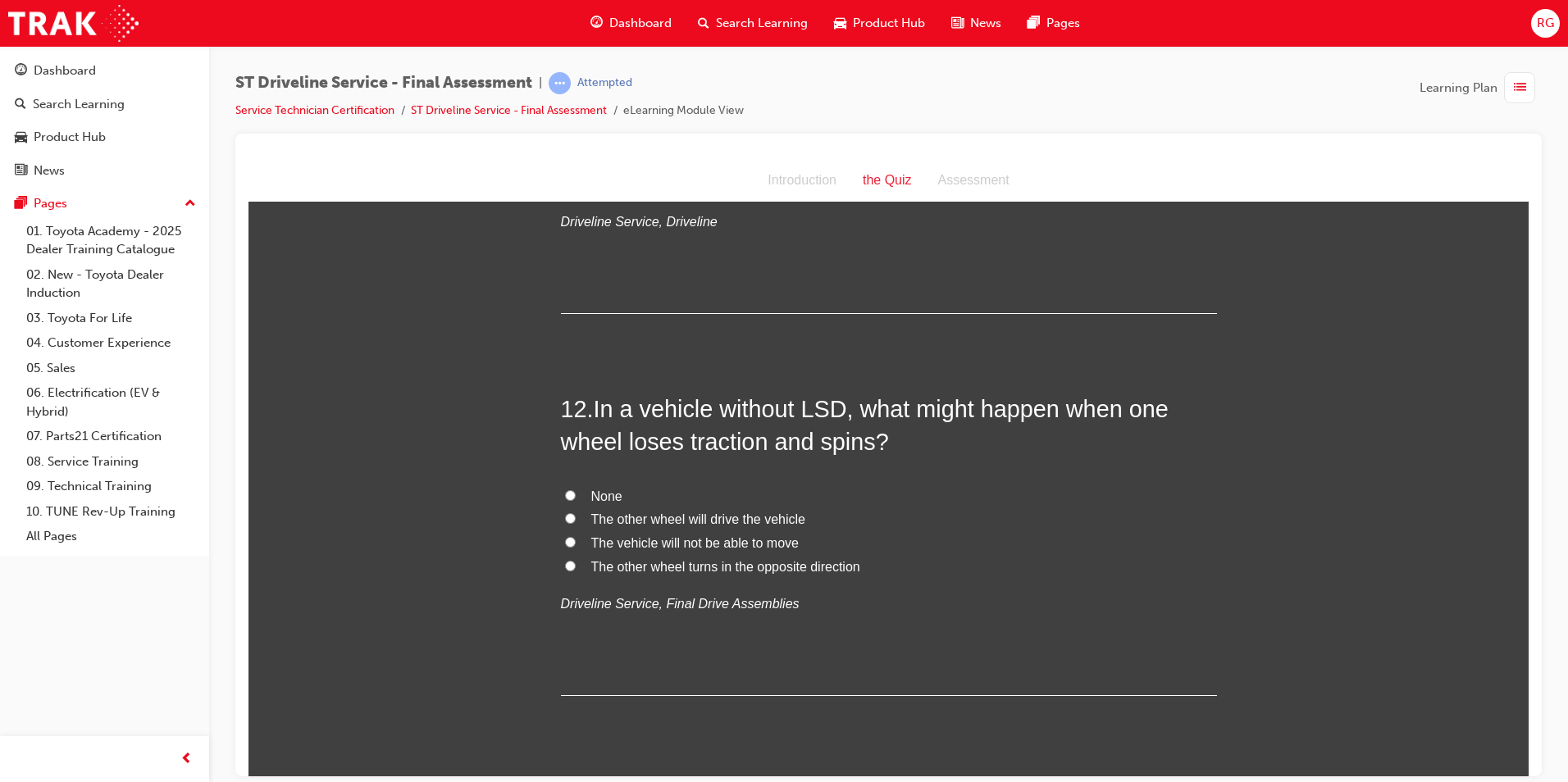
scroll to position [4018, 0]
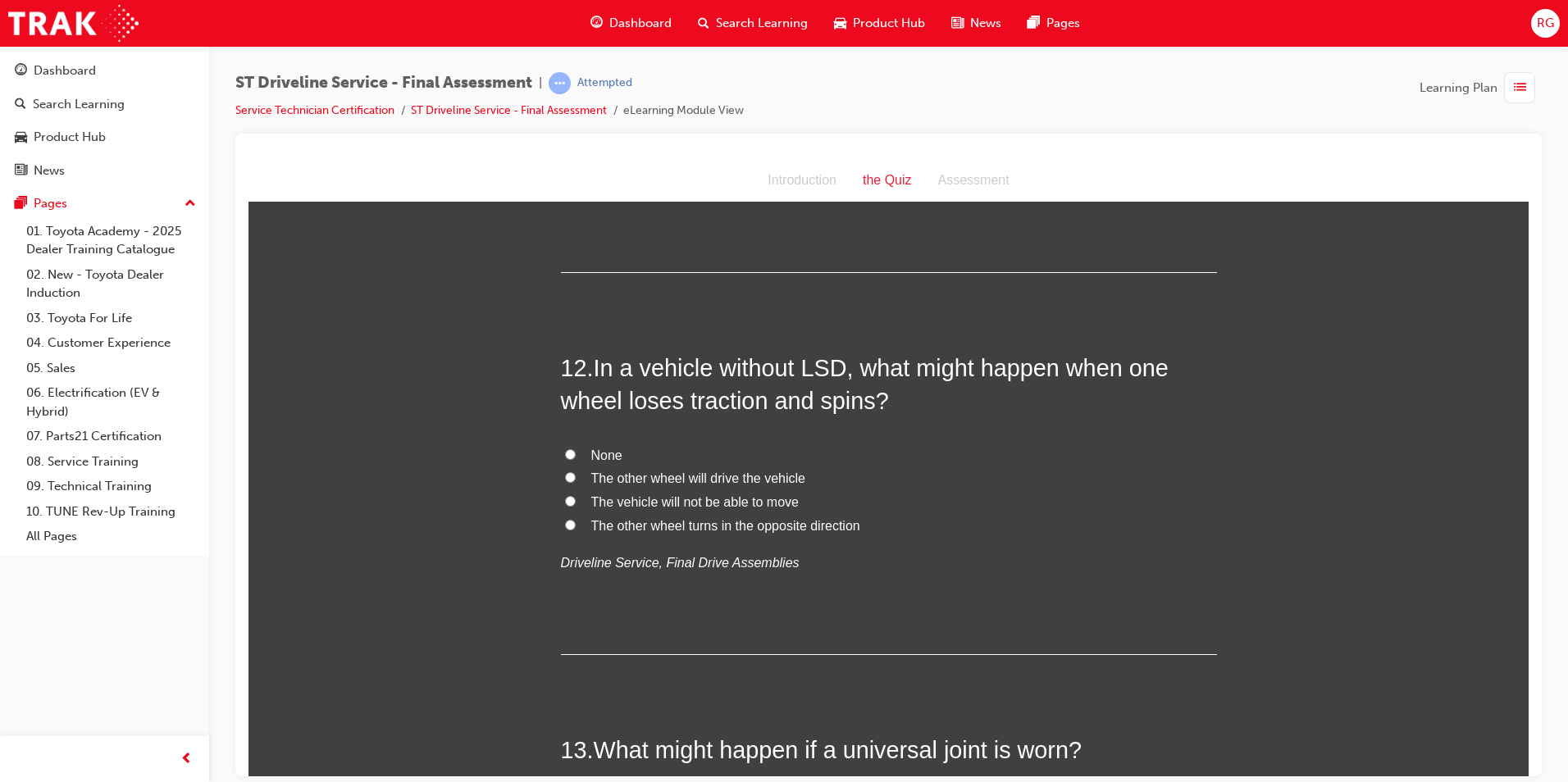
click at [663, 502] on span "The vehicle will not be able to move" at bounding box center [696, 501] width 207 height 14
click at [576, 502] on input "The vehicle will not be able to move" at bounding box center [570, 500] width 10 height 10
radio input "true"
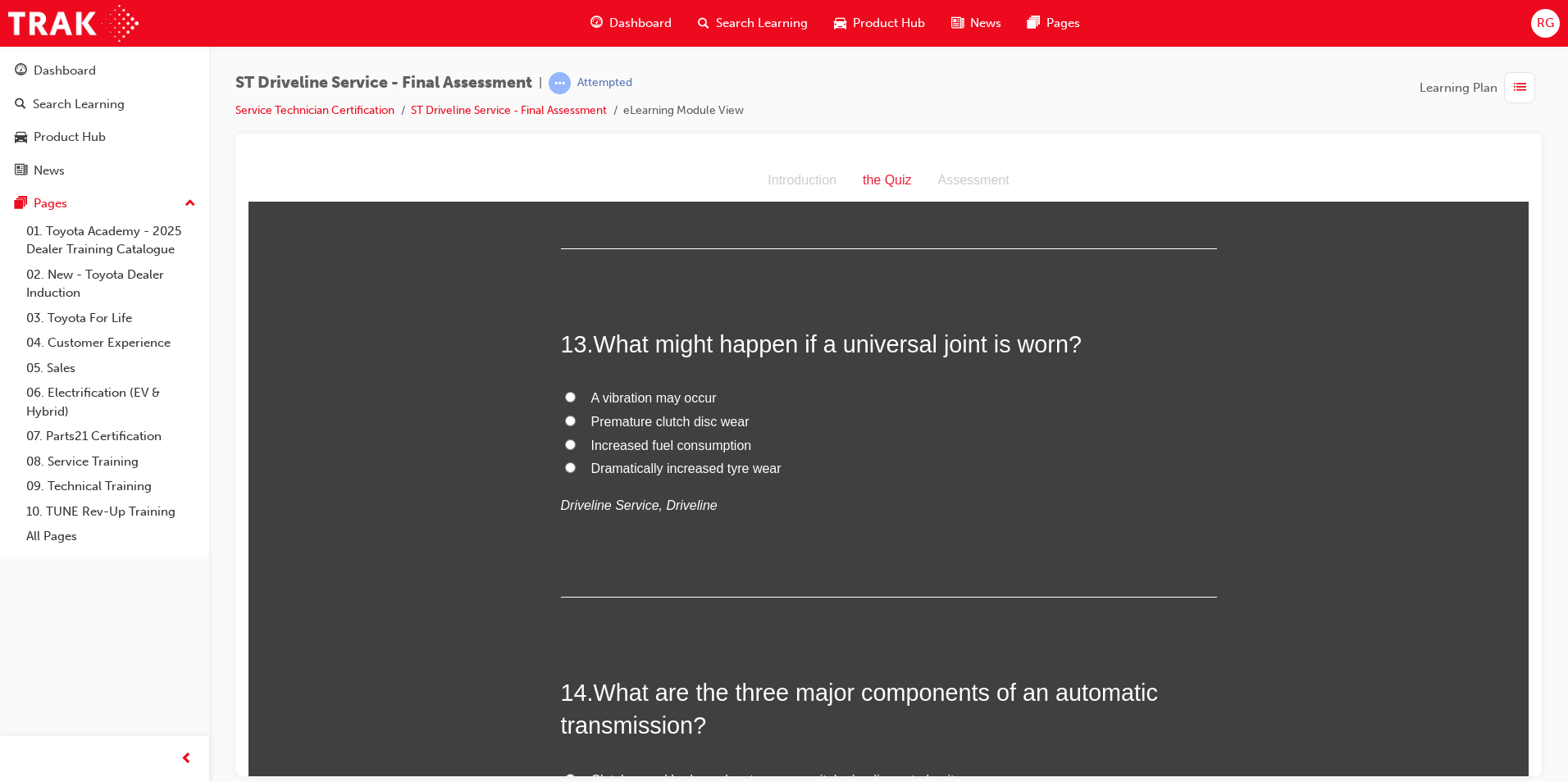
scroll to position [4428, 0]
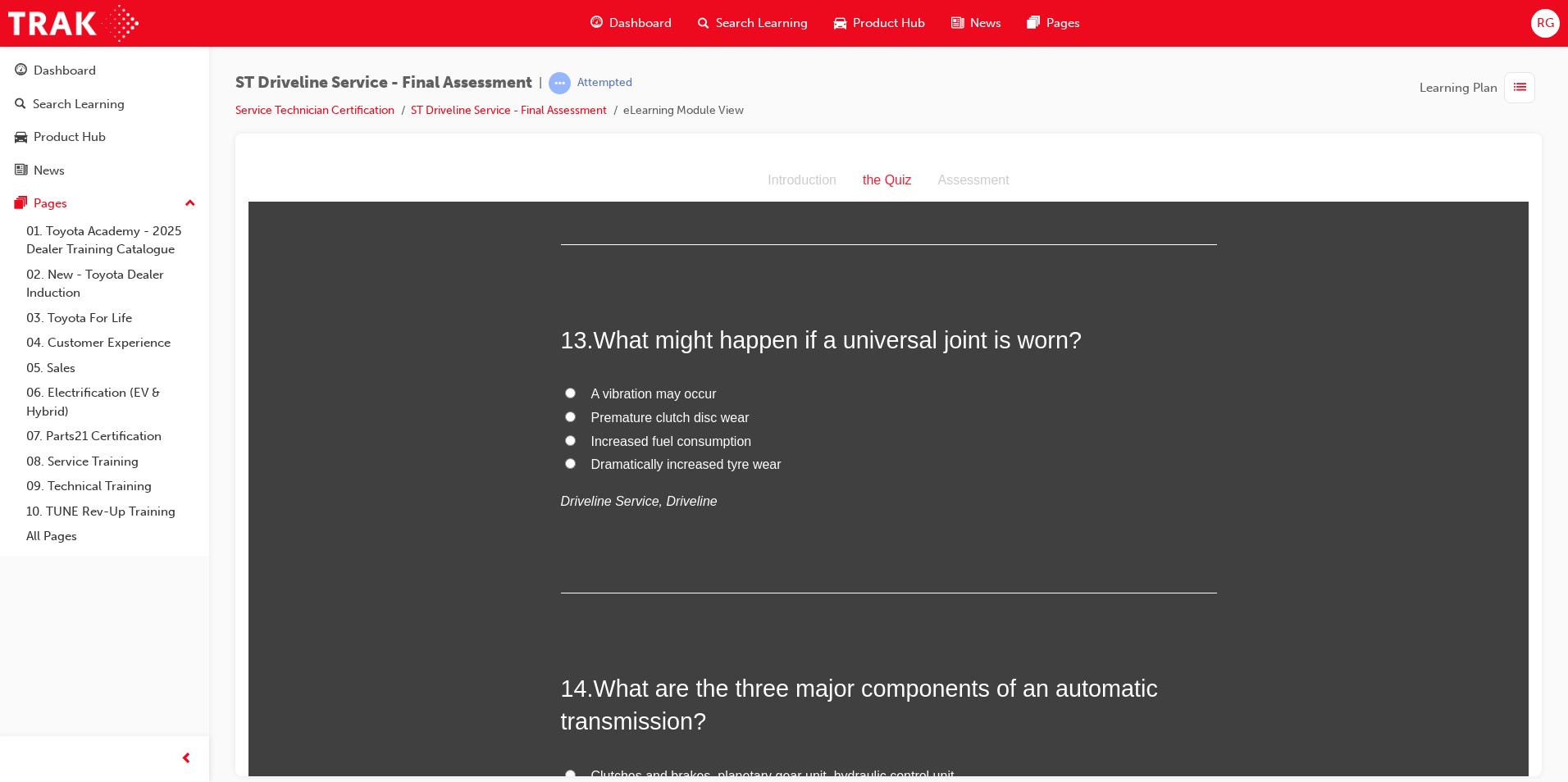
click at [669, 386] on span "A vibration may occur" at bounding box center [655, 393] width 126 height 14
click at [576, 387] on input "A vibration may occur" at bounding box center [570, 392] width 10 height 10
radio input "true"
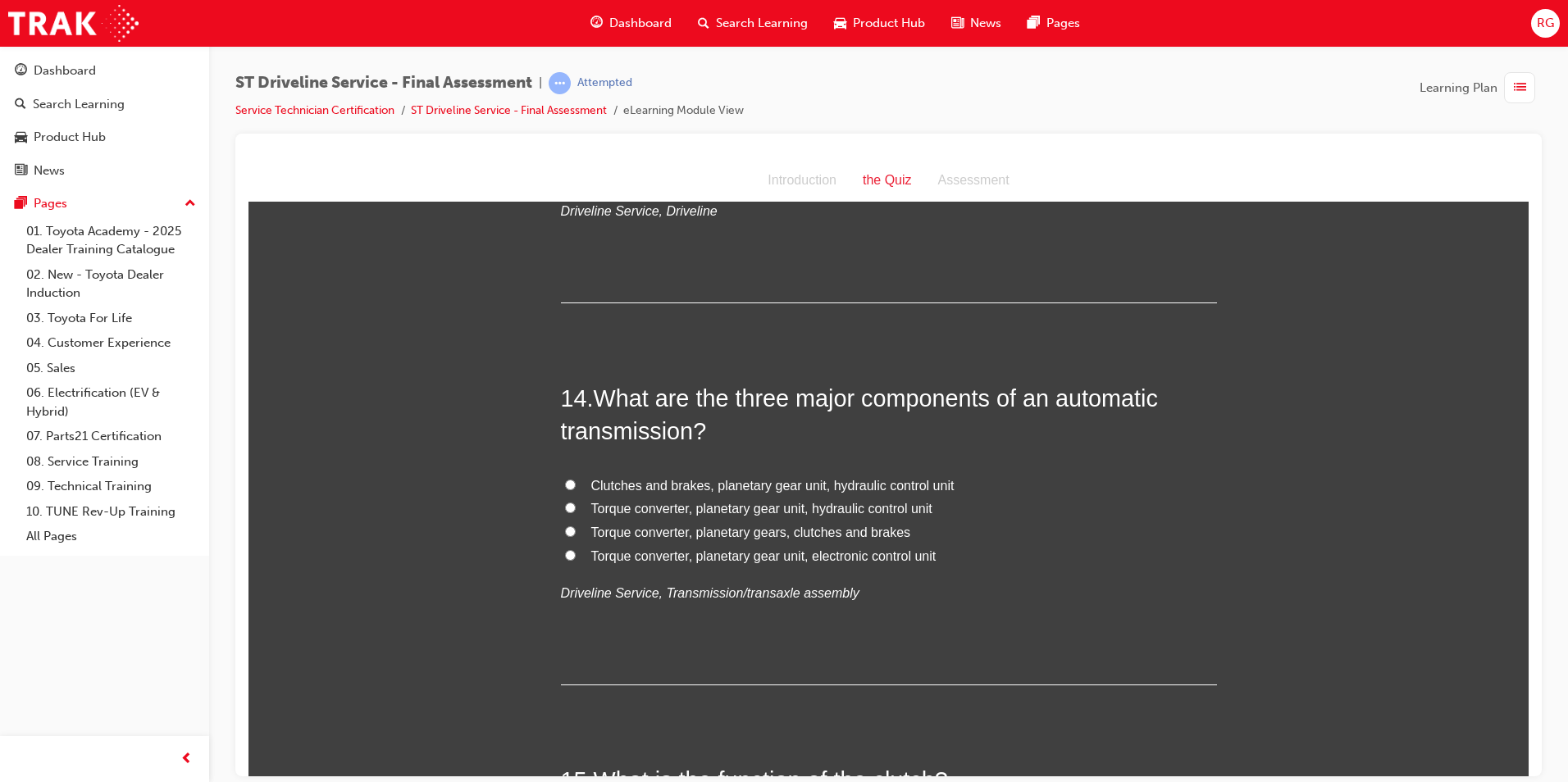
scroll to position [4757, 0]
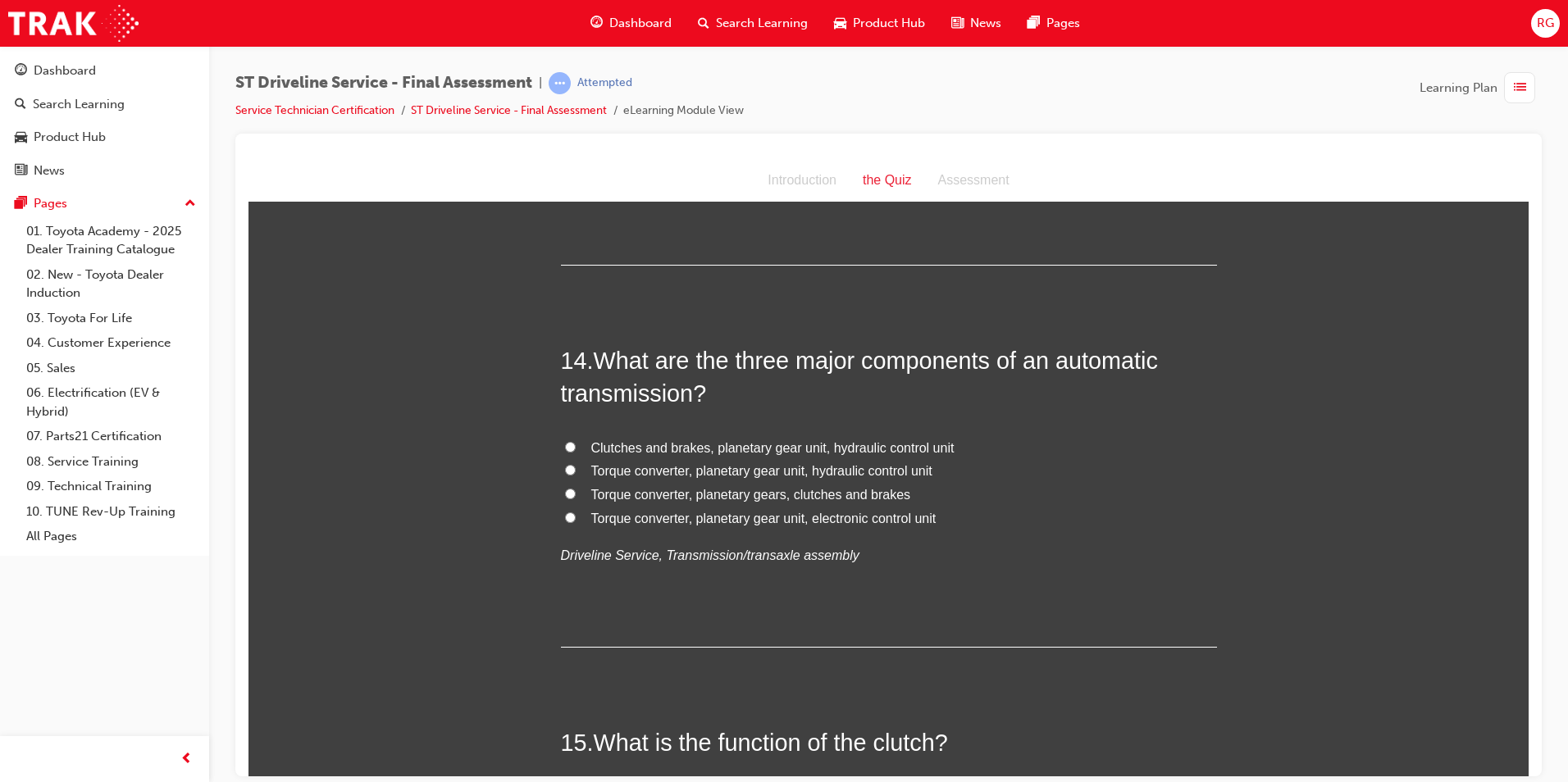
click at [785, 472] on span "Torque converter, planetary gear unit, hydraulic control unit" at bounding box center [762, 470] width 342 height 14
click at [576, 472] on input "Torque converter, planetary gear unit, hydraulic control unit" at bounding box center [570, 469] width 10 height 10
radio input "true"
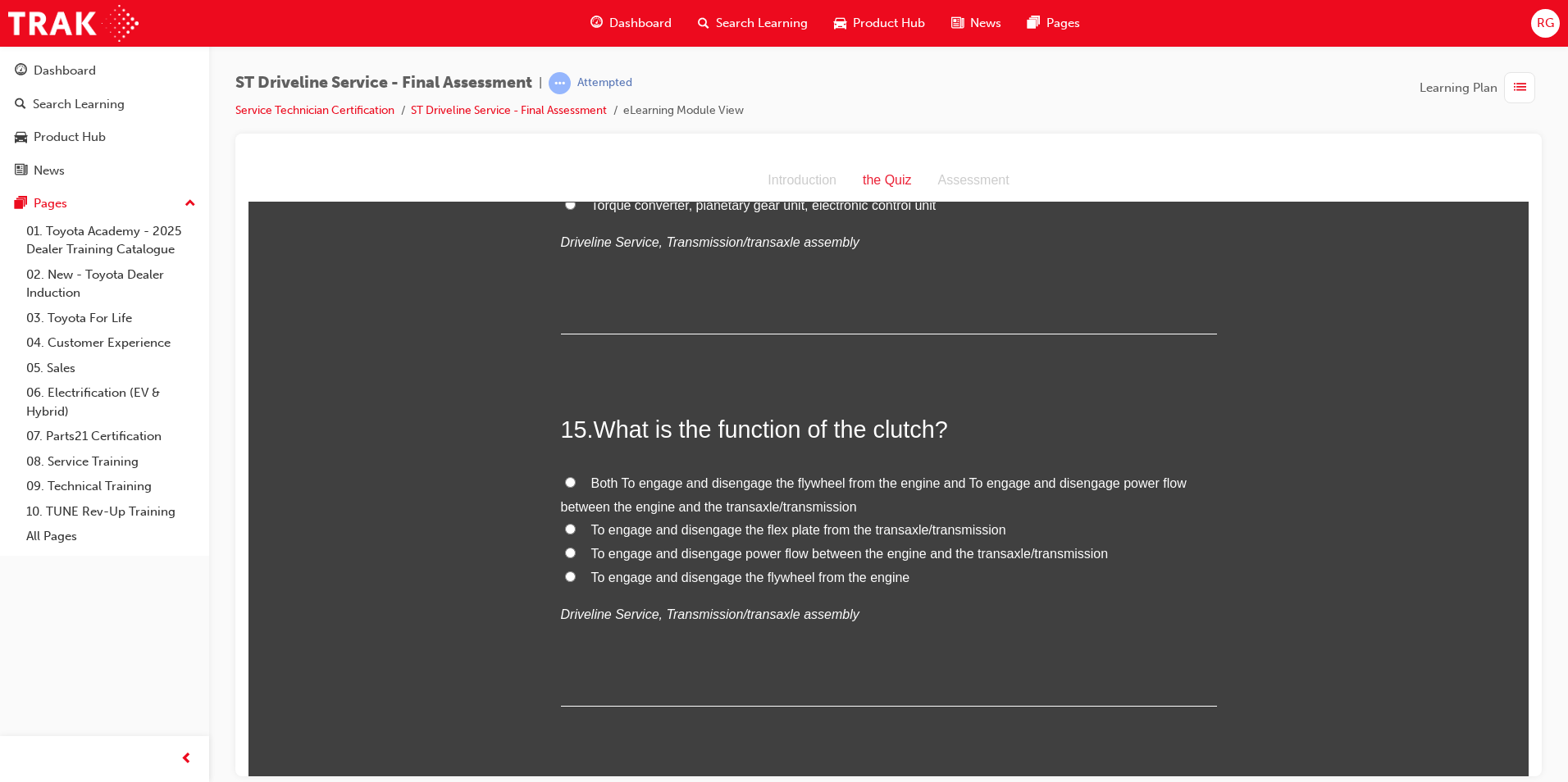
scroll to position [5085, 0]
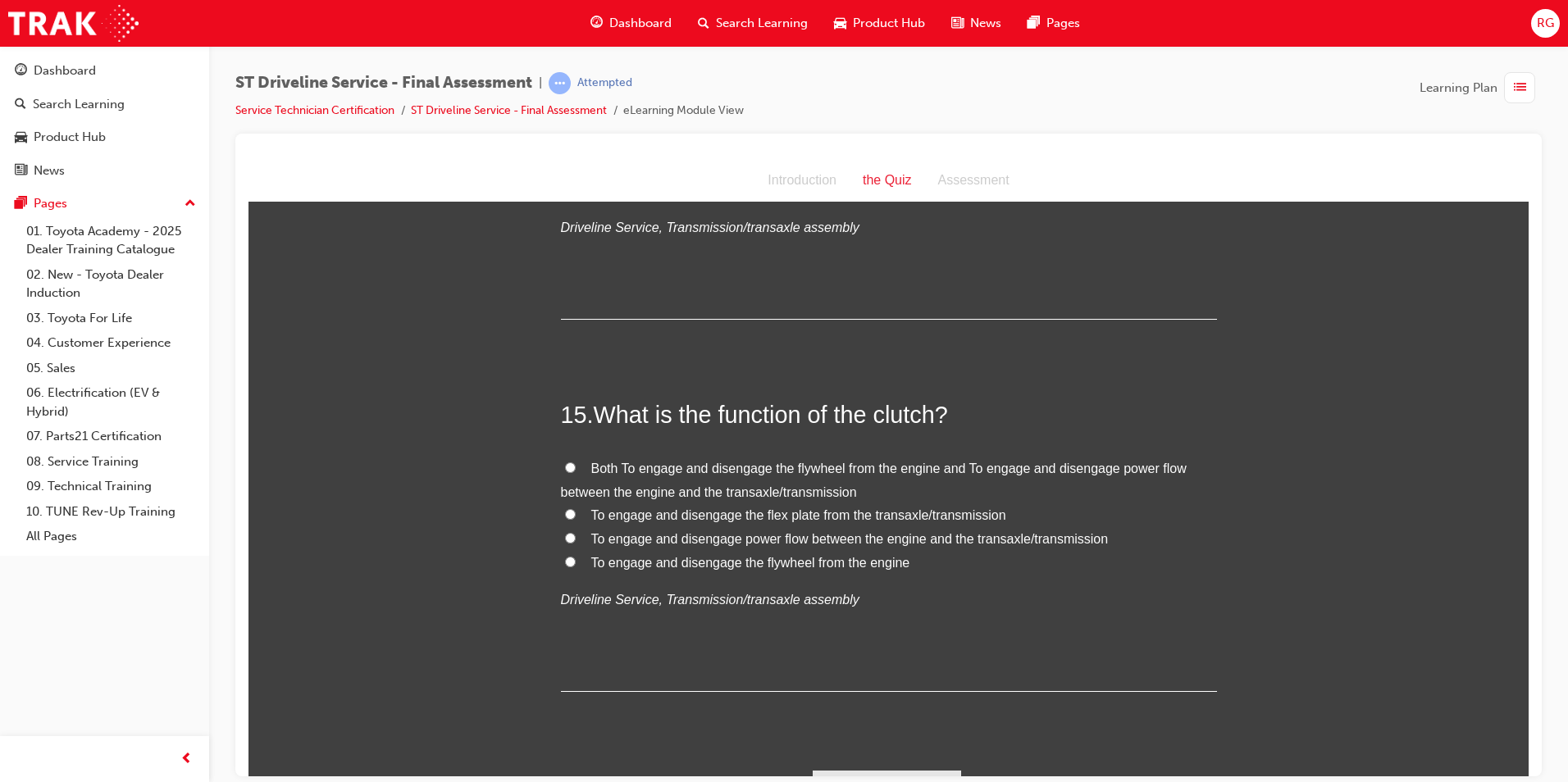
click at [868, 536] on span "To engage and disengage power flow between the engine and the transaxle/transmi…" at bounding box center [851, 538] width 518 height 14
click at [576, 536] on input "To engage and disengage power flow between the engine and the transaxle/transmi…" at bounding box center [570, 538] width 10 height 10
radio input "true"
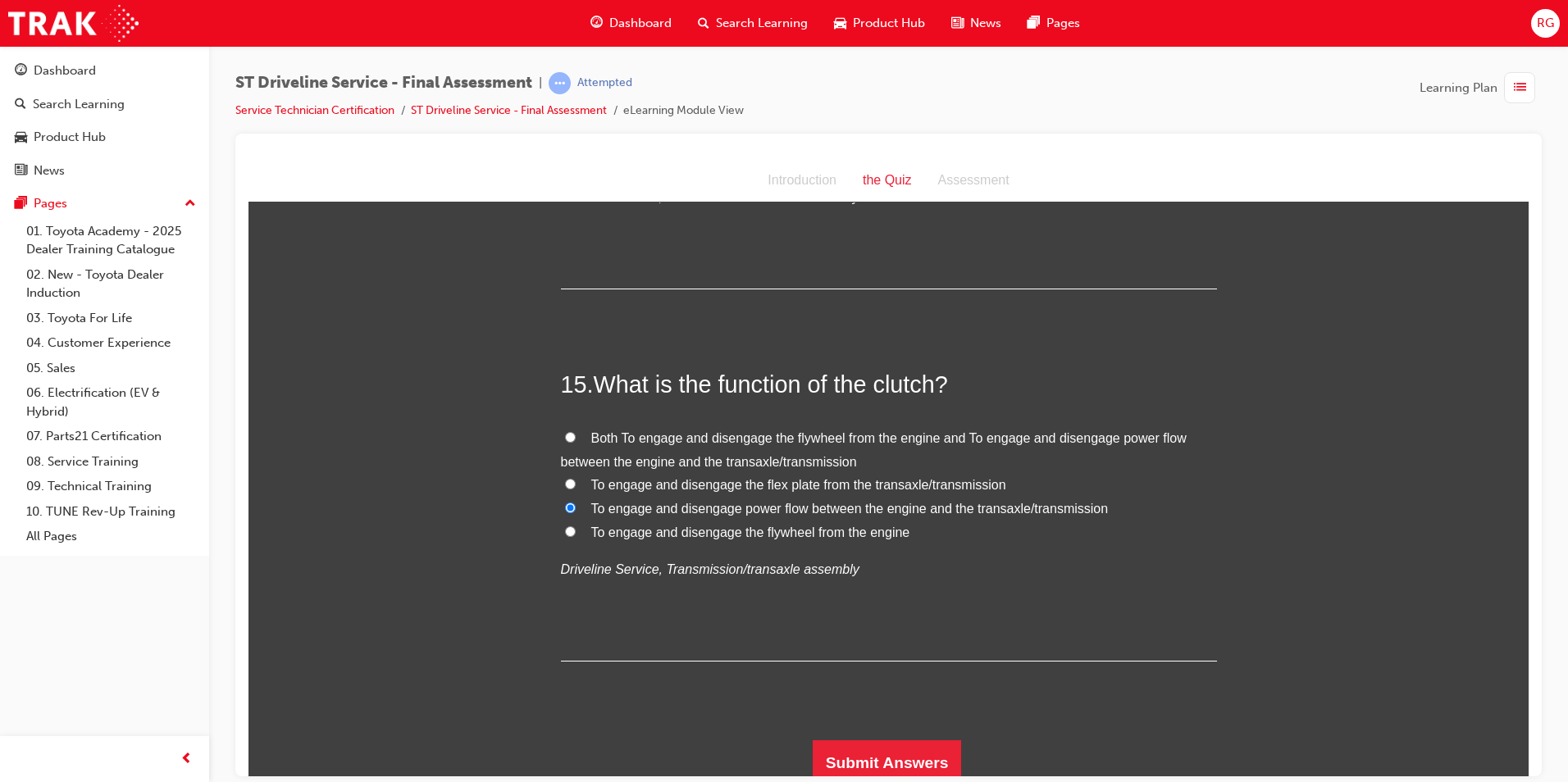
scroll to position [5124, 0]
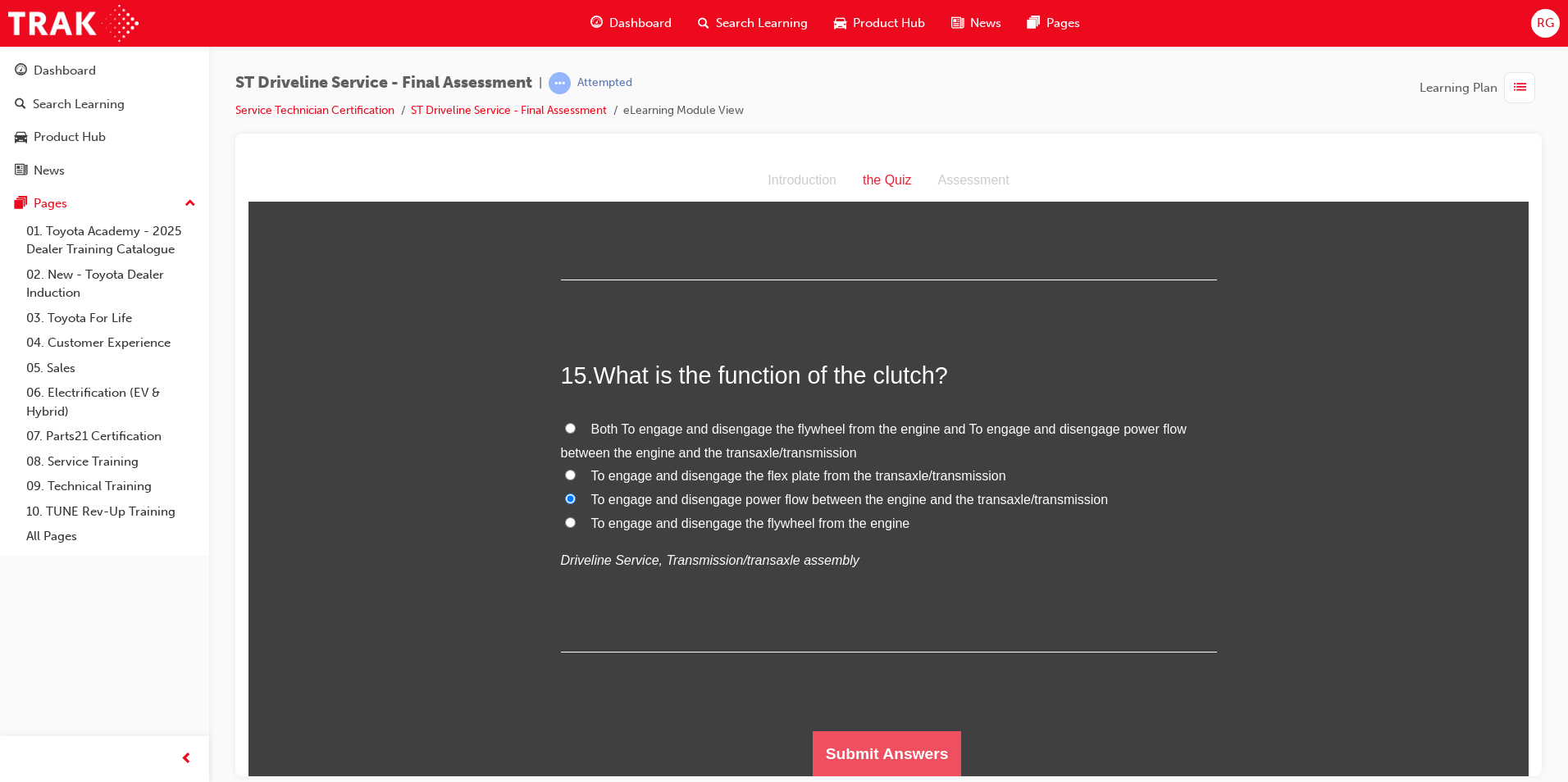
click at [897, 739] on button "Submit Answers" at bounding box center [887, 753] width 149 height 46
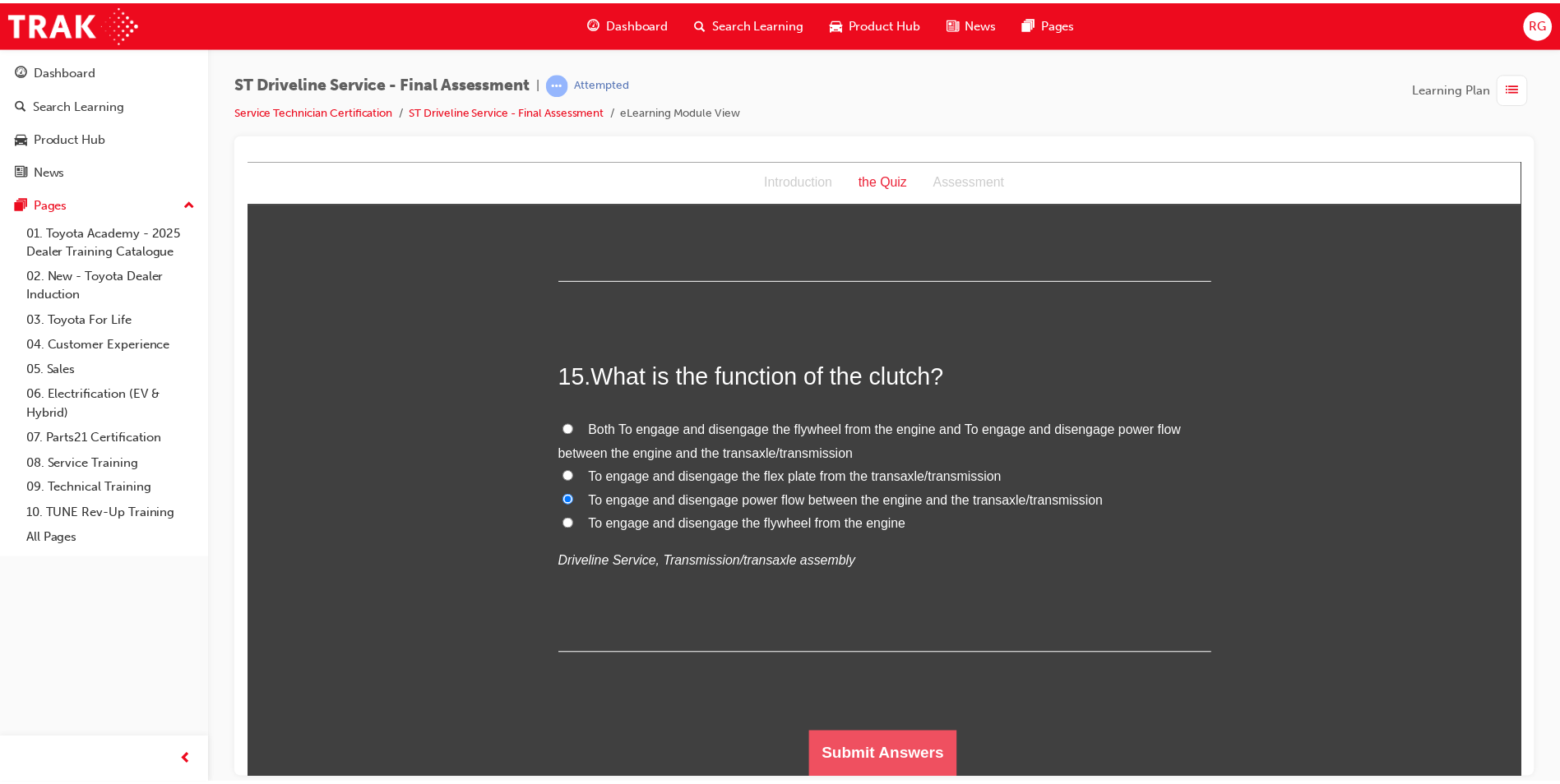
scroll to position [0, 0]
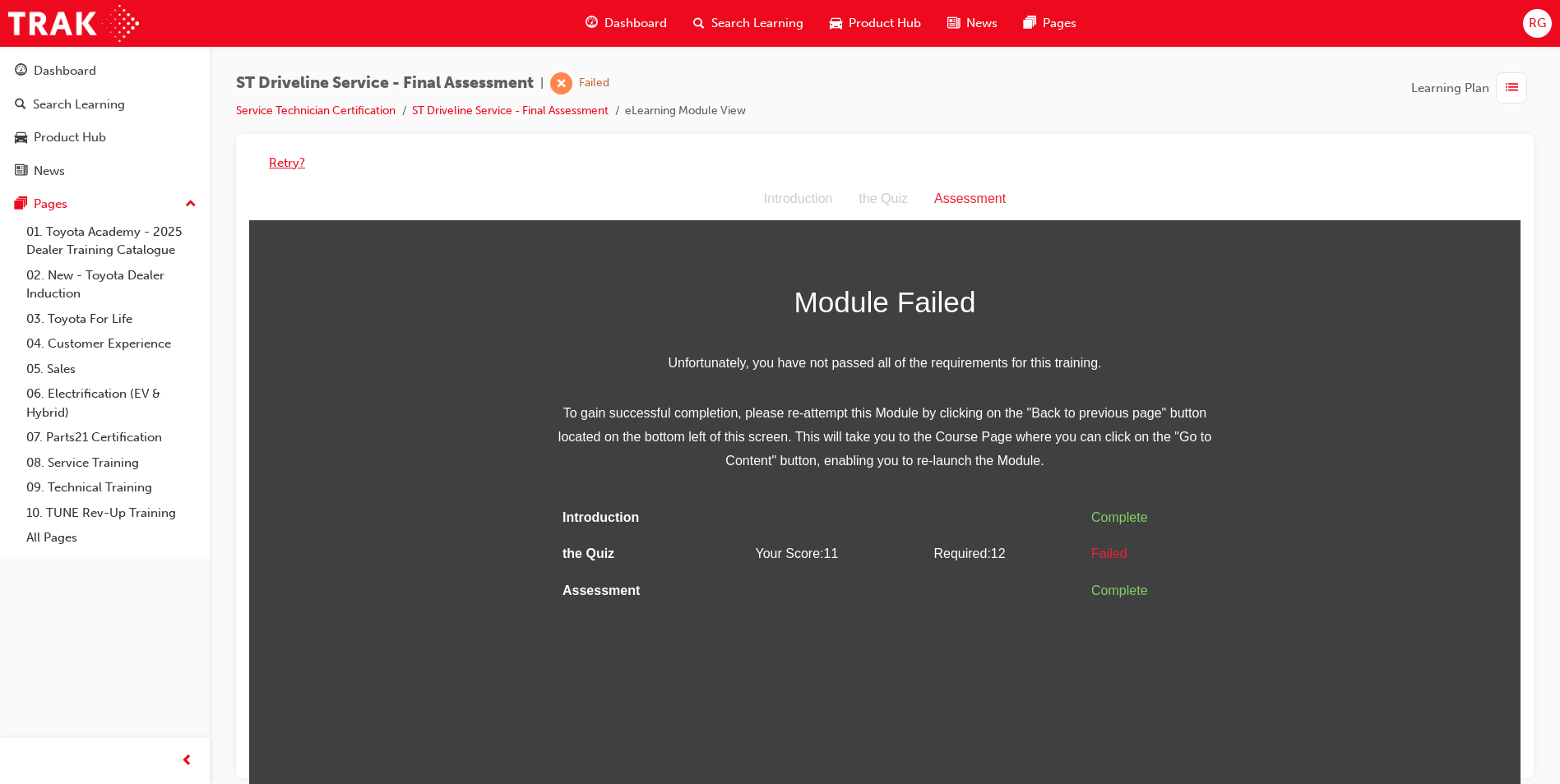
click at [285, 163] on button "Retry?" at bounding box center [287, 163] width 36 height 19
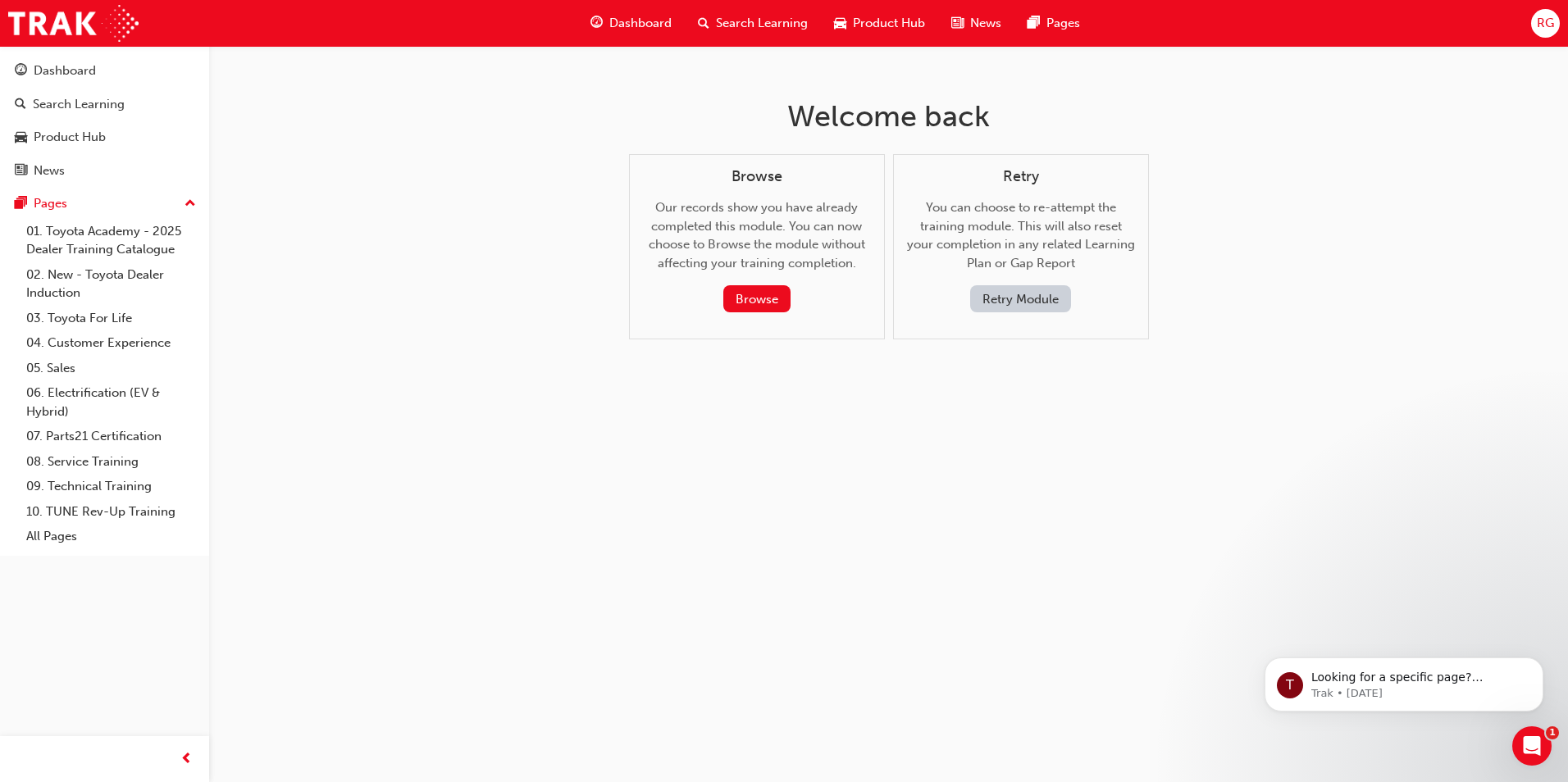
click at [1020, 294] on button "Retry Module" at bounding box center [1021, 299] width 101 height 27
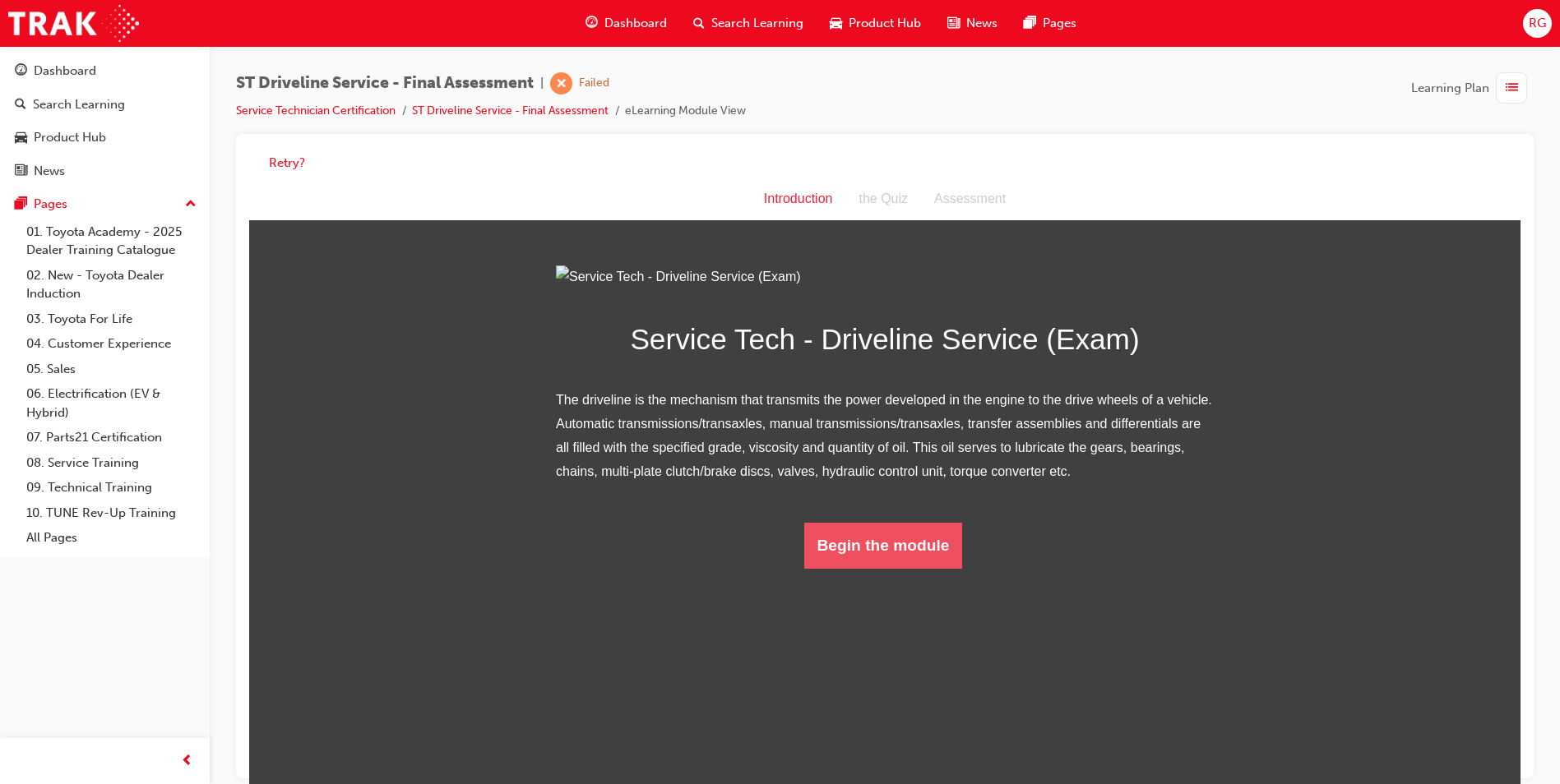
click at [889, 569] on button "Begin the module" at bounding box center [884, 546] width 158 height 46
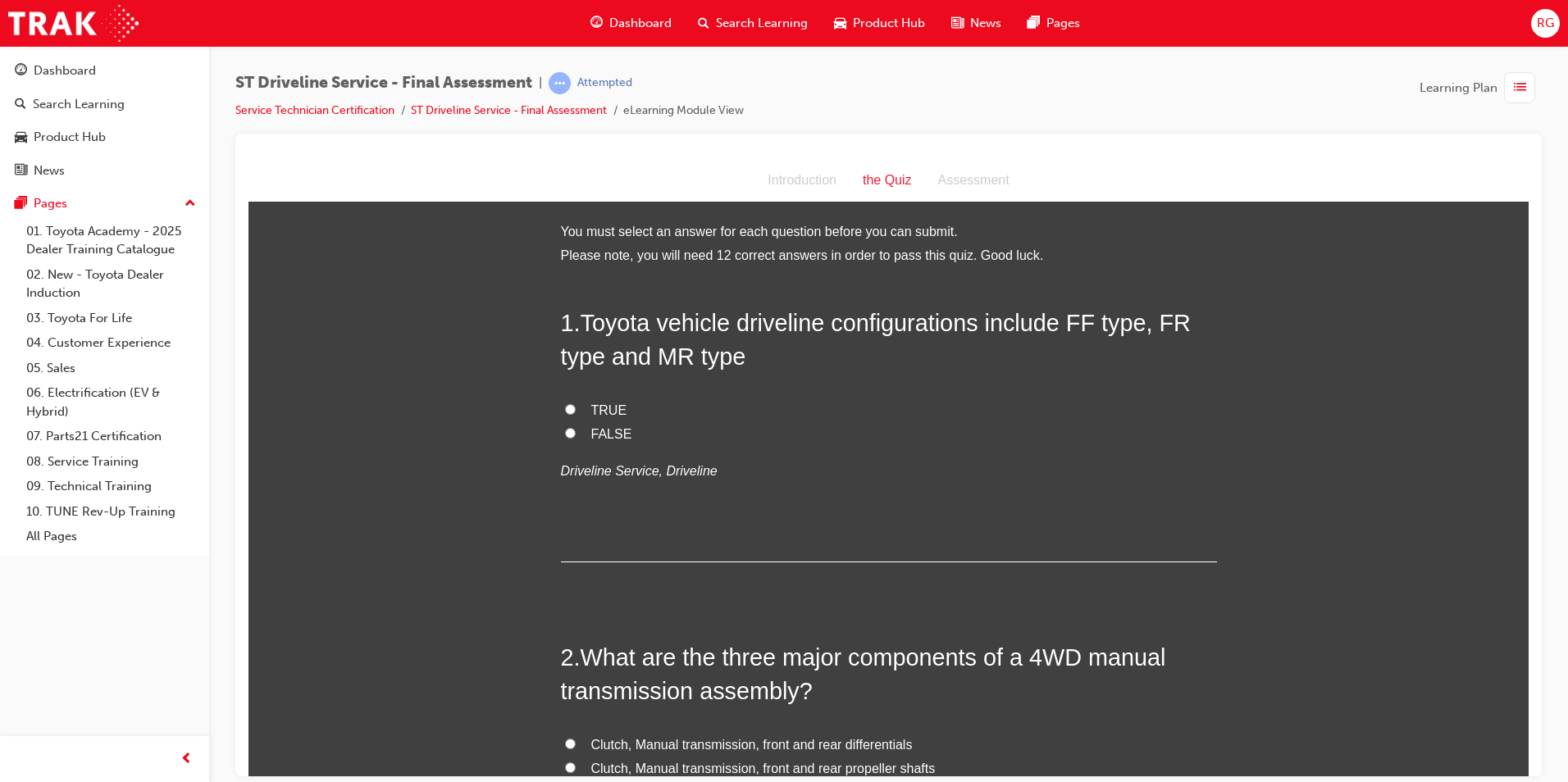
click at [610, 410] on span "TRUE" at bounding box center [610, 409] width 36 height 14
click at [576, 410] on input "TRUE" at bounding box center [570, 408] width 10 height 10
radio input "true"
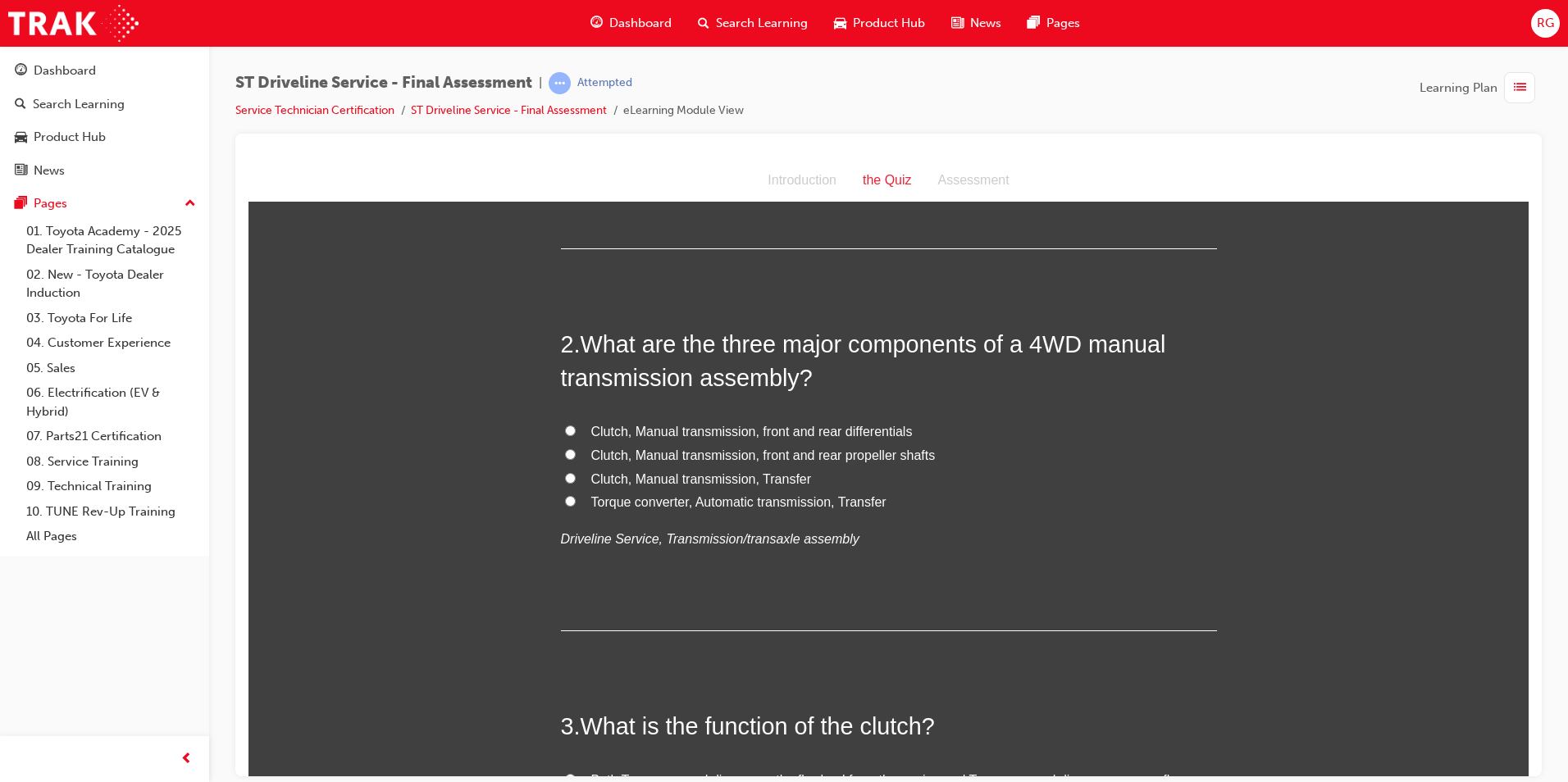
scroll to position [328, 0]
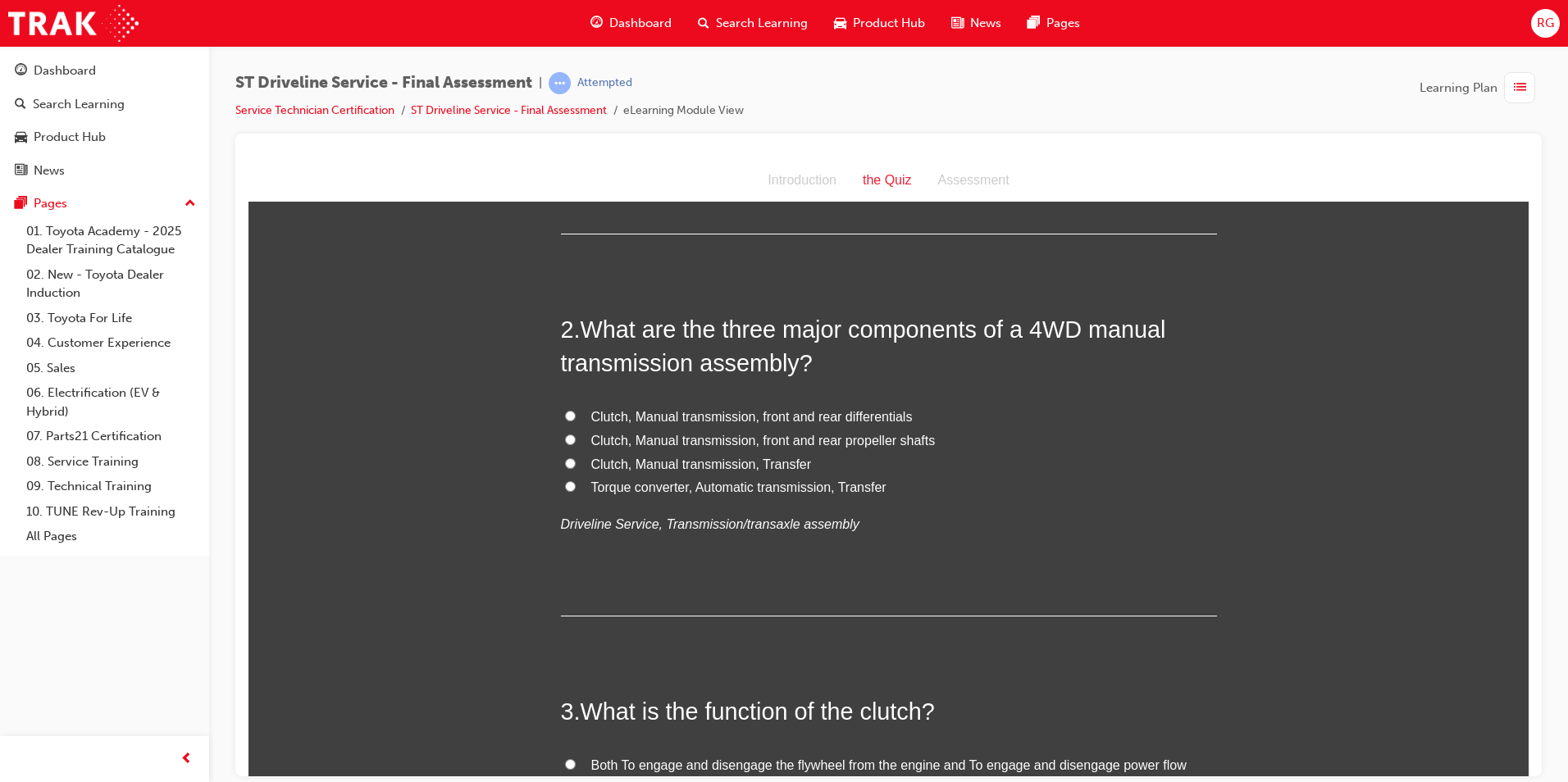
click at [767, 460] on span "Clutch, Manual transmission, Transfer" at bounding box center [702, 463] width 221 height 14
click at [576, 460] on input "Clutch, Manual transmission, Transfer" at bounding box center [570, 462] width 10 height 10
radio input "true"
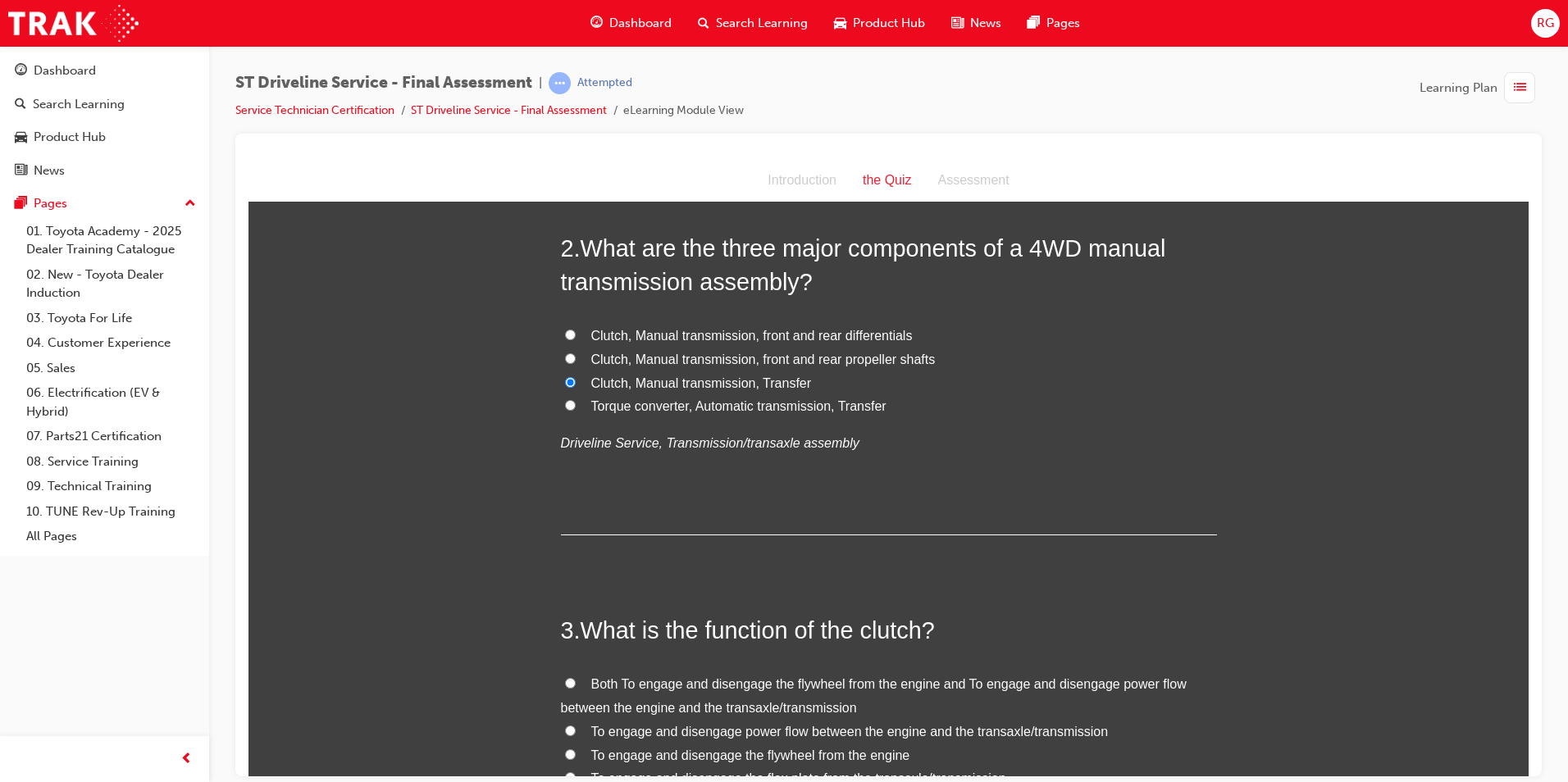
scroll to position [656, 0]
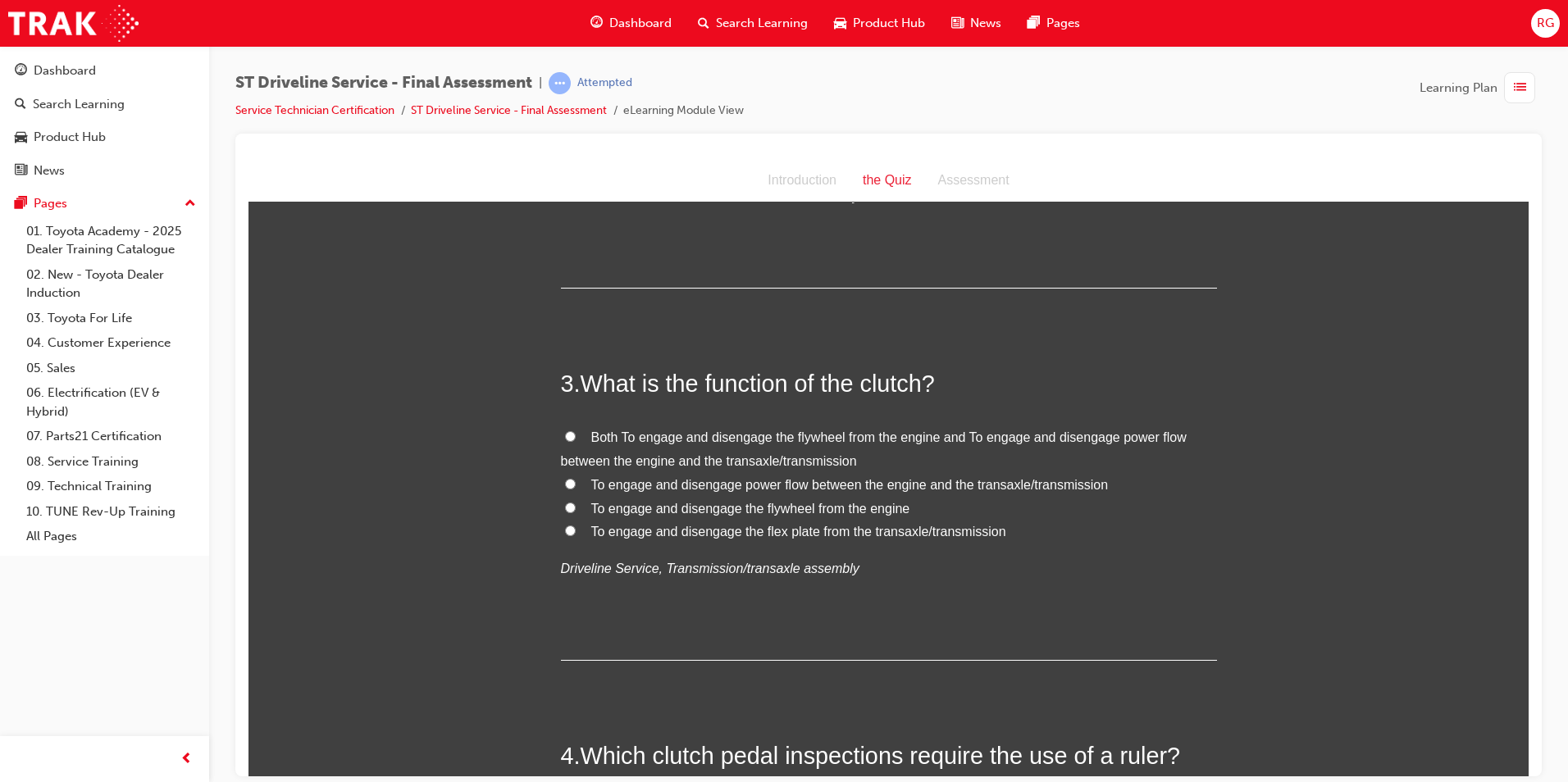
click at [820, 532] on span "To engage and disengage the flex plate from the transaxle/transmission" at bounding box center [799, 531] width 415 height 14
click at [576, 532] on input "To engage and disengage the flex plate from the transaxle/transmission" at bounding box center [570, 530] width 10 height 10
radio input "true"
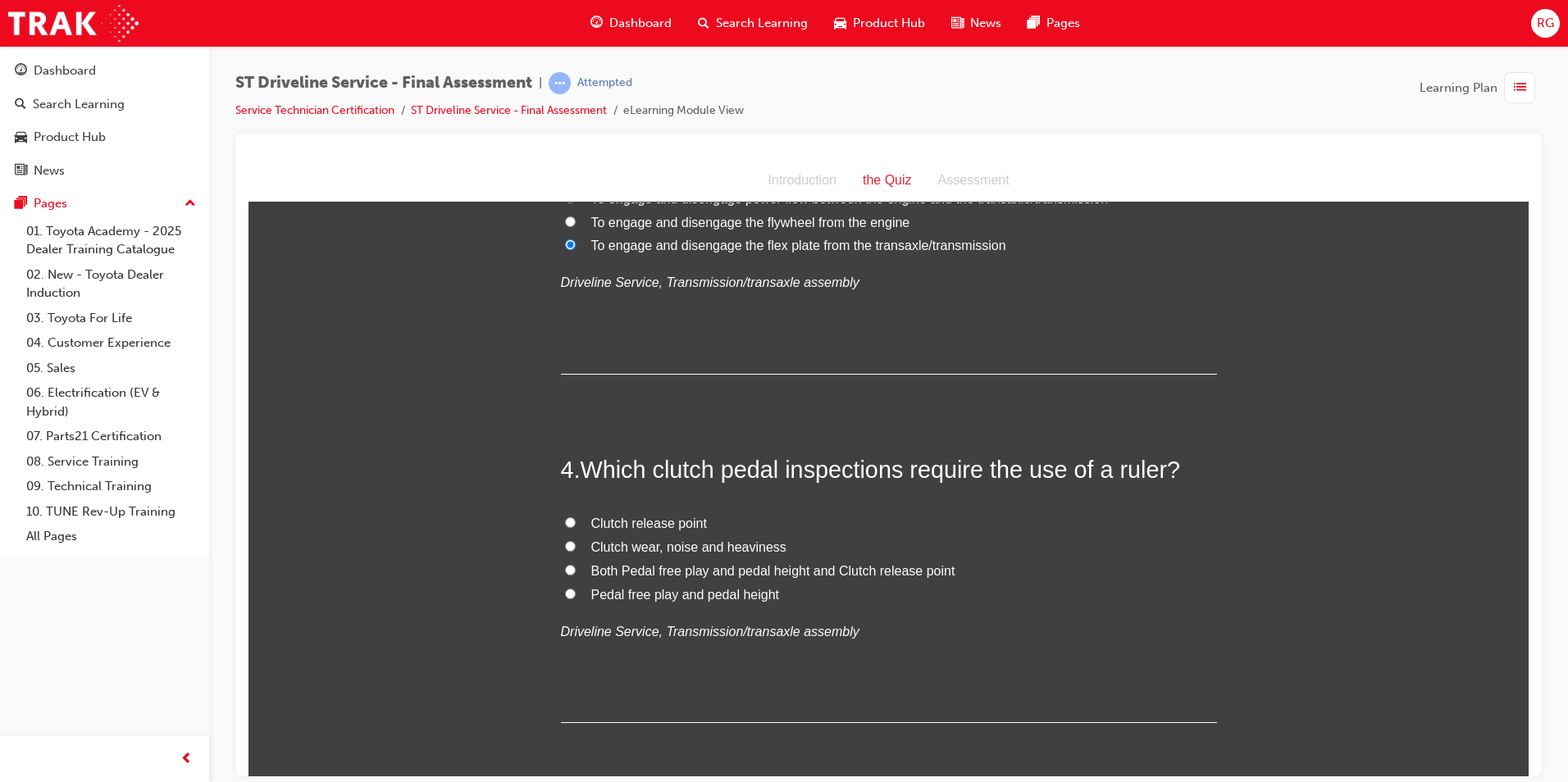
scroll to position [985, 0]
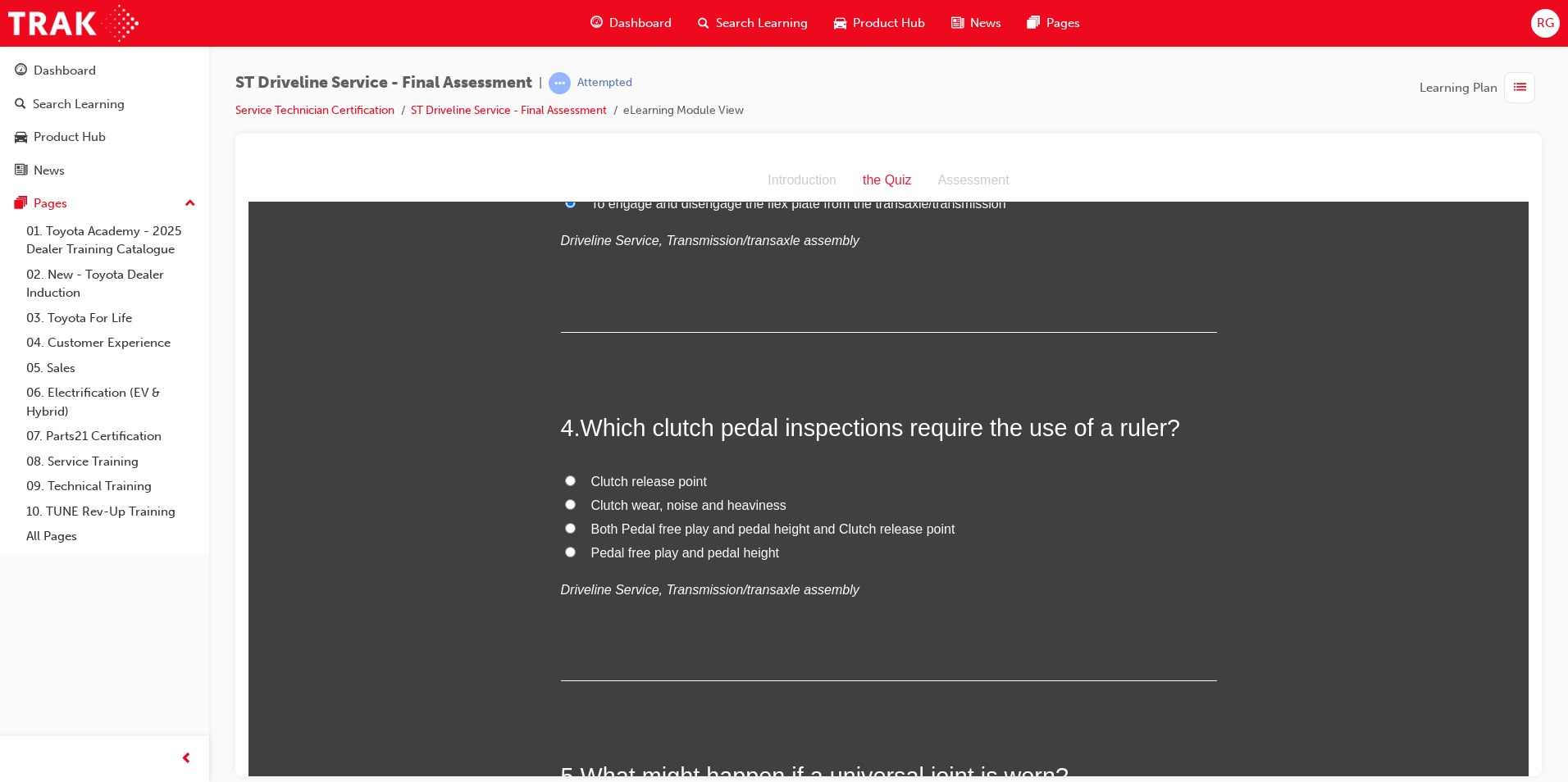
click at [712, 557] on span "Pedal free play and pedal height" at bounding box center [686, 552] width 188 height 14
click at [576, 557] on input "Pedal free play and pedal height" at bounding box center [570, 551] width 10 height 10
radio input "true"
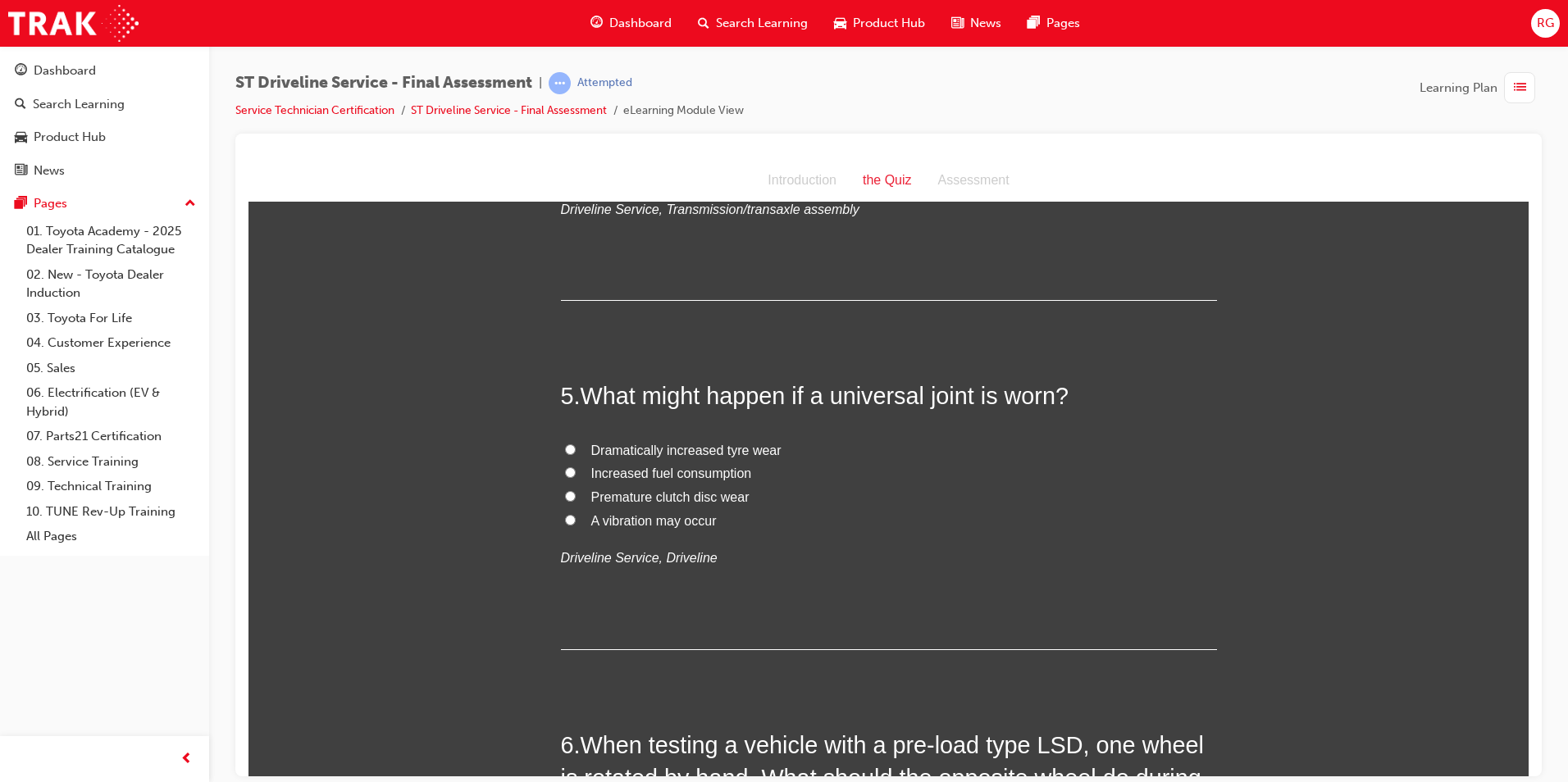
scroll to position [1395, 0]
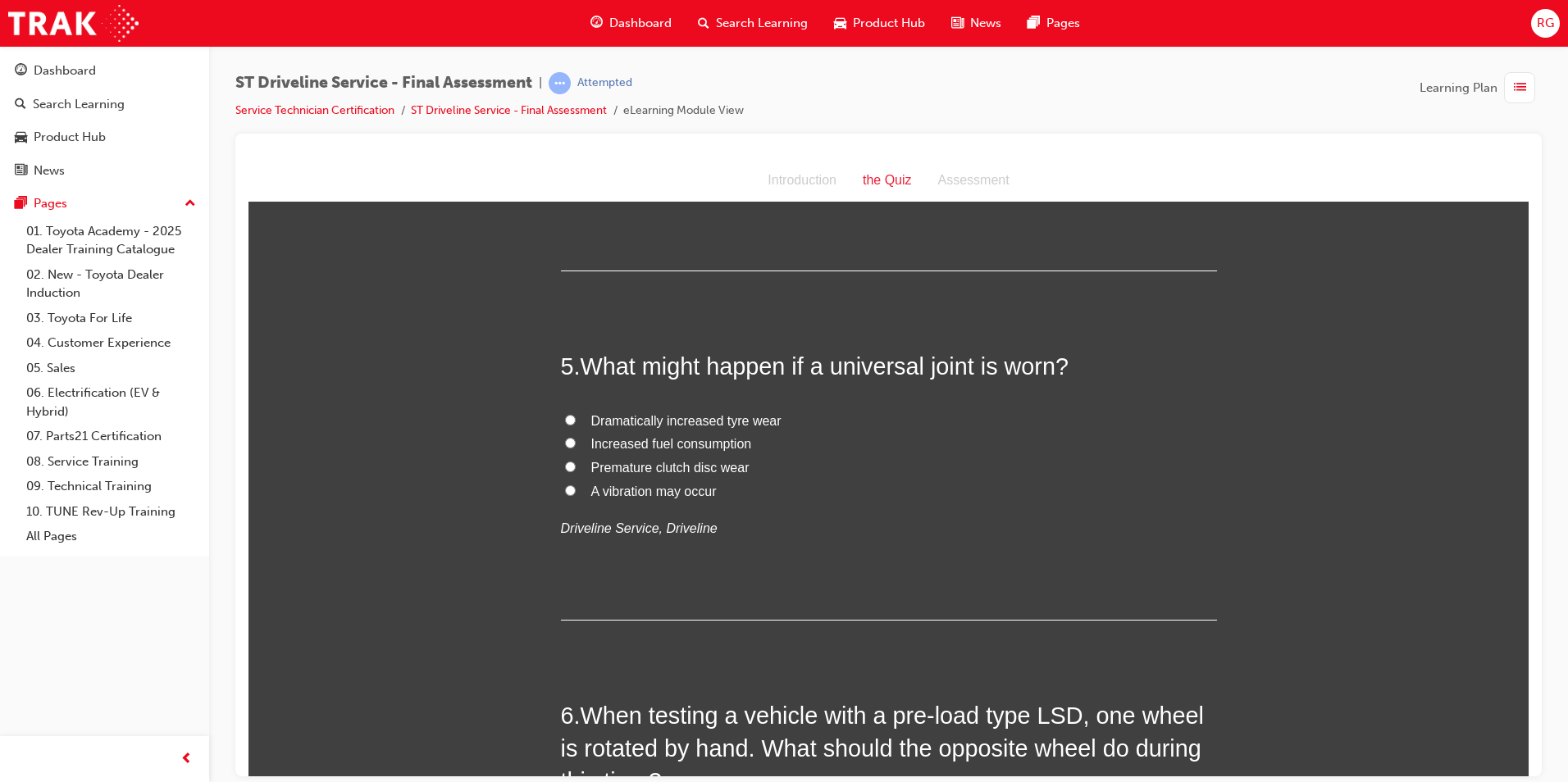
click at [681, 497] on span "A vibration may occur" at bounding box center [655, 491] width 126 height 14
click at [576, 496] on input "A vibration may occur" at bounding box center [570, 490] width 10 height 10
radio input "true"
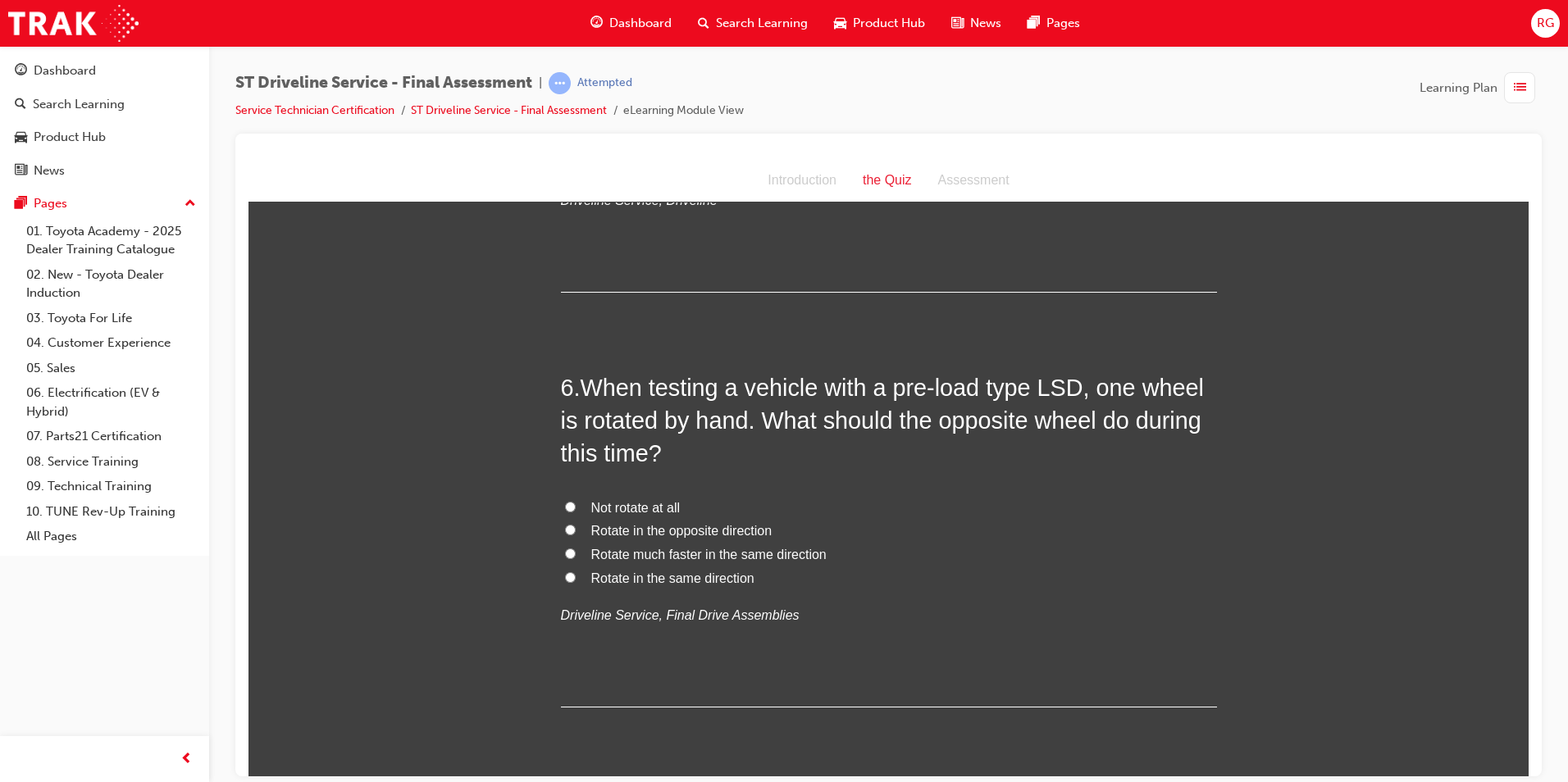
scroll to position [1805, 0]
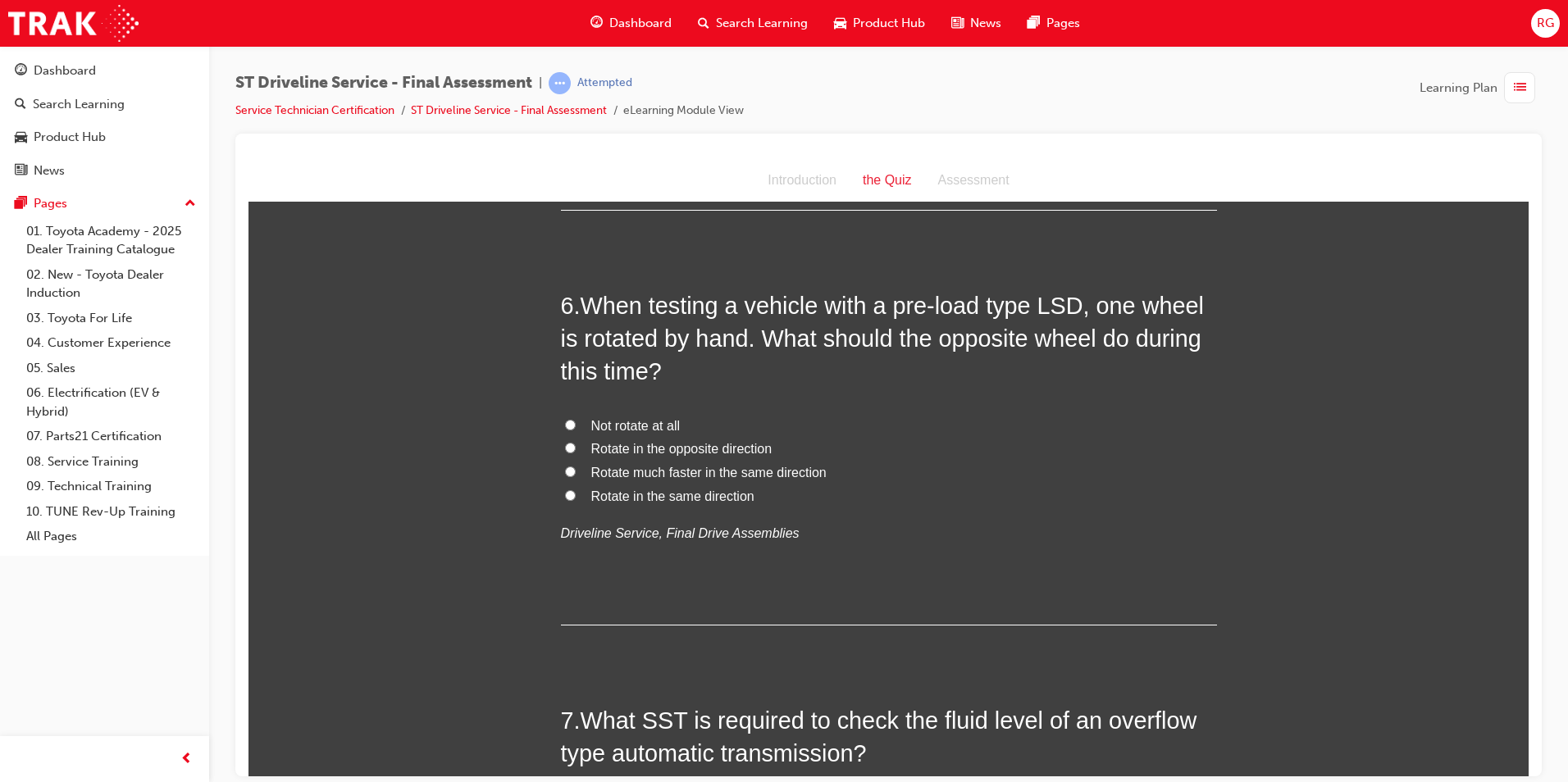
click at [708, 496] on span "Rotate in the same direction" at bounding box center [674, 496] width 164 height 14
click at [576, 496] on input "Rotate in the same direction" at bounding box center [570, 495] width 10 height 10
radio input "true"
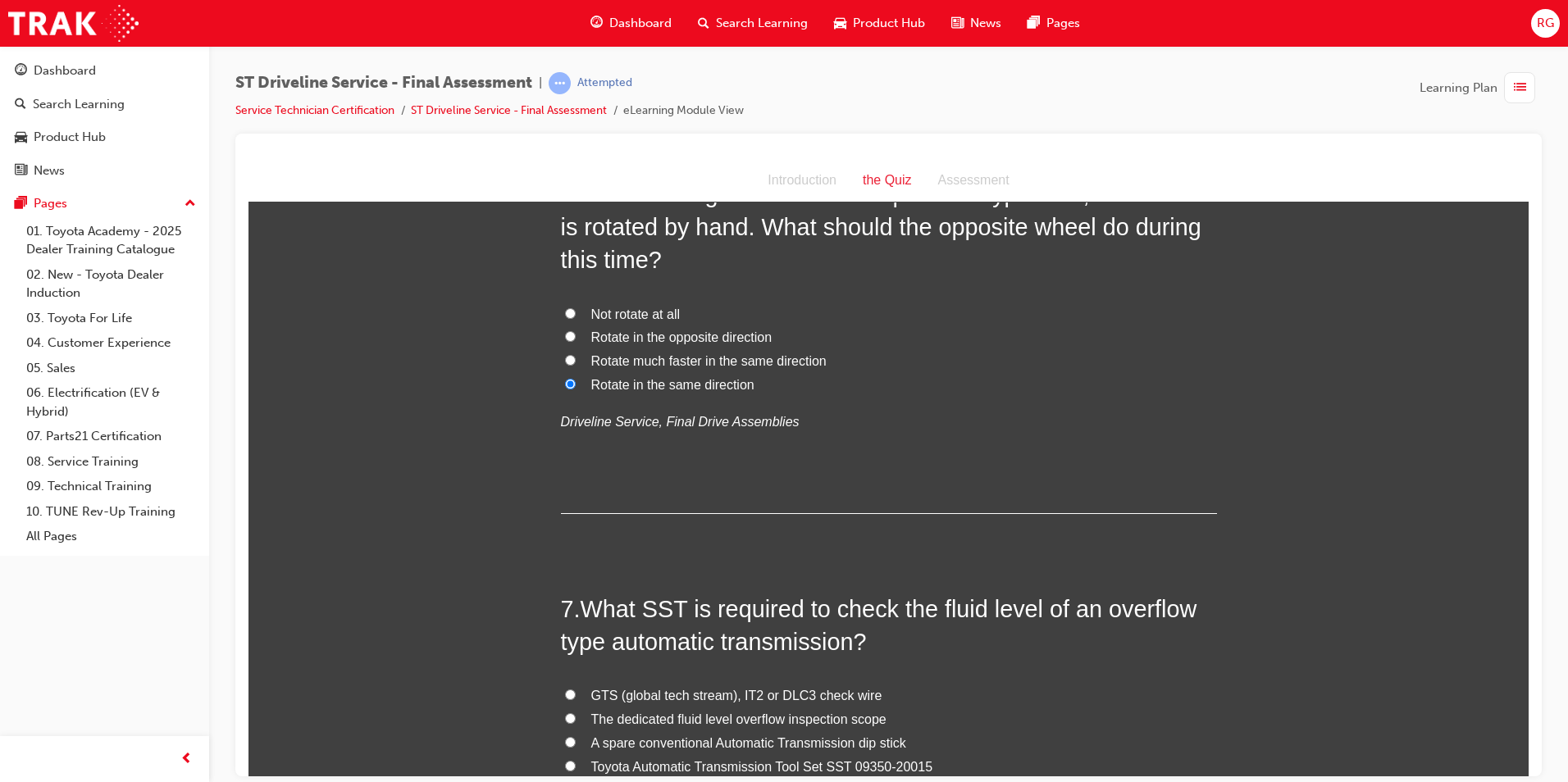
scroll to position [2132, 0]
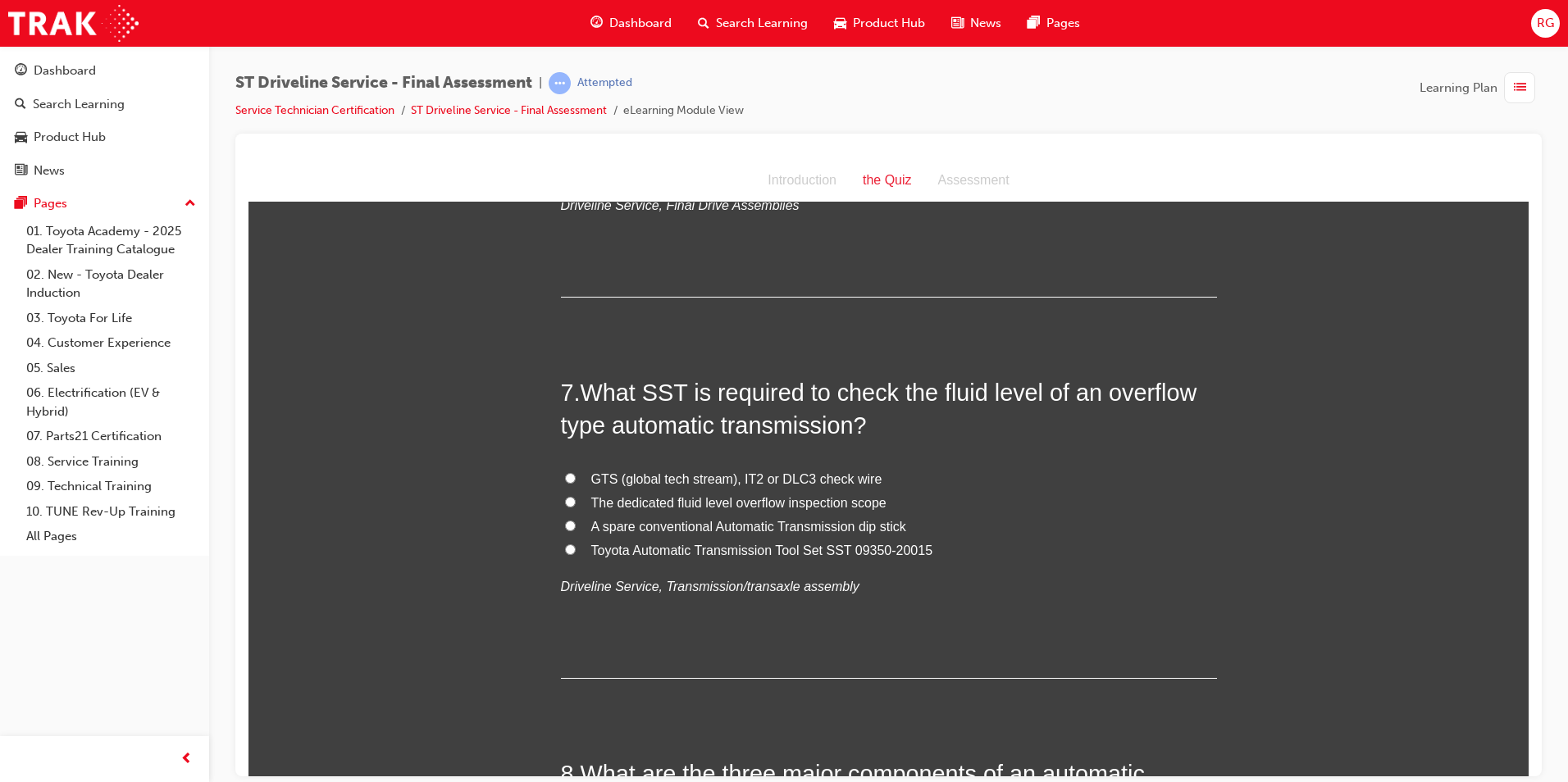
click at [837, 553] on span "Toyota Automatic Transmission Tool Set SST 09350-20015" at bounding box center [763, 550] width 343 height 14
click at [576, 553] on input "Toyota Automatic Transmission Tool Set SST 09350-20015" at bounding box center [570, 549] width 10 height 10
radio input "true"
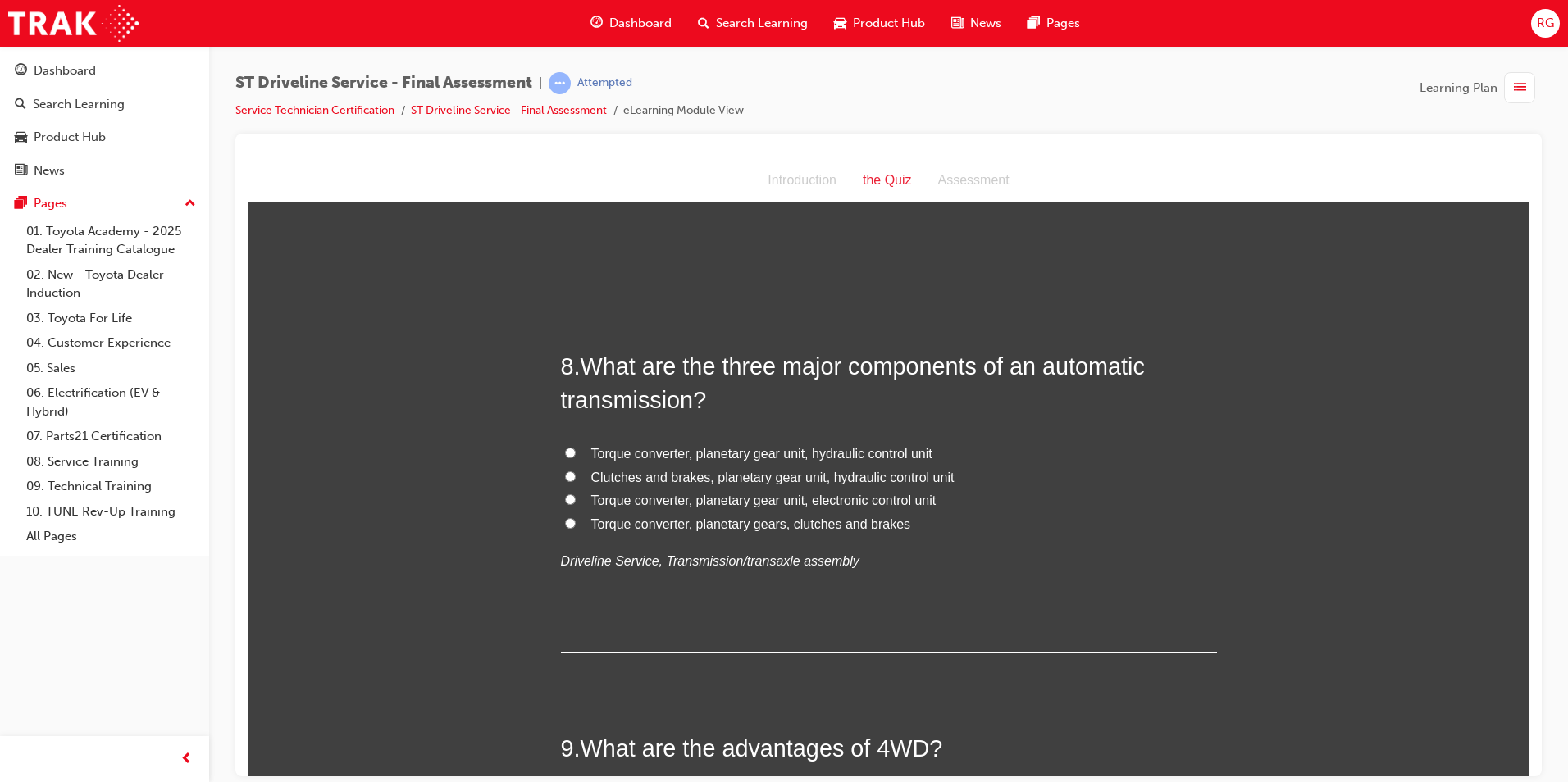
scroll to position [2543, 0]
click at [839, 455] on span "Torque converter, planetary gear unit, hydraulic control unit" at bounding box center [762, 450] width 342 height 14
click at [576, 455] on input "Torque converter, planetary gear unit, hydraulic control unit" at bounding box center [570, 449] width 10 height 10
radio input "true"
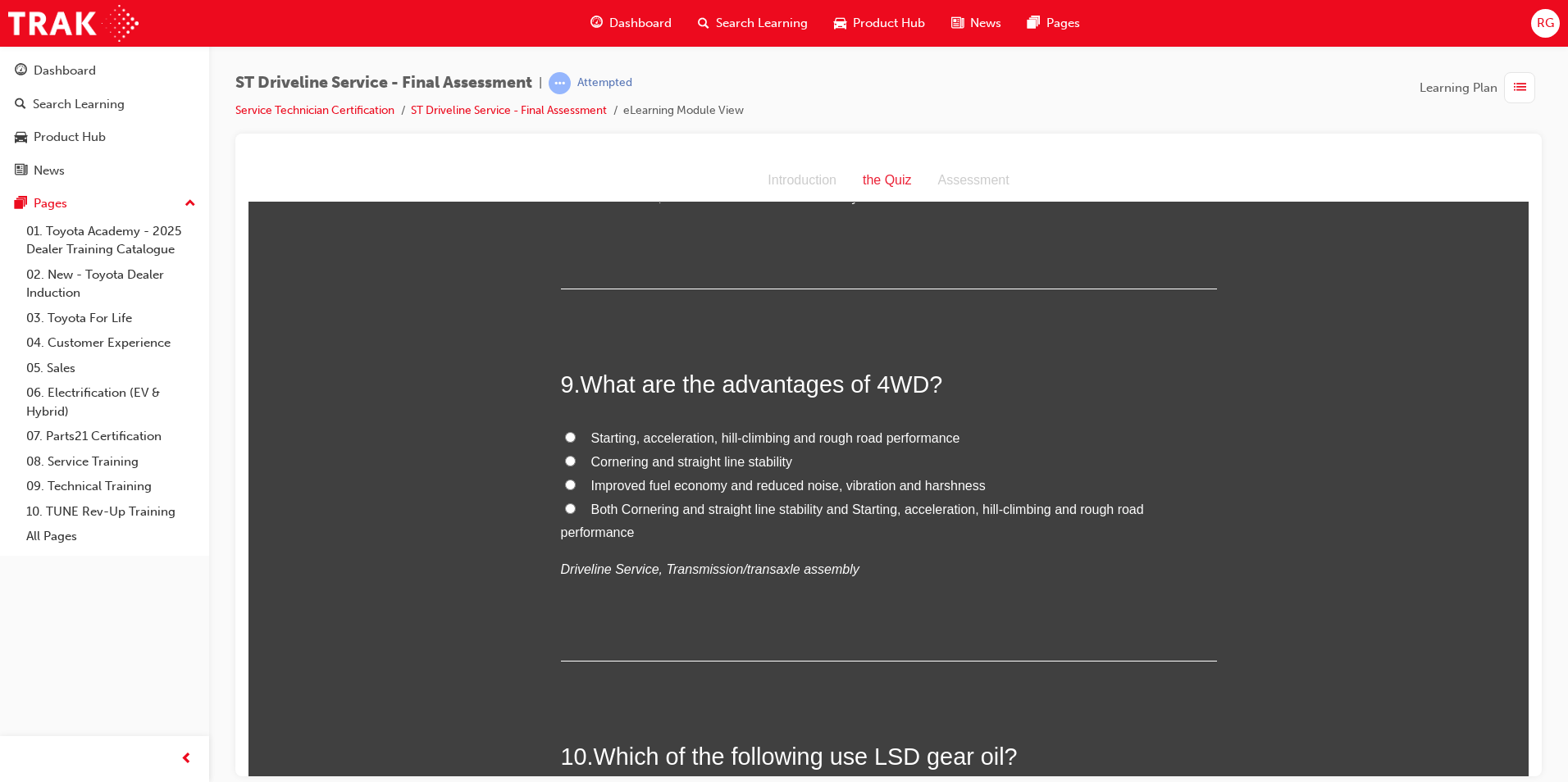
scroll to position [2953, 0]
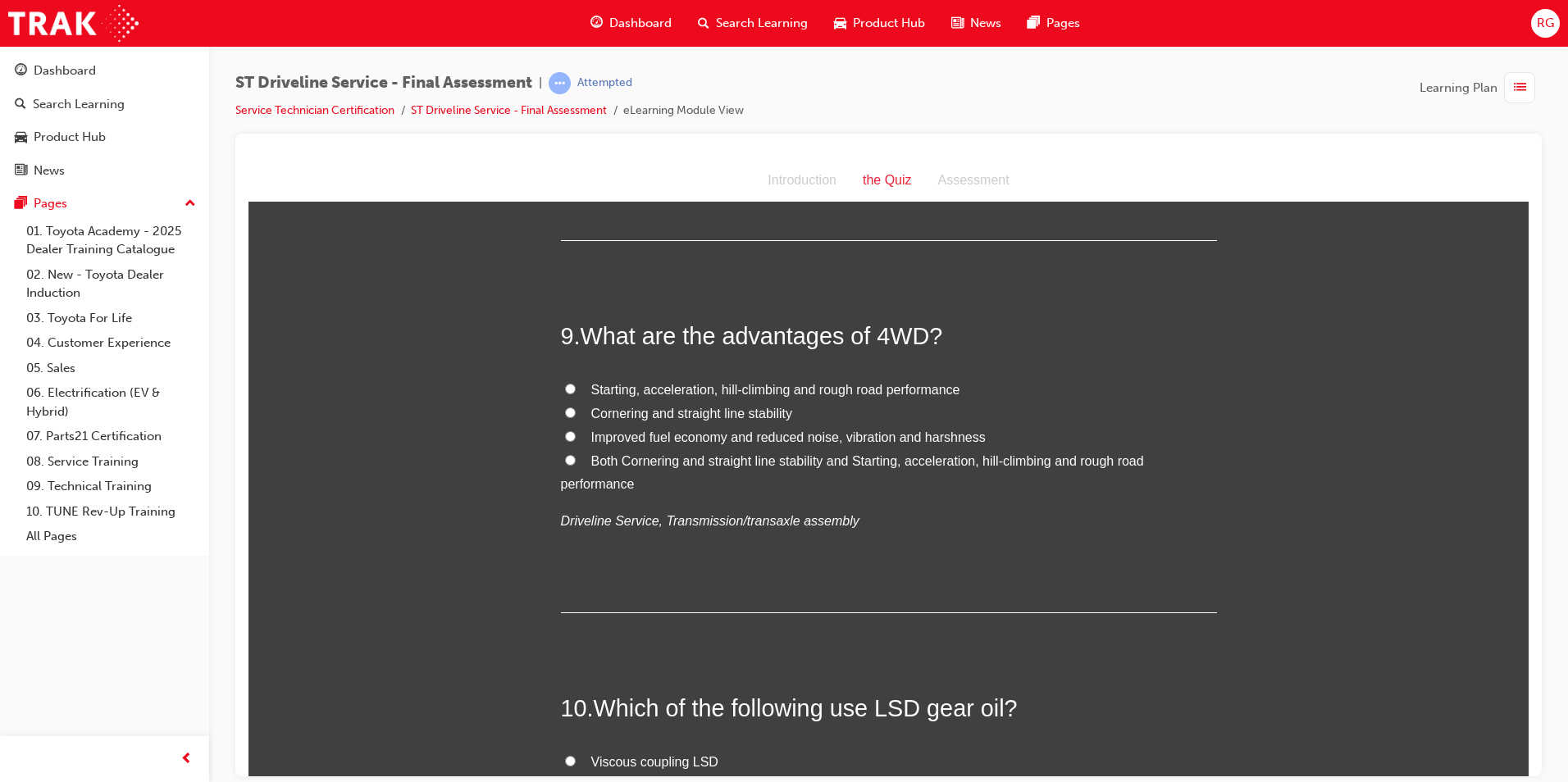
click at [770, 387] on span "Starting, acceleration, hill-climbing and rough road performance" at bounding box center [776, 389] width 369 height 14
click at [576, 387] on input "Starting, acceleration, hill-climbing and rough road performance" at bounding box center [570, 388] width 10 height 10
radio input "true"
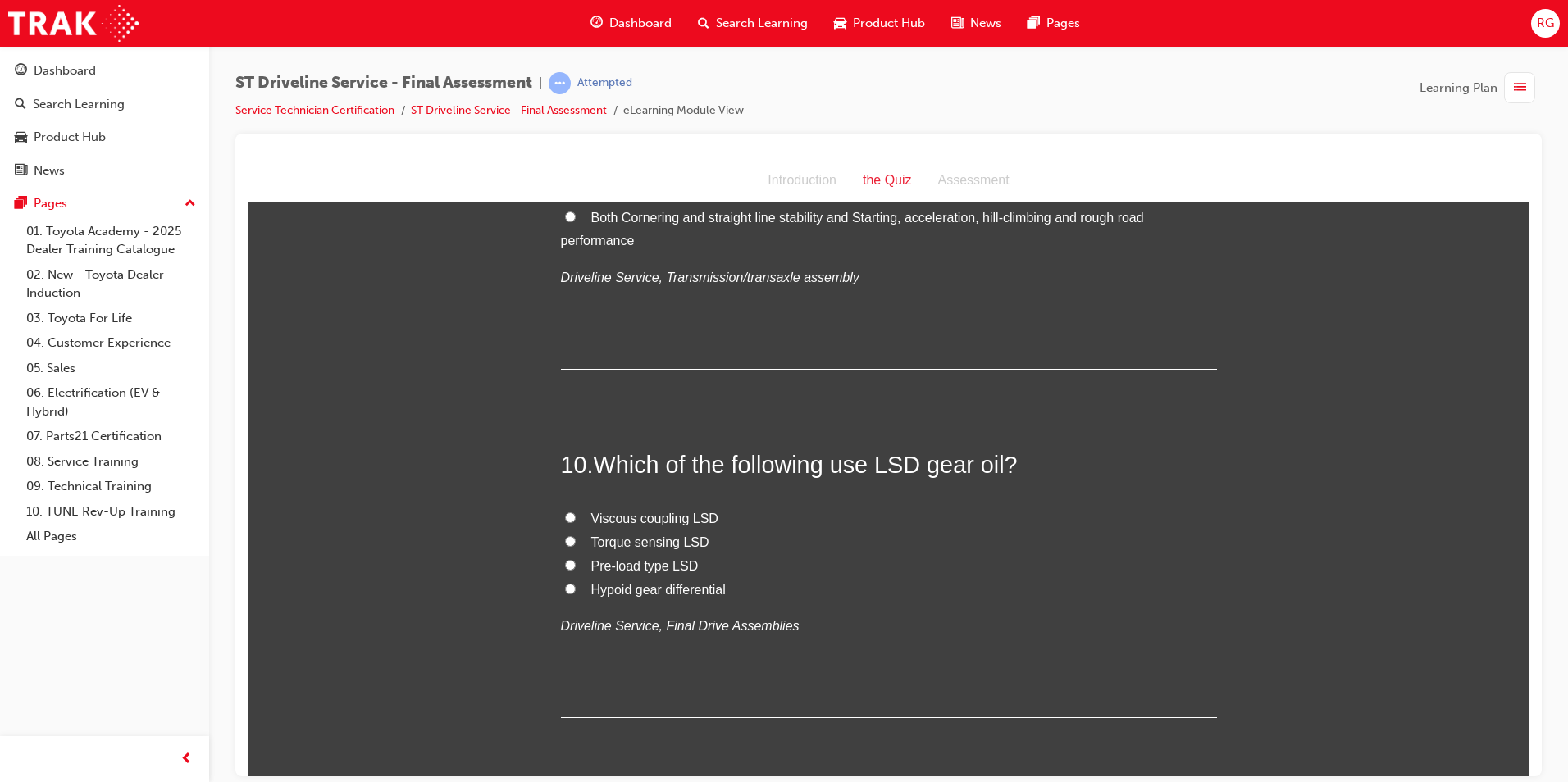
scroll to position [3198, 0]
click at [677, 585] on span "Hypoid gear differential" at bounding box center [658, 587] width 134 height 14
click at [576, 585] on input "Hypoid gear differential" at bounding box center [570, 585] width 10 height 10
radio input "true"
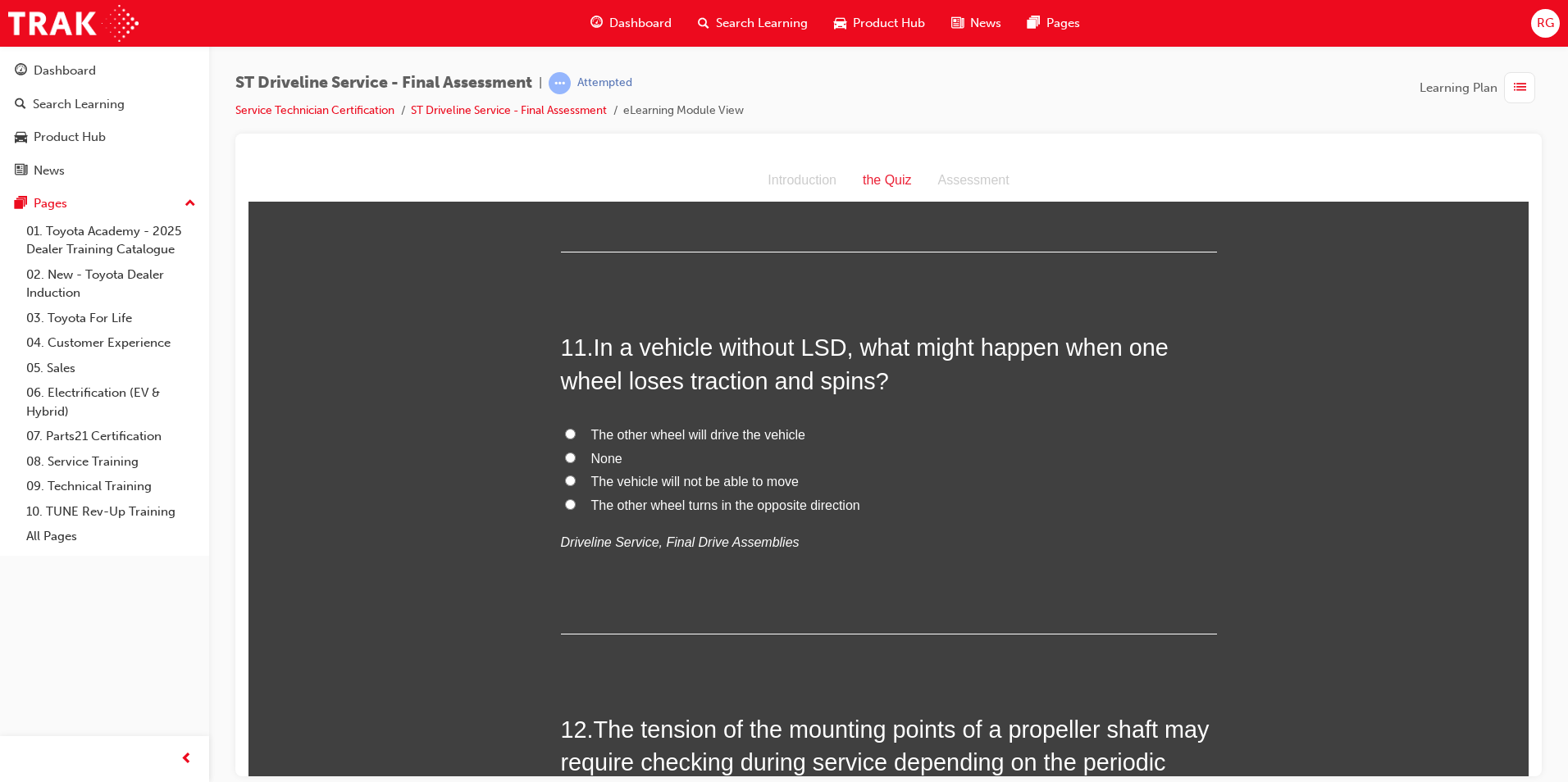
scroll to position [3691, 0]
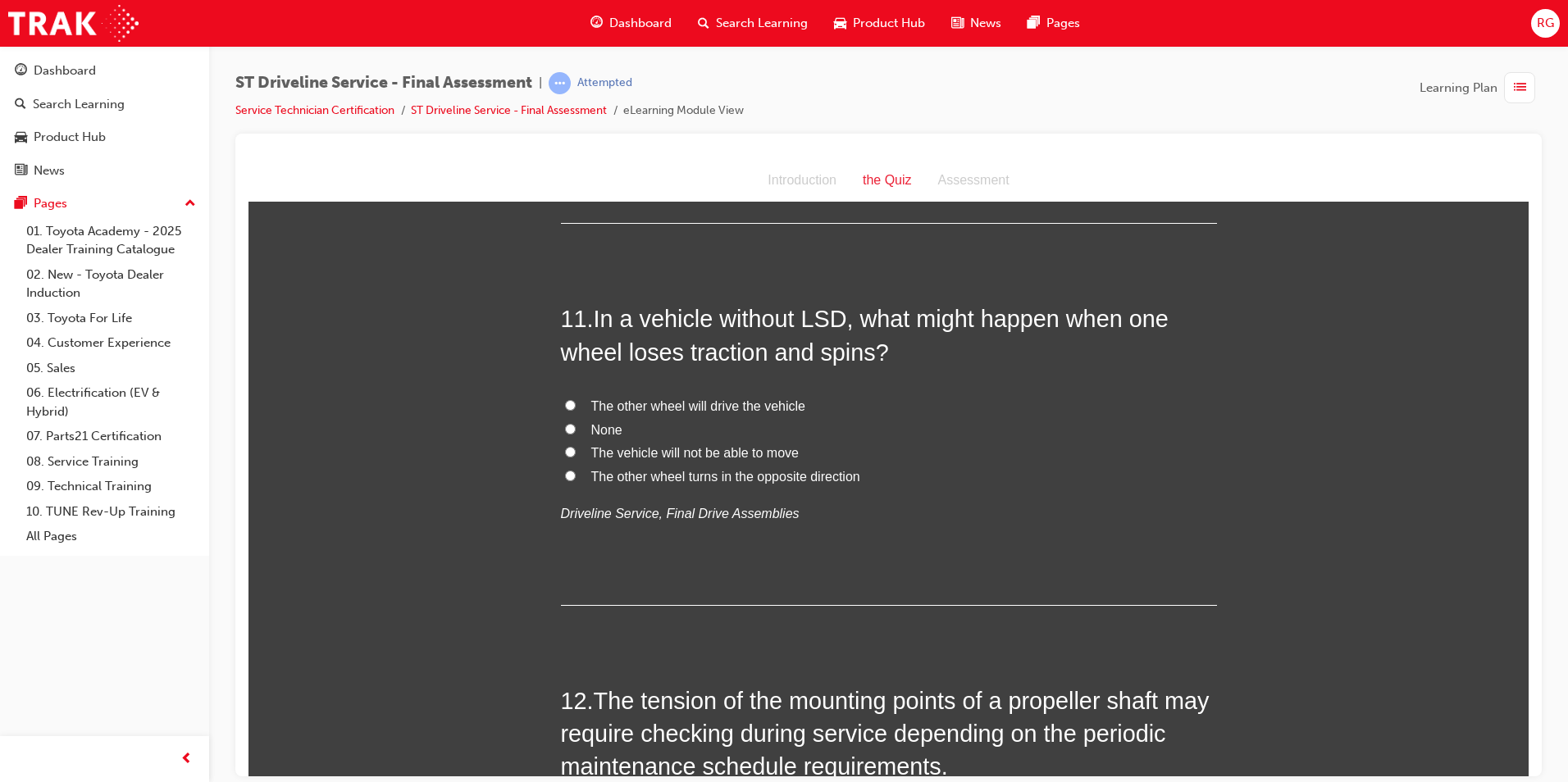
click at [705, 454] on span "The vehicle will not be able to move" at bounding box center [696, 452] width 207 height 14
click at [576, 454] on input "The vehicle will not be able to move" at bounding box center [570, 451] width 10 height 10
radio input "true"
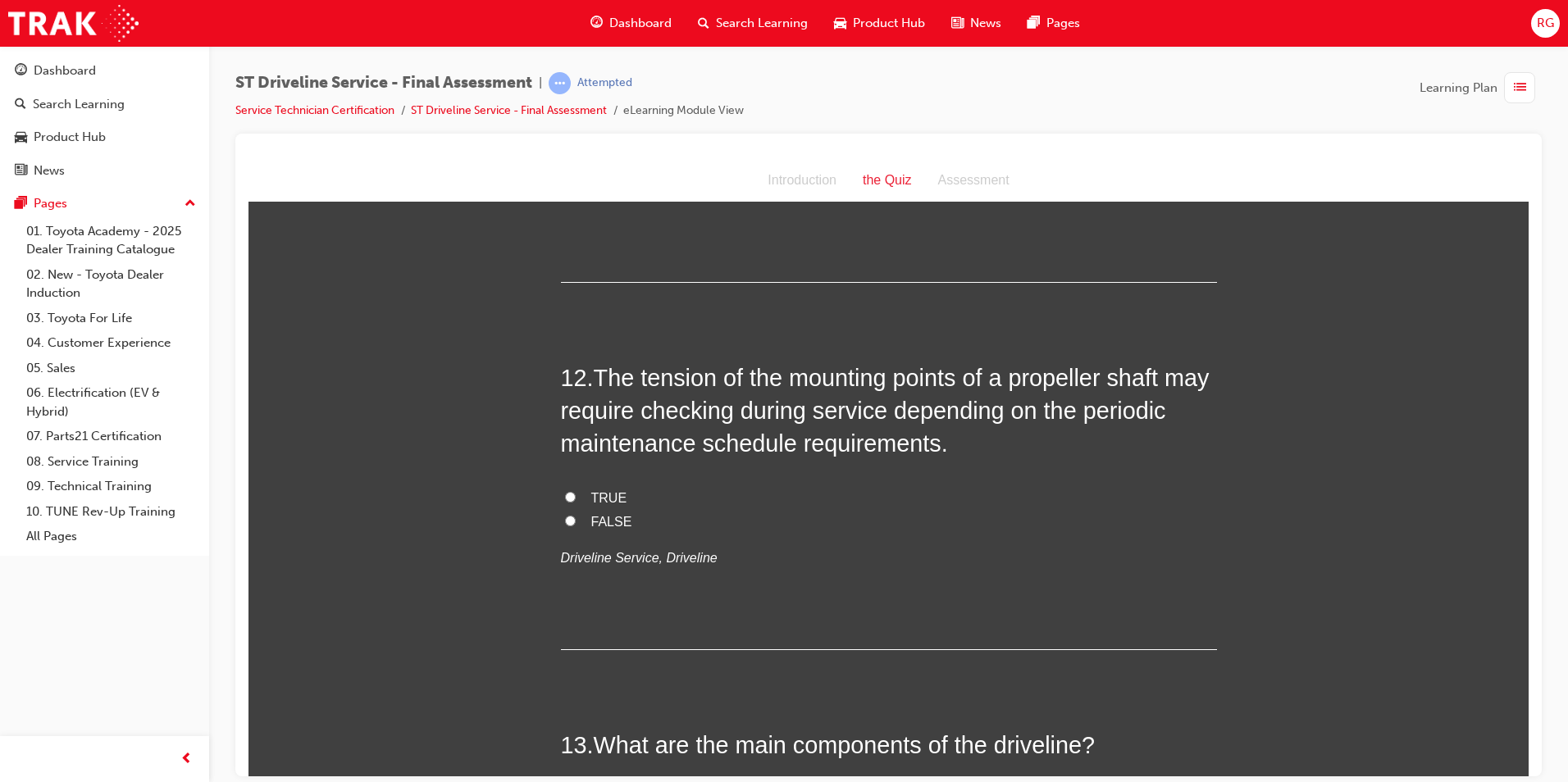
scroll to position [4018, 0]
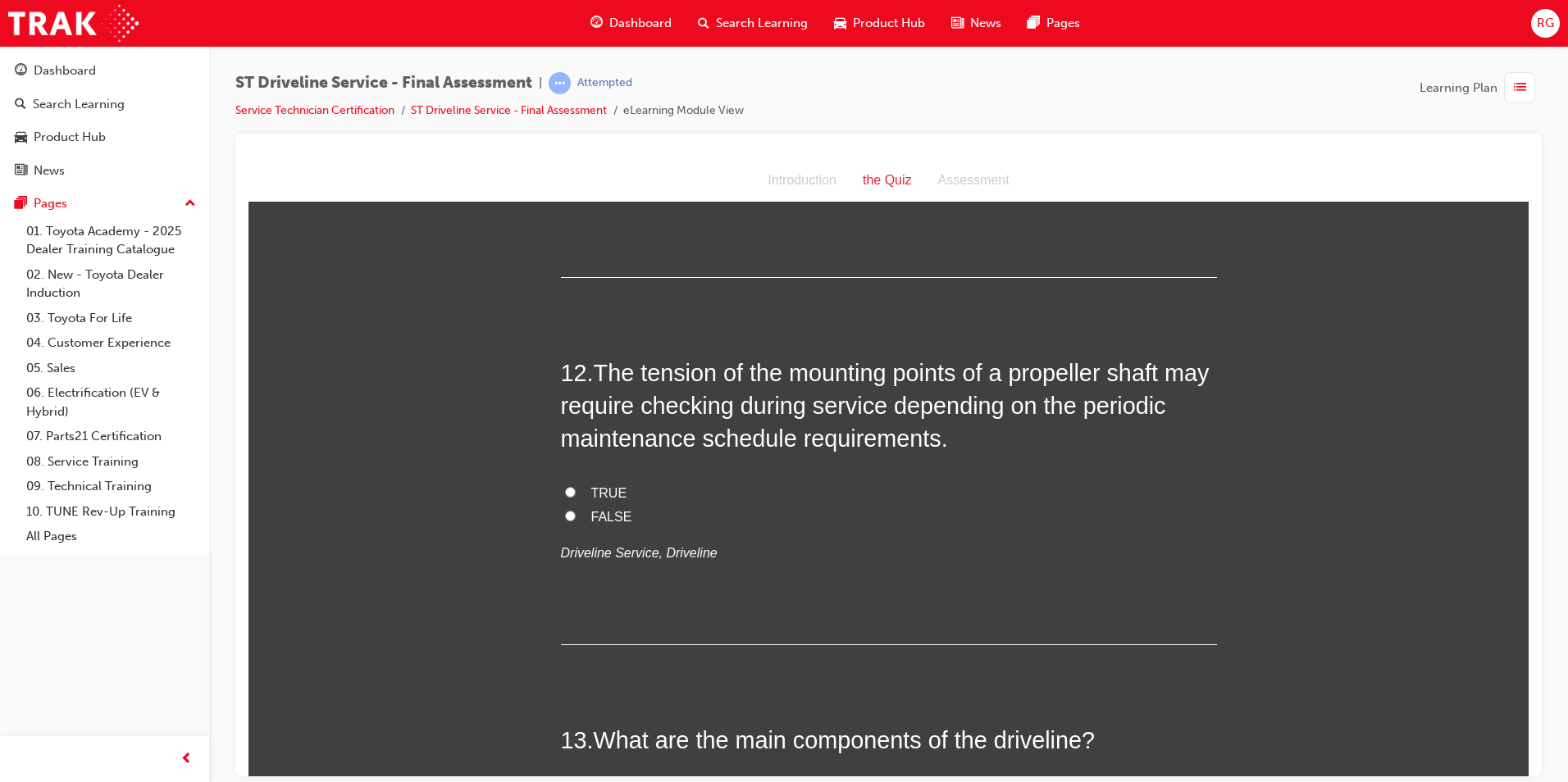
click at [607, 488] on span "TRUE" at bounding box center [610, 492] width 36 height 14
click at [576, 488] on input "TRUE" at bounding box center [570, 491] width 10 height 10
radio input "true"
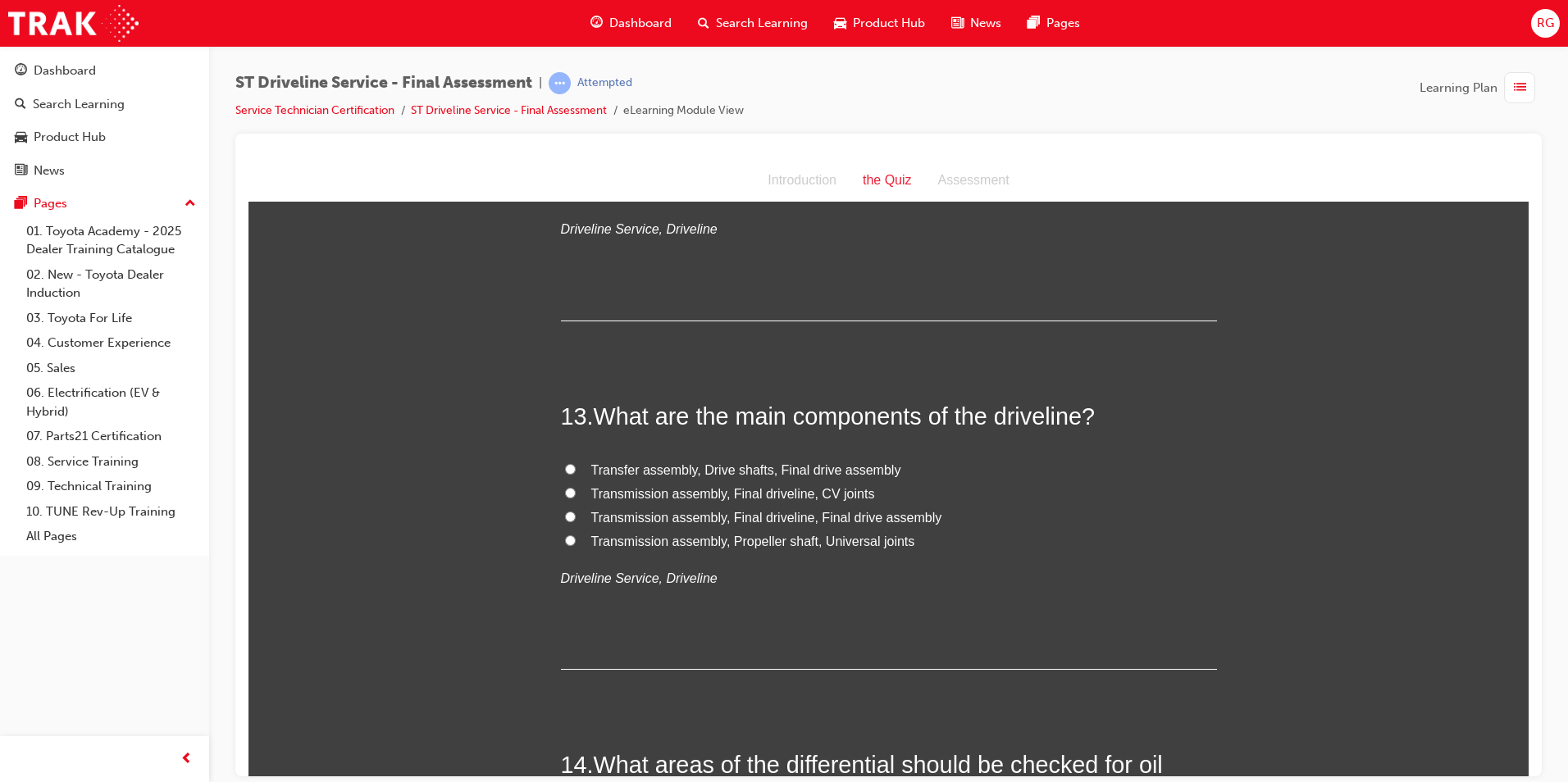
scroll to position [4347, 0]
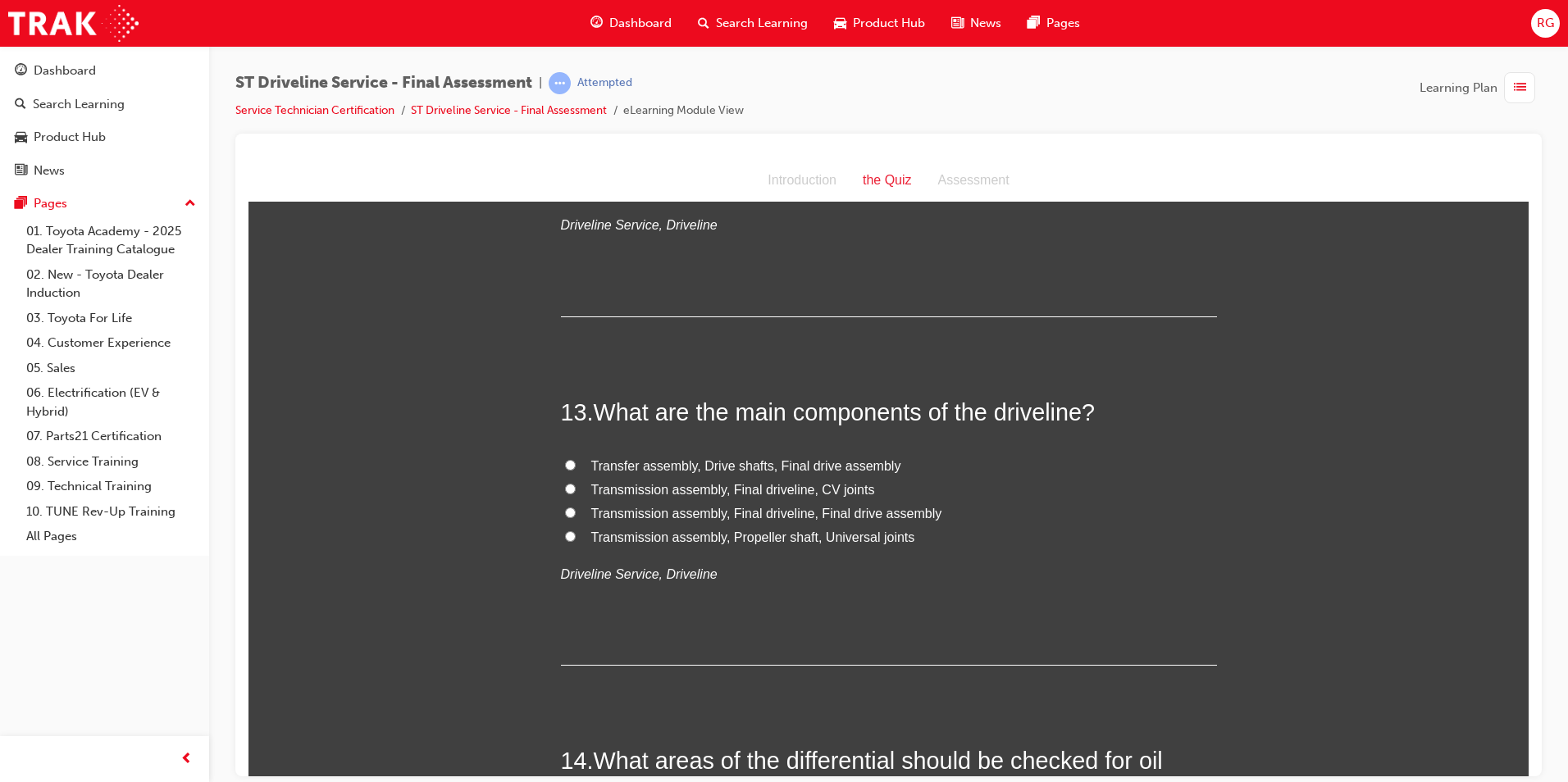
click at [776, 540] on span "Transmission assembly, Propeller shaft, Universal joints" at bounding box center [754, 537] width 324 height 14
click at [576, 540] on input "Transmission assembly, Propeller shaft, Universal joints" at bounding box center [570, 536] width 10 height 10
radio input "true"
click at [796, 488] on span "Transmission assembly, Final driveline, CV joints" at bounding box center [734, 489] width 284 height 14
click at [576, 488] on input "Transmission assembly, Final driveline, CV joints" at bounding box center [570, 488] width 10 height 10
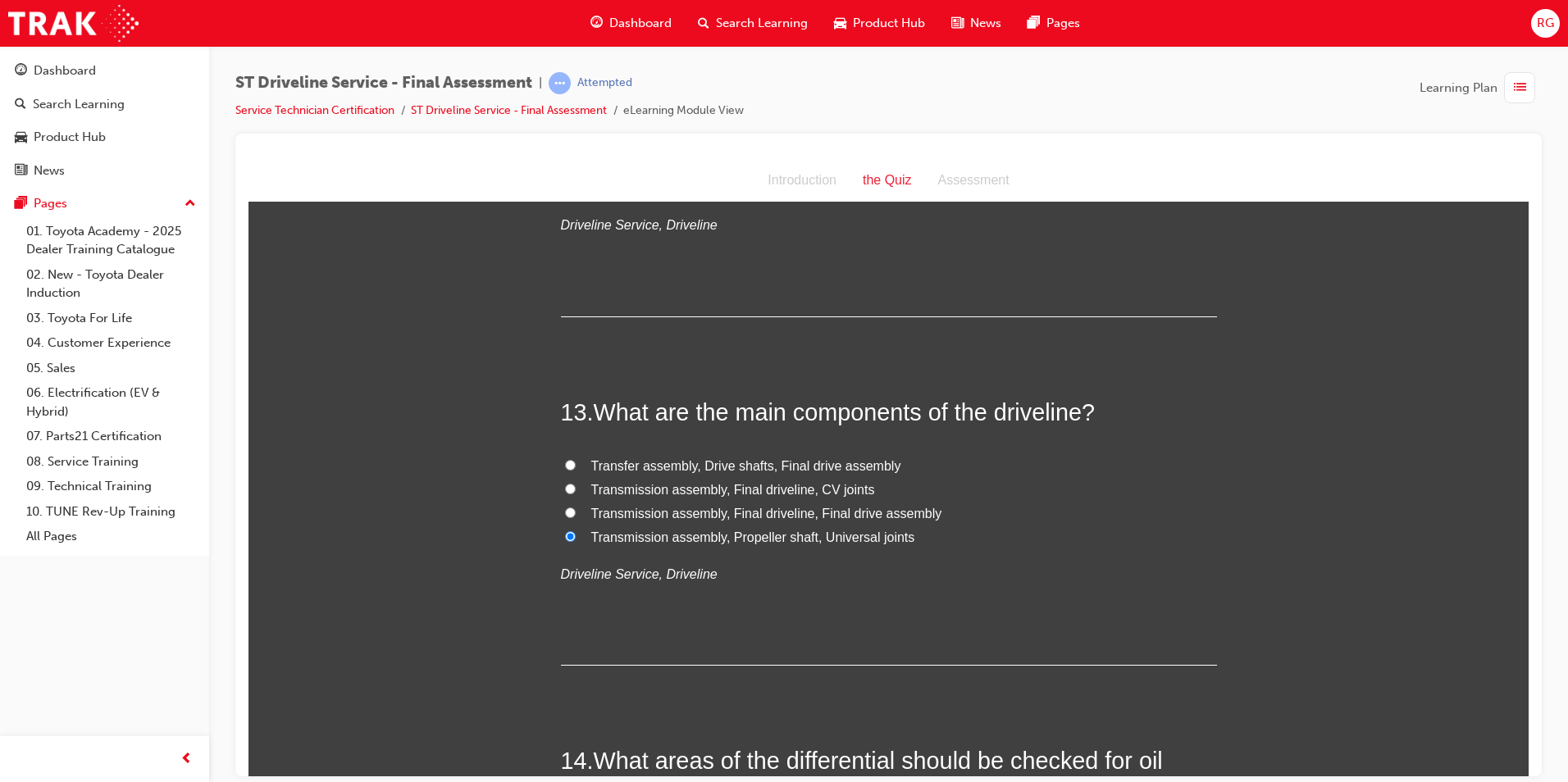
radio input "true"
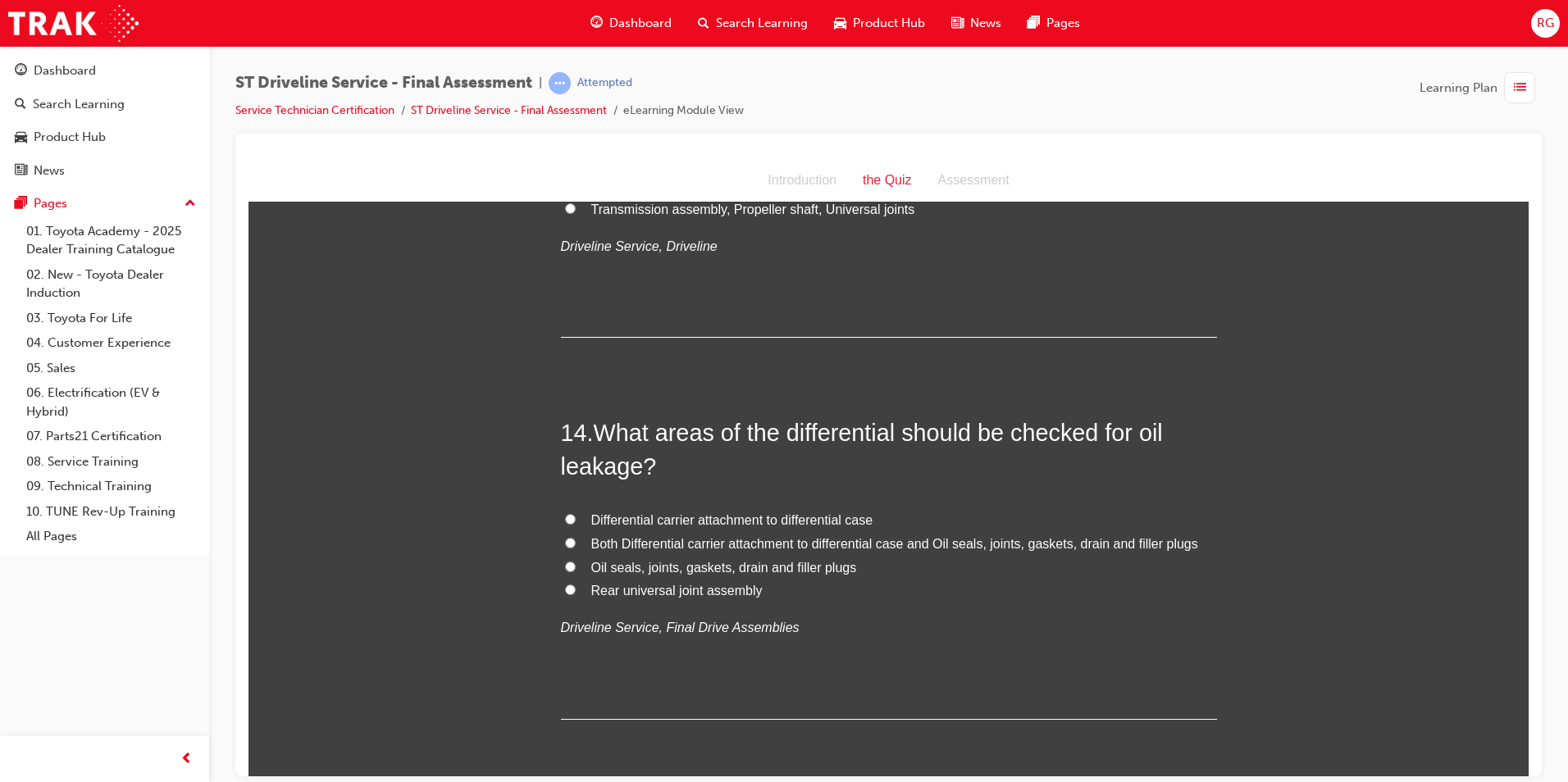
scroll to position [4757, 0]
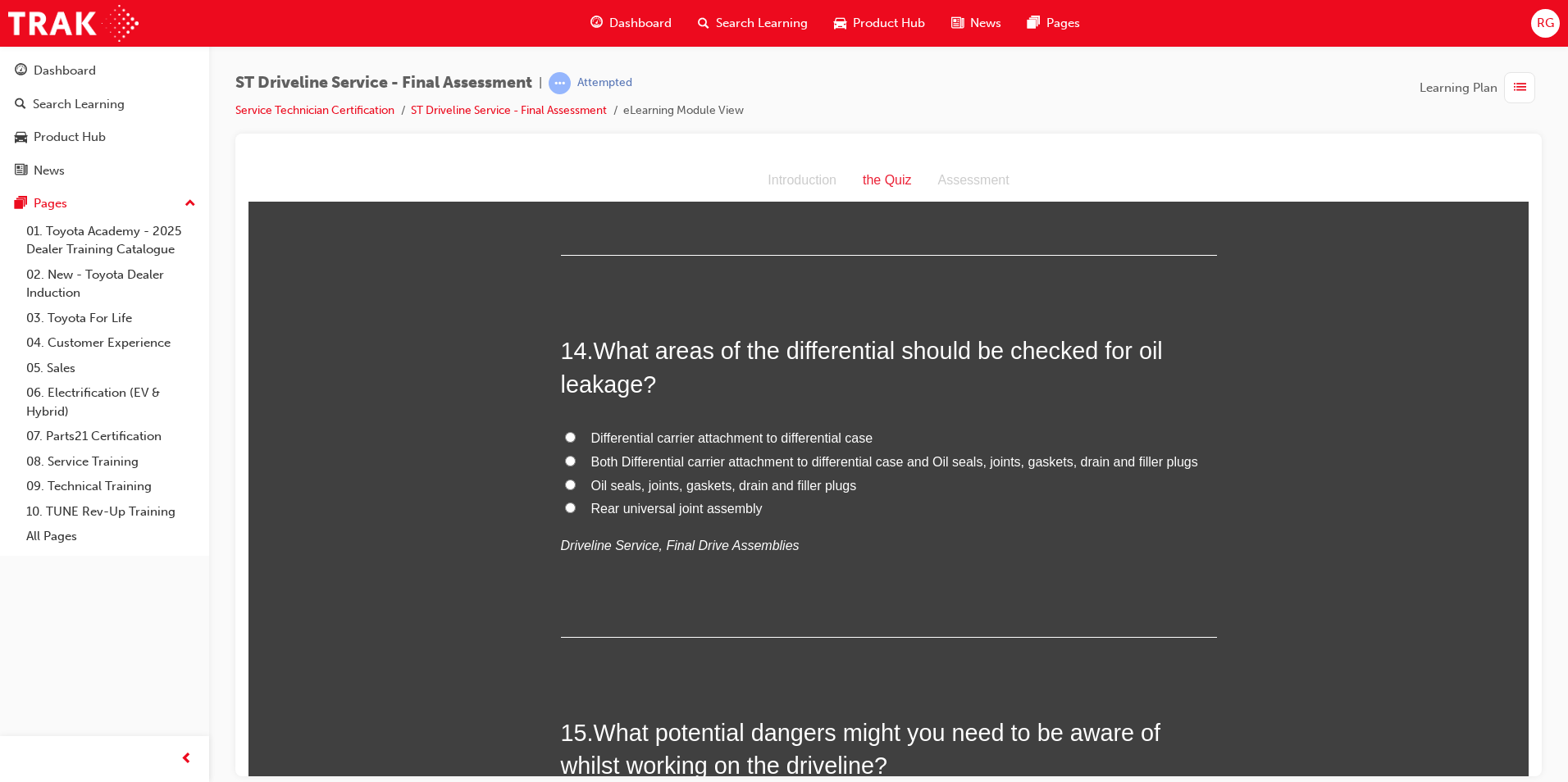
click at [825, 459] on span "Both Differential carrier attachment to differential case and Oil seals, joints…" at bounding box center [895, 461] width 607 height 14
click at [576, 459] on input "Both Differential carrier attachment to differential case and Oil seals, joints…" at bounding box center [570, 459] width 10 height 10
radio input "true"
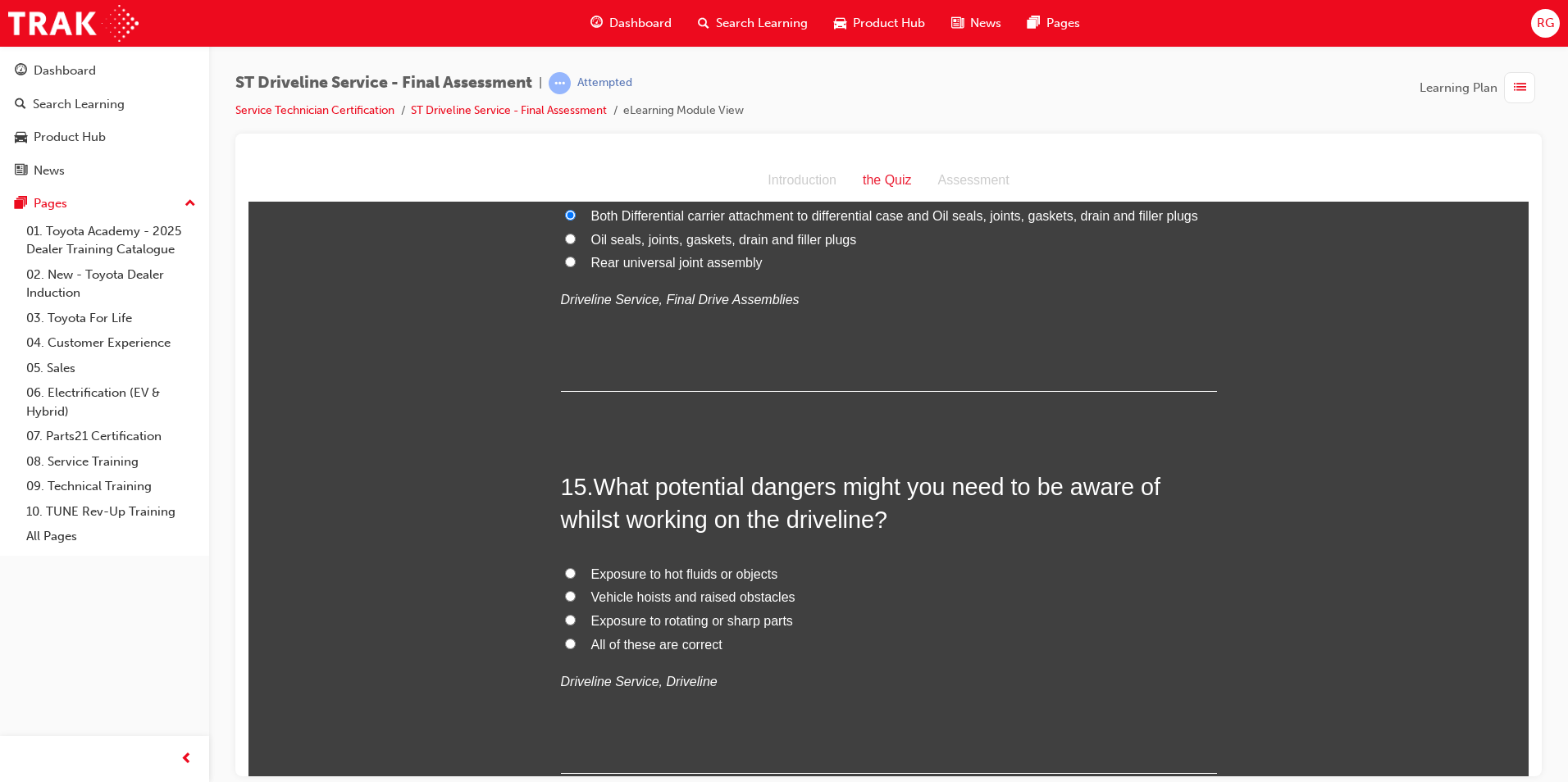
scroll to position [5085, 0]
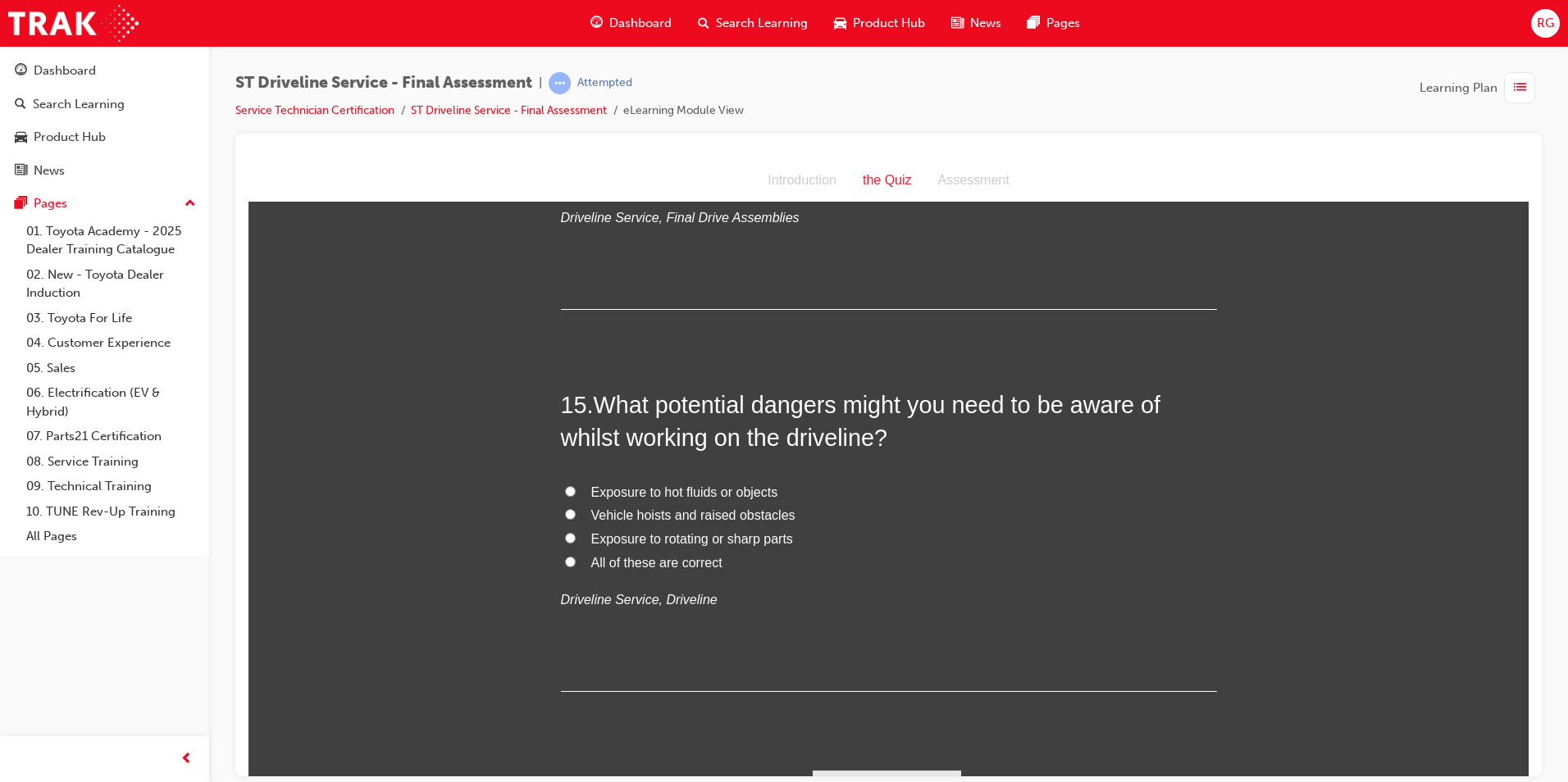
drag, startPoint x: 691, startPoint y: 558, endPoint x: 794, endPoint y: 581, distance: 105.5
click at [692, 558] on span "All of these are correct" at bounding box center [657, 562] width 131 height 14
click at [576, 558] on input "All of these are correct" at bounding box center [570, 561] width 10 height 10
radio input "true"
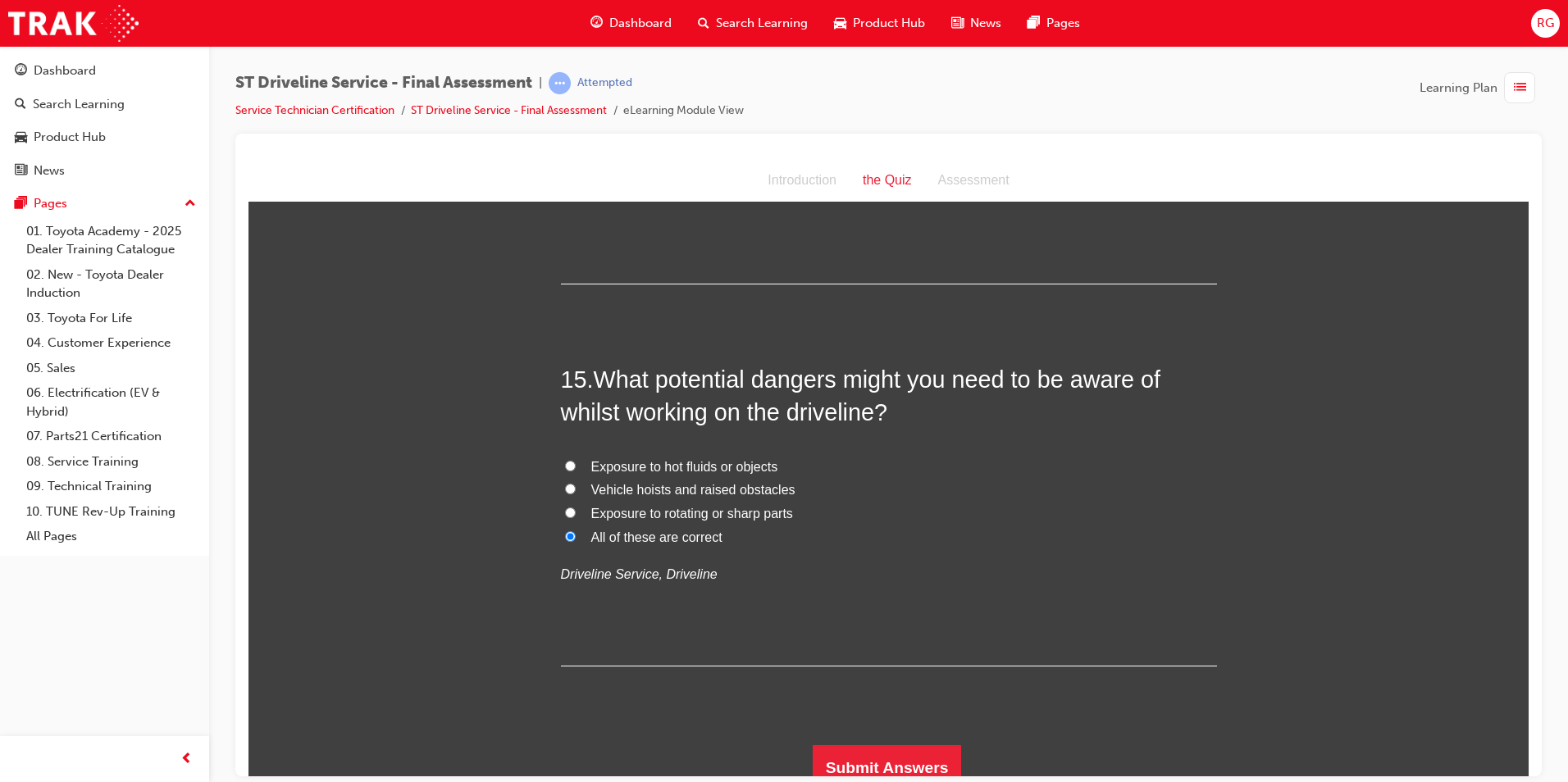
scroll to position [5124, 0]
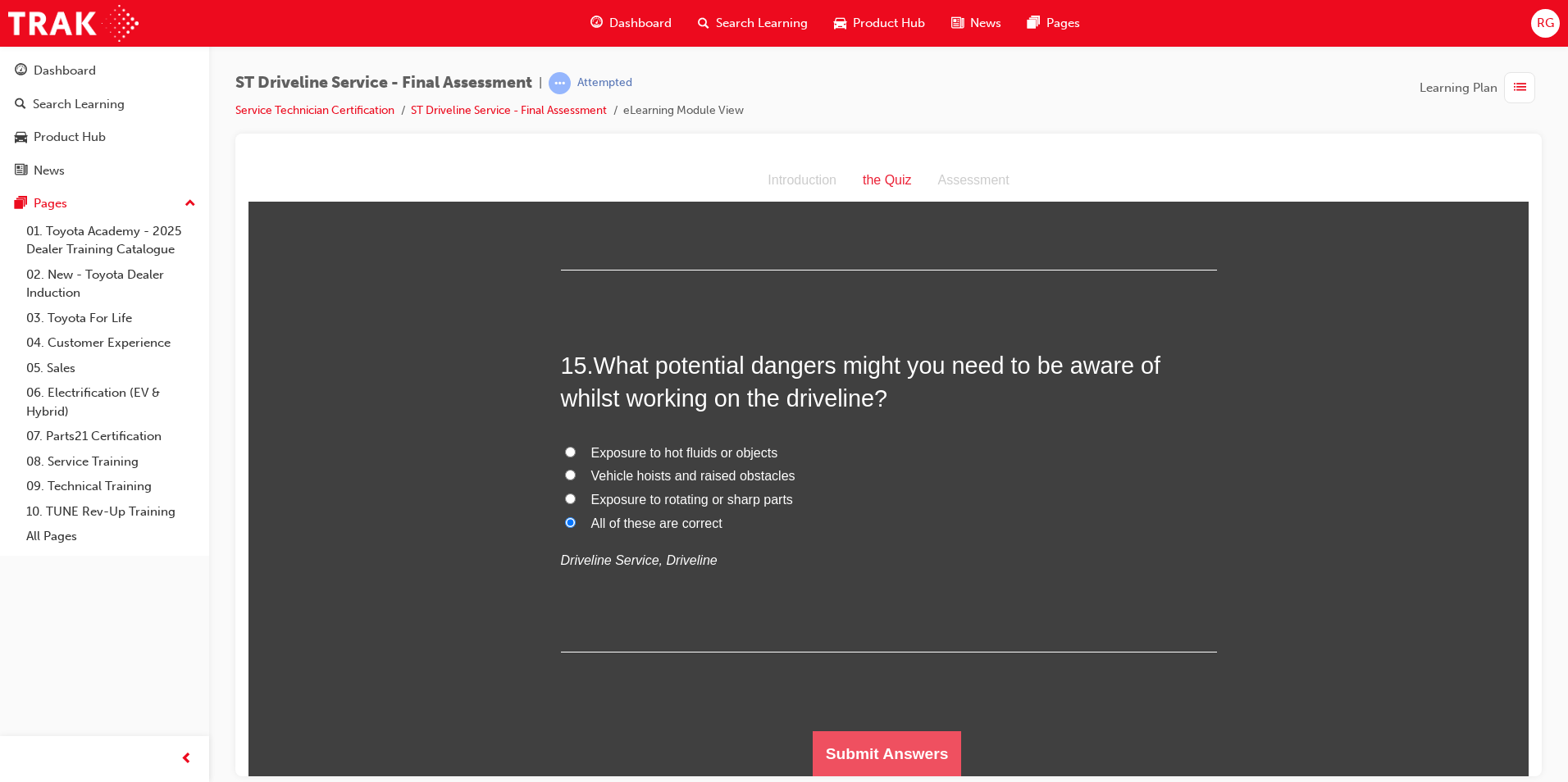
click at [902, 743] on button "Submit Answers" at bounding box center [887, 753] width 149 height 46
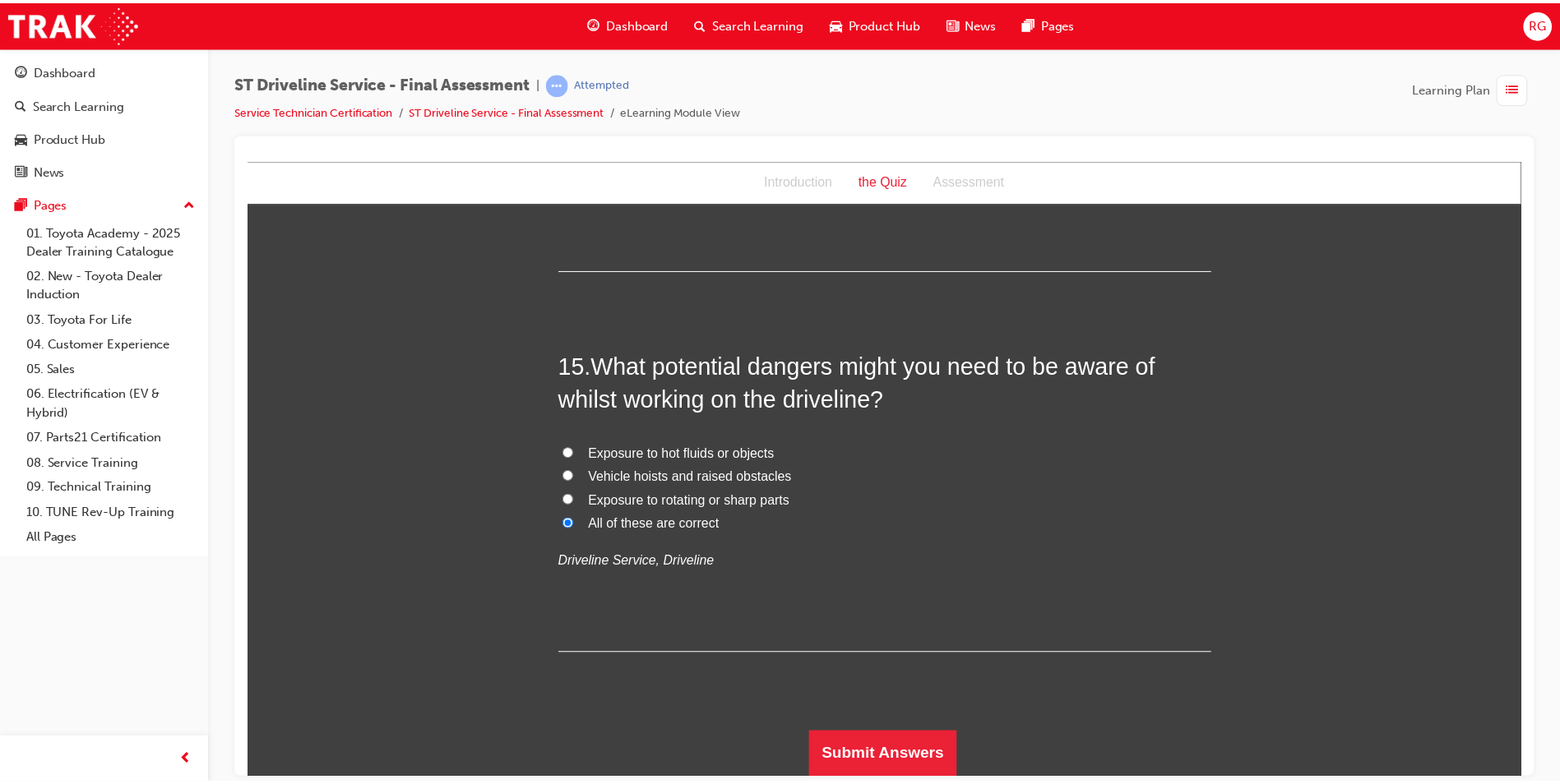
scroll to position [0, 0]
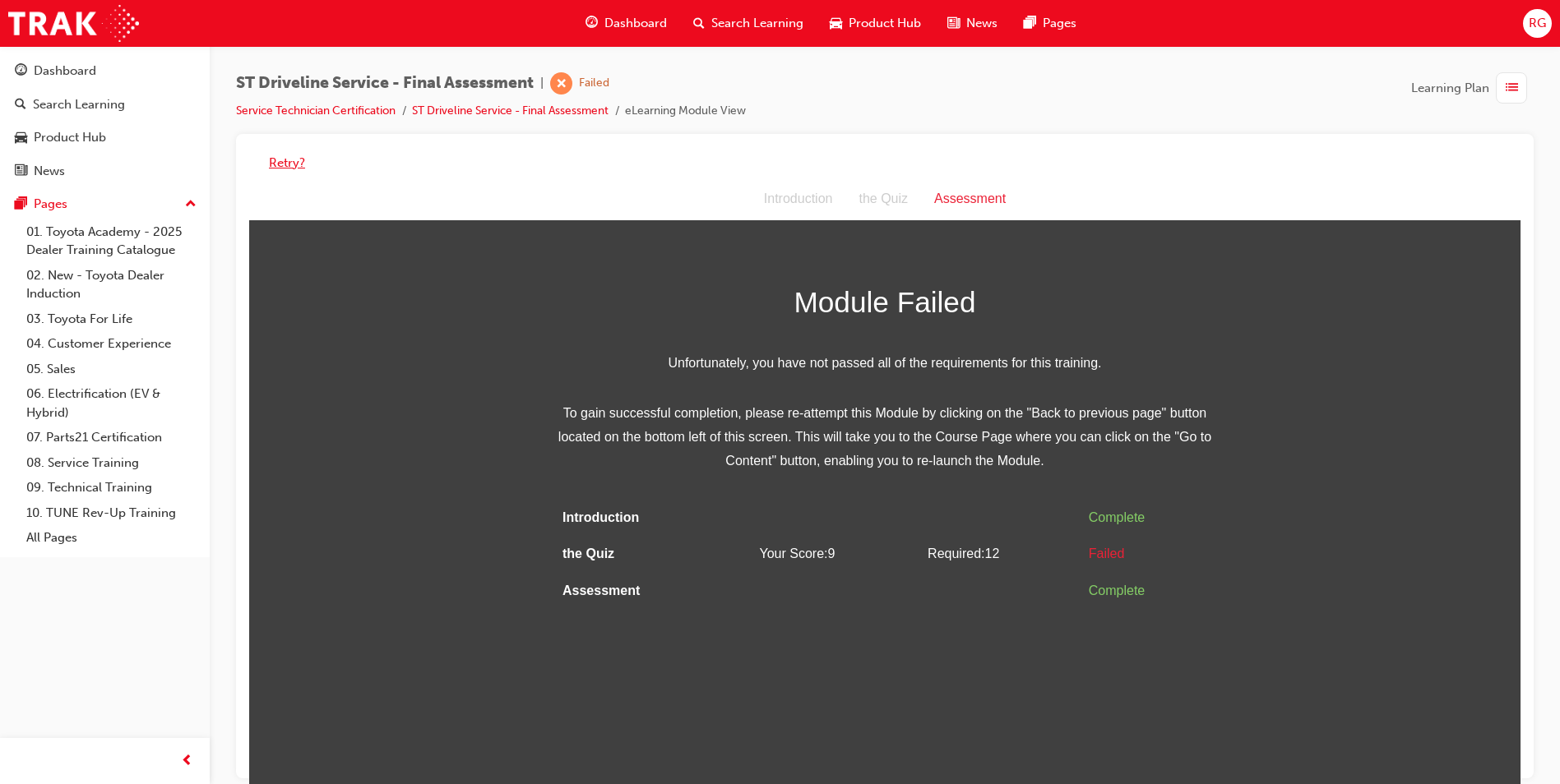
click at [282, 160] on button "Retry?" at bounding box center [287, 163] width 36 height 19
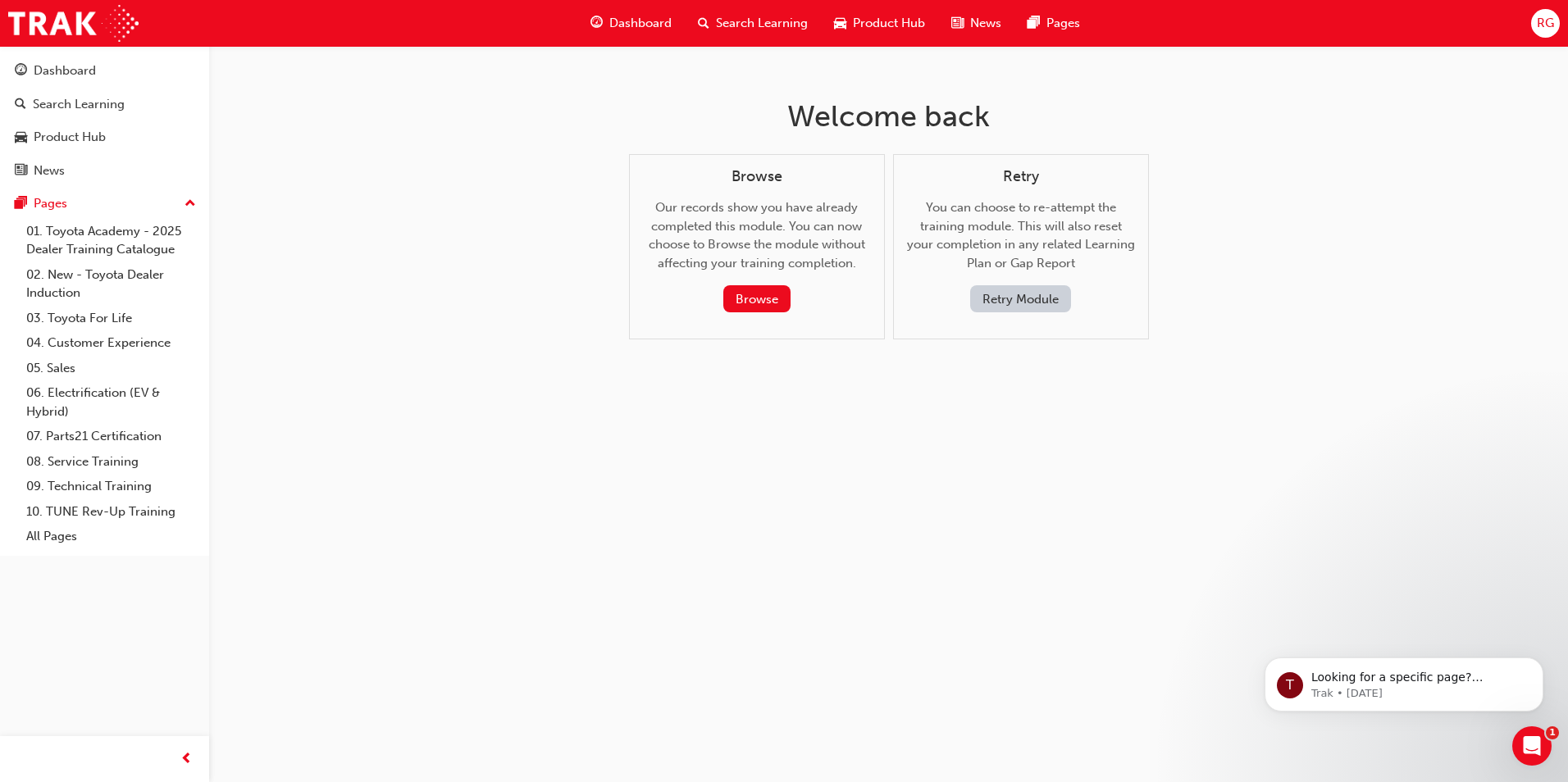
click at [1038, 305] on button "Retry Module" at bounding box center [1021, 299] width 101 height 27
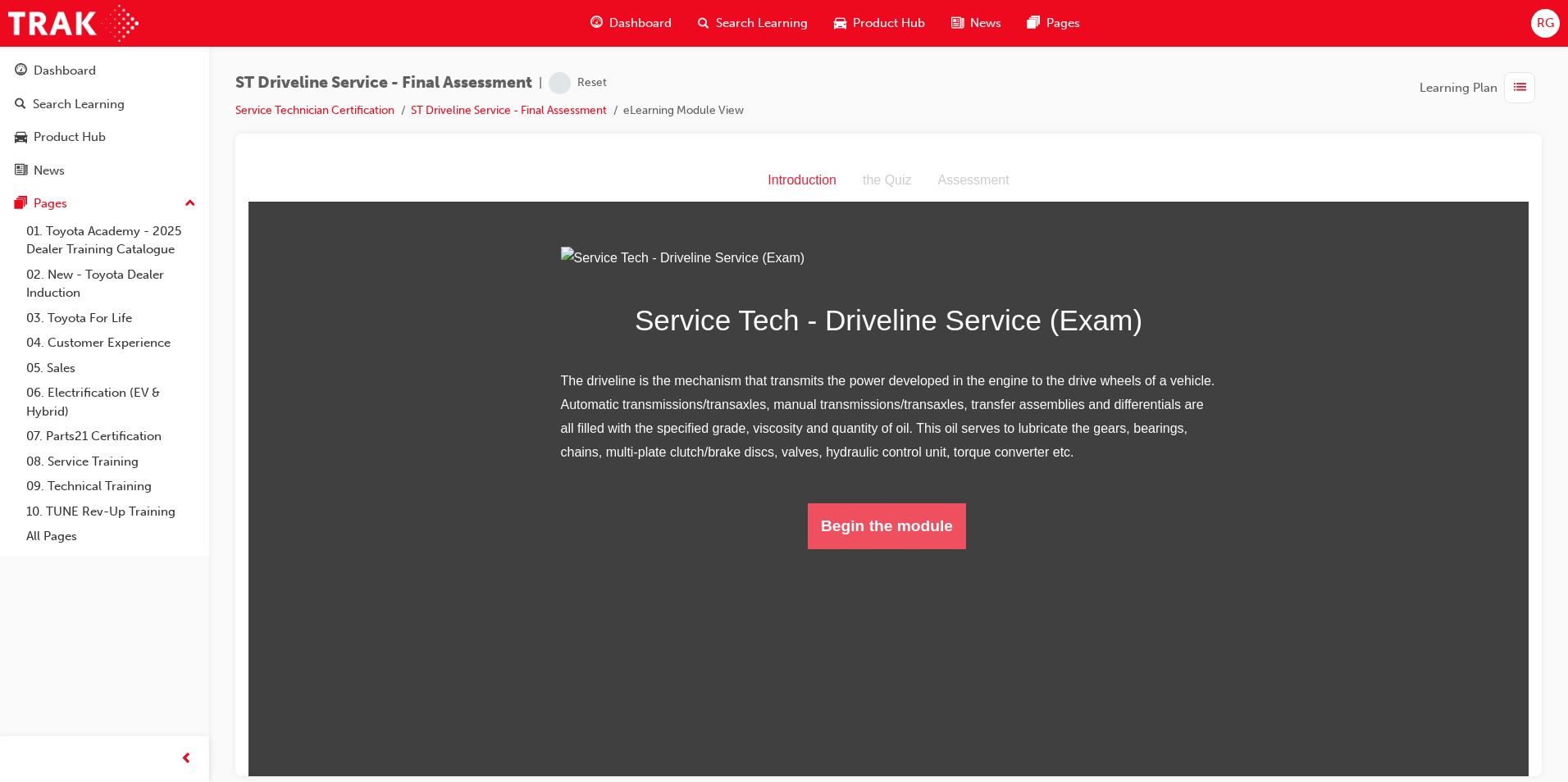
drag, startPoint x: 892, startPoint y: 693, endPoint x: 892, endPoint y: 712, distance: 19.0
click at [892, 549] on button "Begin the module" at bounding box center [887, 525] width 158 height 46
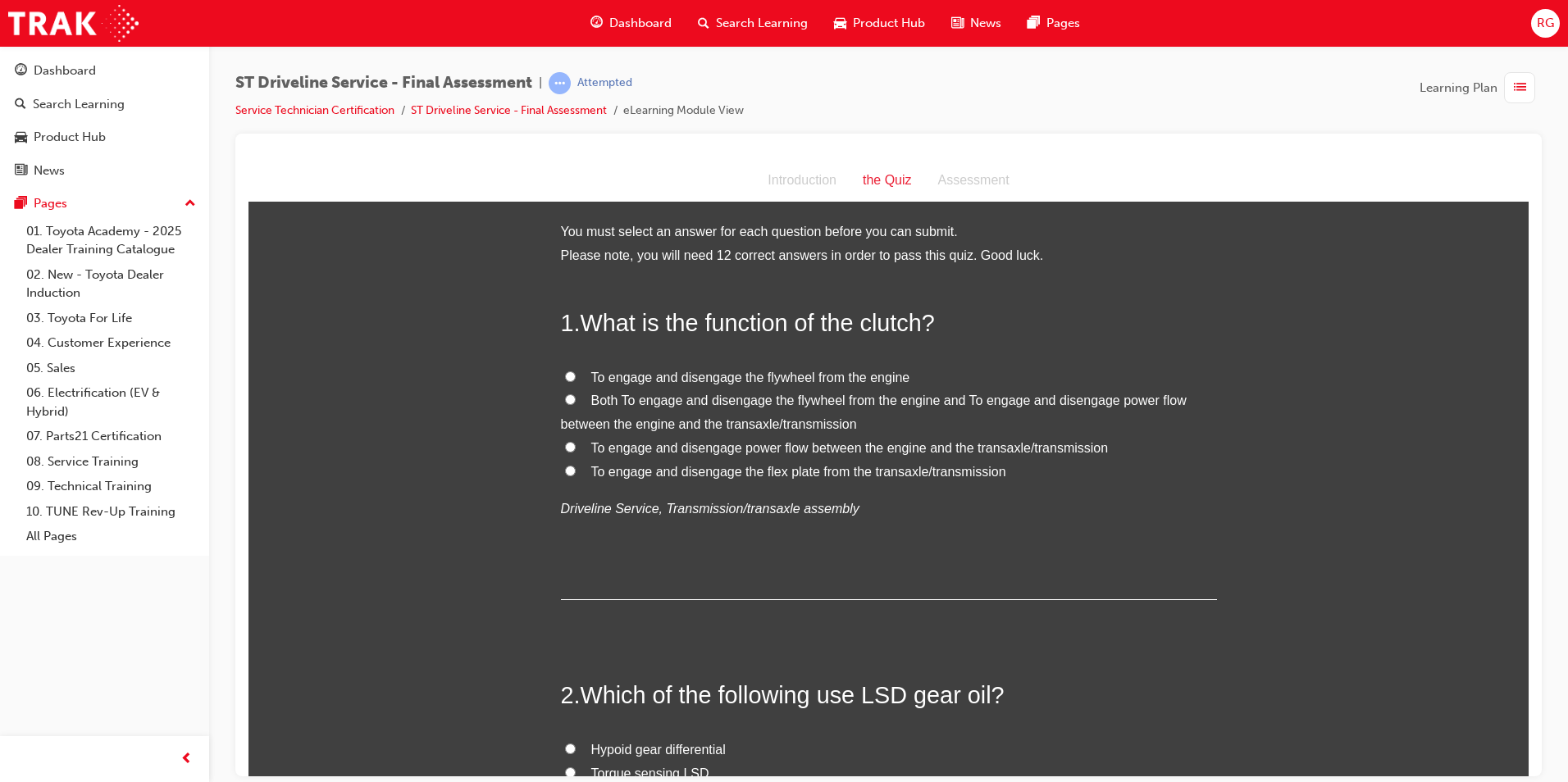
click at [842, 447] on span "To engage and disengage power flow between the engine and the transaxle/transmi…" at bounding box center [851, 447] width 518 height 14
click at [576, 447] on input "To engage and disengage power flow between the engine and the transaxle/transmi…" at bounding box center [570, 446] width 10 height 10
radio input "true"
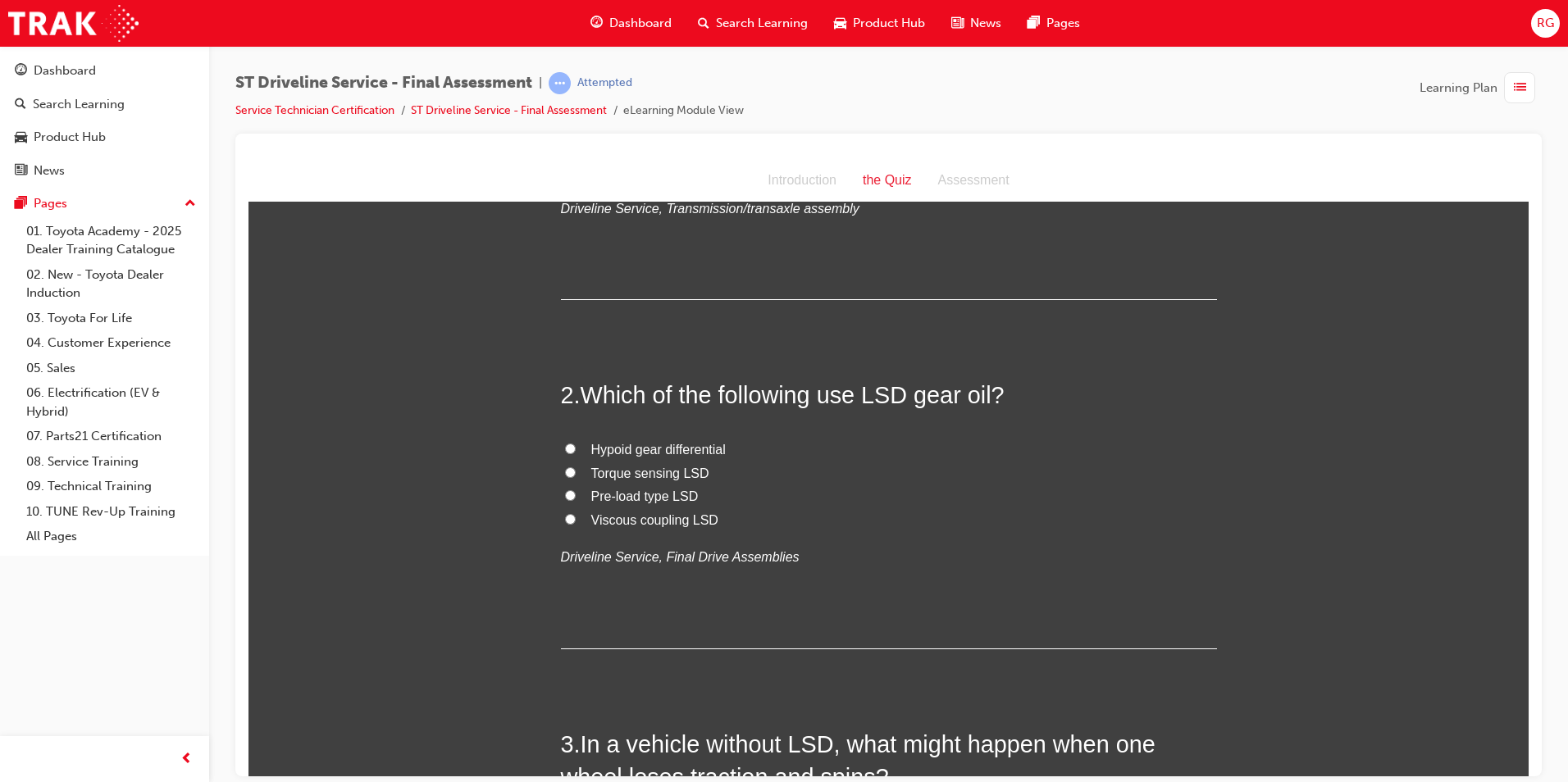
scroll to position [328, 0]
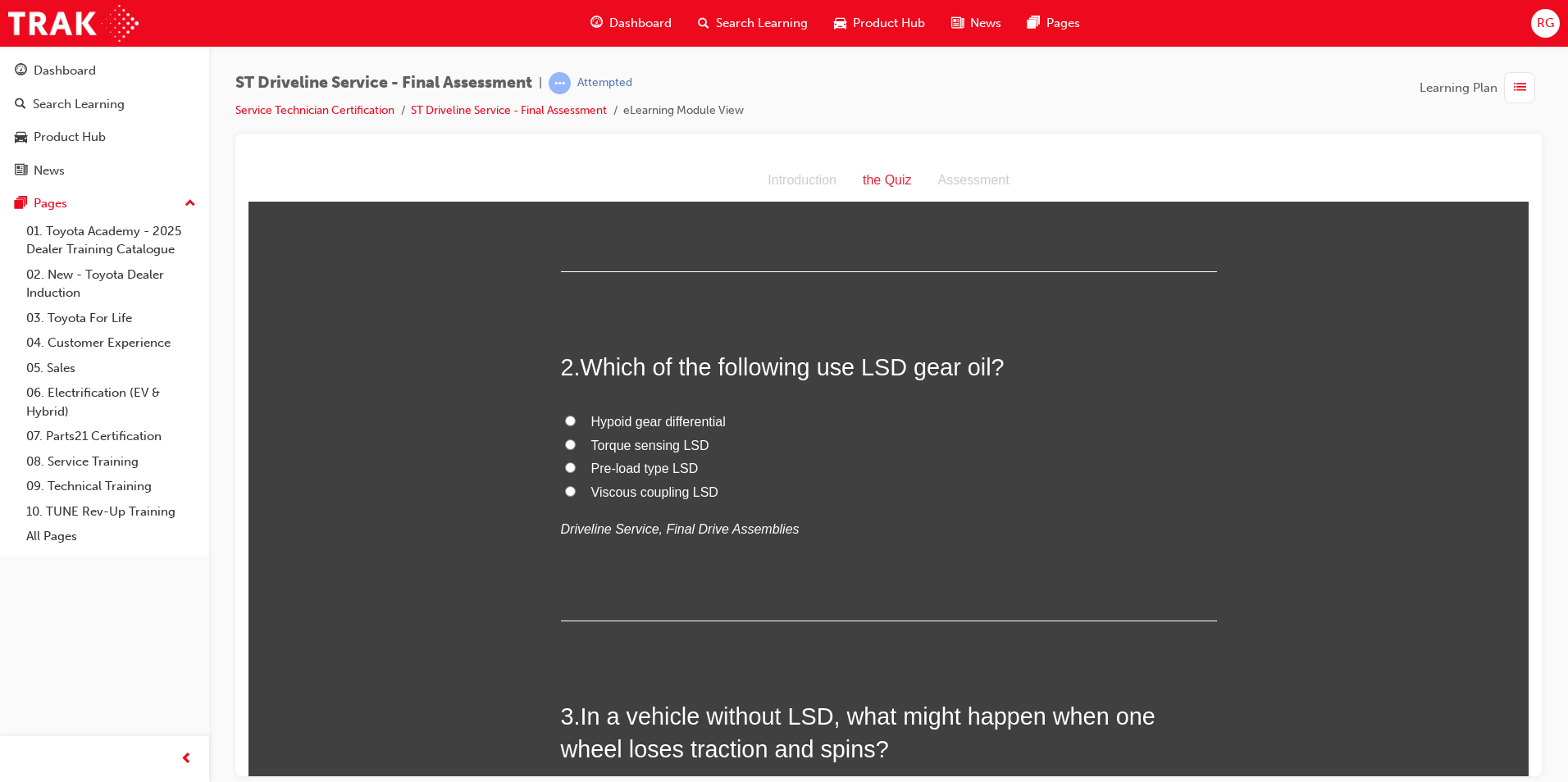
click at [647, 447] on span "Torque sensing LSD" at bounding box center [651, 444] width 118 height 14
click at [576, 447] on input "Torque sensing LSD" at bounding box center [570, 443] width 10 height 10
radio input "true"
click at [685, 420] on span "Hypoid gear differential" at bounding box center [658, 420] width 134 height 14
click at [576, 420] on input "Hypoid gear differential" at bounding box center [570, 420] width 10 height 10
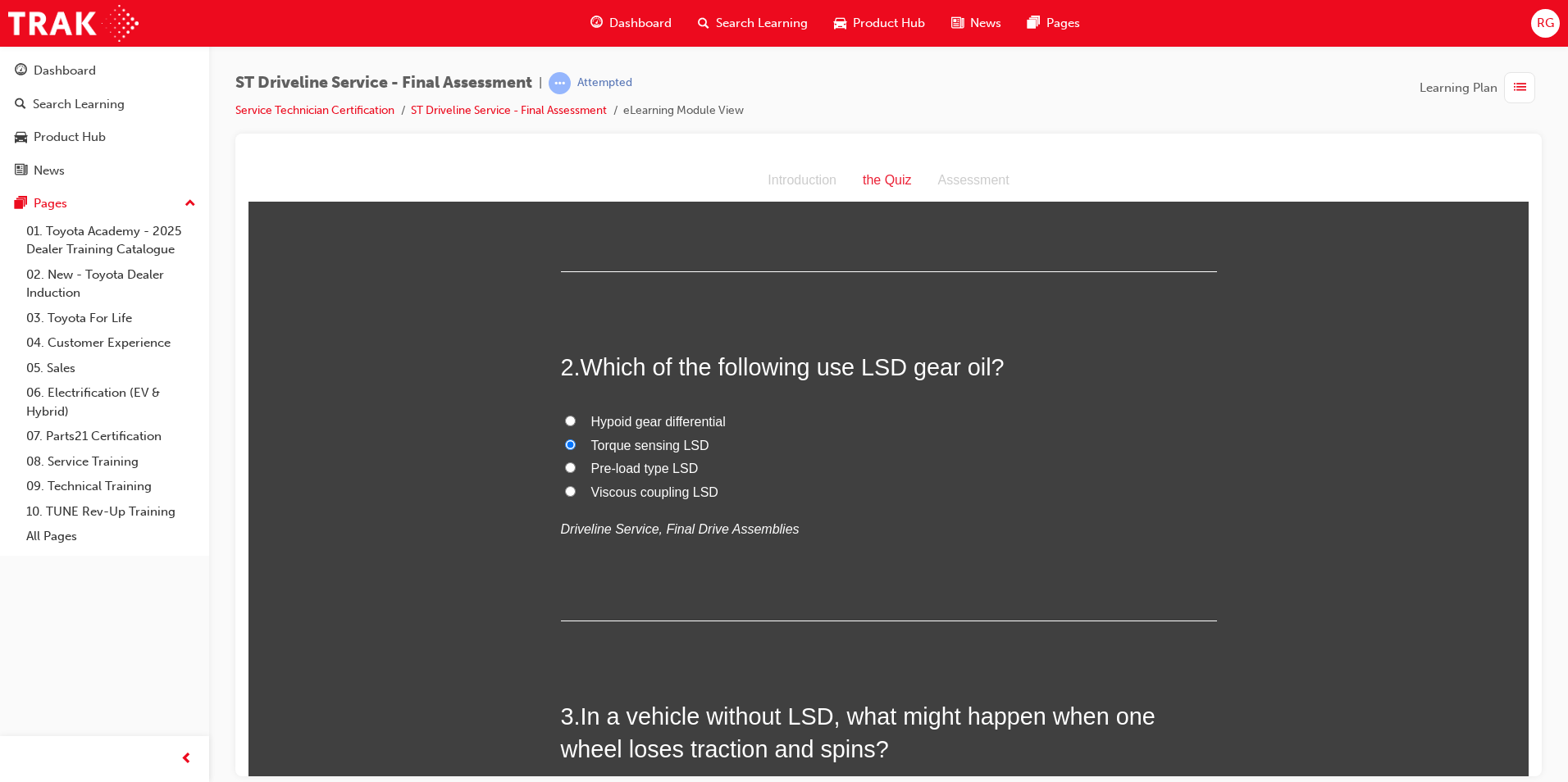
radio input "true"
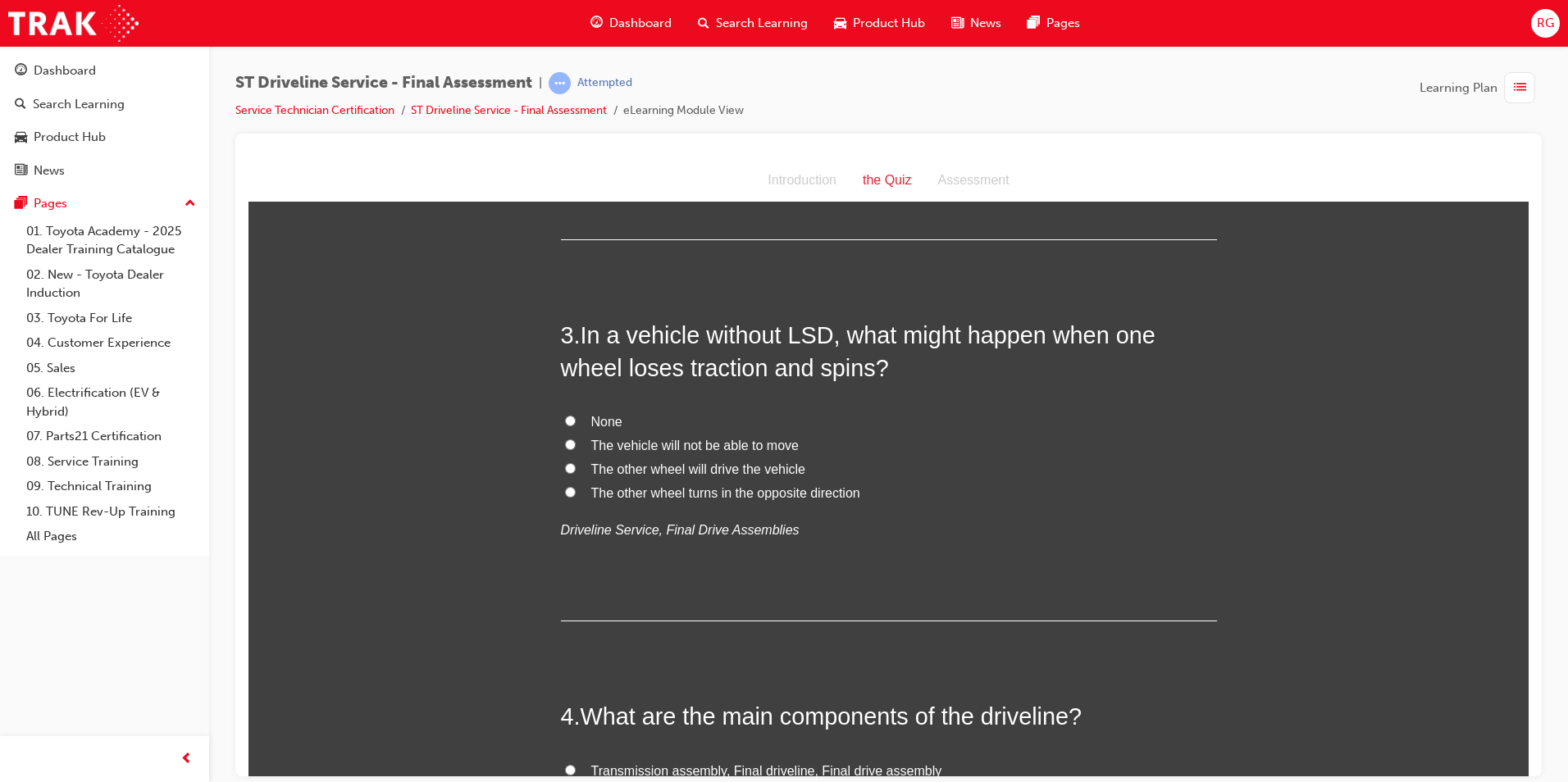
scroll to position [738, 0]
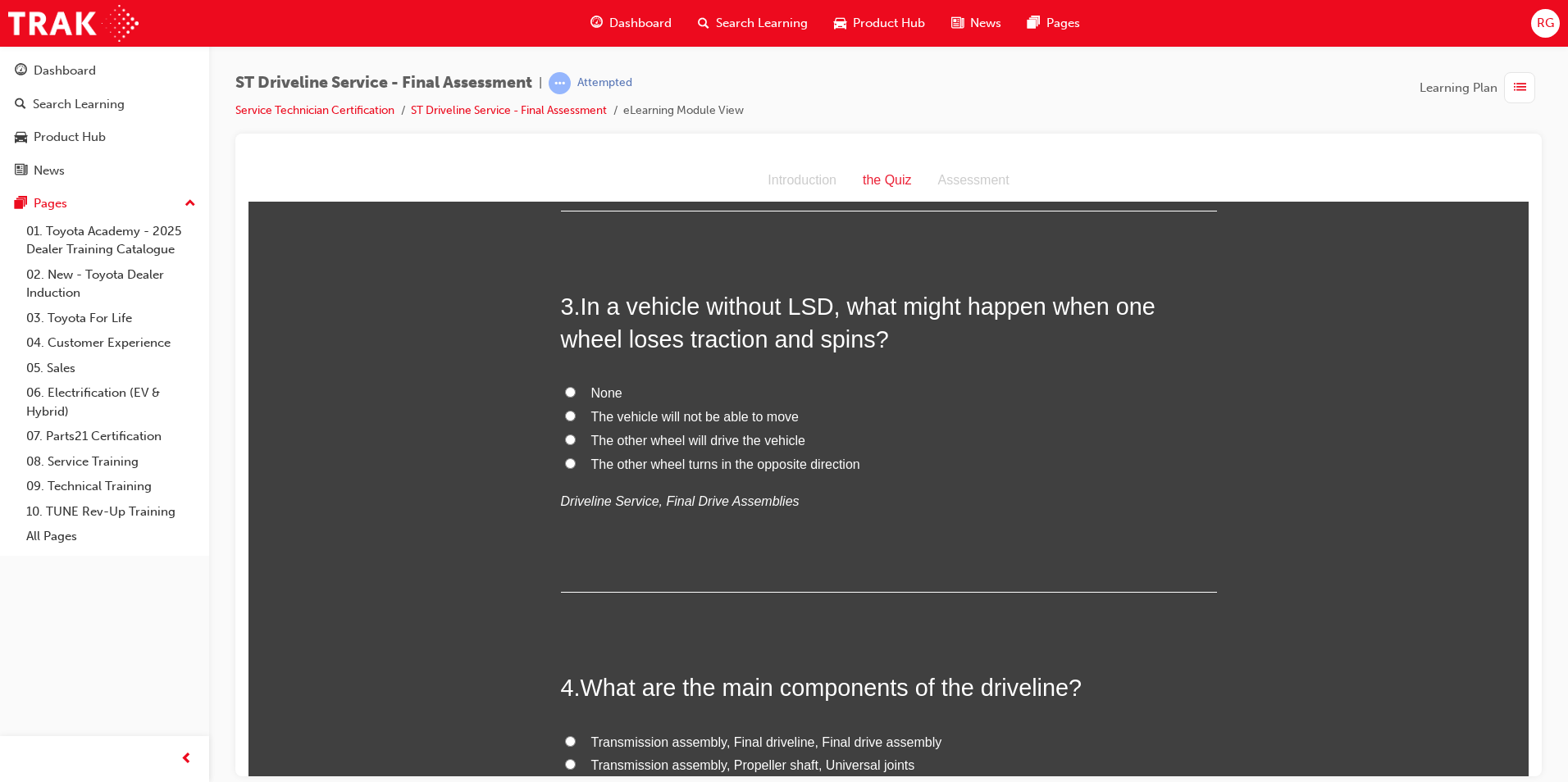
click at [745, 413] on span "The vehicle will not be able to move" at bounding box center [696, 416] width 207 height 14
click at [576, 413] on input "The vehicle will not be able to move" at bounding box center [570, 415] width 10 height 10
radio input "true"
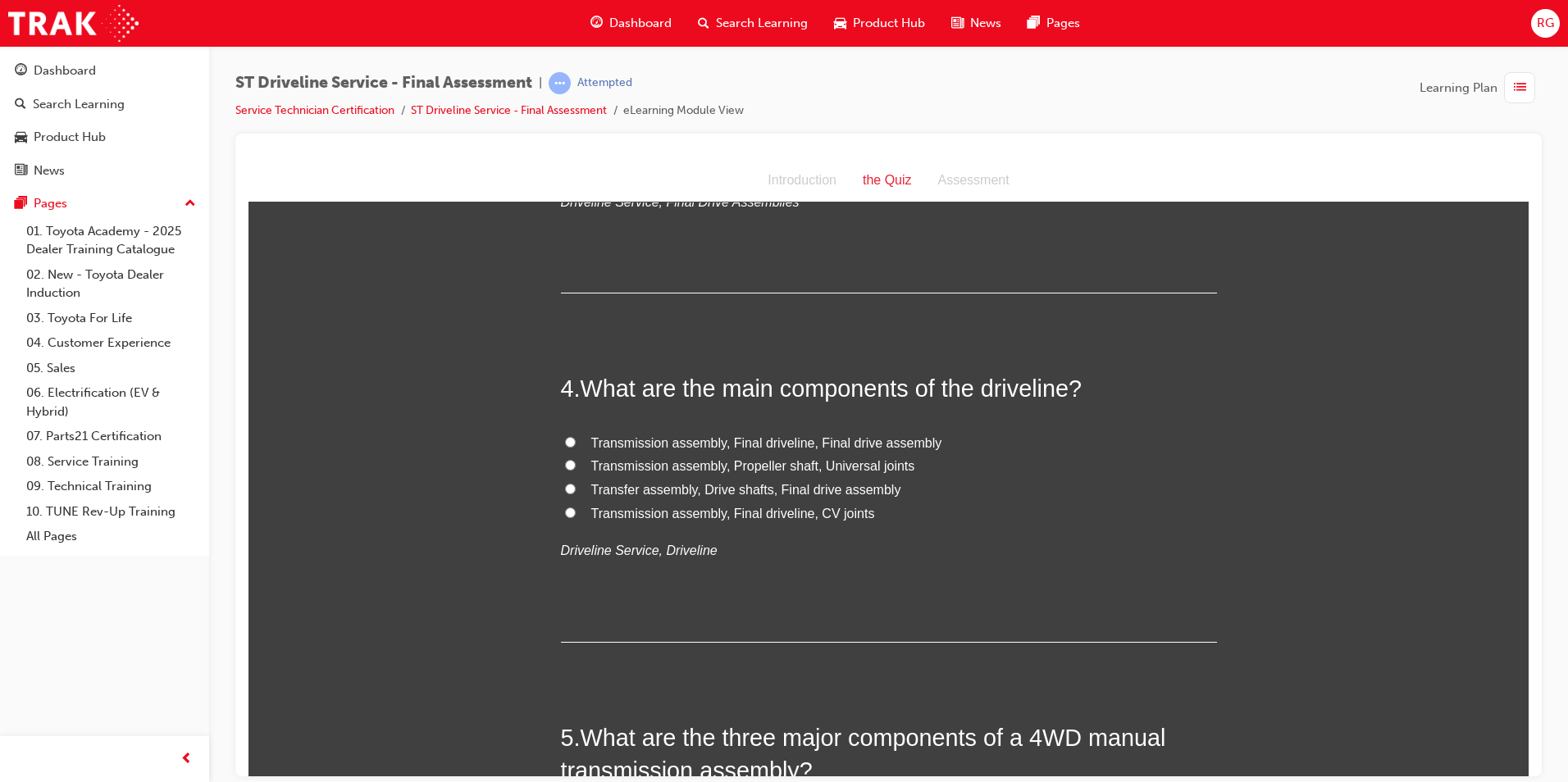
scroll to position [1066, 0]
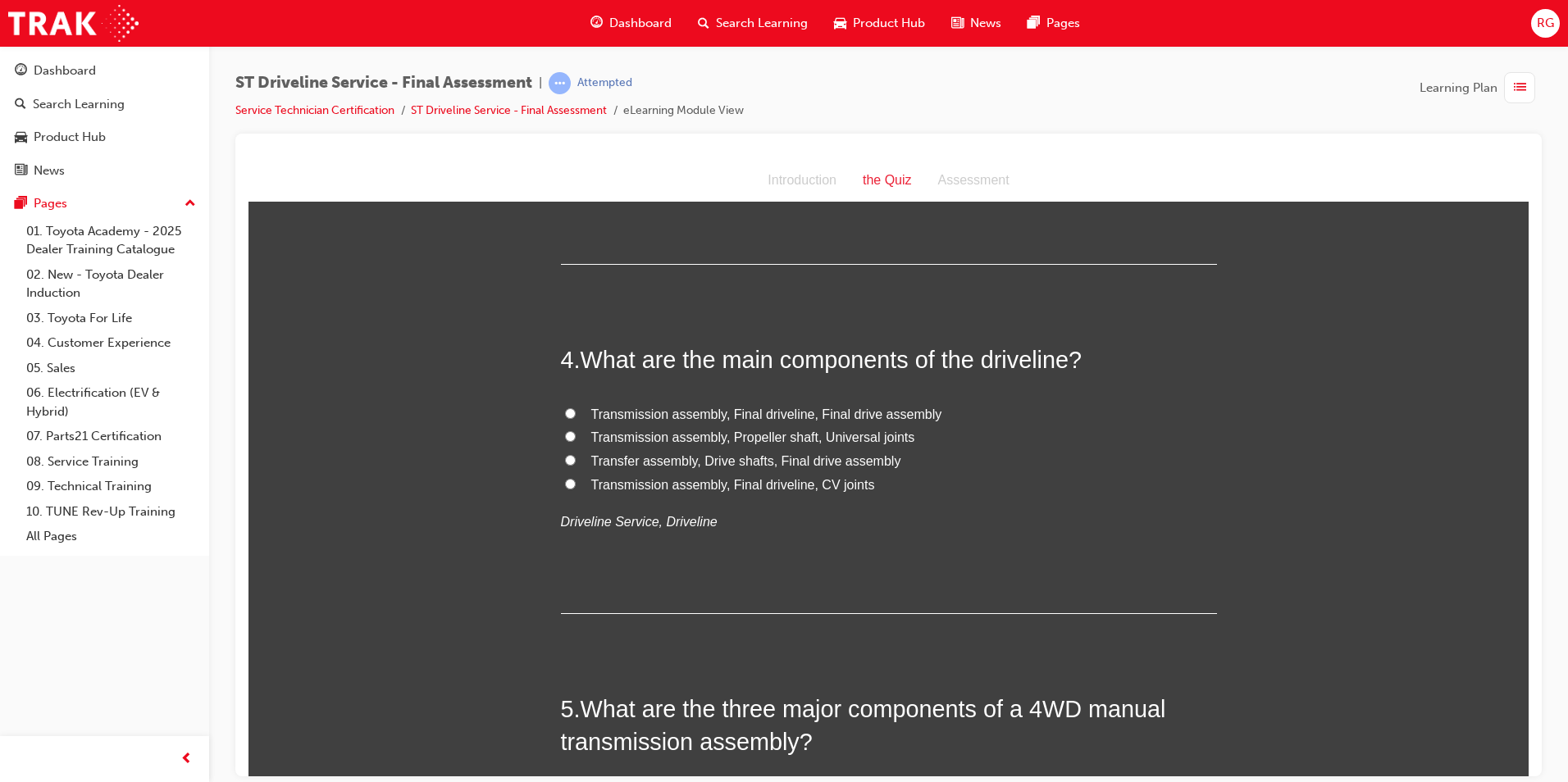
click at [803, 443] on span "Transmission assembly, Propeller shaft, Universal joints" at bounding box center [754, 437] width 324 height 14
click at [576, 441] on input "Transmission assembly, Propeller shaft, Universal joints" at bounding box center [570, 436] width 10 height 10
radio input "true"
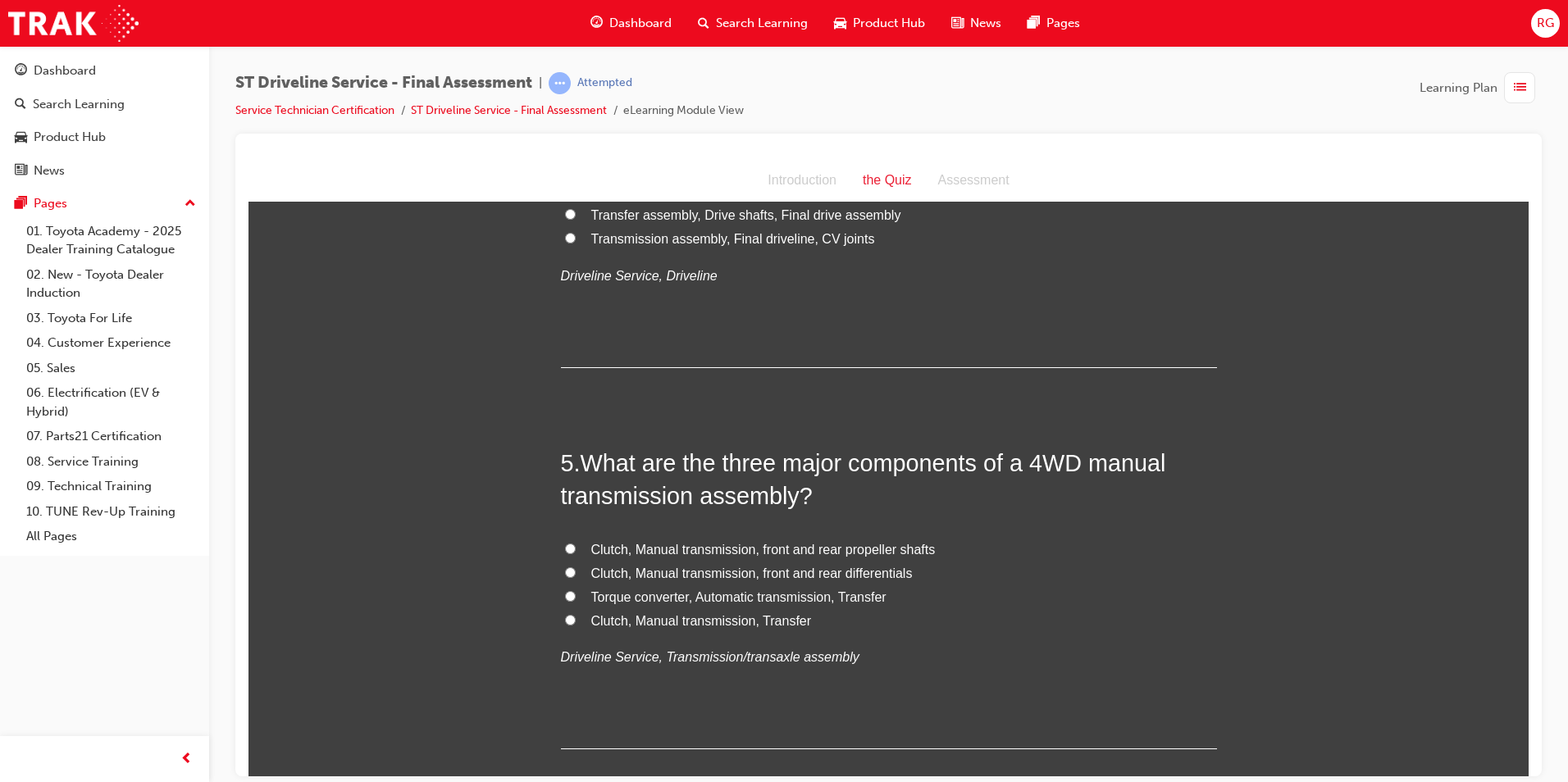
scroll to position [1395, 0]
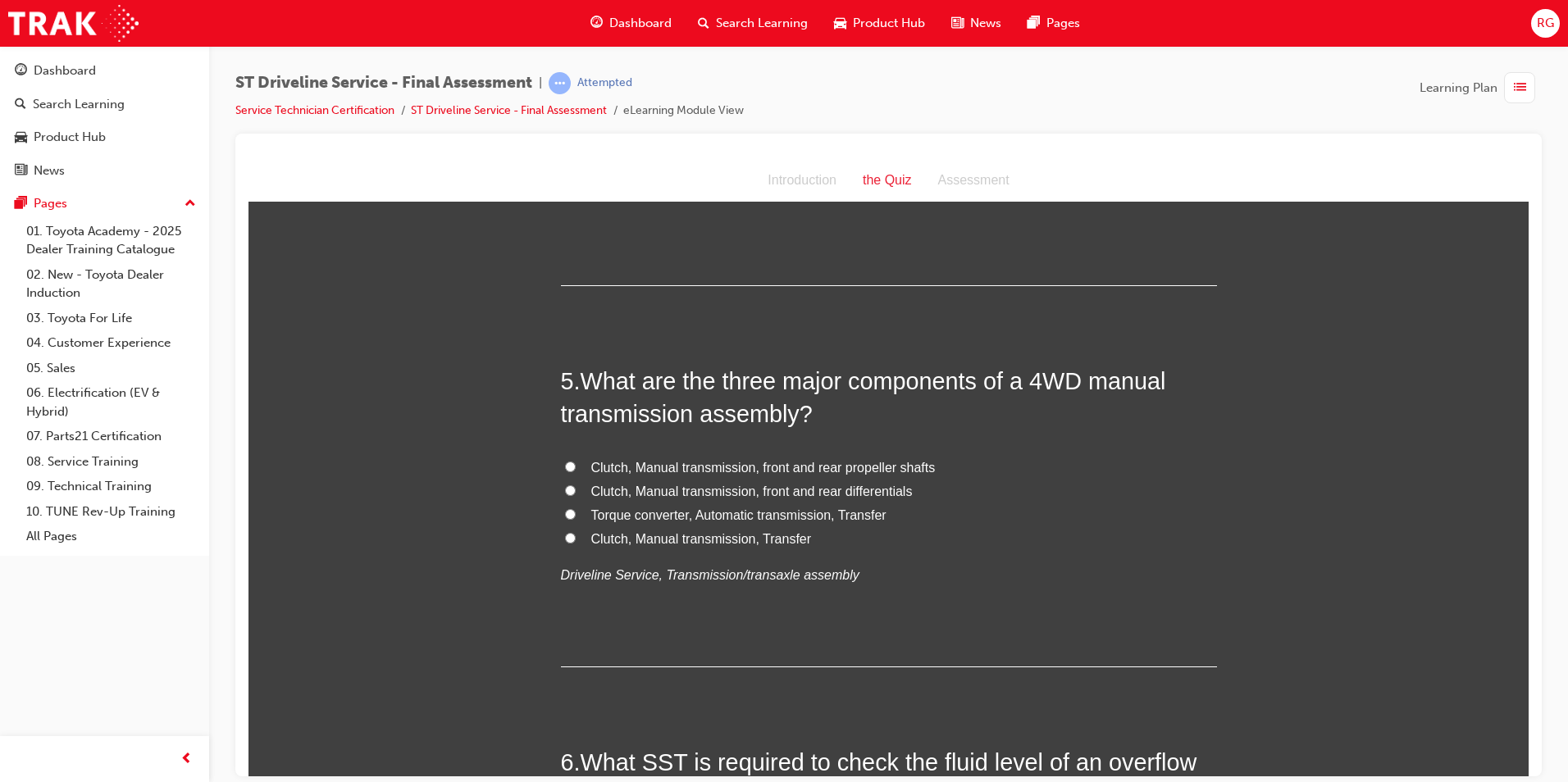
click at [731, 536] on span "Clutch, Manual transmission, Transfer" at bounding box center [702, 538] width 221 height 14
click at [576, 536] on input "Clutch, Manual transmission, Transfer" at bounding box center [570, 538] width 10 height 10
radio input "true"
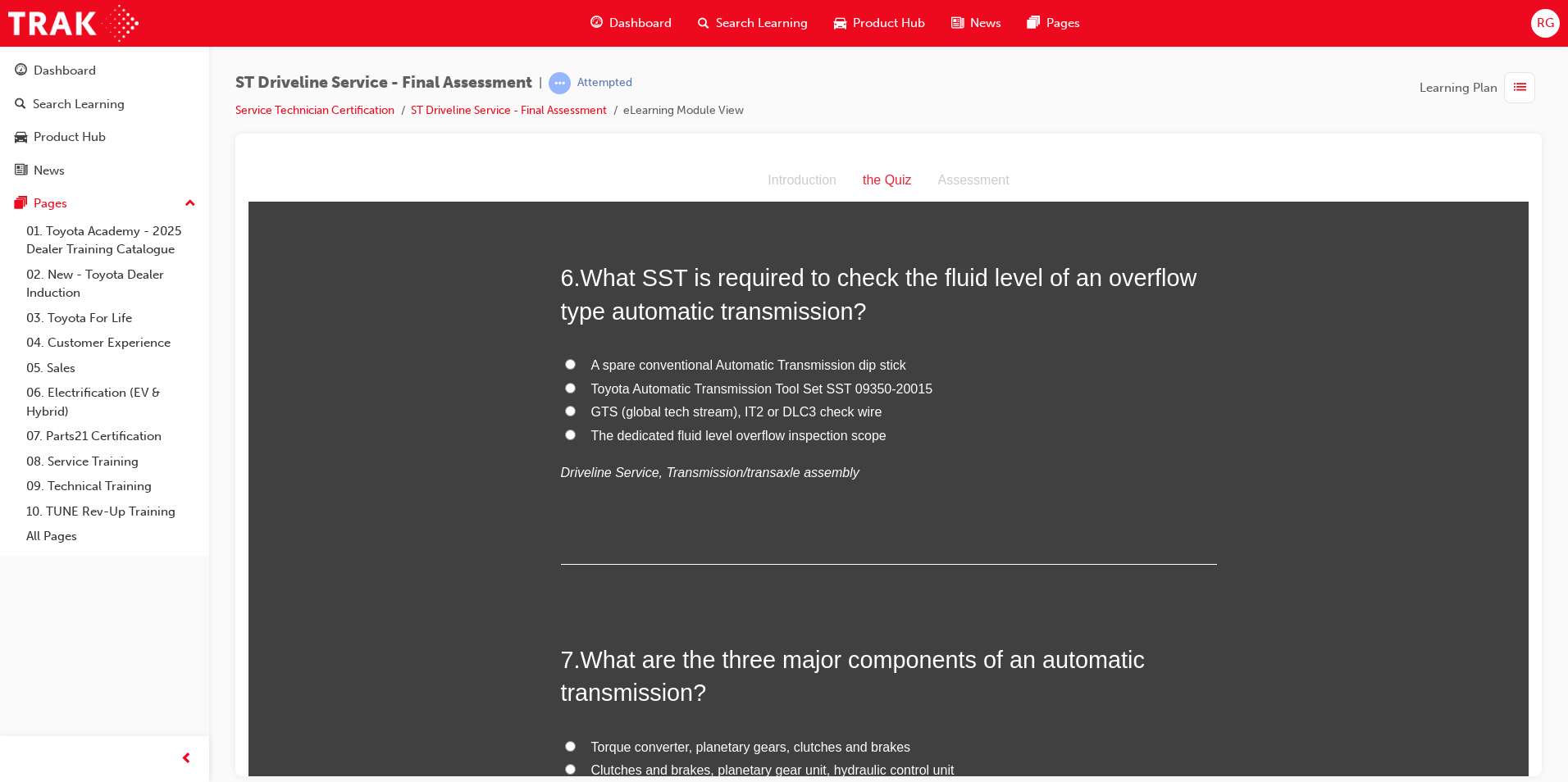
scroll to position [1887, 0]
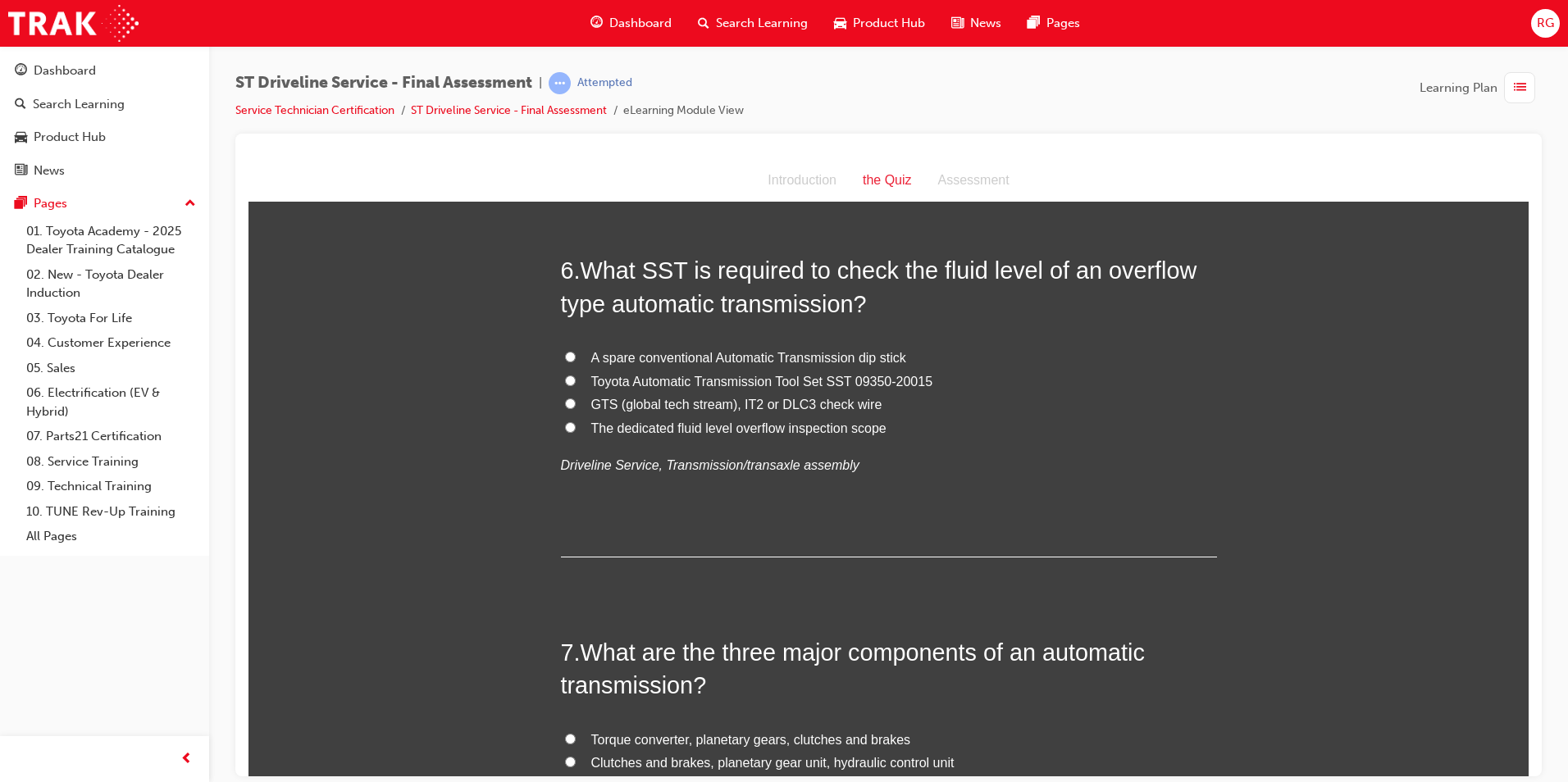
click at [836, 378] on span "Toyota Automatic Transmission Tool Set SST 09350-20015" at bounding box center [763, 381] width 343 height 14
click at [576, 378] on input "Toyota Automatic Transmission Tool Set SST 09350-20015" at bounding box center [570, 380] width 10 height 10
radio input "true"
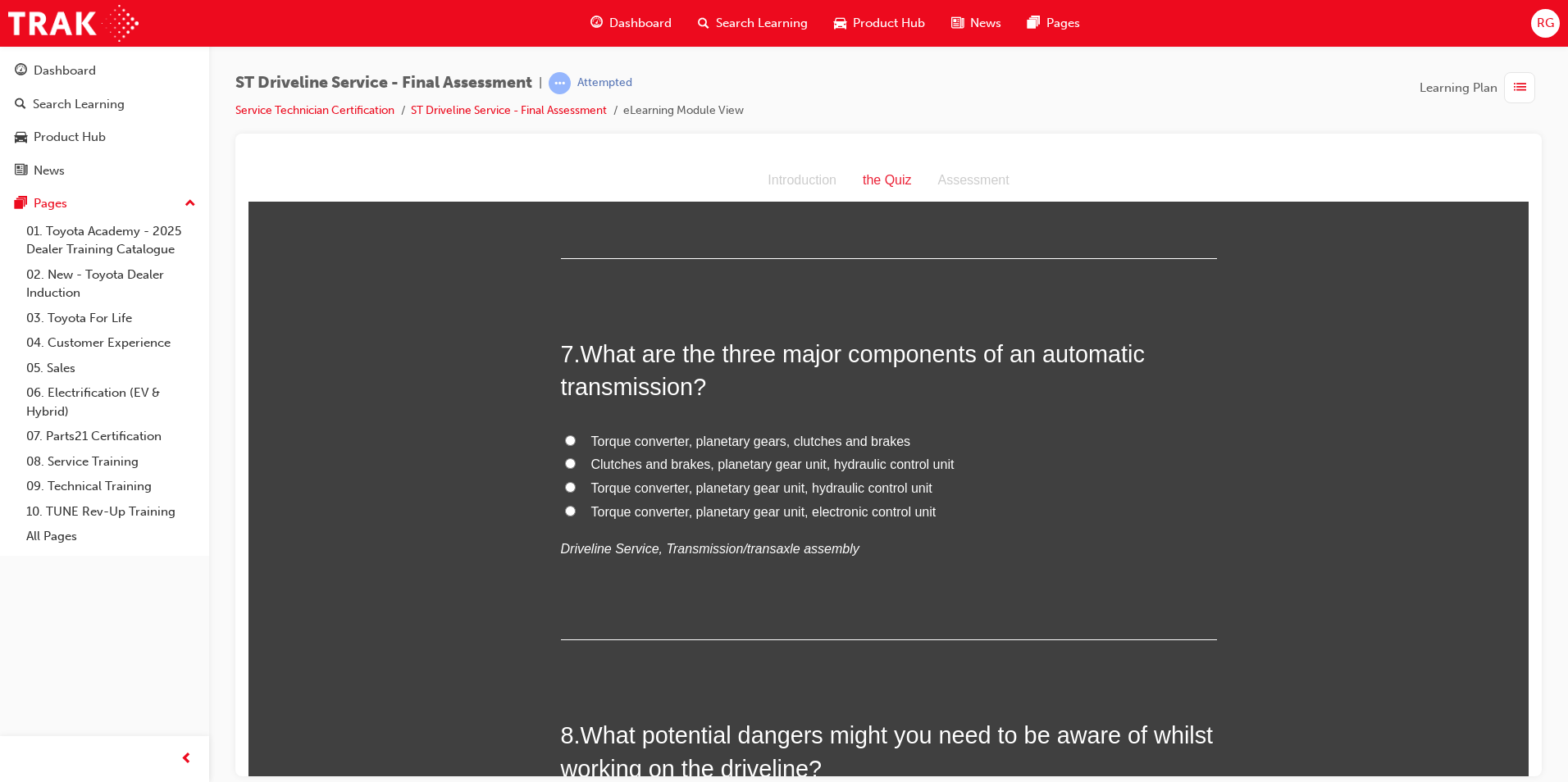
scroll to position [2215, 0]
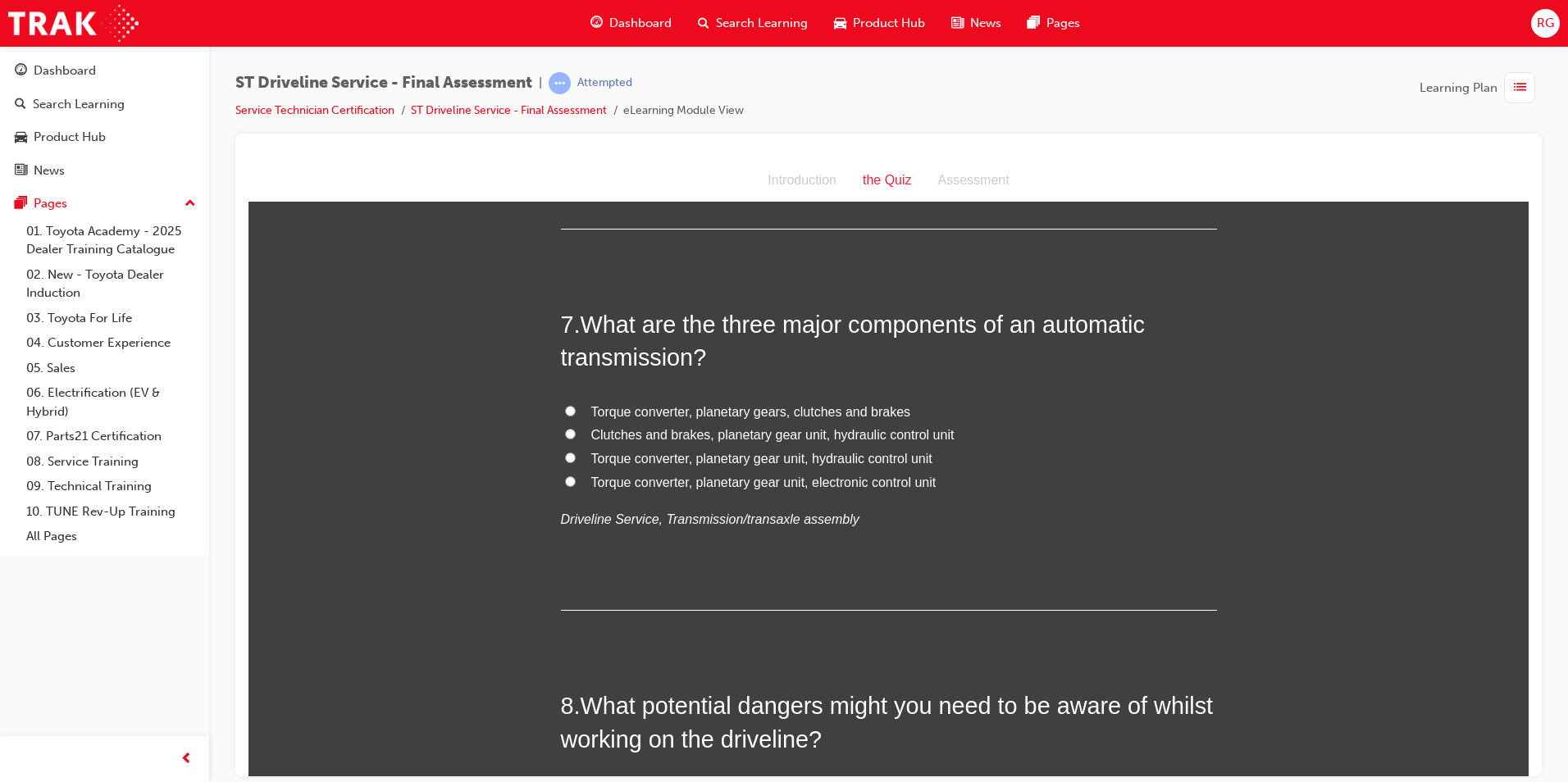
click at [818, 462] on span "Torque converter, planetary gear unit, hydraulic control unit" at bounding box center [762, 458] width 342 height 14
click at [576, 462] on input "Torque converter, planetary gear unit, hydraulic control unit" at bounding box center [570, 457] width 10 height 10
radio input "true"
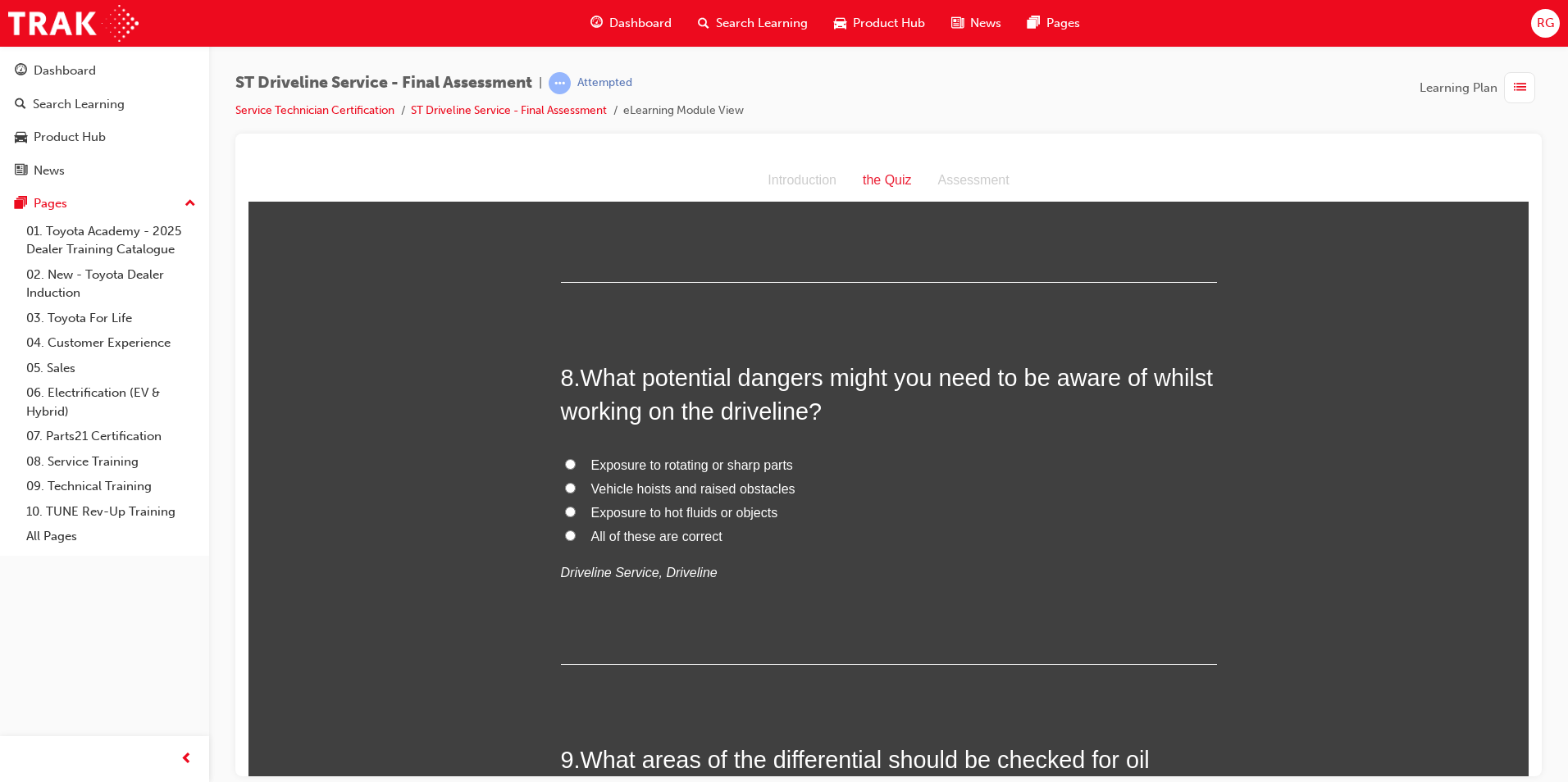
scroll to position [2625, 0]
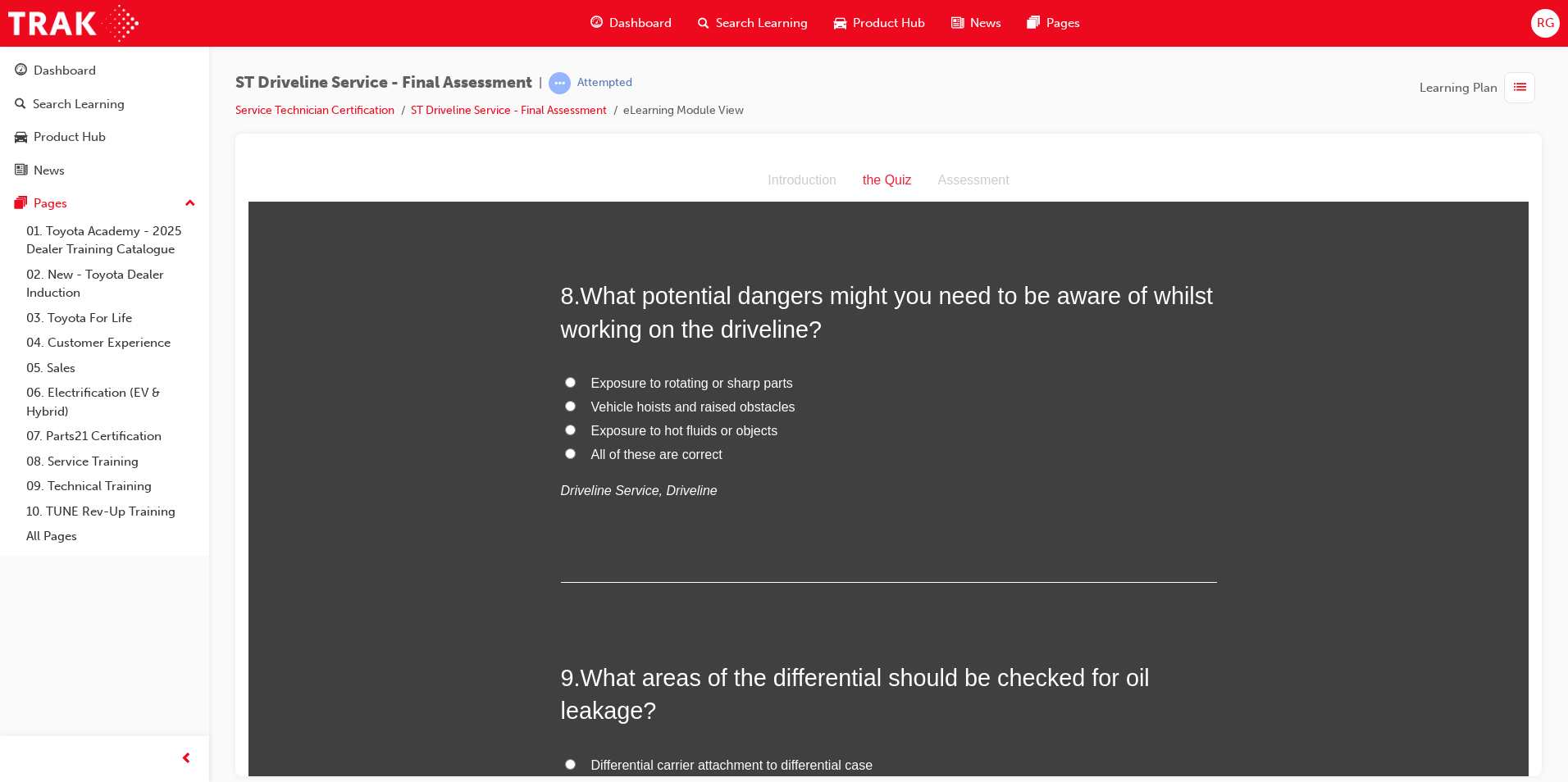
click at [658, 457] on span "All of these are correct" at bounding box center [657, 454] width 131 height 14
click at [576, 457] on input "All of these are correct" at bounding box center [570, 453] width 10 height 10
radio input "true"
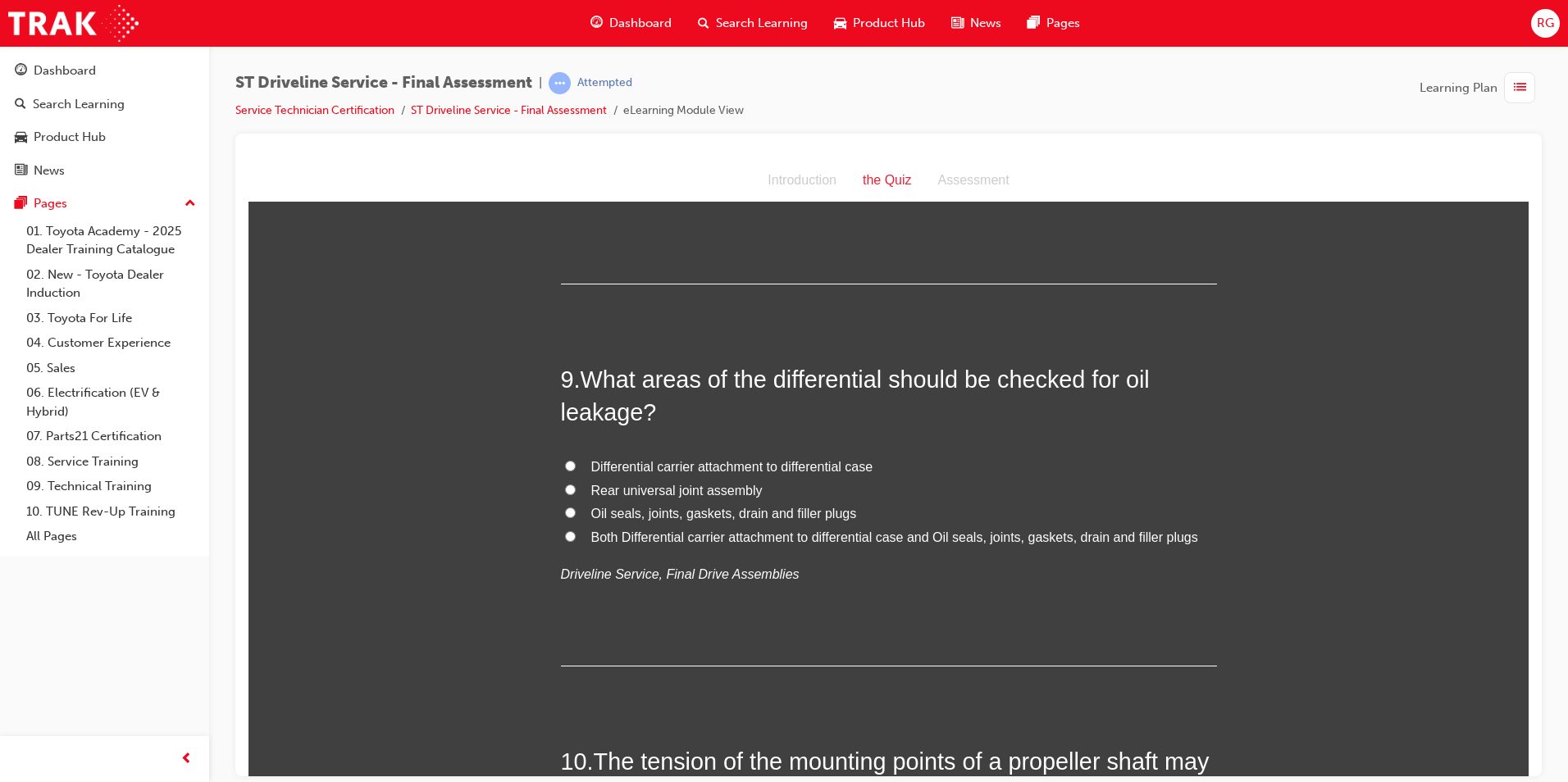
scroll to position [2953, 0]
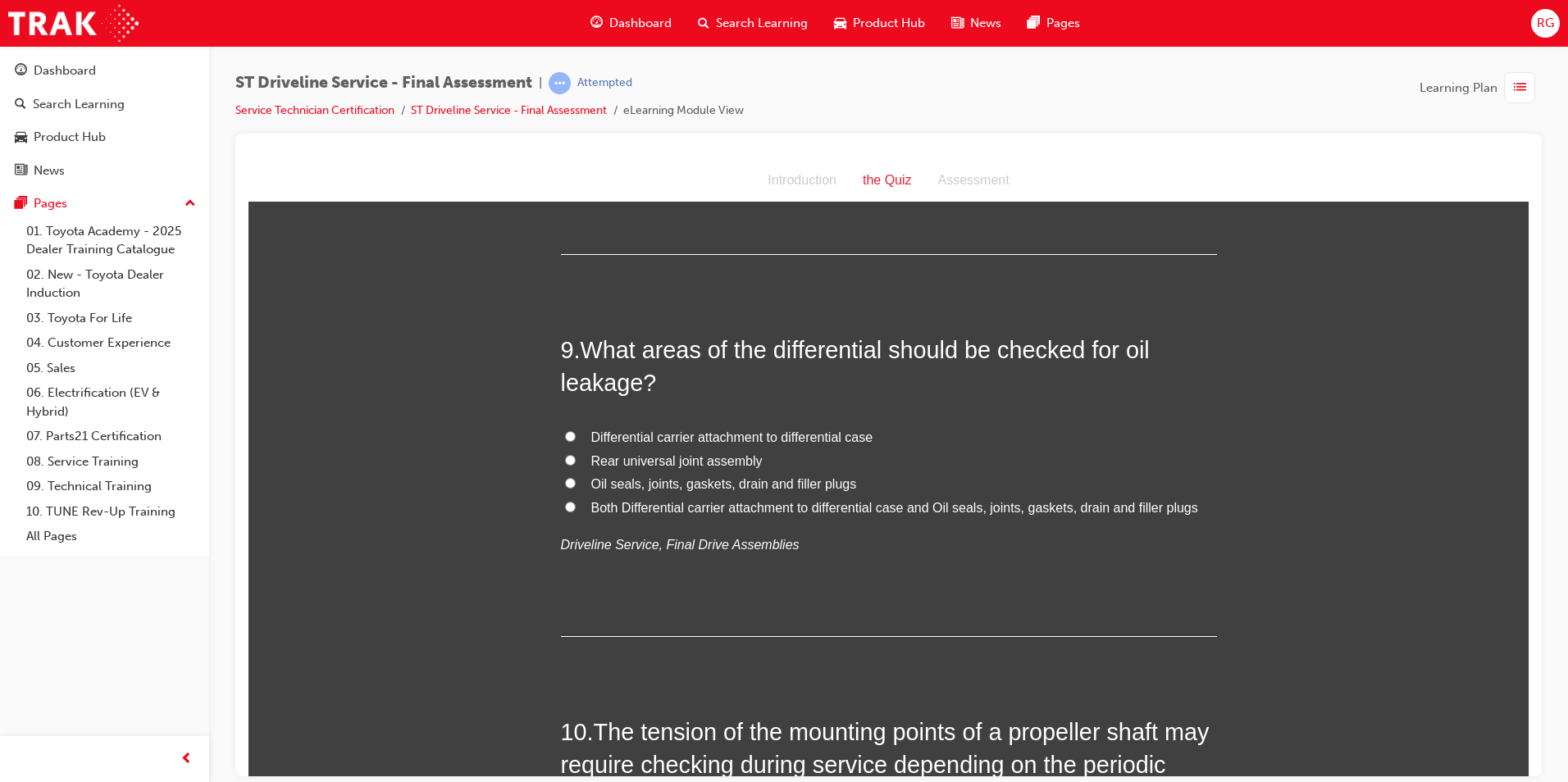
click at [668, 505] on span "Both Differential carrier attachment to differential case and Oil seals, joints…" at bounding box center [895, 507] width 607 height 14
click at [576, 505] on input "Both Differential carrier attachment to differential case and Oil seals, joints…" at bounding box center [570, 506] width 10 height 10
radio input "true"
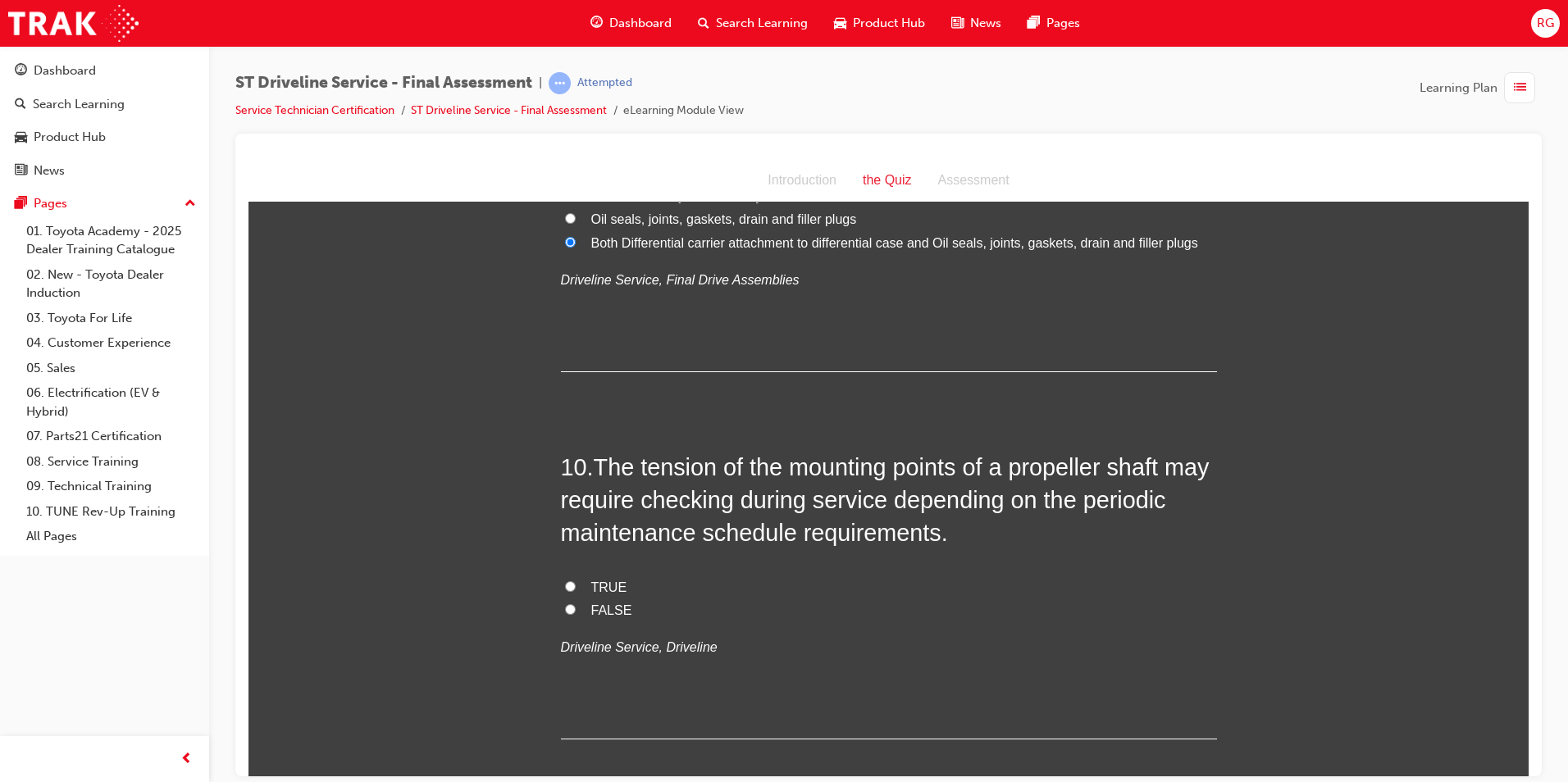
scroll to position [3280, 0]
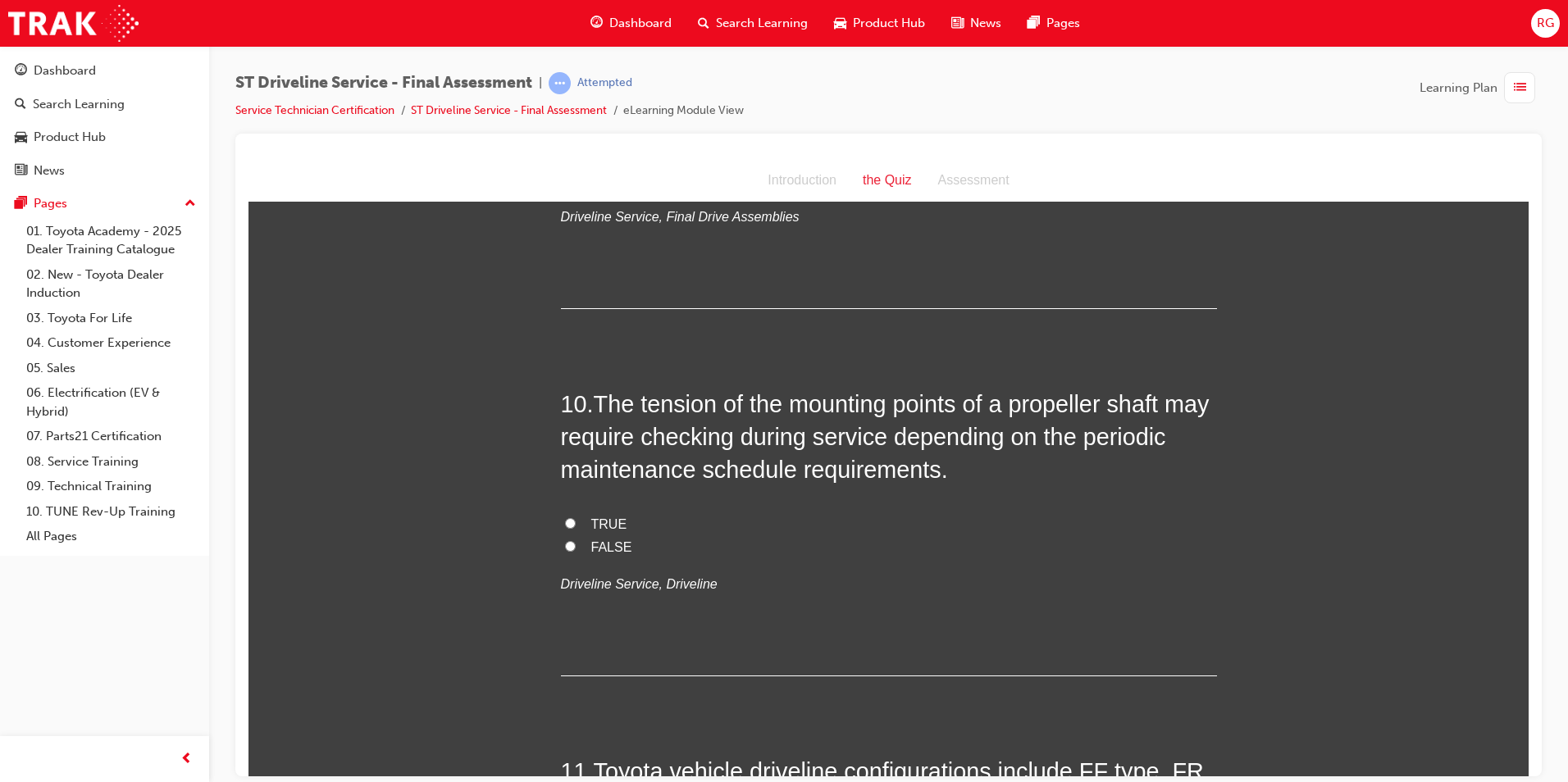
click at [610, 529] on span "TRUE" at bounding box center [610, 523] width 36 height 14
click at [576, 528] on input "TRUE" at bounding box center [570, 522] width 10 height 10
radio input "true"
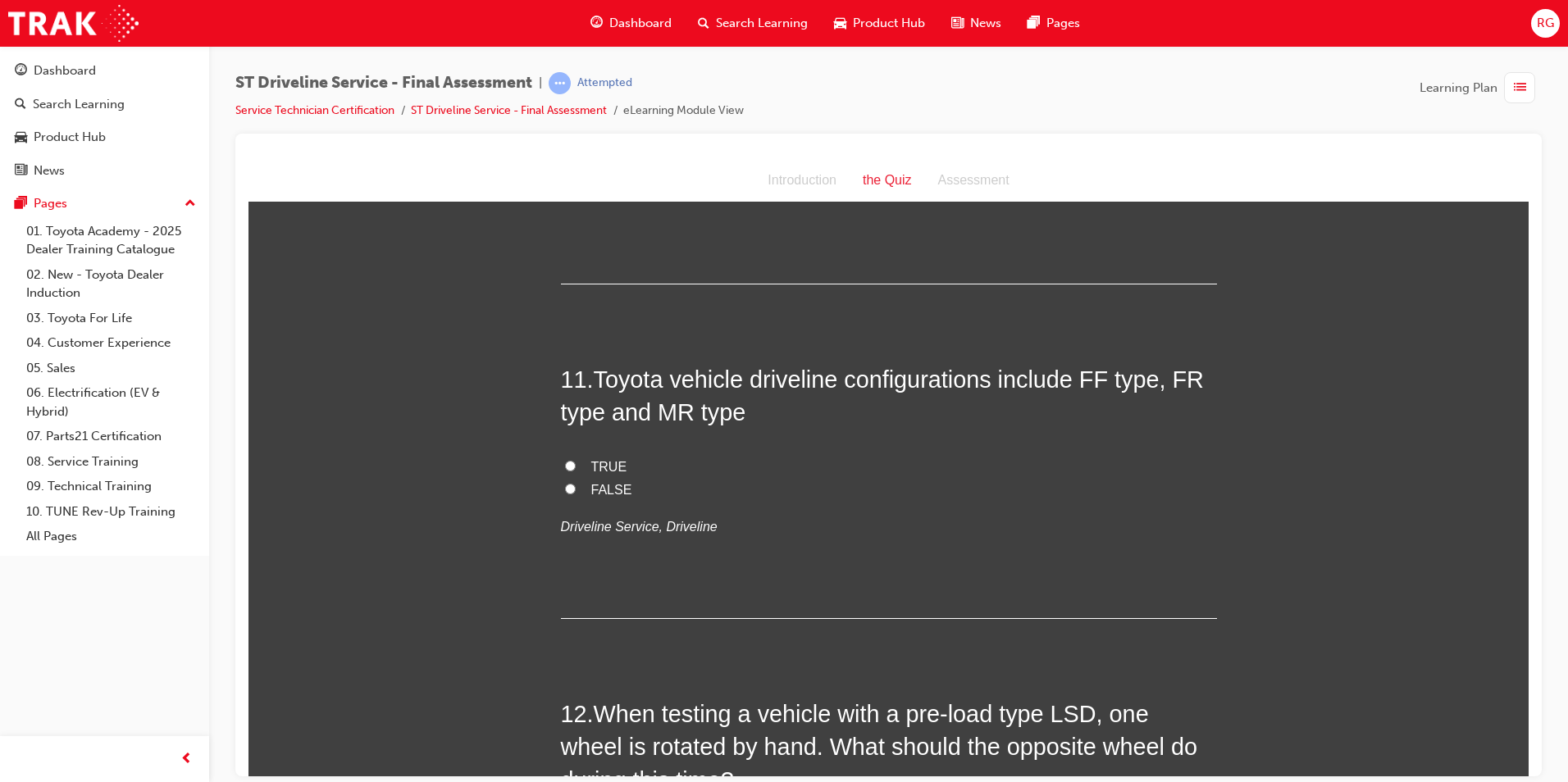
scroll to position [3691, 0]
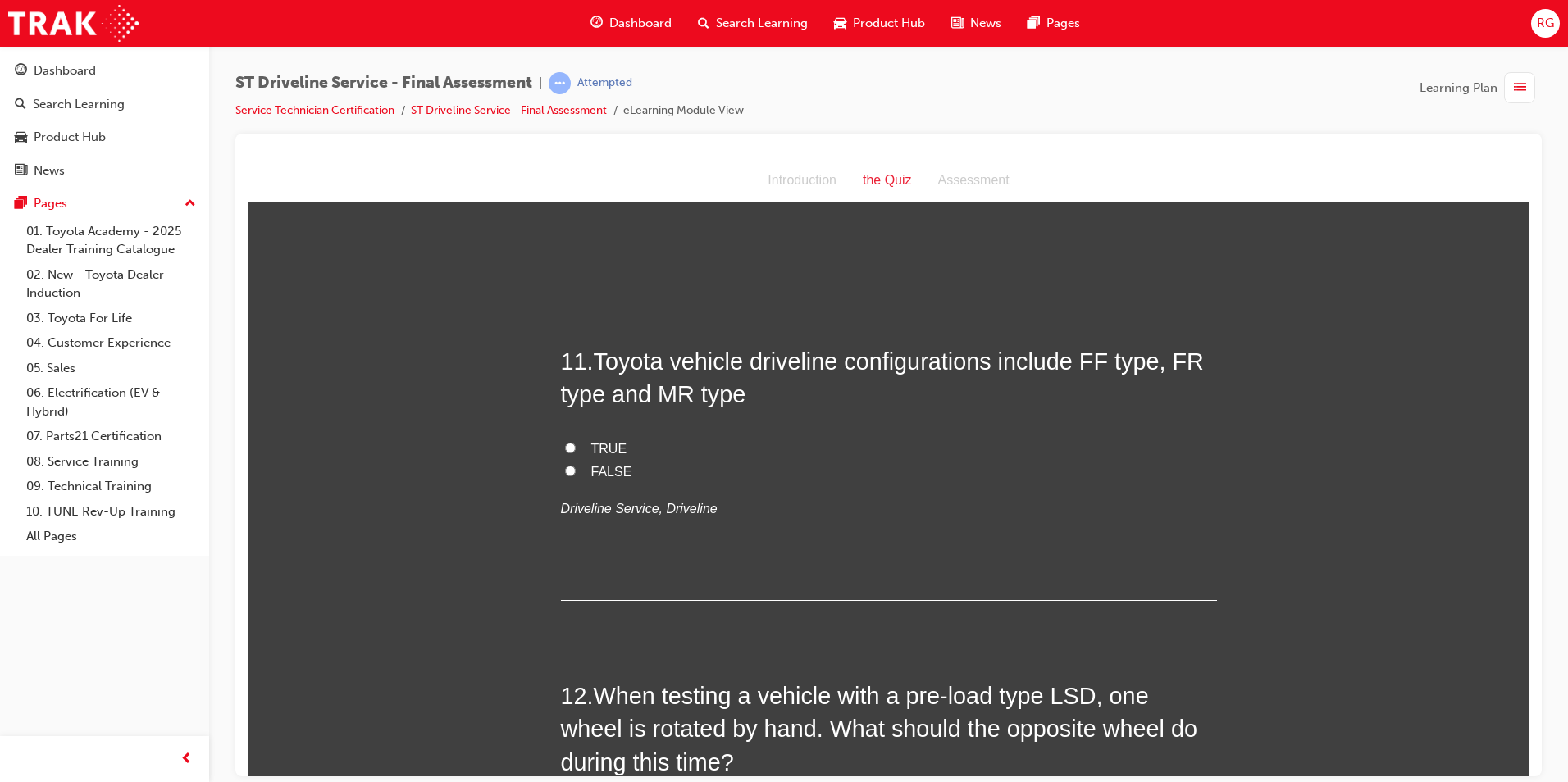
click at [607, 449] on span "TRUE" at bounding box center [610, 448] width 36 height 14
click at [576, 449] on input "TRUE" at bounding box center [570, 447] width 10 height 10
radio input "true"
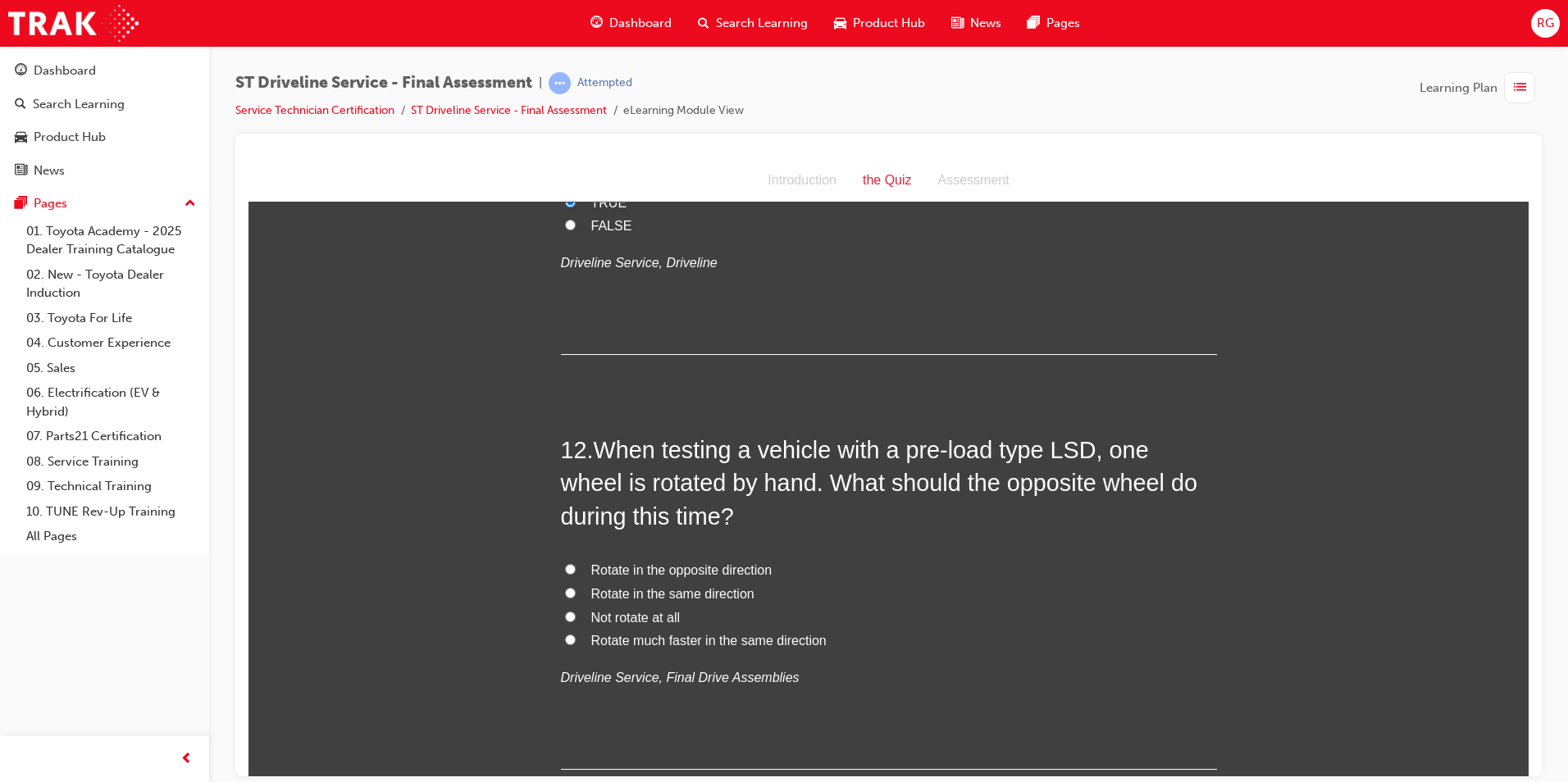
scroll to position [4018, 0]
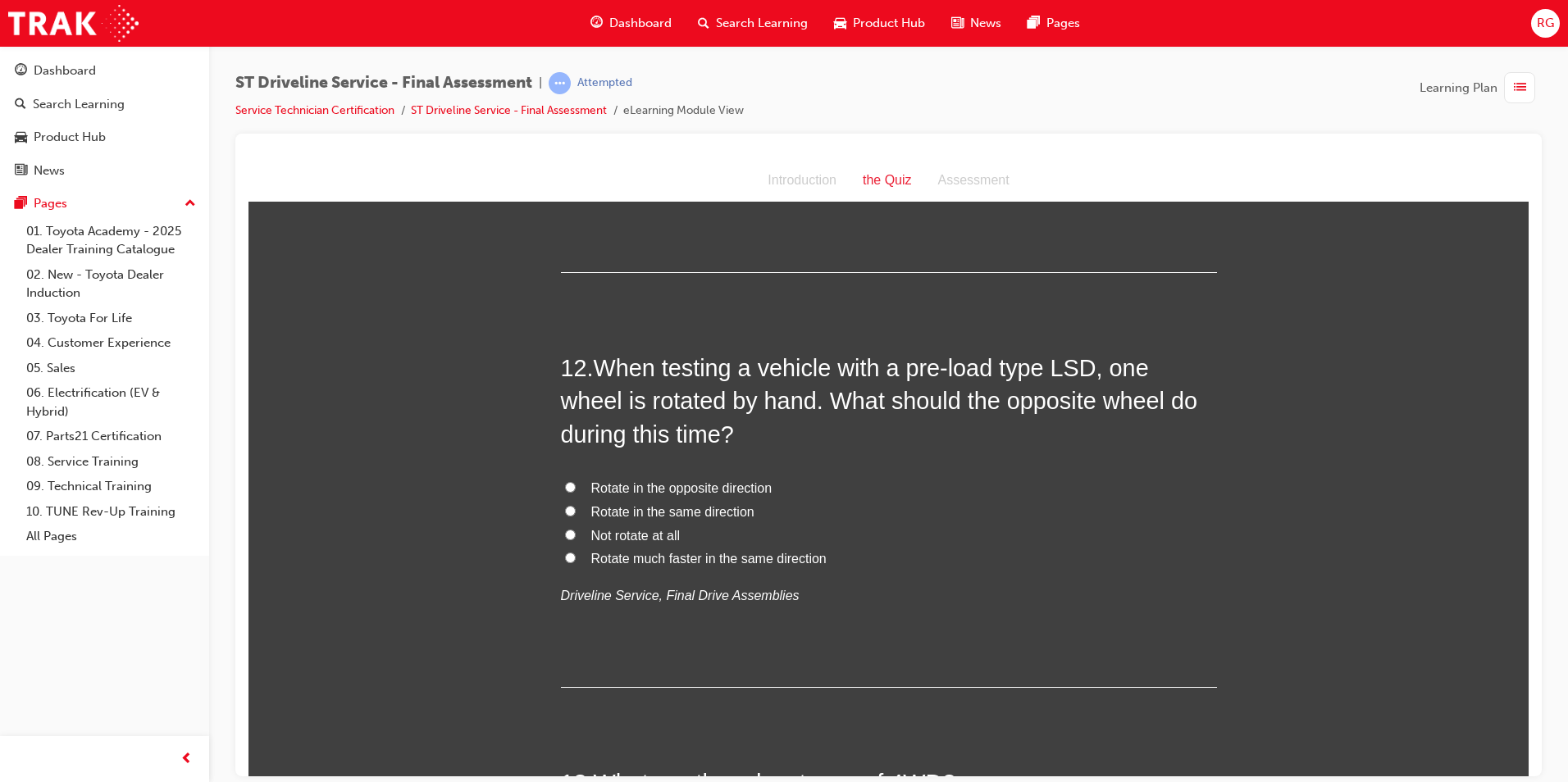
click at [704, 508] on span "Rotate in the same direction" at bounding box center [674, 511] width 164 height 14
click at [576, 508] on input "Rotate in the same direction" at bounding box center [570, 510] width 10 height 10
radio input "true"
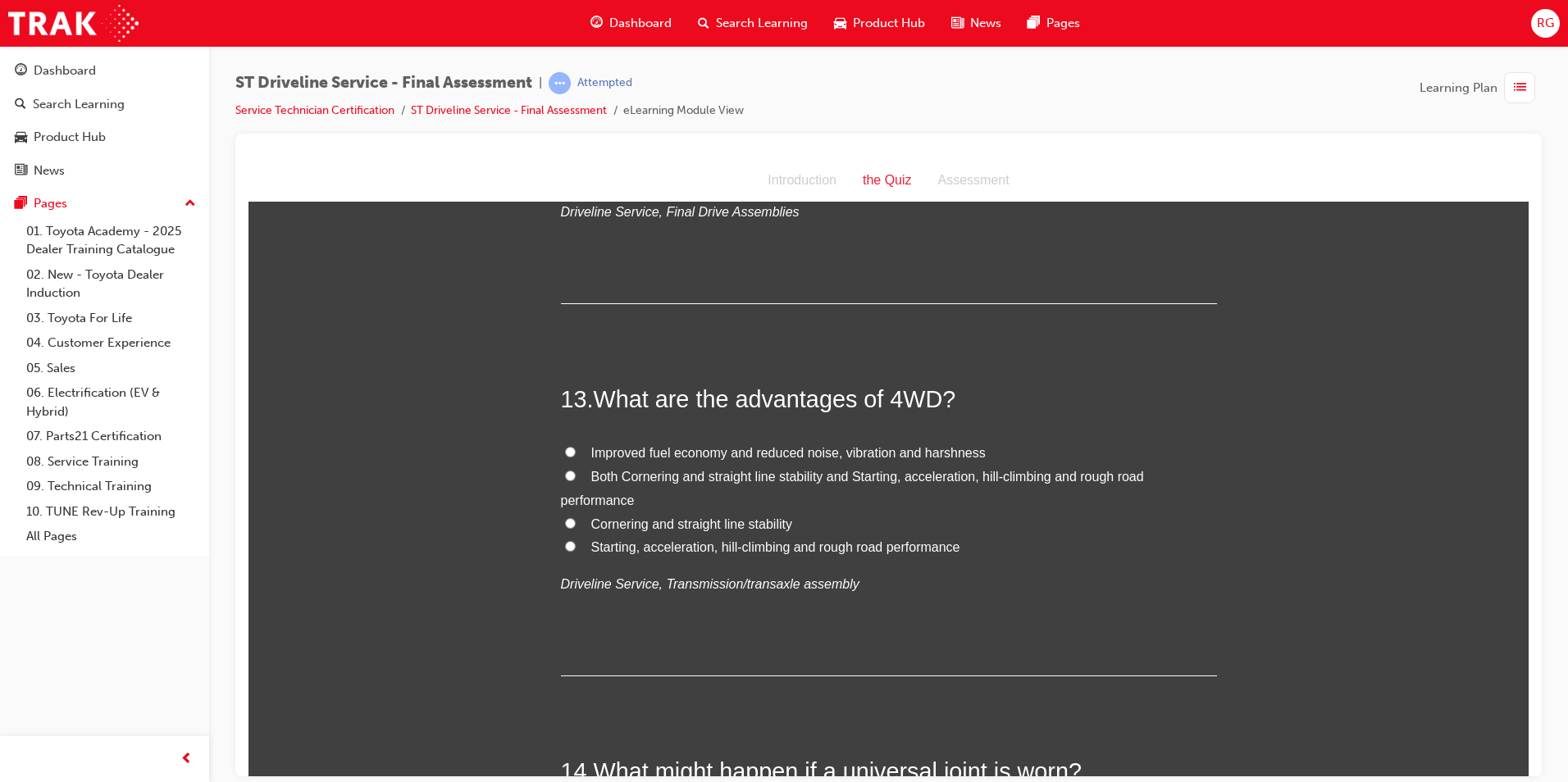
scroll to position [4428, 0]
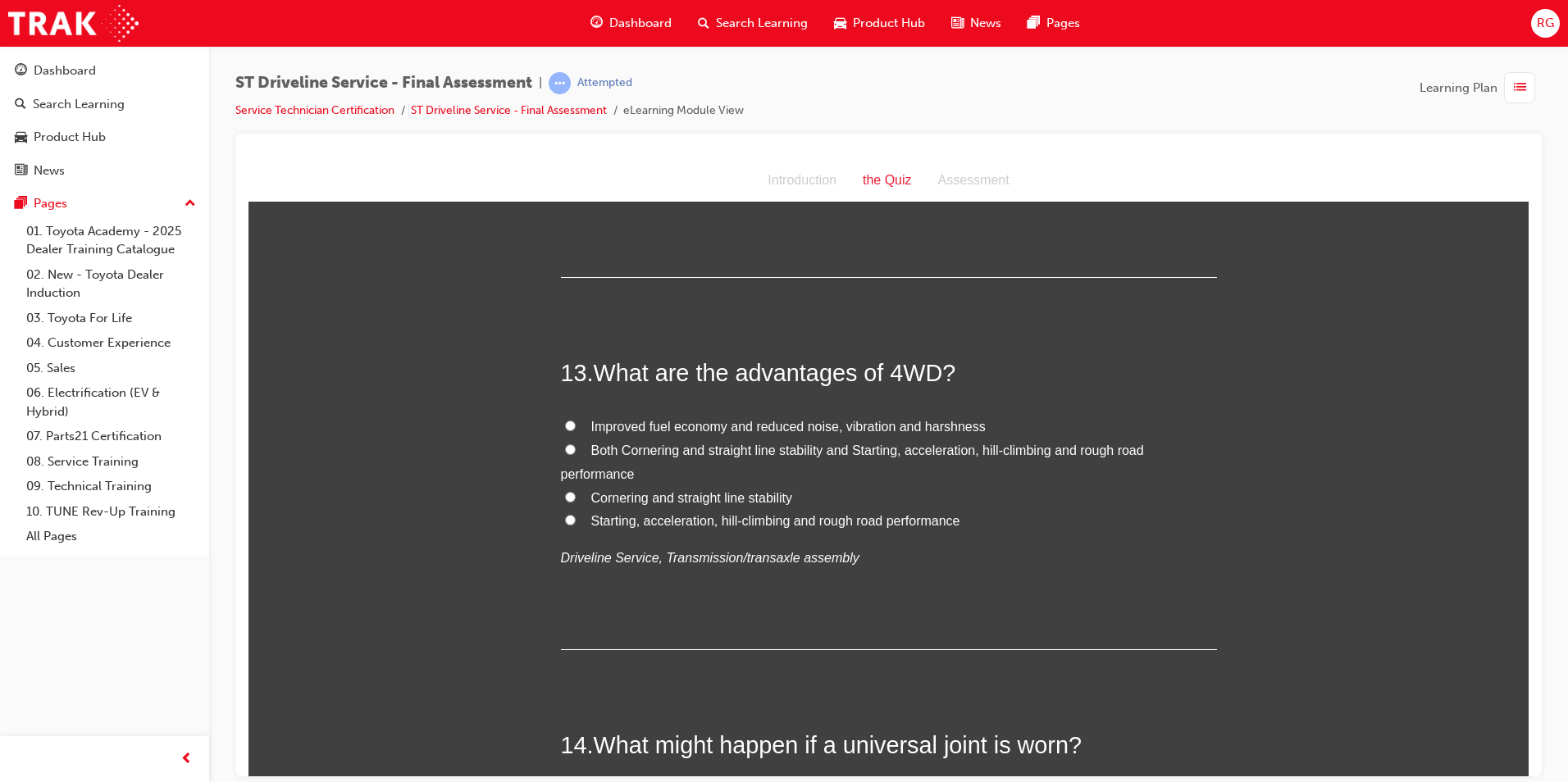
click at [887, 451] on span "Both Cornering and straight line stability and Starting, acceleration, hill-cli…" at bounding box center [853, 462] width 583 height 38
click at [576, 451] on input "Both Cornering and straight line stability and Starting, acceleration, hill-cli…" at bounding box center [570, 448] width 10 height 10
radio input "true"
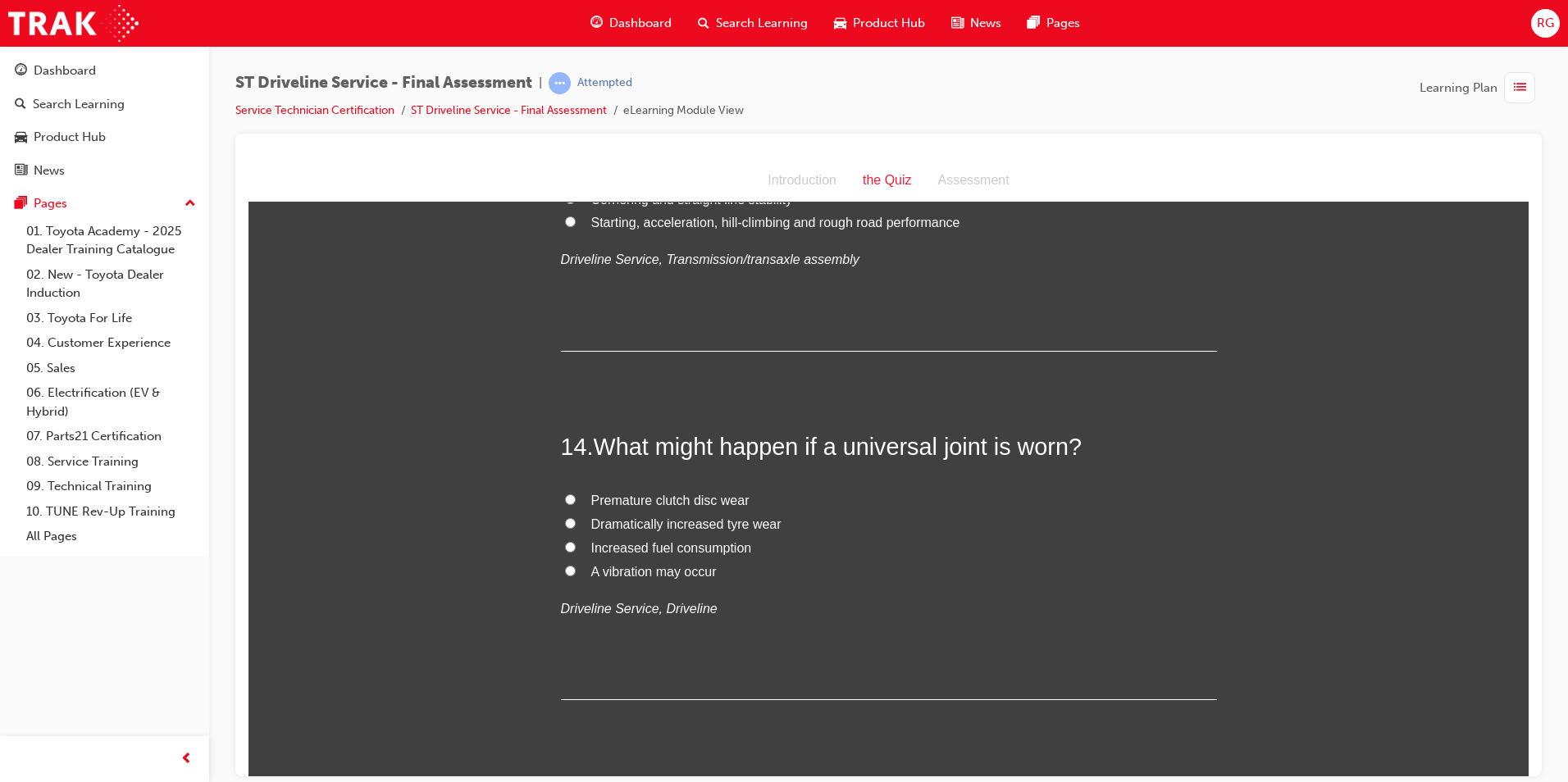
scroll to position [4757, 0]
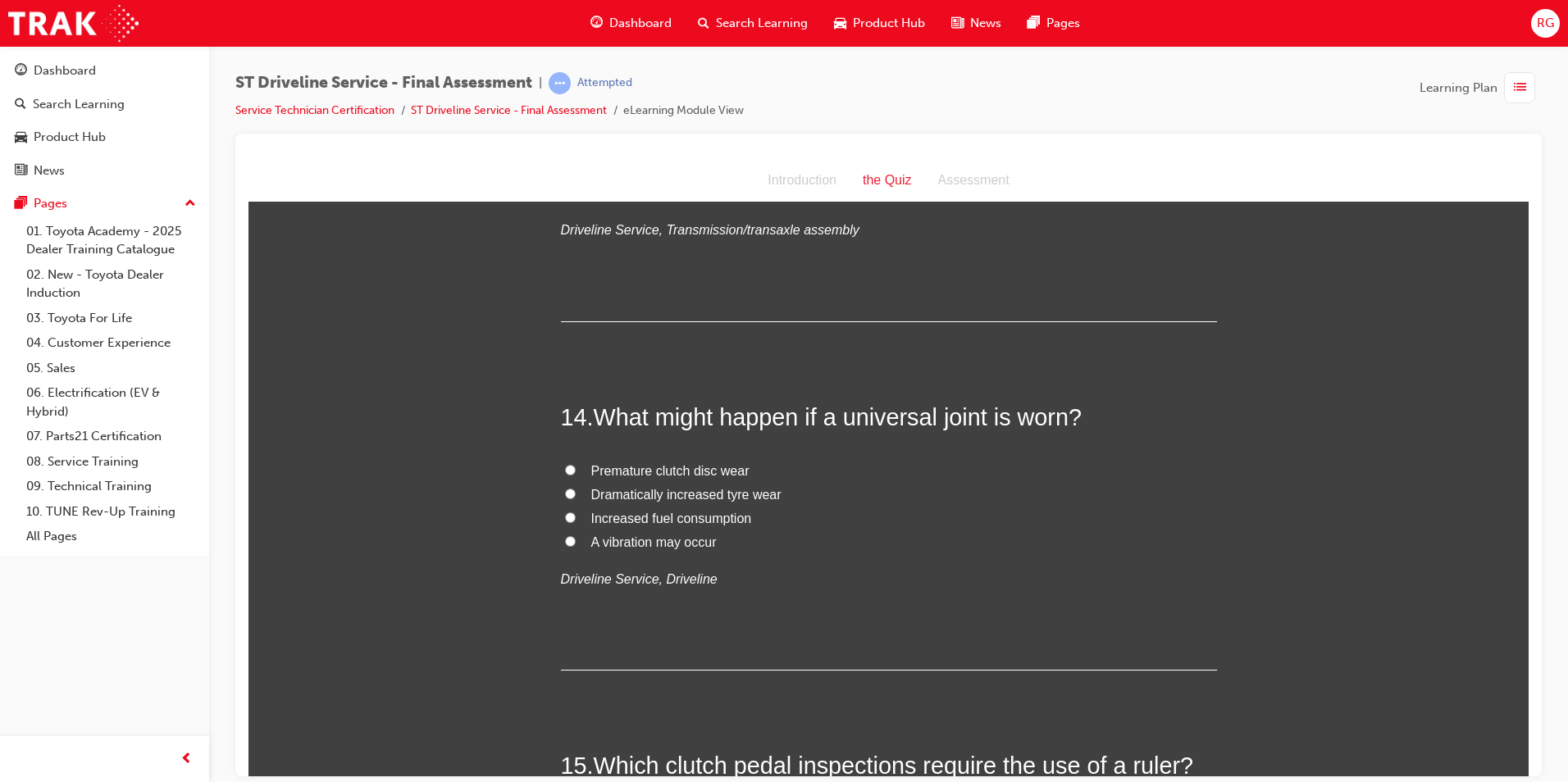
click at [624, 548] on span "A vibration may occur" at bounding box center [655, 541] width 126 height 14
click at [576, 546] on input "A vibration may occur" at bounding box center [570, 540] width 10 height 10
radio input "true"
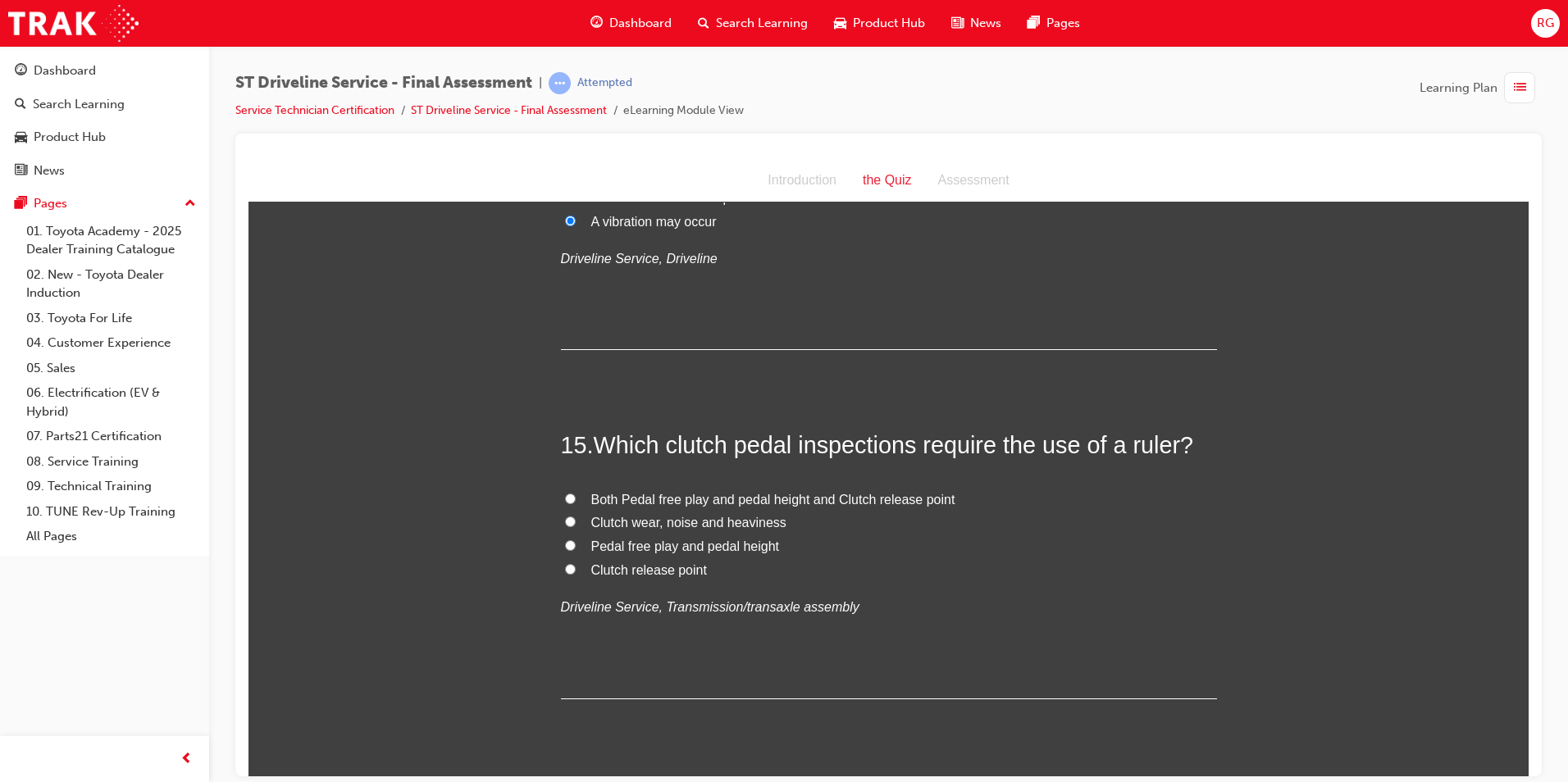
scroll to position [5085, 0]
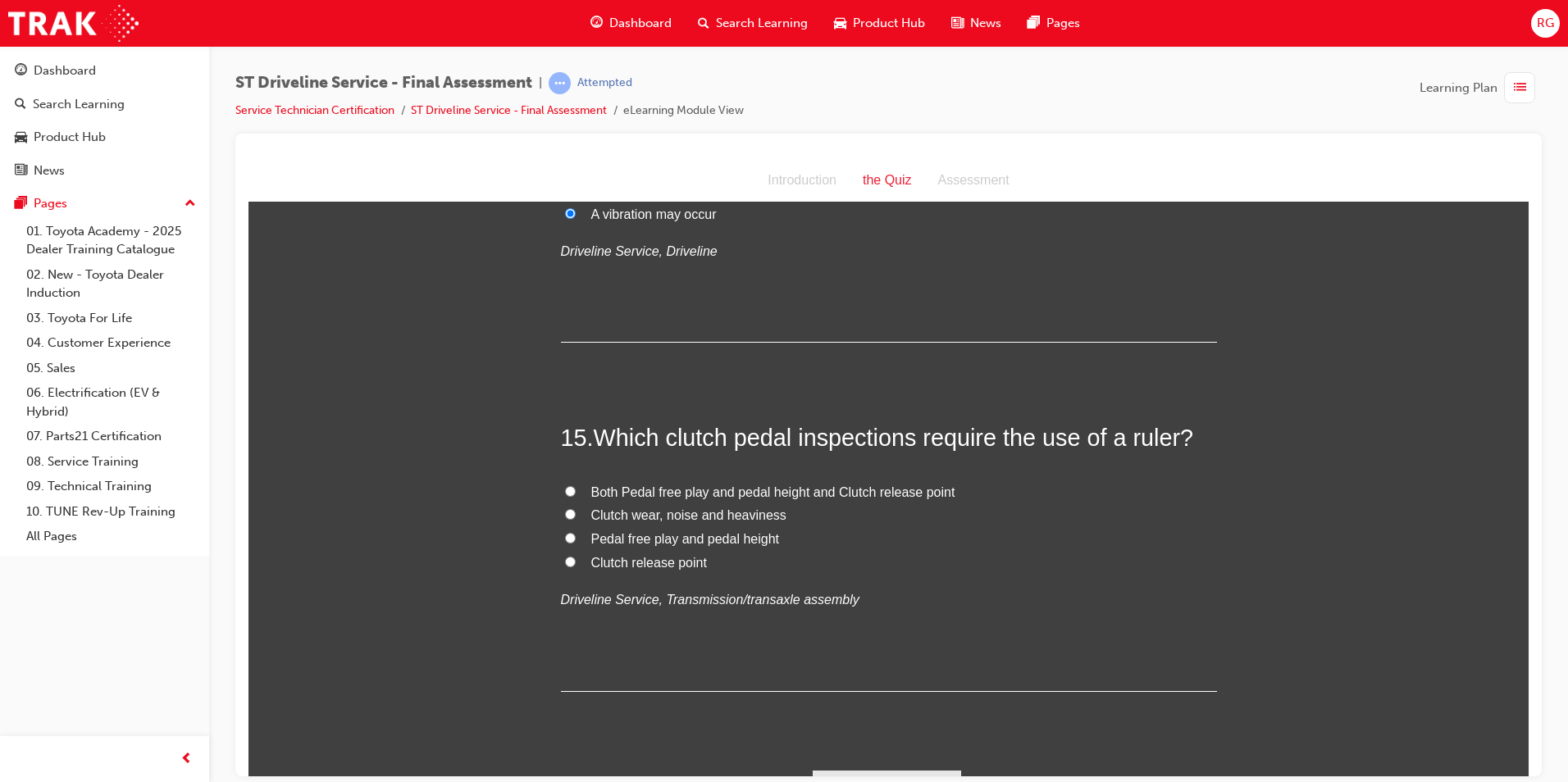
click at [701, 542] on span "Pedal free play and pedal height" at bounding box center [686, 538] width 188 height 14
click at [576, 542] on input "Pedal free play and pedal height" at bounding box center [570, 538] width 10 height 10
radio input "true"
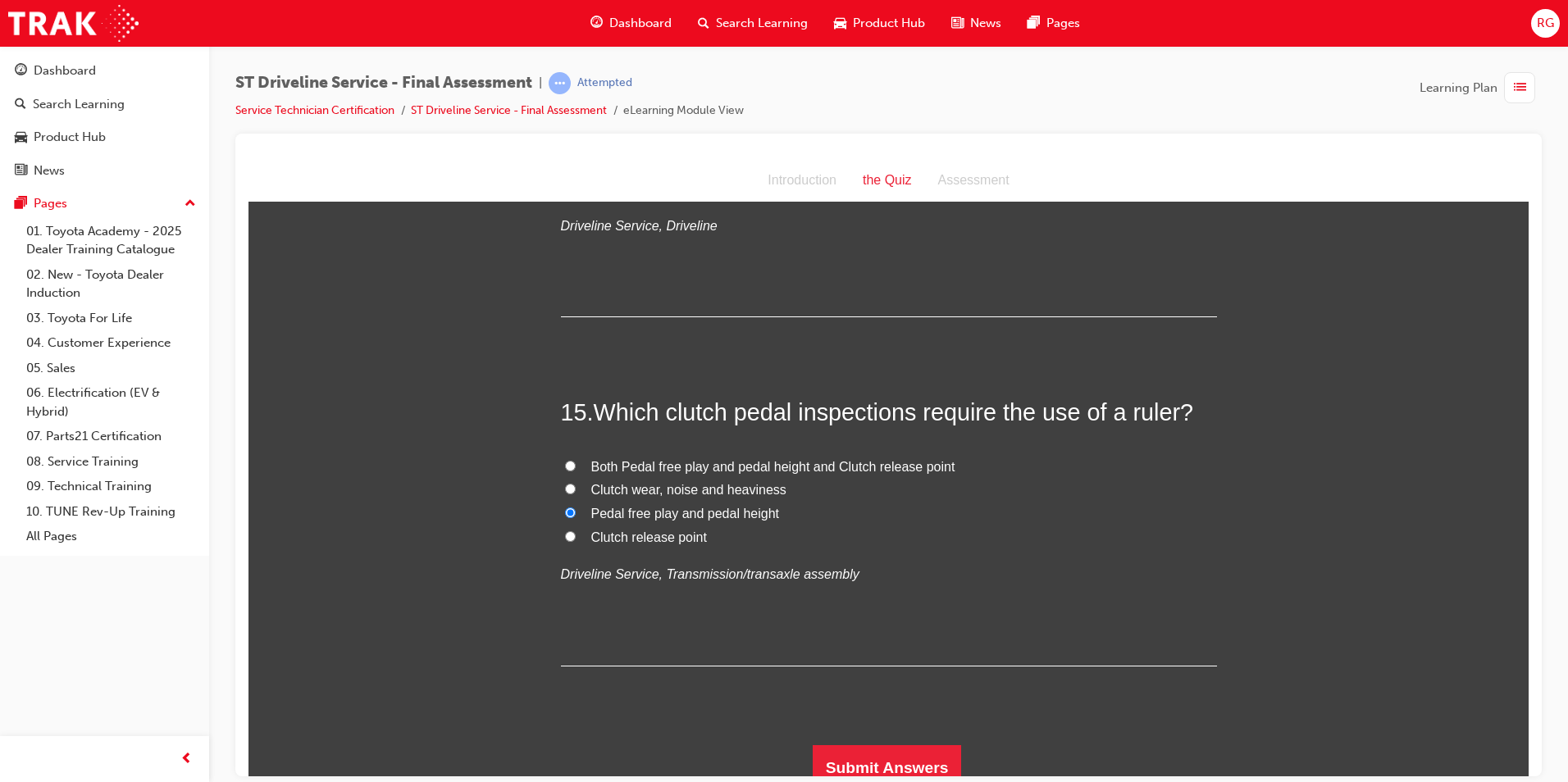
scroll to position [5124, 0]
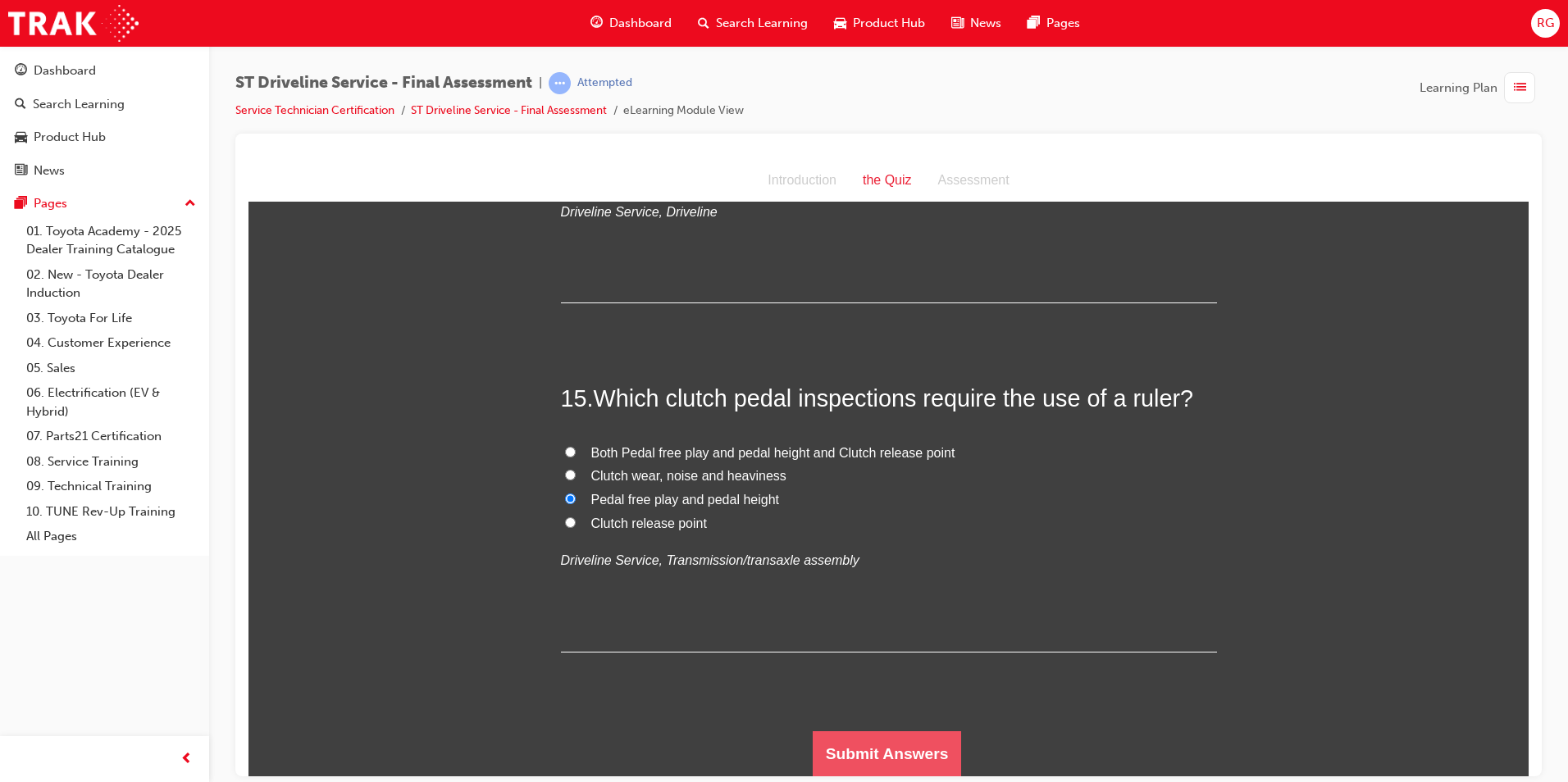
click at [926, 764] on button "Submit Answers" at bounding box center [887, 753] width 149 height 46
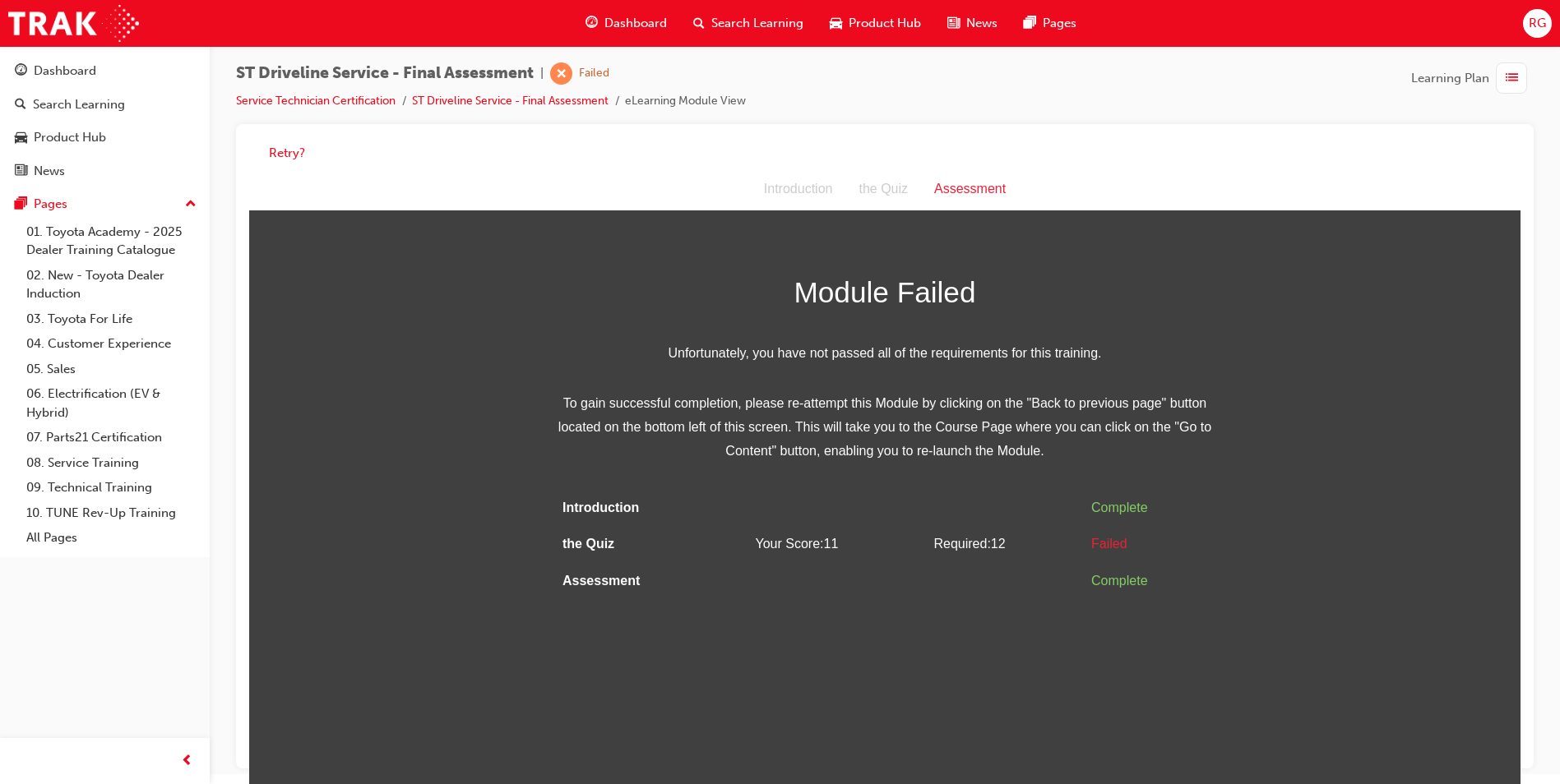
scroll to position [12, 0]
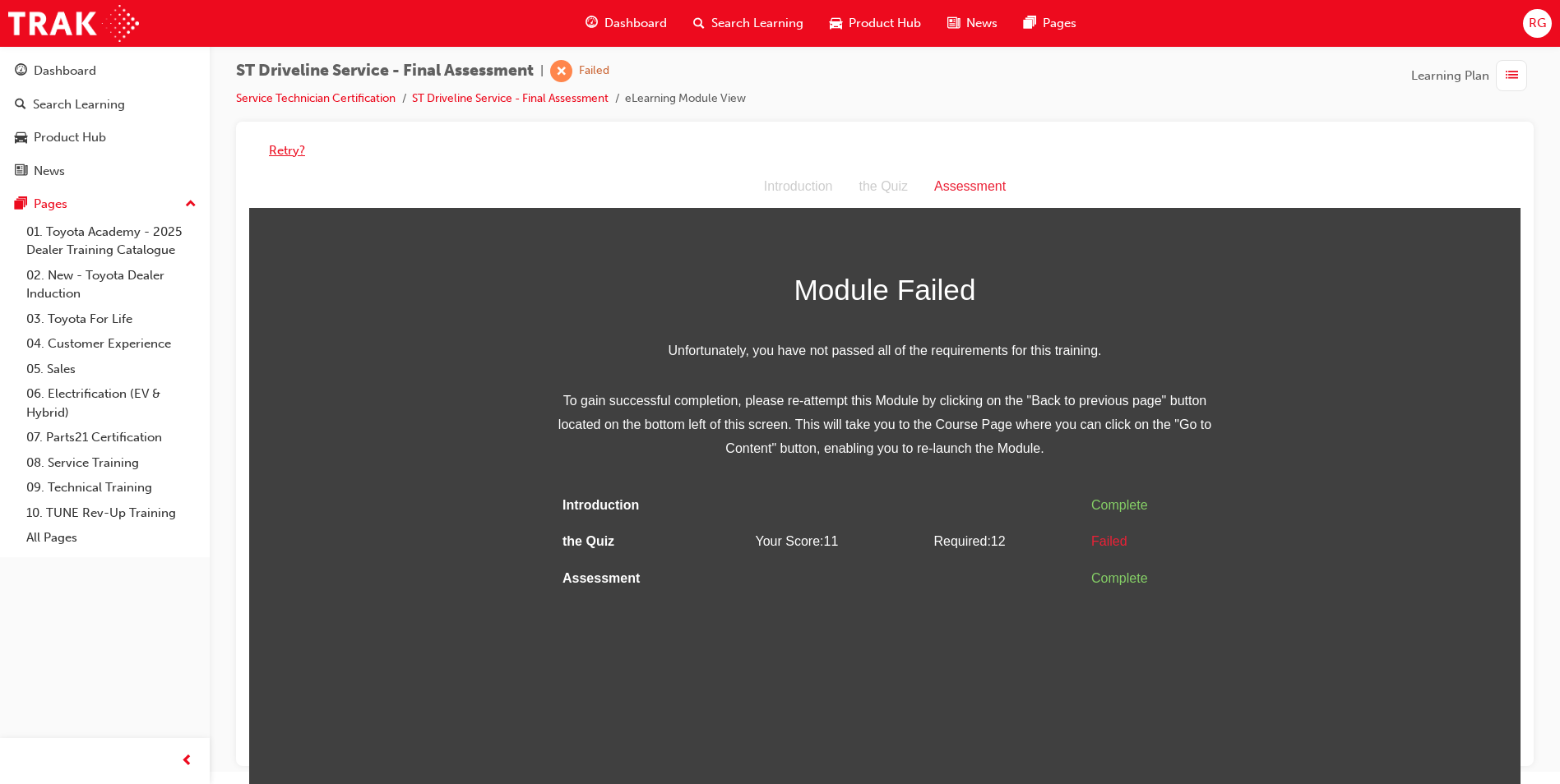
click at [278, 152] on button "Retry?" at bounding box center [287, 151] width 36 height 19
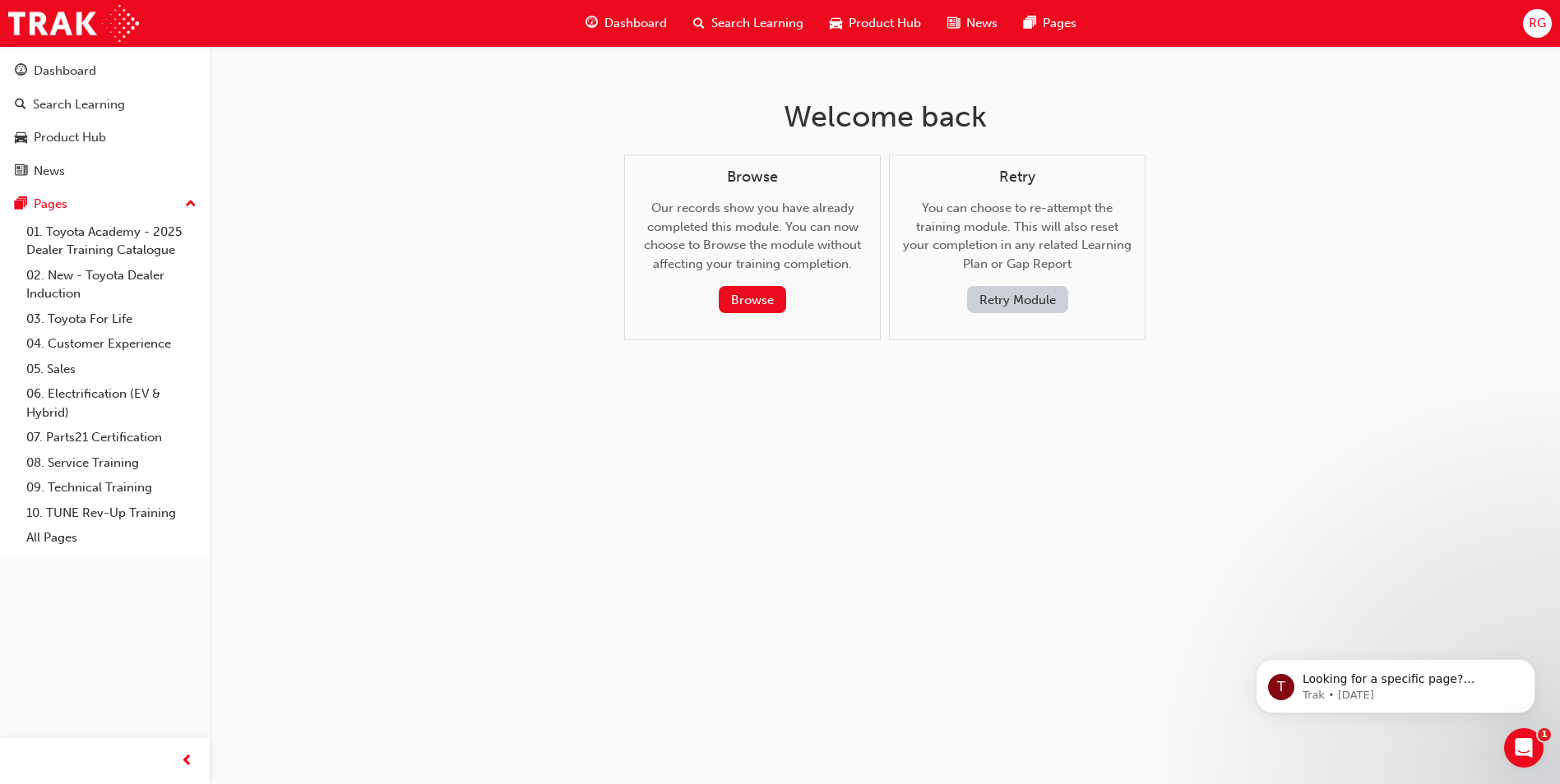
scroll to position [0, 0]
click at [1034, 298] on button "Retry Module" at bounding box center [1024, 299] width 101 height 27
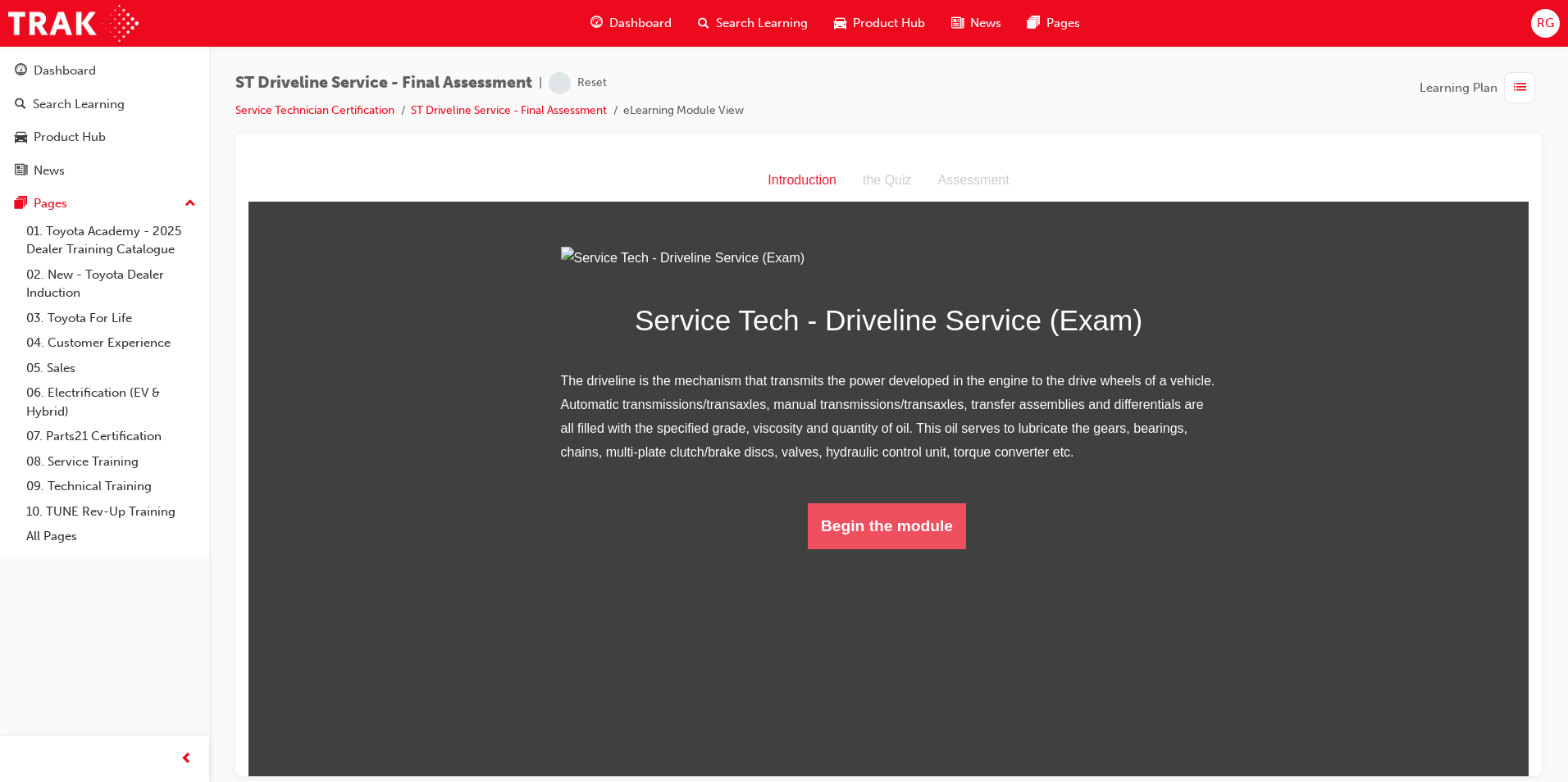
click at [894, 549] on button "Begin the module" at bounding box center [887, 525] width 158 height 46
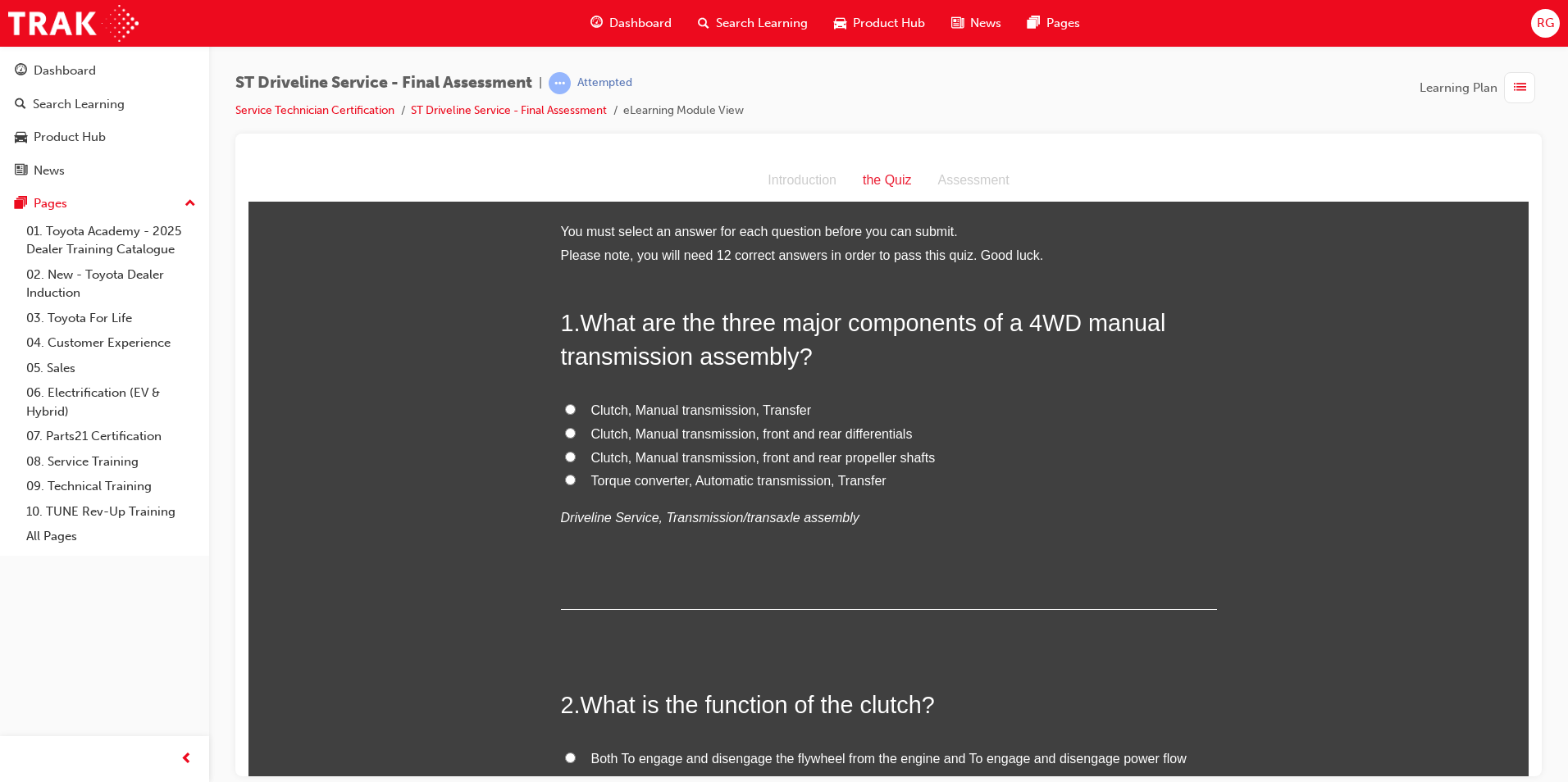
click at [735, 409] on span "Clutch, Manual transmission, Transfer" at bounding box center [702, 409] width 221 height 14
click at [576, 409] on input "Clutch, Manual transmission, Transfer" at bounding box center [570, 408] width 10 height 10
radio input "true"
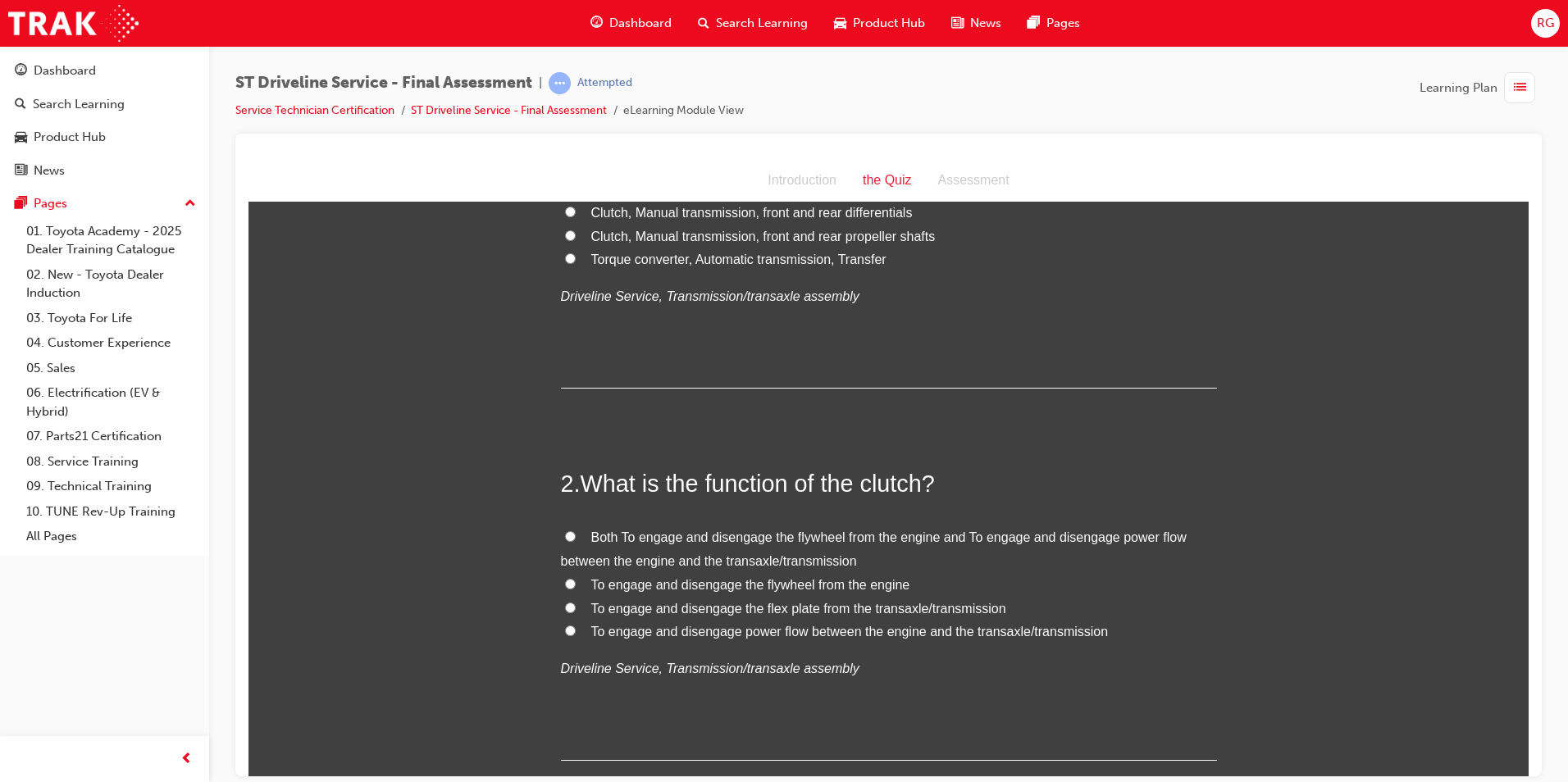
scroll to position [246, 0]
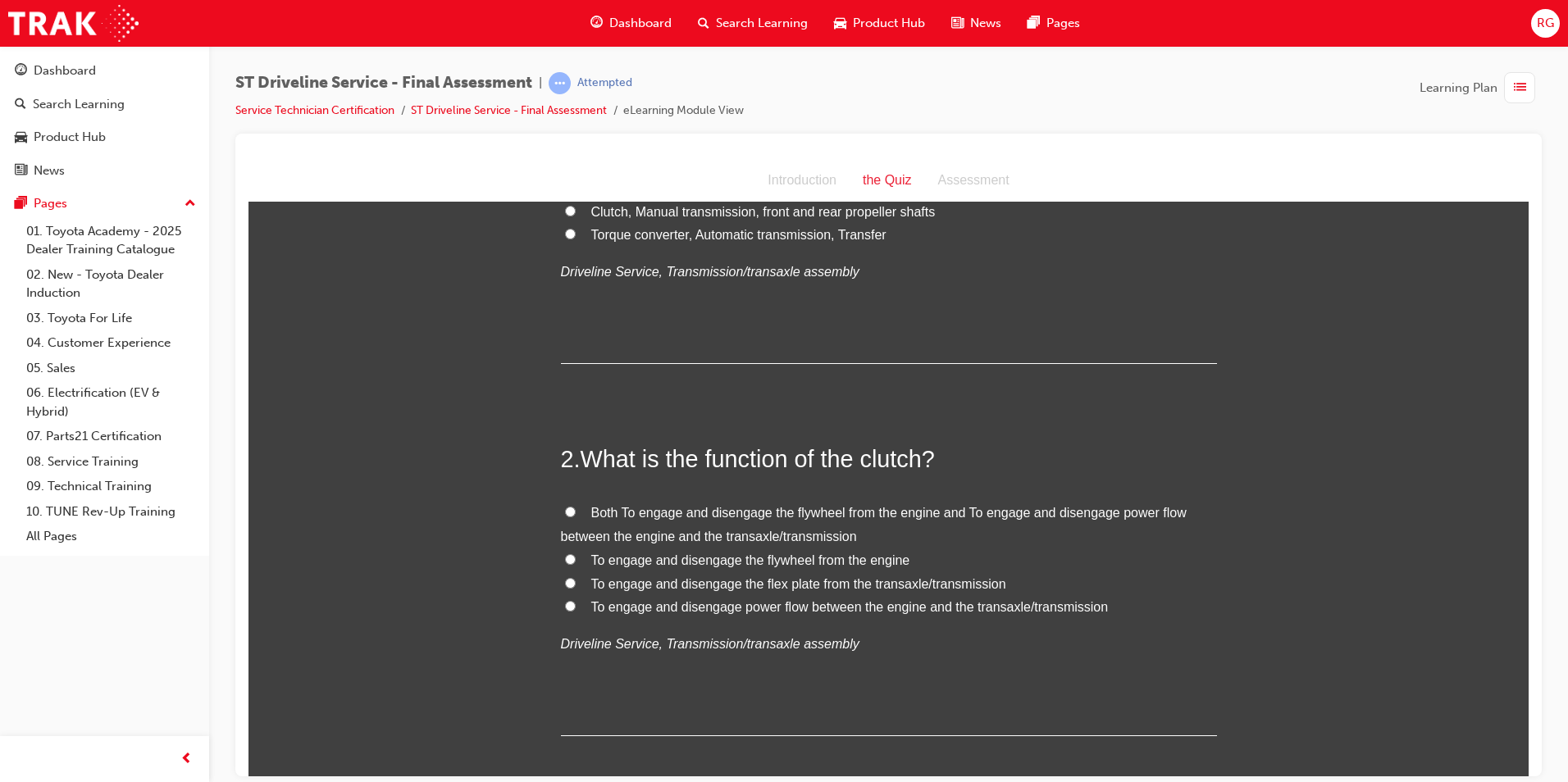
click at [776, 610] on span "To engage and disengage power flow between the engine and the transaxle/transmi…" at bounding box center [851, 606] width 518 height 14
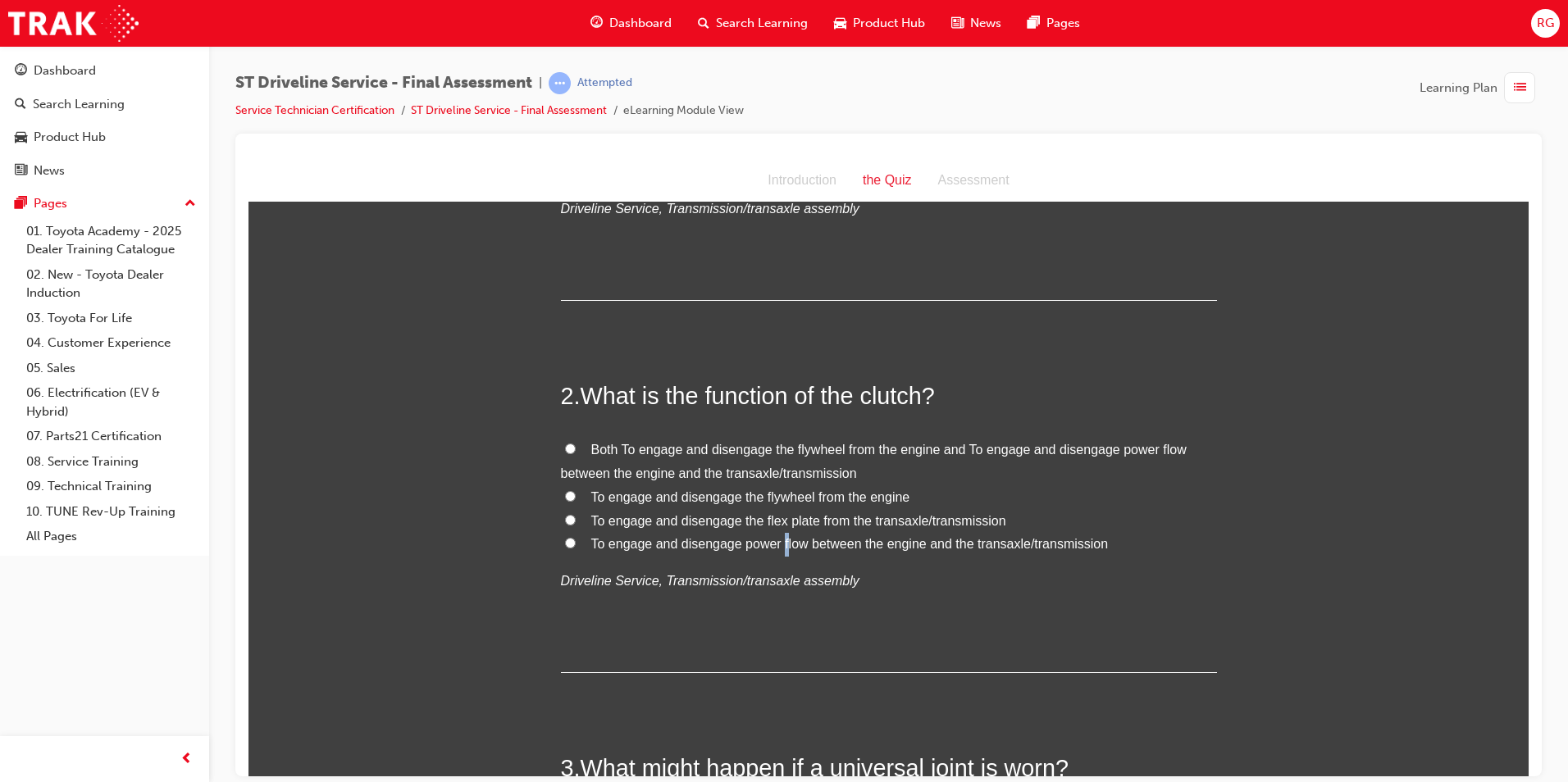
scroll to position [410, 0]
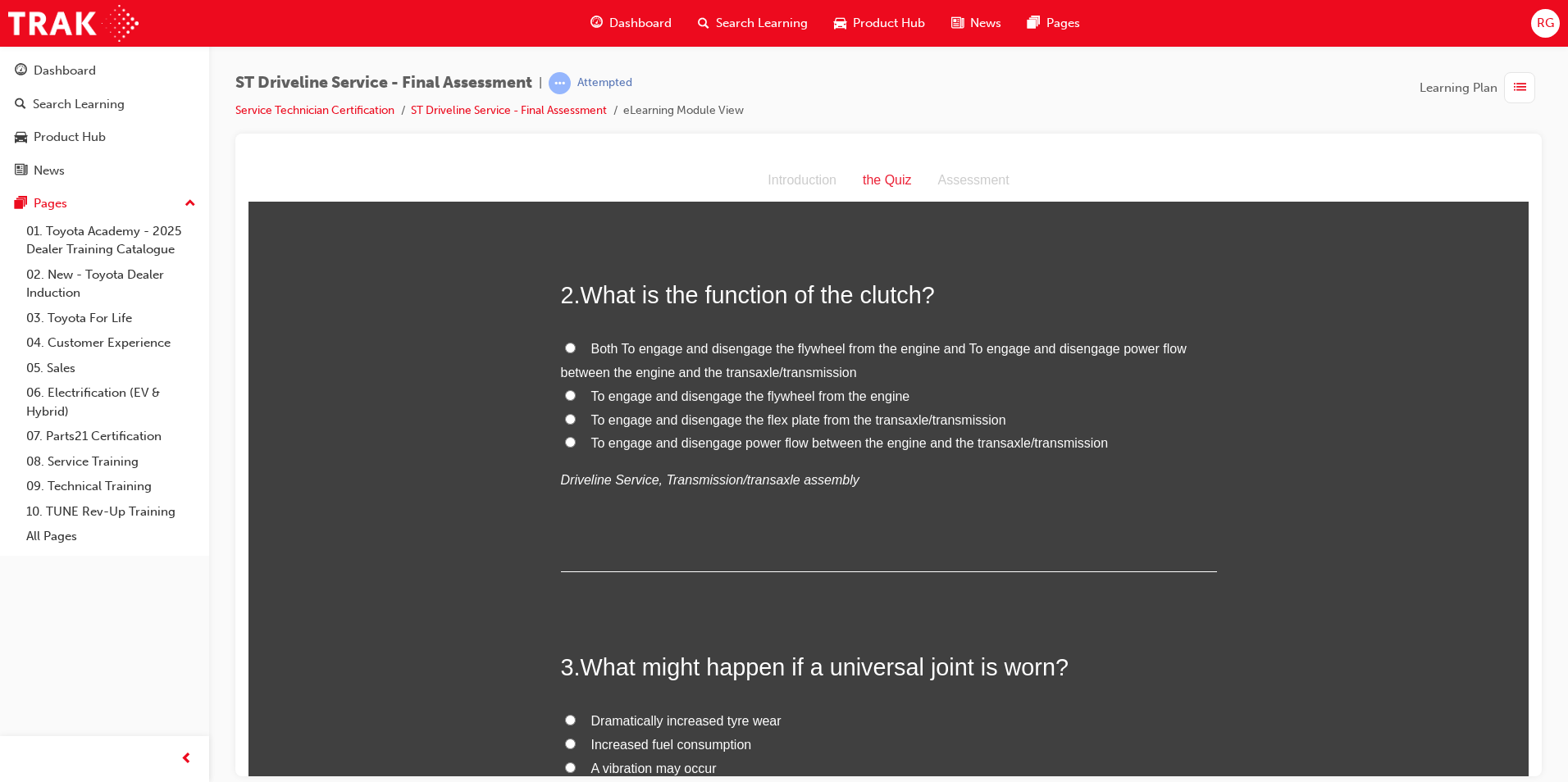
click at [666, 440] on span "To engage and disengage power flow between the engine and the transaxle/transmi…" at bounding box center [851, 442] width 518 height 14
click at [576, 440] on input "To engage and disengage power flow between the engine and the transaxle/transmi…" at bounding box center [570, 441] width 10 height 10
radio input "true"
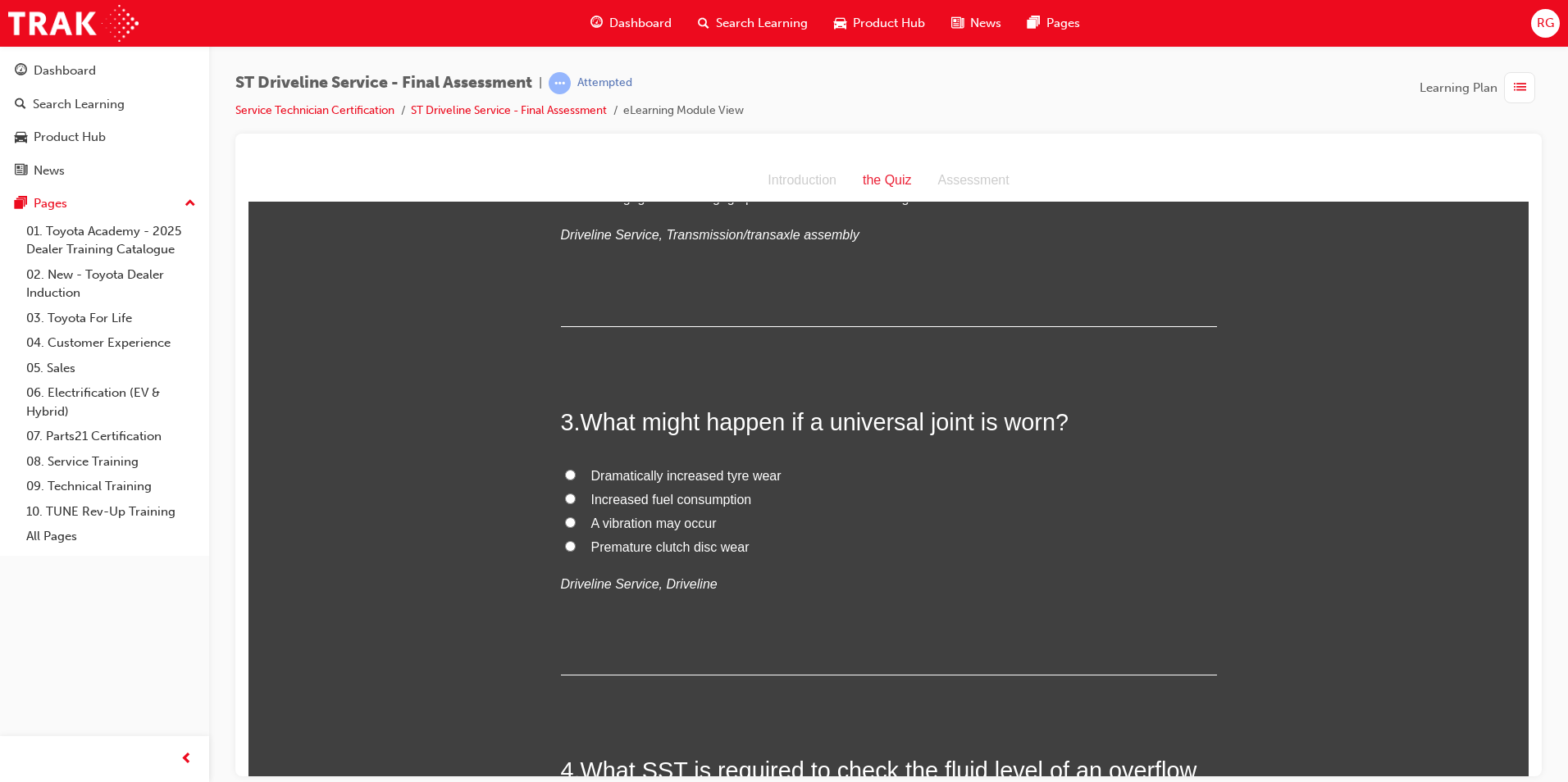
scroll to position [656, 0]
click at [671, 515] on span "A vibration may occur" at bounding box center [655, 521] width 126 height 14
click at [576, 516] on input "A vibration may occur" at bounding box center [570, 520] width 10 height 10
radio input "true"
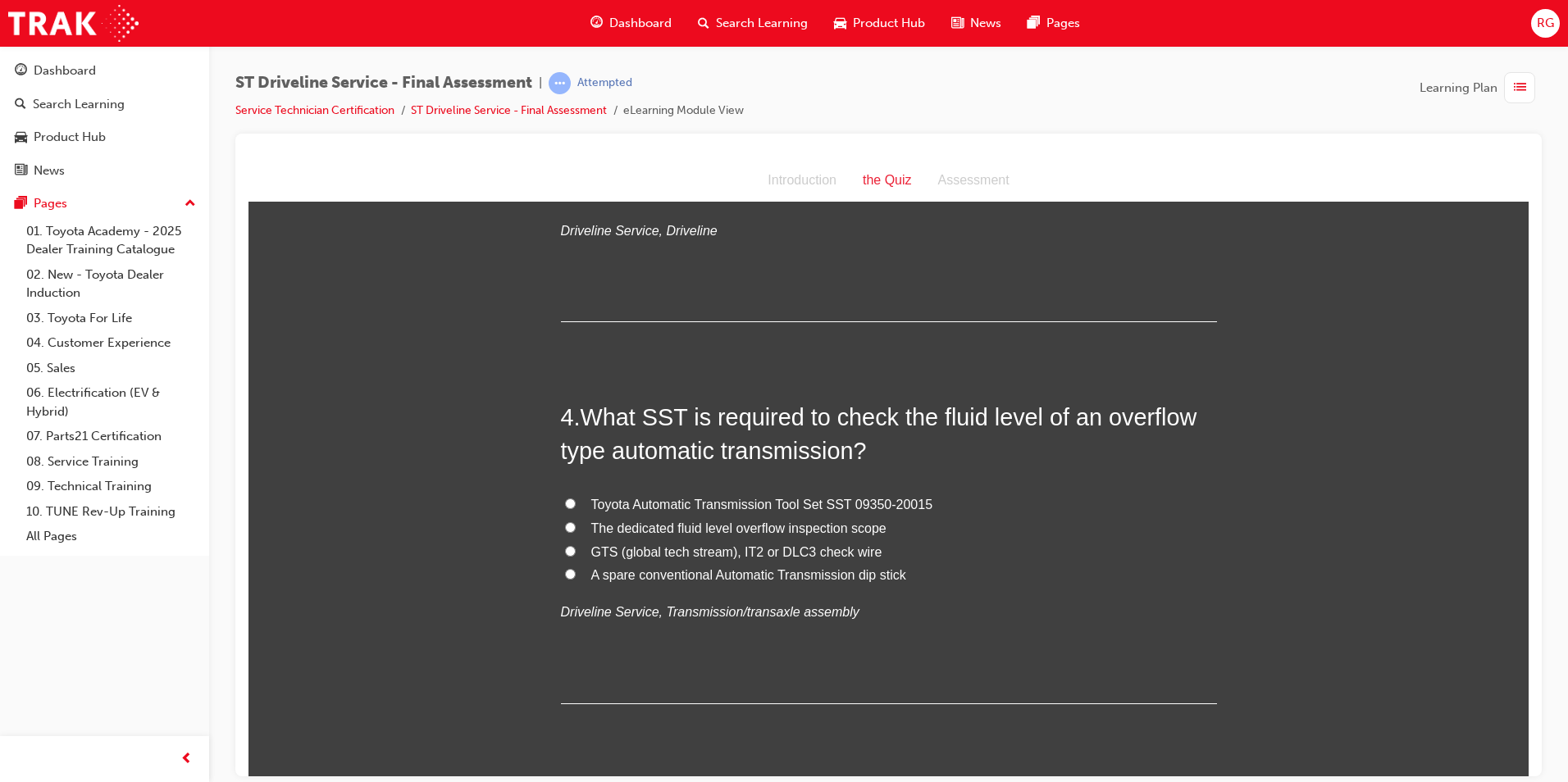
scroll to position [1066, 0]
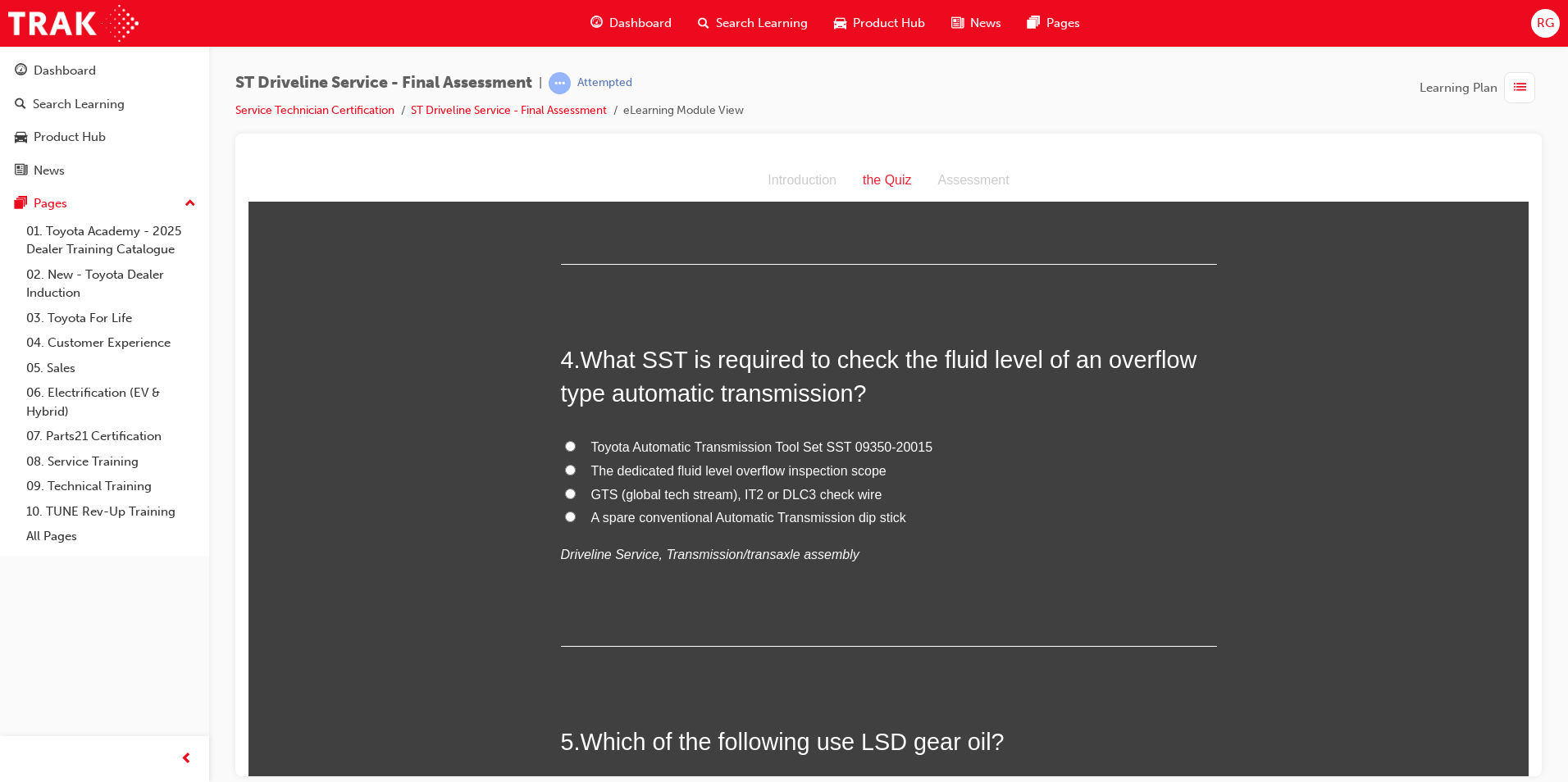
click at [837, 448] on span "Toyota Automatic Transmission Tool Set SST 09350-20015" at bounding box center [763, 446] width 343 height 14
click at [576, 448] on input "Toyota Automatic Transmission Tool Set SST 09350-20015" at bounding box center [570, 445] width 10 height 10
radio input "true"
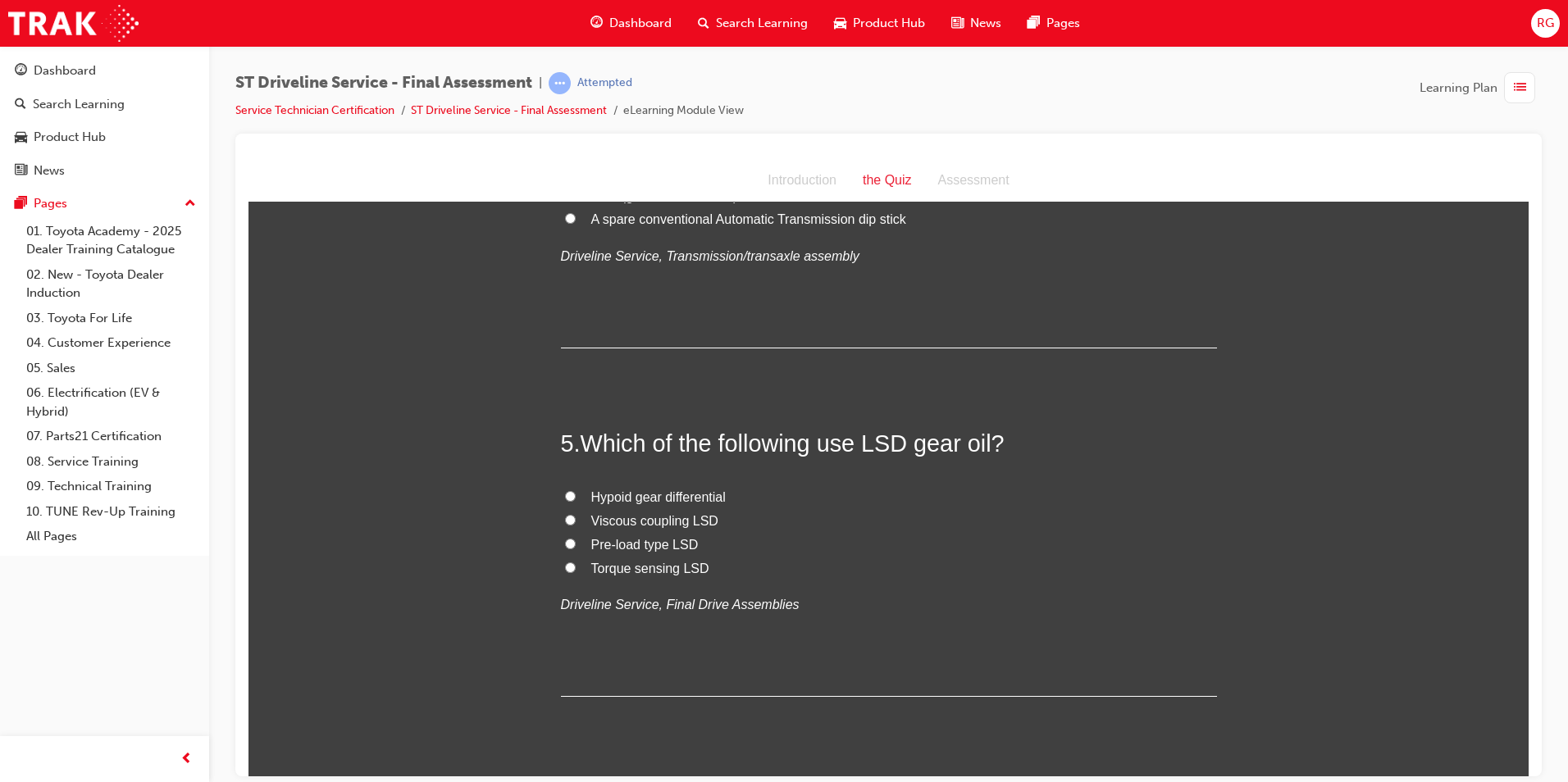
scroll to position [1395, 0]
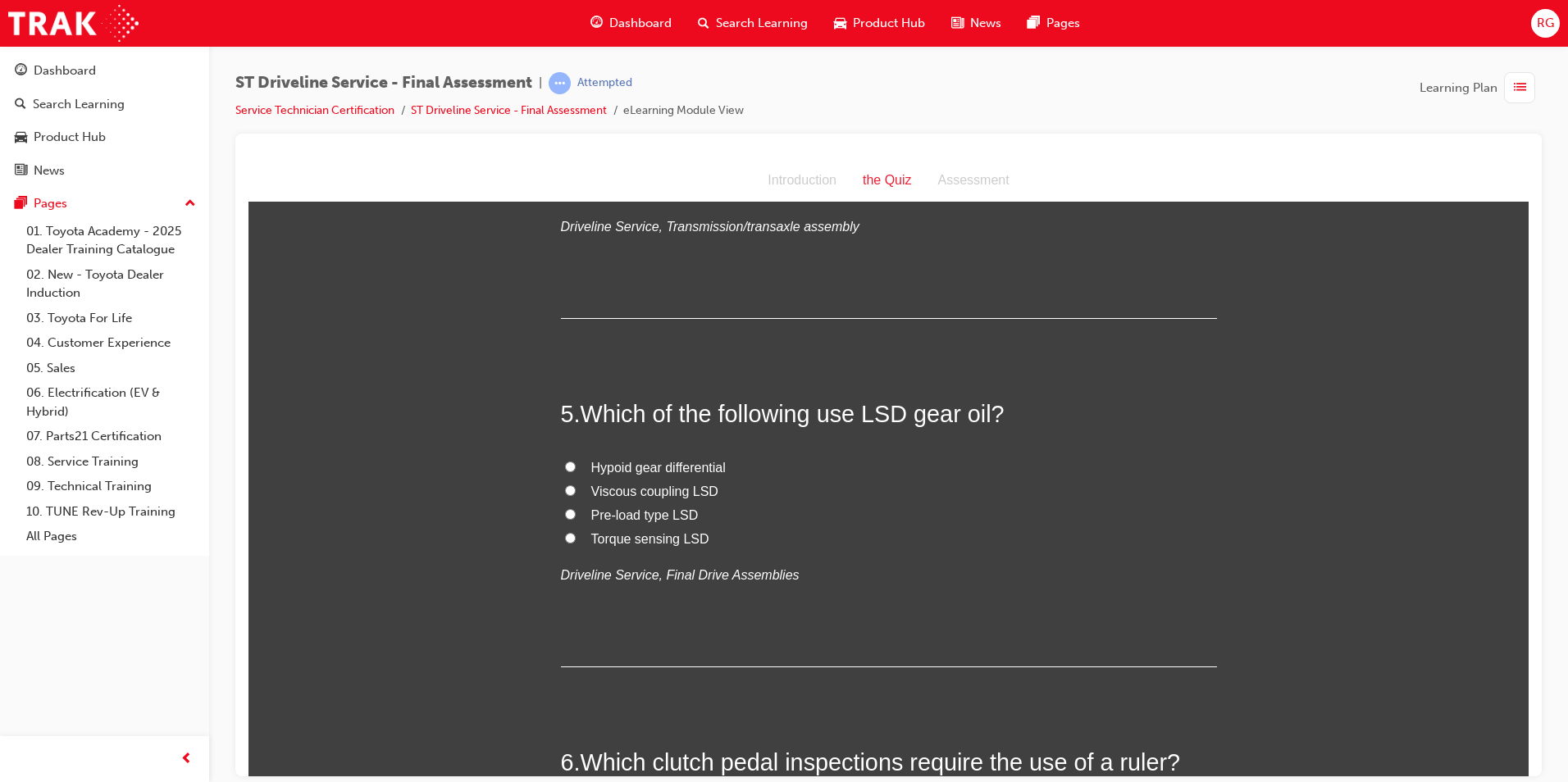
click at [641, 516] on span "Pre-load type LSD" at bounding box center [645, 515] width 108 height 14
click at [576, 516] on input "Pre-load type LSD" at bounding box center [570, 514] width 10 height 10
radio input "true"
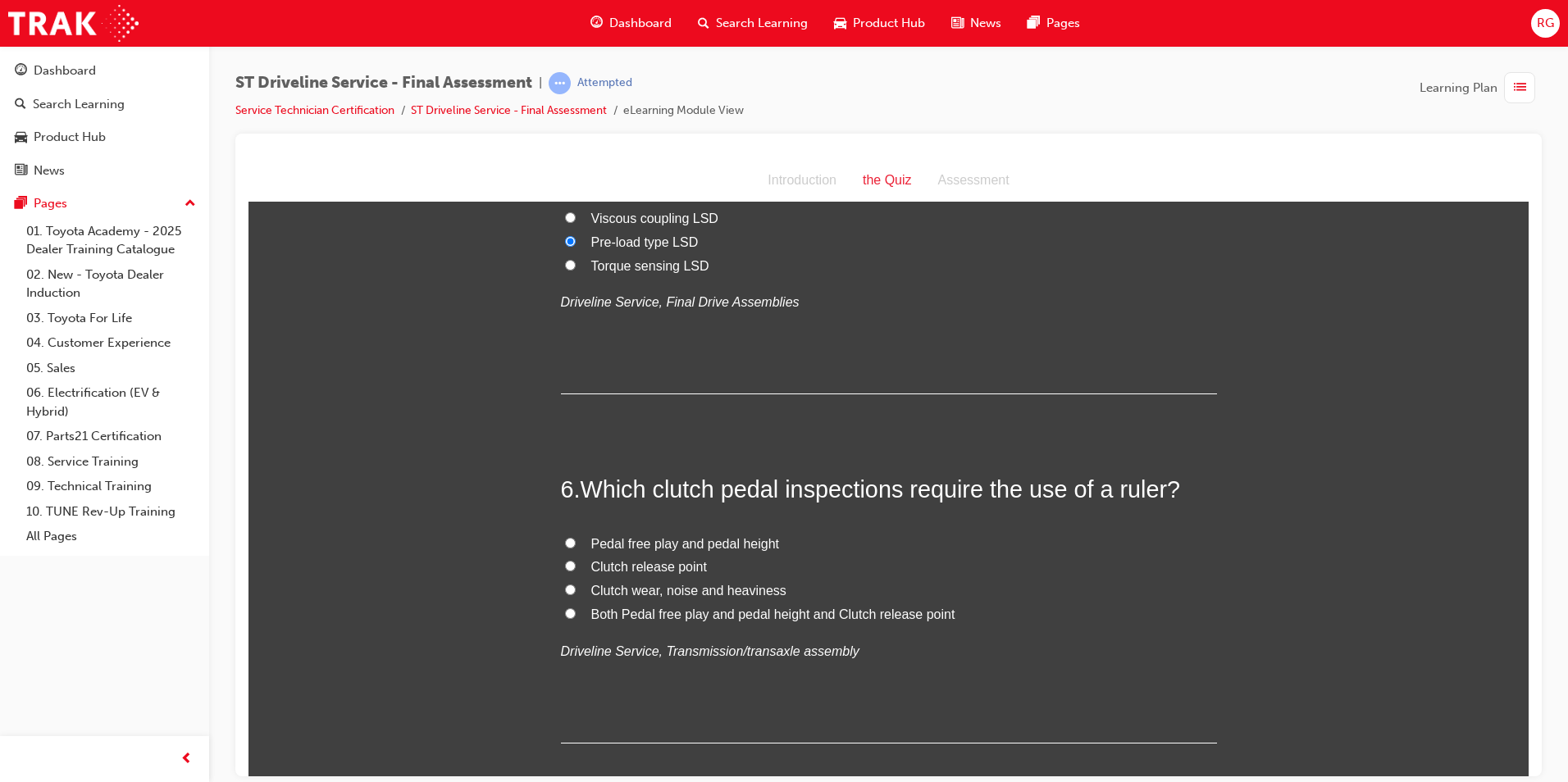
scroll to position [1722, 0]
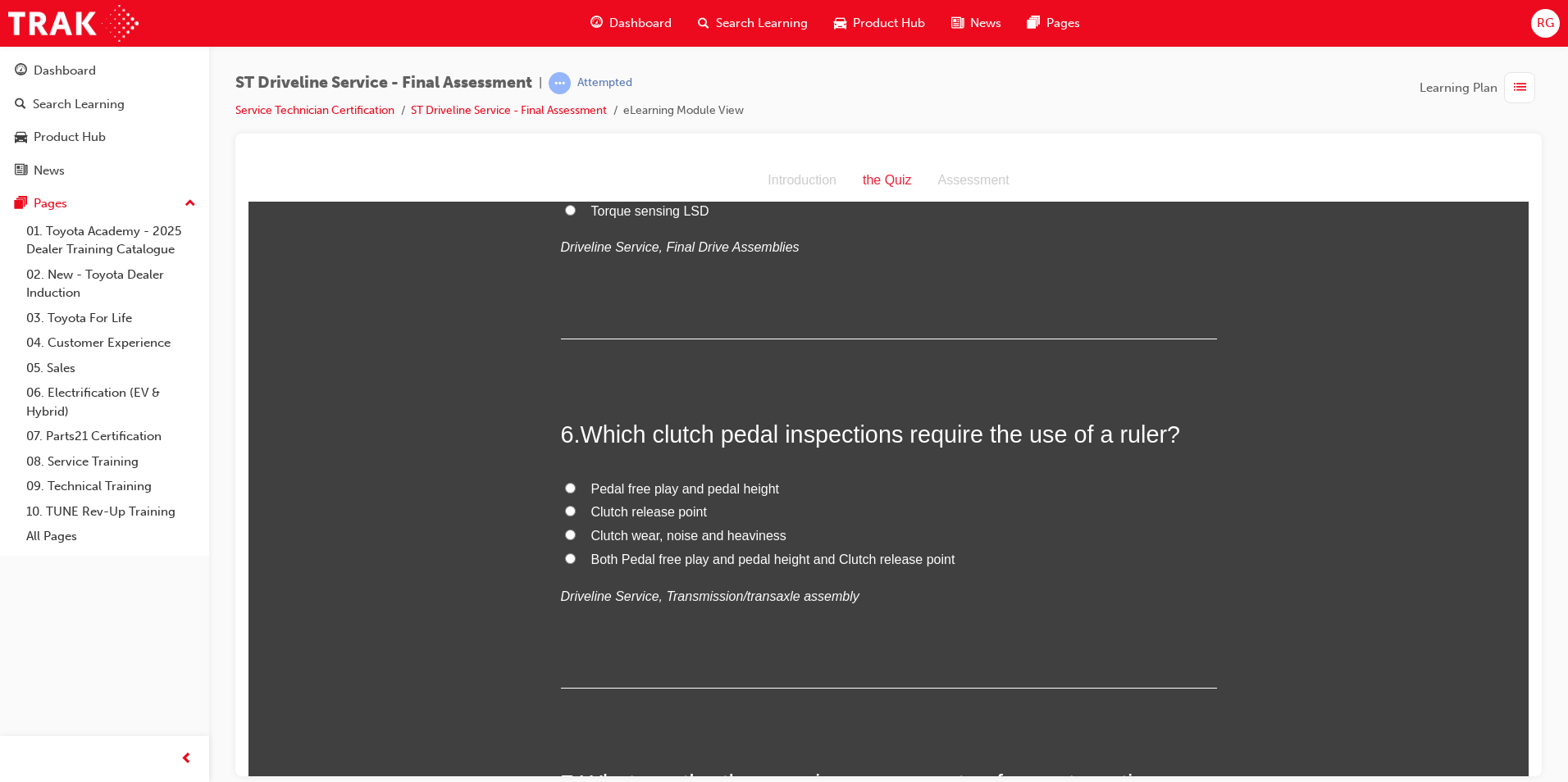
click at [686, 493] on span "Pedal free play and pedal height" at bounding box center [686, 488] width 188 height 14
click at [576, 493] on input "Pedal free play and pedal height" at bounding box center [570, 487] width 10 height 10
radio input "true"
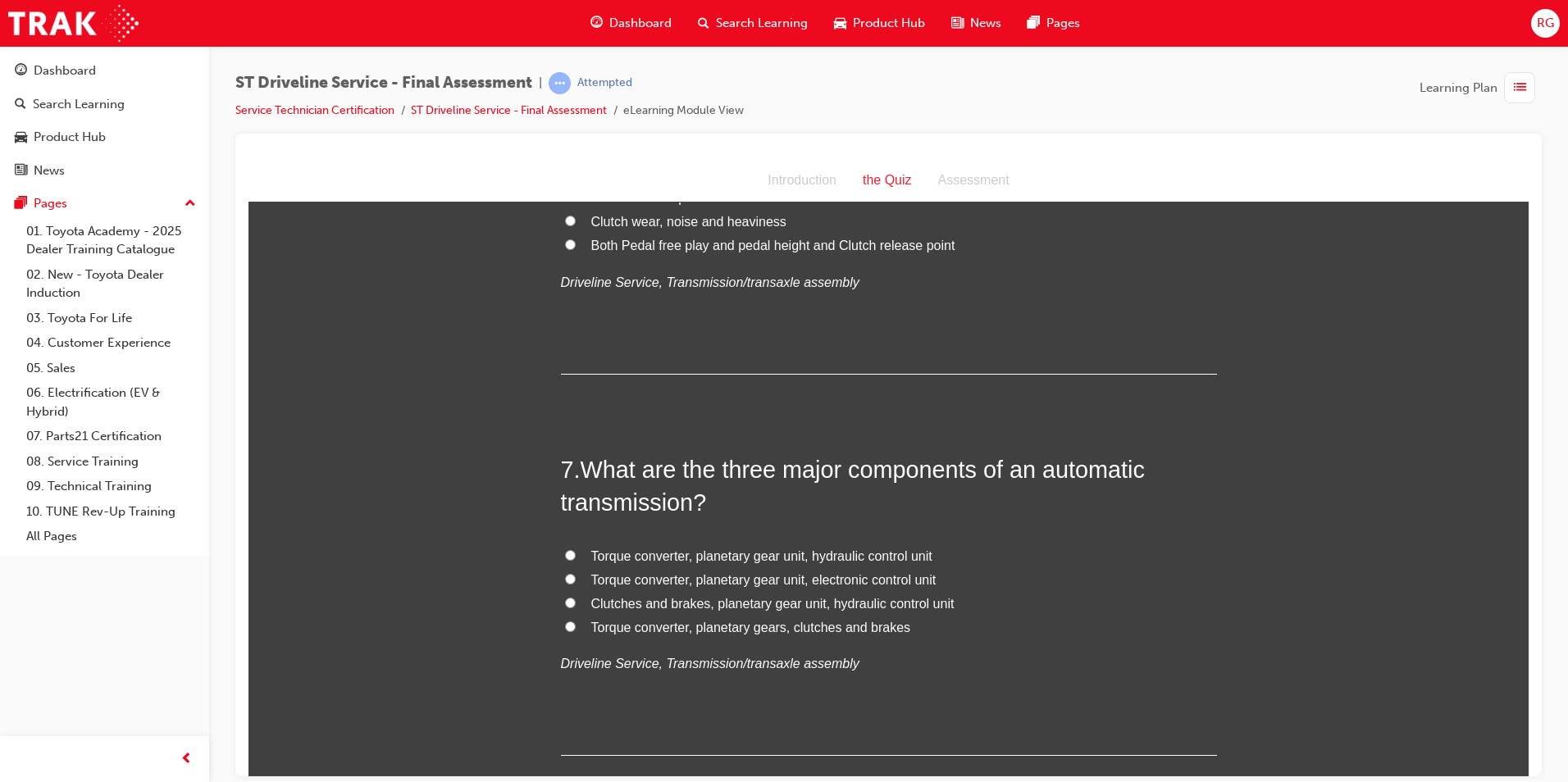
scroll to position [2050, 0]
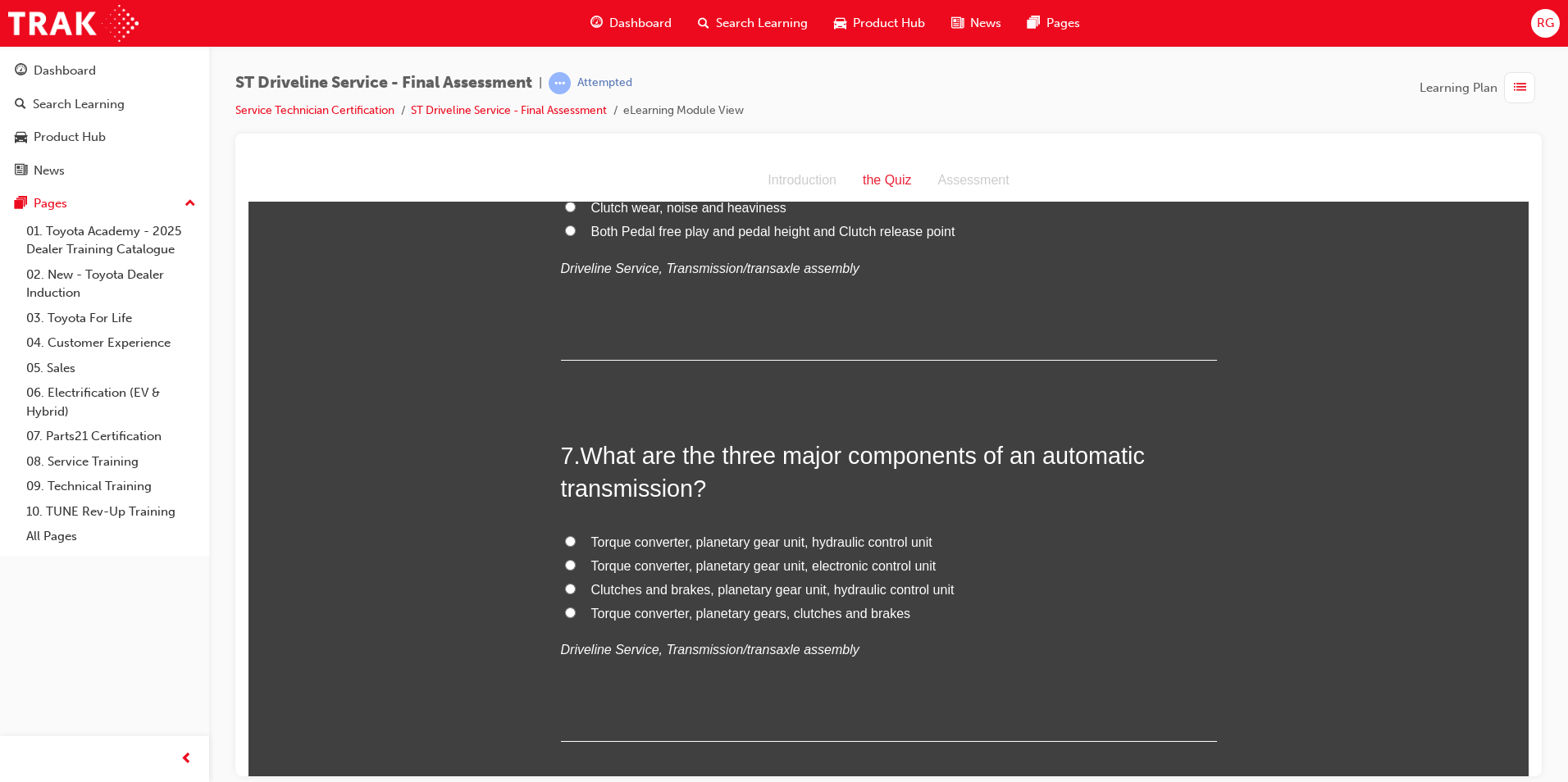
click at [779, 544] on span "Torque converter, planetary gear unit, hydraulic control unit" at bounding box center [762, 541] width 342 height 14
click at [576, 544] on input "Torque converter, planetary gear unit, hydraulic control unit" at bounding box center [570, 540] width 10 height 10
radio input "true"
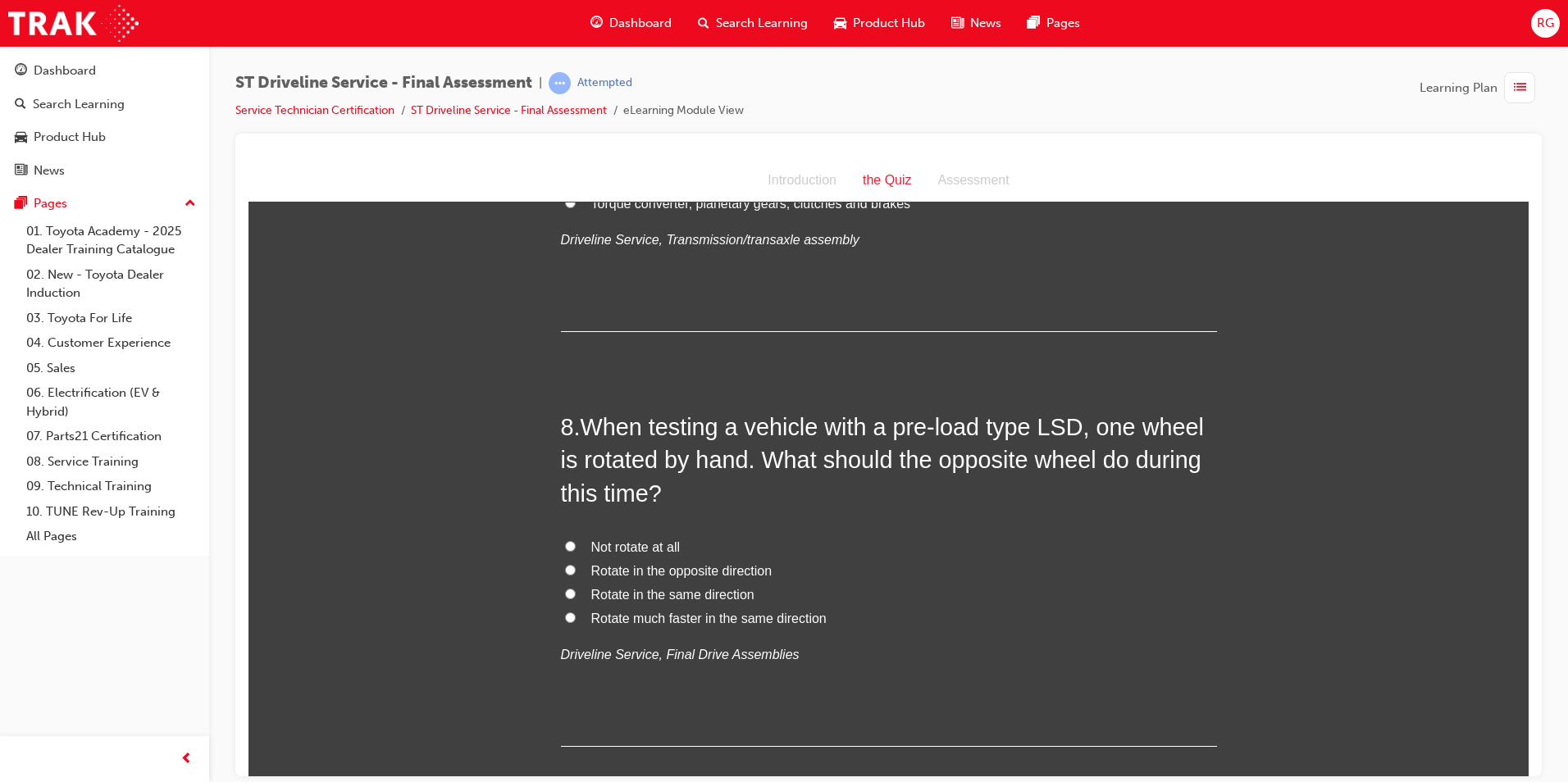
scroll to position [2543, 0]
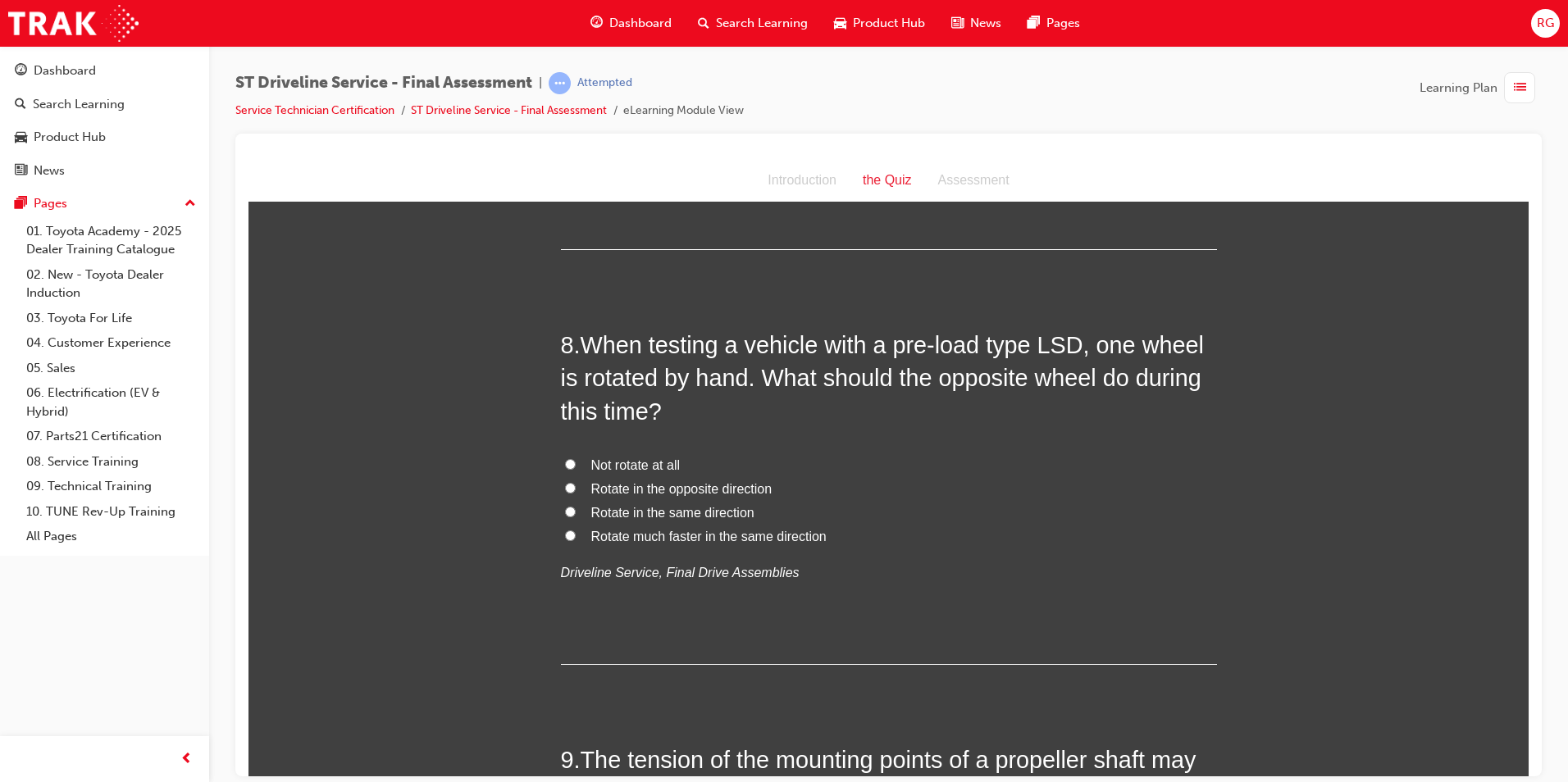
click at [719, 514] on span "Rotate in the same direction" at bounding box center [674, 512] width 164 height 14
click at [576, 514] on input "Rotate in the same direction" at bounding box center [570, 511] width 10 height 10
radio input "true"
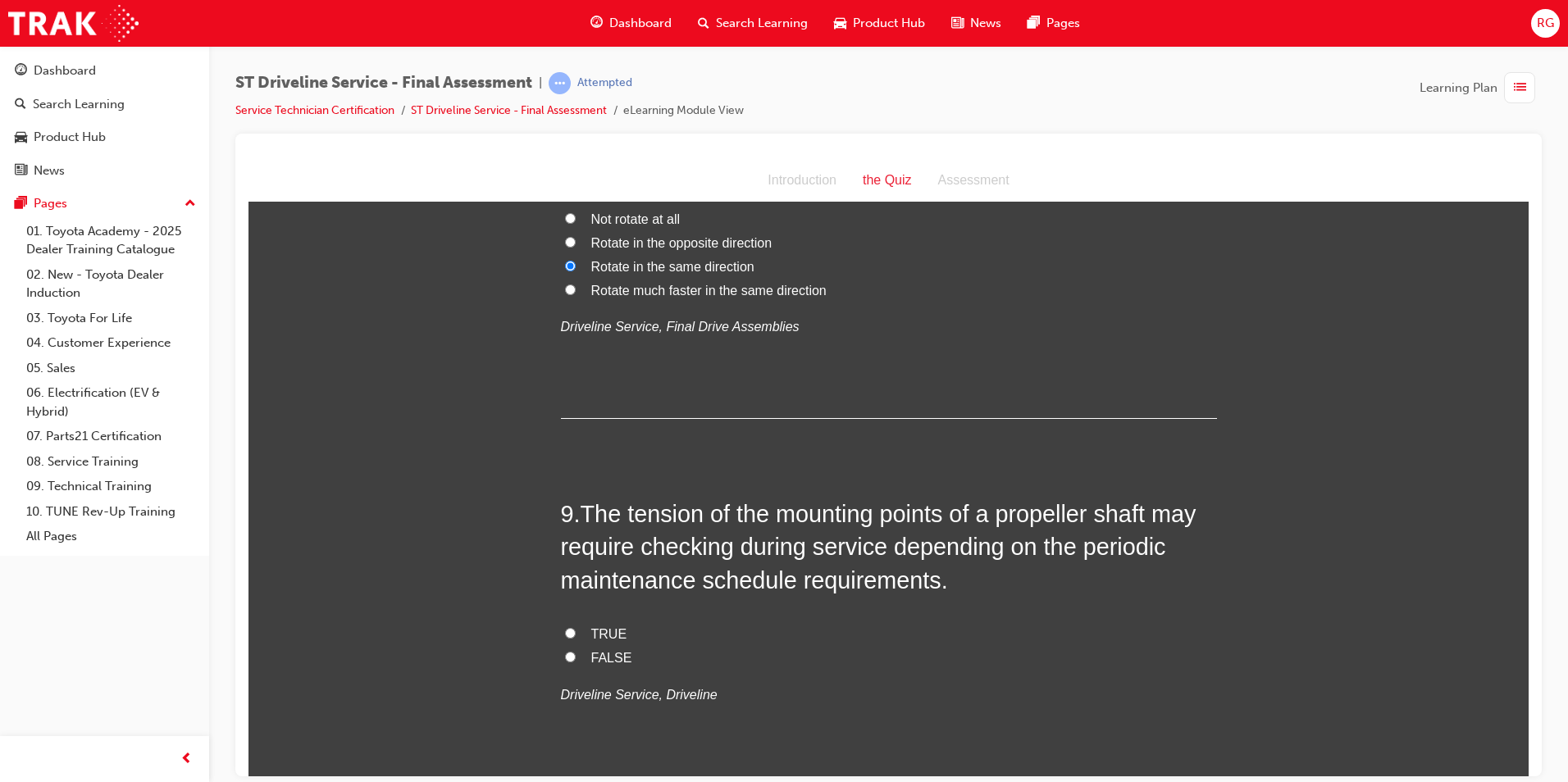
scroll to position [2870, 0]
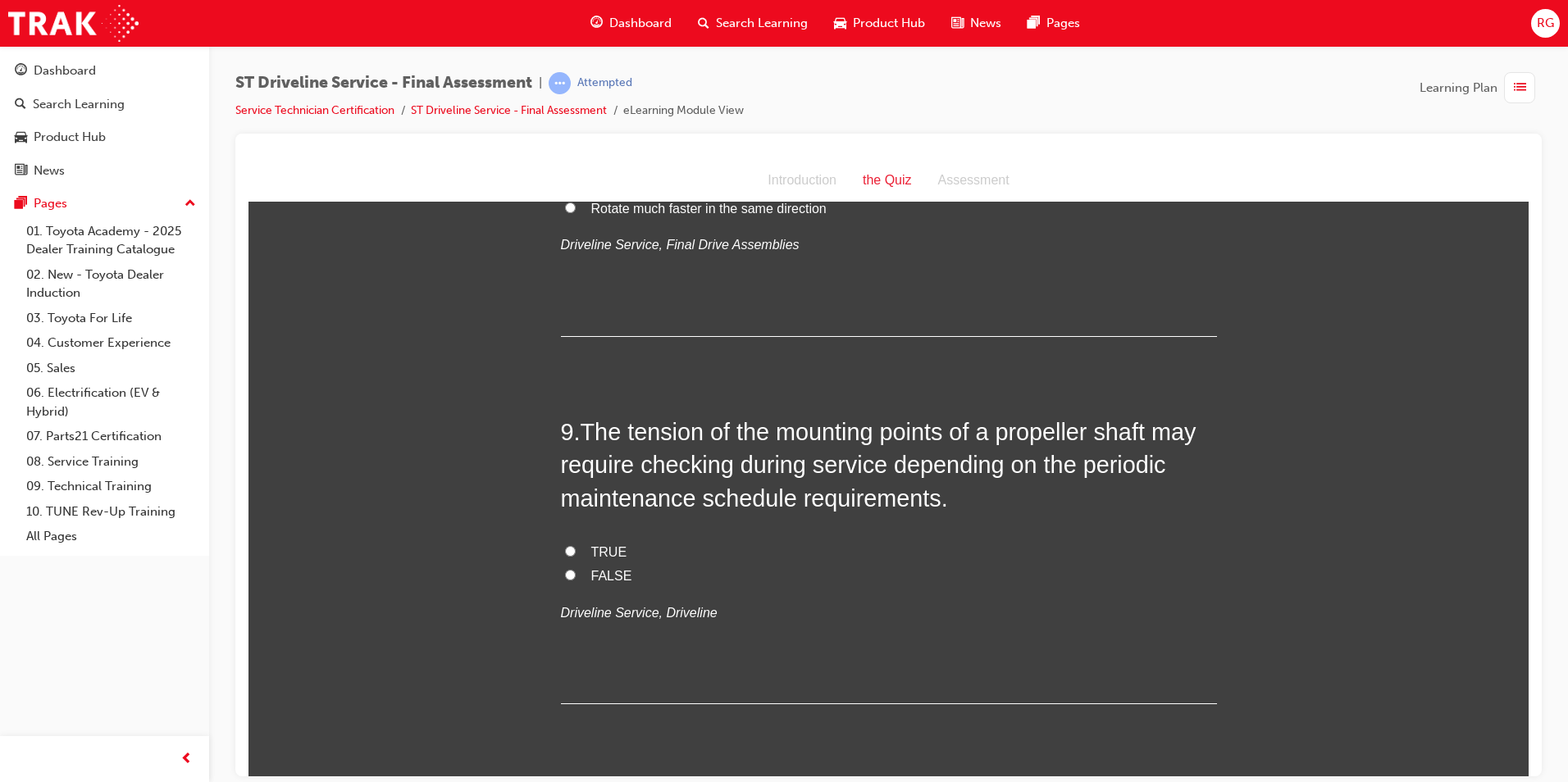
click at [630, 549] on label "TRUE" at bounding box center [890, 552] width 657 height 24
click at [576, 549] on input "TRUE" at bounding box center [570, 550] width 10 height 10
radio input "true"
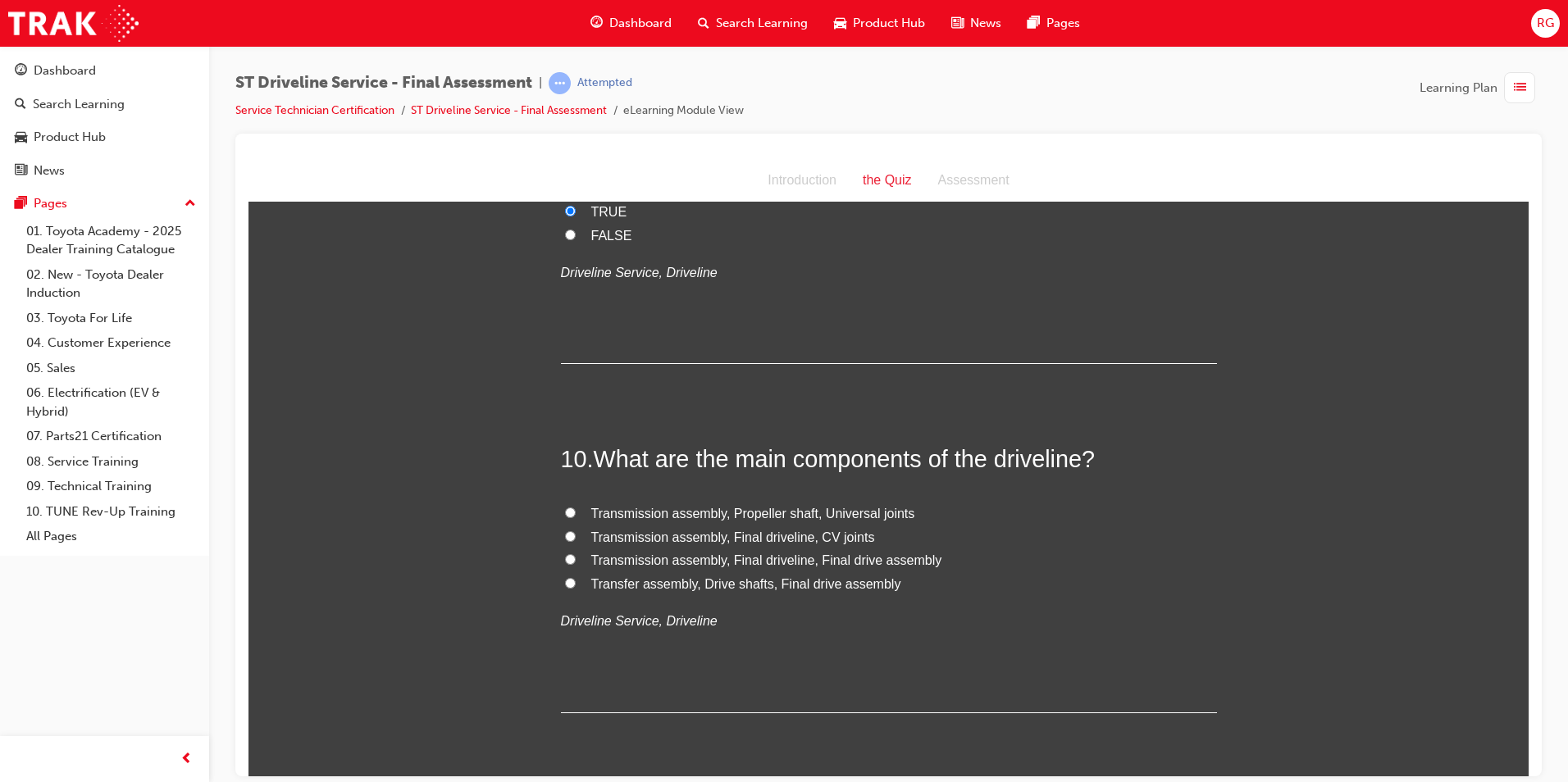
scroll to position [3280, 0]
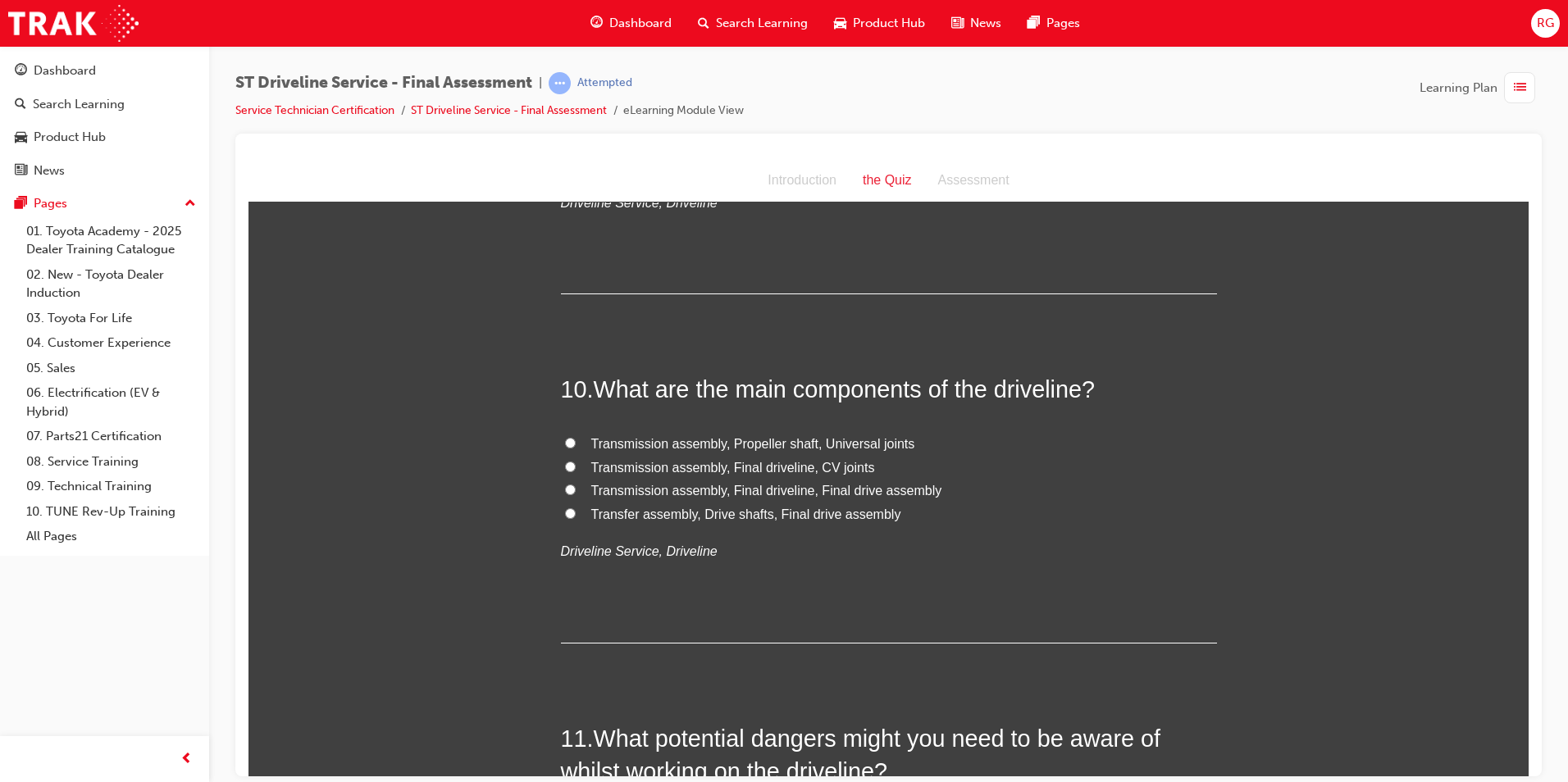
click at [848, 447] on span "Transmission assembly, Propeller shaft, Universal joints" at bounding box center [754, 443] width 324 height 14
click at [576, 447] on input "Transmission assembly, Propeller shaft, Universal joints" at bounding box center [570, 442] width 10 height 10
radio input "true"
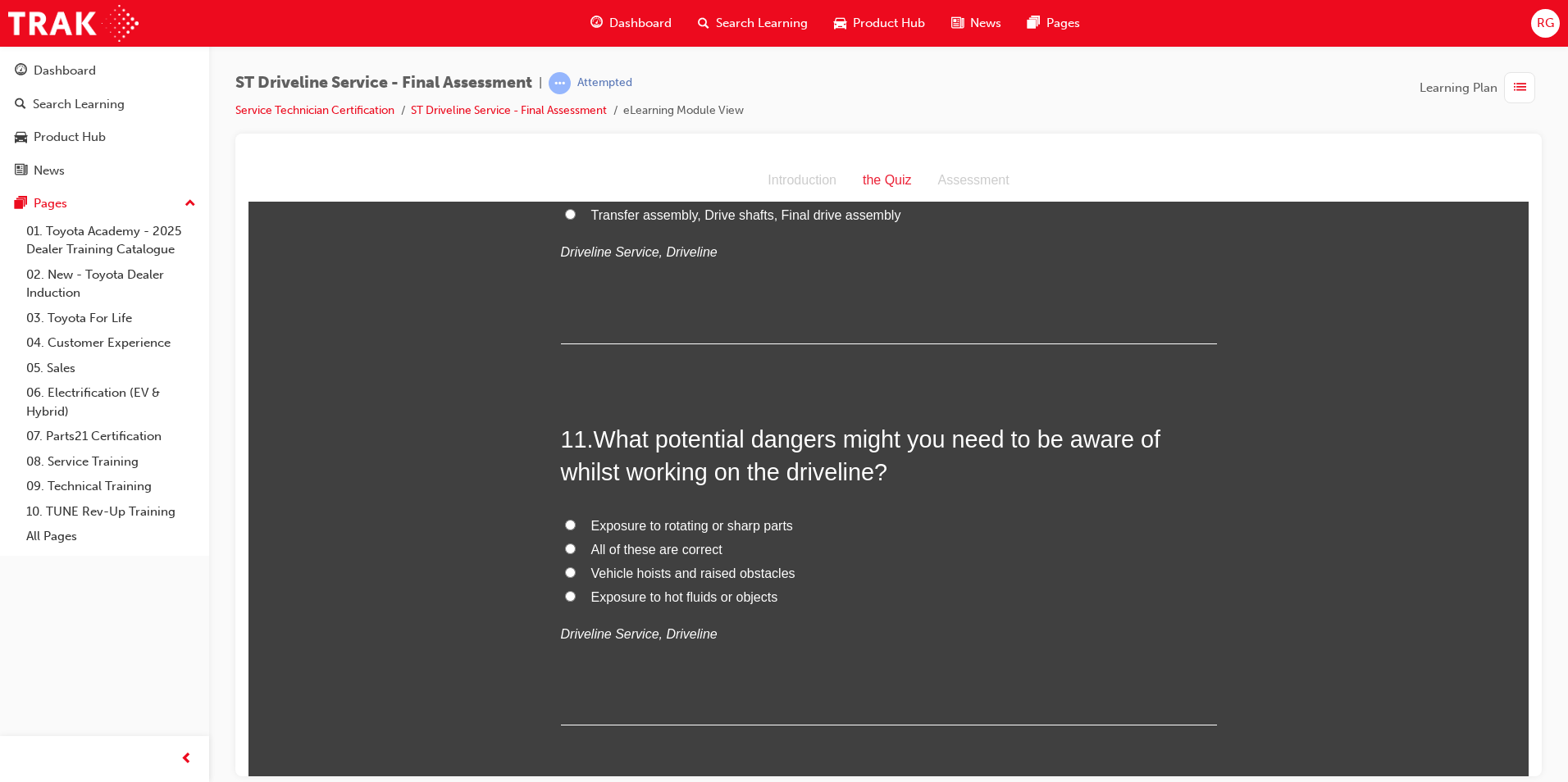
scroll to position [3608, 0]
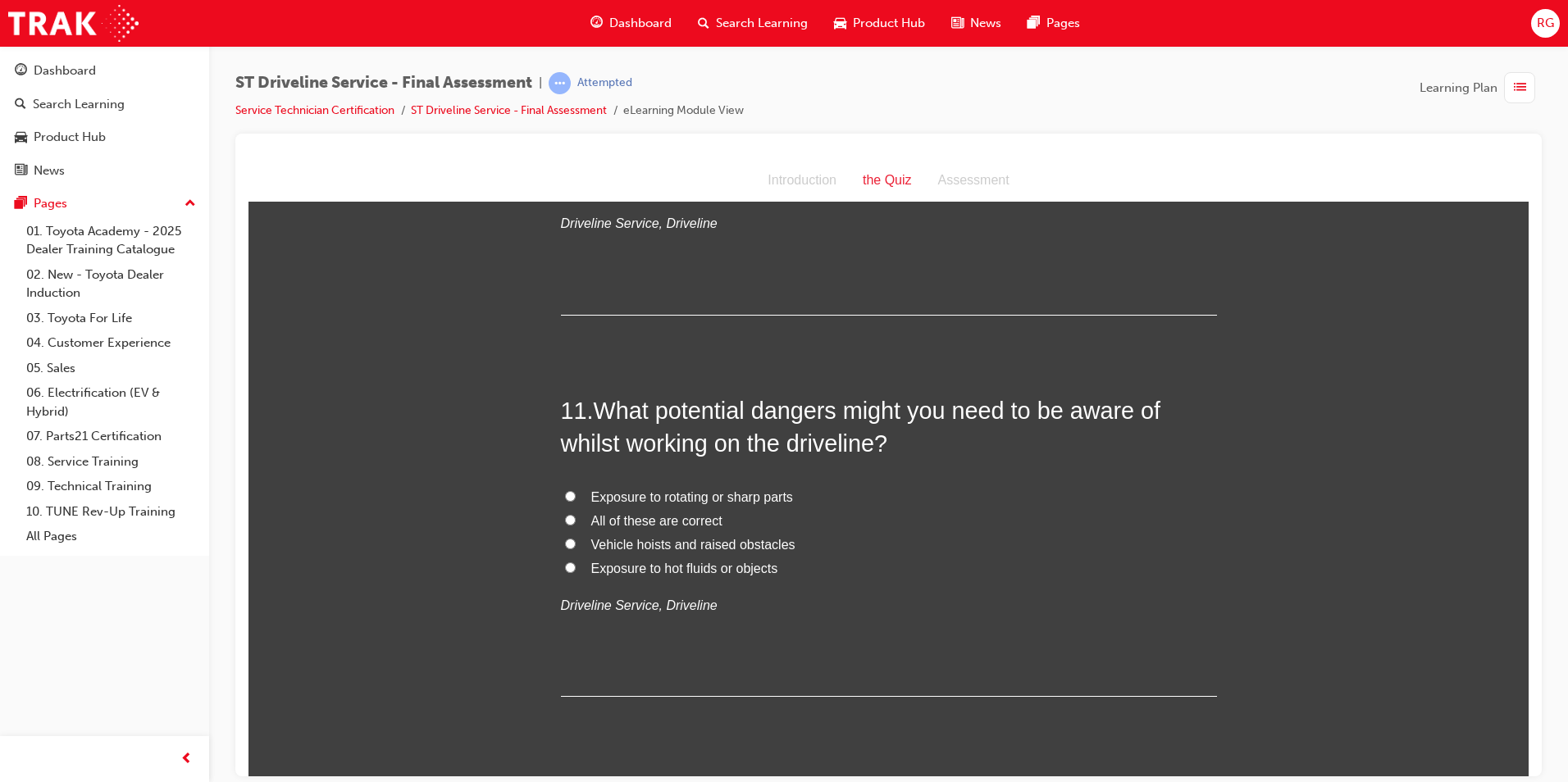
click at [656, 526] on span "All of these are correct" at bounding box center [657, 520] width 131 height 14
click at [576, 525] on input "All of these are correct" at bounding box center [570, 519] width 10 height 10
radio input "true"
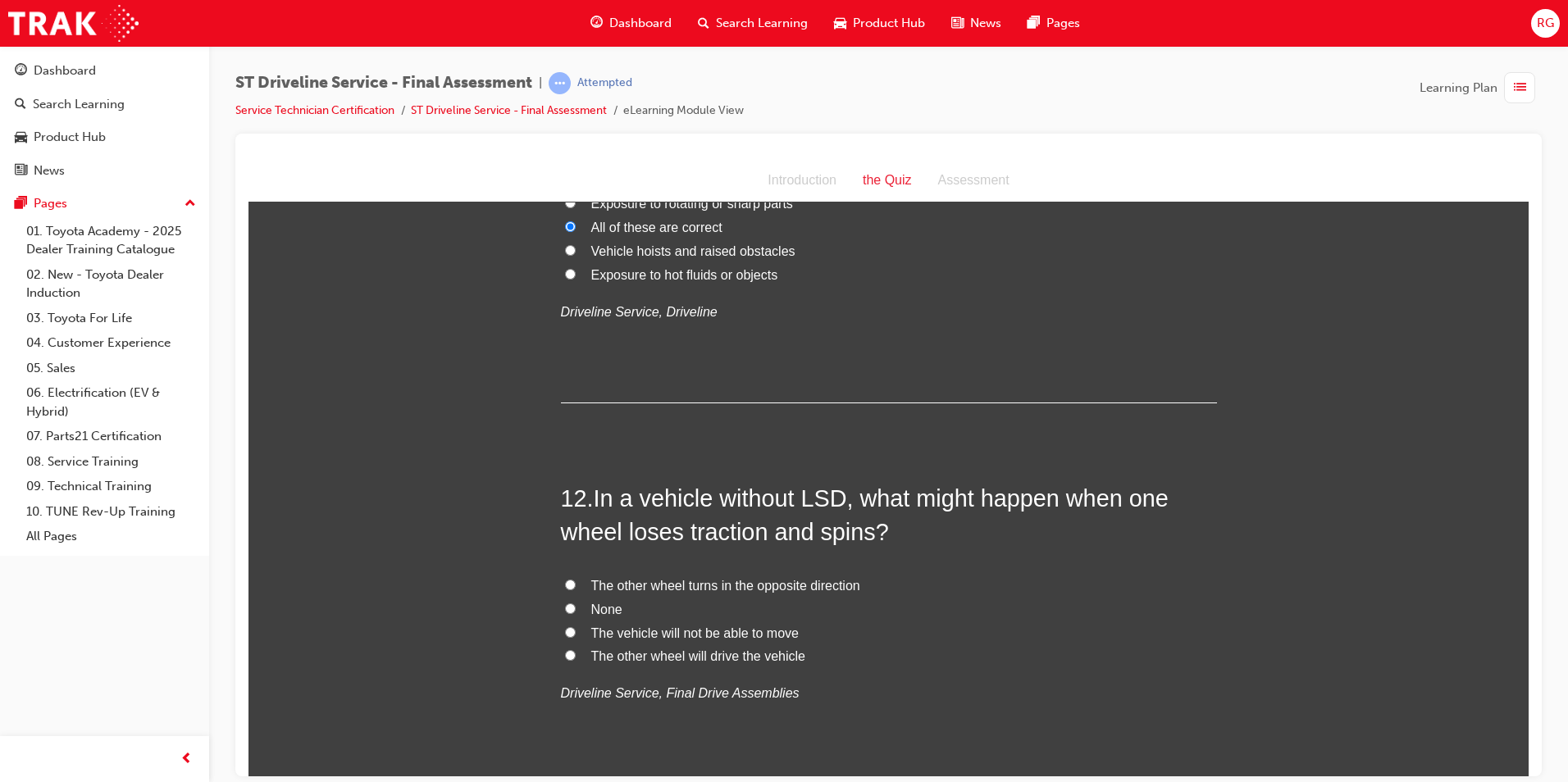
scroll to position [3937, 0]
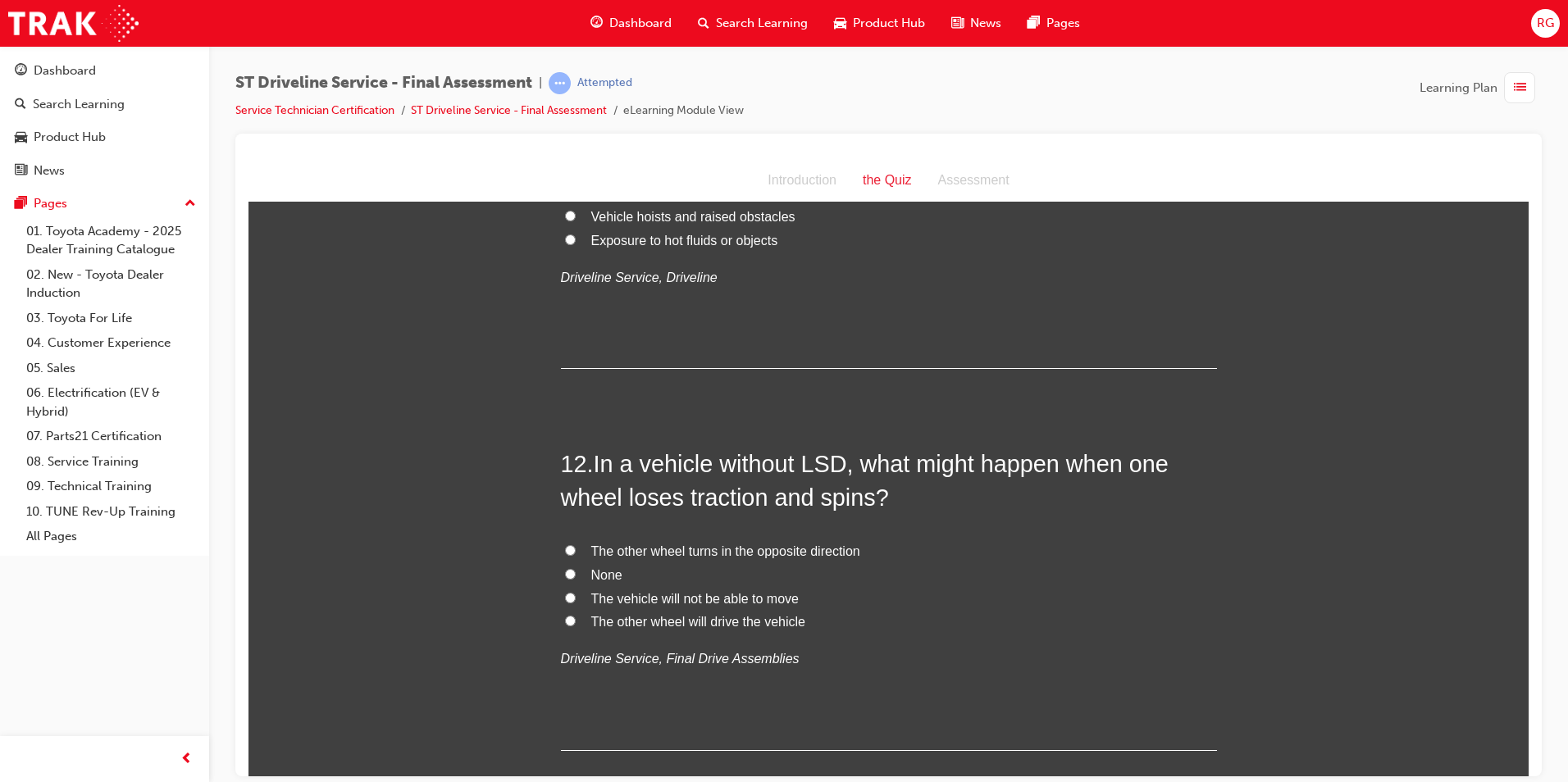
click at [677, 596] on span "The vehicle will not be able to move" at bounding box center [696, 598] width 207 height 14
click at [576, 596] on input "The vehicle will not be able to move" at bounding box center [570, 596] width 10 height 10
radio input "true"
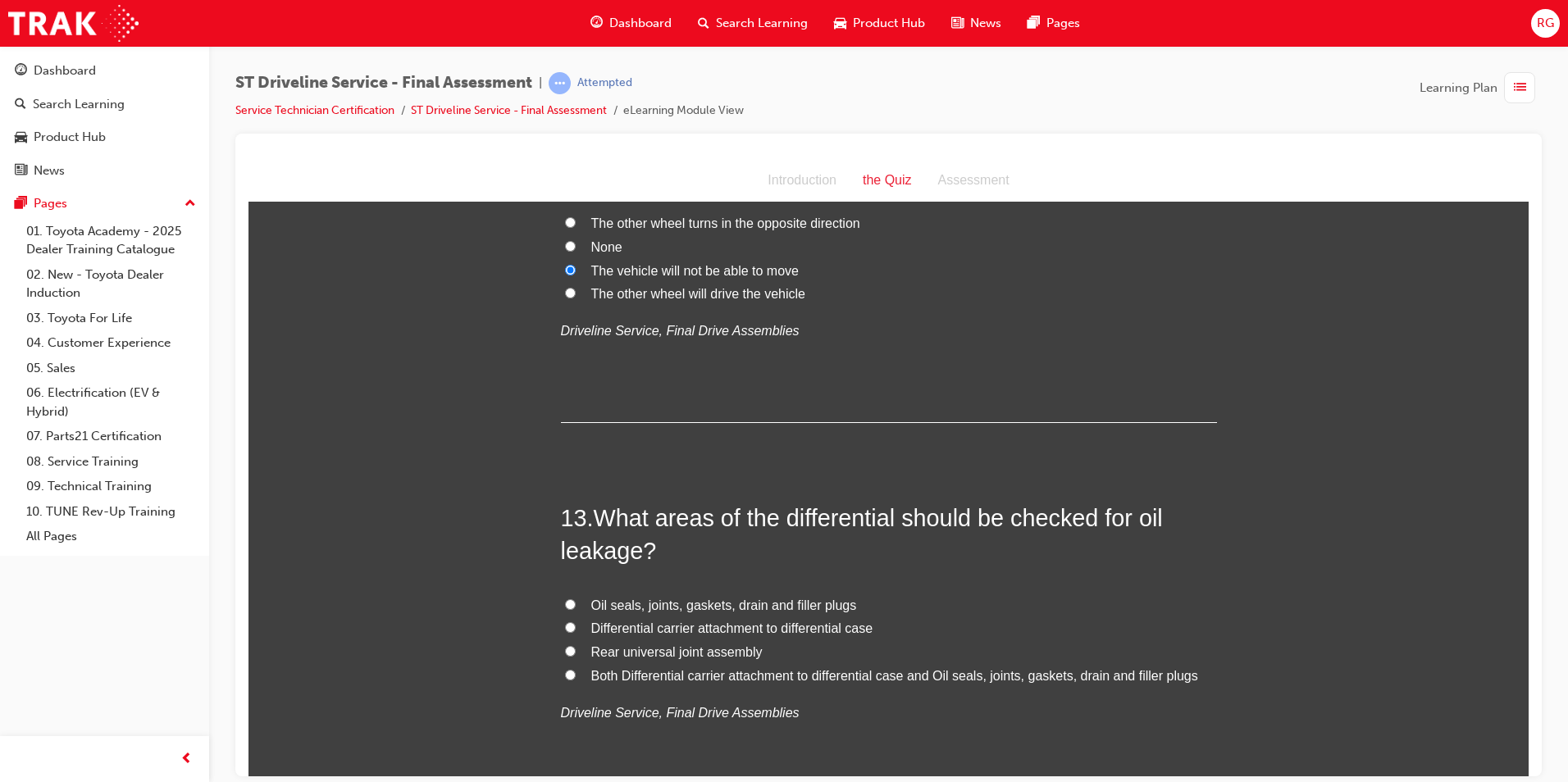
scroll to position [4347, 0]
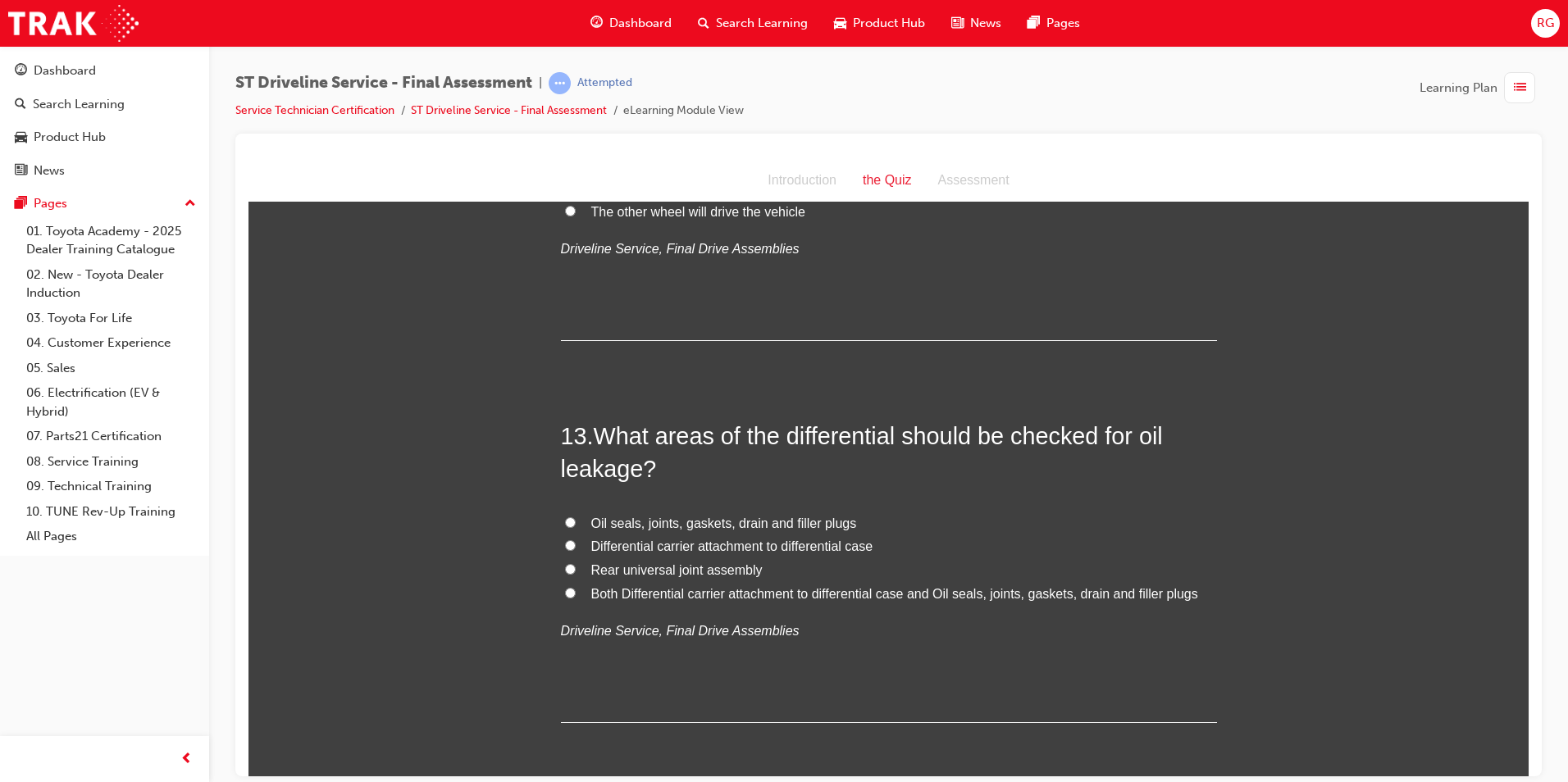
click at [826, 591] on span "Both Differential carrier attachment to differential case and Oil seals, joints…" at bounding box center [895, 593] width 607 height 14
click at [576, 591] on input "Both Differential carrier attachment to differential case and Oil seals, joints…" at bounding box center [570, 592] width 10 height 10
radio input "true"
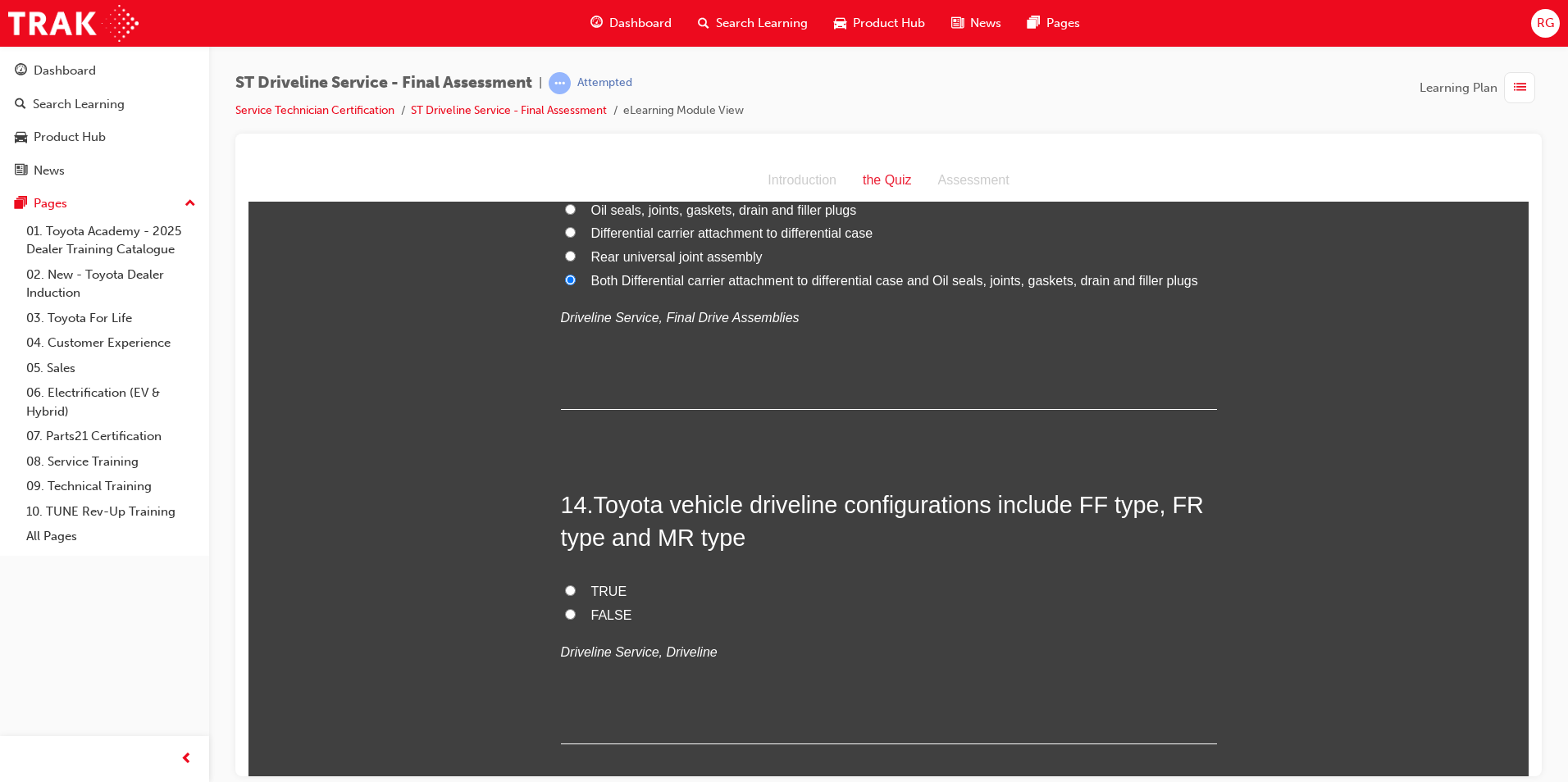
scroll to position [4675, 0]
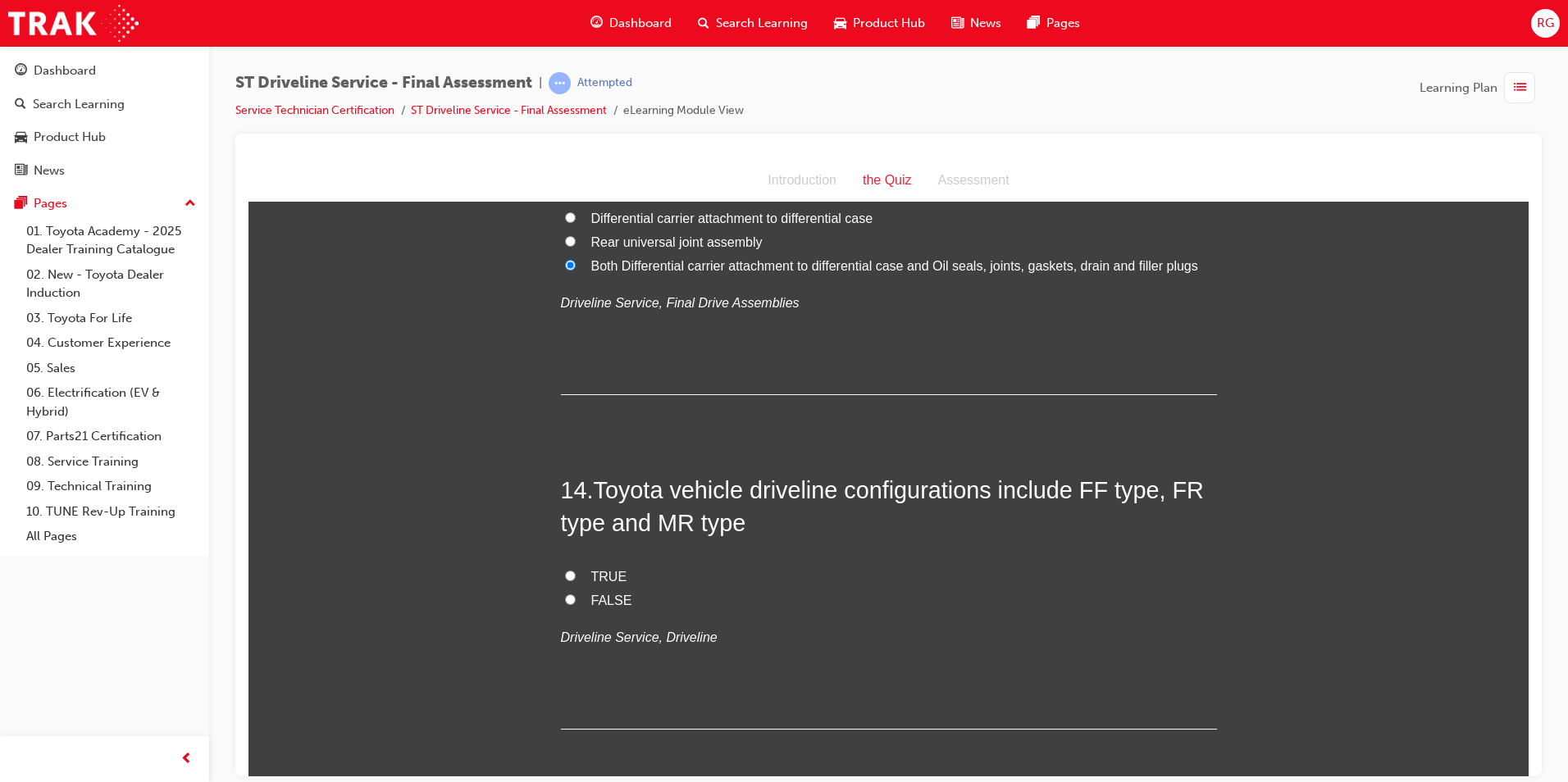
click at [602, 579] on span "TRUE" at bounding box center [610, 576] width 36 height 14
click at [576, 579] on input "TRUE" at bounding box center [570, 575] width 10 height 10
radio input "true"
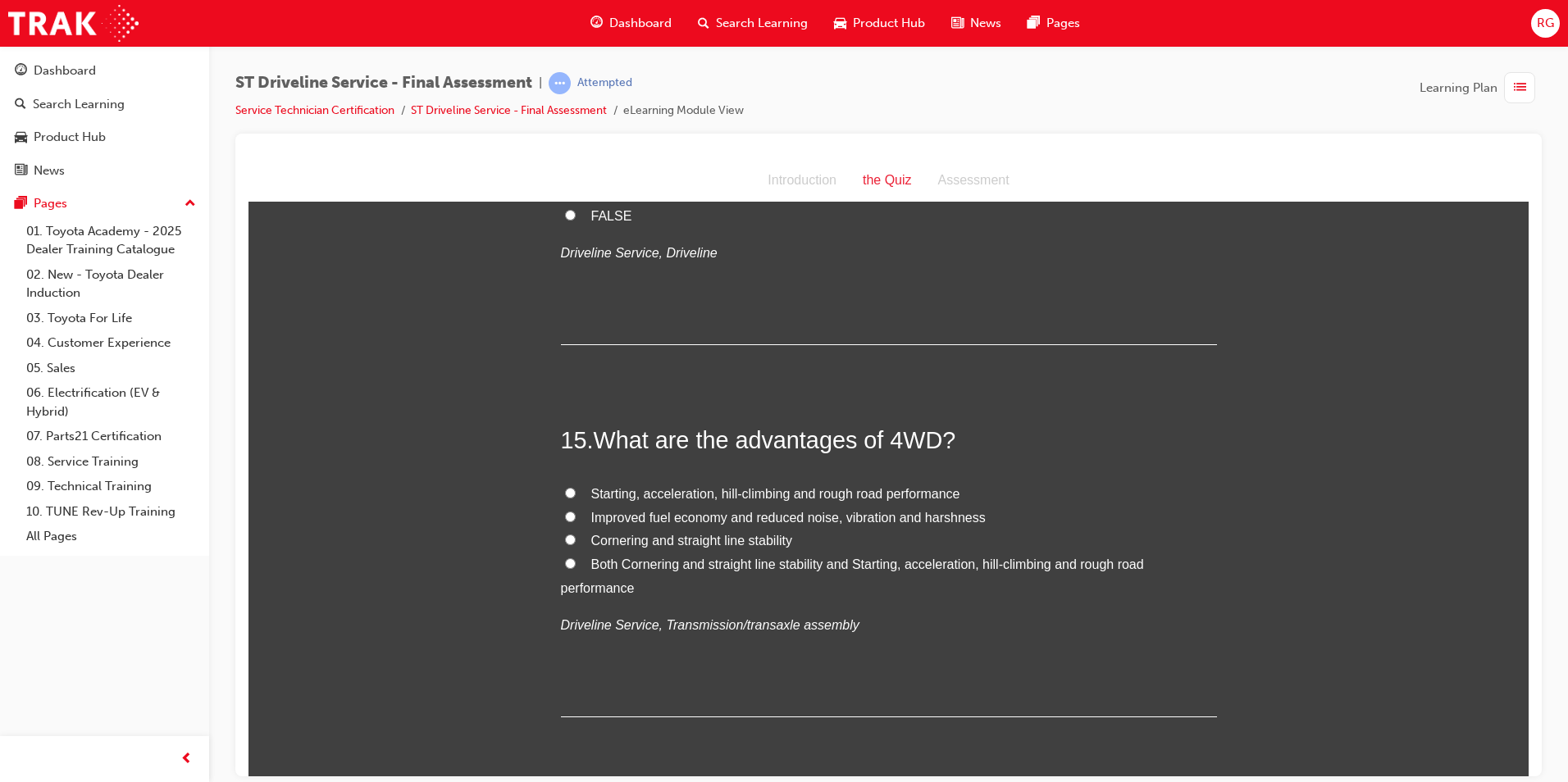
scroll to position [5085, 0]
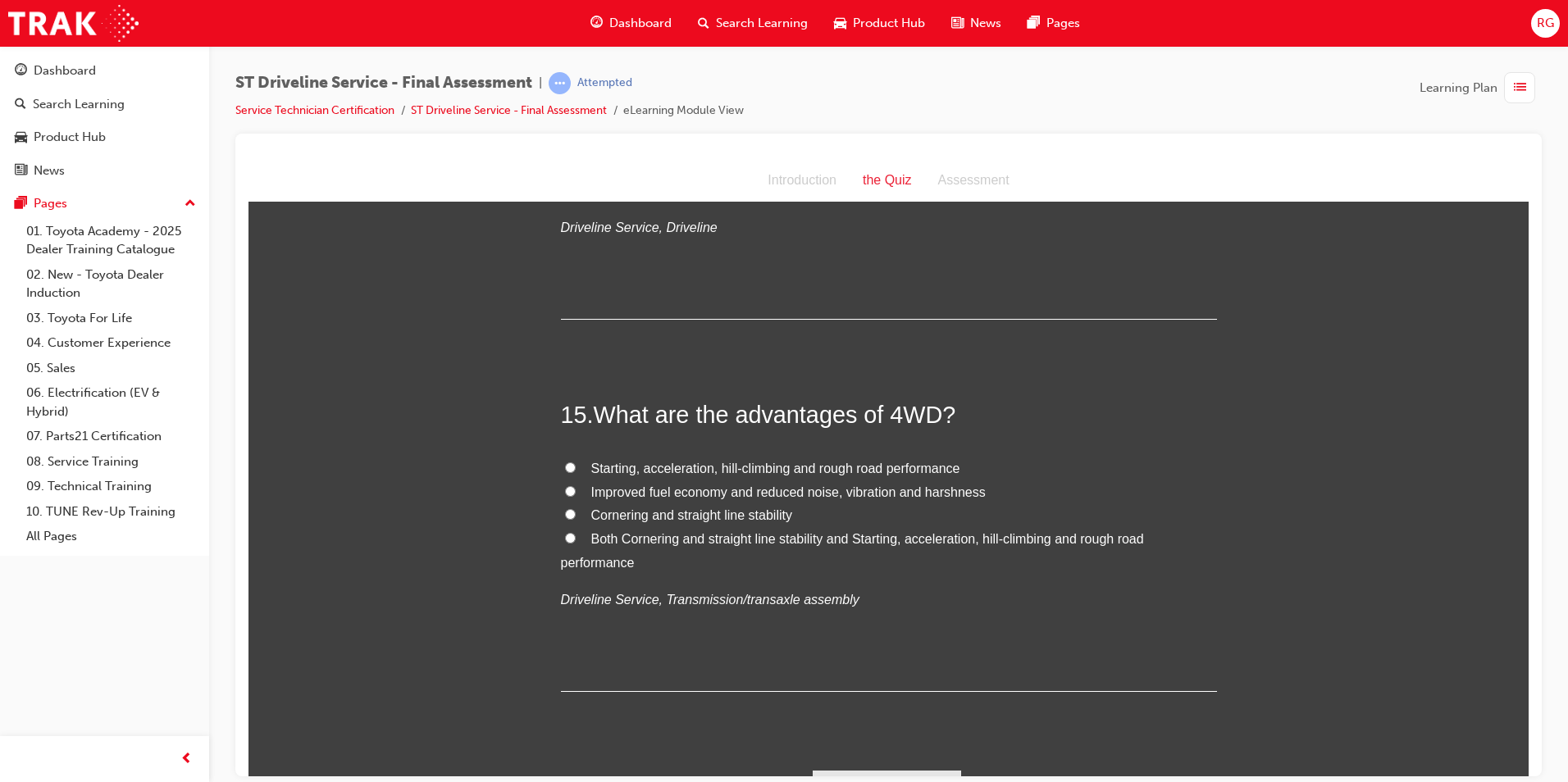
click at [721, 536] on span "Both Cornering and straight line stability and Starting, acceleration, hill-cli…" at bounding box center [853, 551] width 583 height 38
click at [576, 536] on input "Both Cornering and straight line stability and Starting, acceleration, hill-cli…" at bounding box center [570, 538] width 10 height 10
radio input "true"
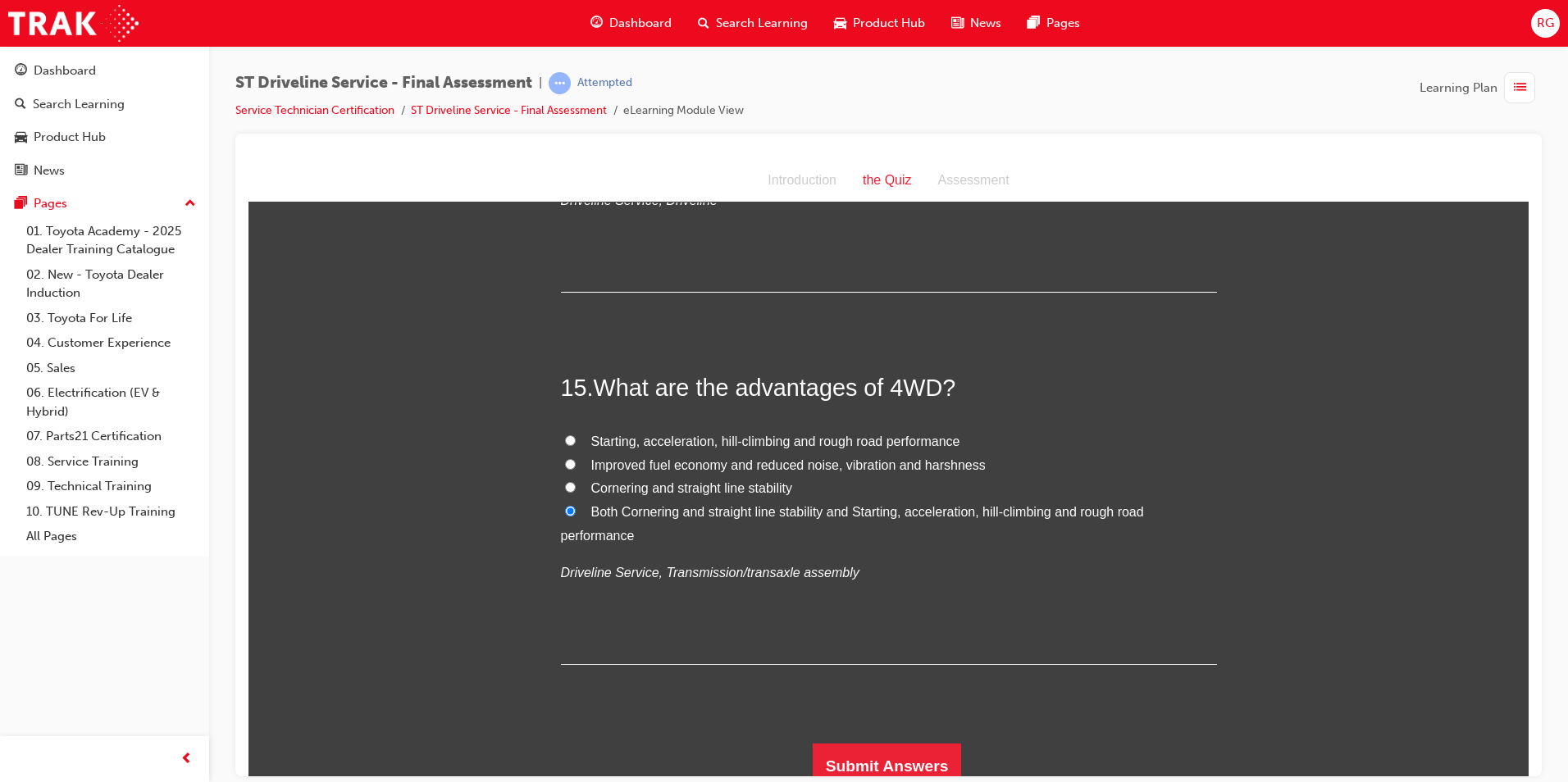
scroll to position [5124, 0]
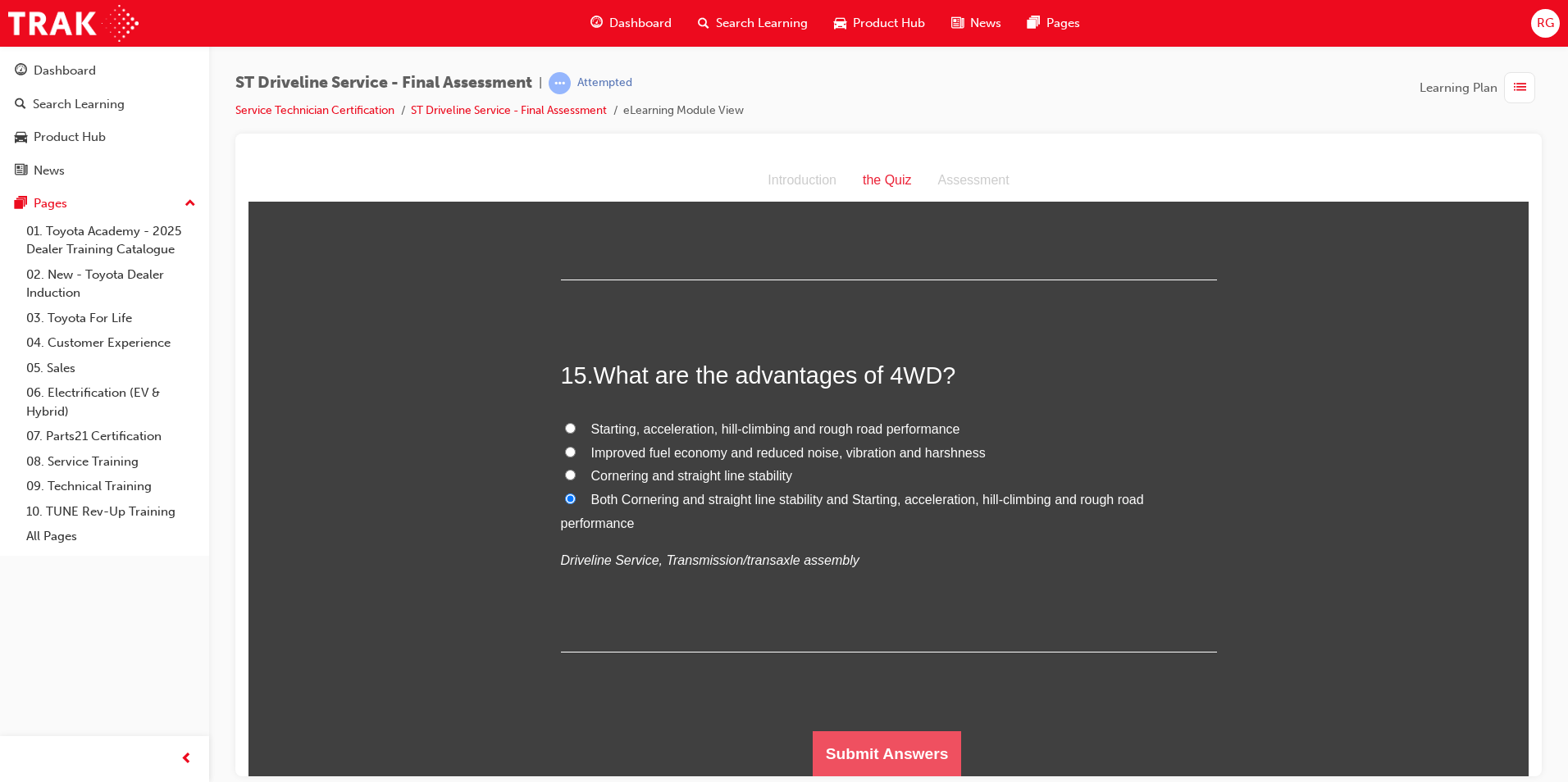
click at [872, 740] on button "Submit Answers" at bounding box center [887, 753] width 149 height 46
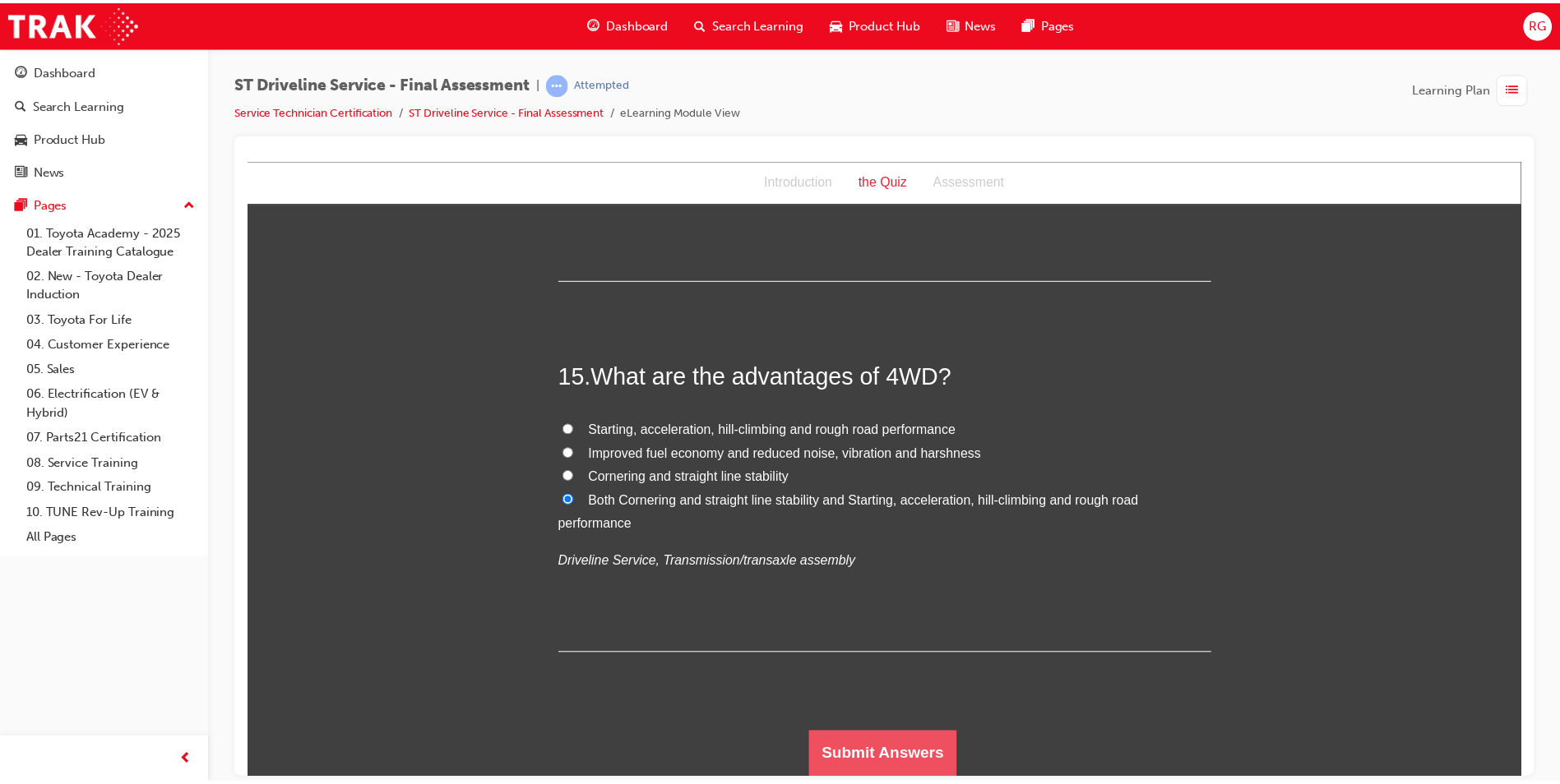
scroll to position [0, 0]
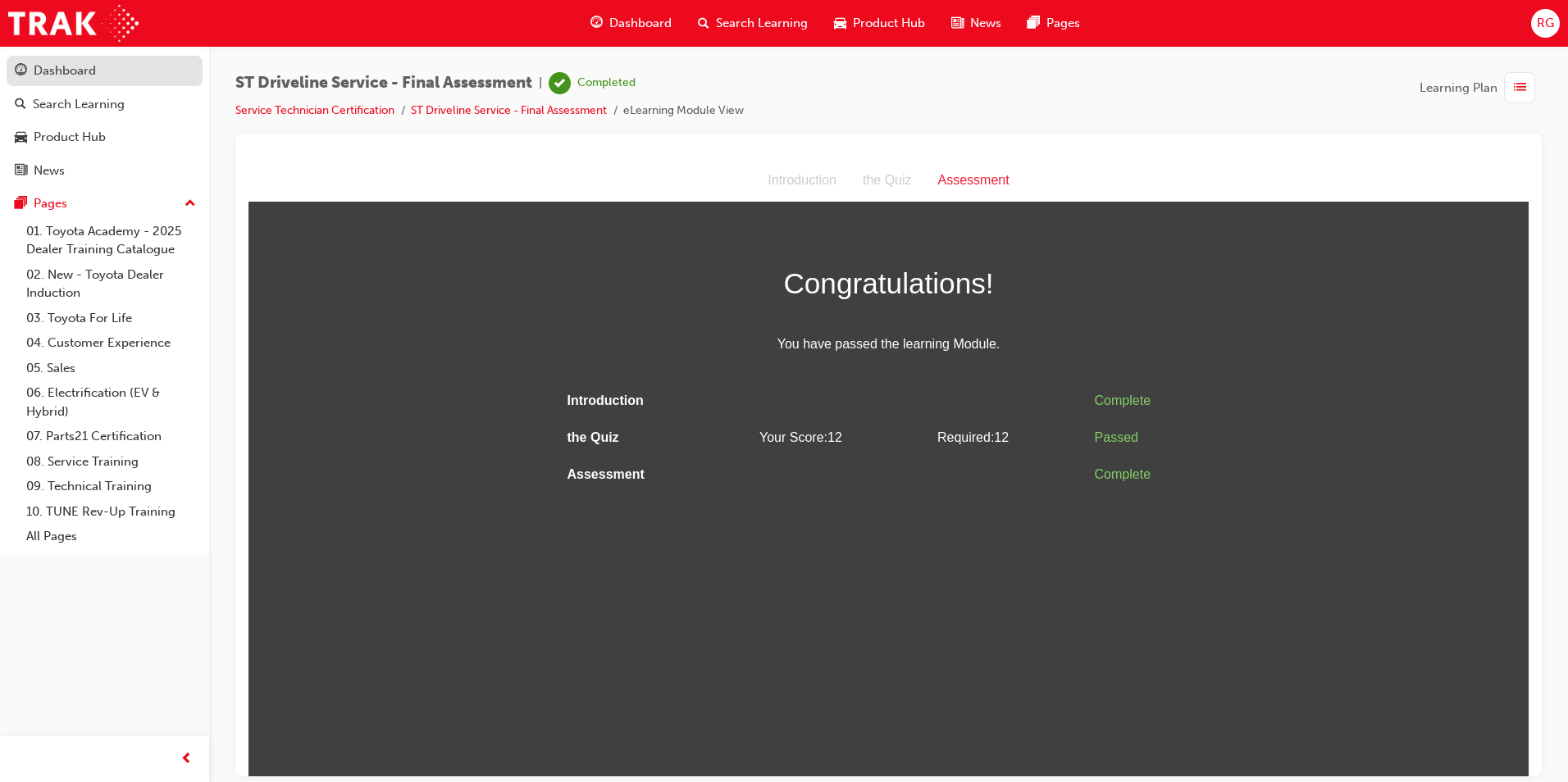
click at [88, 83] on link "Dashboard" at bounding box center [105, 71] width 196 height 30
